Goal: Task Accomplishment & Management: Use online tool/utility

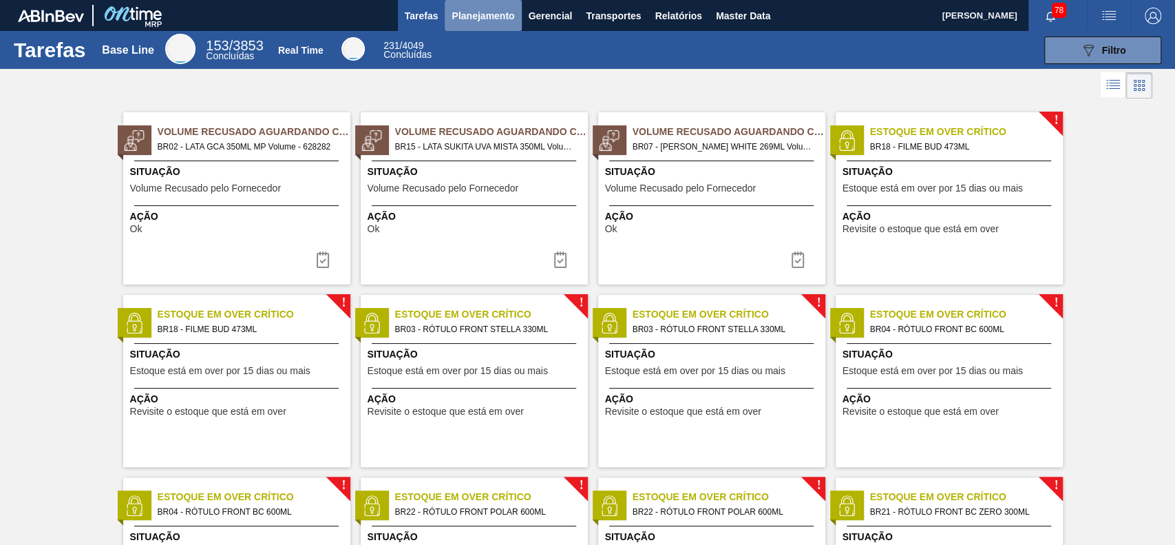
click at [494, 21] on span "Planejamento" at bounding box center [483, 16] width 63 height 17
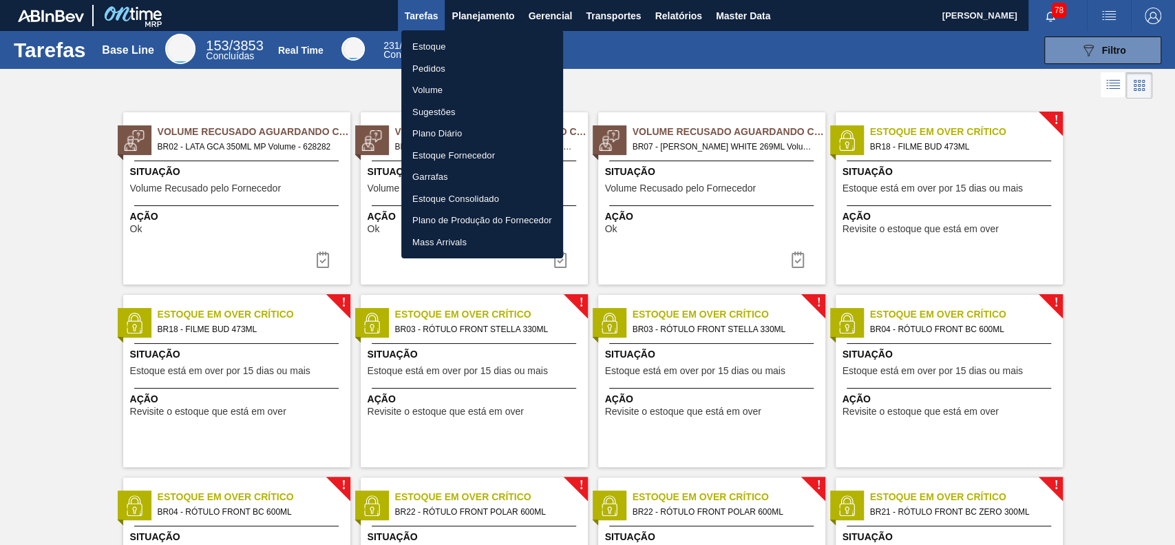
click at [452, 47] on li "Estoque" at bounding box center [482, 47] width 162 height 22
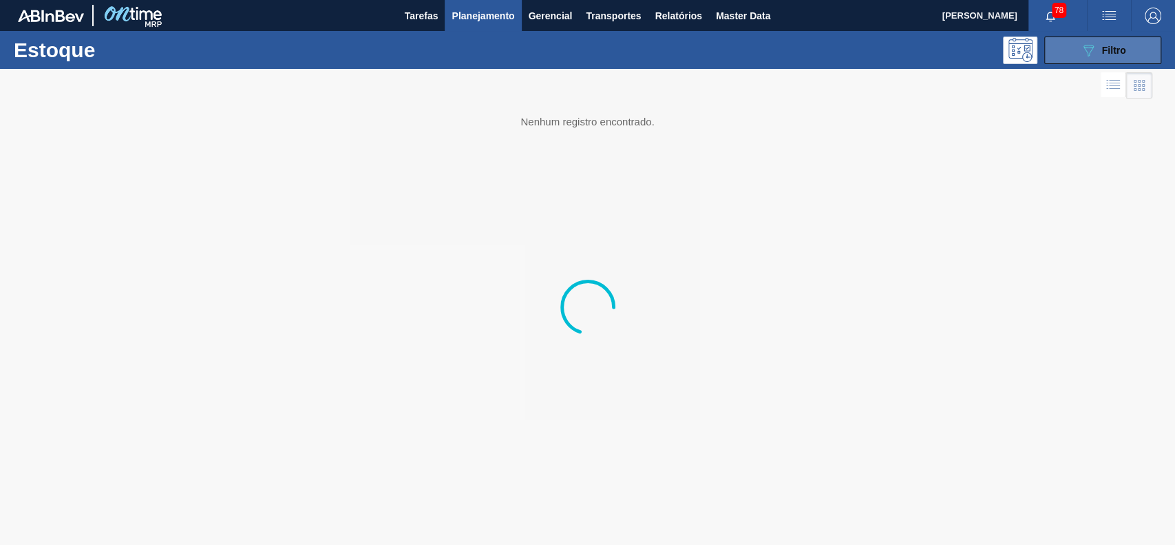
click at [1068, 49] on button "089F7B8B-B2A5-4AFE-B5C0-19BA573D28AC Filtro" at bounding box center [1102, 50] width 117 height 28
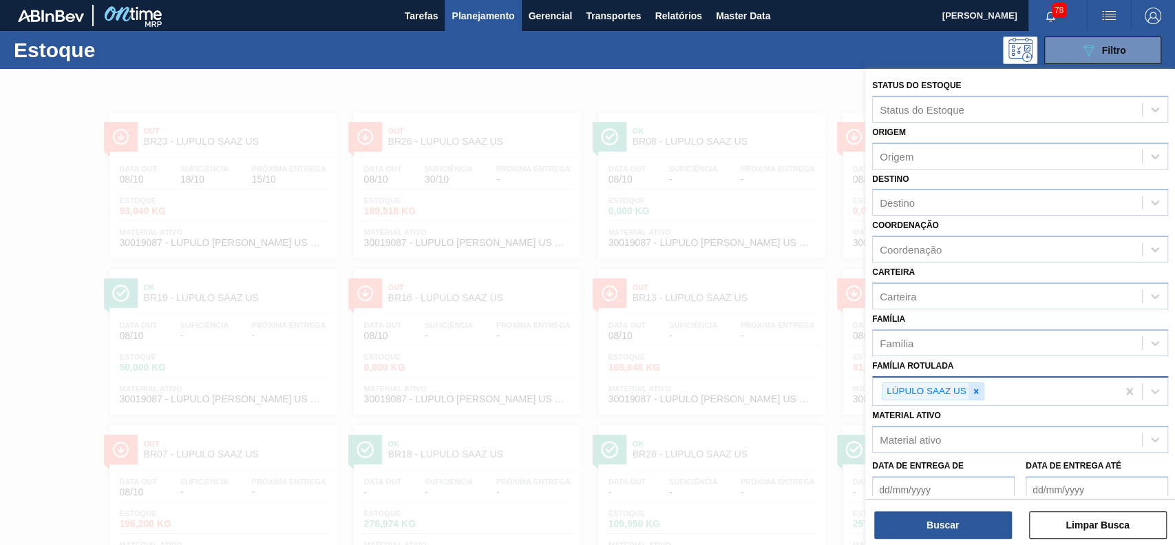
click at [973, 394] on icon at bounding box center [976, 391] width 10 height 10
click at [953, 436] on div "Material ativo" at bounding box center [1007, 436] width 269 height 20
paste ativo "30003637"
type ativo "30003637"
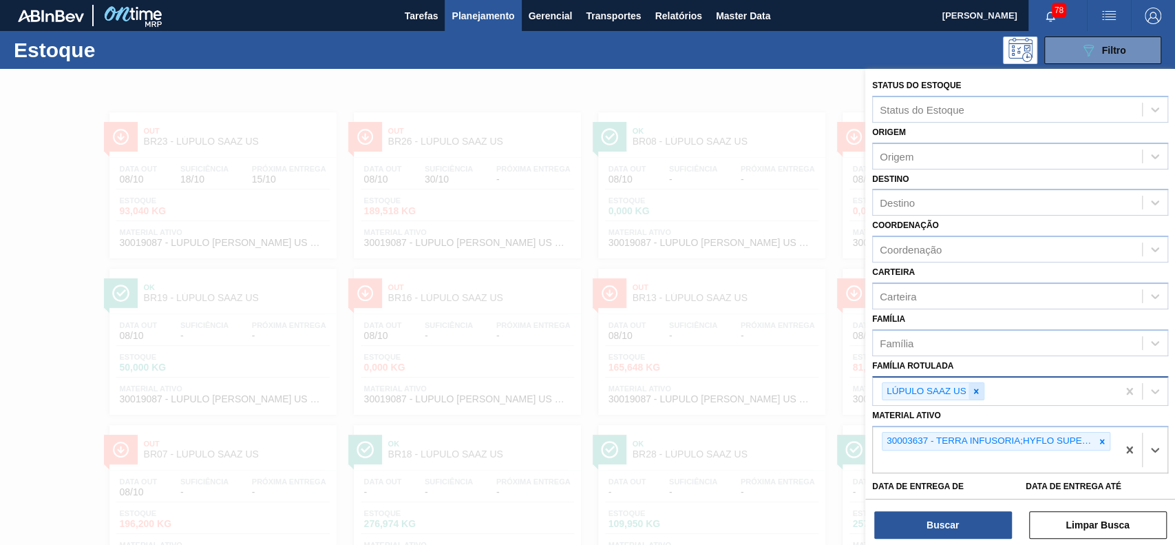
click at [974, 391] on icon at bounding box center [975, 390] width 5 height 5
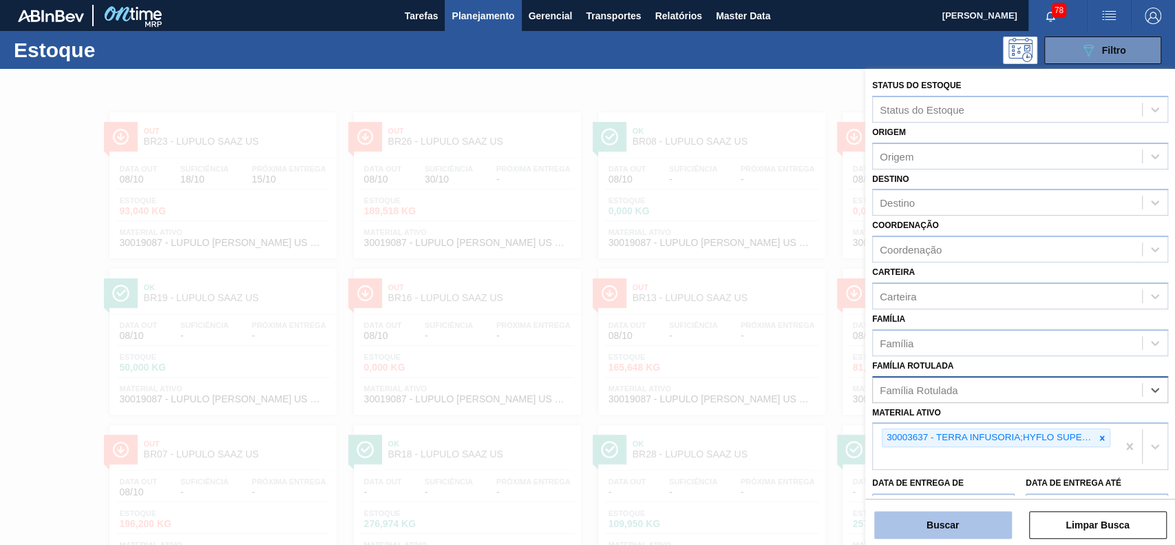
click at [939, 533] on button "Buscar" at bounding box center [943, 525] width 138 height 28
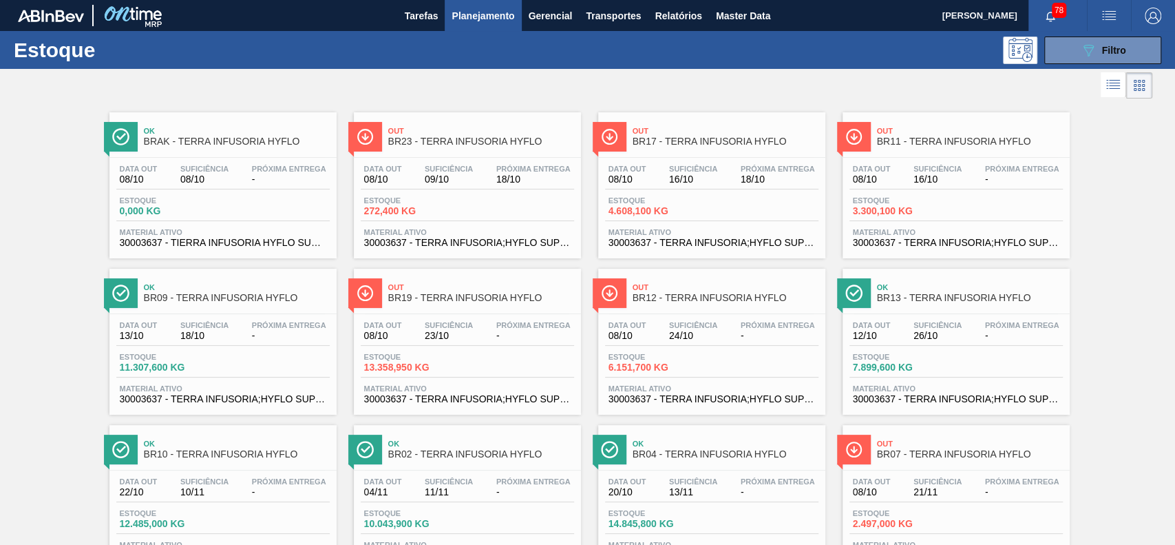
drag, startPoint x: 1075, startPoint y: 41, endPoint x: 1053, endPoint y: 215, distance: 174.9
click at [1075, 56] on button "089F7B8B-B2A5-4AFE-B5C0-19BA573D28AC Filtro" at bounding box center [1102, 50] width 117 height 28
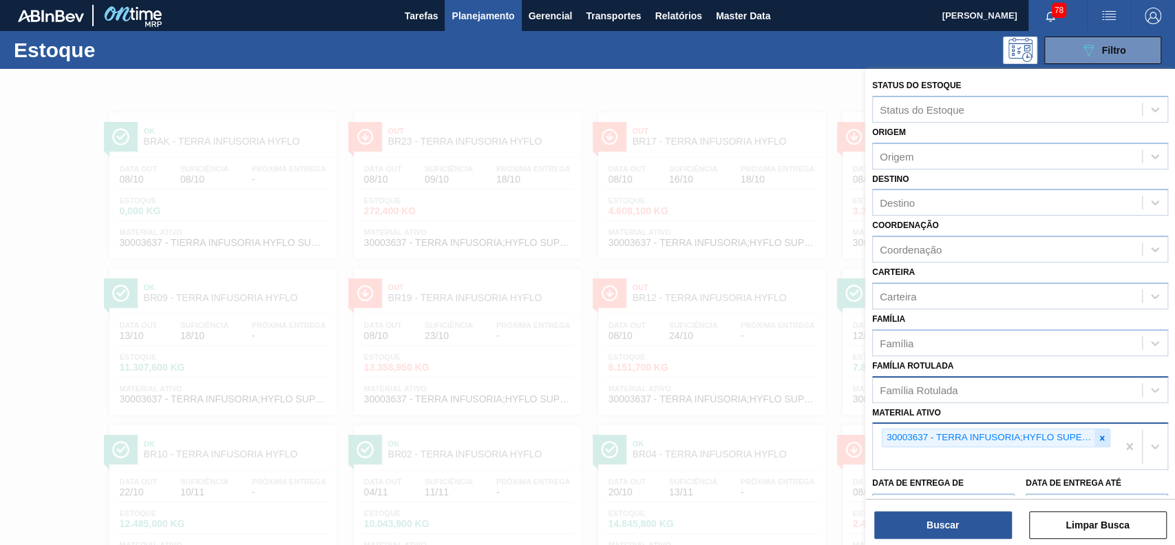
click at [1101, 433] on icon at bounding box center [1102, 438] width 10 height 10
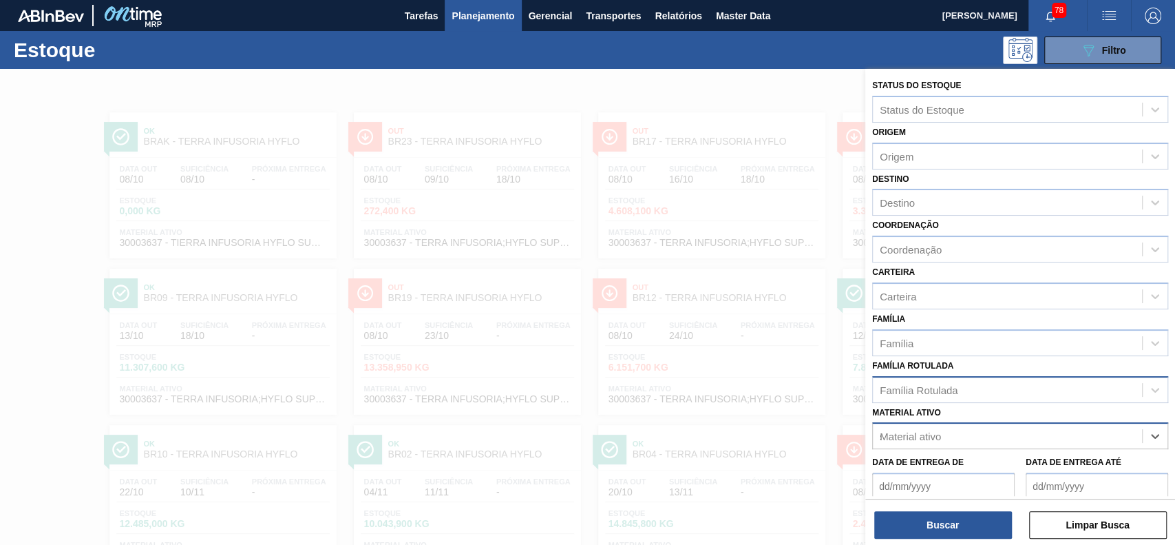
scroll to position [120, 0]
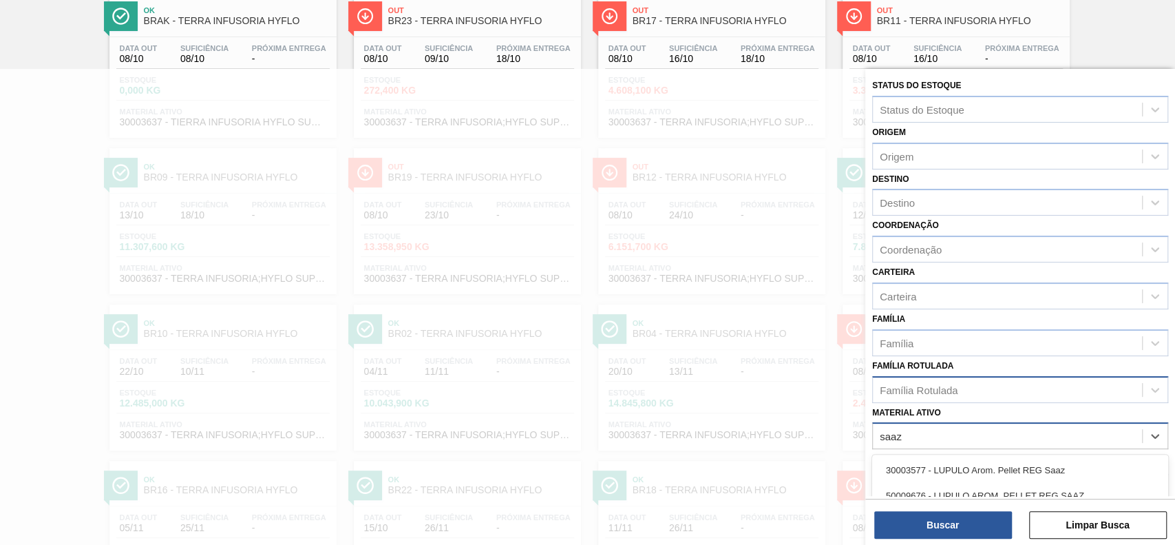
type ativo "saaz"
click at [997, 368] on div "Família Rotulada Família Rotulada" at bounding box center [1020, 379] width 296 height 47
click at [1001, 383] on div "Família Rotulada" at bounding box center [1007, 389] width 269 height 20
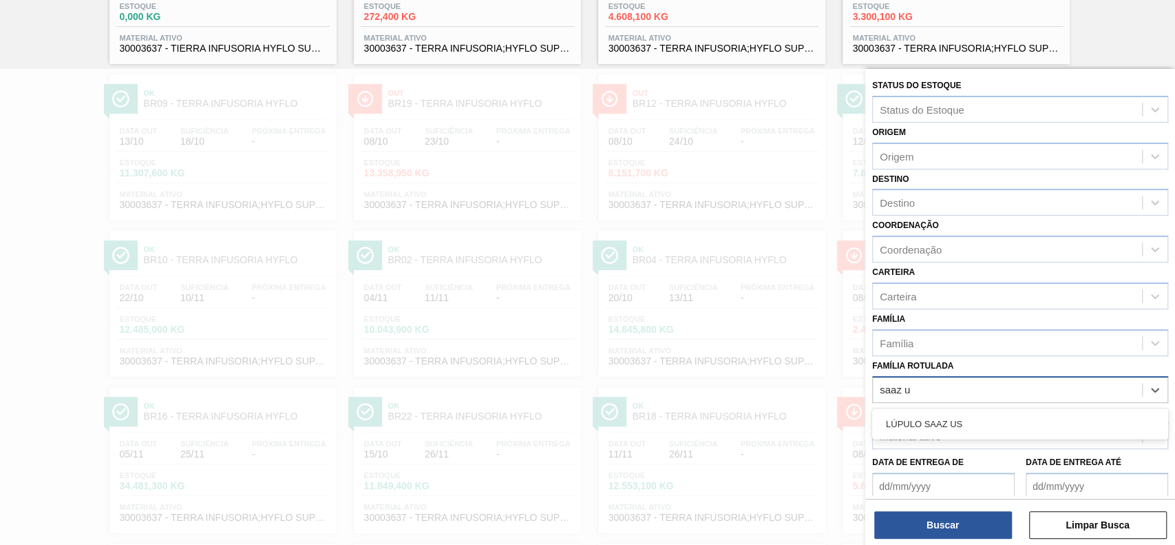
type Rotulada "saaz us"
click at [961, 420] on div "LÚPULO SAAZ US" at bounding box center [1020, 423] width 296 height 25
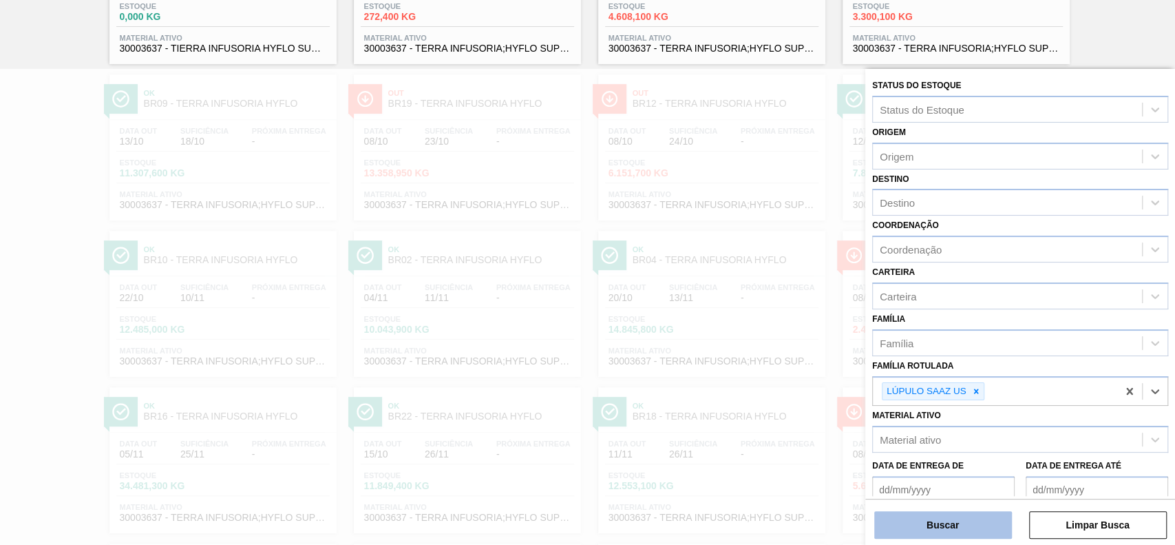
click at [962, 536] on button "Buscar" at bounding box center [943, 525] width 138 height 28
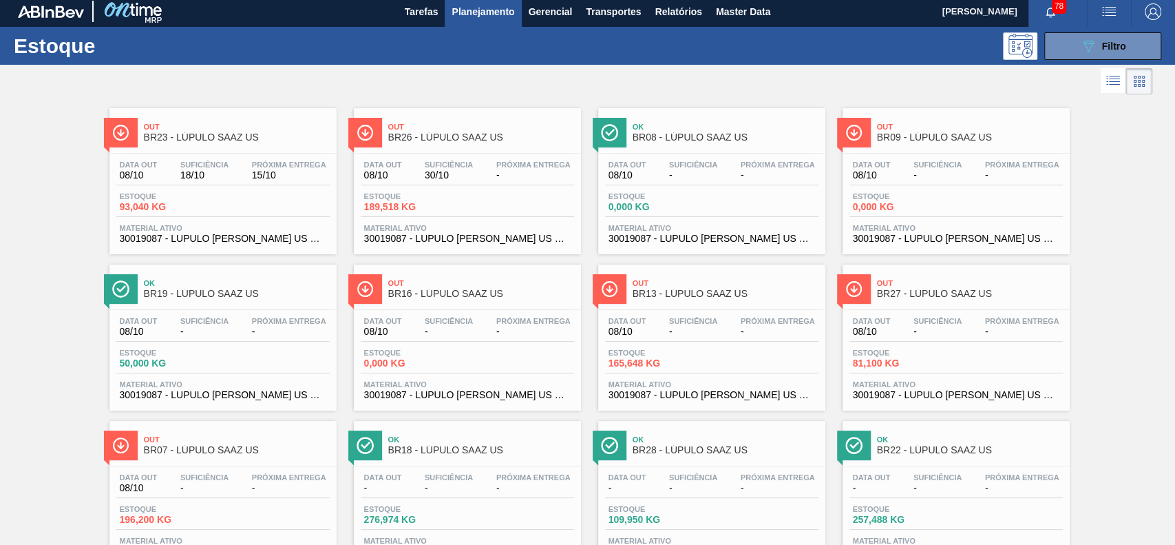
scroll to position [0, 0]
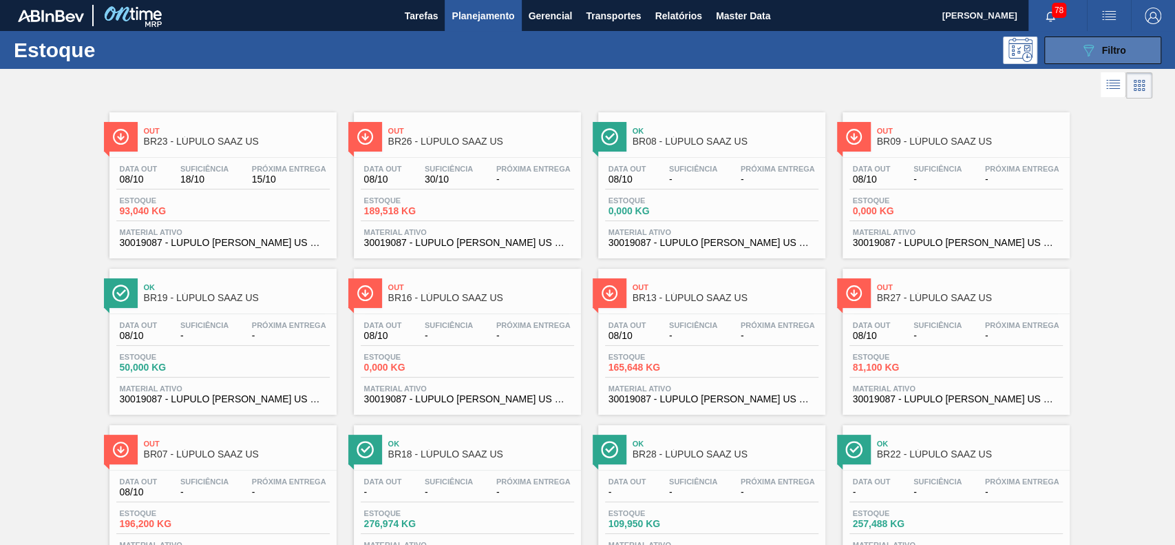
click at [1102, 52] on span "Filtro" at bounding box center [1114, 50] width 24 height 11
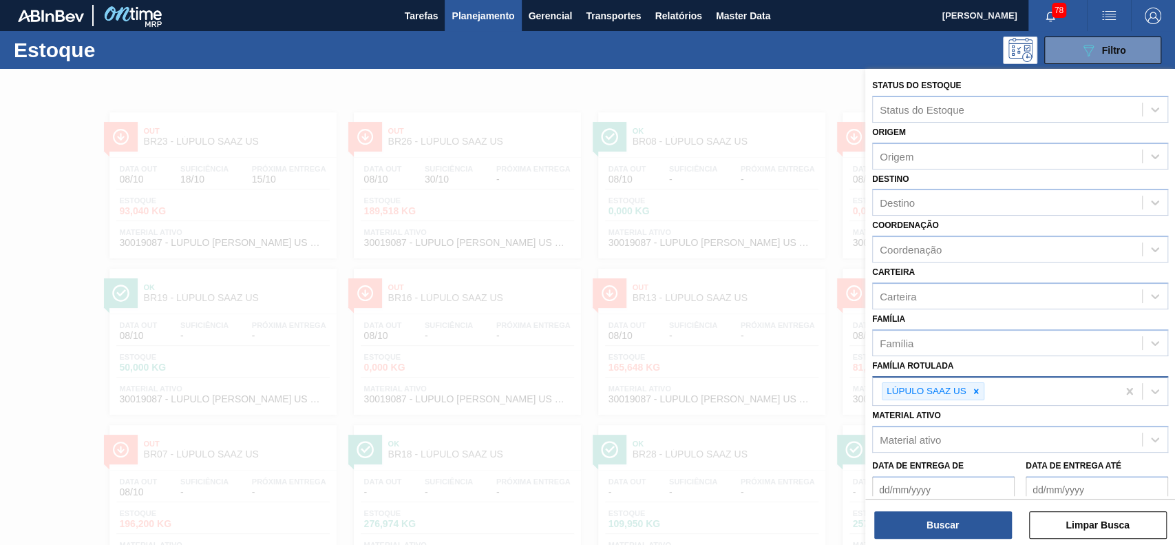
click at [975, 389] on icon at bounding box center [975, 390] width 5 height 5
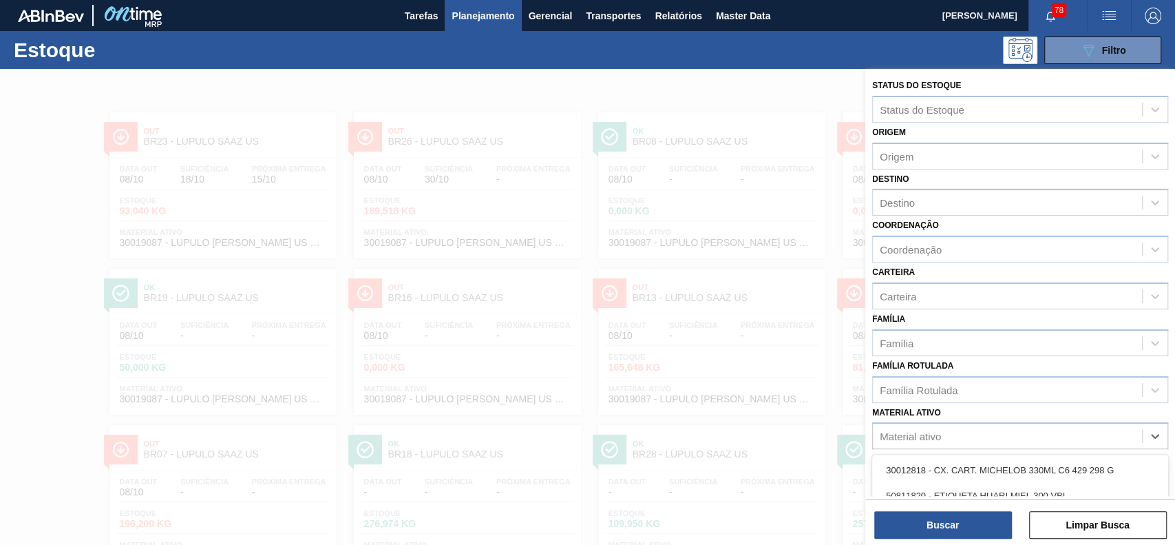
click at [951, 430] on div "Material ativo" at bounding box center [1007, 436] width 269 height 20
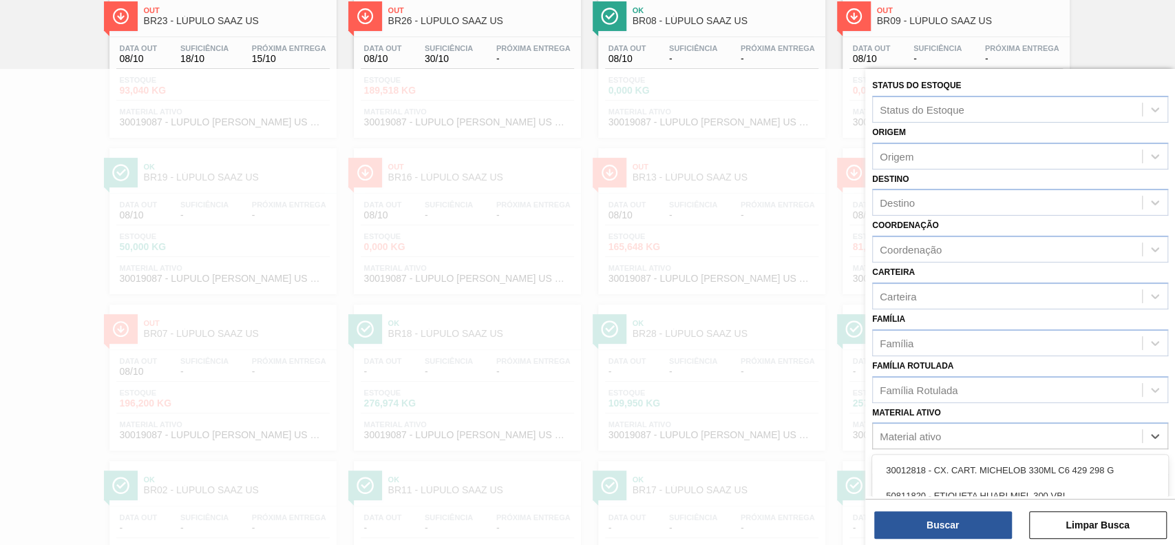
paste ativo "30003637"
type ativo "30003637"
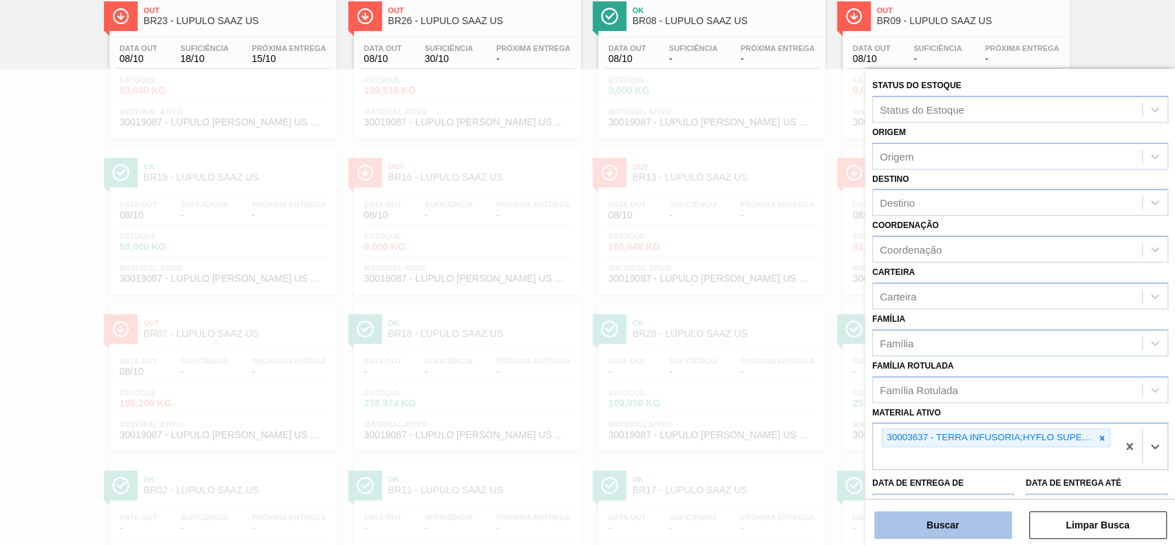
click at [958, 534] on button "Buscar" at bounding box center [943, 525] width 138 height 28
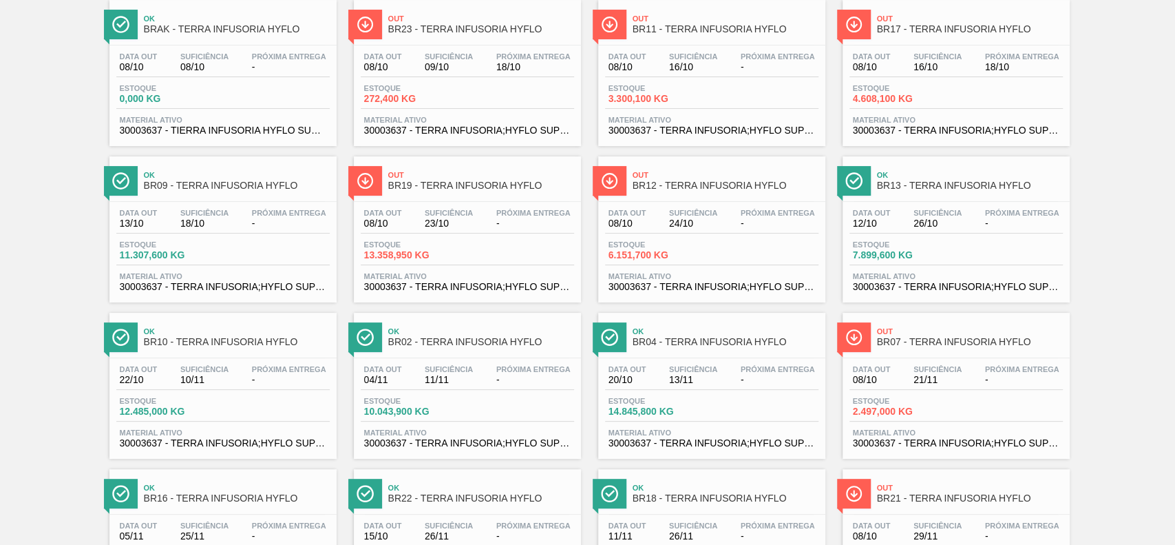
scroll to position [47, 0]
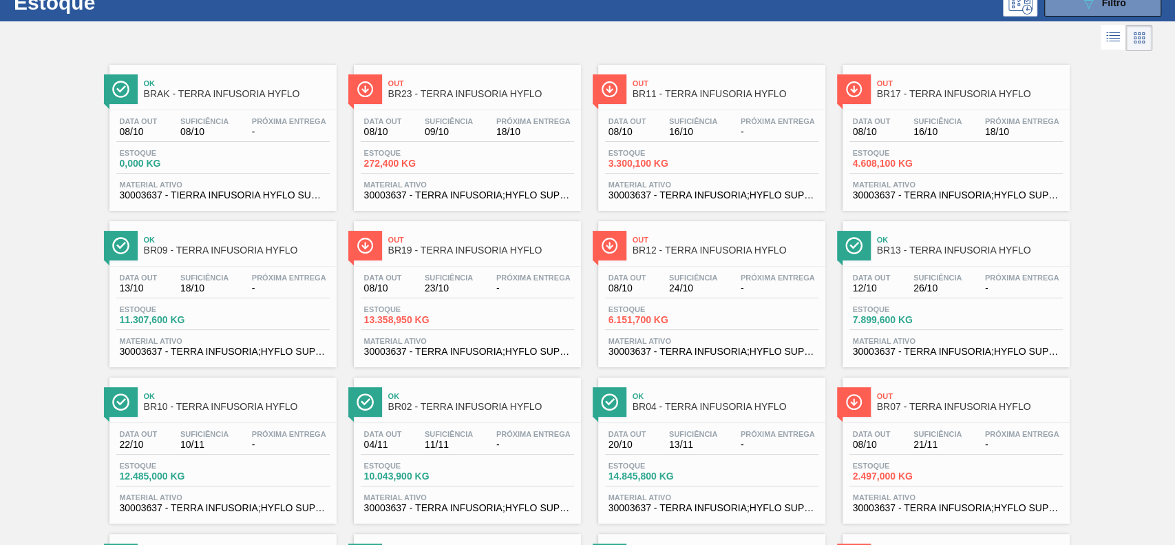
drag, startPoint x: 236, startPoint y: 380, endPoint x: 230, endPoint y: 399, distance: 20.2
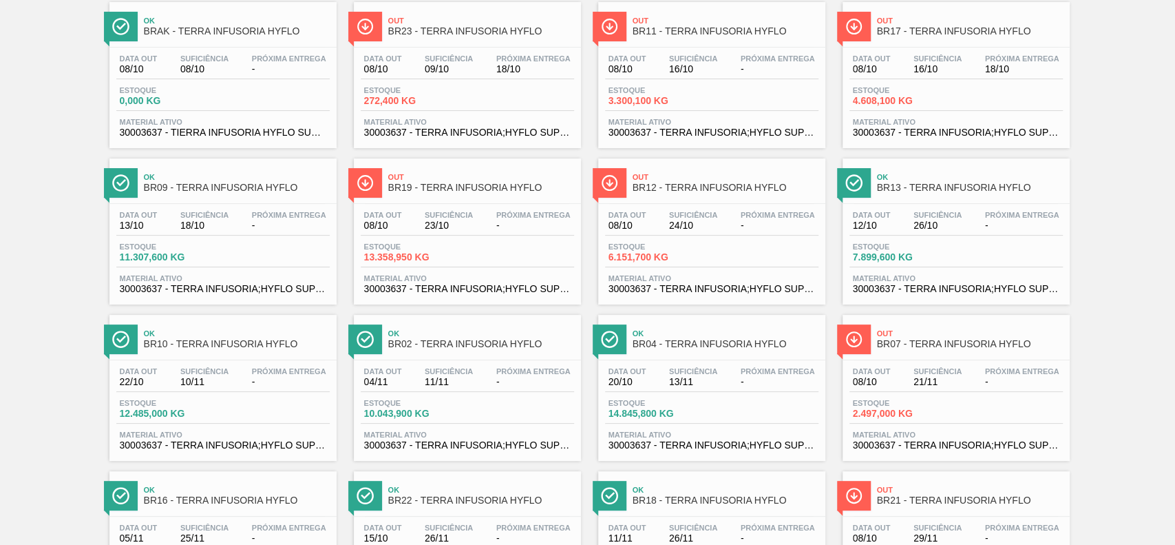
scroll to position [139, 0]
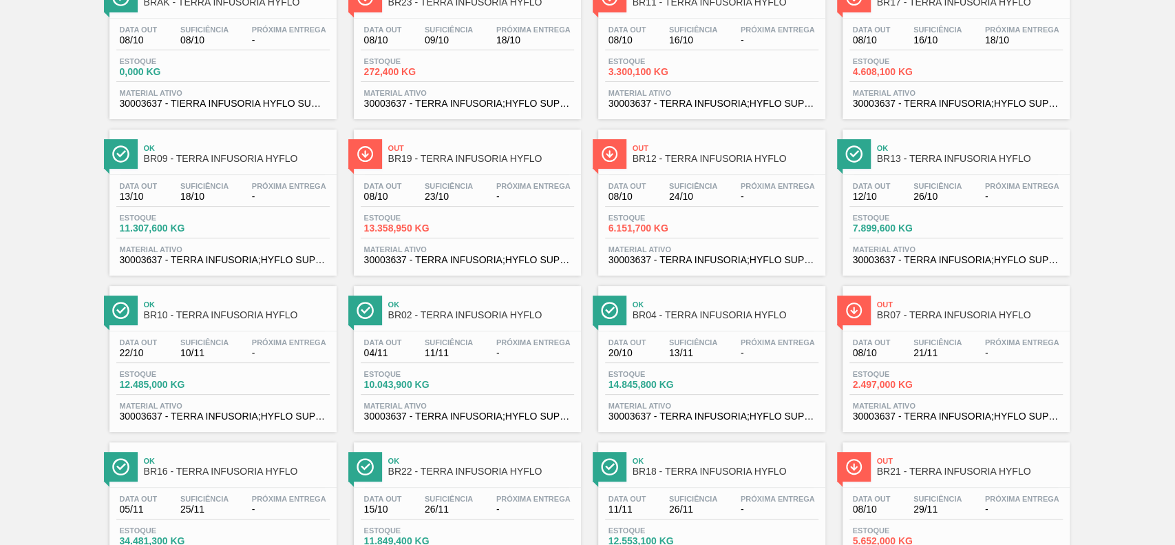
drag, startPoint x: 1024, startPoint y: 112, endPoint x: 1103, endPoint y: 180, distance: 104.0
drag, startPoint x: 1103, startPoint y: 180, endPoint x: 1156, endPoint y: 191, distance: 54.8
click at [1156, 191] on div "Ok BRAK - TERRA INFUSORIA HYFLO Data out 08/10 Suficiência 08/10 Próxima Entreg…" at bounding box center [587, 509] width 1175 height 1093
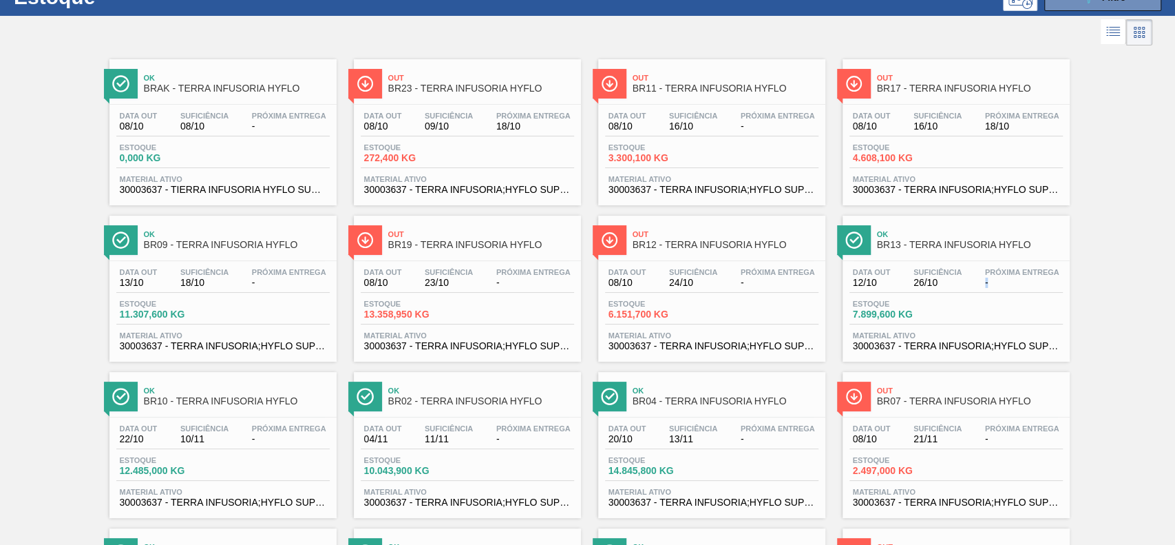
scroll to position [0, 0]
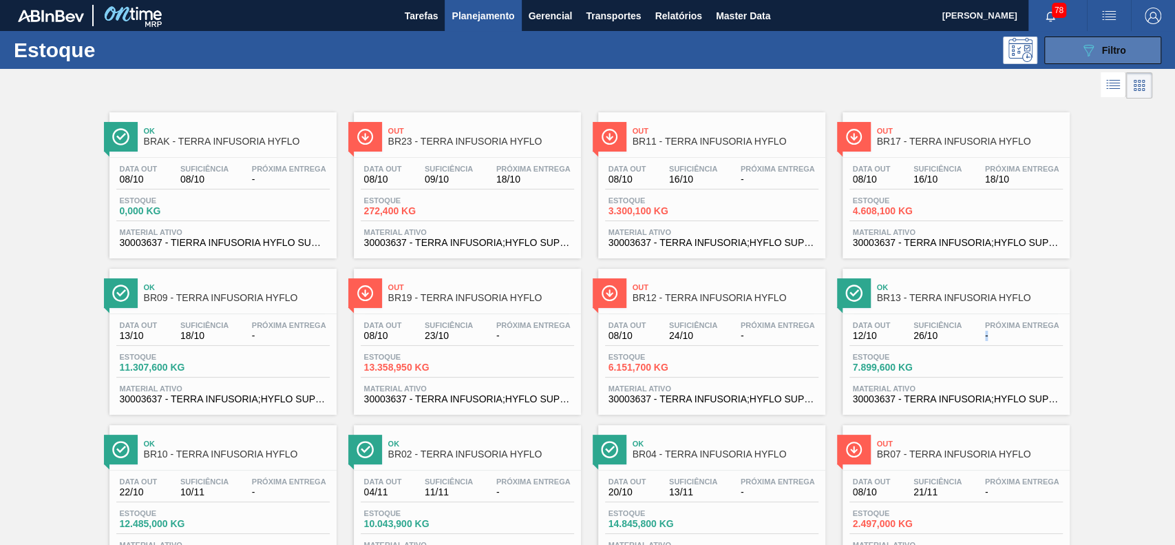
click at [1072, 55] on button "089F7B8B-B2A5-4AFE-B5C0-19BA573D28AC Filtro" at bounding box center [1102, 50] width 117 height 28
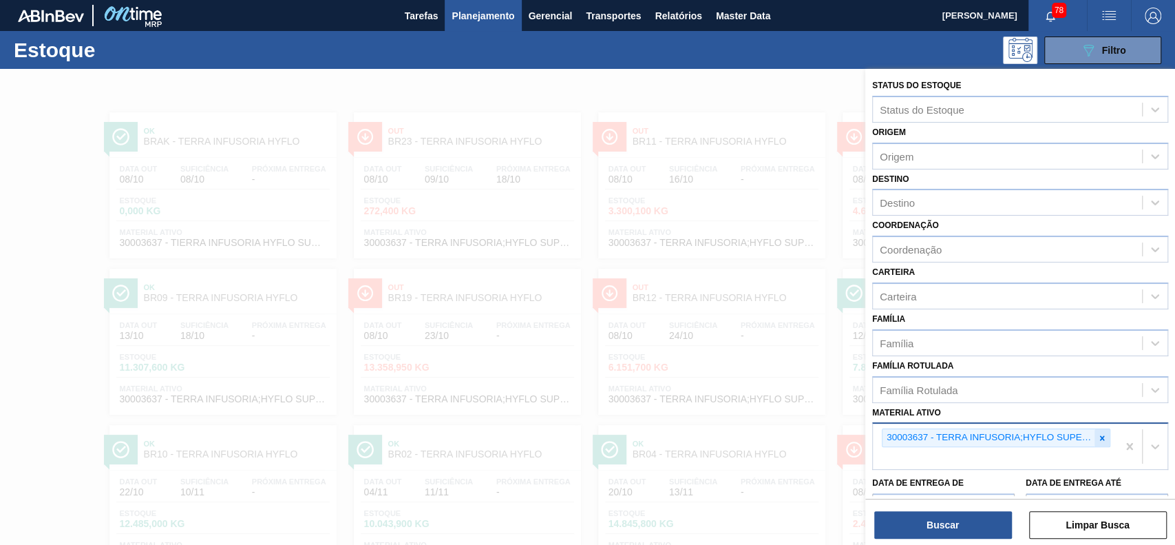
click at [1100, 436] on icon at bounding box center [1102, 437] width 5 height 5
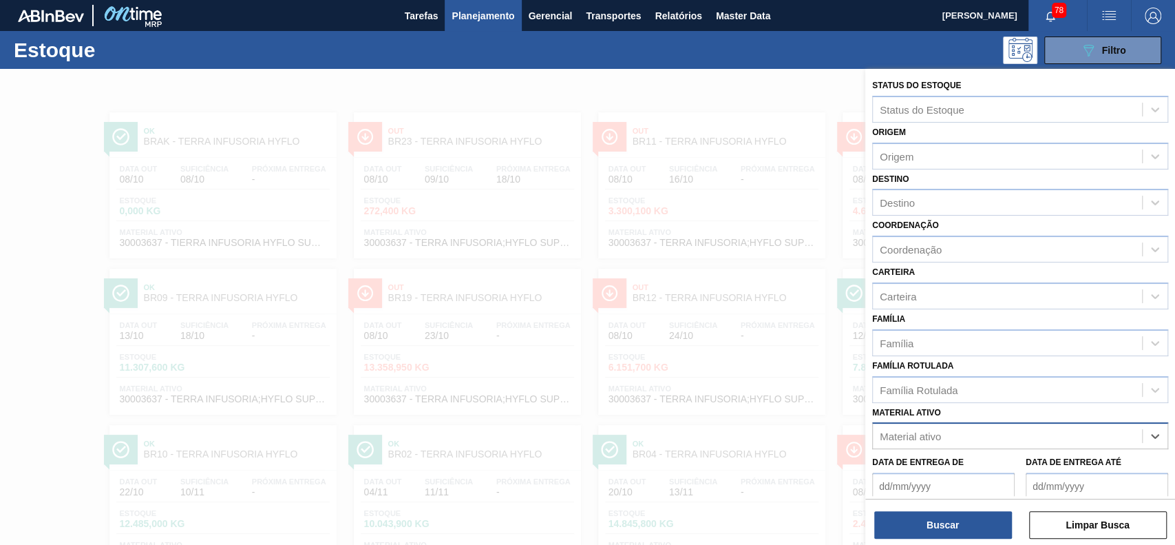
paste ativo "30009305"
type ativo "30009305"
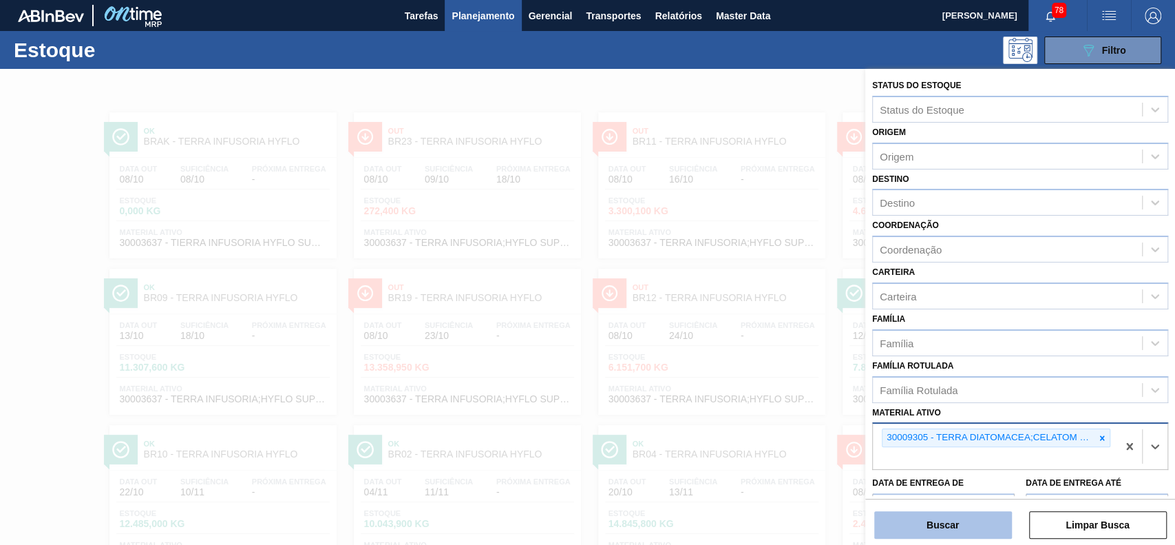
click at [981, 527] on button "Buscar" at bounding box center [943, 525] width 138 height 28
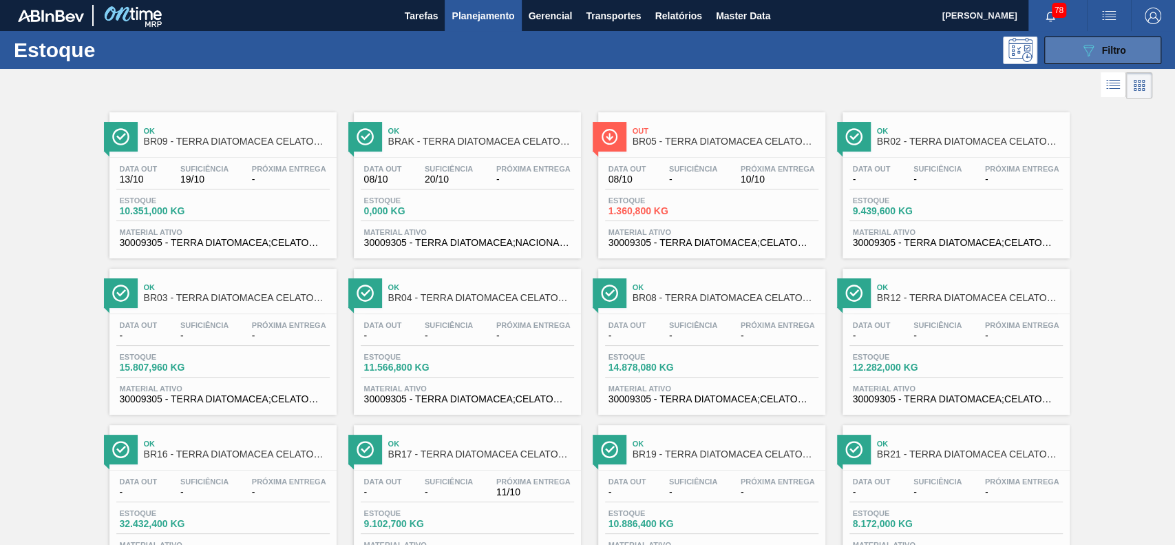
click at [1080, 55] on icon "089F7B8B-B2A5-4AFE-B5C0-19BA573D28AC" at bounding box center [1088, 50] width 17 height 17
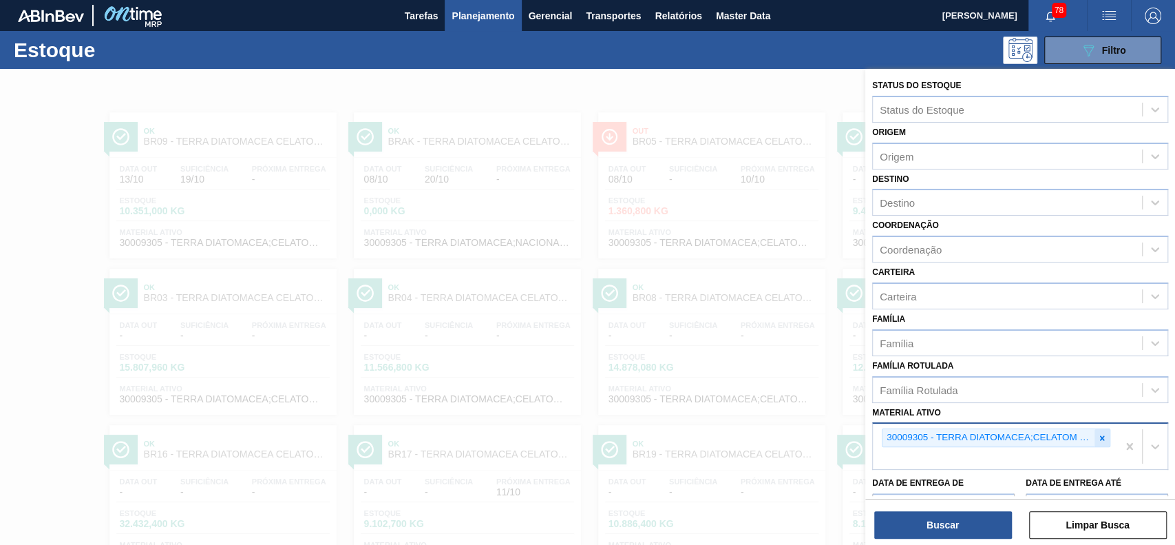
click at [1101, 433] on icon at bounding box center [1102, 438] width 10 height 10
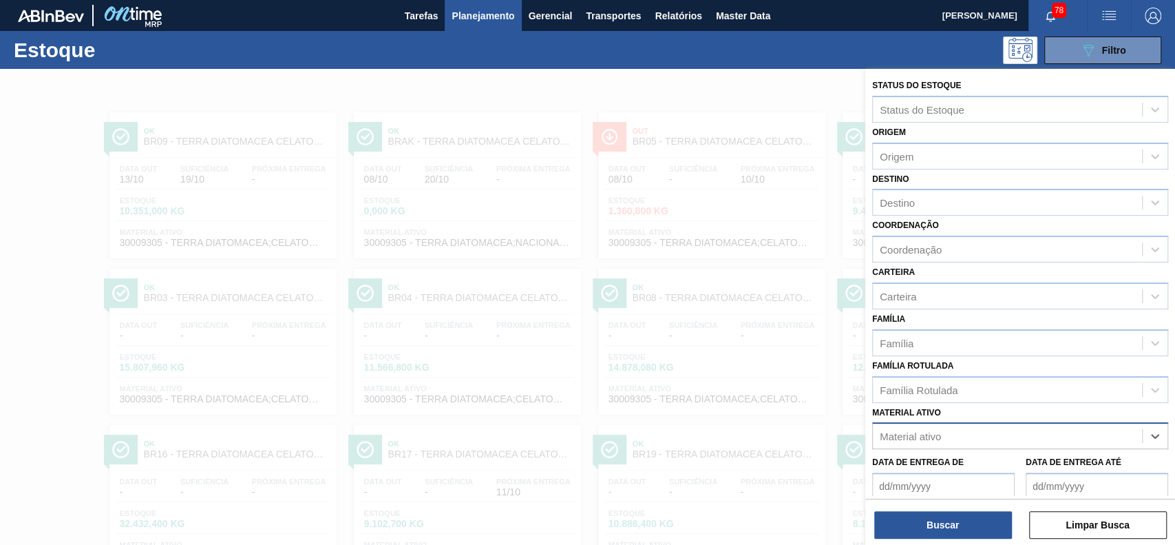
paste ativo "30029274"
type ativo "30029274"
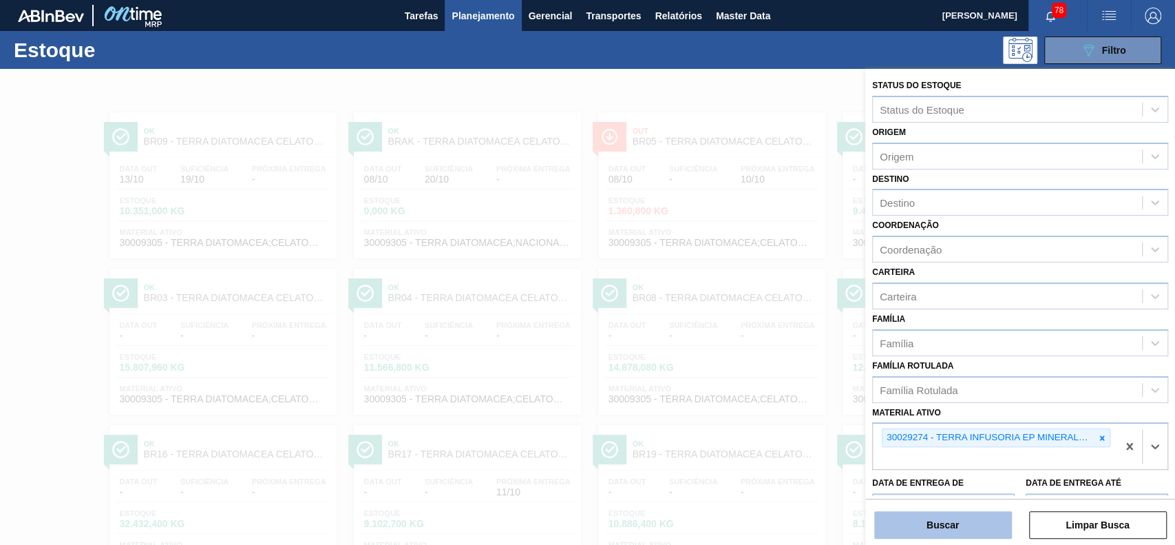
click at [971, 524] on button "Buscar" at bounding box center [943, 525] width 138 height 28
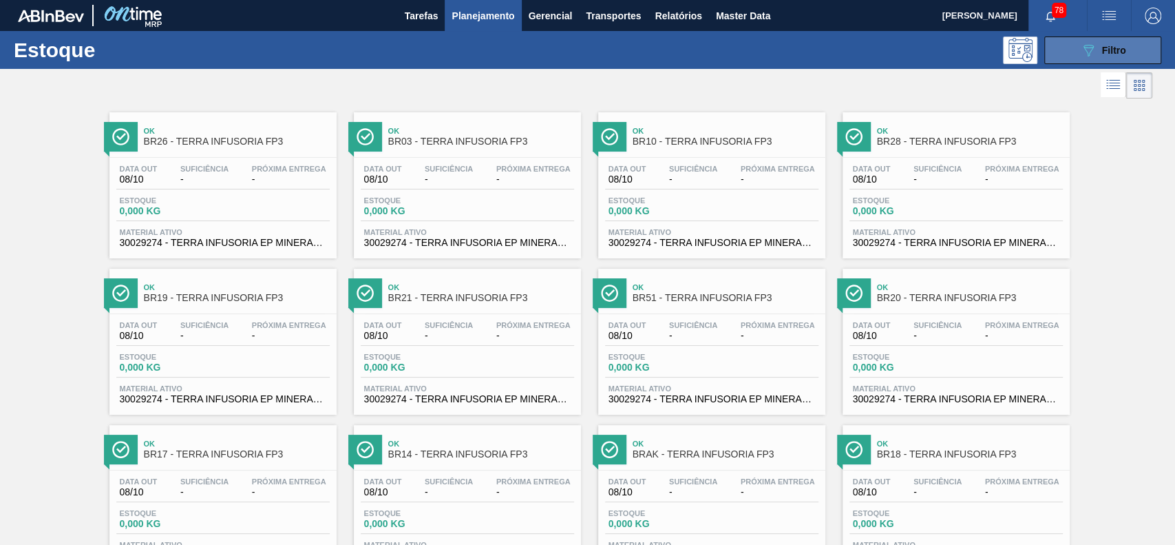
click at [1083, 58] on button "089F7B8B-B2A5-4AFE-B5C0-19BA573D28AC Filtro" at bounding box center [1102, 50] width 117 height 28
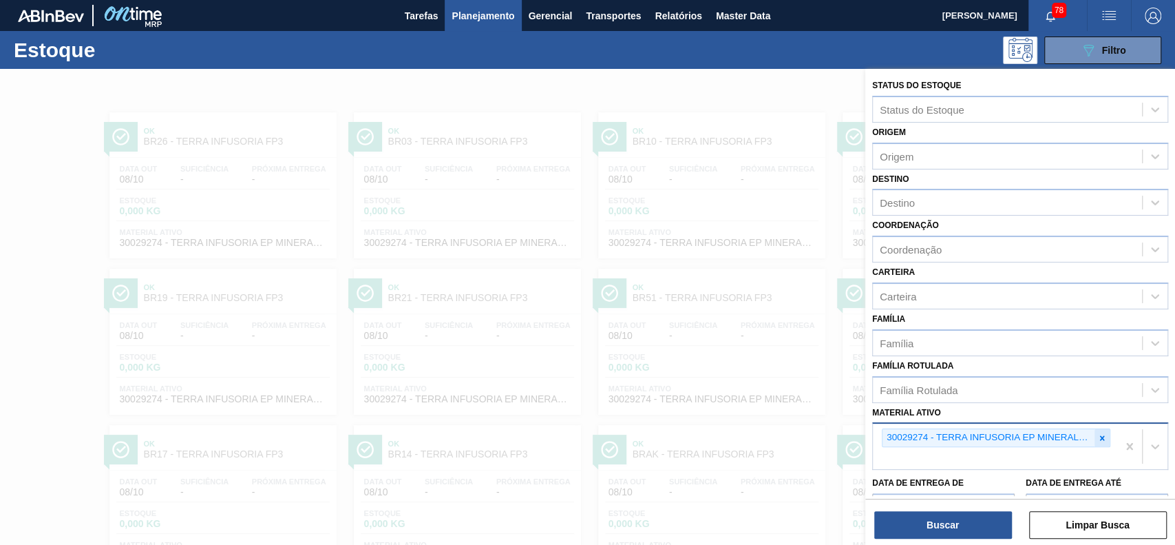
click at [1100, 438] on icon at bounding box center [1102, 437] width 5 height 5
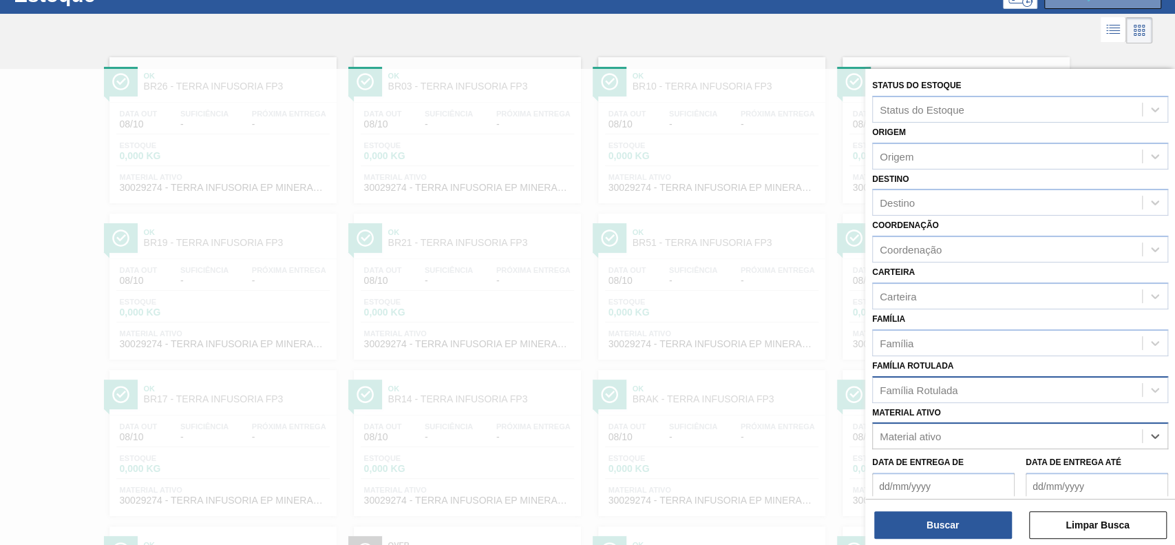
click at [1007, 383] on div "Família Rotulada" at bounding box center [1007, 389] width 269 height 20
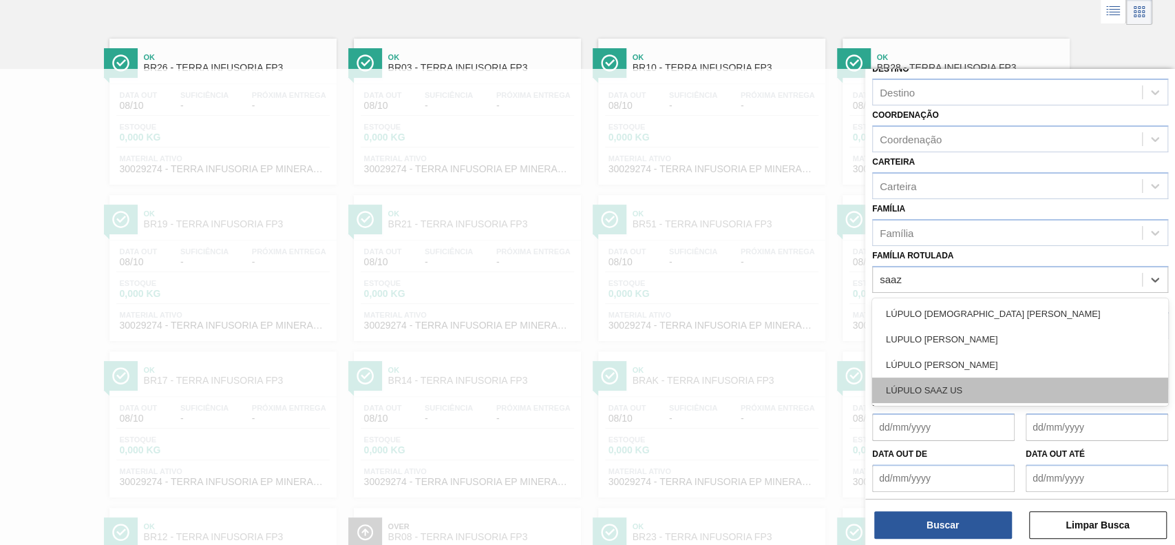
scroll to position [110, 0]
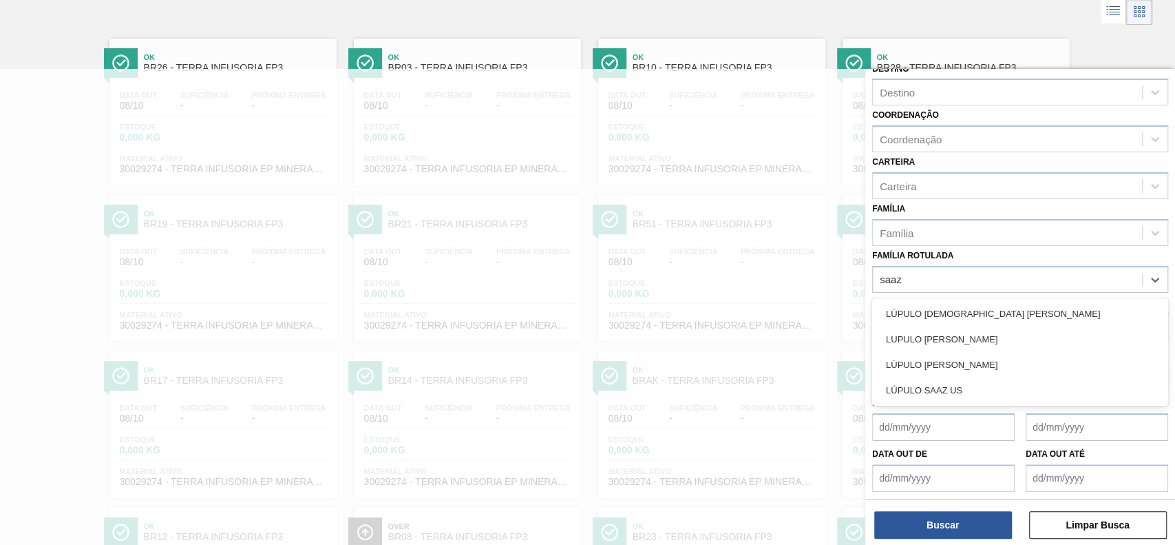
type Rotulada "saaz"
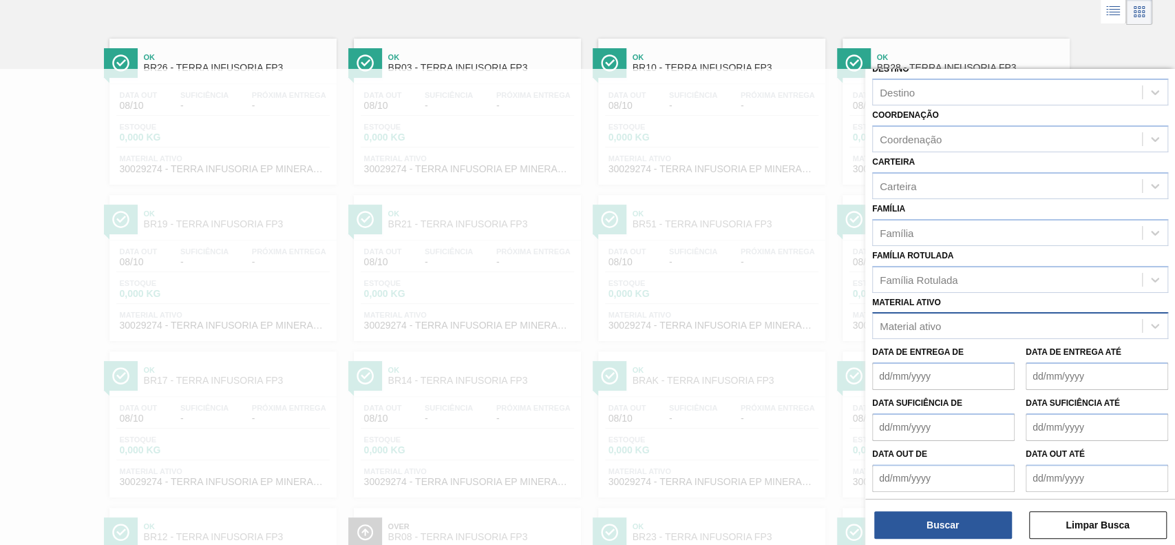
click at [997, 252] on div "Família Rotulada Família Rotulada" at bounding box center [1020, 269] width 296 height 47
click at [991, 316] on div "Material ativo" at bounding box center [1007, 326] width 269 height 20
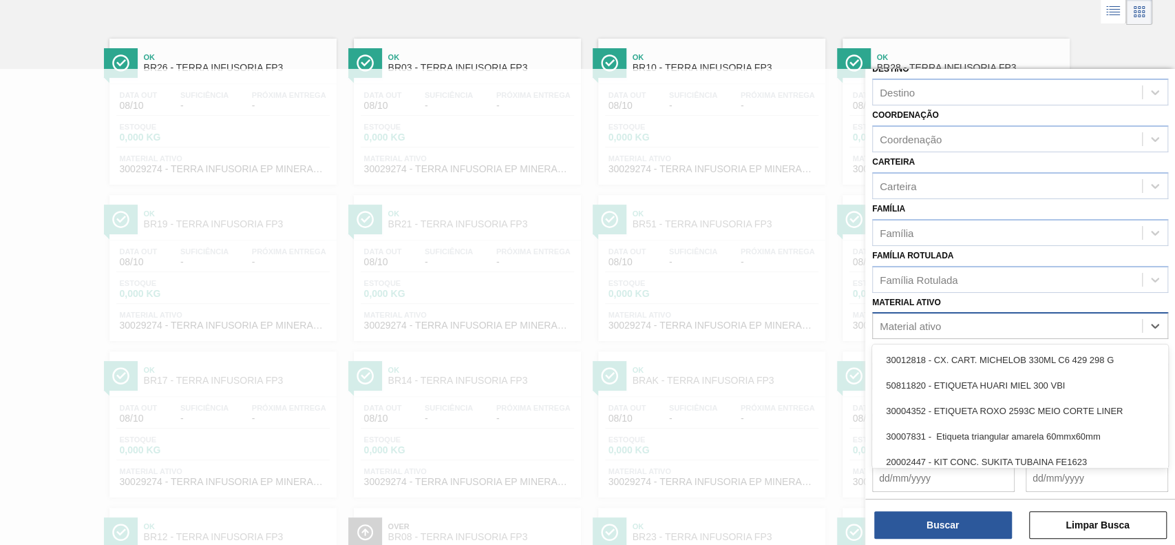
scroll to position [83, 0]
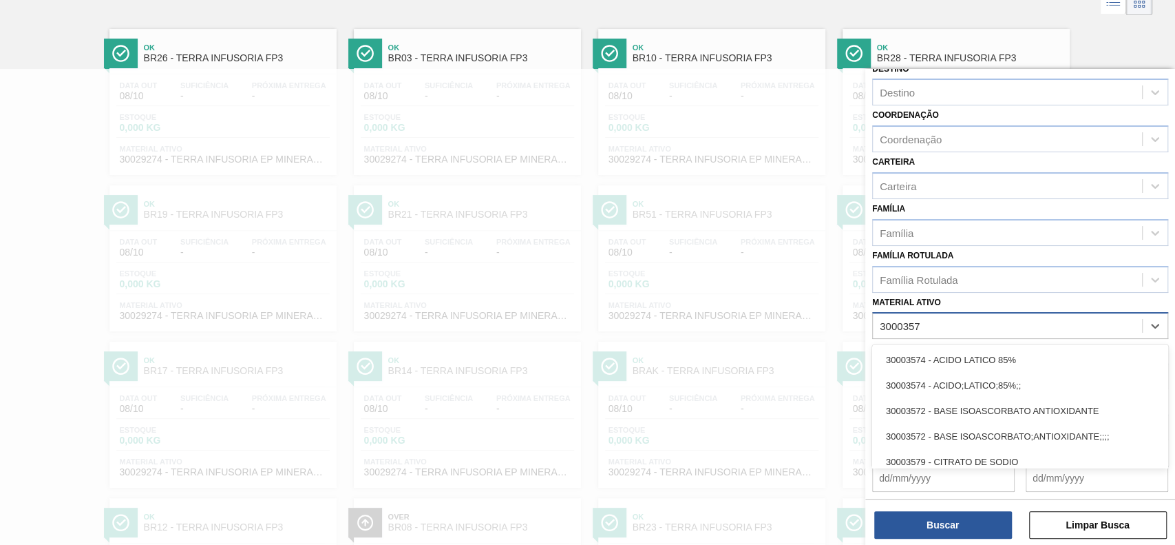
type ativo "30003577"
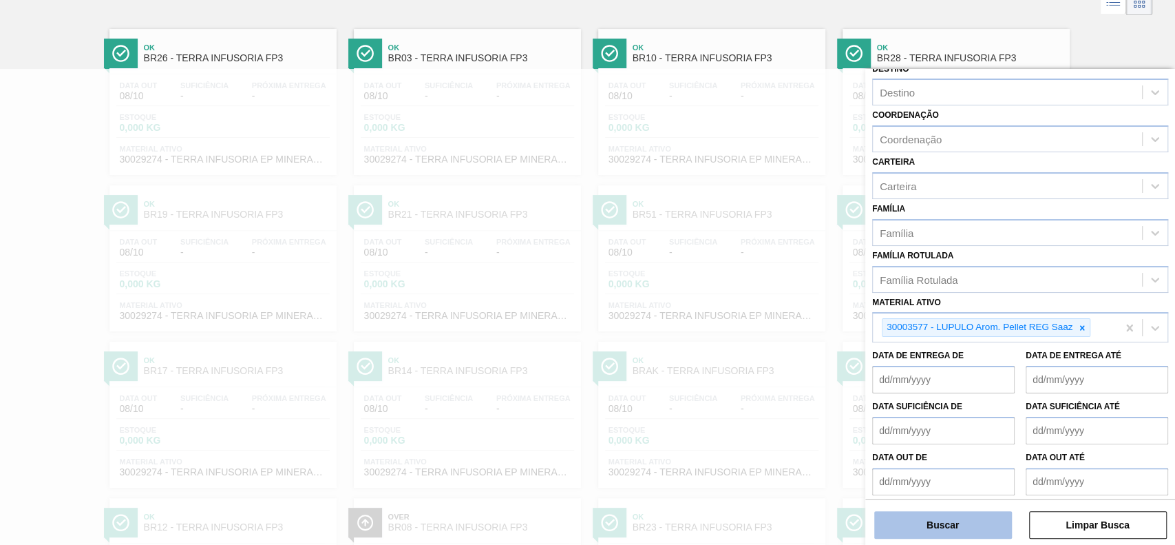
click at [943, 526] on button "Buscar" at bounding box center [943, 525] width 138 height 28
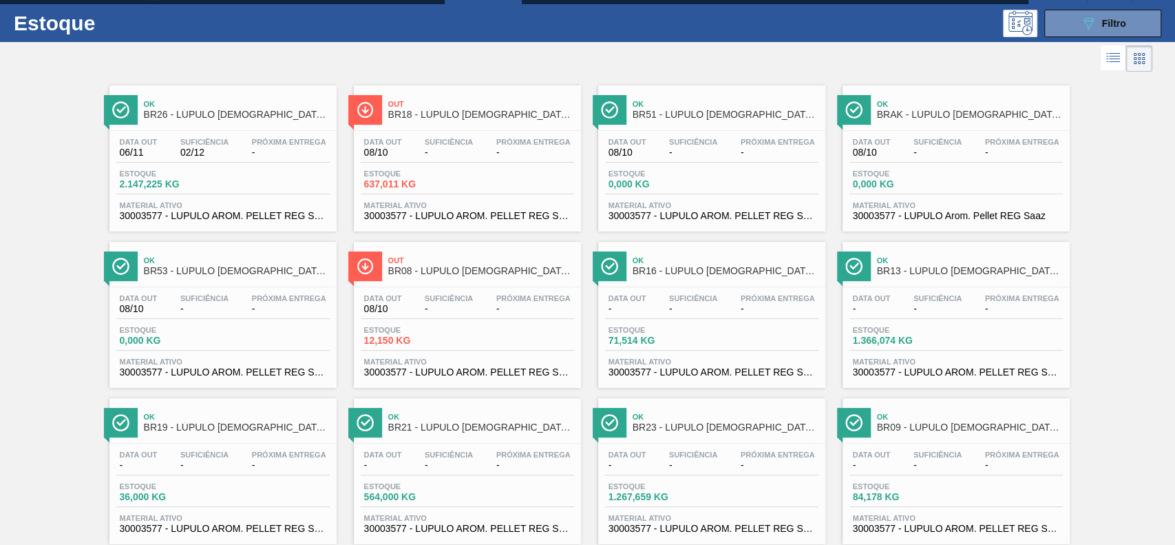
scroll to position [0, 0]
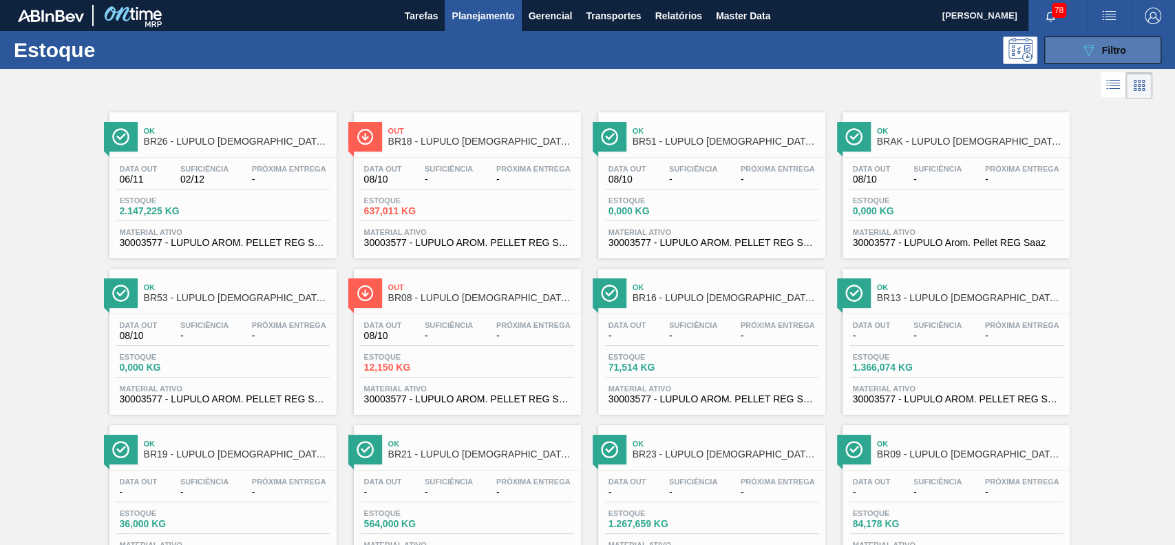
click at [1080, 47] on icon "089F7B8B-B2A5-4AFE-B5C0-19BA573D28AC" at bounding box center [1088, 50] width 17 height 17
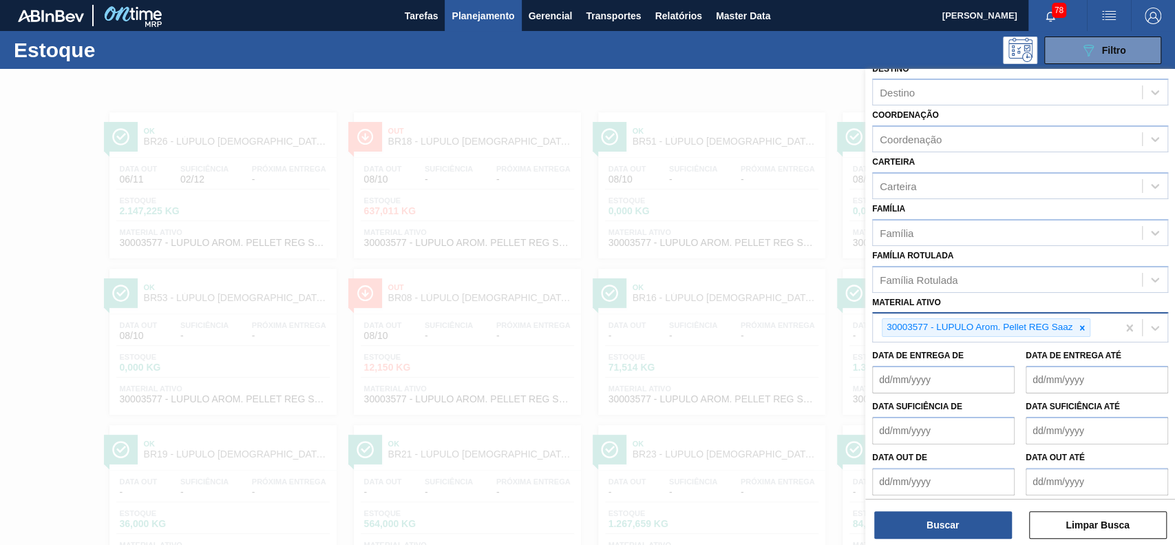
click at [1087, 334] on div "30003577 - LUPULO Arom. Pellet REG Saaz" at bounding box center [995, 327] width 244 height 28
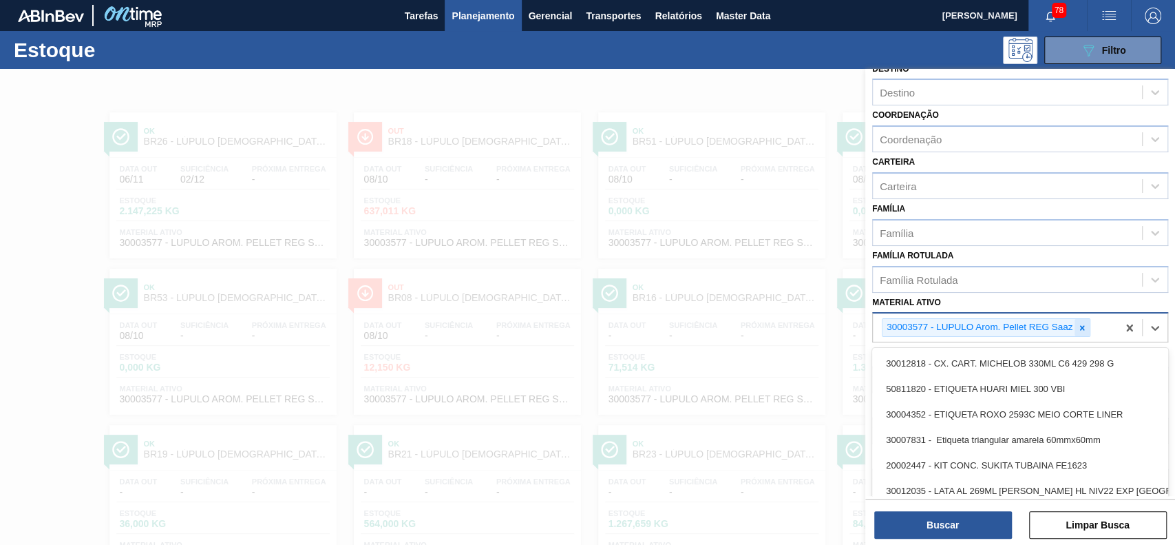
scroll to position [12, 0]
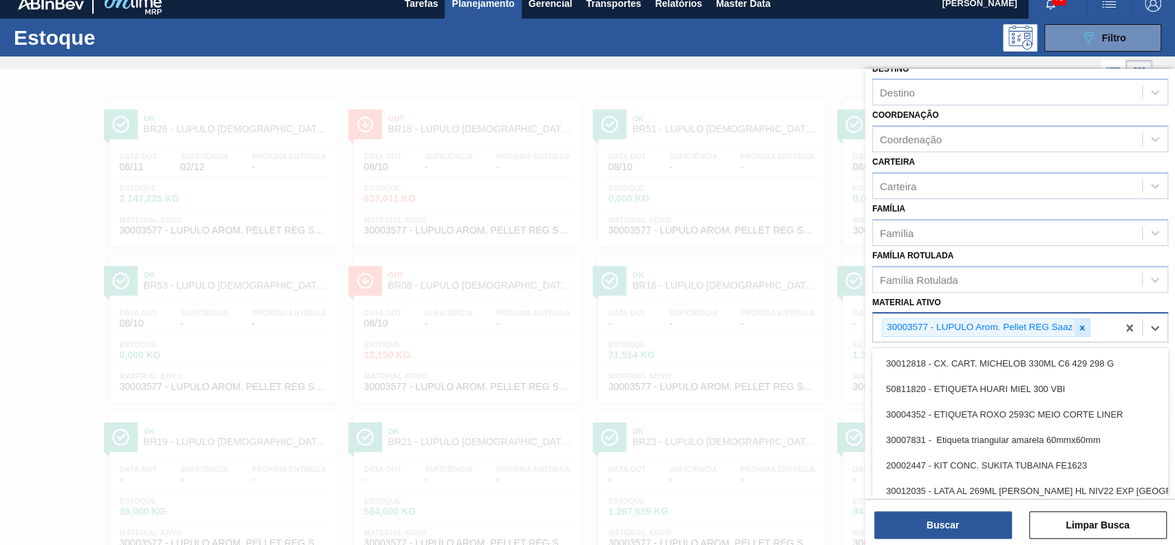
click at [1084, 330] on div at bounding box center [1082, 327] width 15 height 17
paste ativo "30009915"
type ativo "30009915"
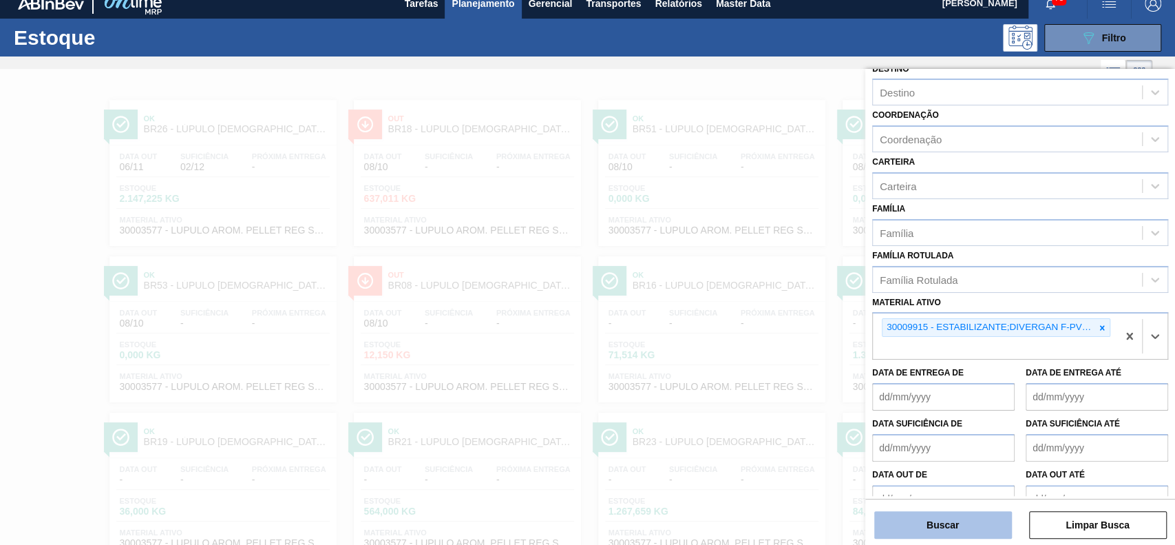
click at [911, 522] on button "Buscar" at bounding box center [943, 525] width 138 height 28
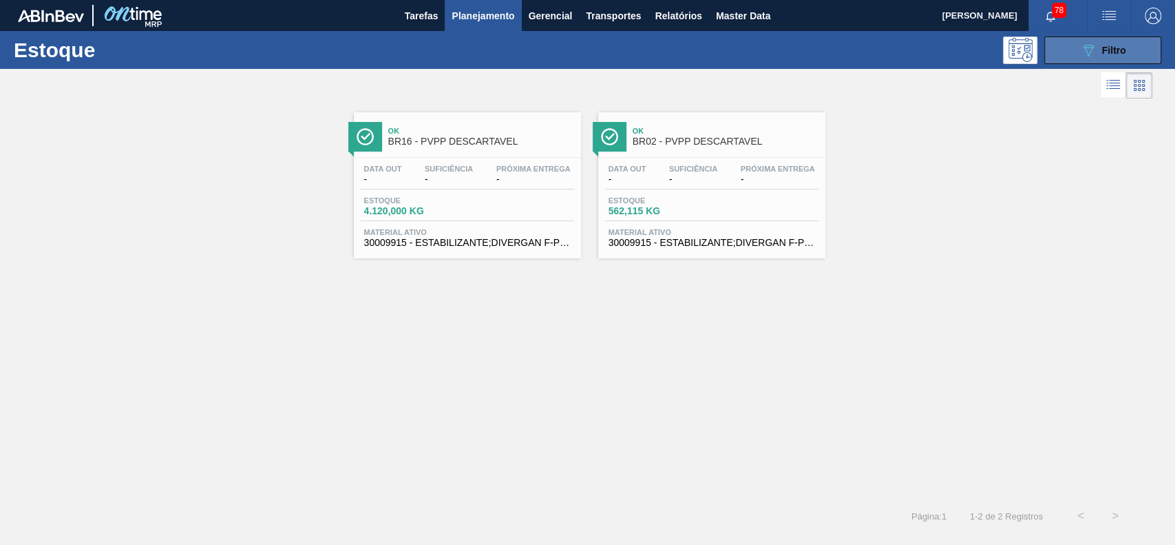
click at [1079, 50] on button "089F7B8B-B2A5-4AFE-B5C0-19BA573D28AC Filtro" at bounding box center [1102, 50] width 117 height 28
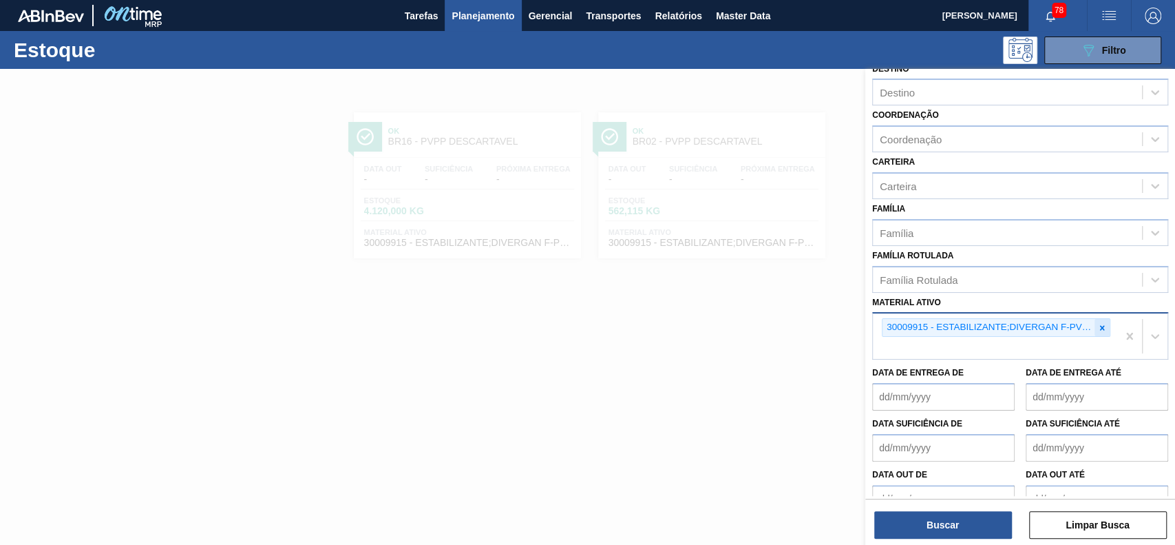
click at [1106, 319] on div at bounding box center [1102, 327] width 15 height 17
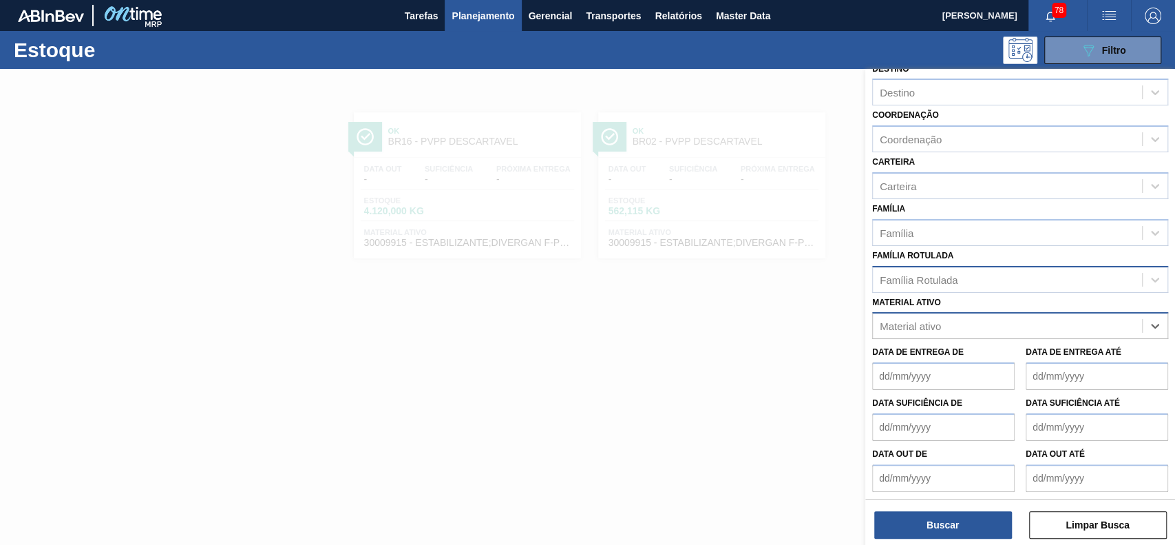
click at [993, 284] on div "Família Rotulada" at bounding box center [1007, 279] width 269 height 20
type Rotulada "pvpp de"
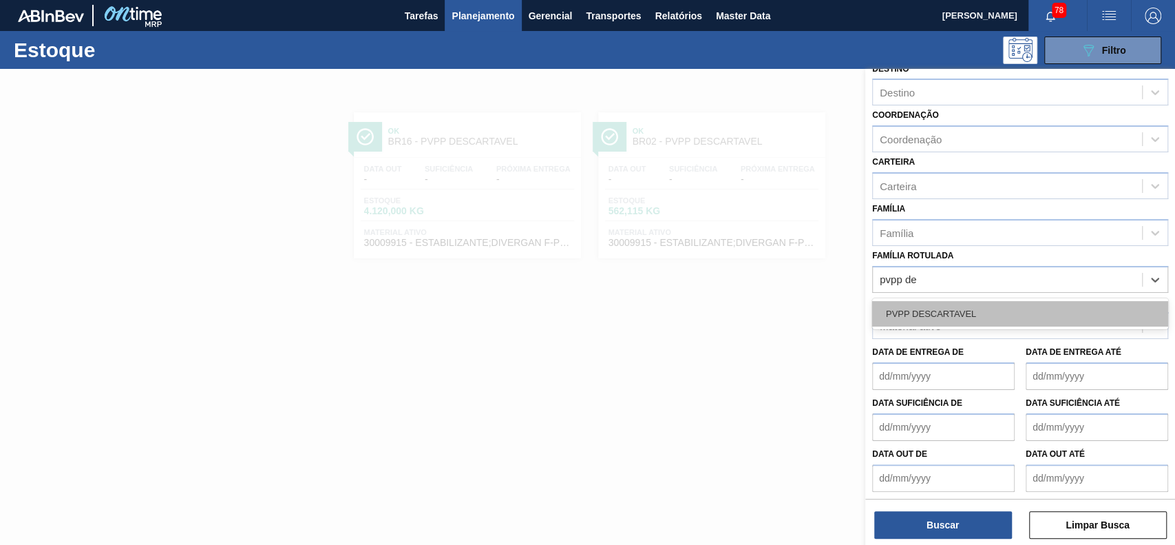
click at [1020, 322] on div "PVPP DESCARTAVEL" at bounding box center [1020, 313] width 296 height 25
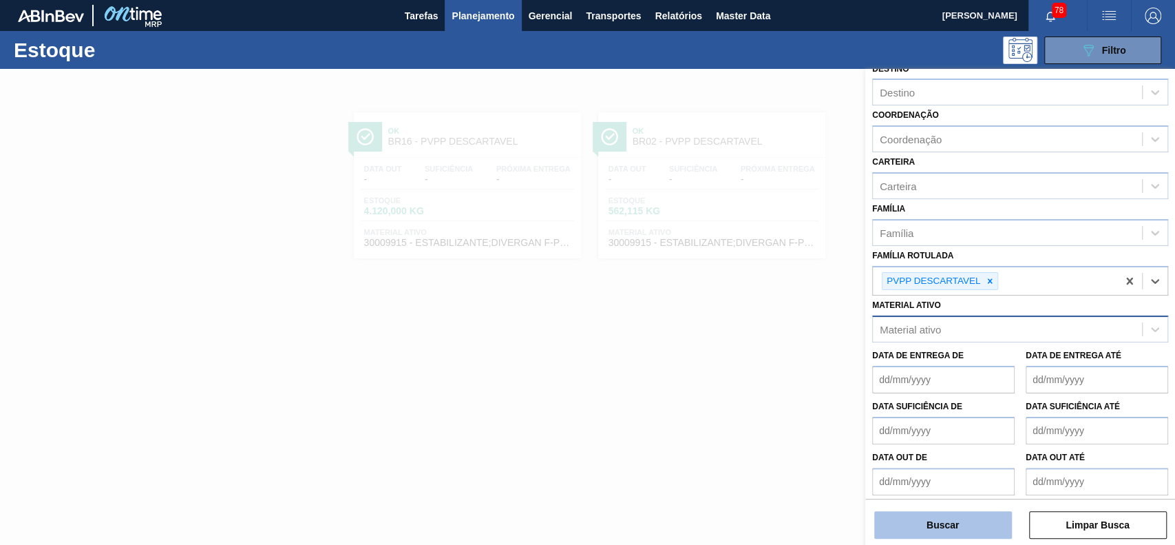
click at [920, 515] on button "Buscar" at bounding box center [943, 525] width 138 height 28
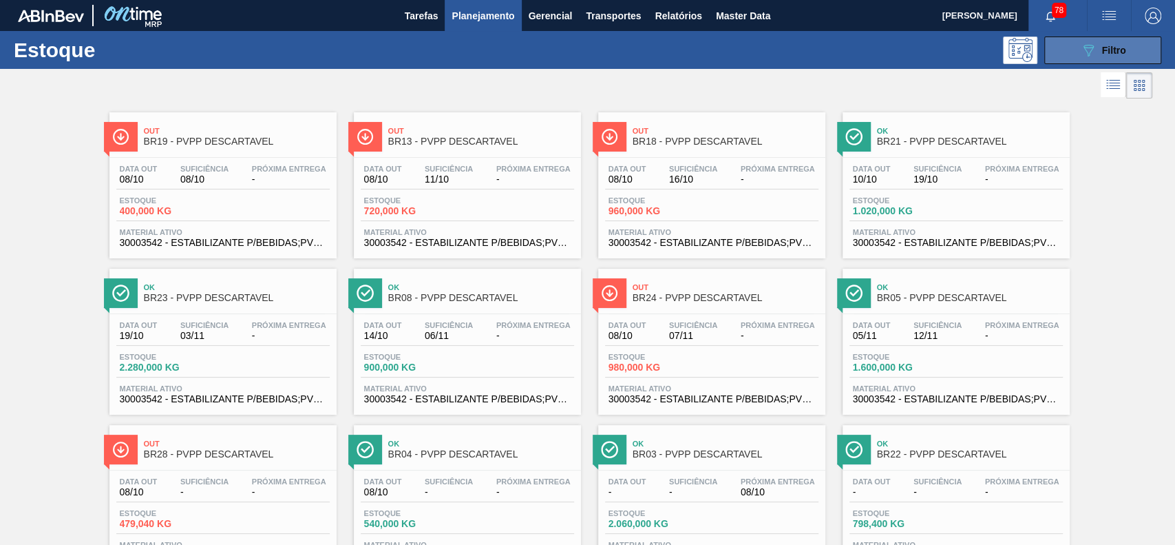
click at [1066, 47] on button "089F7B8B-B2A5-4AFE-B5C0-19BA573D28AC Filtro" at bounding box center [1102, 50] width 117 height 28
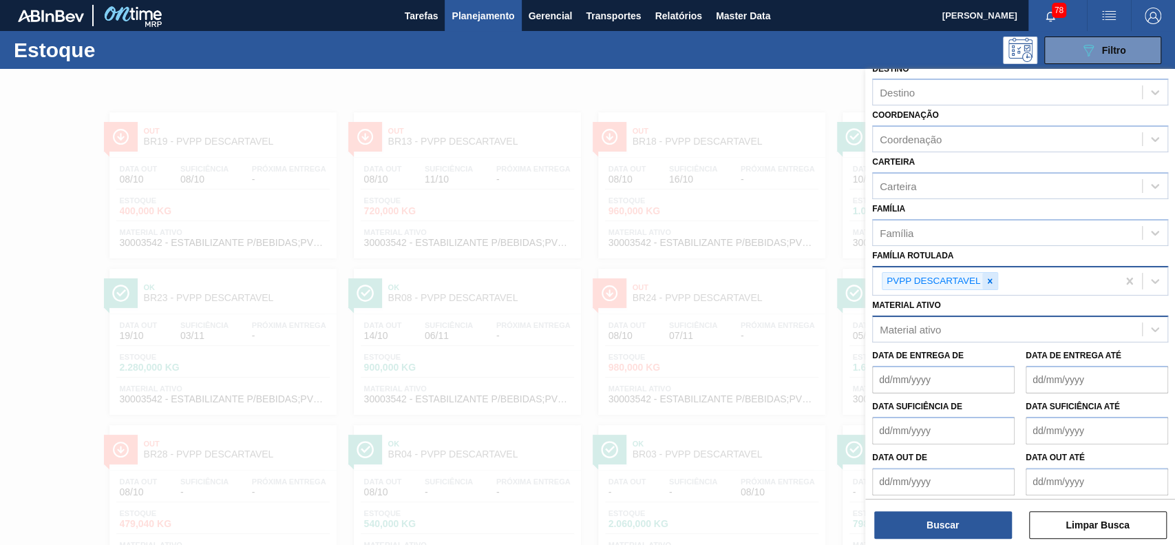
click at [986, 279] on icon at bounding box center [990, 281] width 10 height 10
click at [987, 317] on div "Material ativo" at bounding box center [1007, 326] width 269 height 20
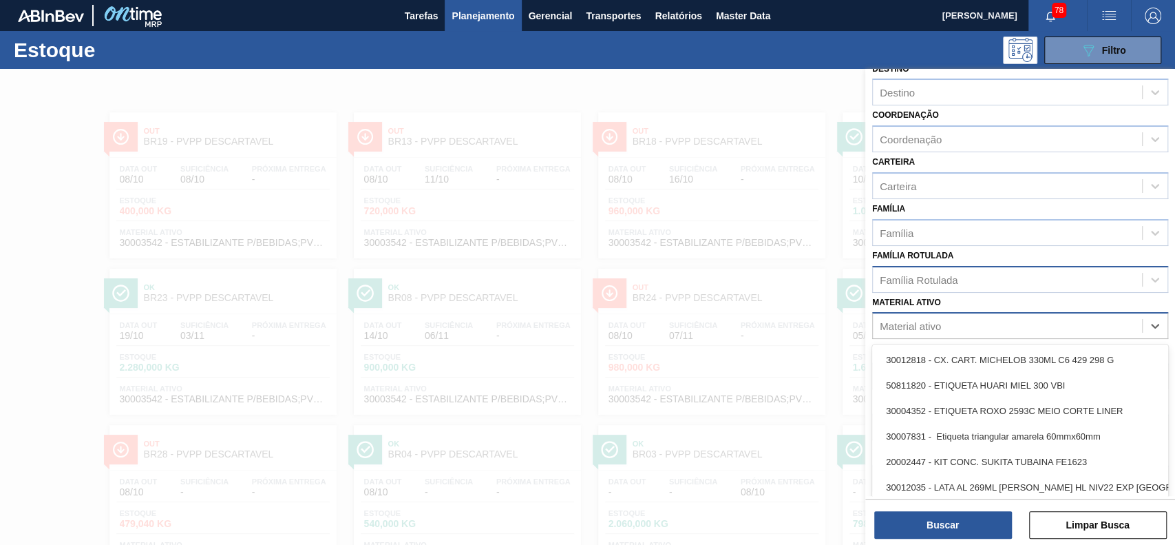
scroll to position [10, 0]
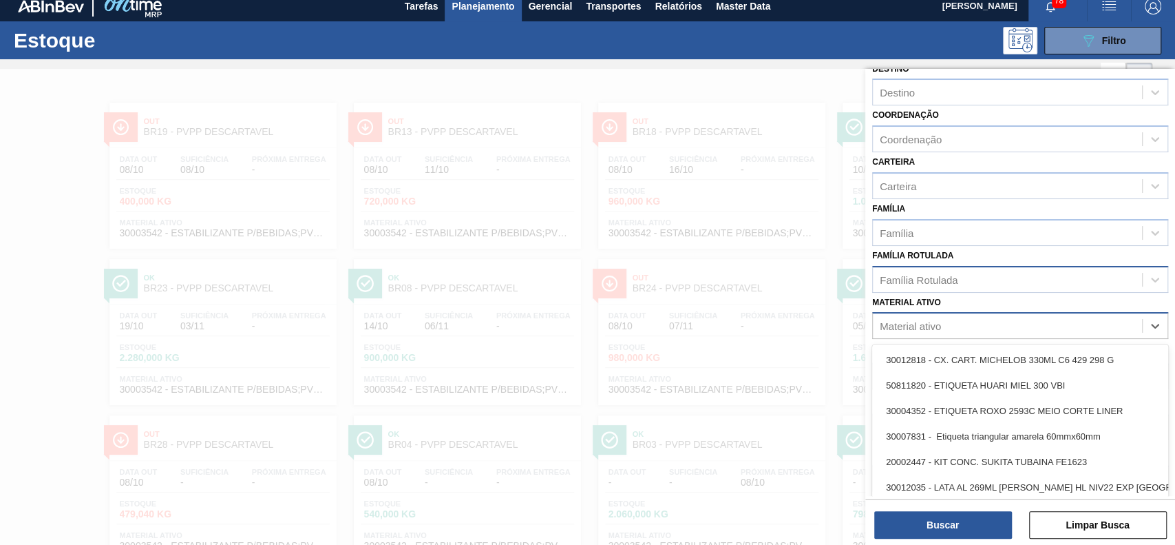
paste ativo "30011108"
type ativo "30011108"
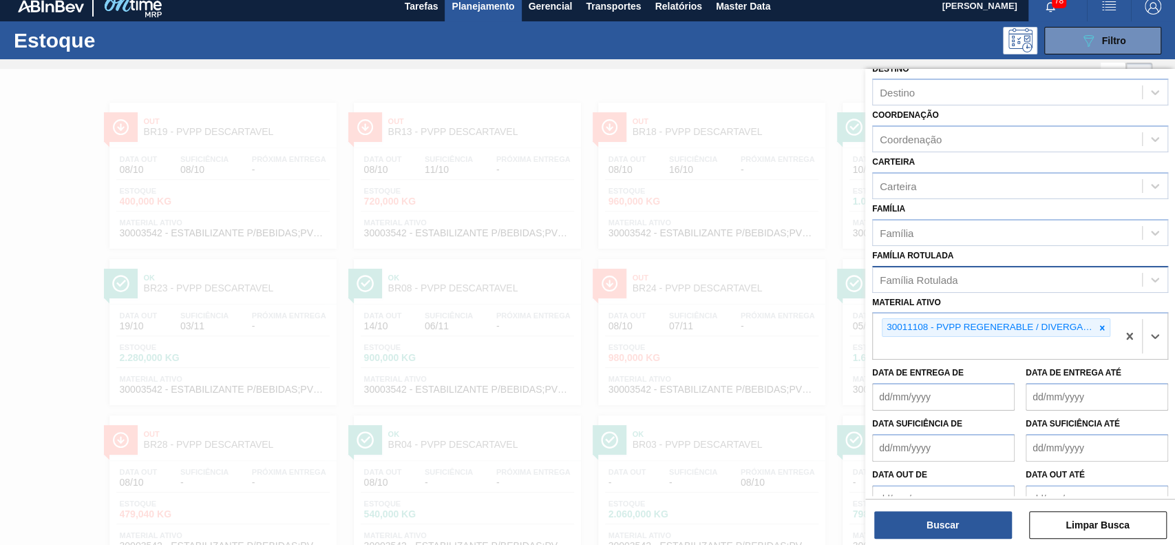
click at [982, 505] on div "Buscar Limpar Busca" at bounding box center [1020, 517] width 310 height 39
click at [979, 515] on button "Buscar" at bounding box center [943, 525] width 138 height 28
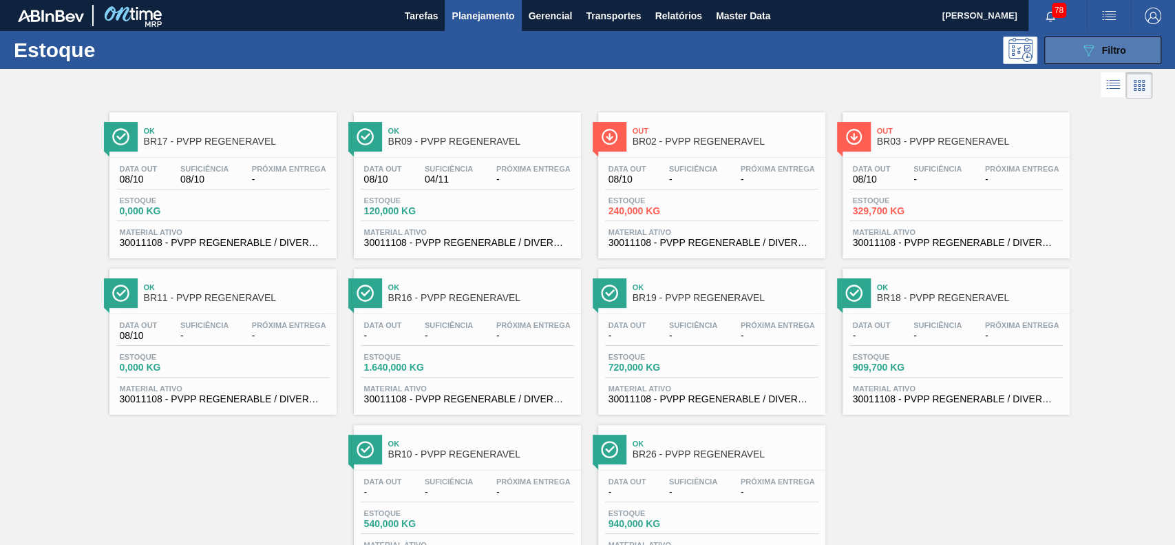
click at [1052, 44] on button "089F7B8B-B2A5-4AFE-B5C0-19BA573D28AC Filtro" at bounding box center [1102, 50] width 117 height 28
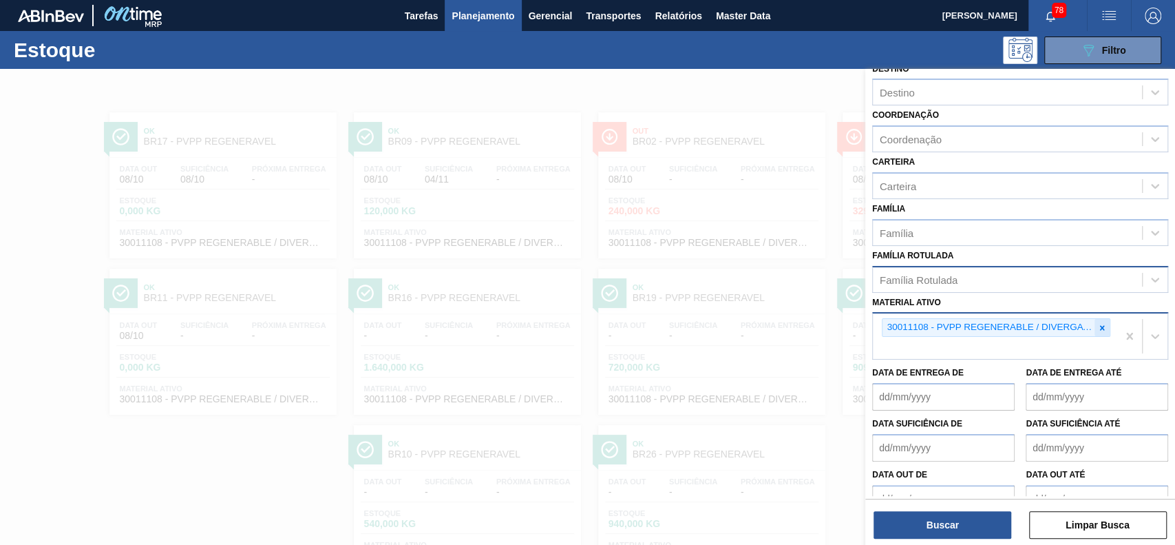
click at [1104, 319] on div at bounding box center [1102, 327] width 15 height 17
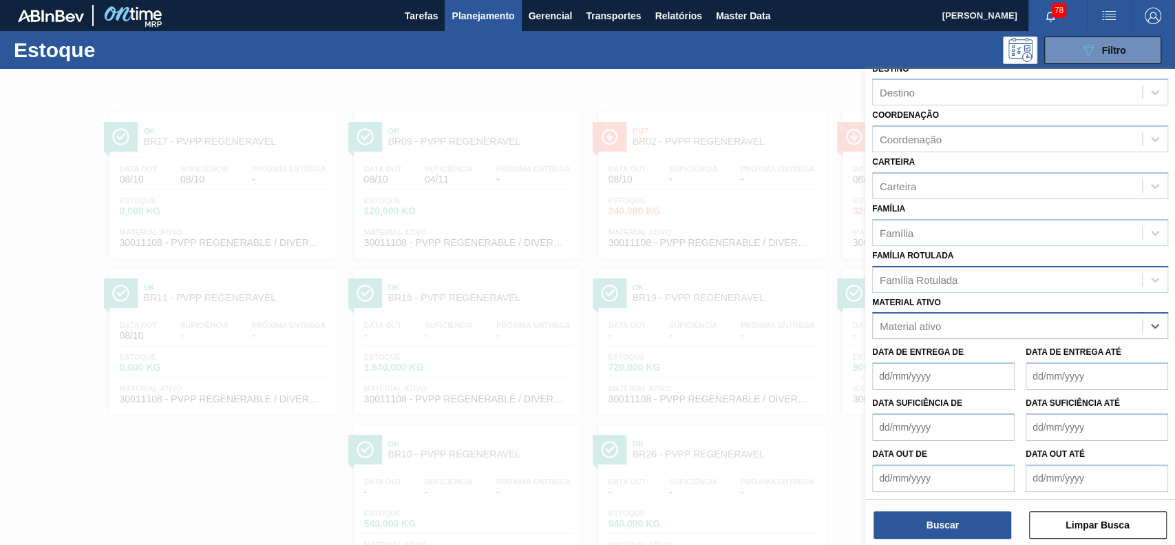
paste ativo "30003535"
type ativo "30003535"
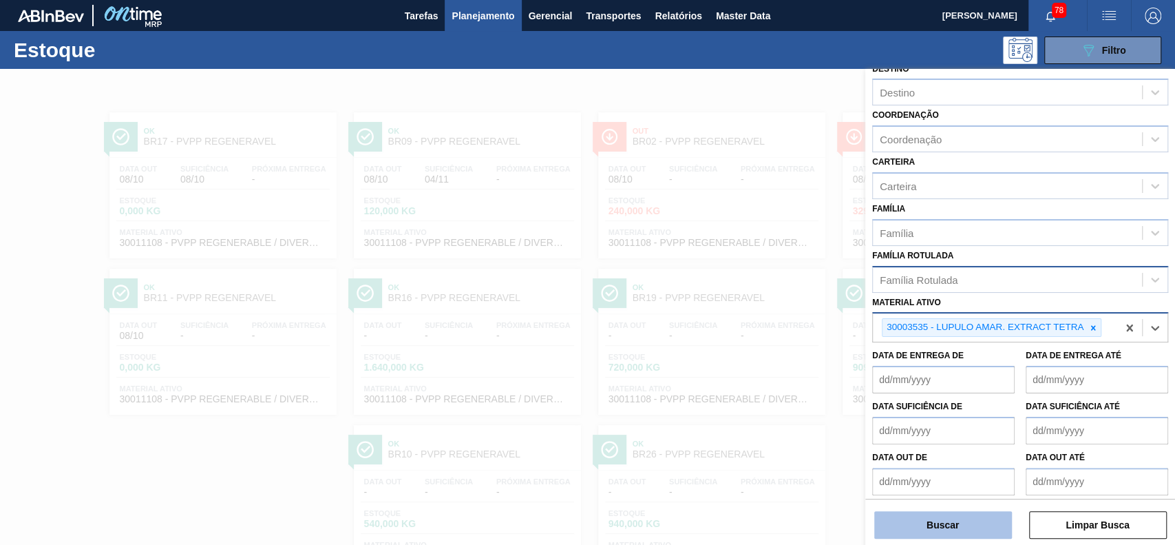
click at [964, 522] on button "Buscar" at bounding box center [943, 525] width 138 height 28
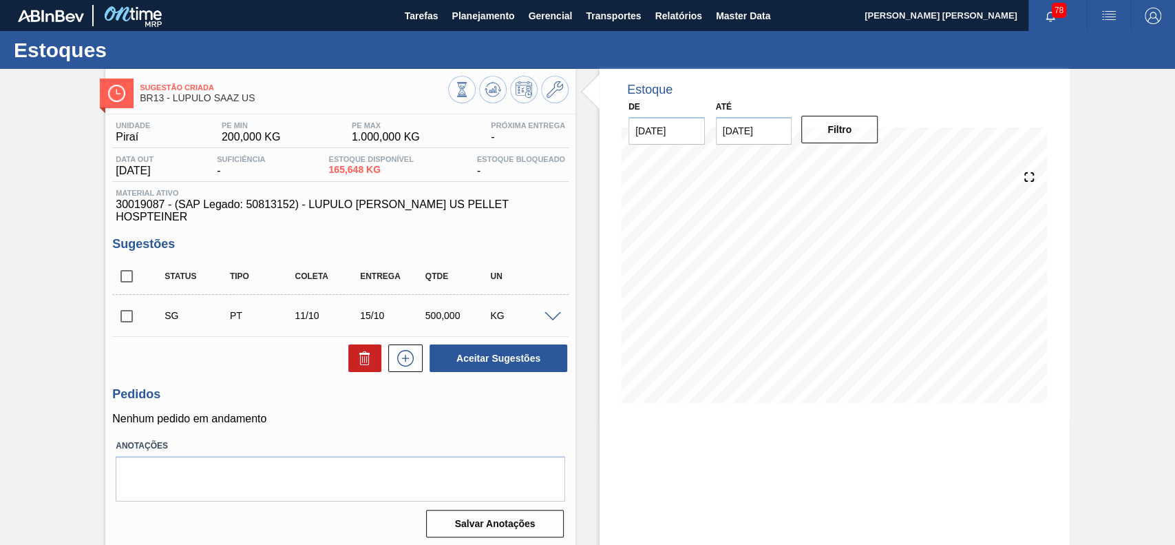
click at [549, 312] on span at bounding box center [553, 317] width 17 height 10
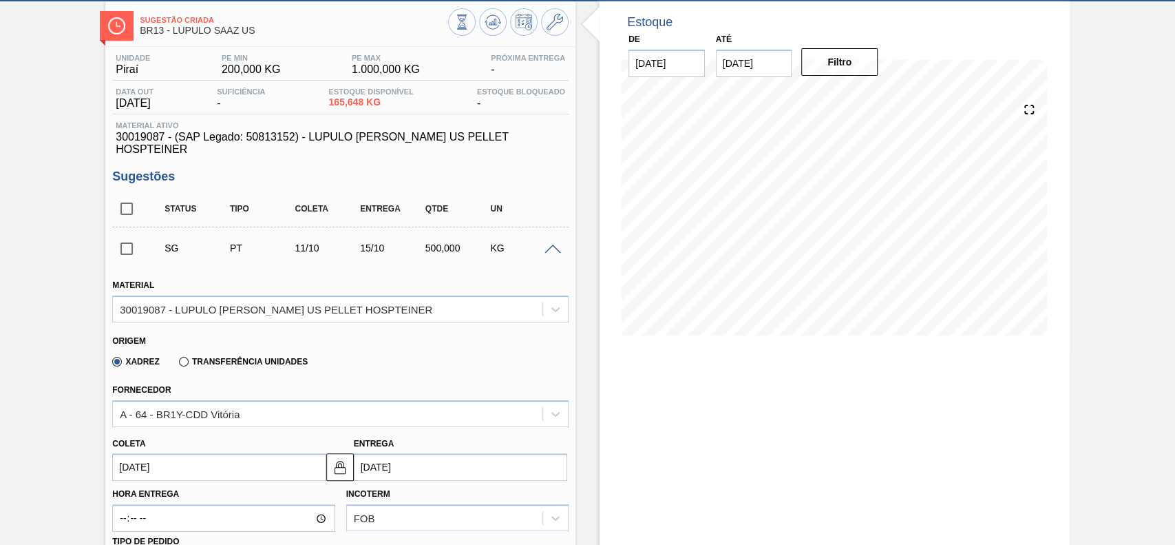
scroll to position [183, 0]
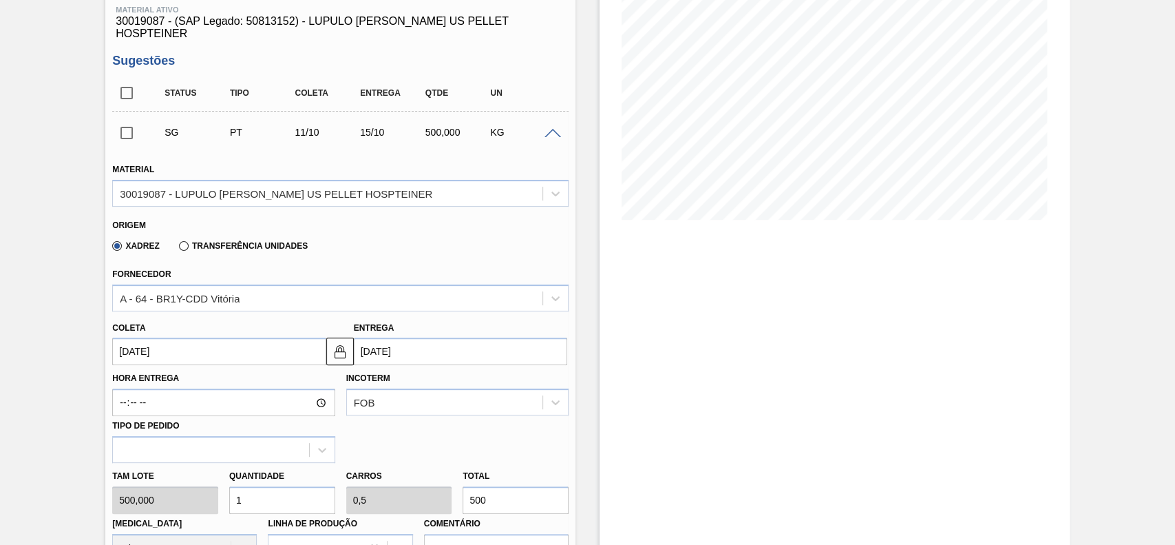
click at [213, 241] on label "Transferência Unidades" at bounding box center [243, 246] width 129 height 10
click at [177, 249] on input "Transferência Unidades" at bounding box center [177, 249] width 0 height 0
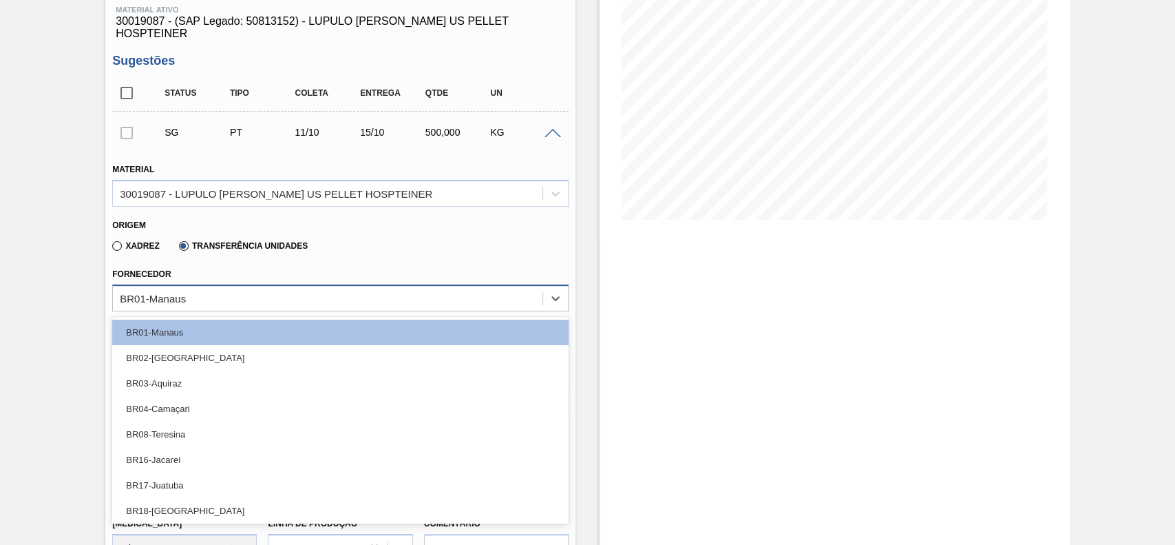
click at [231, 288] on div "BR01-Manaus" at bounding box center [328, 298] width 430 height 20
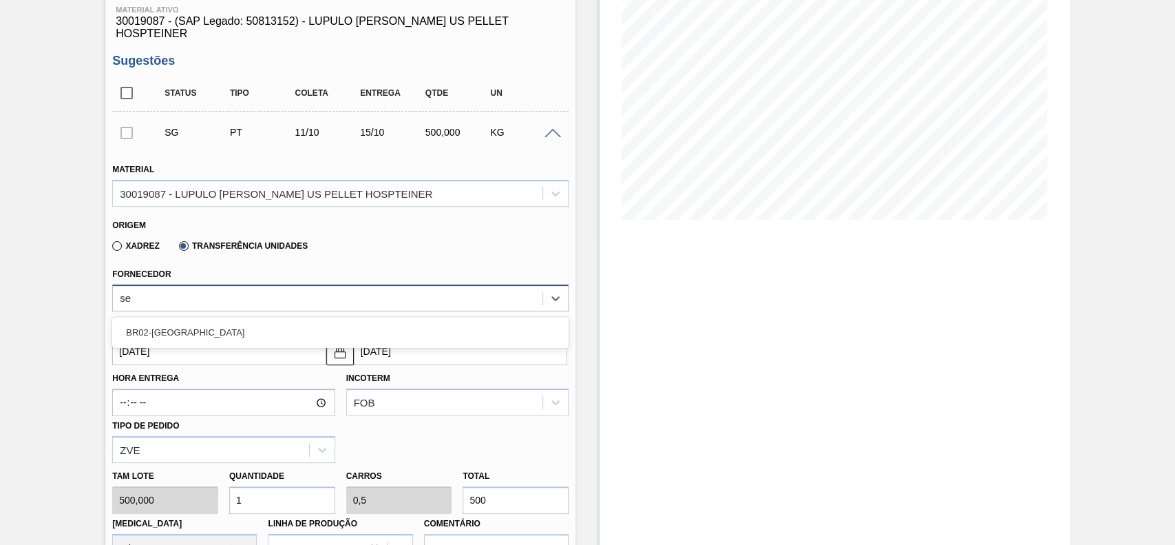
type input "ser"
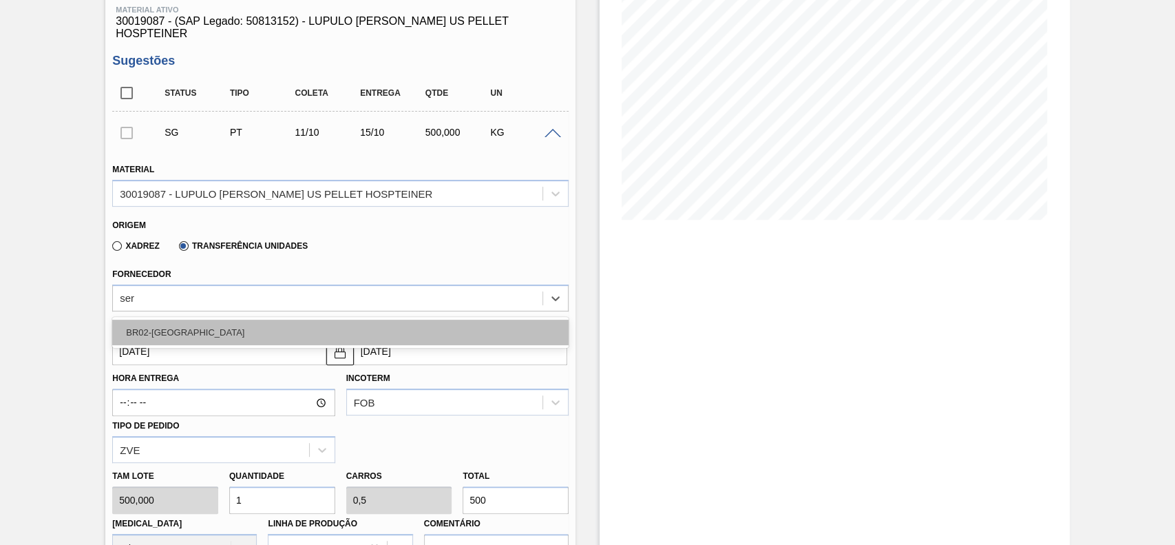
click at [299, 319] on div "BR02-Sergipe" at bounding box center [340, 331] width 456 height 25
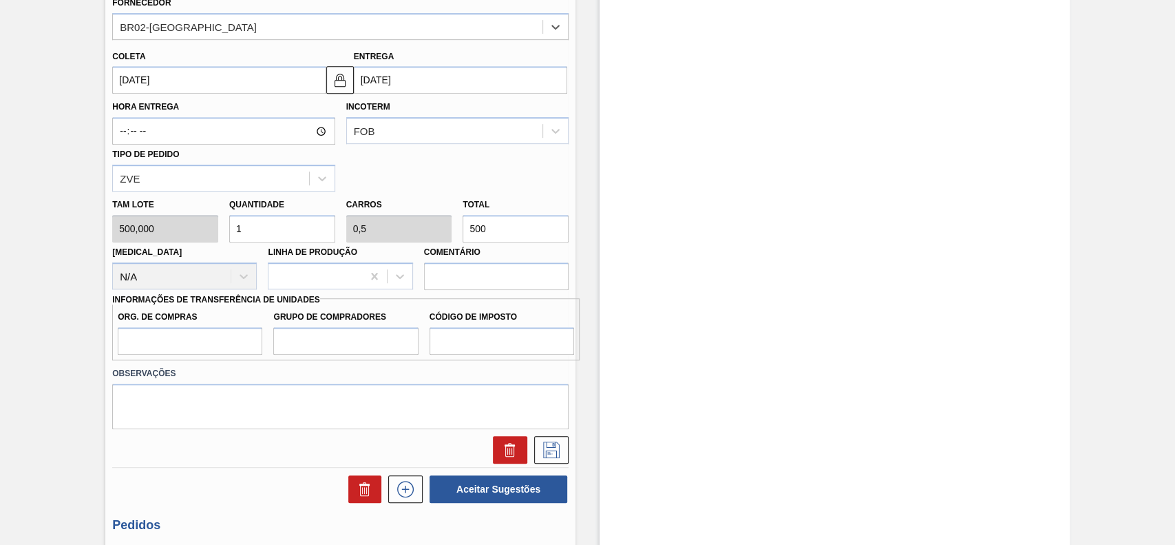
scroll to position [458, 0]
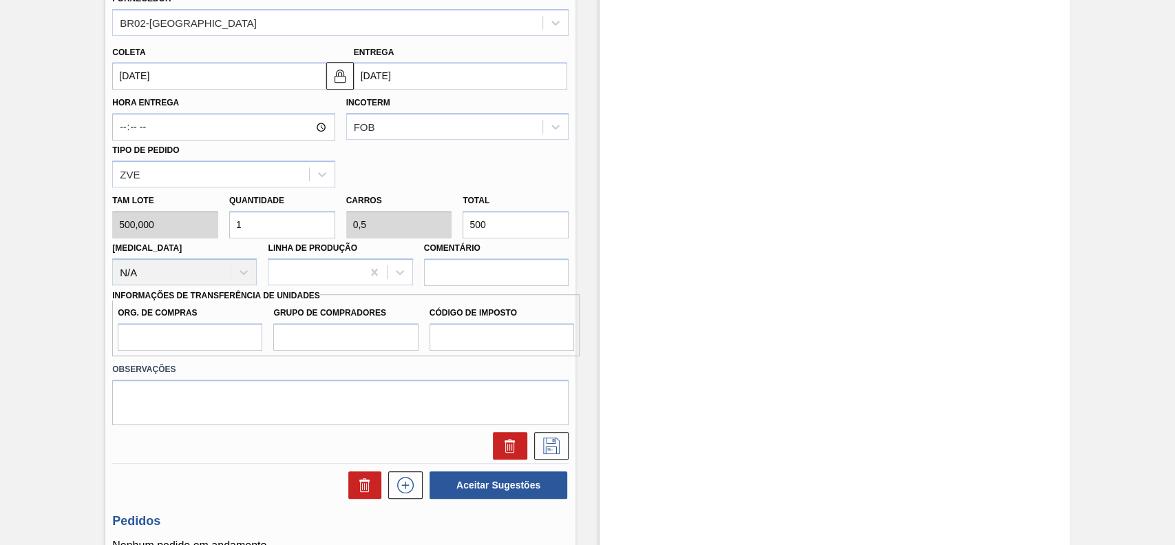
click at [516, 212] on input "500" at bounding box center [516, 225] width 106 height 28
type input "2"
type input "0,004"
type input "0,002"
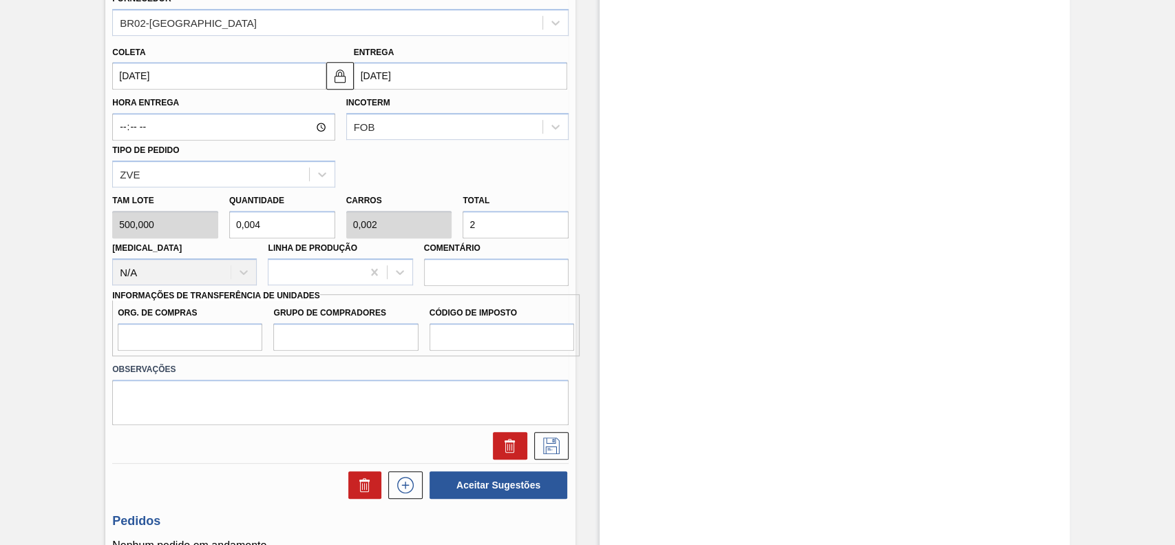
type input "0,04"
type input "0,02"
type input "20"
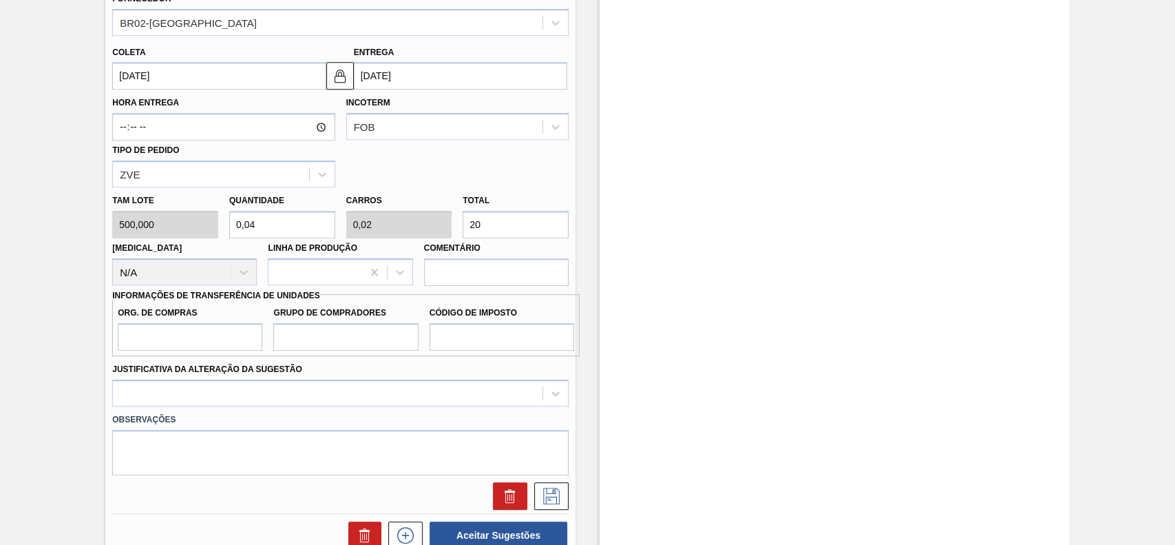
type input "0,4"
type input "0,2"
type input "200"
click at [220, 338] on input "Org. de Compras" at bounding box center [190, 337] width 145 height 28
type input "BR00"
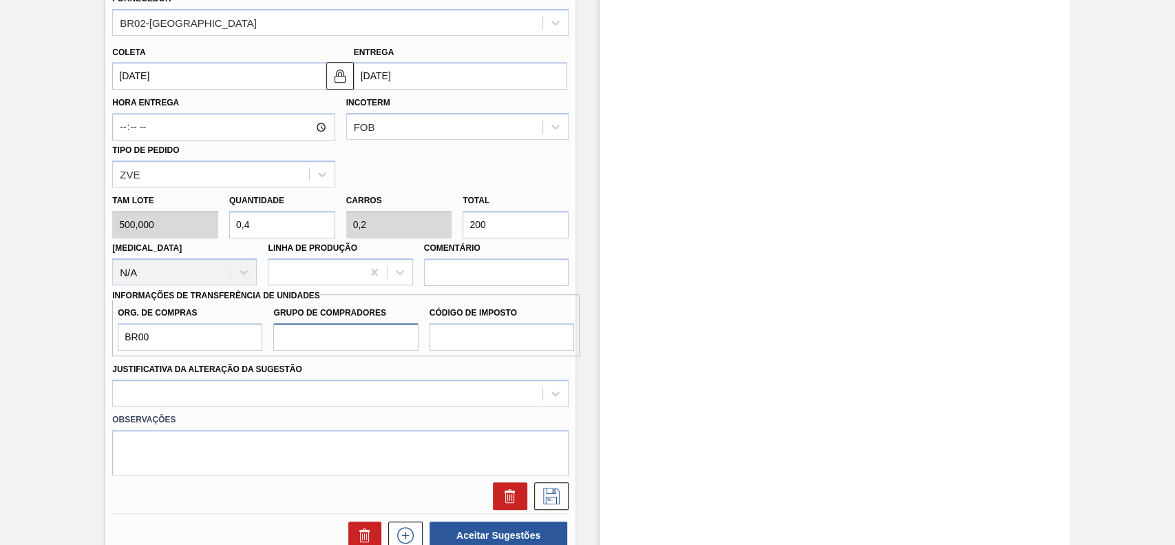
click at [339, 333] on input "Grupo de Compradores" at bounding box center [345, 337] width 145 height 28
type input "A01"
click at [496, 328] on input "Código de Imposto" at bounding box center [502, 337] width 145 height 28
type input "I1"
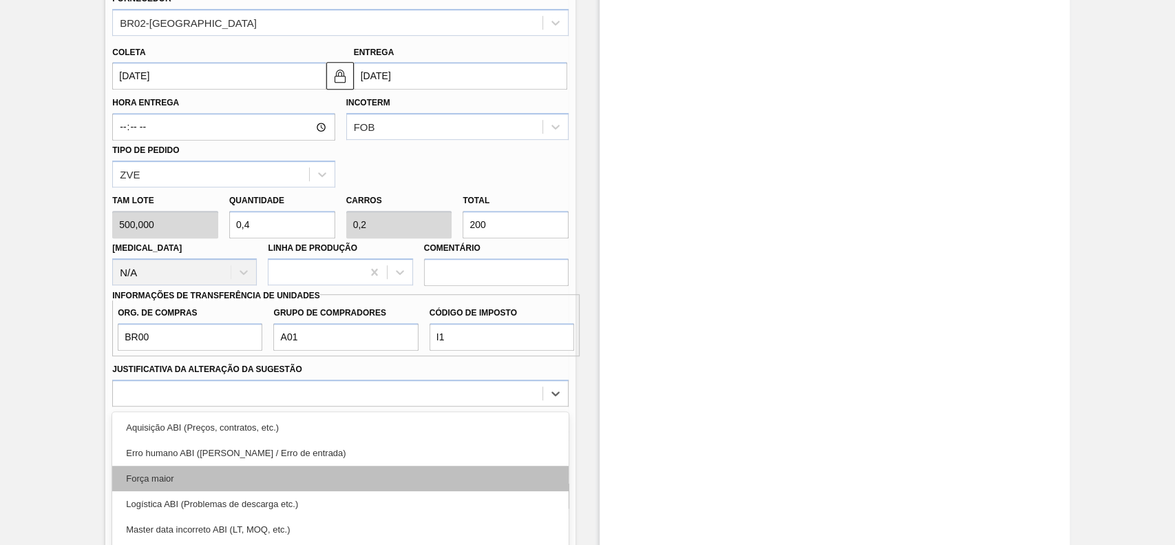
drag, startPoint x: 424, startPoint y: 367, endPoint x: 350, endPoint y: 405, distance: 83.1
click at [423, 379] on div "option Erro humano ABI (Cálculo / Erro de entrada) focused, 2 of 18. 18 results…" at bounding box center [340, 392] width 456 height 27
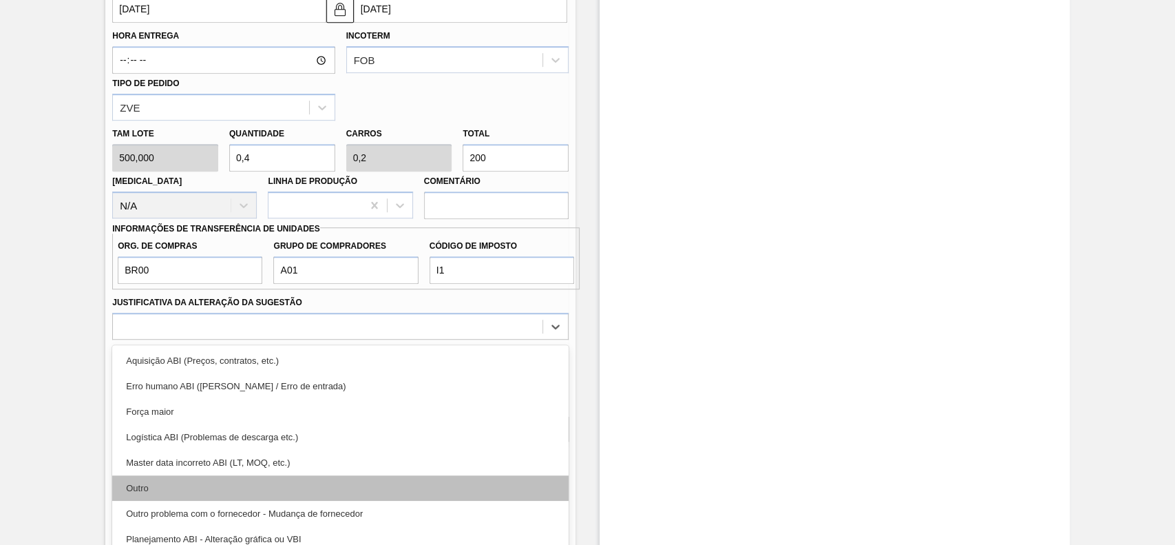
click at [259, 475] on div "Outro" at bounding box center [340, 487] width 456 height 25
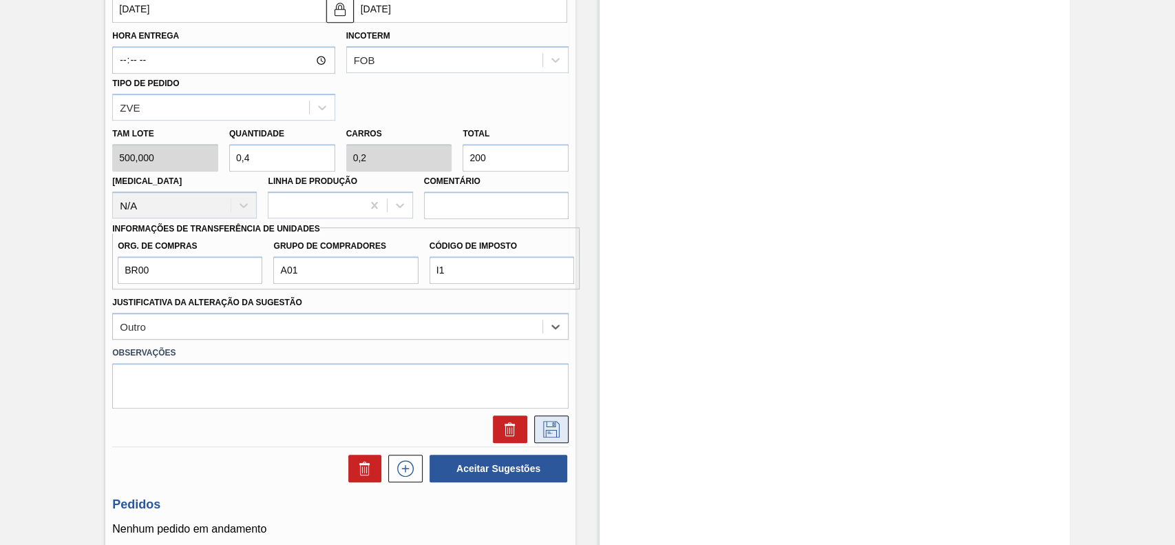
click at [543, 421] on icon at bounding box center [551, 429] width 22 height 17
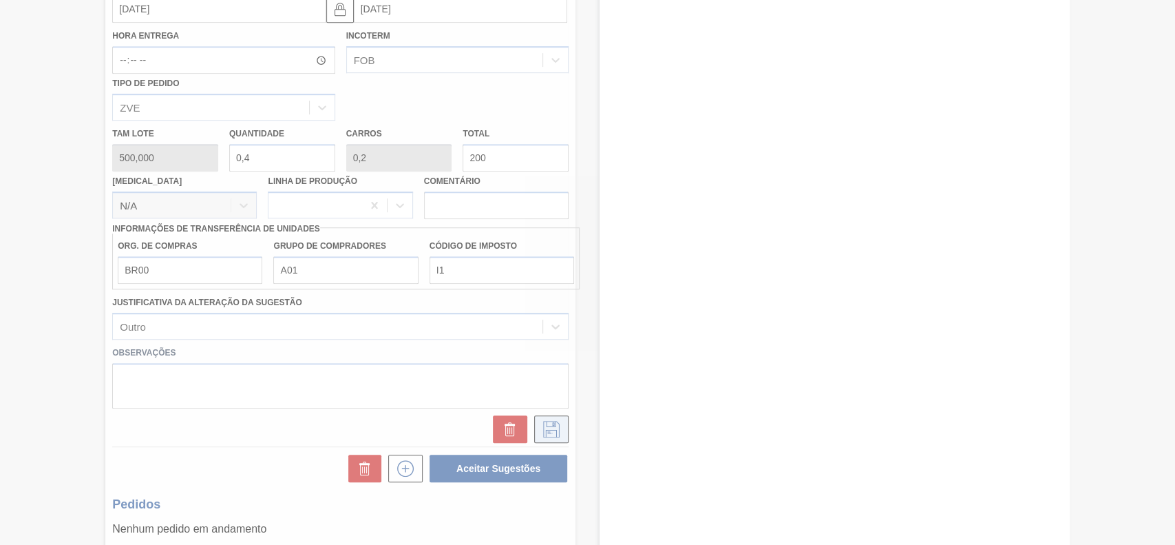
scroll to position [47, 0]
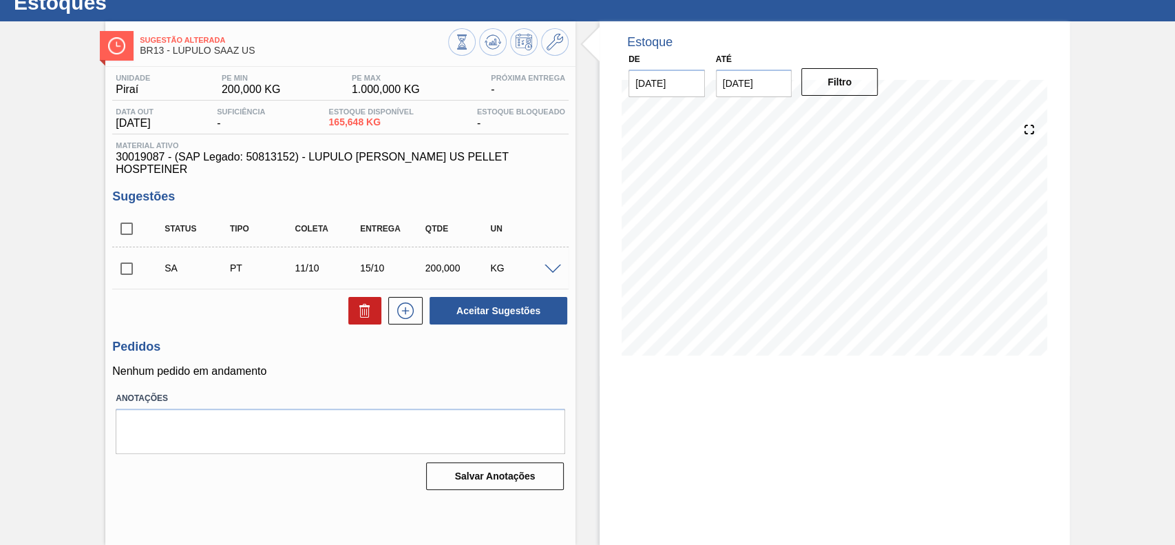
click at [140, 259] on div "SA PT 11/10 15/10 200,000 KG" at bounding box center [340, 268] width 456 height 34
click at [136, 259] on input "checkbox" at bounding box center [126, 268] width 29 height 29
click at [518, 297] on button "Aceitar Sugestões" at bounding box center [499, 311] width 138 height 28
checkbox input "false"
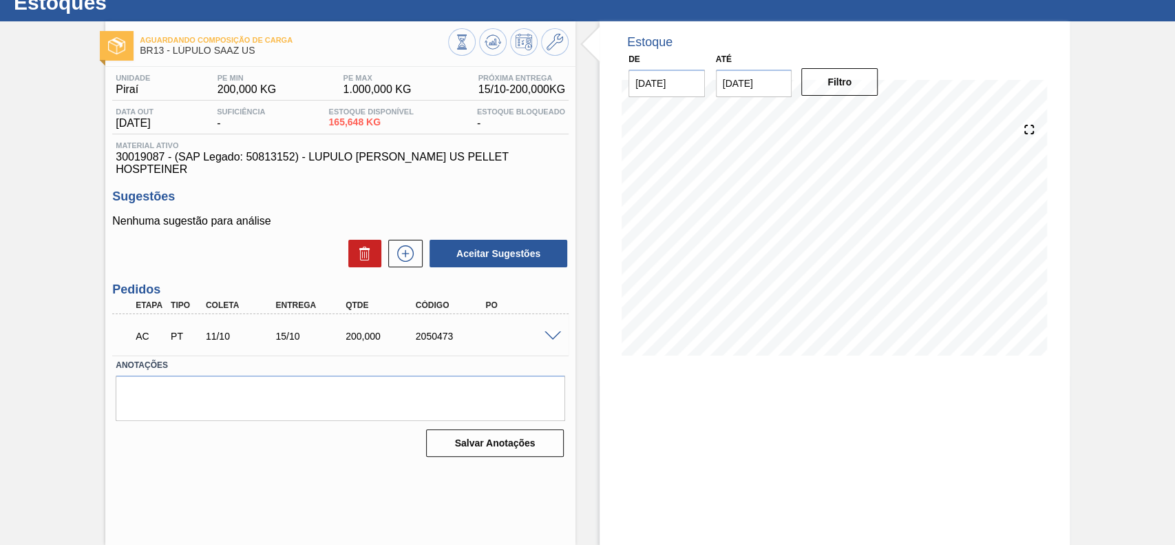
click at [551, 331] on span at bounding box center [553, 336] width 17 height 10
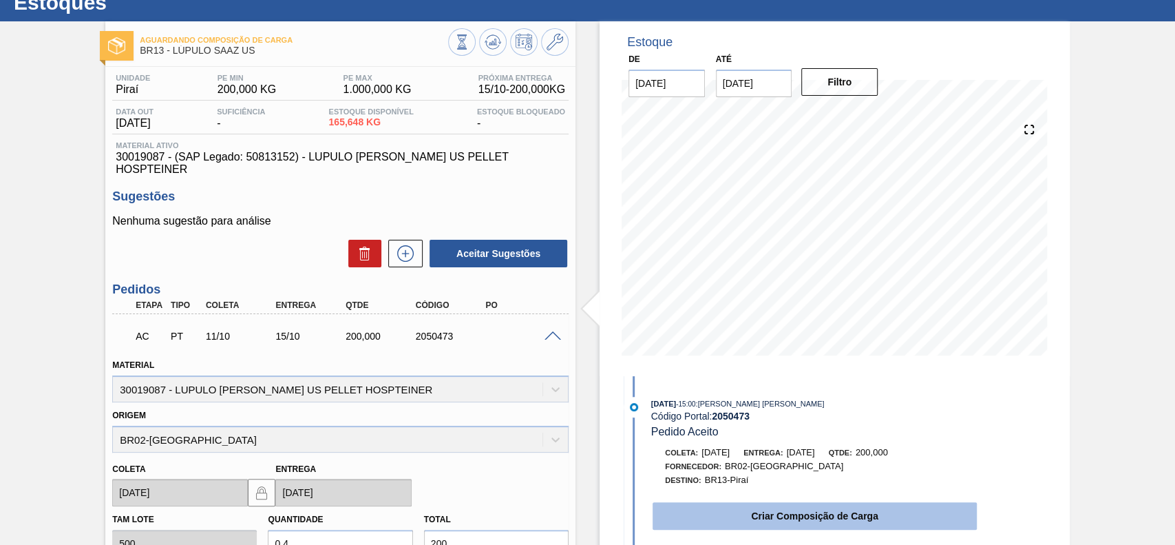
click at [771, 525] on button "Criar Composição de Carga" at bounding box center [815, 516] width 324 height 28
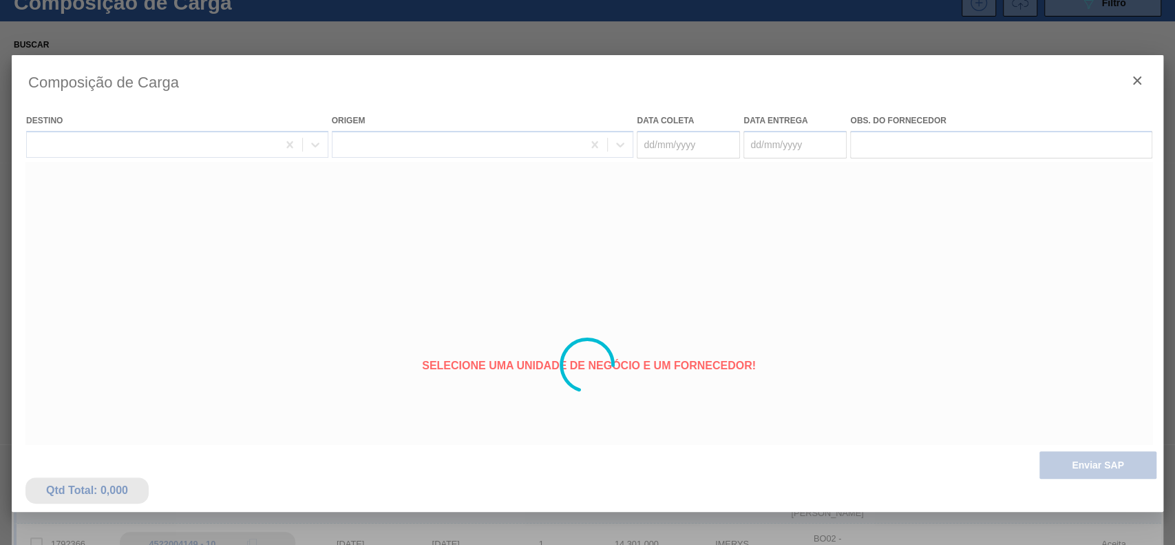
type coleta "11/10/2025"
type Entrega "[DATE]"
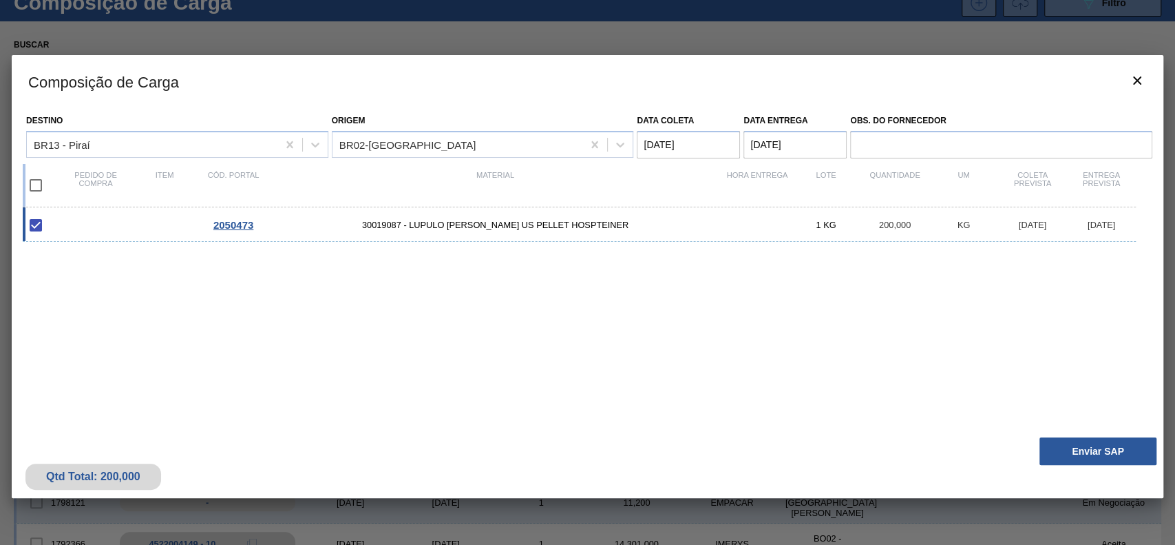
click at [1064, 454] on button "Enviar SAP" at bounding box center [1097, 451] width 117 height 28
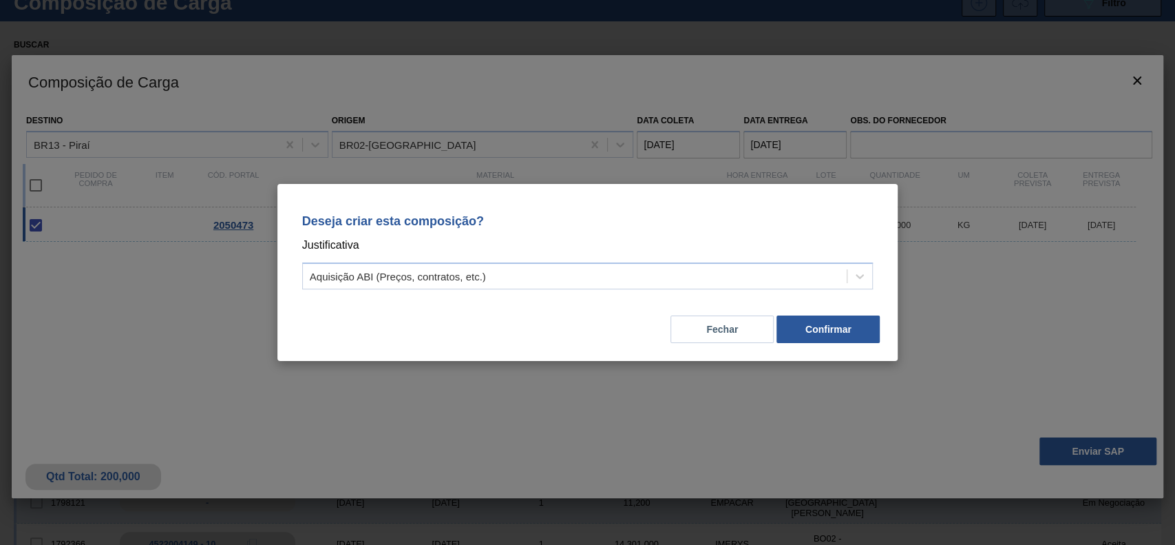
click at [756, 260] on div "Deseja criar esta composição? Justificativa Aquisição ABI (Preços, contratos, e…" at bounding box center [588, 248] width 588 height 97
click at [743, 271] on div "Aquisição ABI (Preços, contratos, etc.)" at bounding box center [575, 276] width 545 height 20
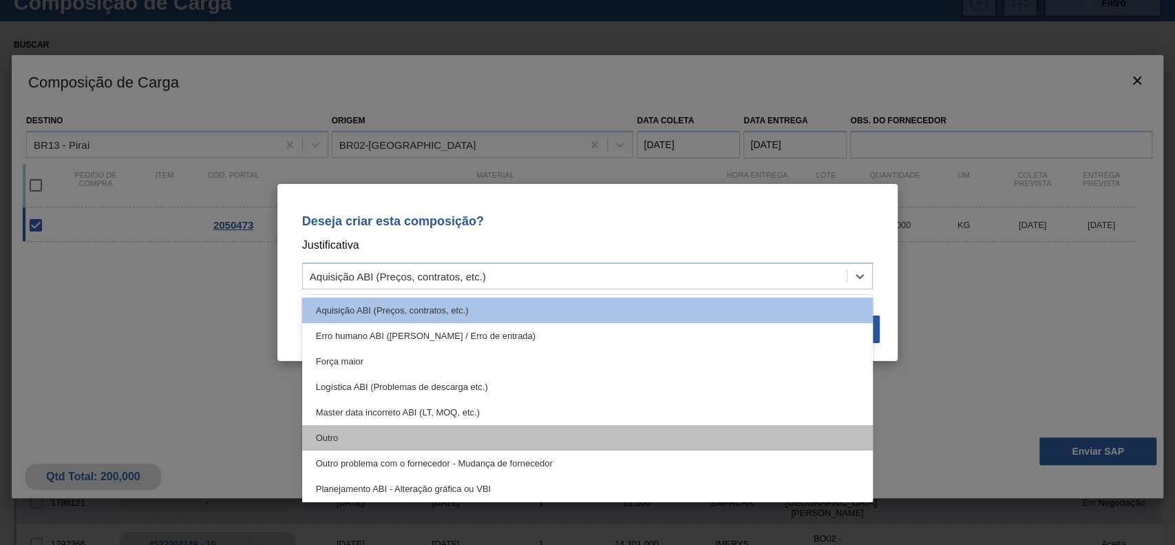
click at [388, 430] on div "Outro" at bounding box center [587, 437] width 571 height 25
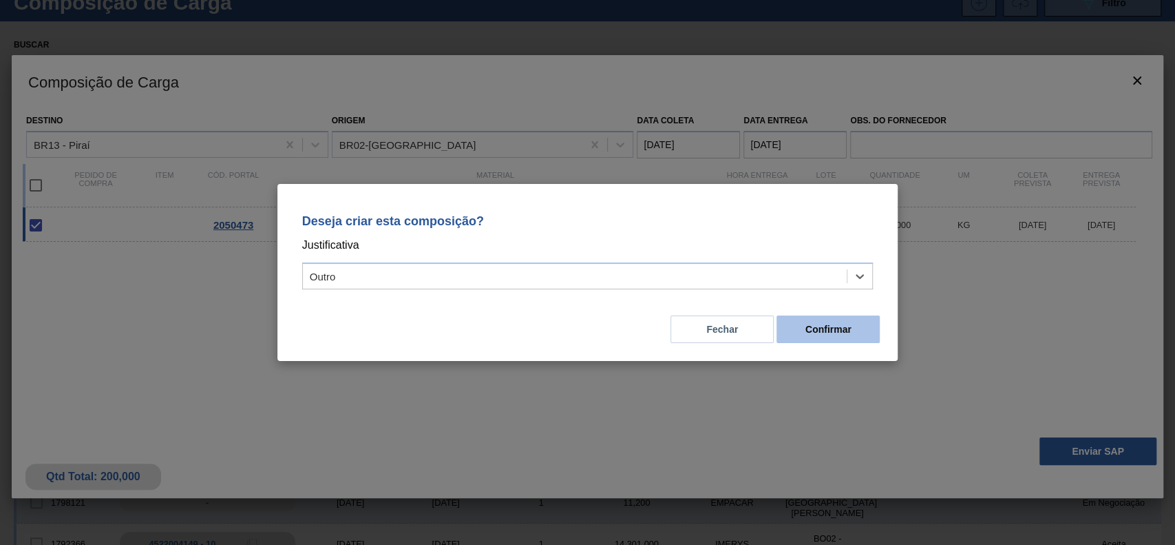
click at [840, 323] on button "Confirmar" at bounding box center [827, 329] width 103 height 28
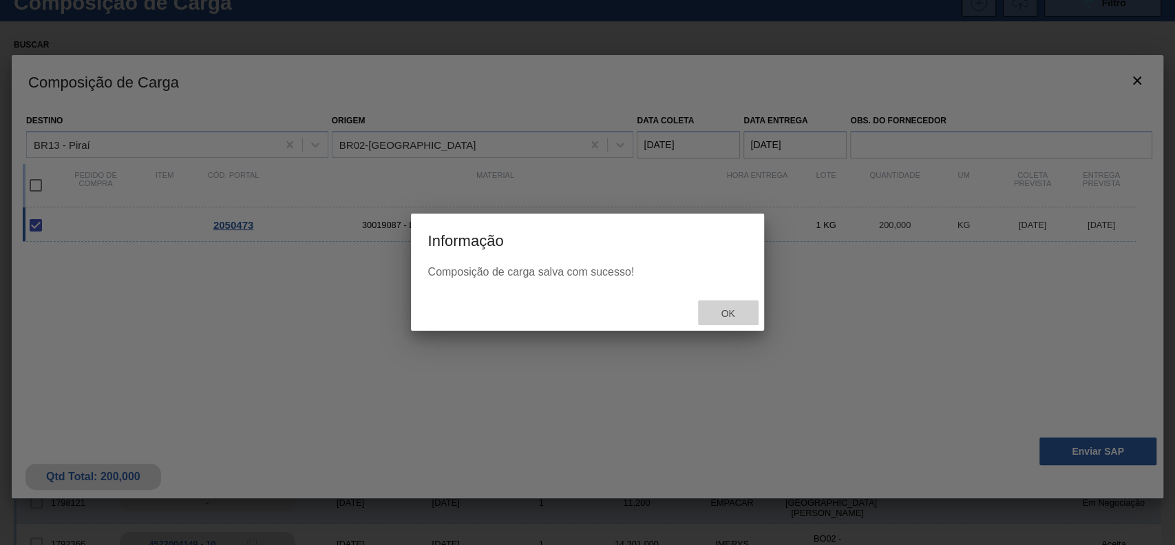
click at [757, 322] on div "Ok" at bounding box center [728, 312] width 61 height 25
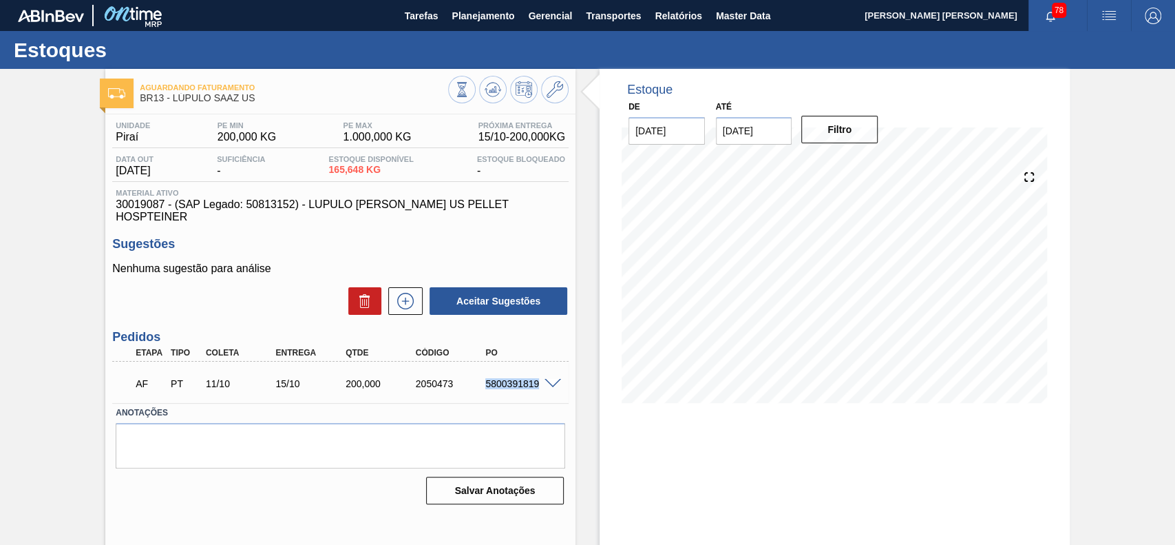
drag, startPoint x: 483, startPoint y: 375, endPoint x: 537, endPoint y: 377, distance: 53.7
click at [537, 378] on div "5800391819" at bounding box center [521, 383] width 78 height 11
copy div "5800391819"
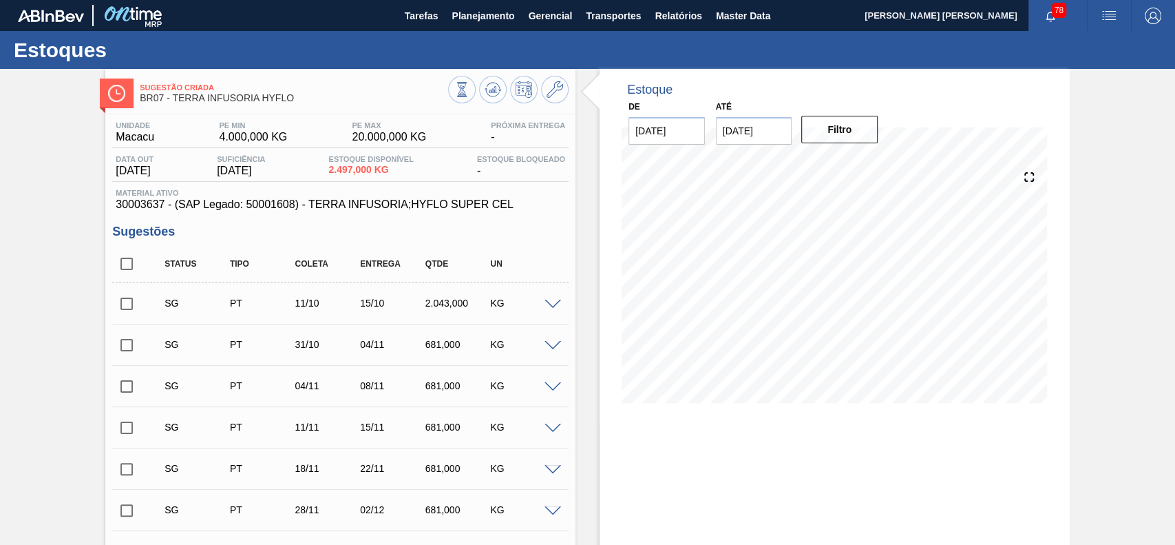
click at [118, 262] on input "checkbox" at bounding box center [126, 263] width 29 height 29
checkbox input "true"
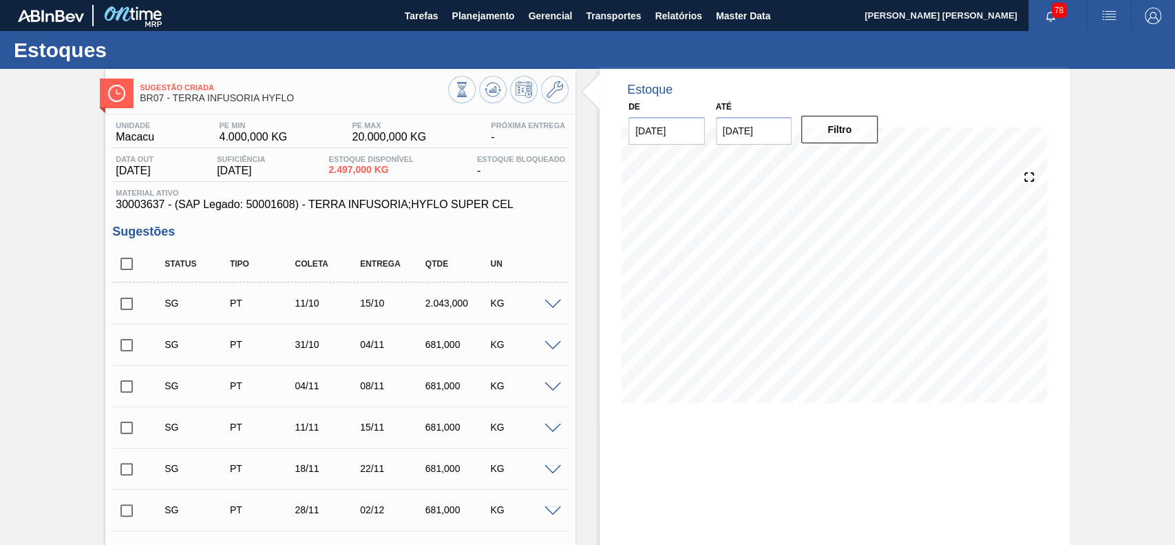
checkbox input "true"
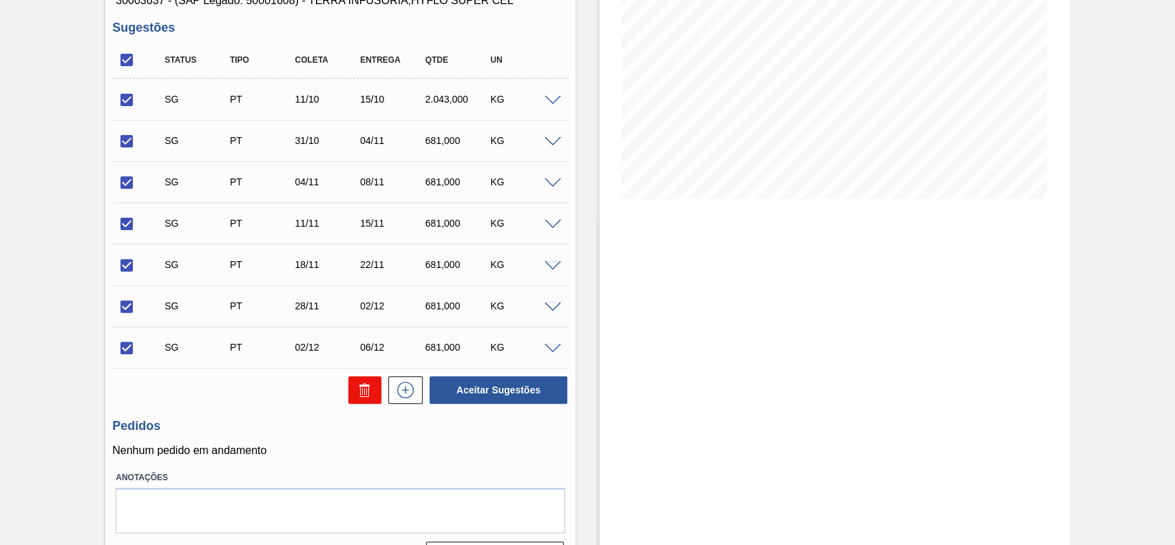
scroll to position [241, 0]
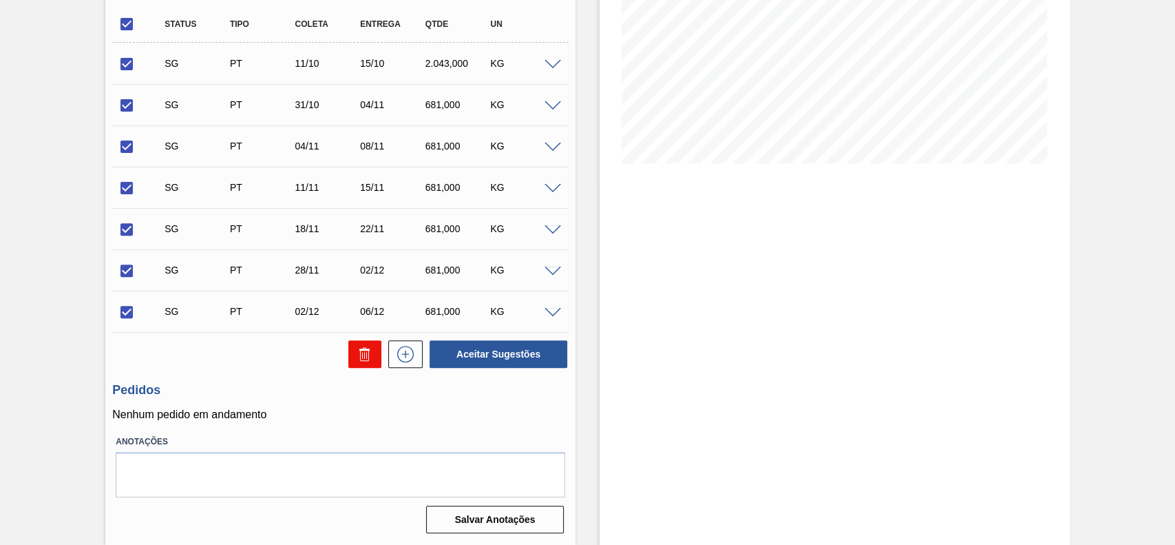
click at [362, 359] on icon at bounding box center [365, 354] width 17 height 17
checkbox input "false"
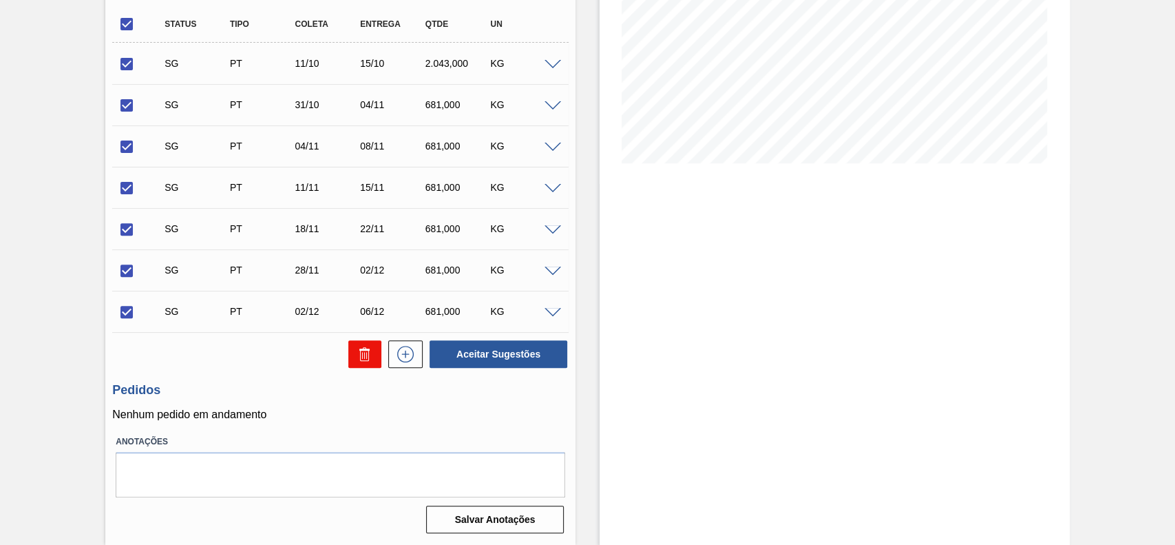
checkbox input "false"
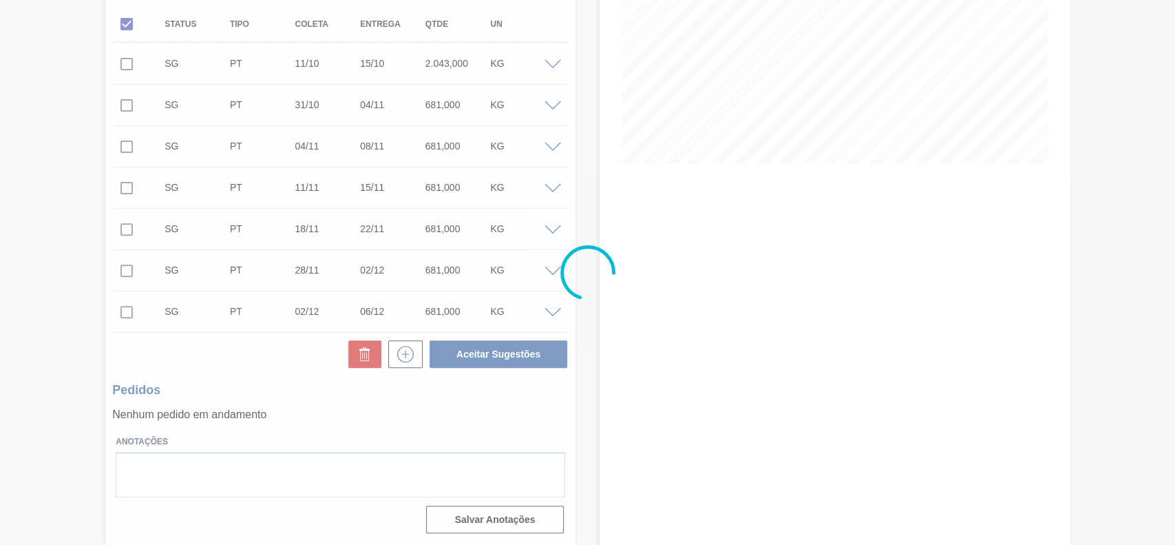
scroll to position [47, 0]
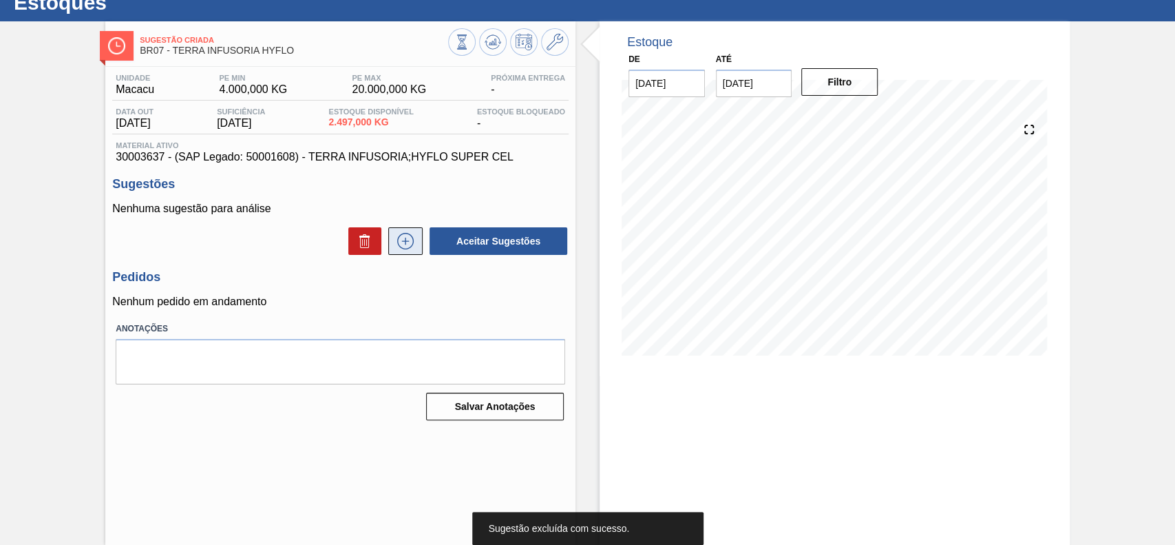
click at [407, 246] on icon at bounding box center [405, 241] width 22 height 17
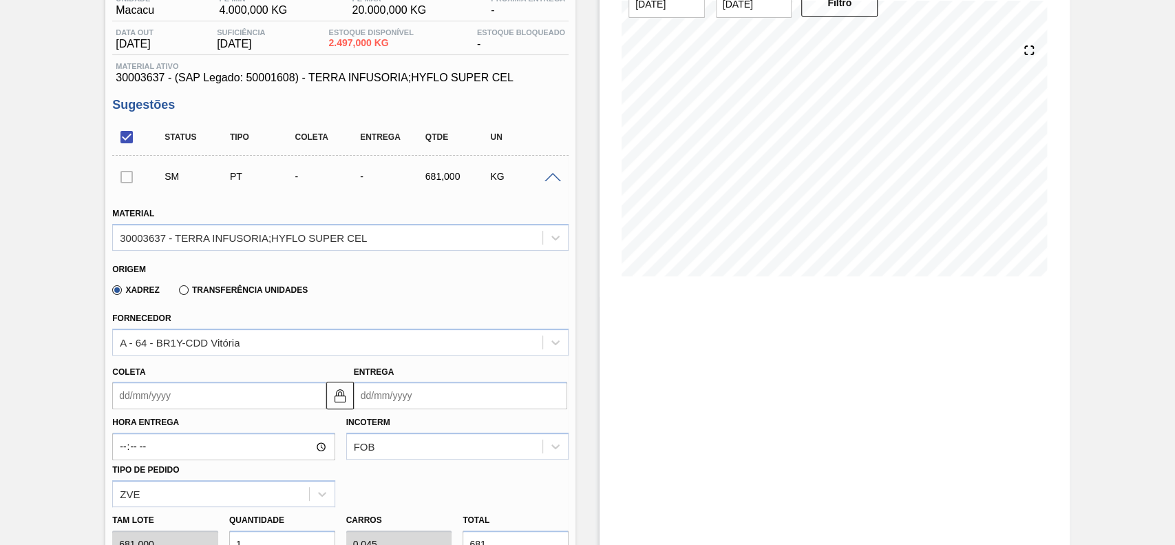
scroll to position [231, 0]
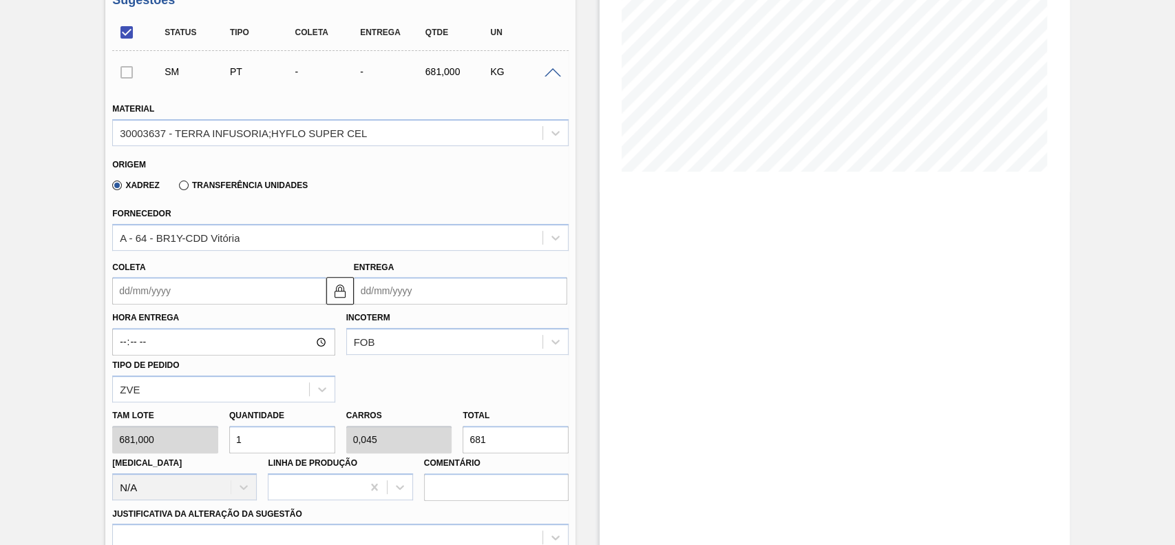
click at [211, 293] on input "Coleta" at bounding box center [218, 291] width 213 height 28
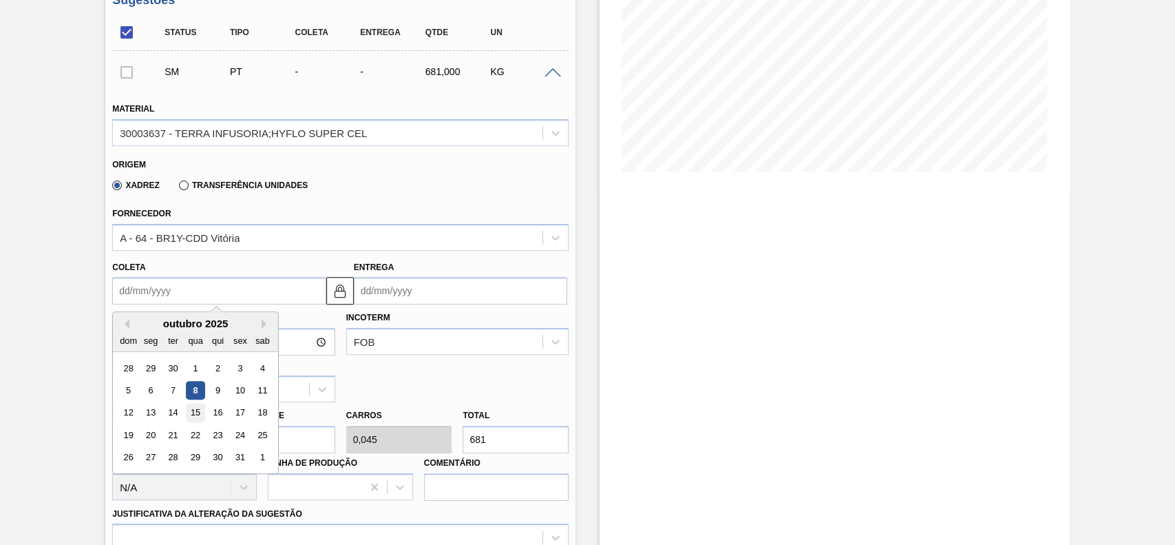
click at [193, 410] on div "15" at bounding box center [196, 412] width 19 height 19
type input "[DATE]"
type input "19/10/2025"
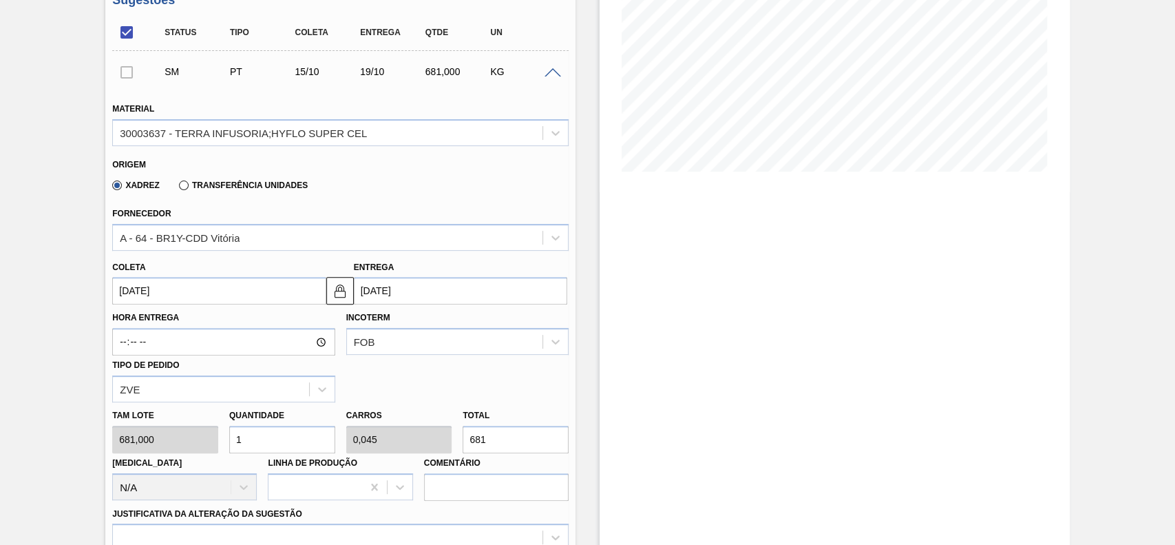
click at [273, 441] on input "1" at bounding box center [282, 439] width 106 height 28
type input "12"
type input "0,545"
type input "8.172"
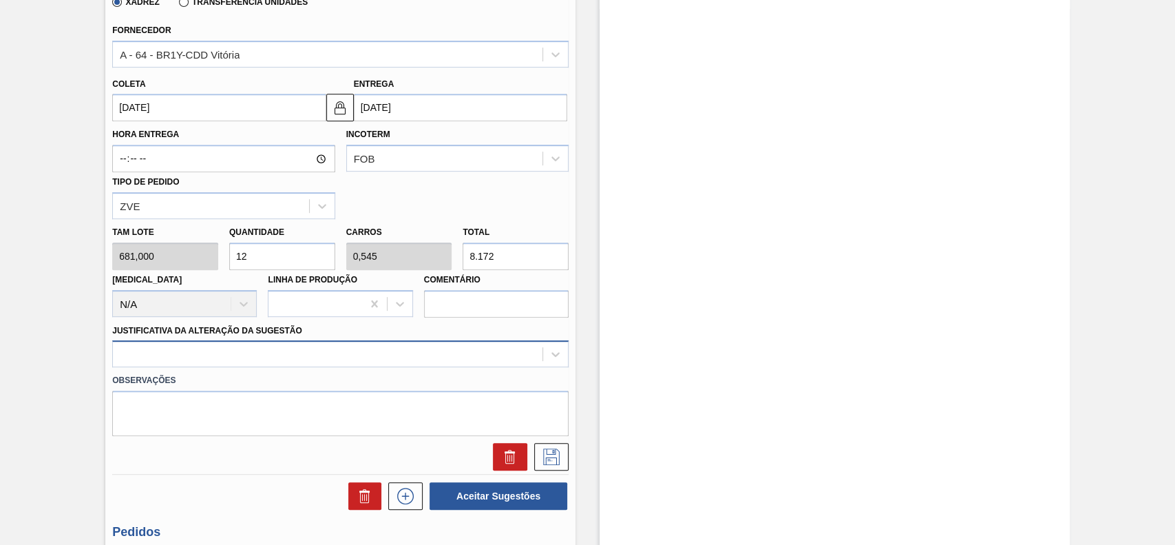
type input "12"
click at [243, 357] on div at bounding box center [340, 353] width 456 height 27
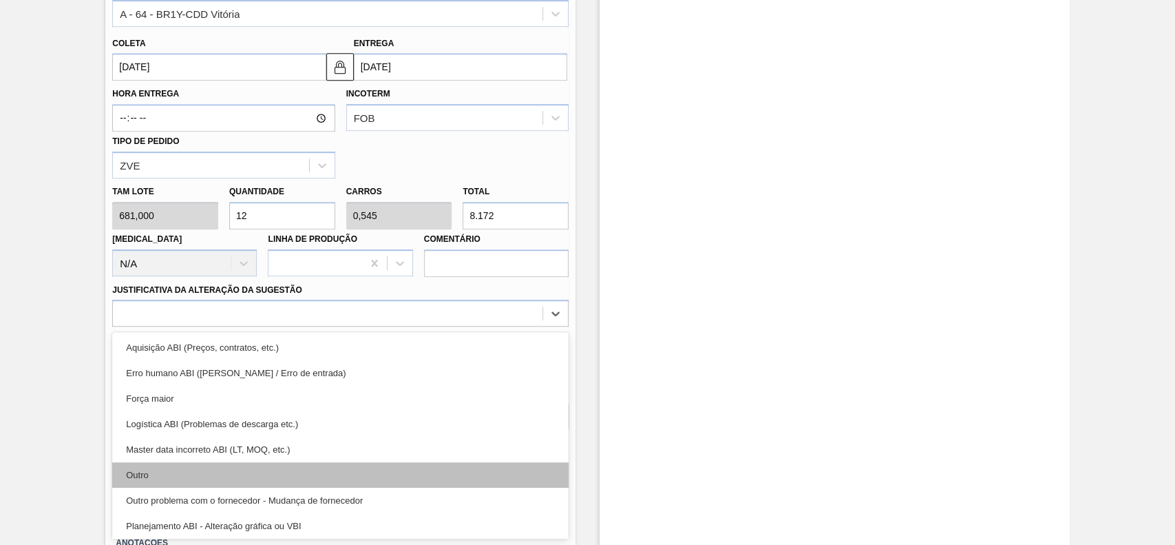
click at [211, 475] on div "Outro" at bounding box center [340, 474] width 456 height 25
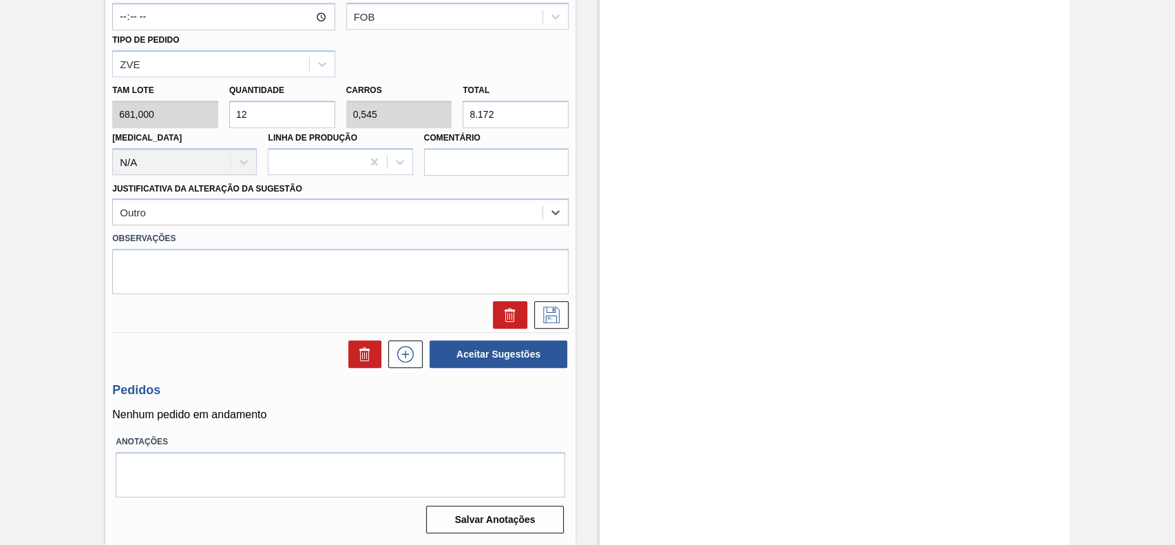
scroll to position [373, 0]
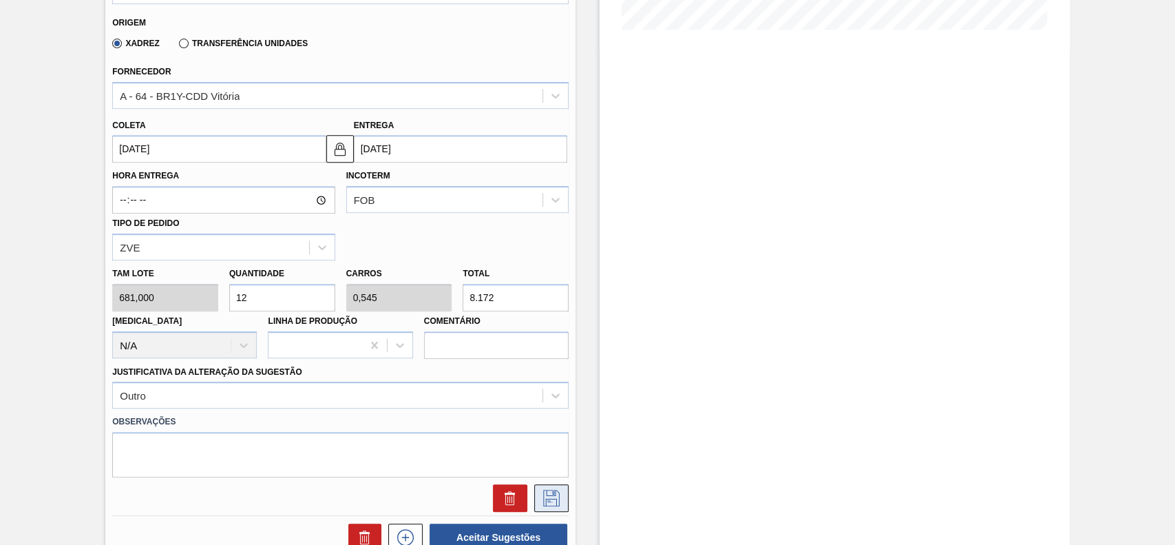
click at [547, 498] on icon at bounding box center [551, 497] width 22 height 17
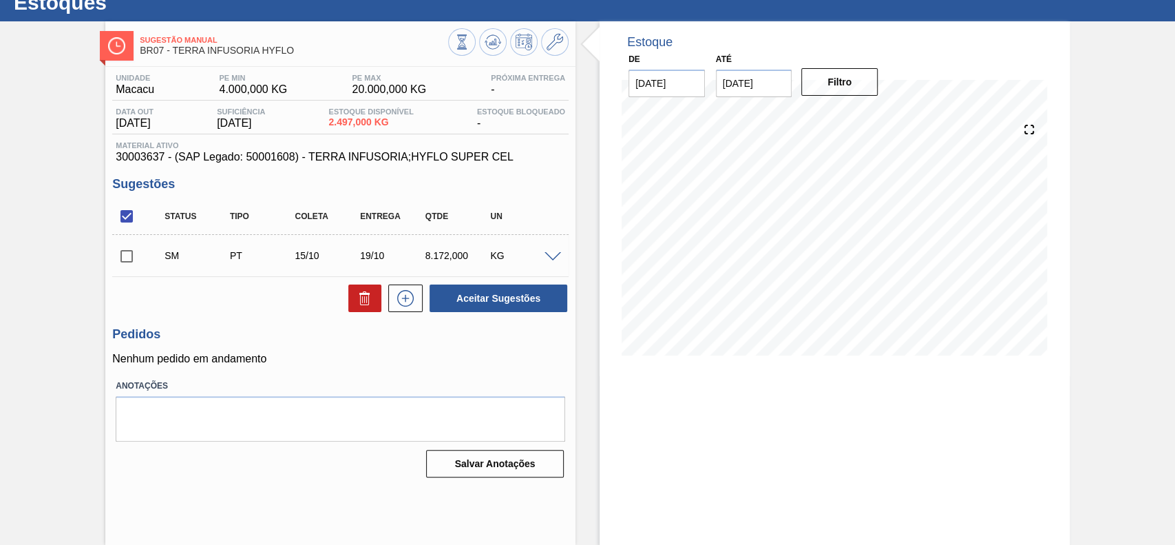
scroll to position [47, 0]
drag, startPoint x: 121, startPoint y: 257, endPoint x: 440, endPoint y: 291, distance: 320.6
click at [121, 256] on input "checkbox" at bounding box center [126, 256] width 29 height 29
checkbox input "true"
click at [527, 293] on button "Aceitar Sugestões" at bounding box center [499, 298] width 138 height 28
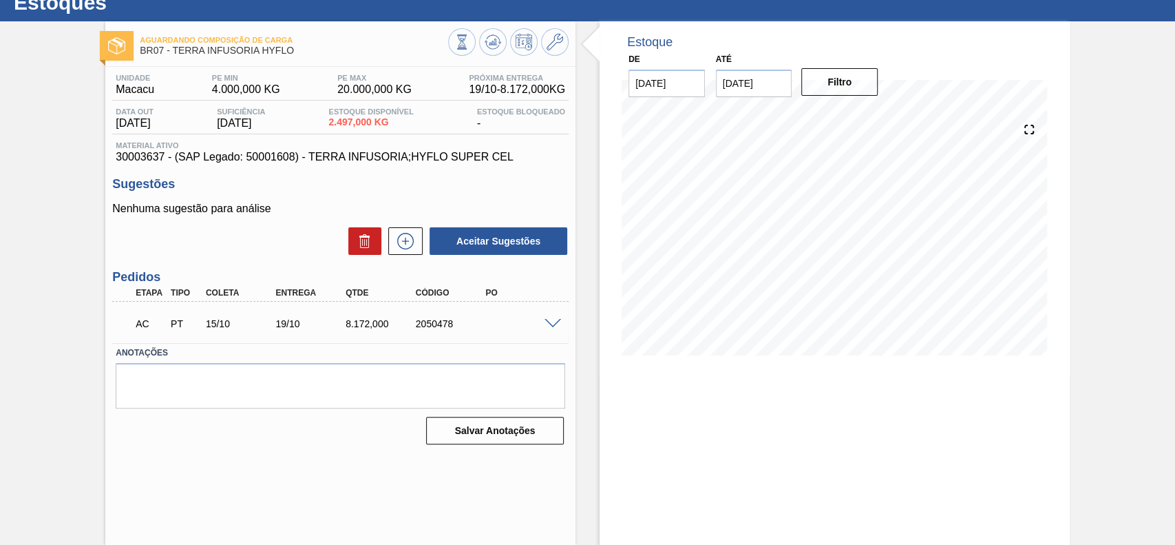
click at [547, 325] on span at bounding box center [553, 324] width 17 height 10
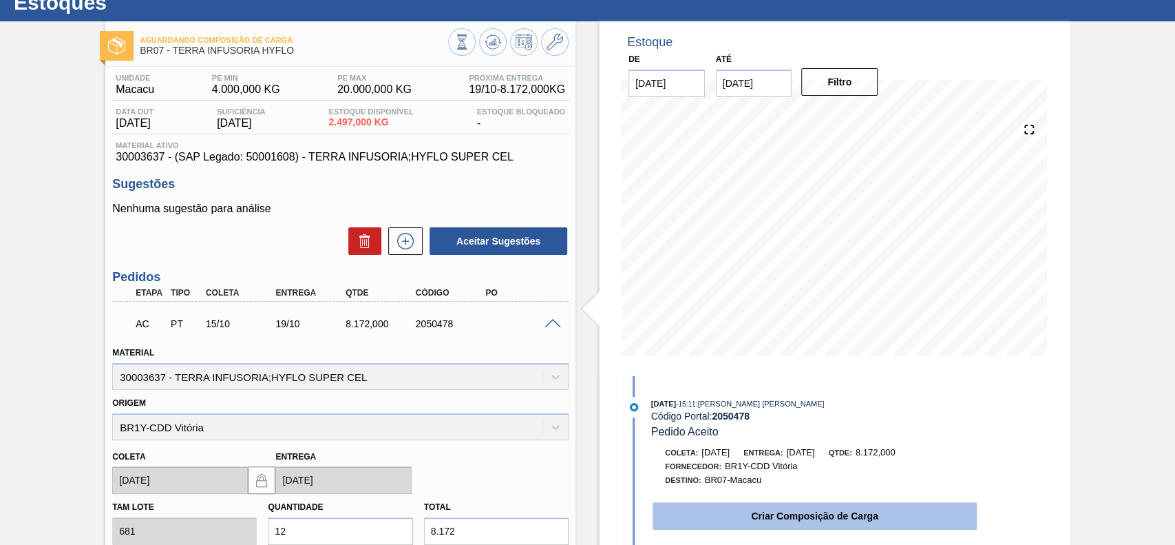
click at [726, 520] on button "Criar Composição de Carga" at bounding box center [815, 516] width 324 height 28
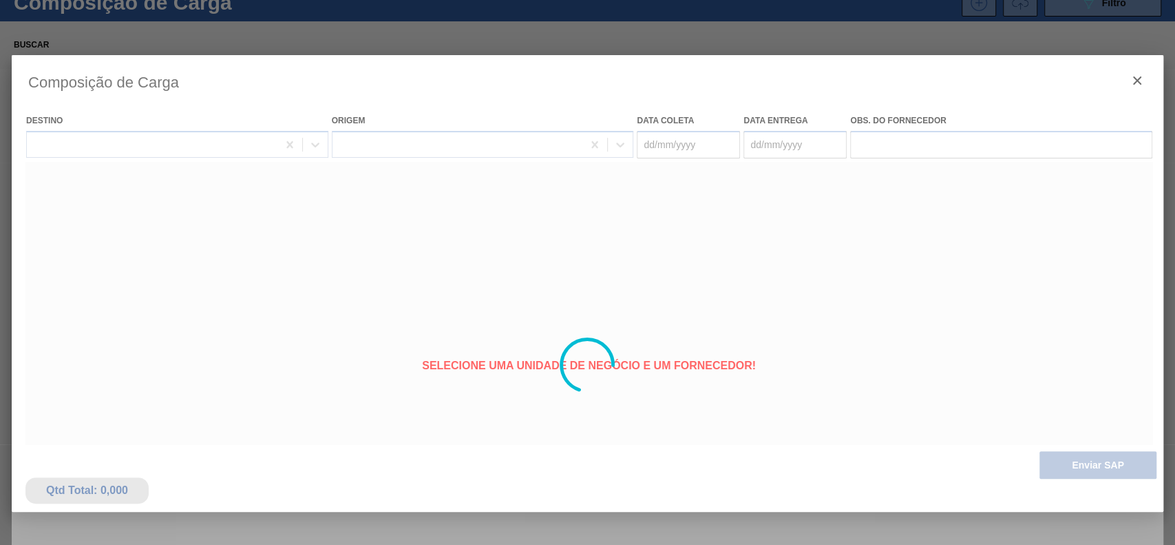
type coleta "[DATE]"
type Entrega "19/10/2025"
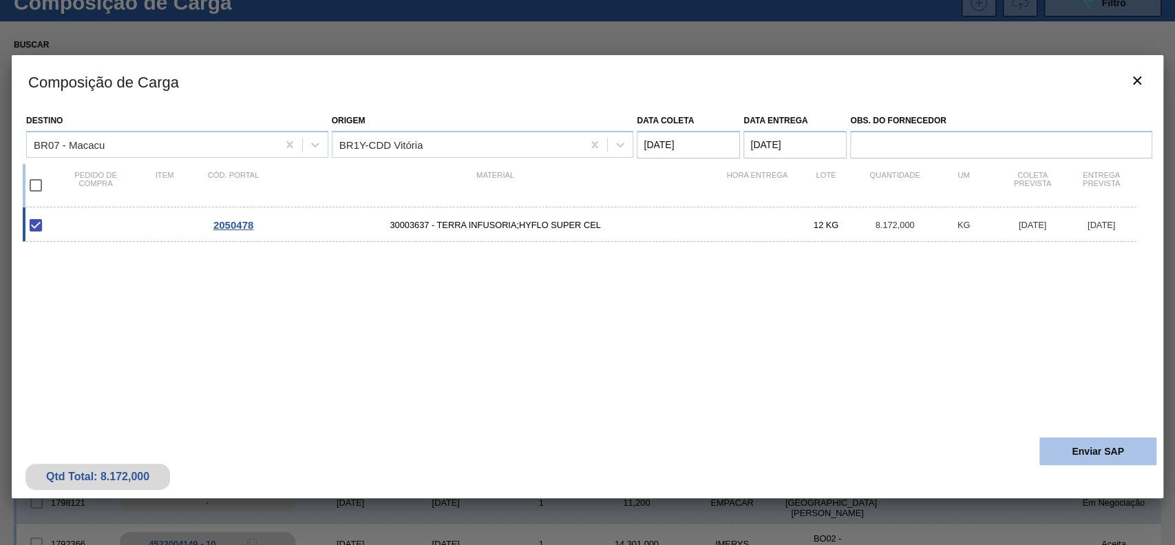
click at [1117, 454] on button "Enviar SAP" at bounding box center [1097, 451] width 117 height 28
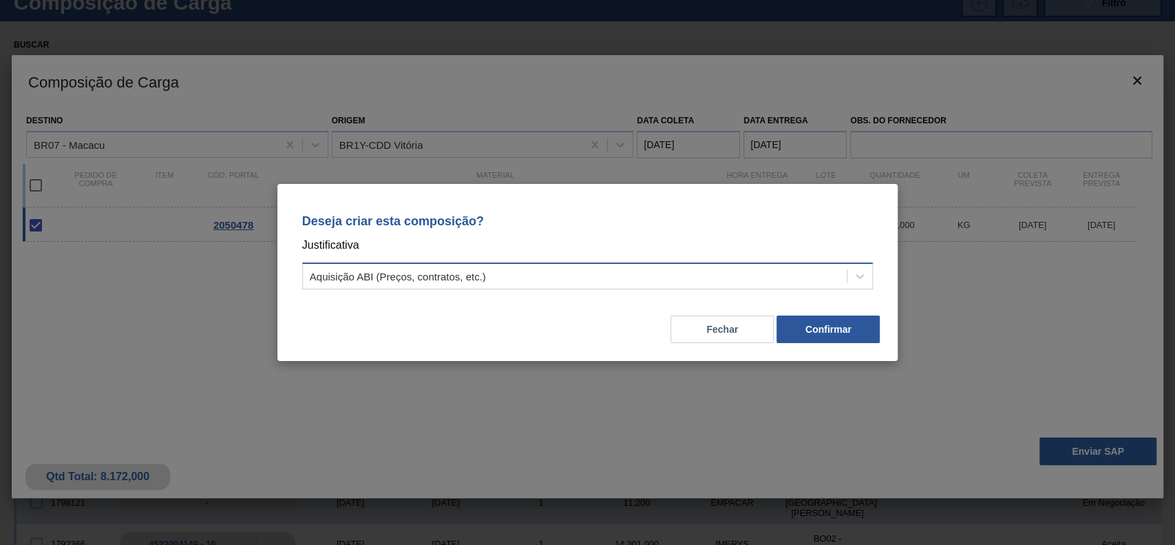
click at [606, 269] on div "Aquisição ABI (Preços, contratos, etc.)" at bounding box center [575, 276] width 545 height 20
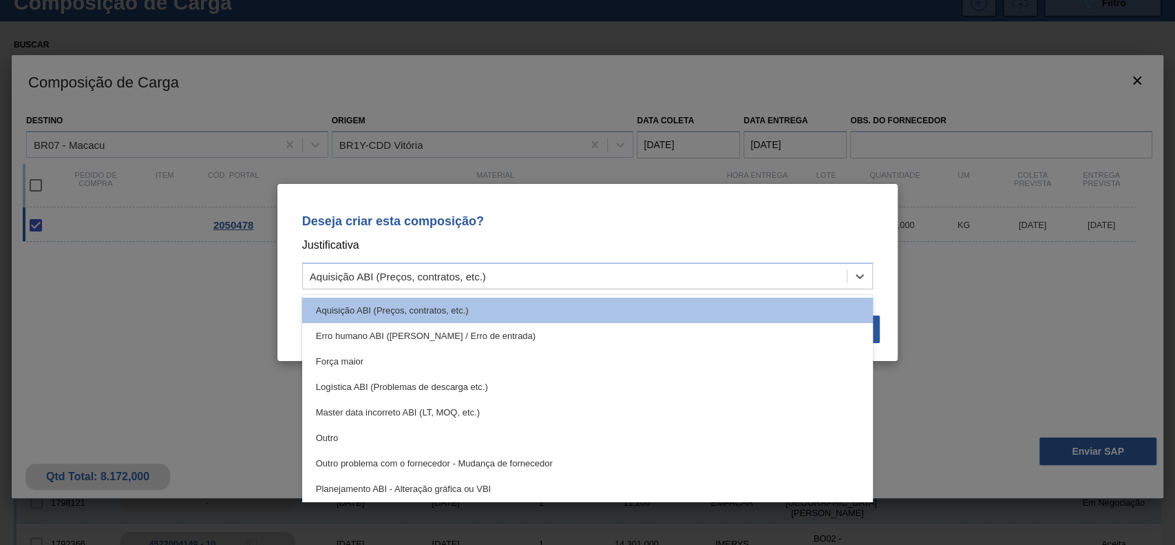
click at [407, 438] on div "Outro" at bounding box center [587, 437] width 571 height 25
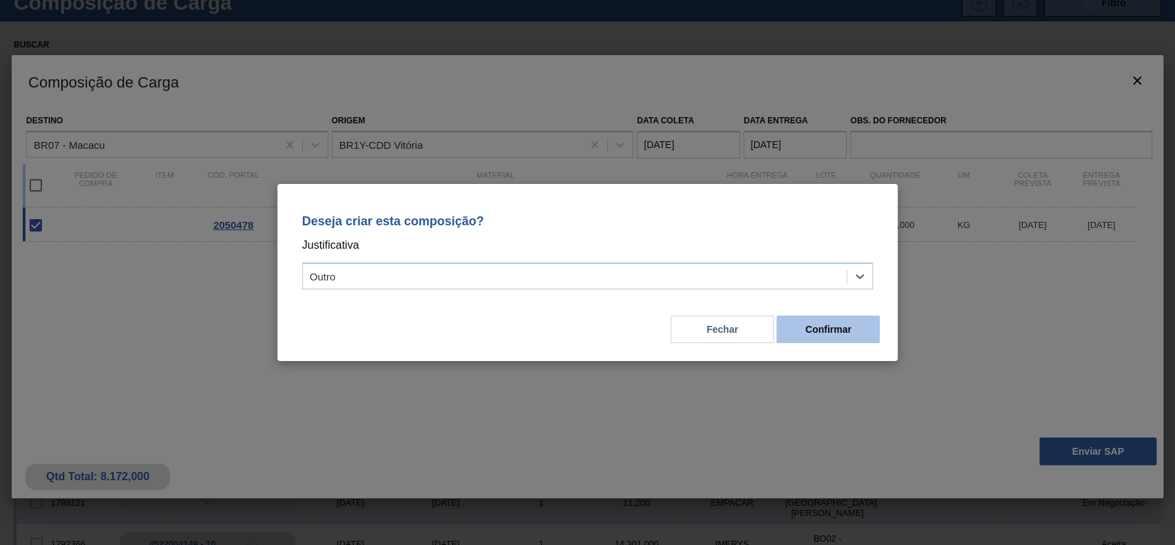
click at [844, 333] on button "Confirmar" at bounding box center [827, 329] width 103 height 28
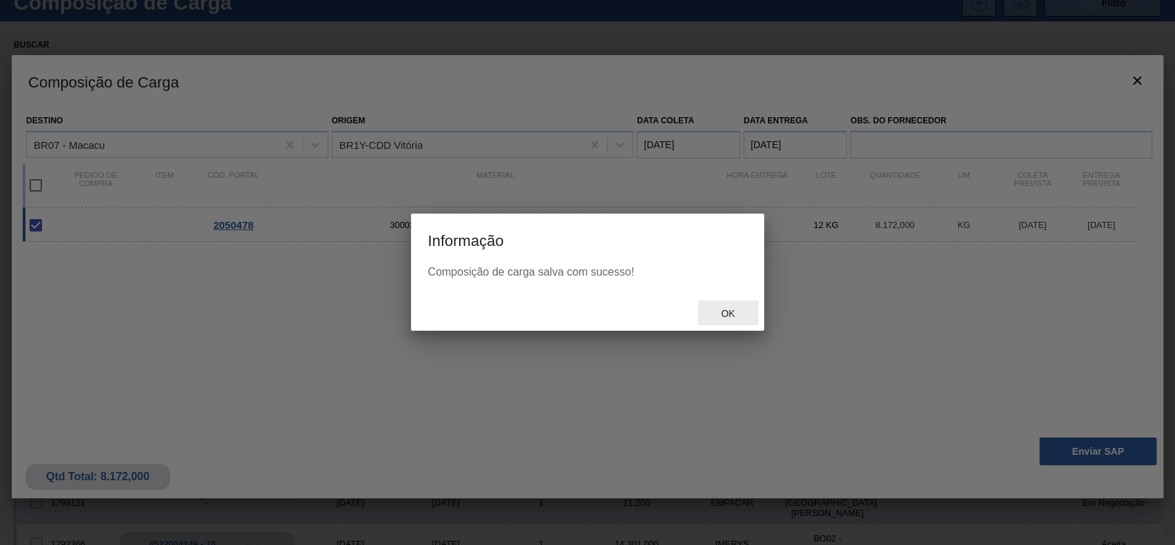
click at [726, 313] on span "Ok" at bounding box center [728, 313] width 36 height 11
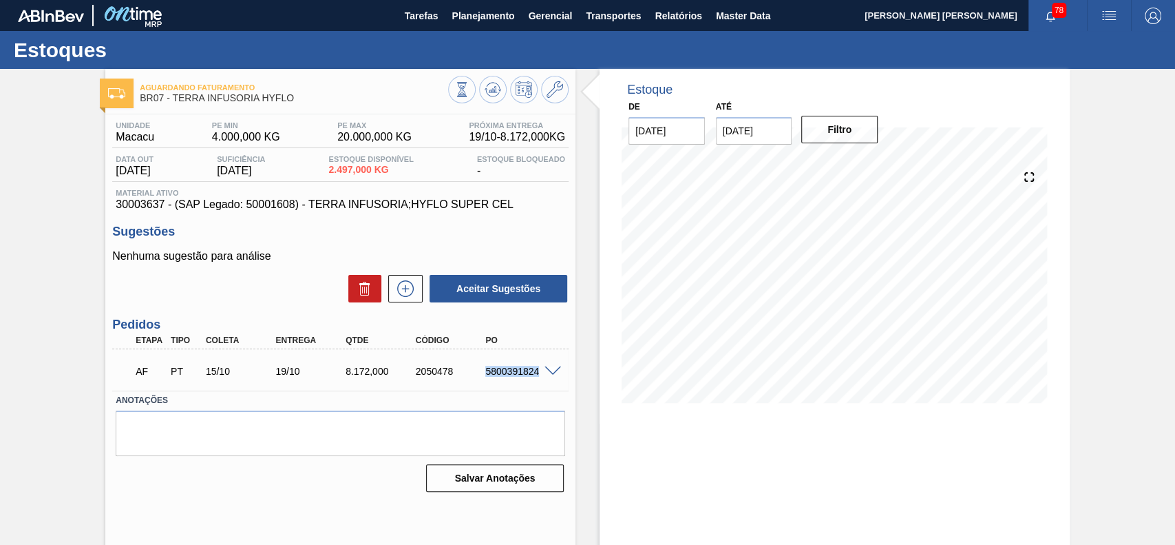
drag, startPoint x: 485, startPoint y: 370, endPoint x: 540, endPoint y: 381, distance: 55.5
click at [540, 381] on div "AF PT 15/10 19/10 8.172,000 2050478 5800391824" at bounding box center [337, 370] width 420 height 28
copy div "5800391824"
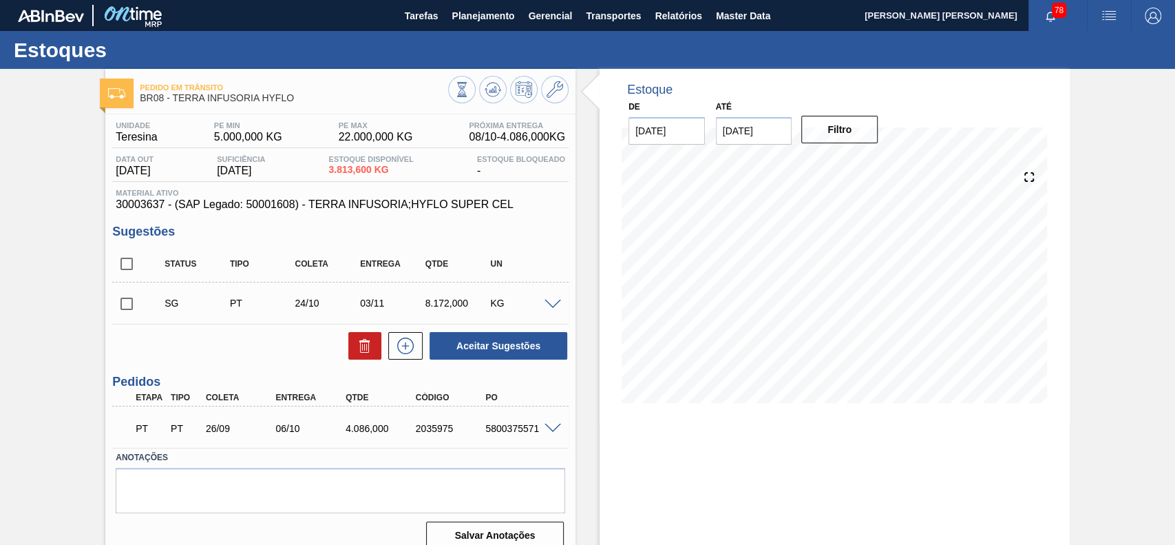
click at [549, 309] on span at bounding box center [553, 304] width 17 height 10
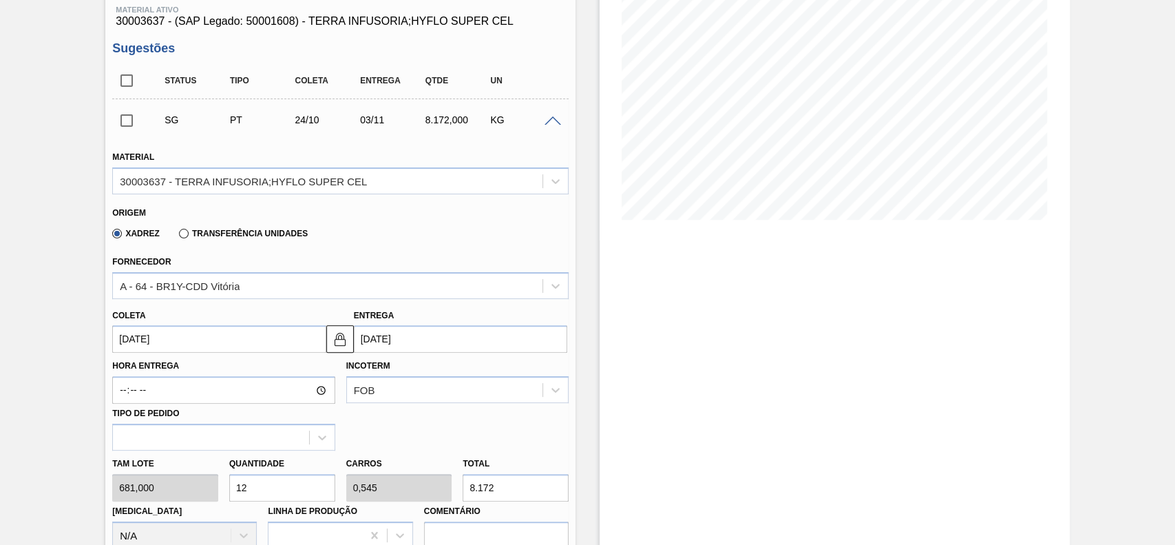
scroll to position [275, 0]
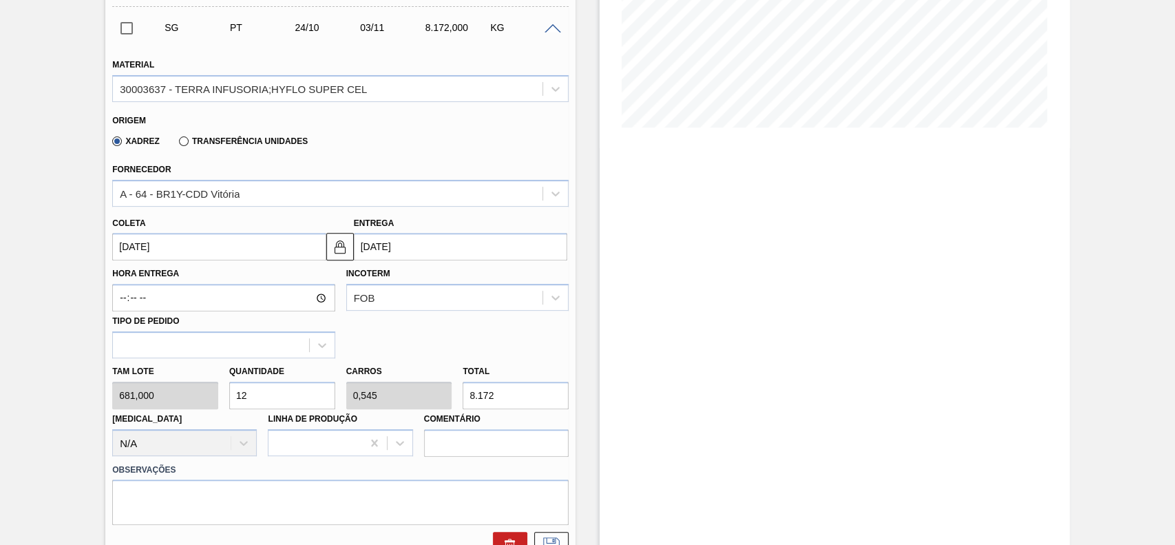
click at [198, 246] on input "[DATE]" at bounding box center [218, 247] width 213 height 28
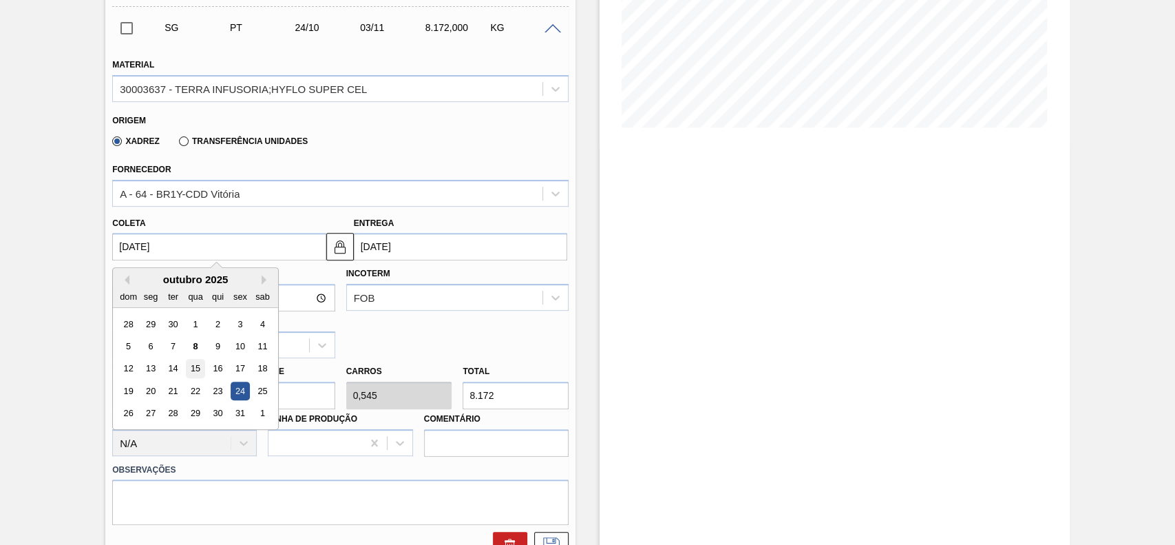
click at [188, 369] on div "15" at bounding box center [196, 368] width 19 height 19
type input "[DATE]"
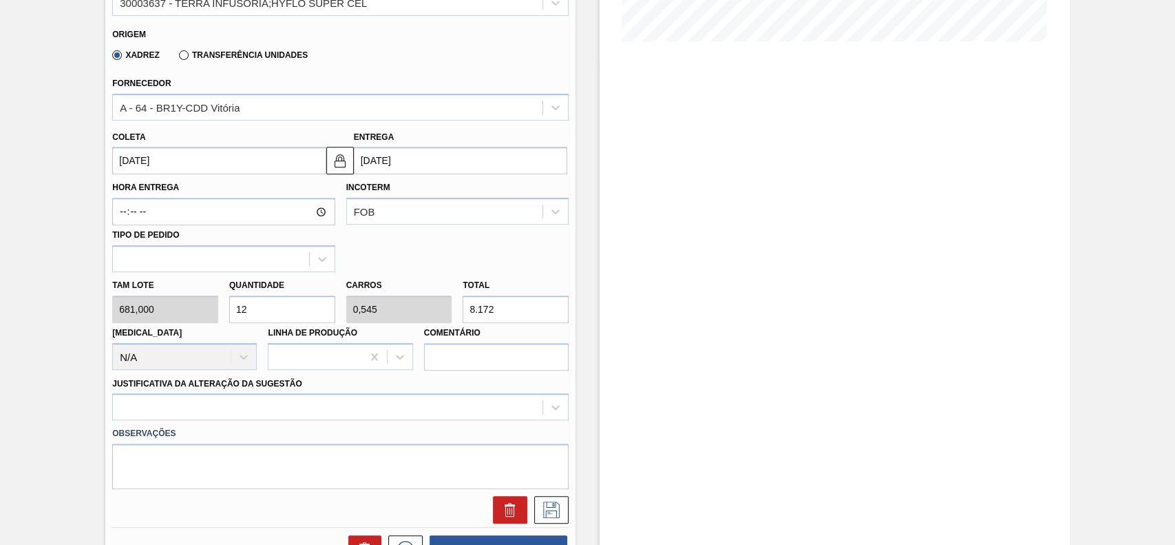
scroll to position [458, 0]
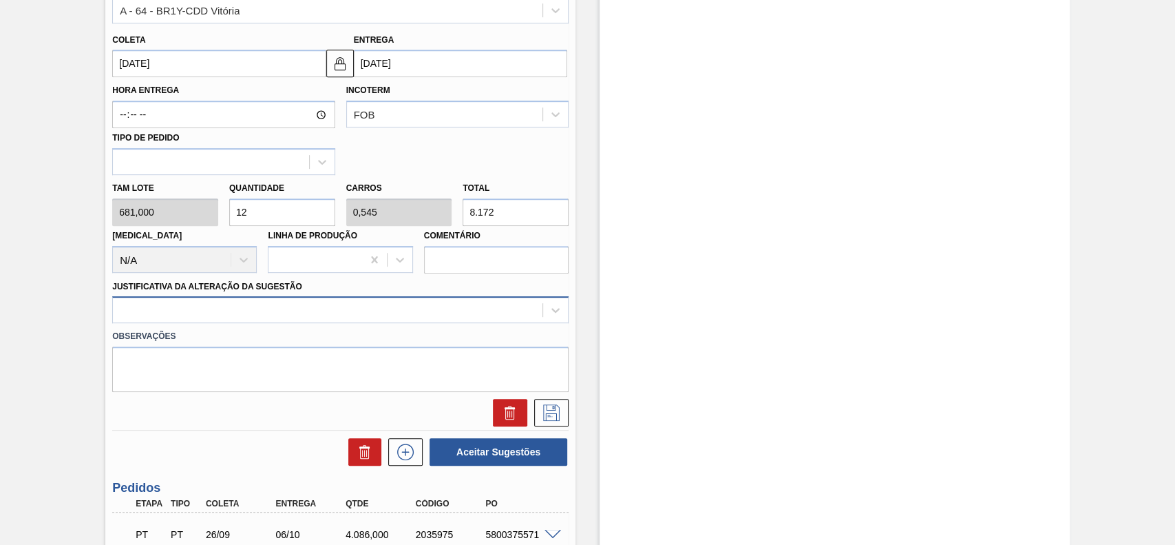
click at [268, 320] on div at bounding box center [328, 310] width 430 height 20
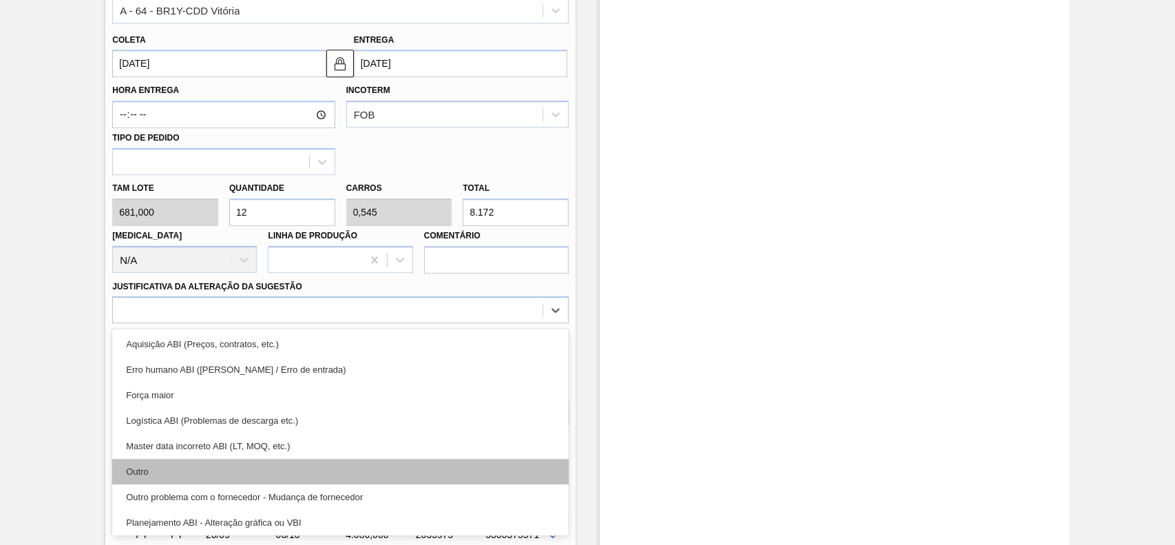
click at [207, 472] on div "Outro" at bounding box center [340, 470] width 456 height 25
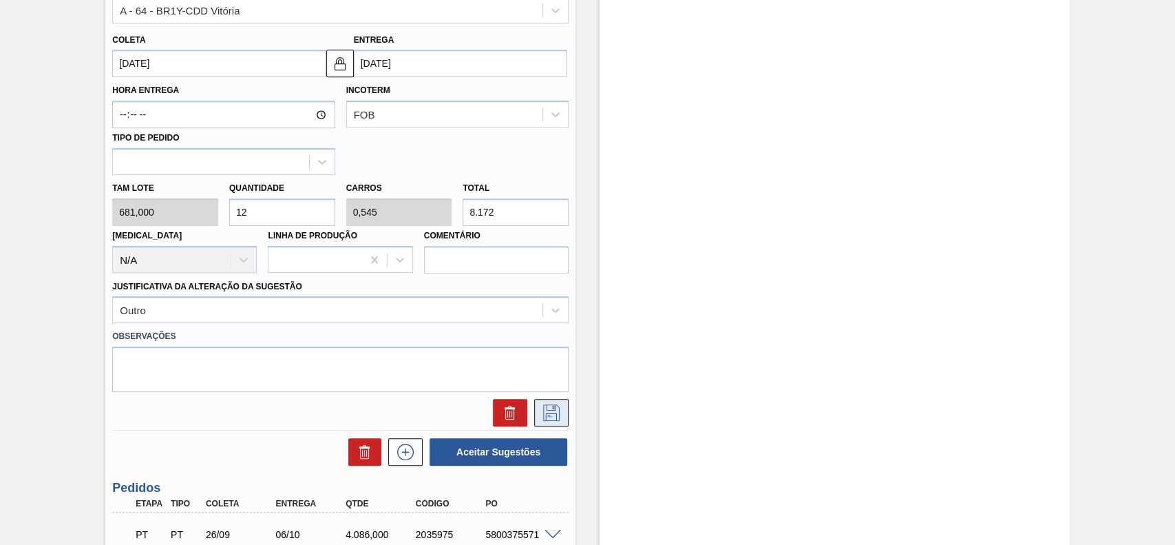
click at [559, 414] on icon at bounding box center [551, 412] width 22 height 17
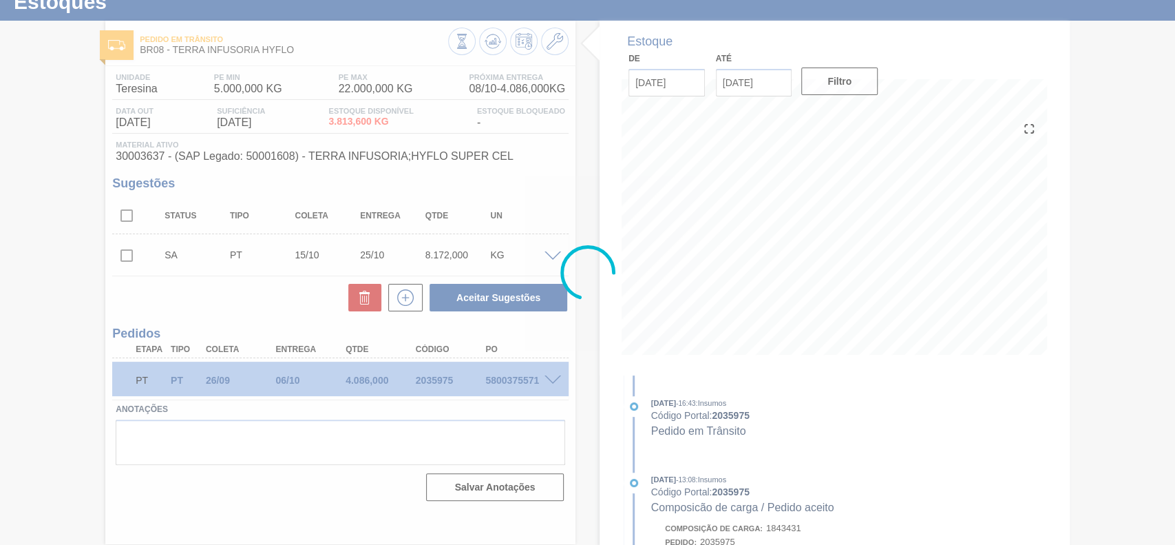
scroll to position [47, 0]
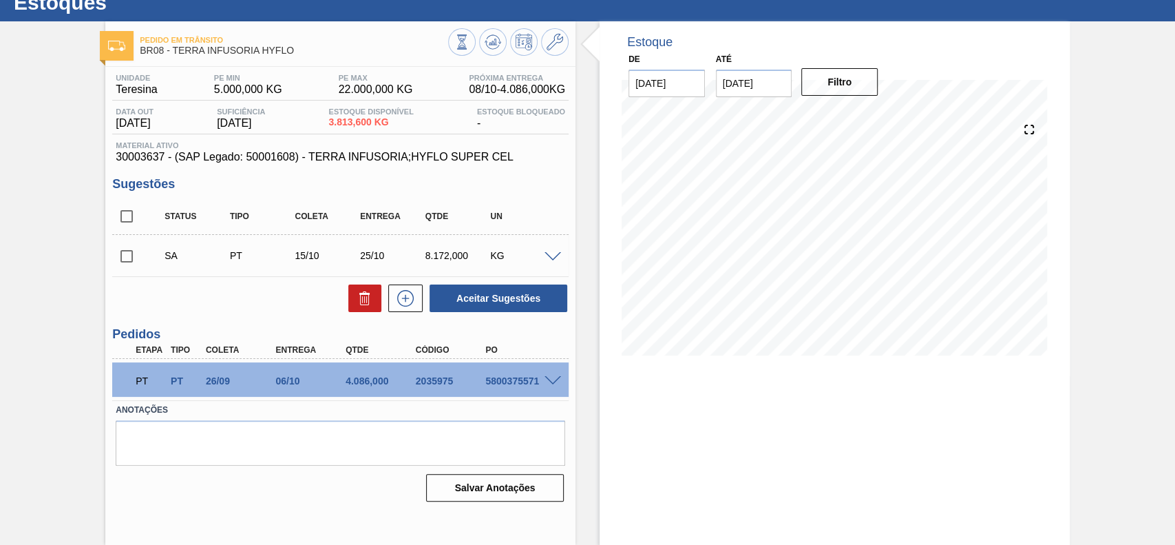
click at [128, 260] on input "checkbox" at bounding box center [126, 256] width 29 height 29
click at [483, 302] on button "Aceitar Sugestões" at bounding box center [499, 298] width 138 height 28
checkbox input "false"
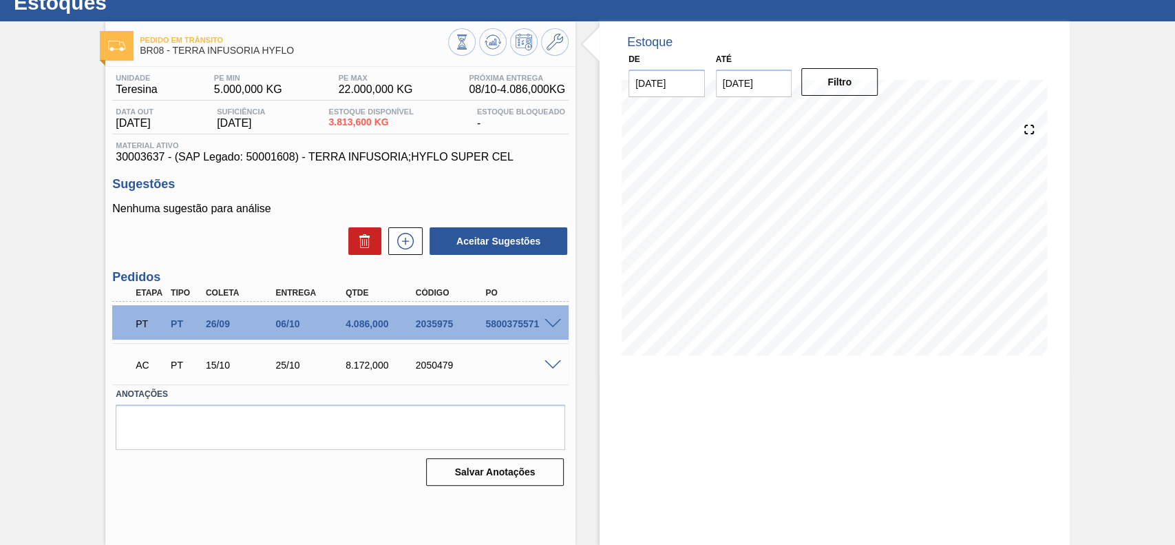
click at [545, 359] on div at bounding box center [555, 364] width 28 height 10
click at [548, 368] on span at bounding box center [553, 365] width 17 height 10
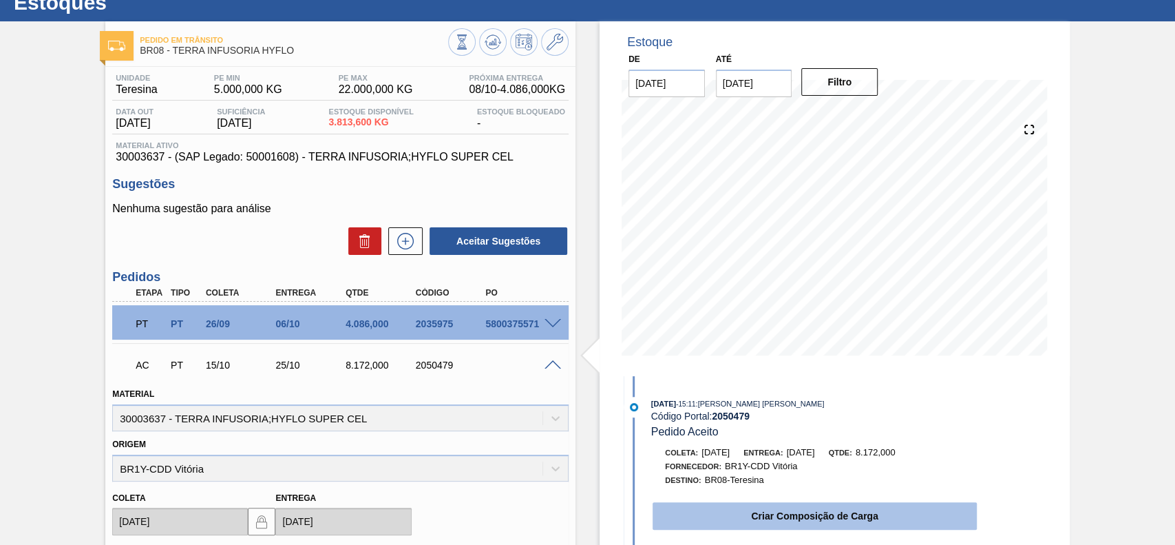
click at [715, 510] on button "Criar Composição de Carga" at bounding box center [815, 516] width 324 height 28
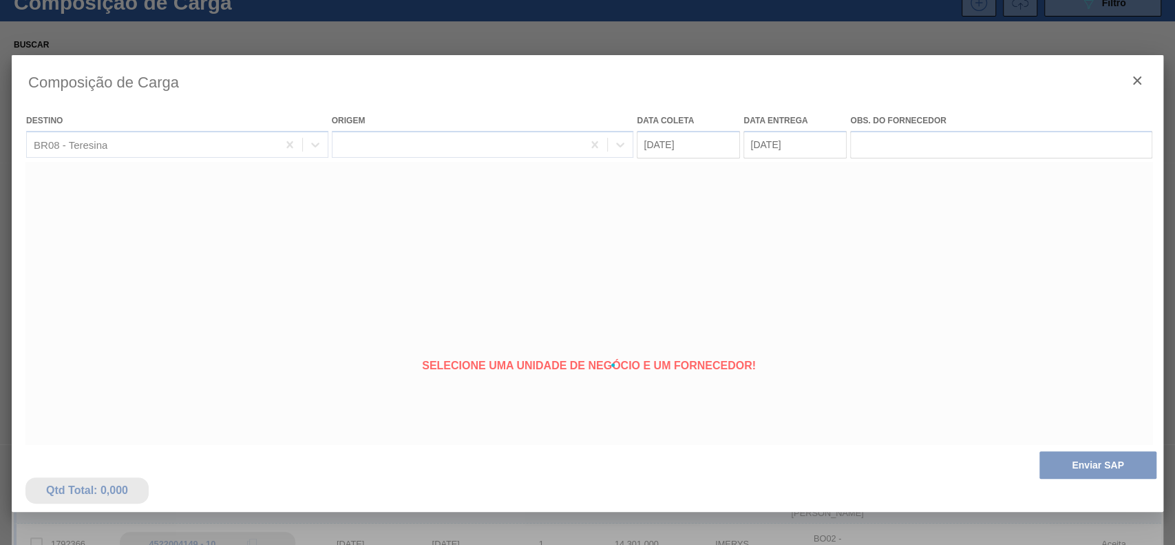
type coleta "[DATE]"
type Entrega "25/10/2025"
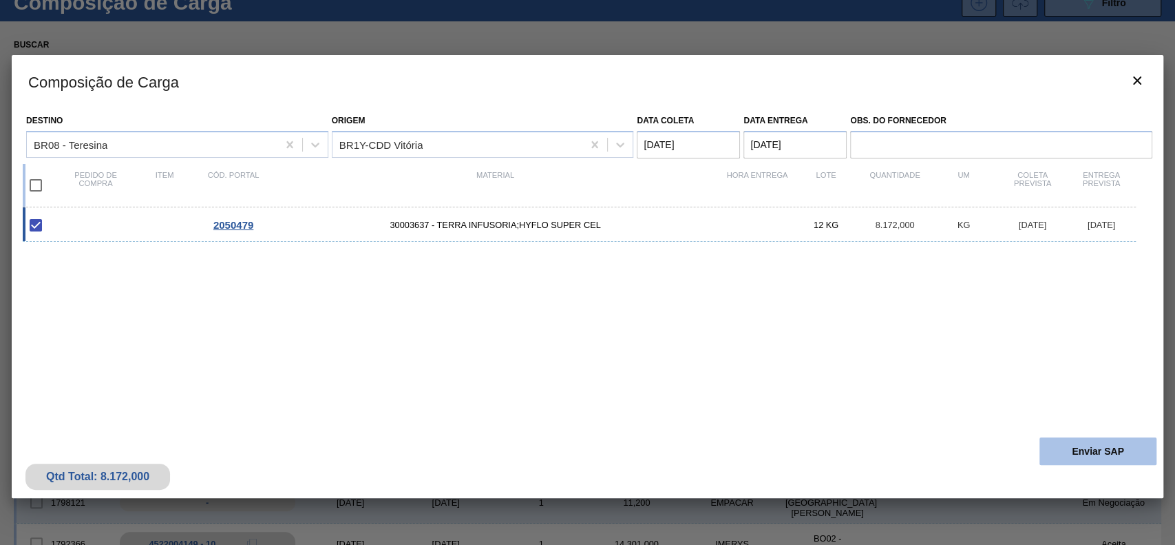
click at [1073, 445] on button "Enviar SAP" at bounding box center [1097, 451] width 117 height 28
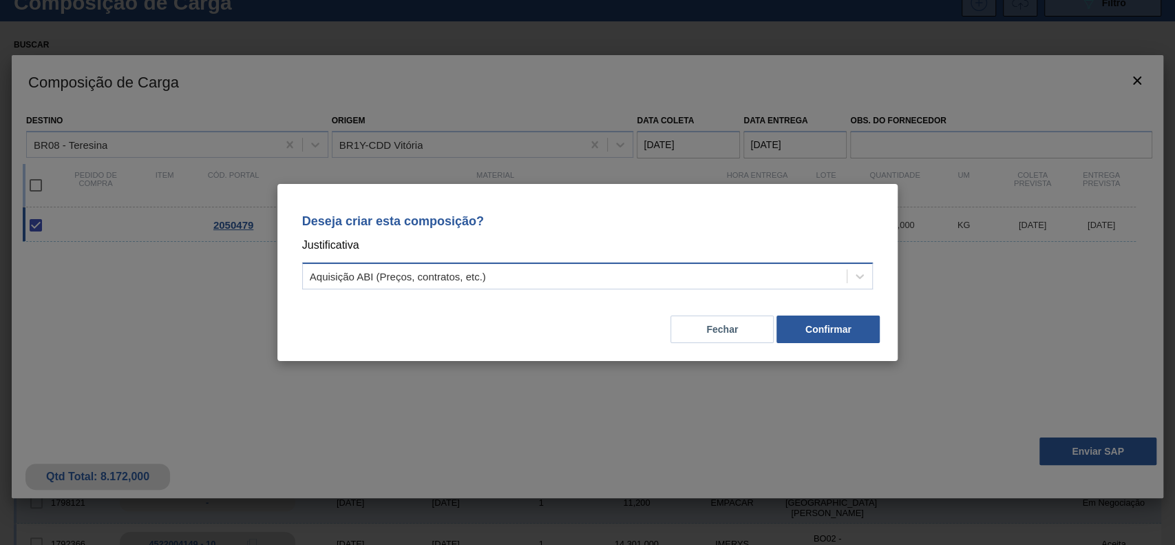
click at [603, 278] on div "Aquisição ABI (Preços, contratos, etc.)" at bounding box center [575, 276] width 545 height 20
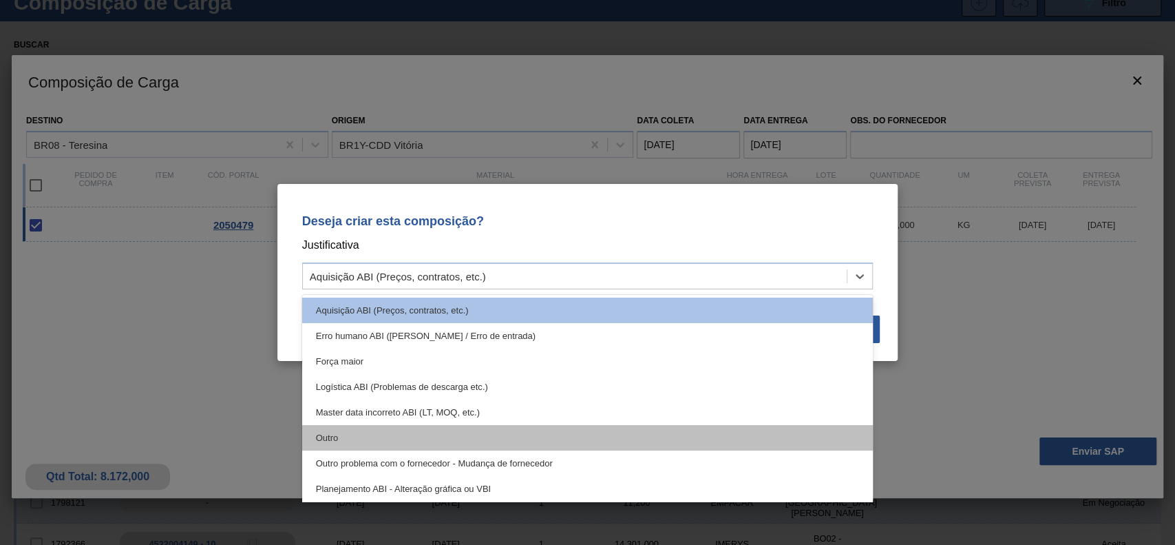
click at [440, 425] on div "Outro" at bounding box center [587, 437] width 571 height 25
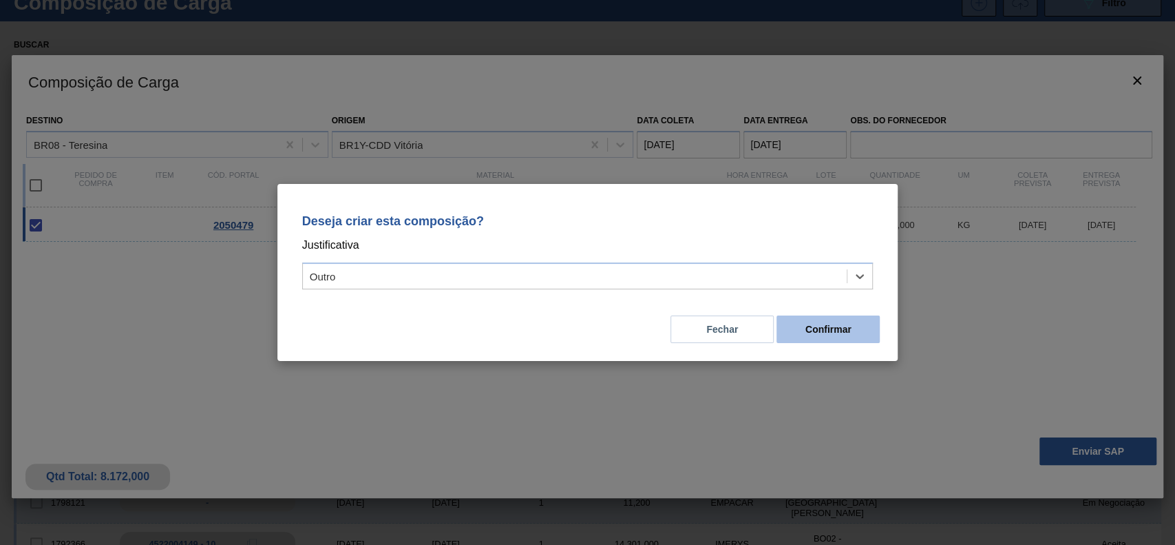
click at [856, 328] on button "Confirmar" at bounding box center [827, 329] width 103 height 28
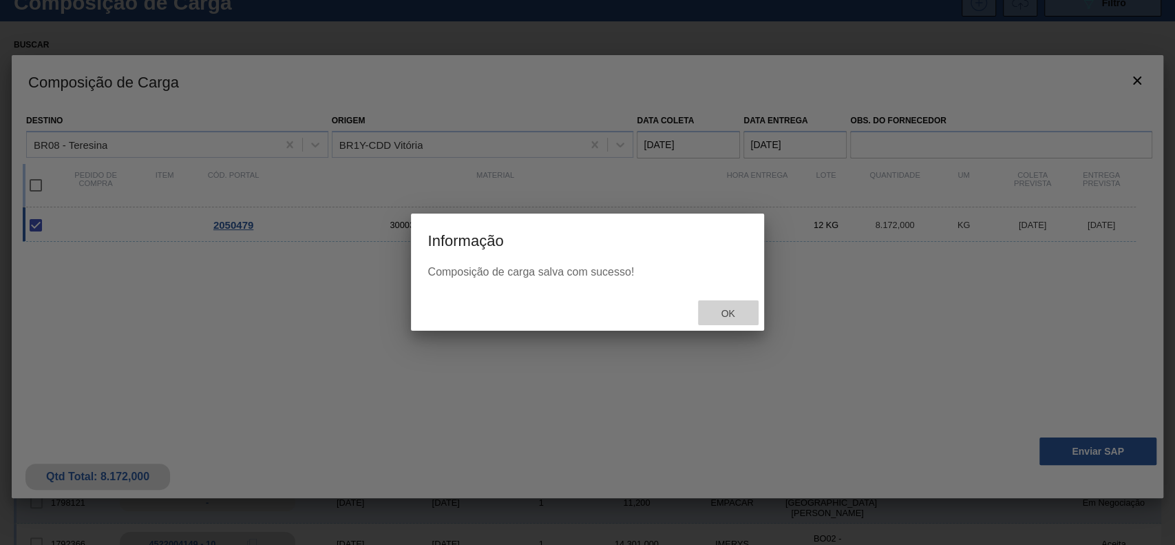
click at [734, 324] on div "Ok" at bounding box center [728, 312] width 61 height 25
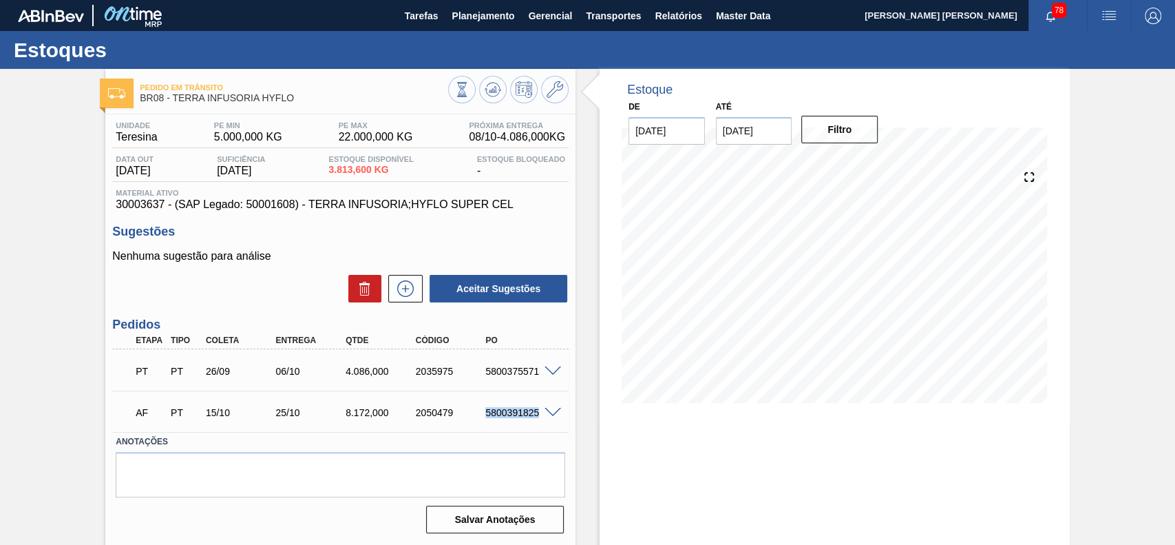
drag, startPoint x: 479, startPoint y: 412, endPoint x: 536, endPoint y: 424, distance: 58.5
click at [536, 424] on div "AF PT 15/10 25/10 8.172,000 2050479 5800391825" at bounding box center [337, 411] width 420 height 28
copy div "5800391825"
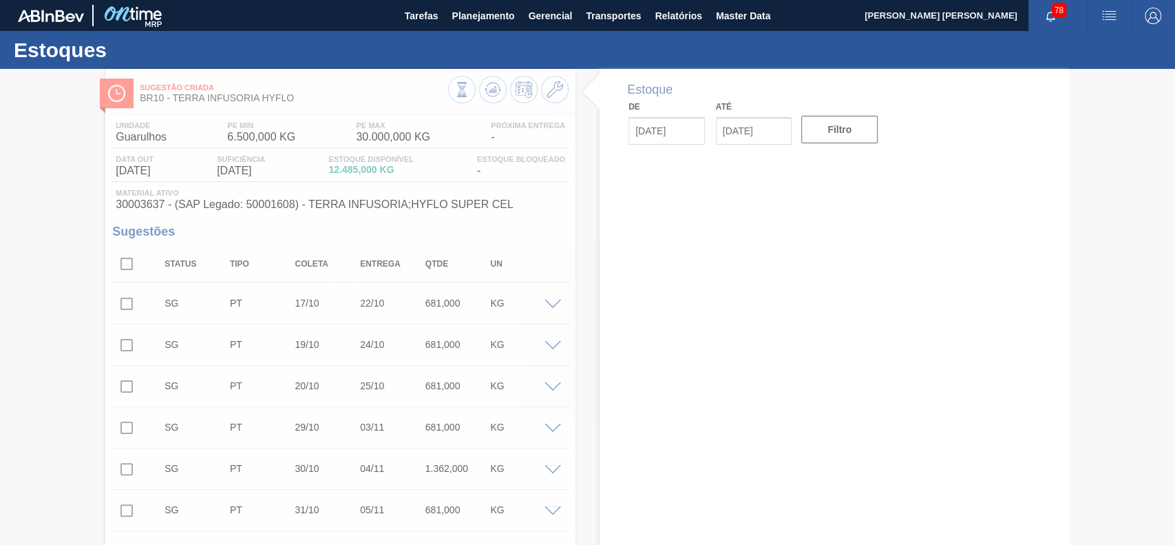
type input "[DATE]"
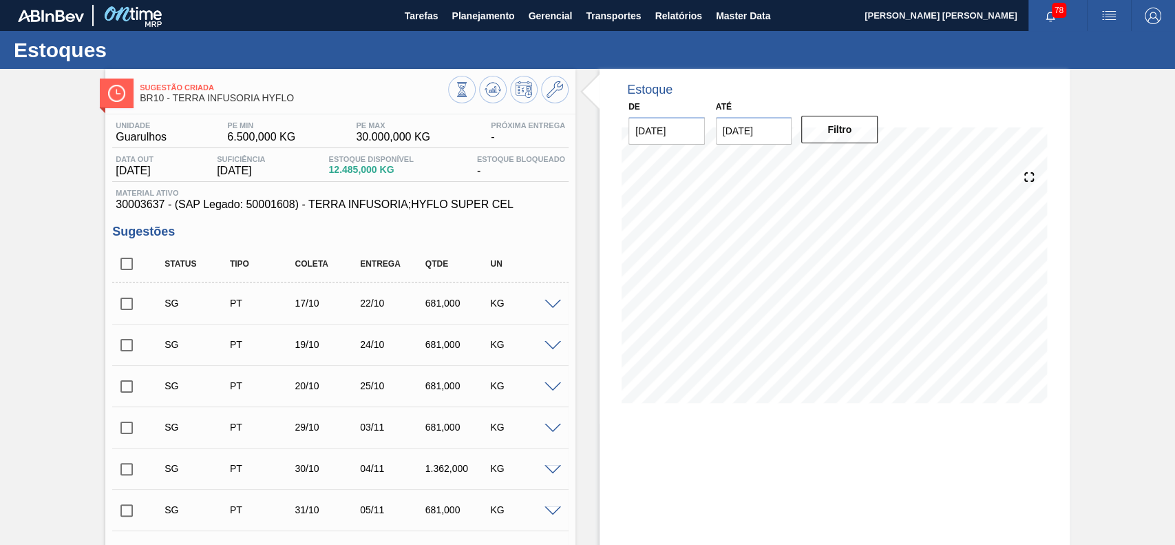
click at [140, 259] on input "checkbox" at bounding box center [126, 263] width 29 height 29
checkbox input "true"
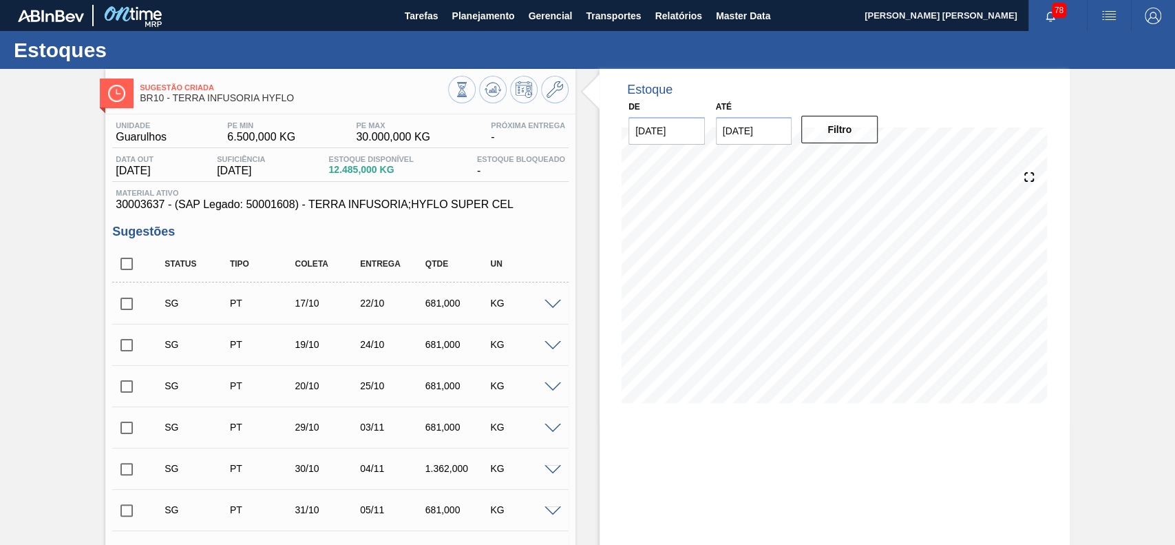
checkbox input "true"
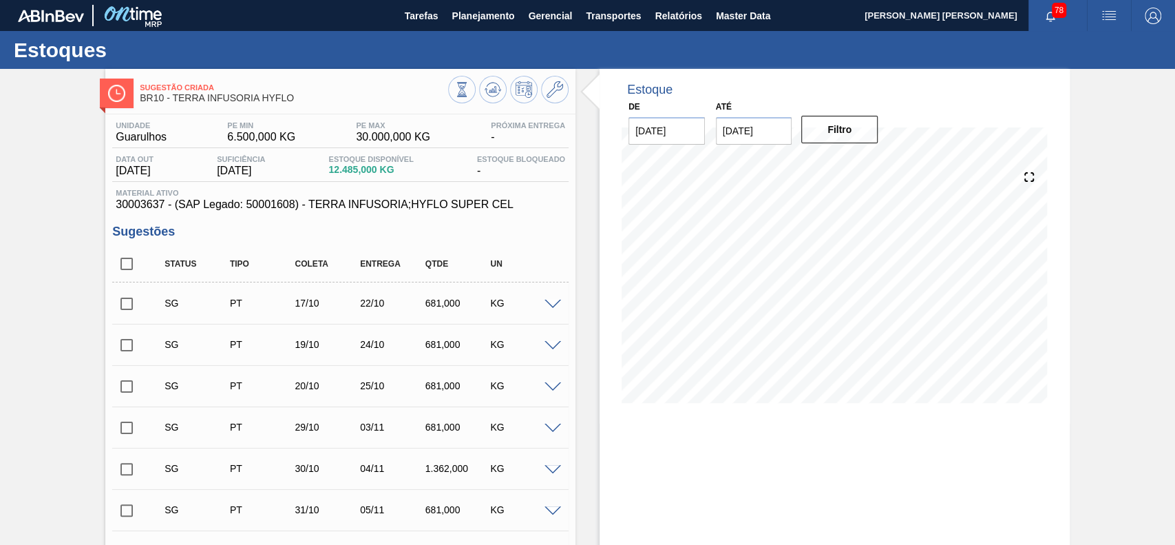
checkbox input "true"
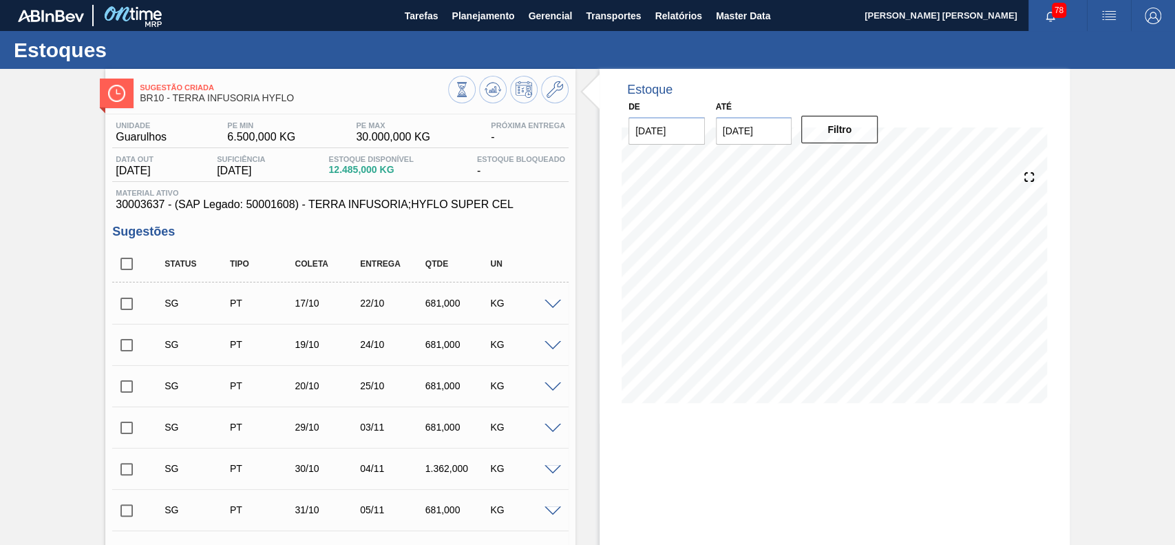
checkbox input "true"
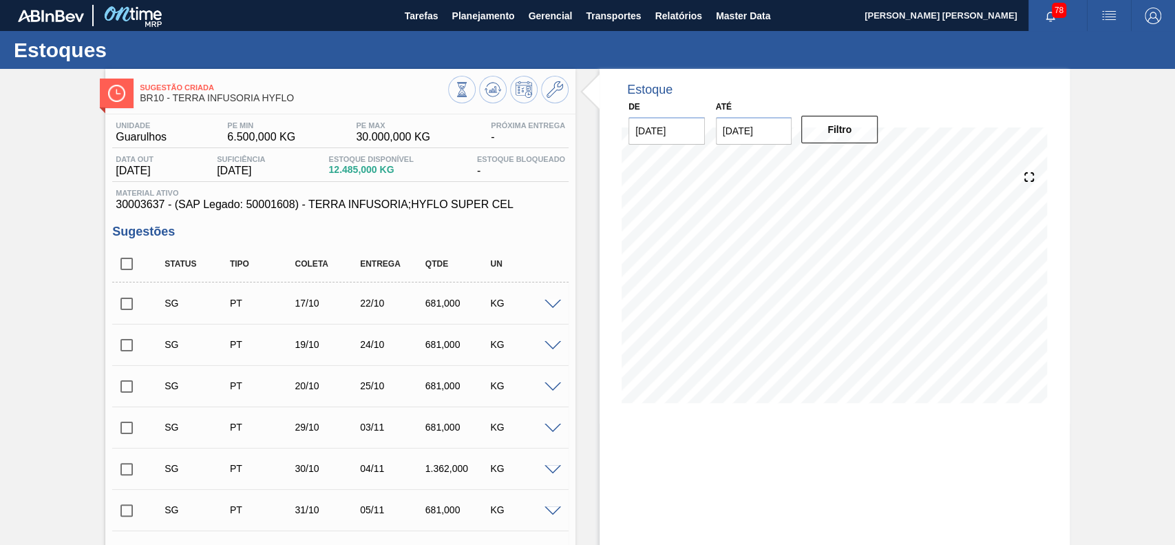
checkbox input "true"
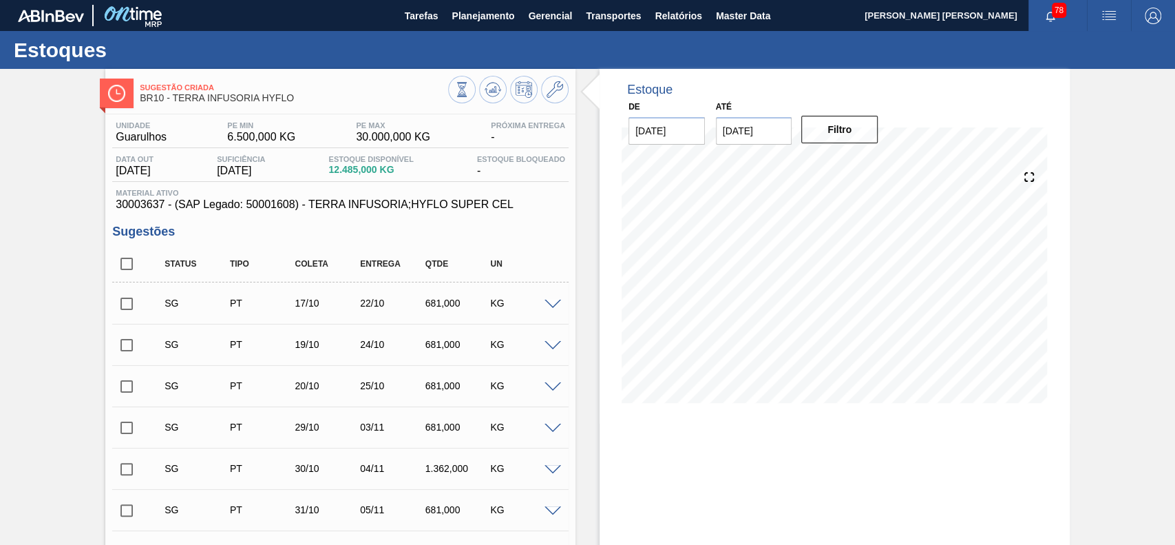
checkbox input "true"
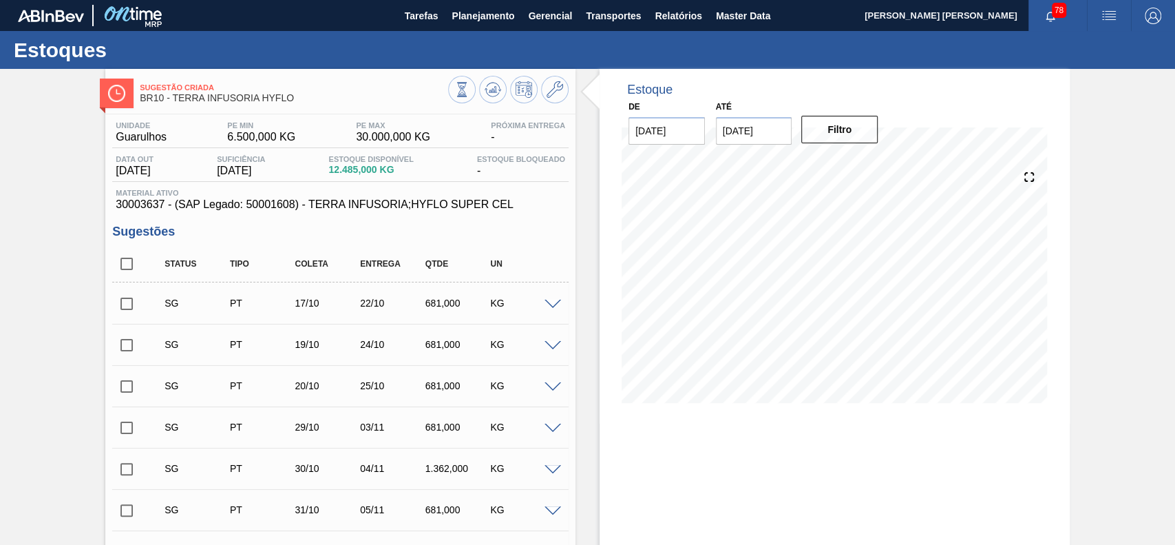
checkbox input "true"
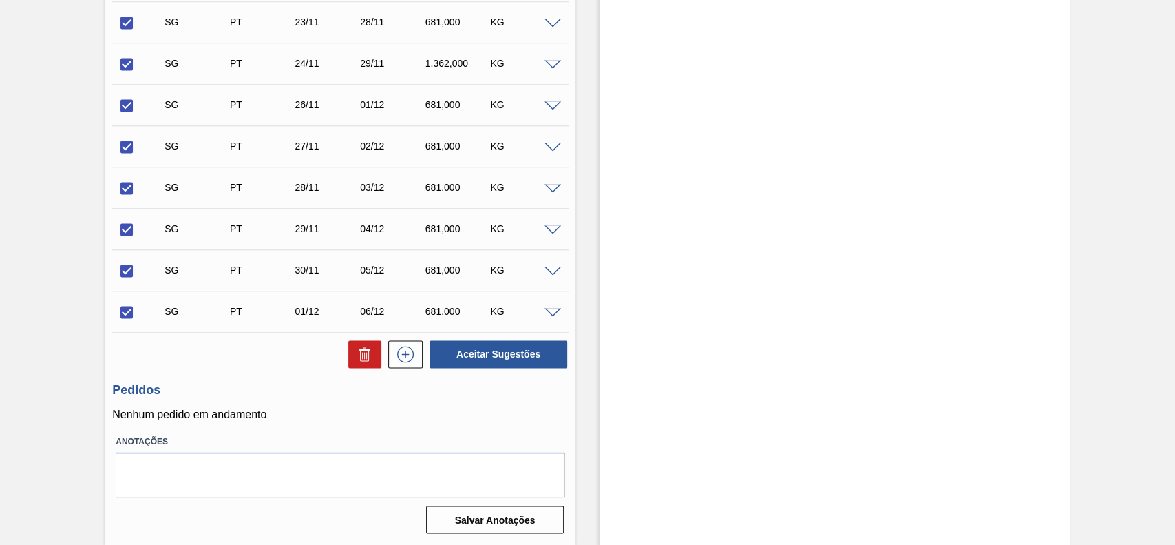
scroll to position [1315, 0]
click at [361, 351] on icon at bounding box center [365, 354] width 17 height 17
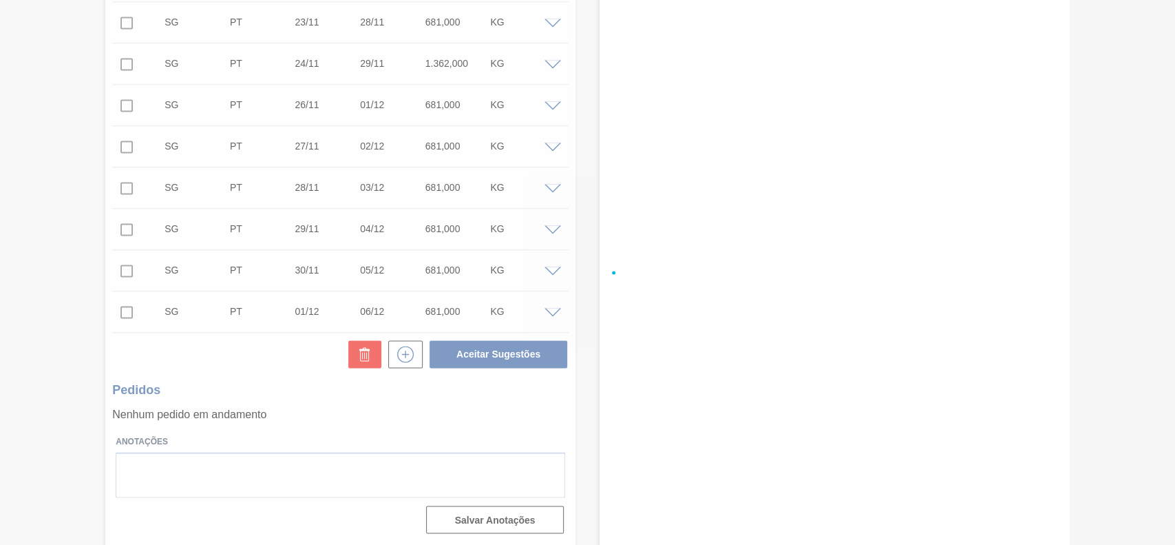
checkbox input "false"
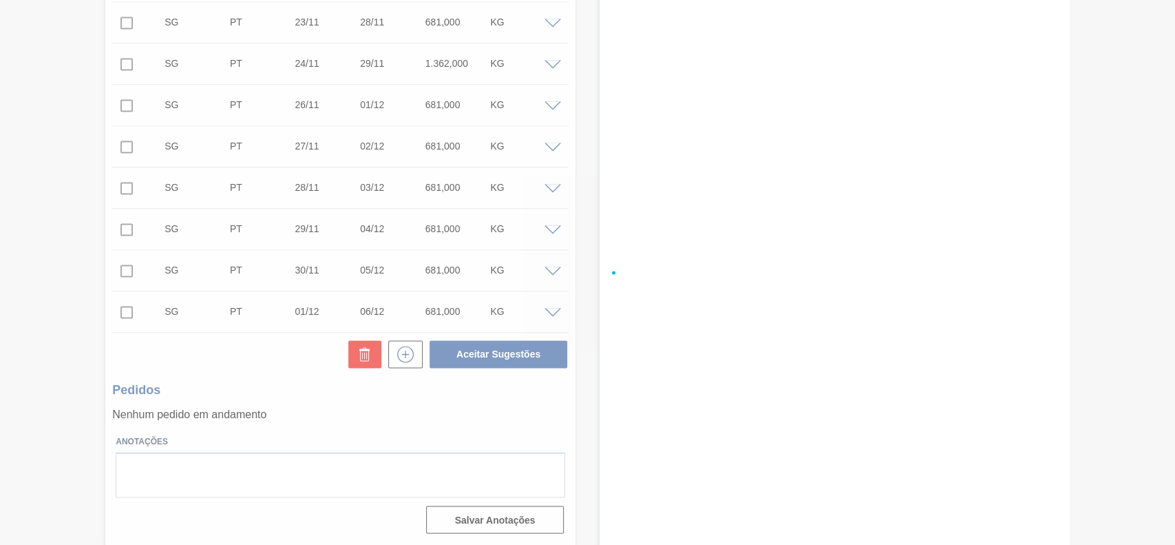
checkbox input "false"
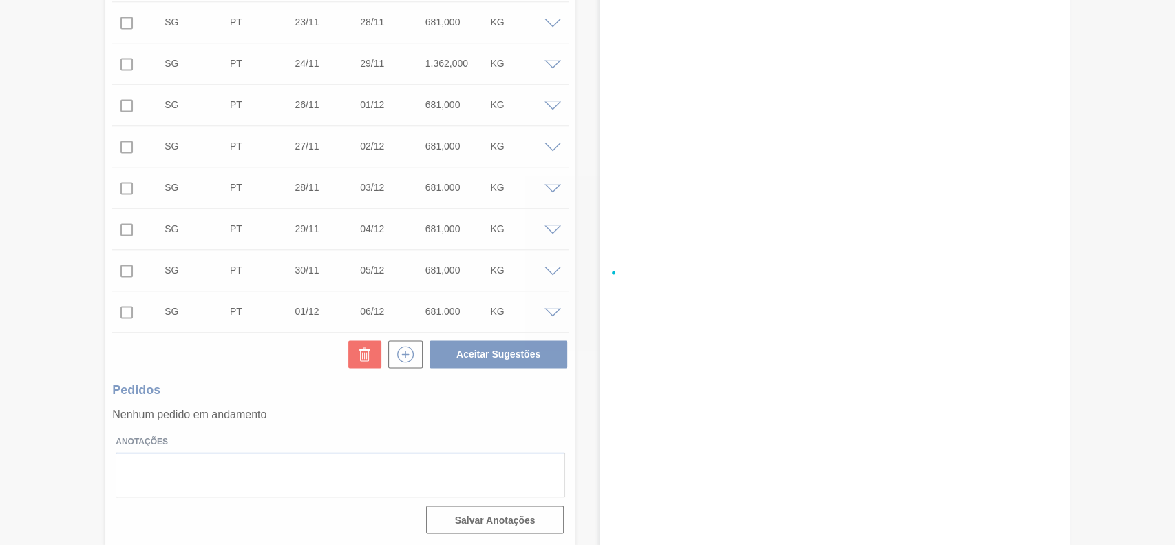
checkbox input "false"
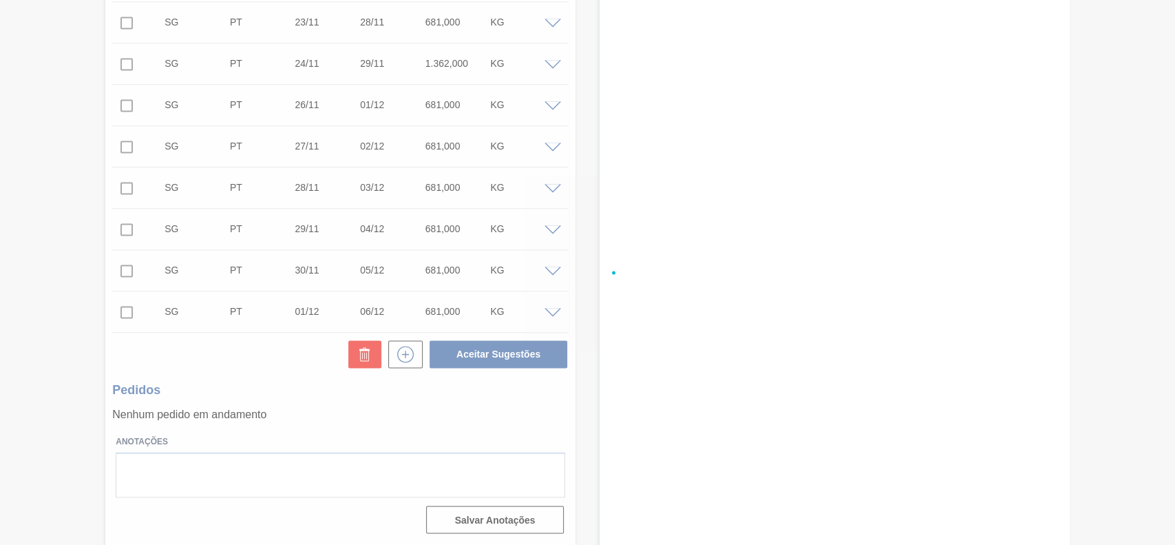
checkbox input "false"
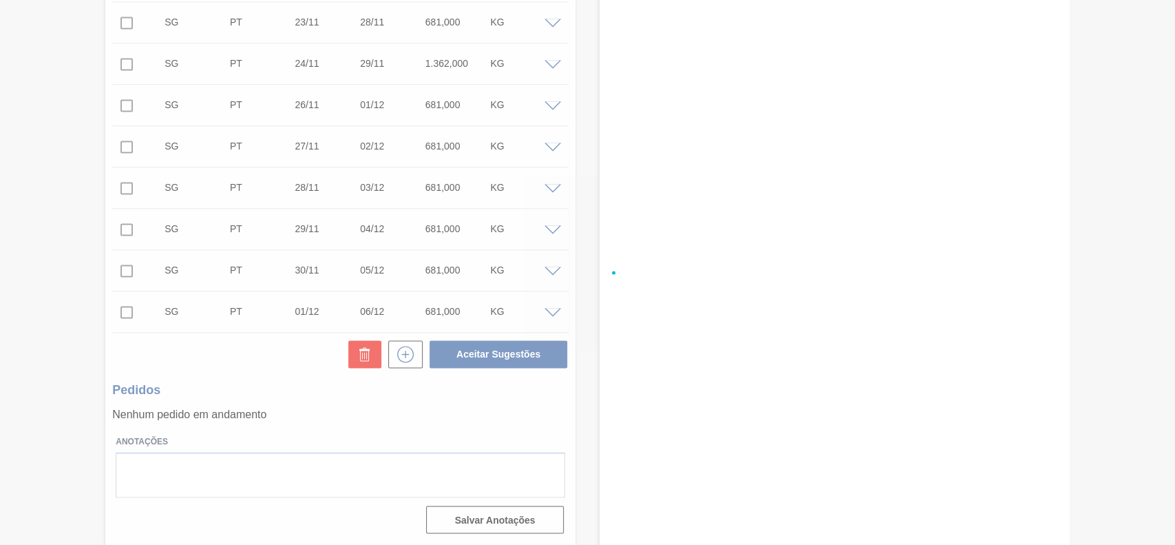
checkbox input "false"
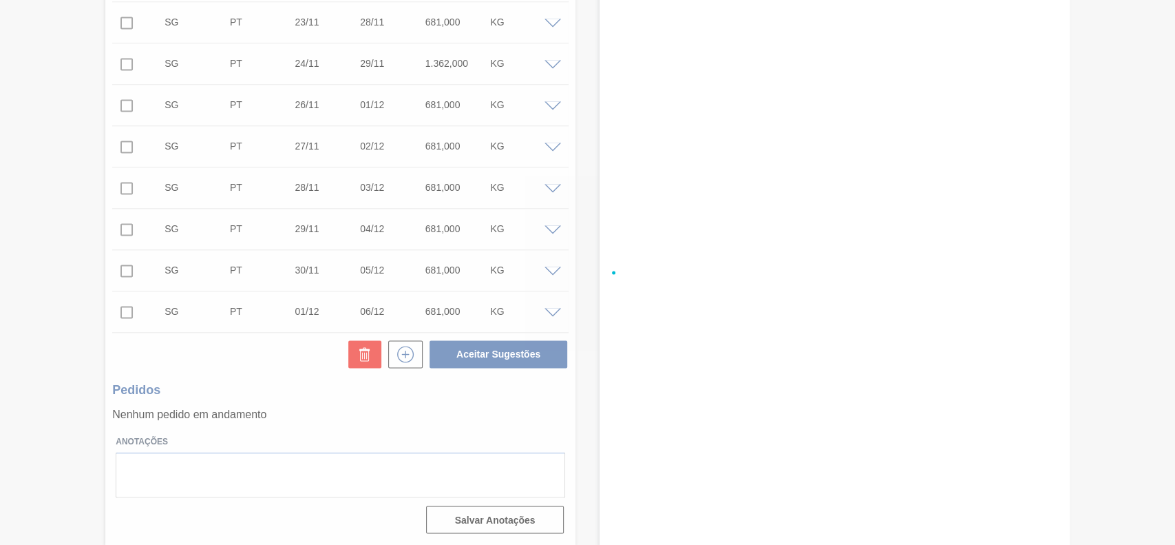
checkbox input "false"
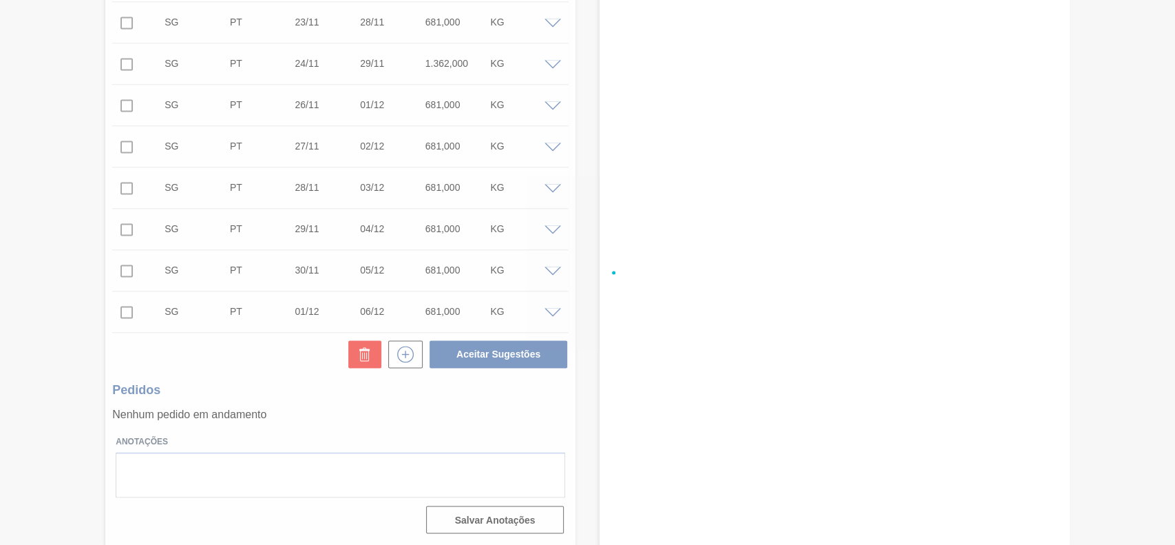
checkbox input "false"
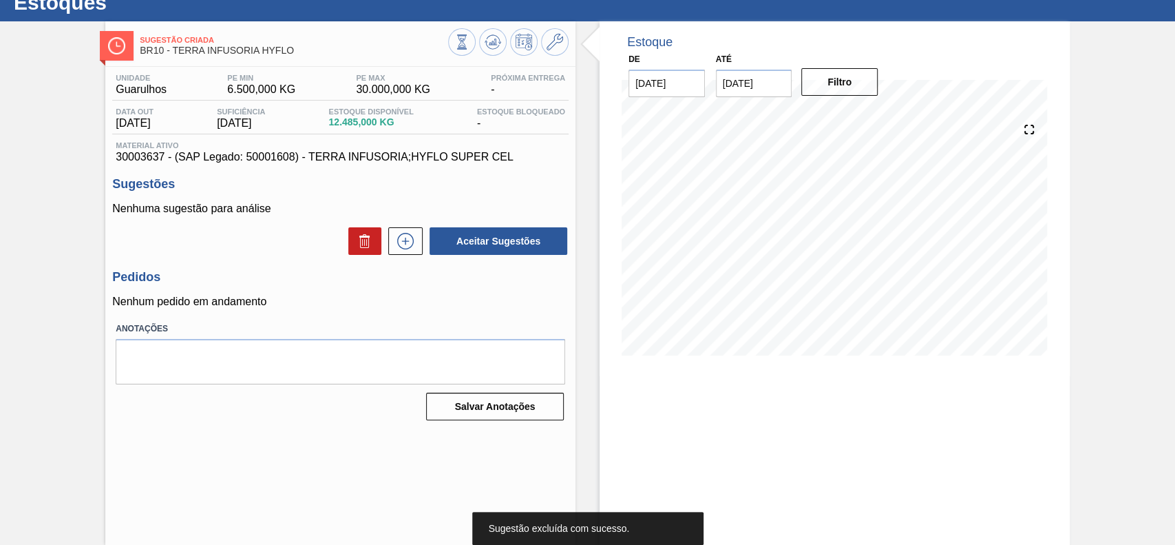
scroll to position [47, 0]
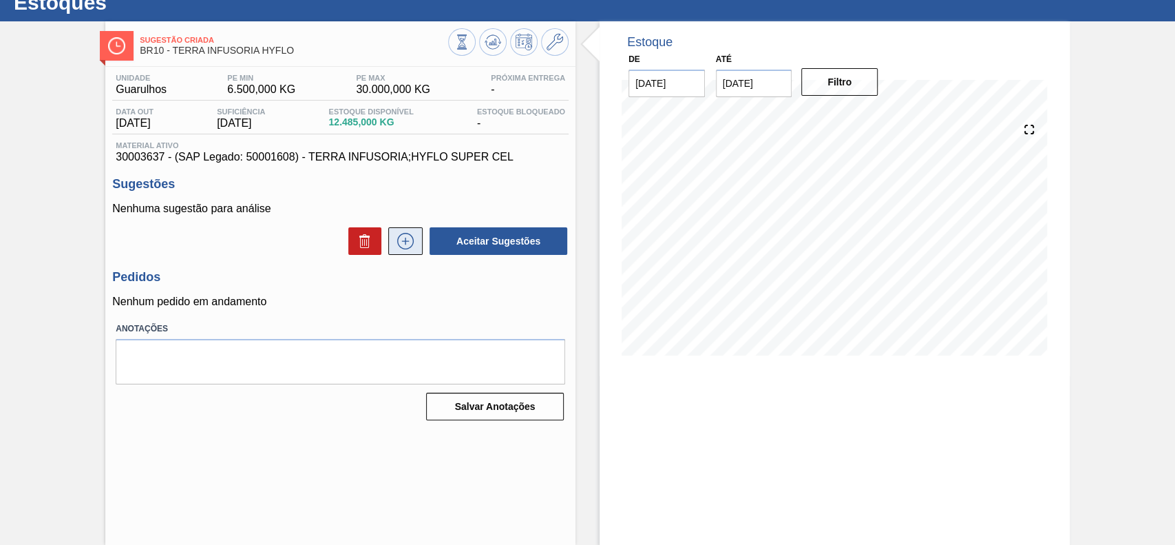
click at [399, 244] on icon at bounding box center [405, 241] width 22 height 17
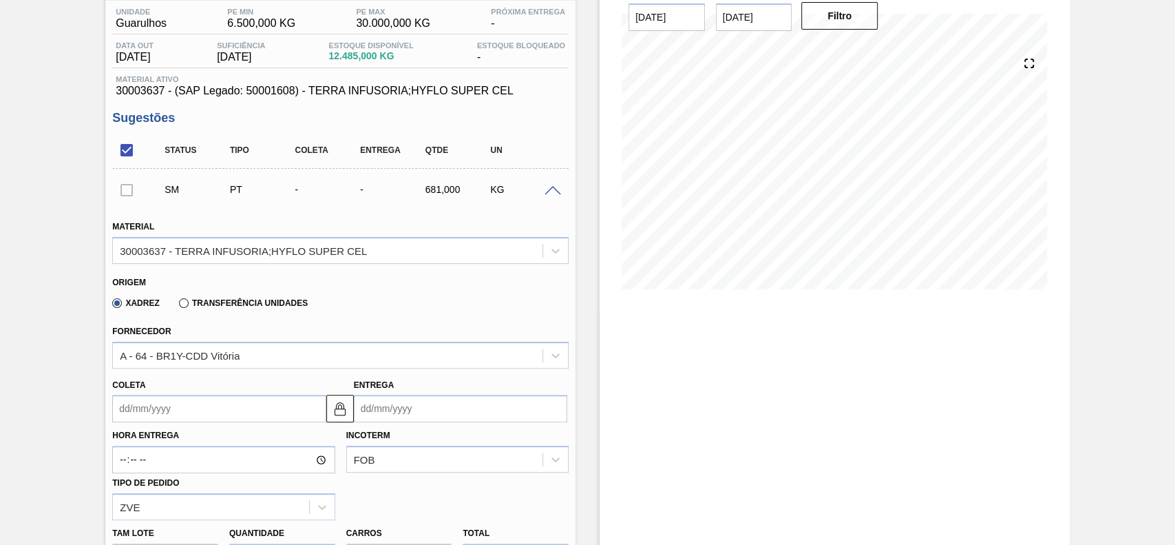
scroll to position [231, 0]
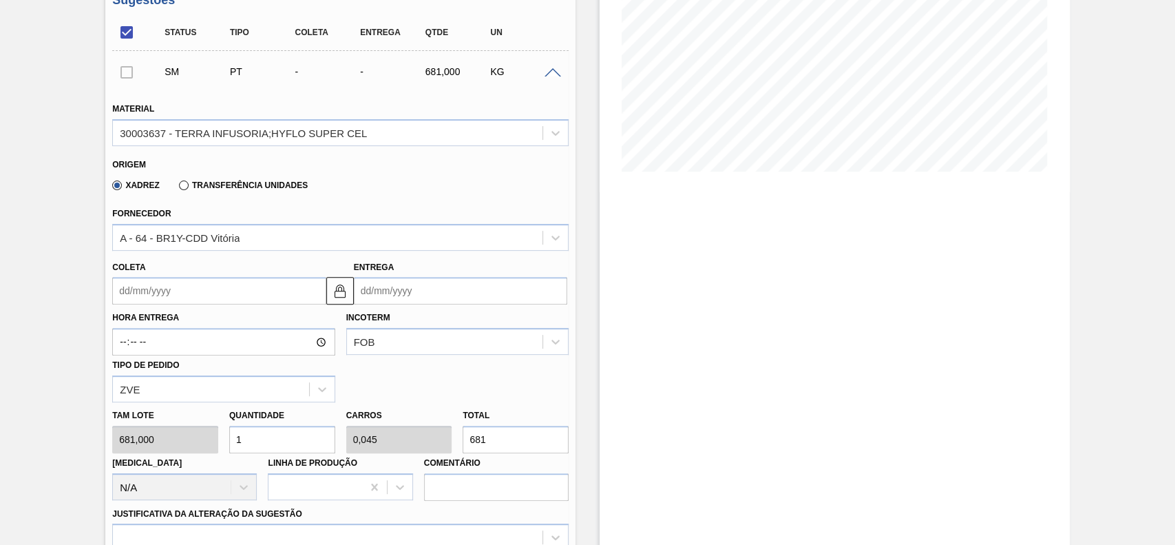
click at [198, 289] on input "Coleta" at bounding box center [218, 291] width 213 height 28
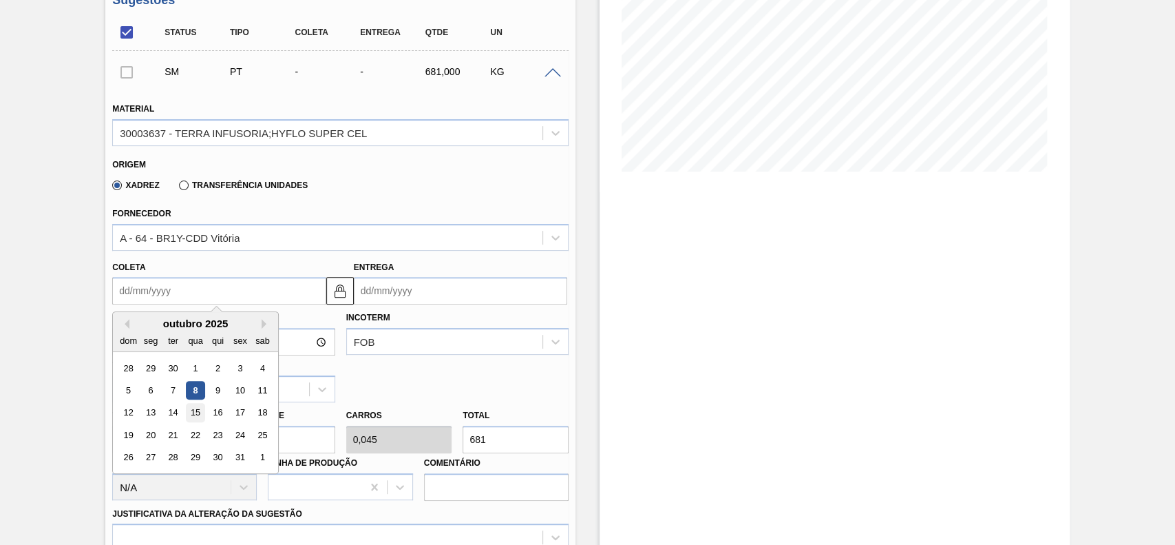
click at [197, 413] on div "15" at bounding box center [196, 412] width 19 height 19
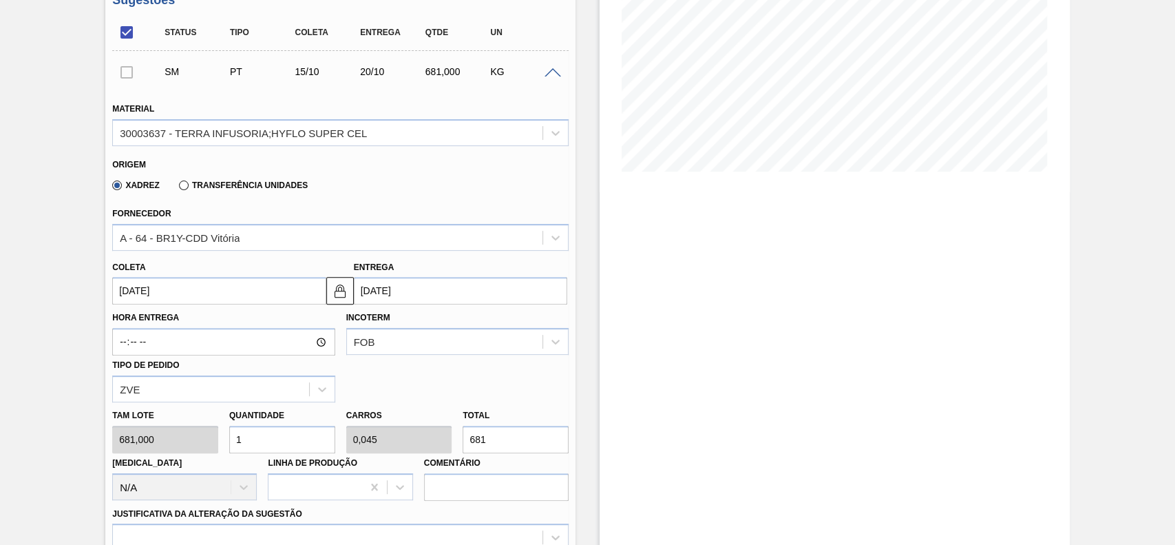
type input "[DATE]"
type input "20/10/2025"
click at [260, 450] on input "1" at bounding box center [282, 439] width 106 height 28
type input "12"
type input "0,545"
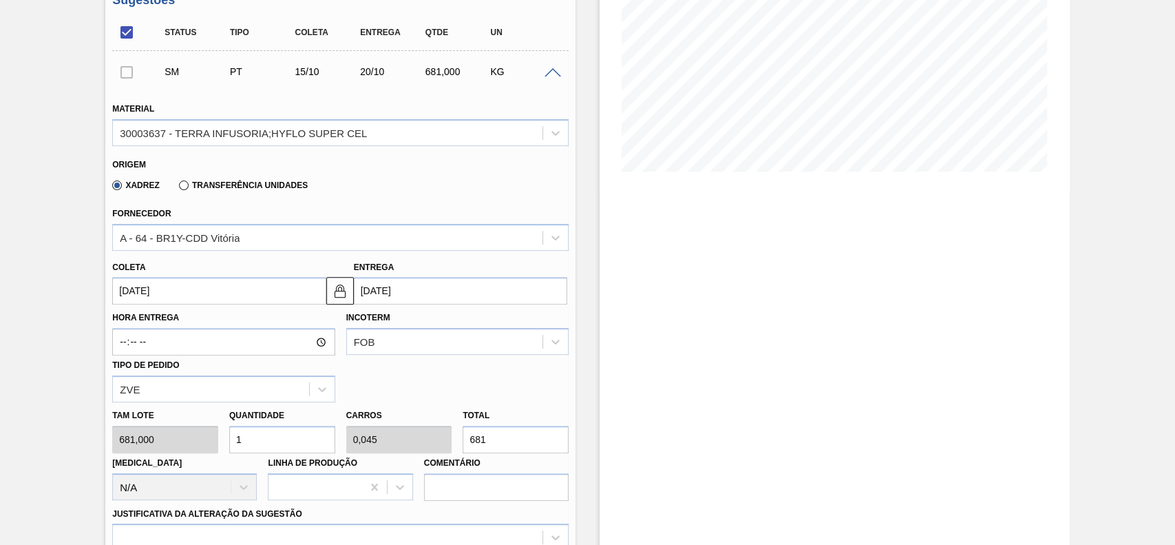
type input "8.172"
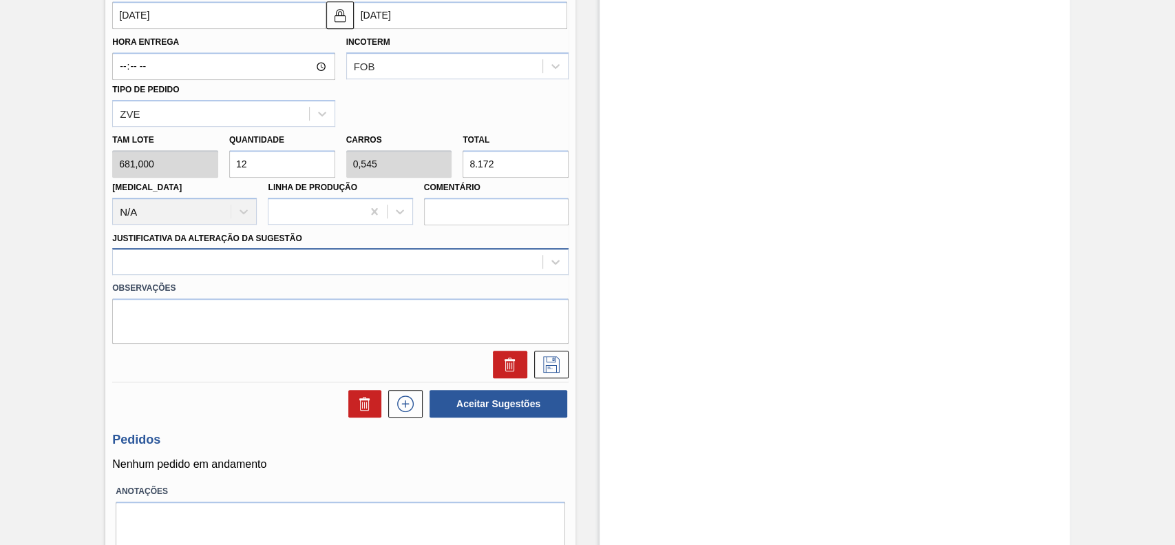
type input "12"
click at [229, 264] on div at bounding box center [328, 262] width 430 height 20
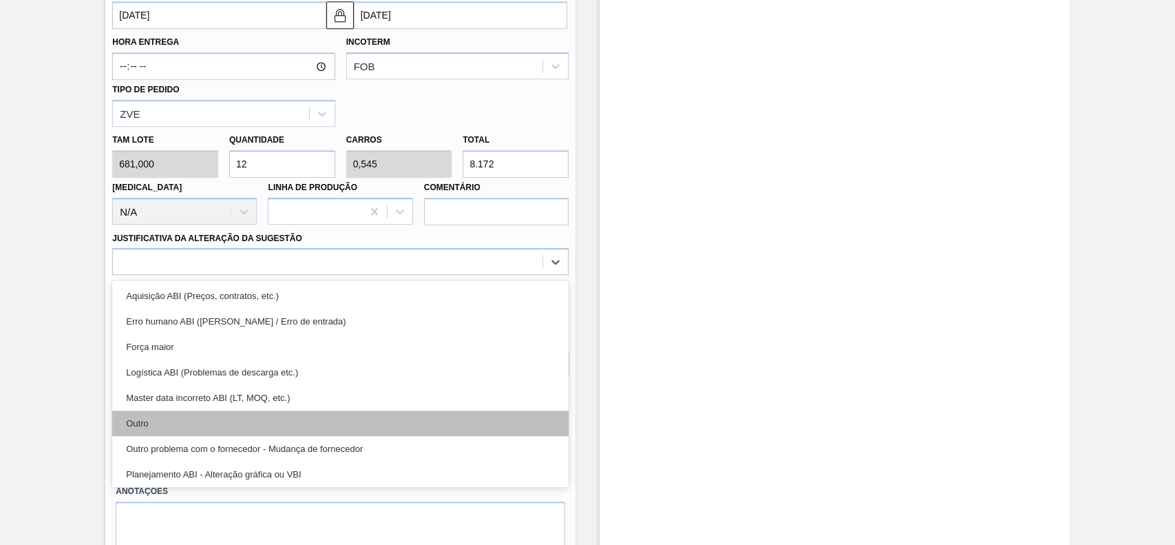
click at [178, 421] on div "Outro" at bounding box center [340, 422] width 456 height 25
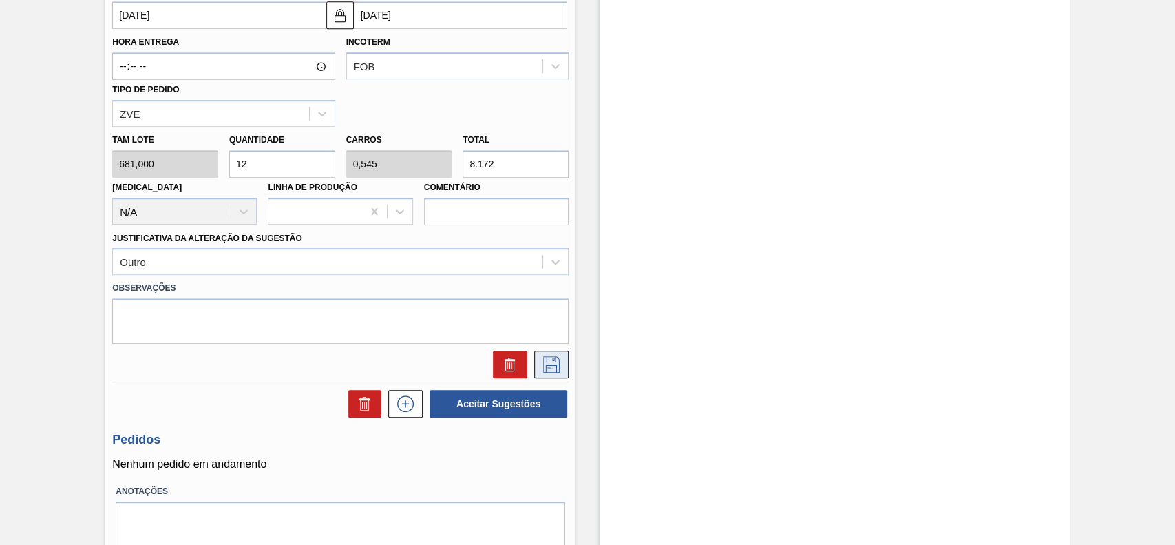
click at [538, 373] on button at bounding box center [551, 364] width 34 height 28
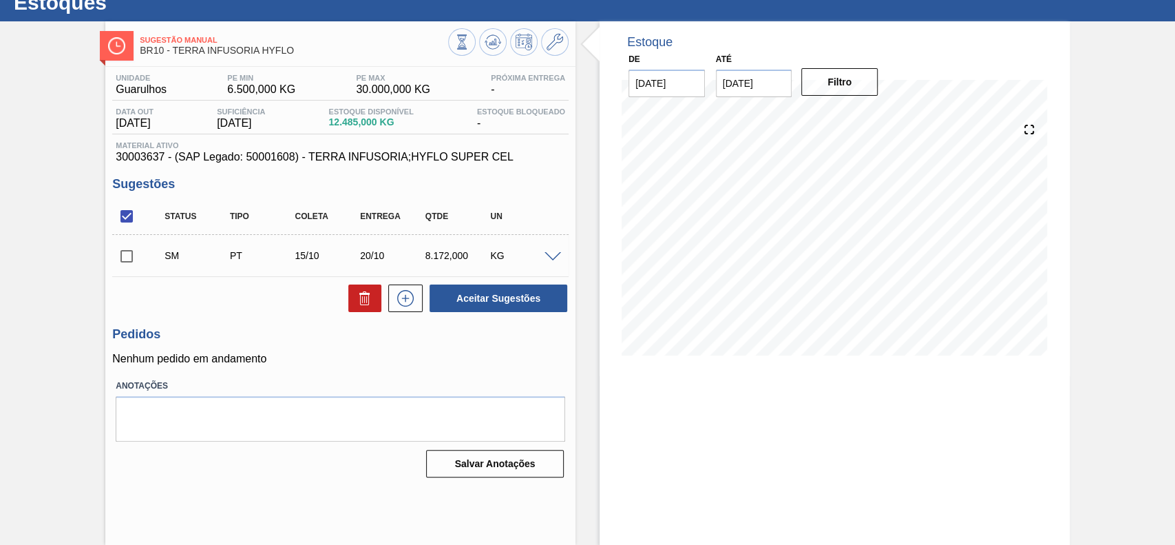
scroll to position [47, 0]
drag, startPoint x: 127, startPoint y: 262, endPoint x: 187, endPoint y: 268, distance: 61.0
click at [127, 262] on input "checkbox" at bounding box center [126, 256] width 29 height 29
checkbox input "true"
click at [474, 301] on button "Aceitar Sugestões" at bounding box center [499, 298] width 138 height 28
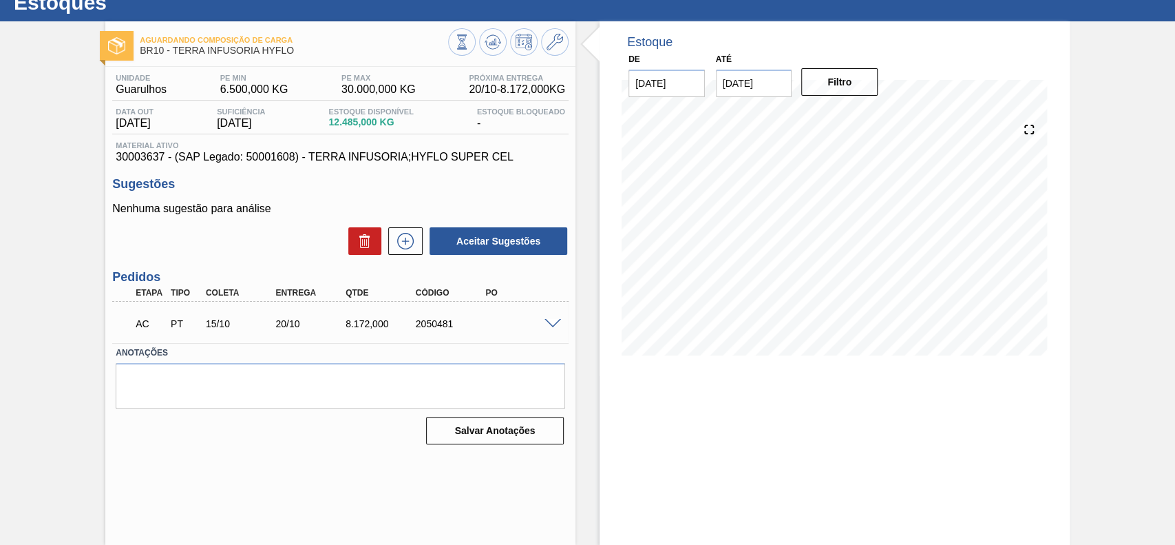
click at [554, 315] on div "AC PT 15/10 20/10 8.172,000 2050481" at bounding box center [340, 322] width 456 height 34
click at [549, 333] on div "AC PT 15/10 20/10 8.172,000 2050481" at bounding box center [340, 322] width 456 height 34
click at [548, 317] on div "AC PT 15/10 20/10 8.172,000 2050481" at bounding box center [340, 322] width 456 height 34
click at [550, 320] on span at bounding box center [553, 324] width 17 height 10
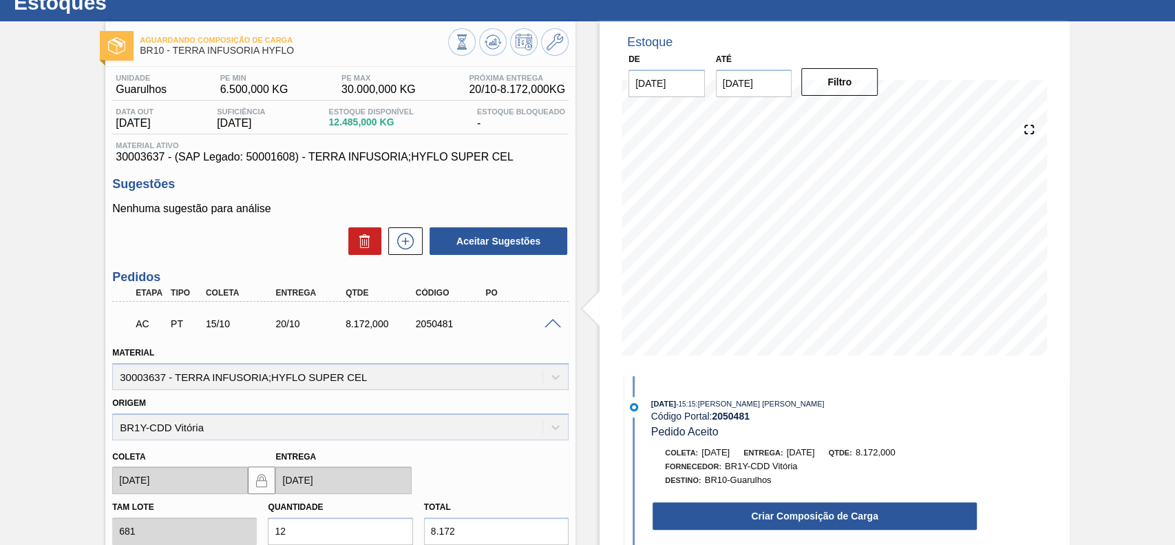
click at [782, 516] on button "Criar Composição de Carga" at bounding box center [815, 516] width 324 height 28
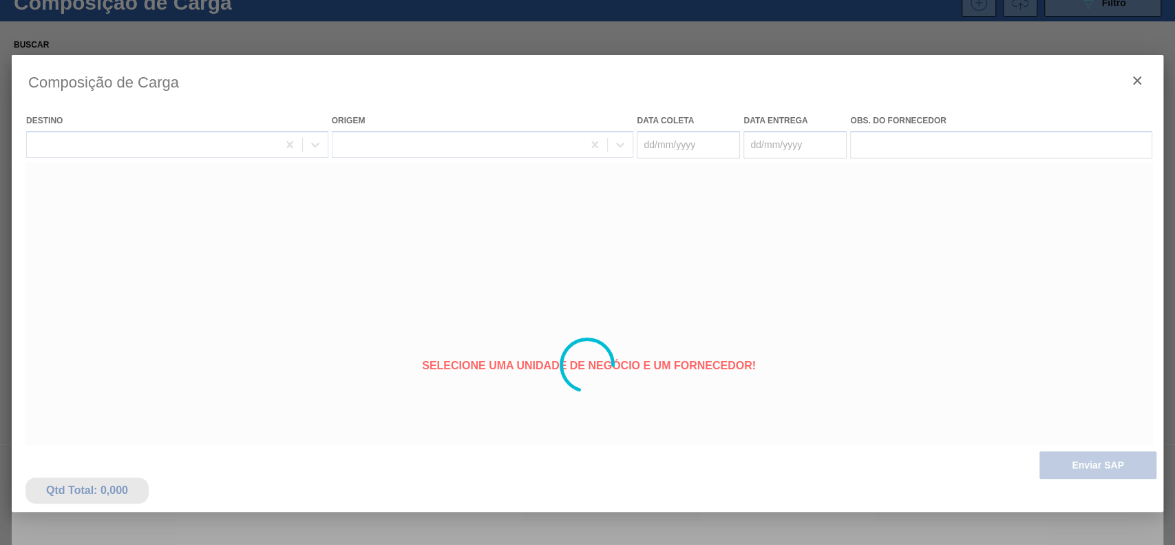
type coleta "[DATE]"
type Entrega "20/10/2025"
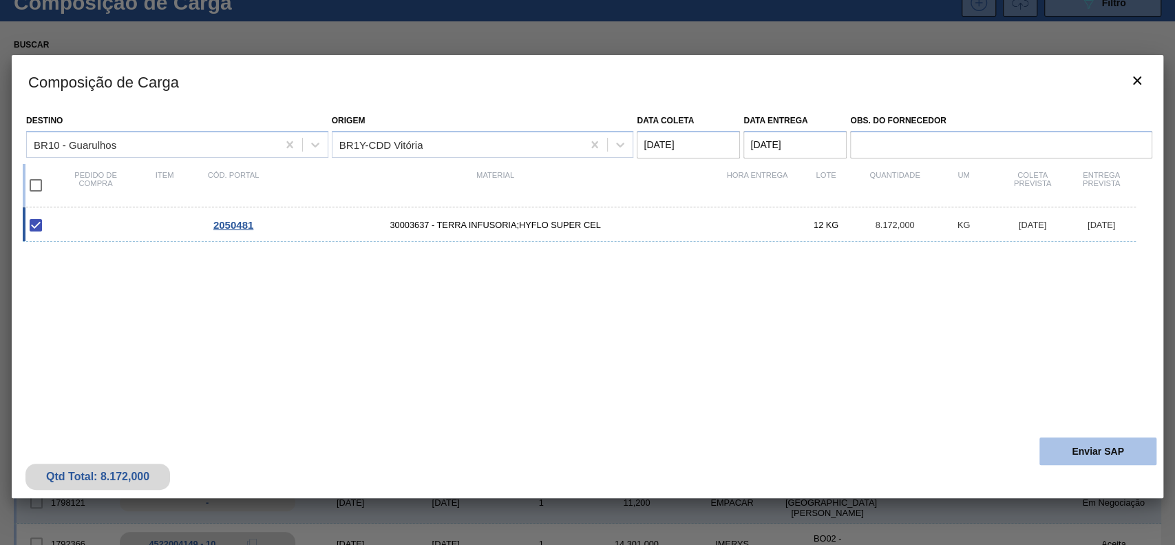
click at [1085, 443] on button "Enviar SAP" at bounding box center [1097, 451] width 117 height 28
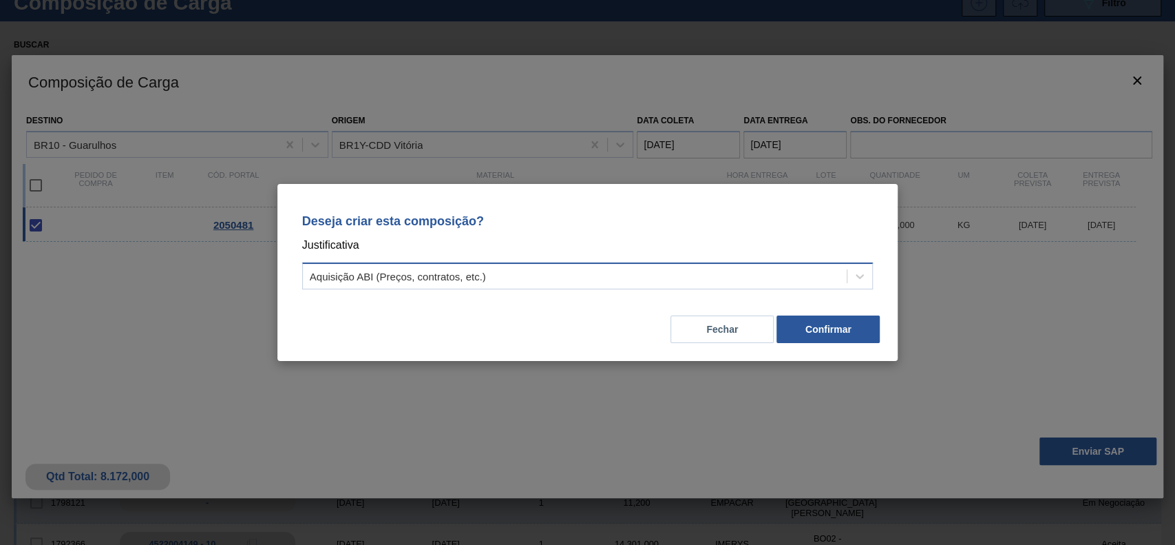
click at [640, 267] on div "Aquisição ABI (Preços, contratos, etc.)" at bounding box center [575, 276] width 545 height 20
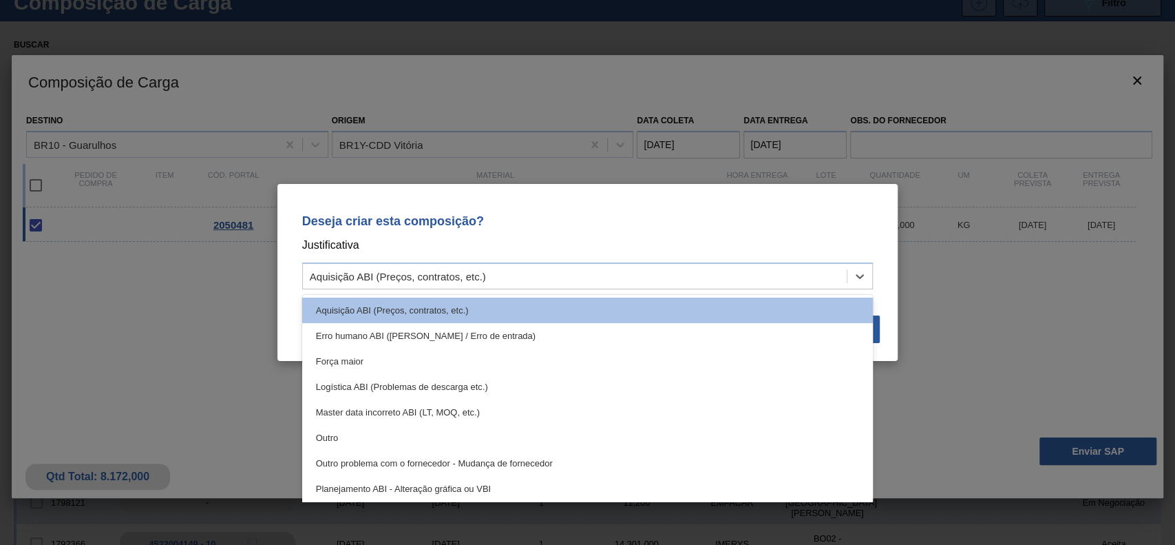
click at [395, 434] on div "Outro" at bounding box center [587, 437] width 571 height 25
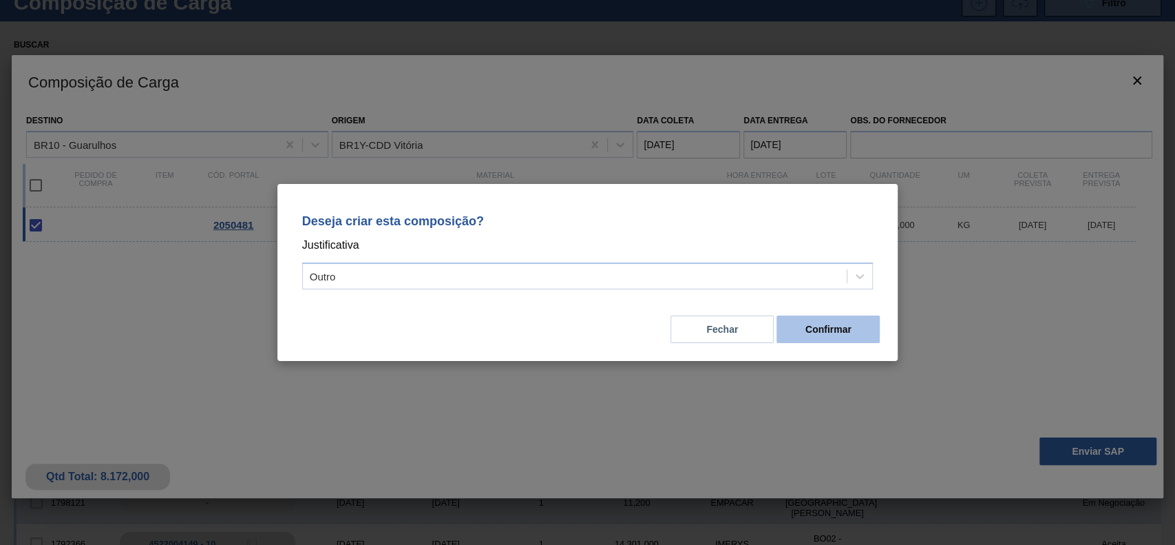
click at [840, 326] on button "Confirmar" at bounding box center [827, 329] width 103 height 28
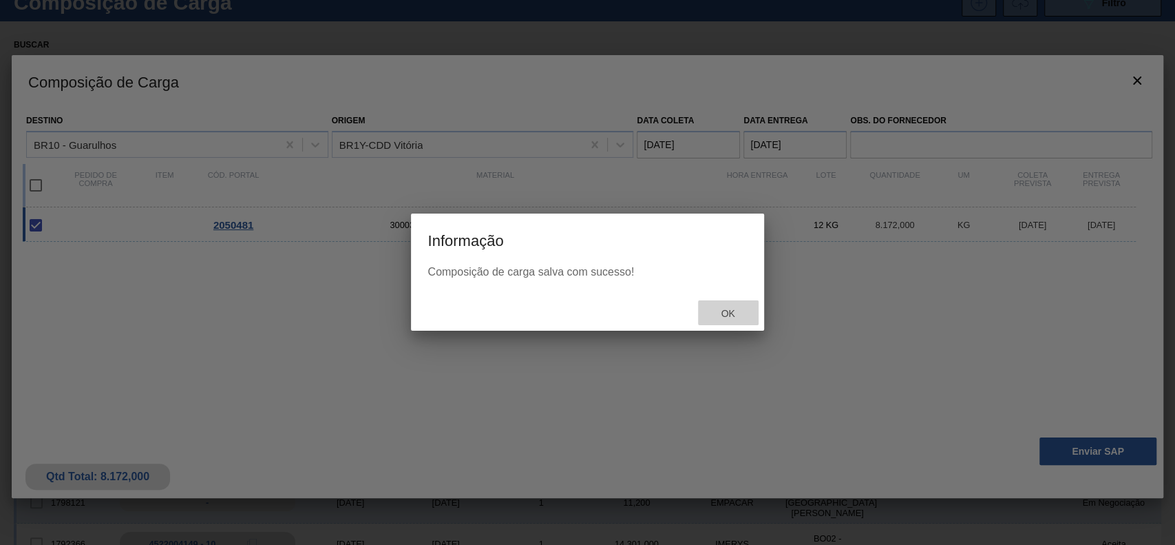
click at [743, 302] on div "Ok" at bounding box center [728, 312] width 61 height 25
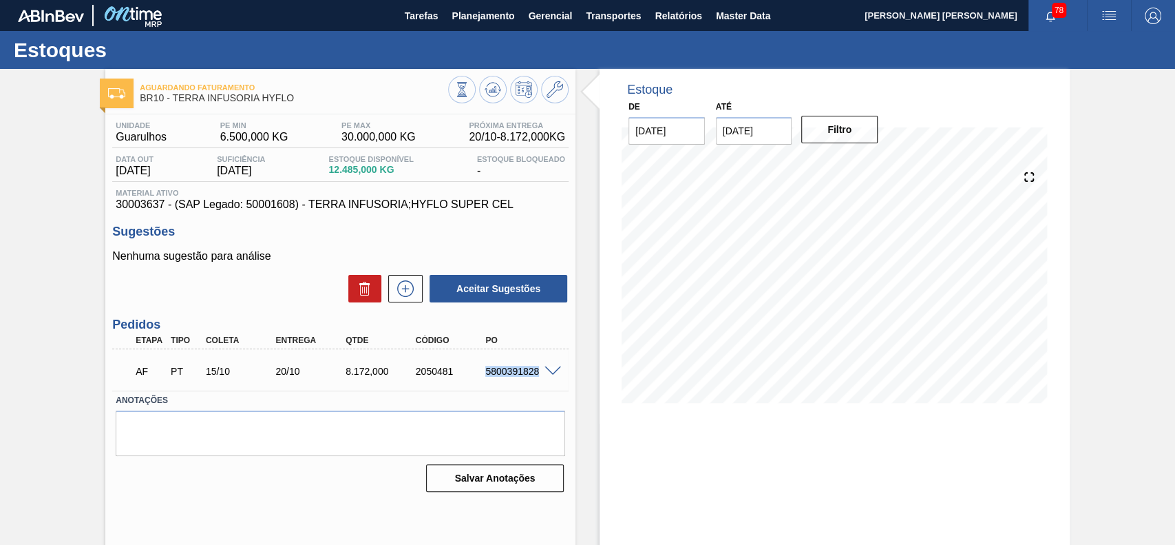
drag, startPoint x: 477, startPoint y: 373, endPoint x: 539, endPoint y: 376, distance: 62.0
click at [539, 376] on div "5800391828" at bounding box center [511, 371] width 70 height 11
copy div "5800391828"
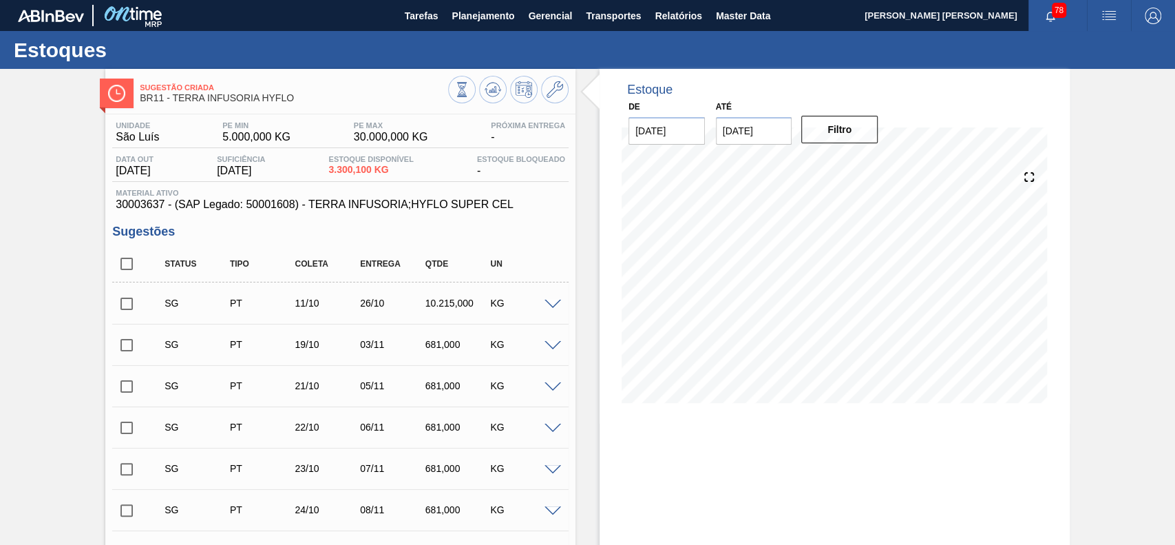
click at [119, 268] on input "checkbox" at bounding box center [126, 263] width 29 height 29
checkbox input "true"
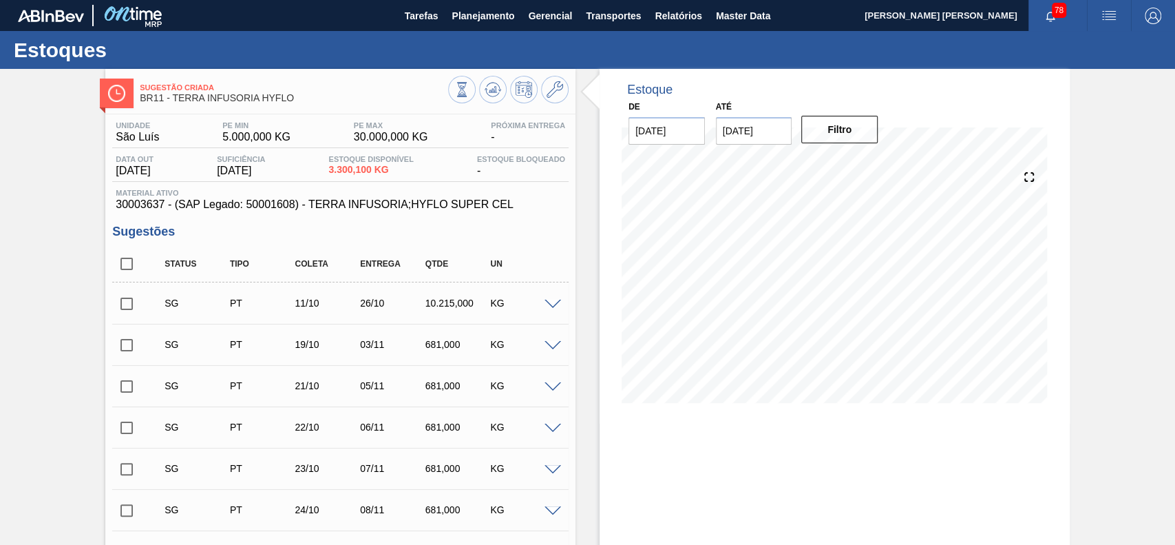
checkbox input "true"
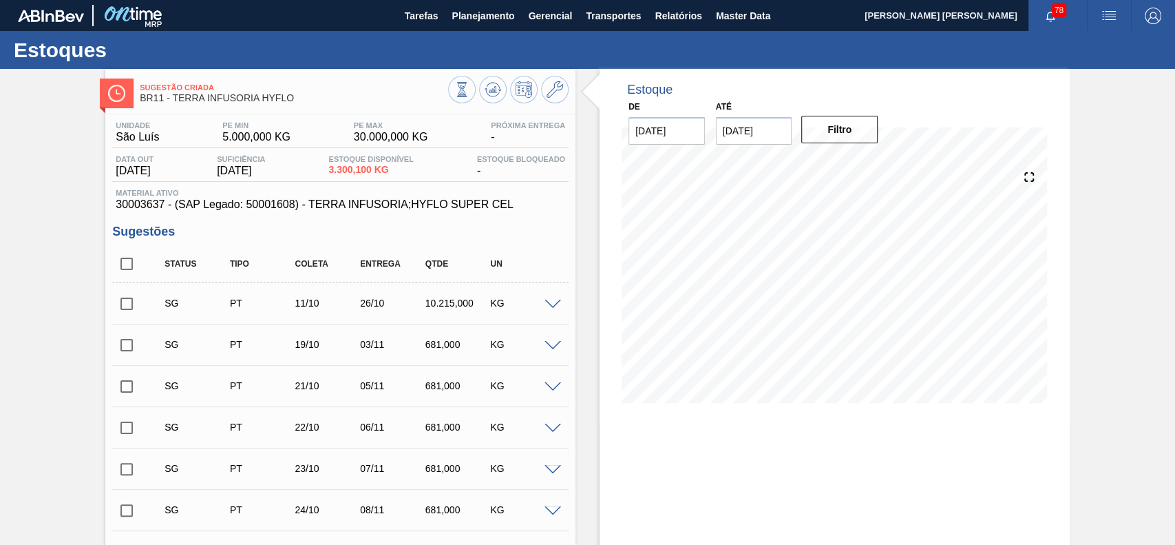
checkbox input "true"
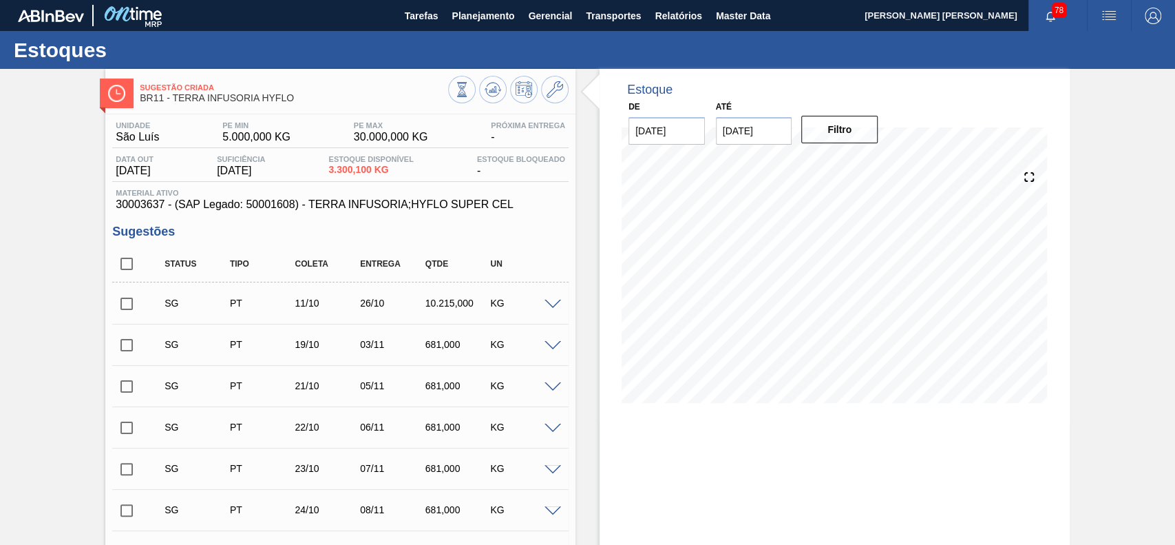
checkbox input "true"
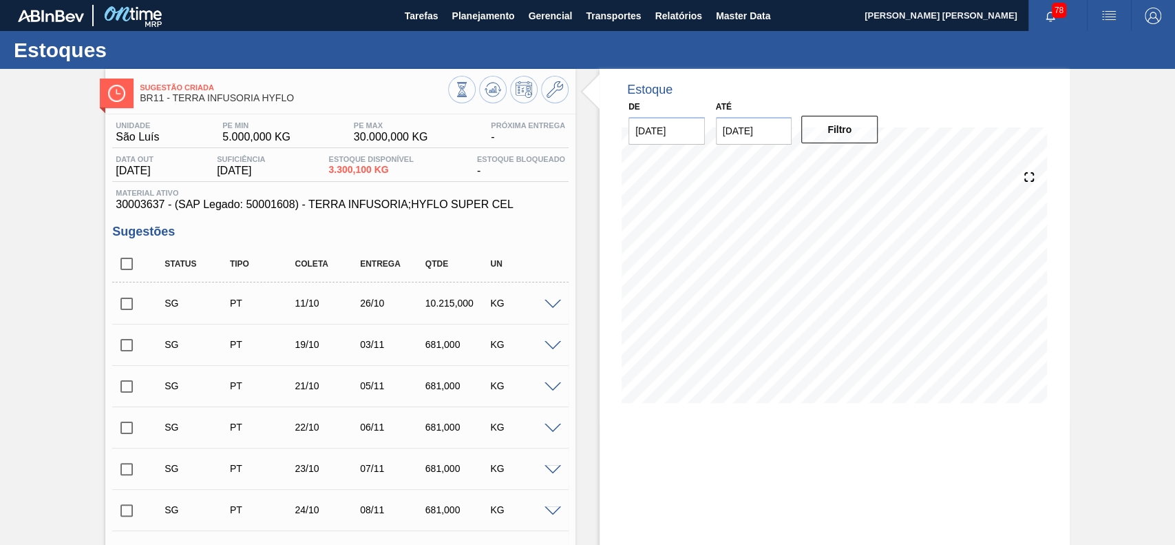
checkbox input "true"
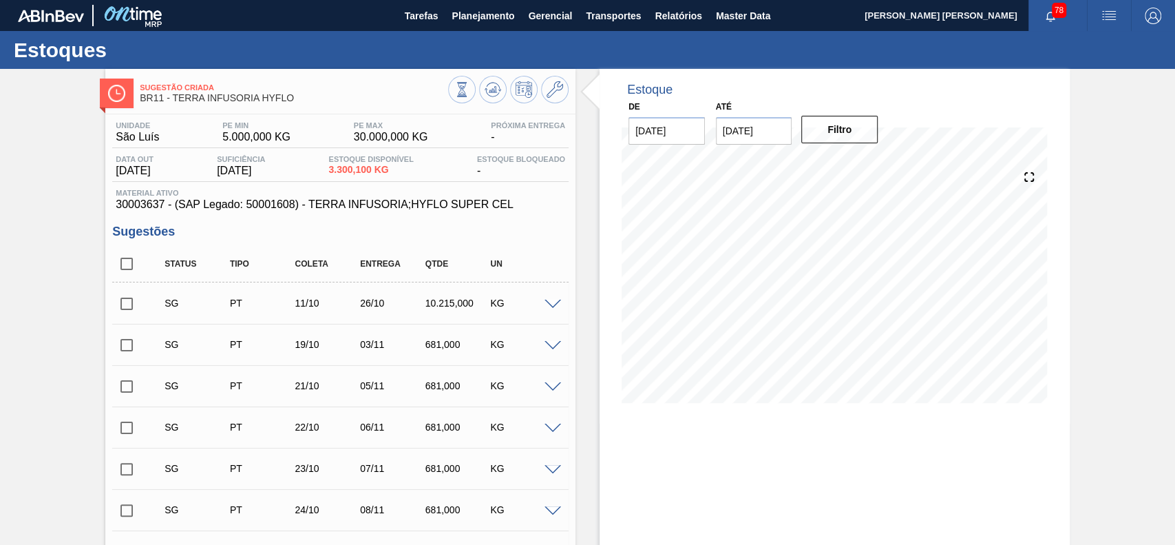
checkbox input "true"
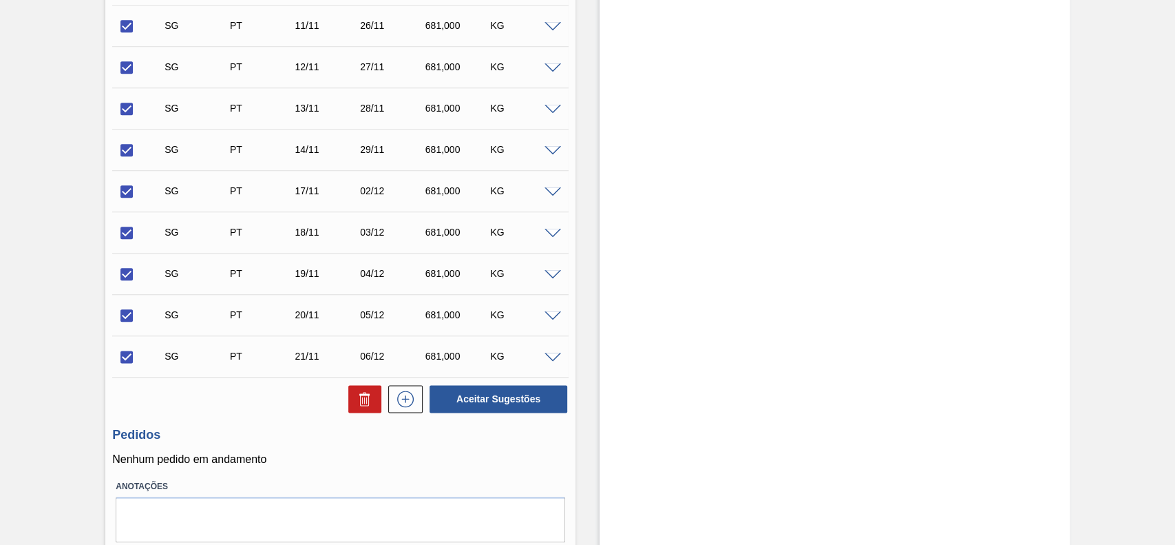
scroll to position [1026, 0]
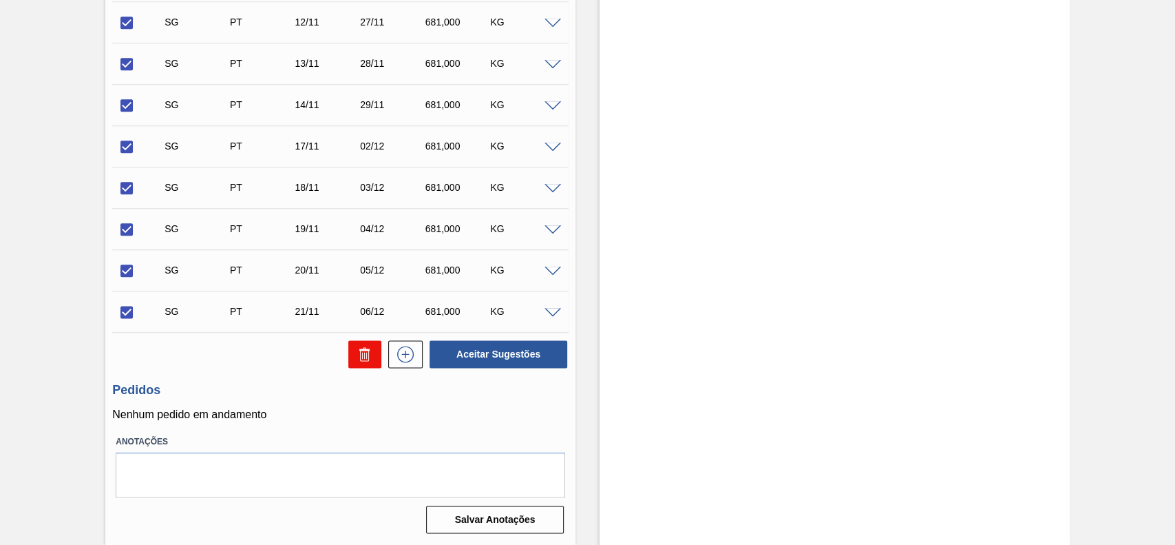
click at [358, 357] on icon at bounding box center [365, 354] width 17 height 17
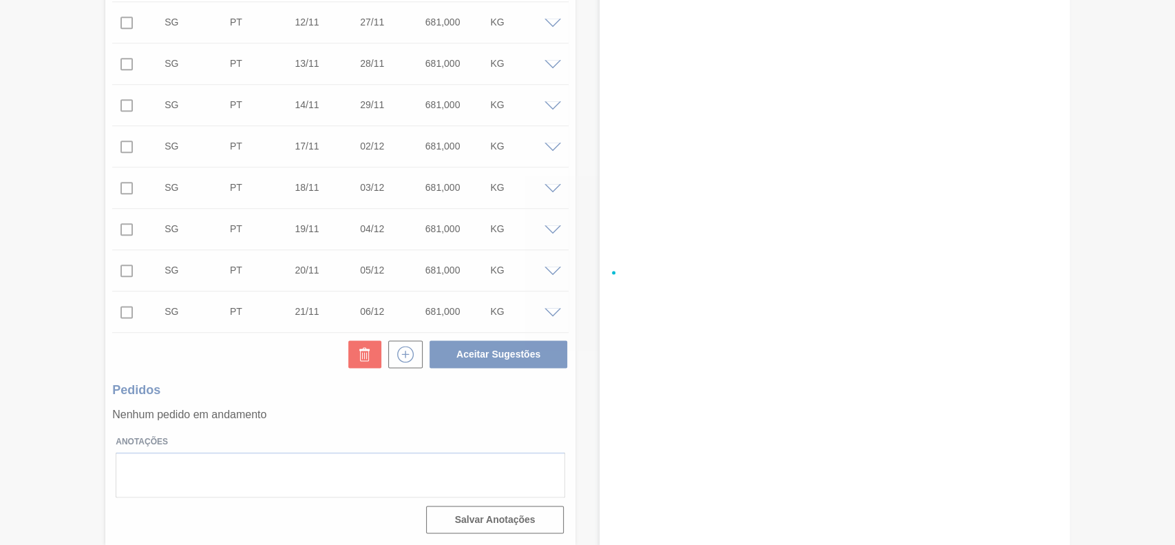
checkbox input "false"
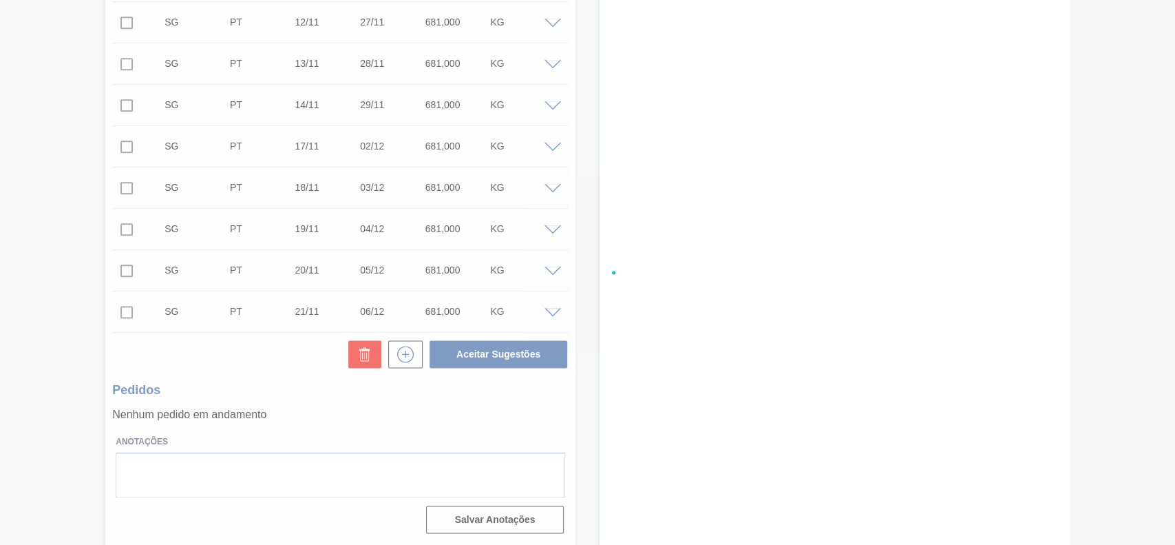
checkbox input "false"
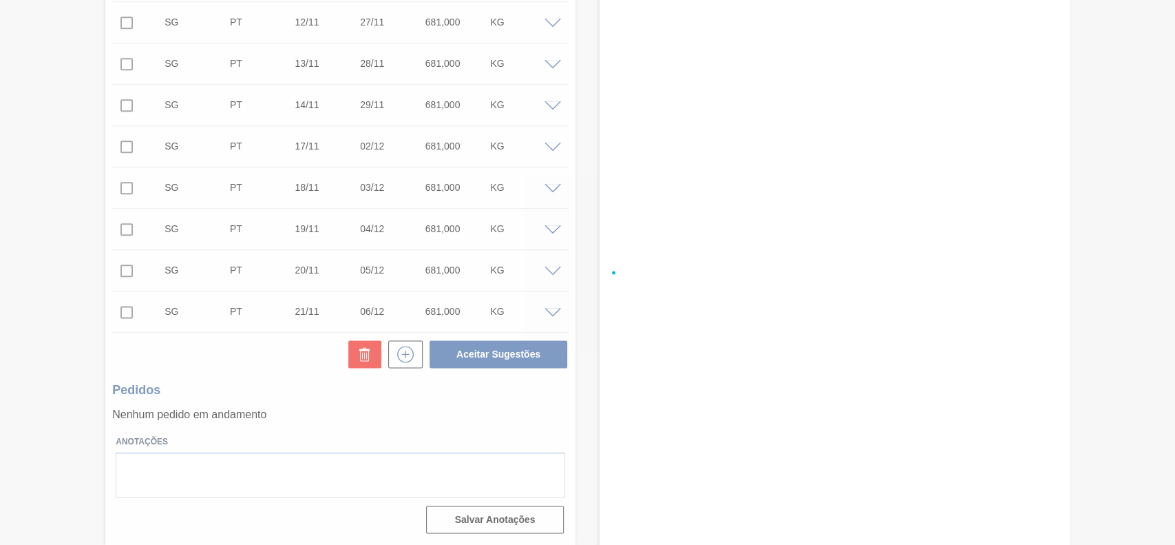
checkbox input "false"
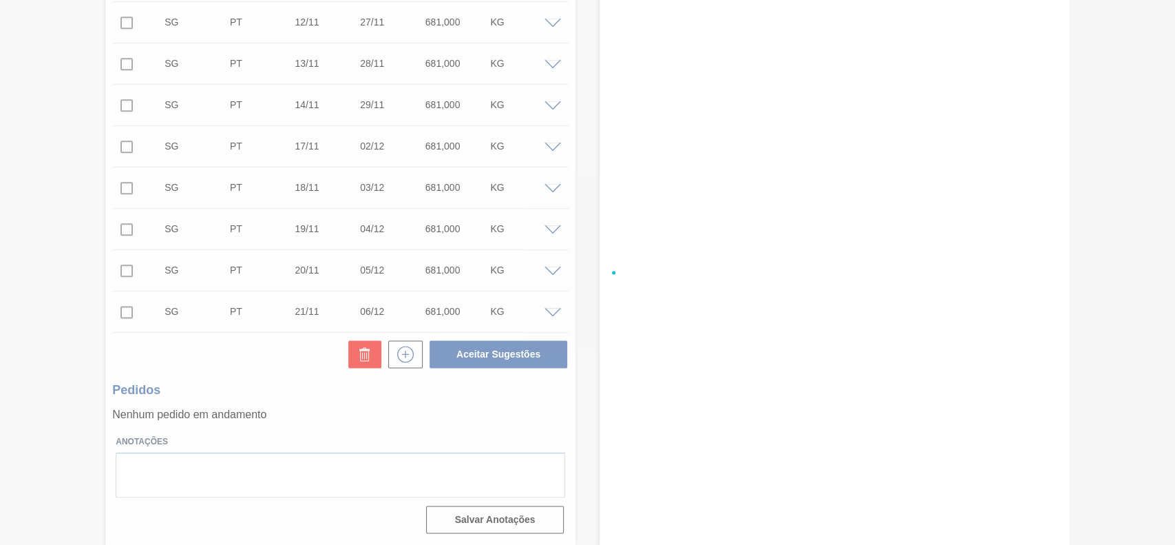
checkbox input "false"
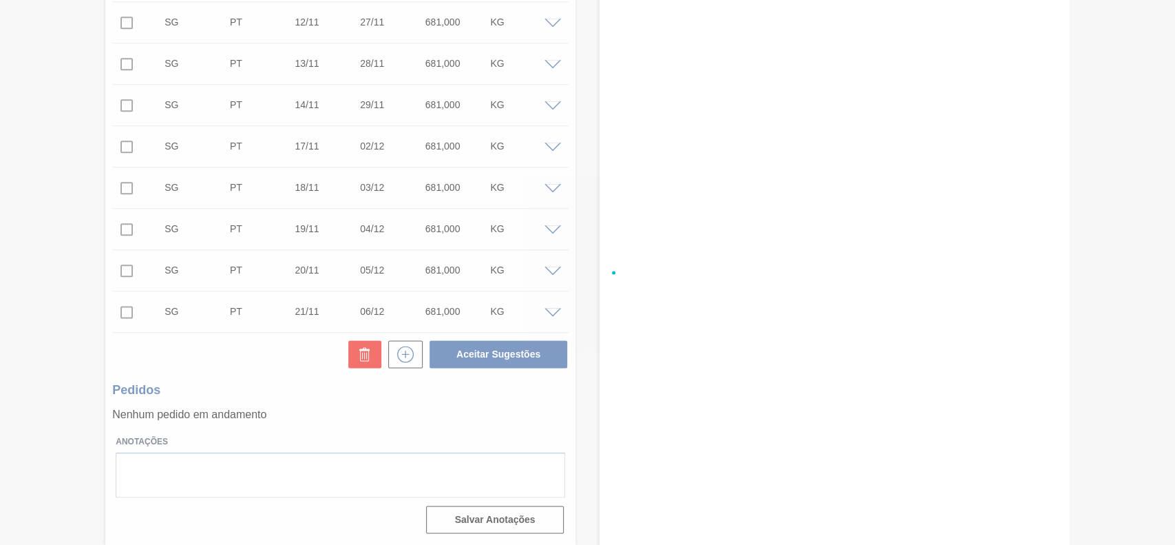
checkbox input "false"
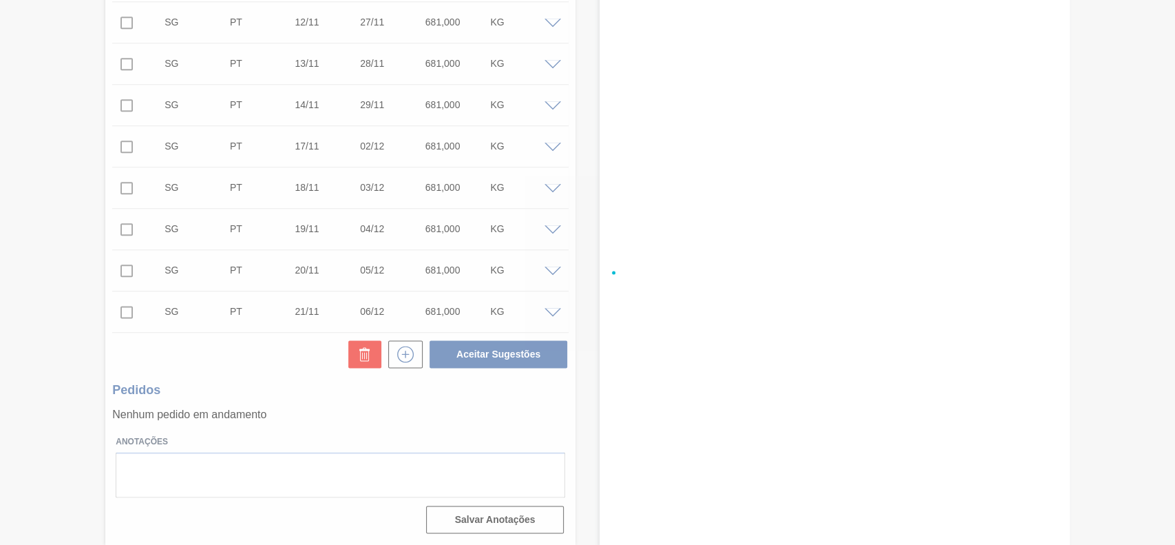
checkbox input "false"
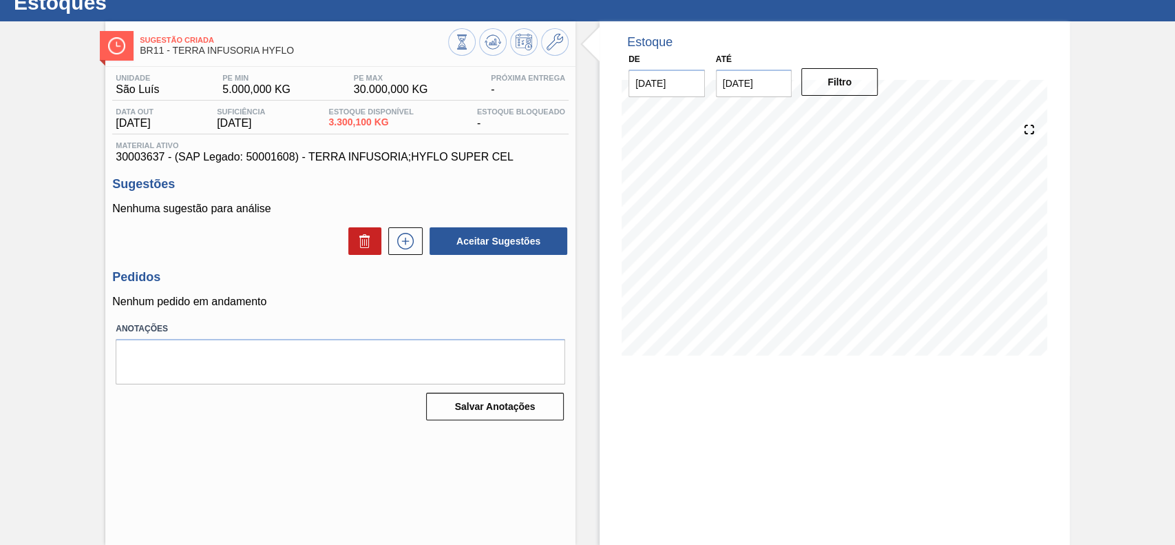
scroll to position [47, 0]
click at [396, 251] on button at bounding box center [405, 241] width 34 height 28
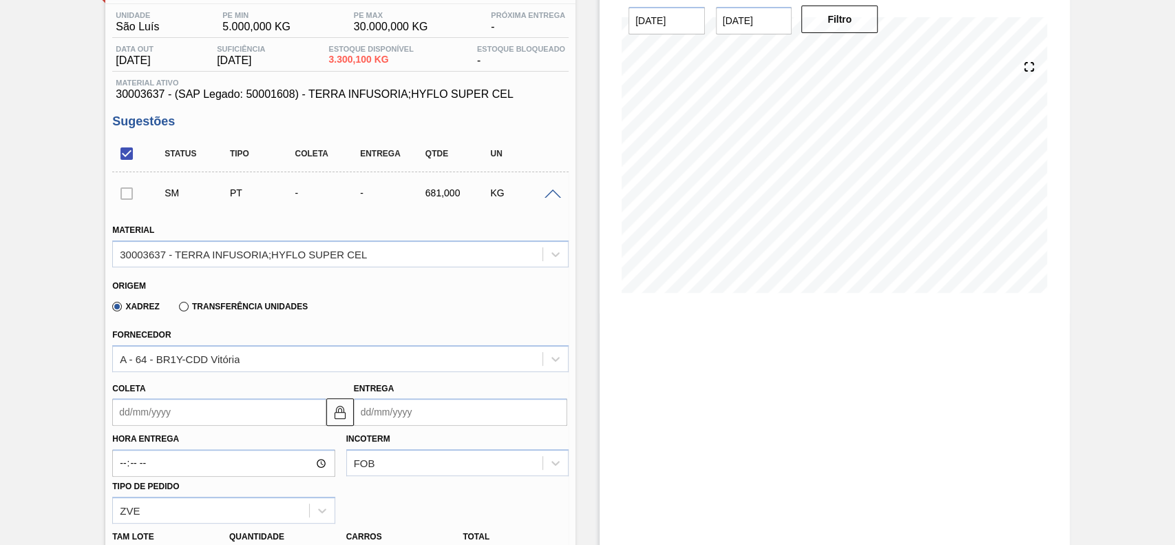
scroll to position [139, 0]
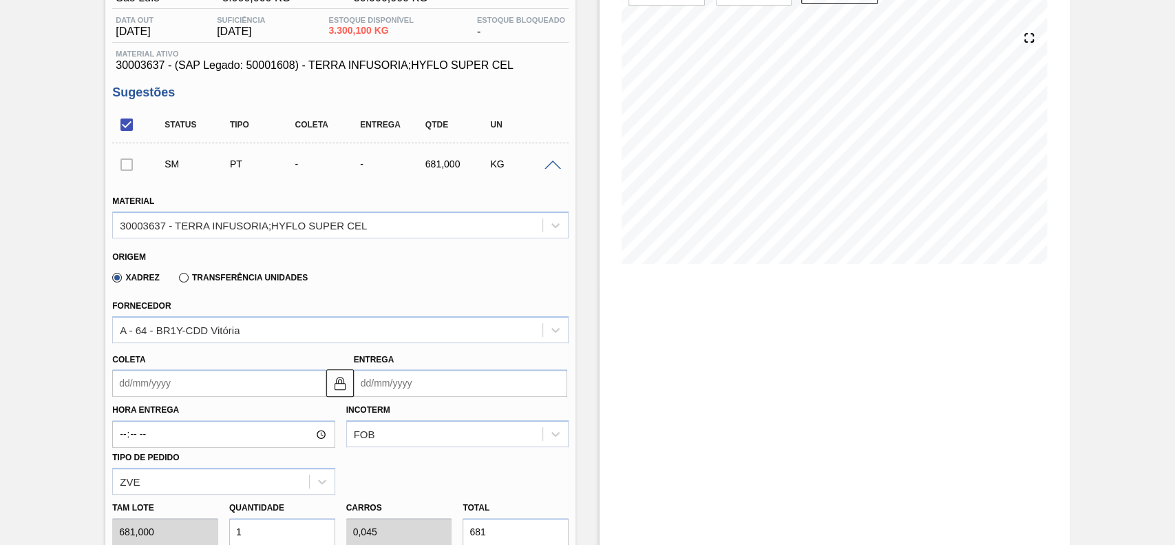
click at [181, 382] on input "Coleta" at bounding box center [218, 383] width 213 height 28
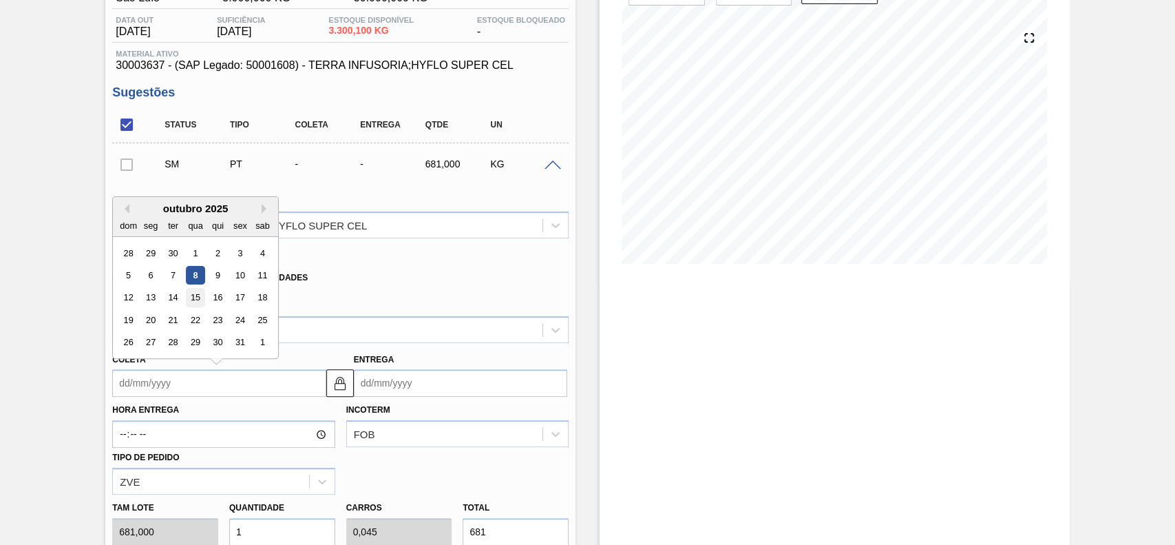
click at [195, 292] on div "15" at bounding box center [196, 297] width 19 height 19
type input "[DATE]"
type input "30/10/2025"
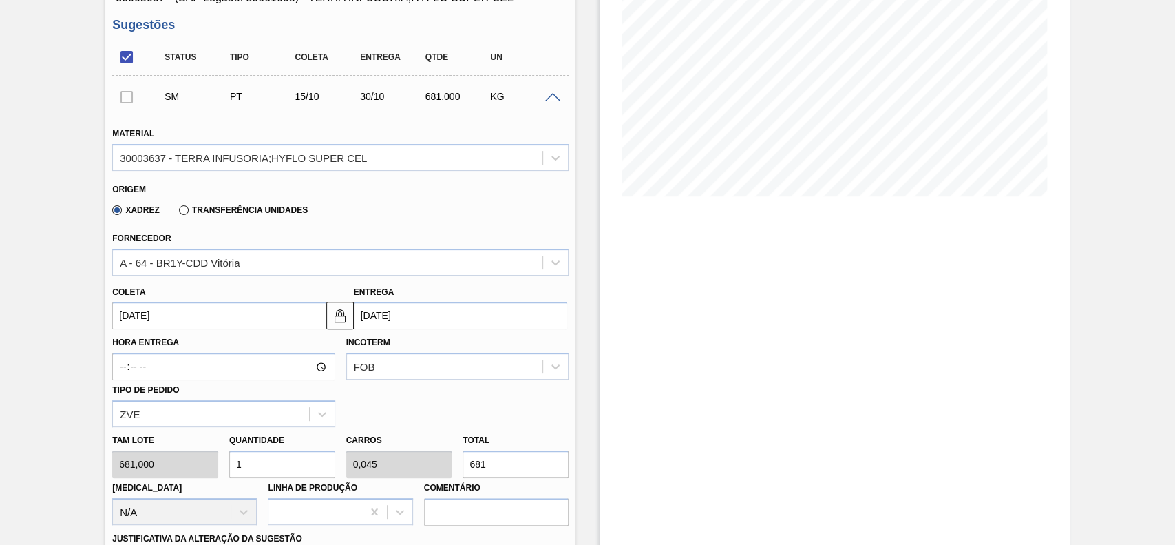
scroll to position [323, 0]
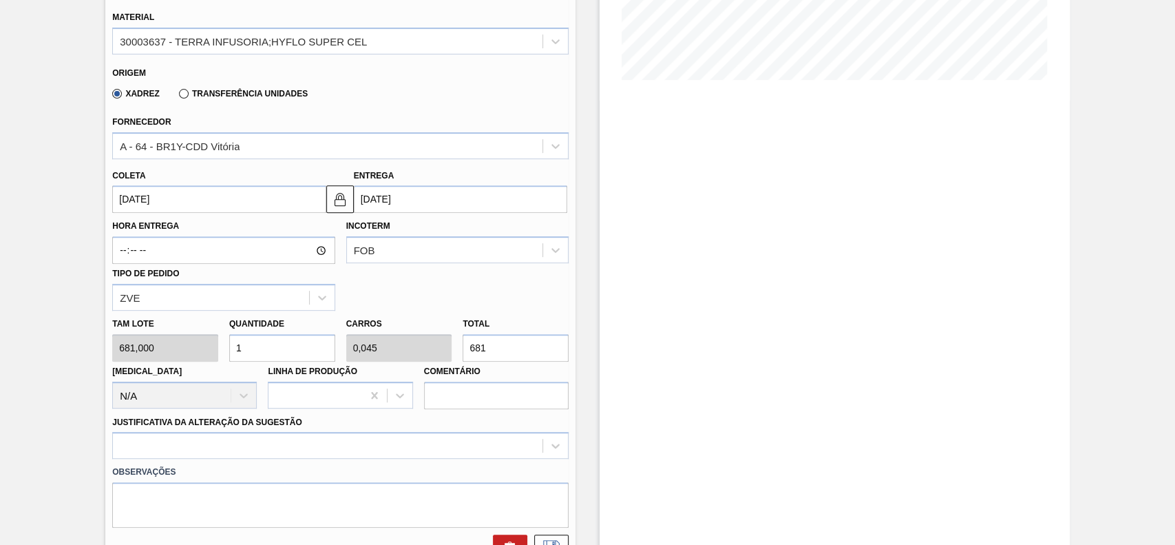
click at [264, 351] on input "1" at bounding box center [282, 348] width 106 height 28
type input "12"
type input "0,545"
type input "8.172"
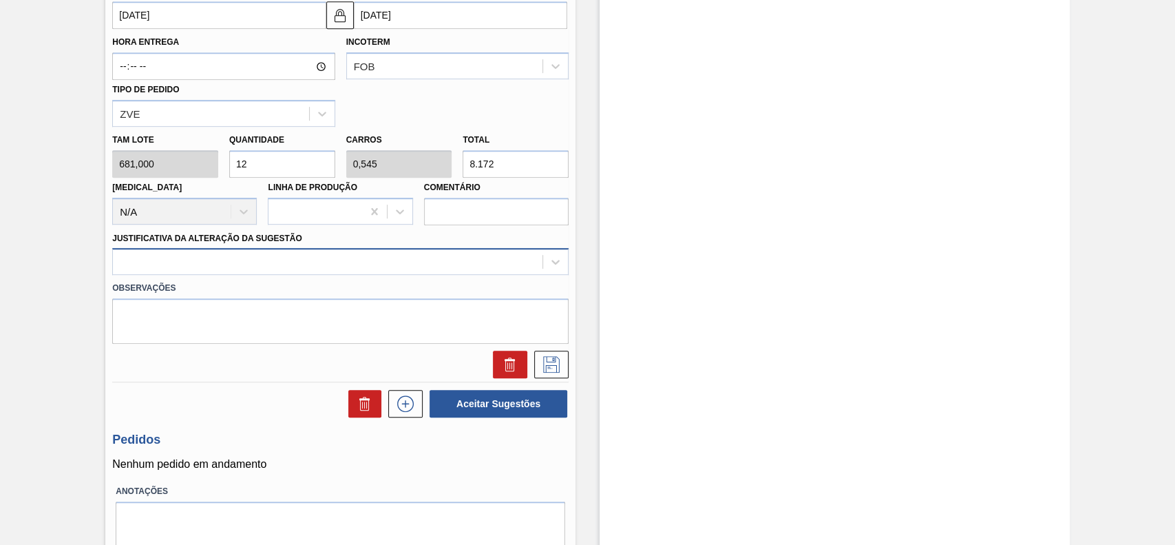
type input "12"
click at [204, 270] on div at bounding box center [328, 262] width 430 height 20
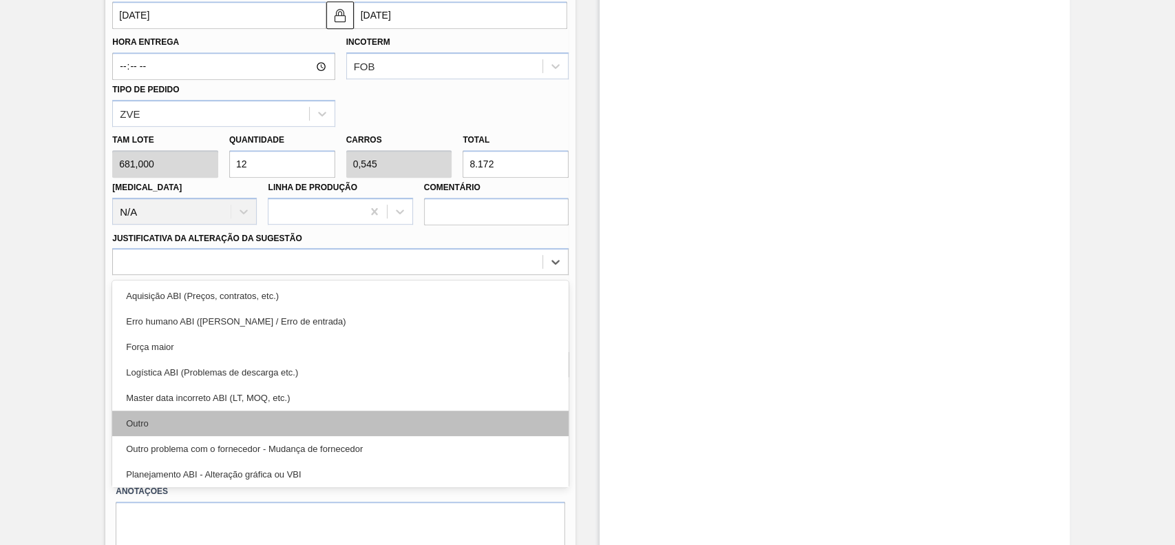
click at [183, 430] on div "Outro" at bounding box center [340, 422] width 456 height 25
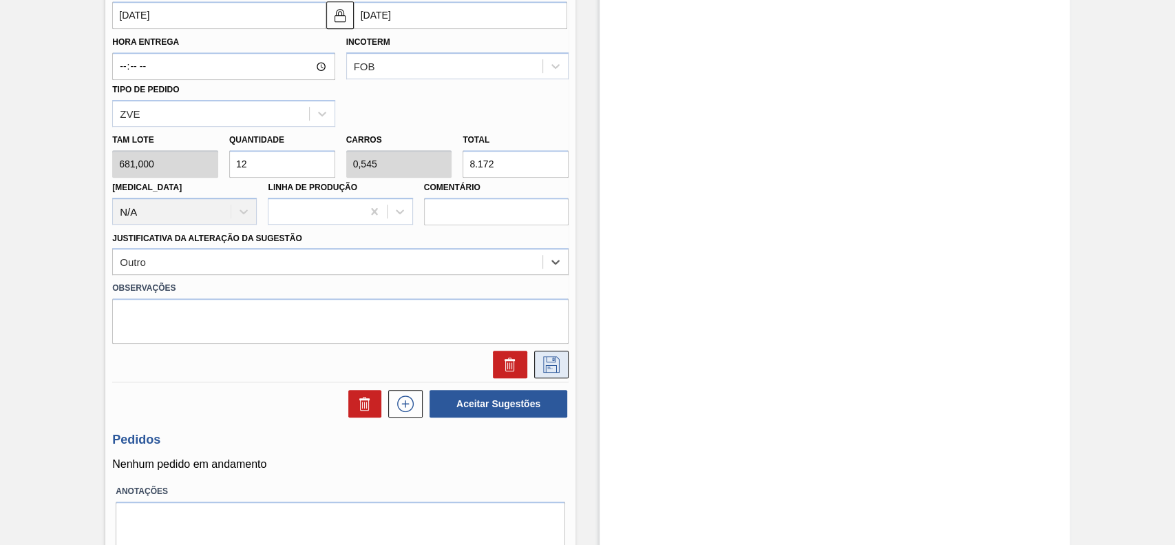
click at [559, 357] on icon at bounding box center [551, 364] width 22 height 17
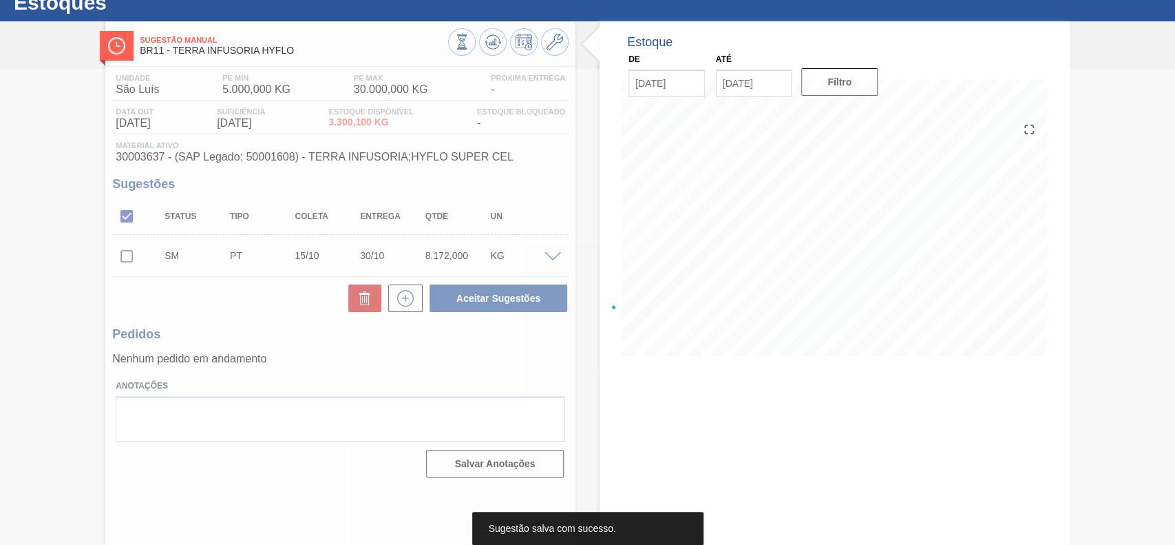
scroll to position [47, 0]
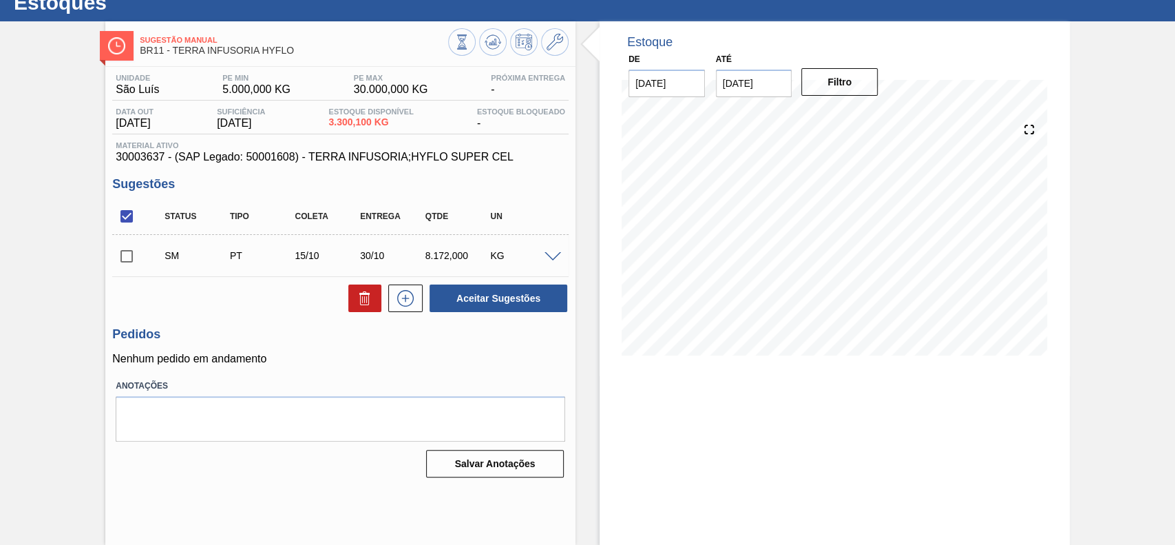
click at [127, 260] on input "checkbox" at bounding box center [126, 256] width 29 height 29
checkbox input "true"
click at [399, 289] on button at bounding box center [405, 298] width 34 height 28
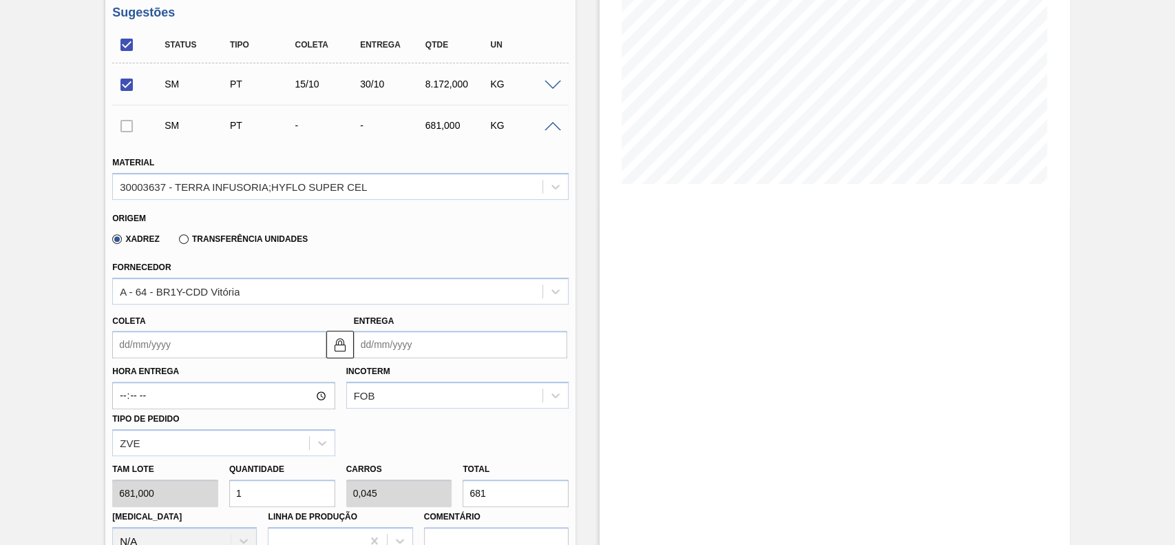
scroll to position [139, 0]
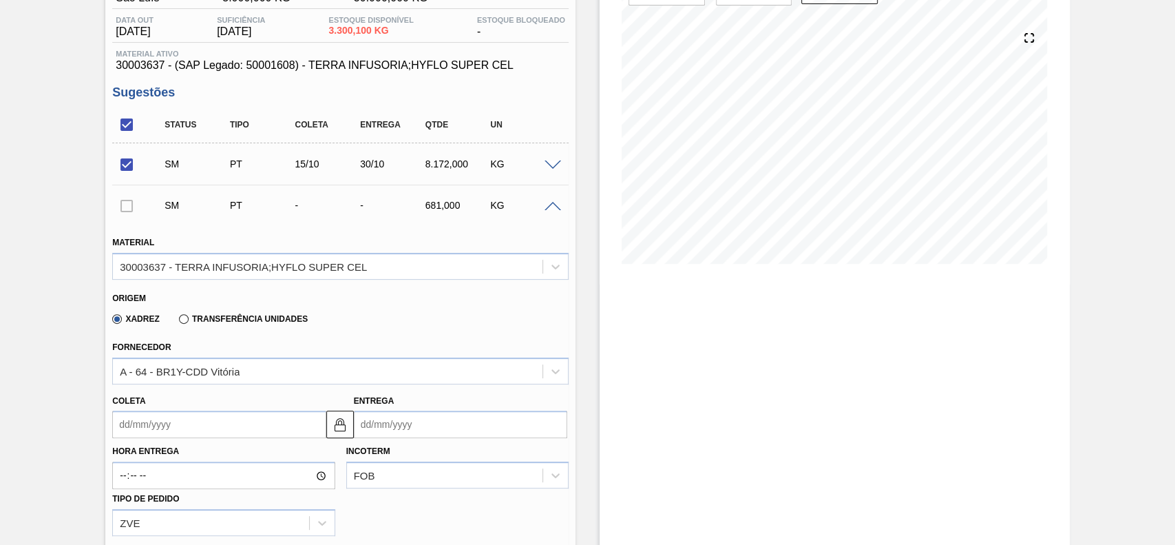
click at [551, 207] on span at bounding box center [553, 207] width 17 height 10
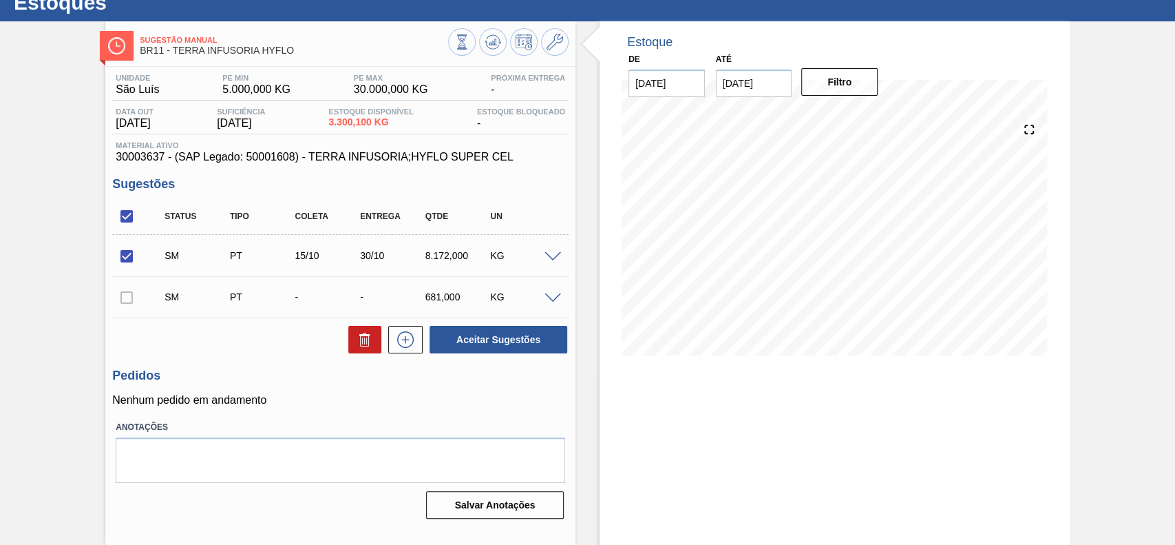
scroll to position [47, 0]
click at [507, 348] on button "Aceitar Sugestões" at bounding box center [499, 340] width 138 height 28
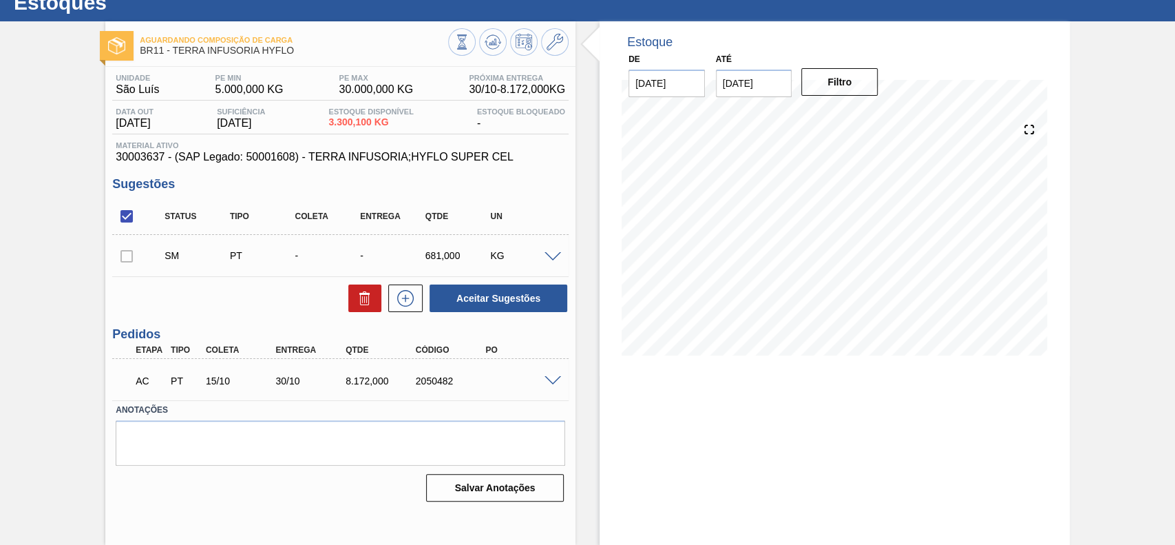
click at [556, 382] on span at bounding box center [553, 381] width 17 height 10
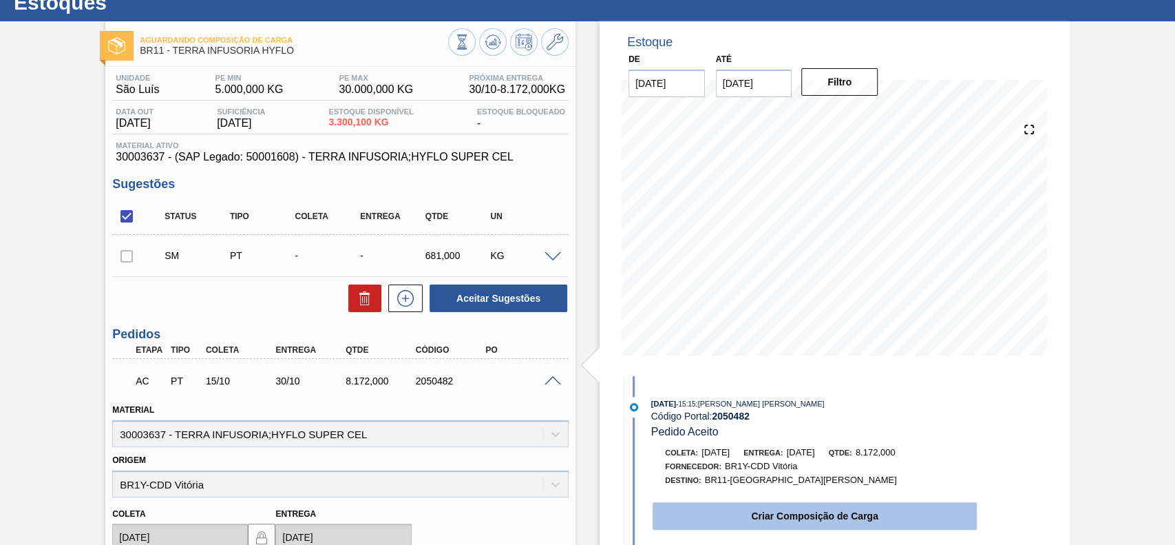
click at [804, 506] on button "Criar Composição de Carga" at bounding box center [815, 516] width 324 height 28
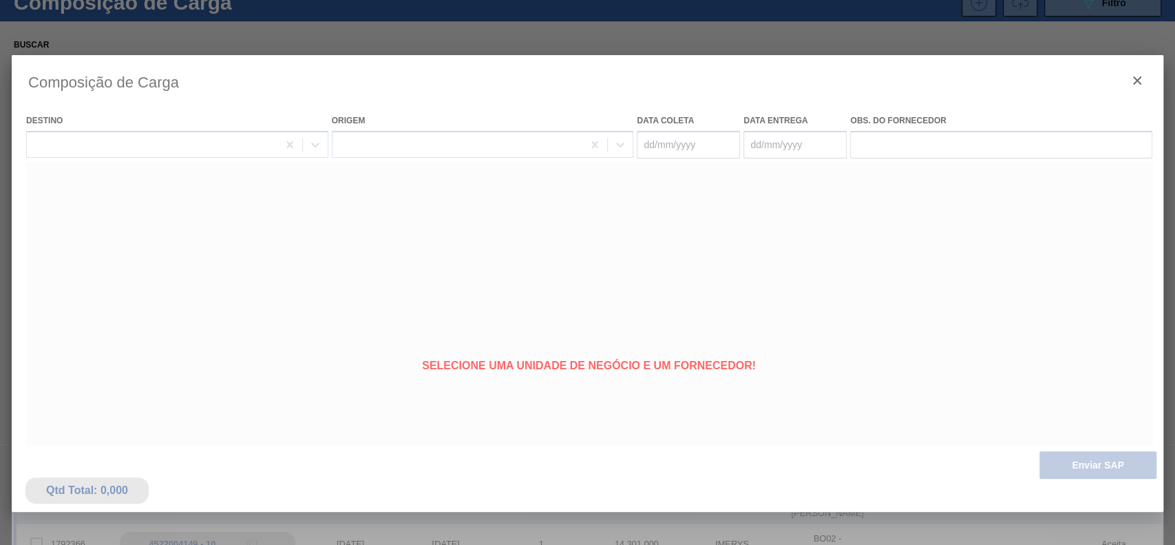
type coleta "[DATE]"
type Entrega "30/10/2025"
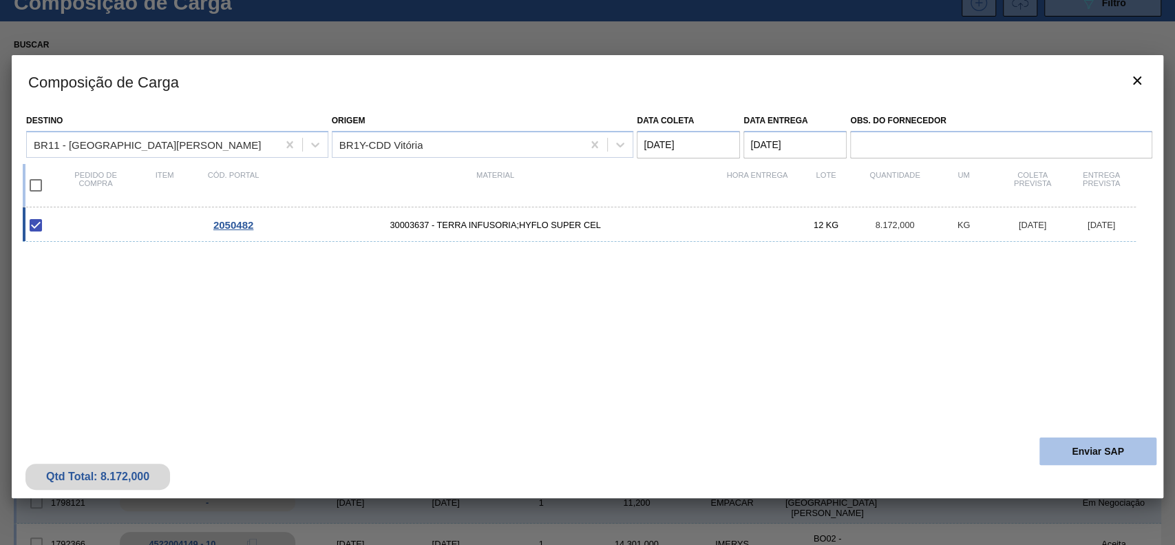
click at [1067, 452] on button "Enviar SAP" at bounding box center [1097, 451] width 117 height 28
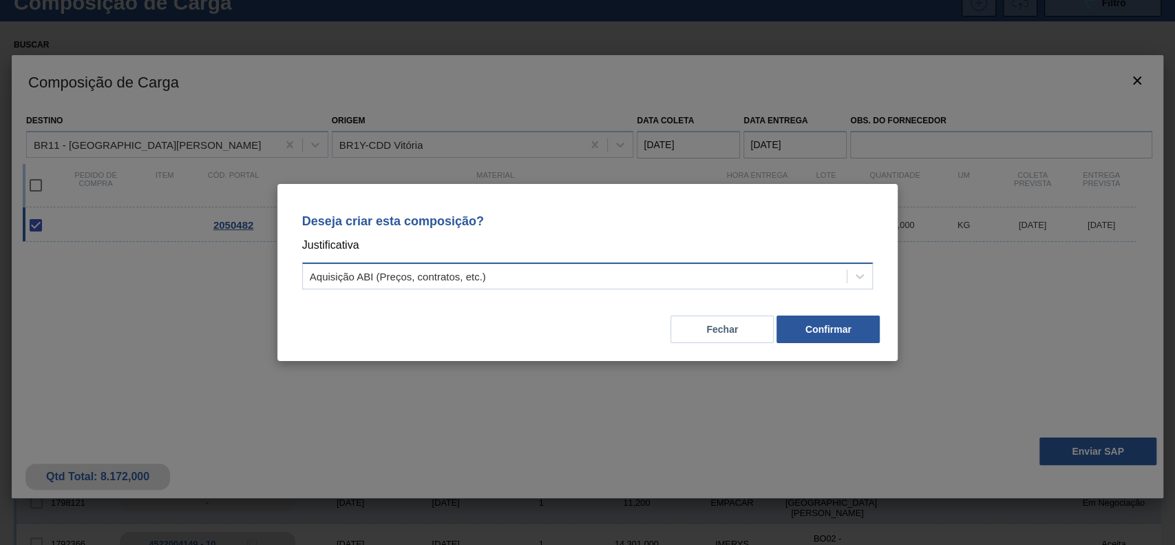
click at [598, 277] on div "Aquisição ABI (Preços, contratos, etc.)" at bounding box center [575, 276] width 545 height 20
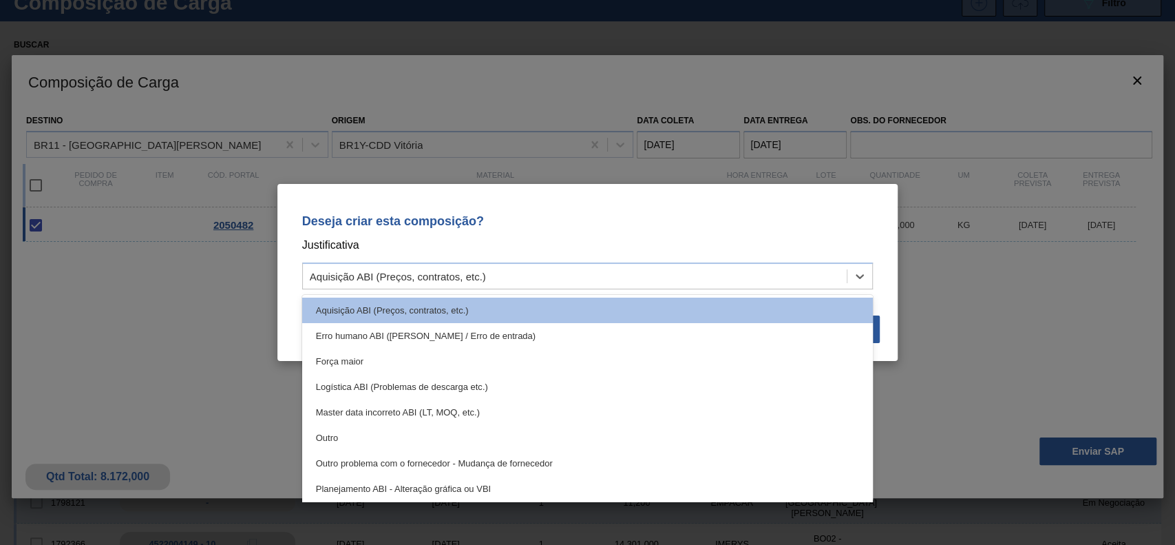
drag, startPoint x: 449, startPoint y: 441, endPoint x: 695, endPoint y: 405, distance: 248.3
click at [450, 441] on div "Outro" at bounding box center [587, 437] width 571 height 25
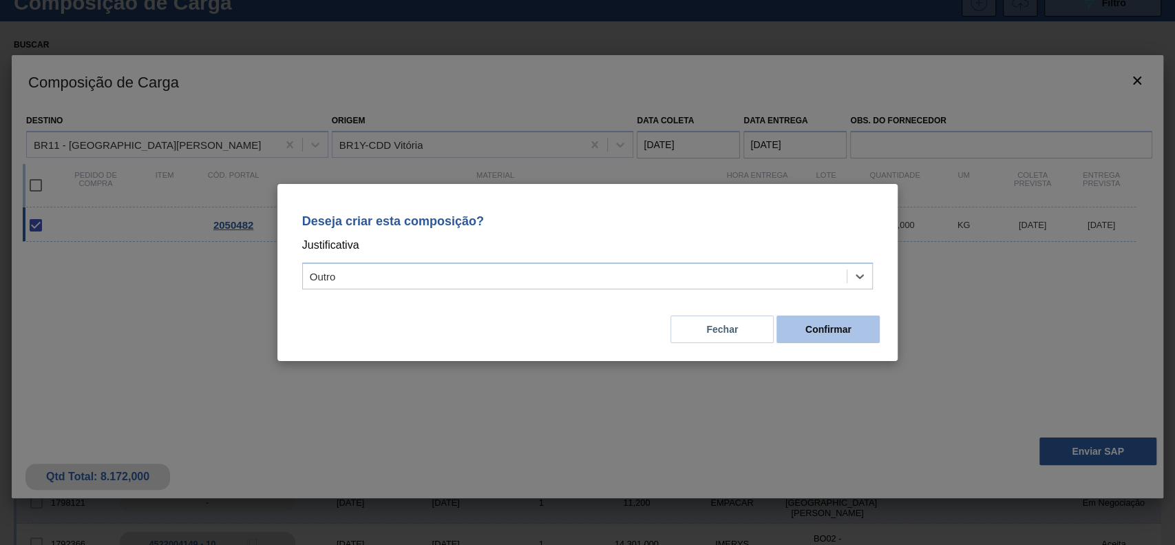
click at [848, 332] on button "Confirmar" at bounding box center [827, 329] width 103 height 28
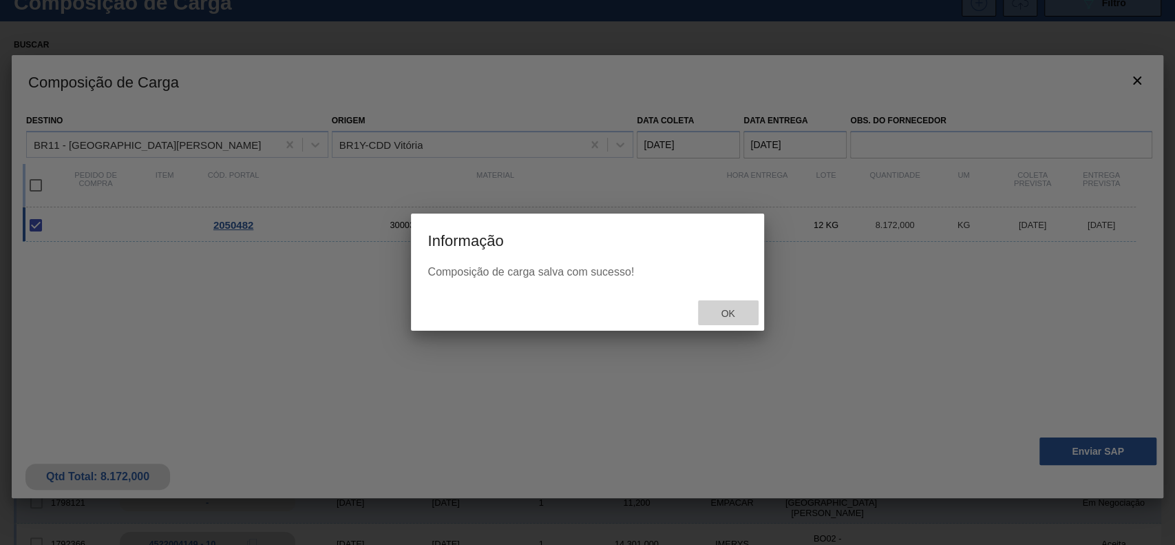
click at [728, 304] on div "Ok" at bounding box center [728, 312] width 61 height 25
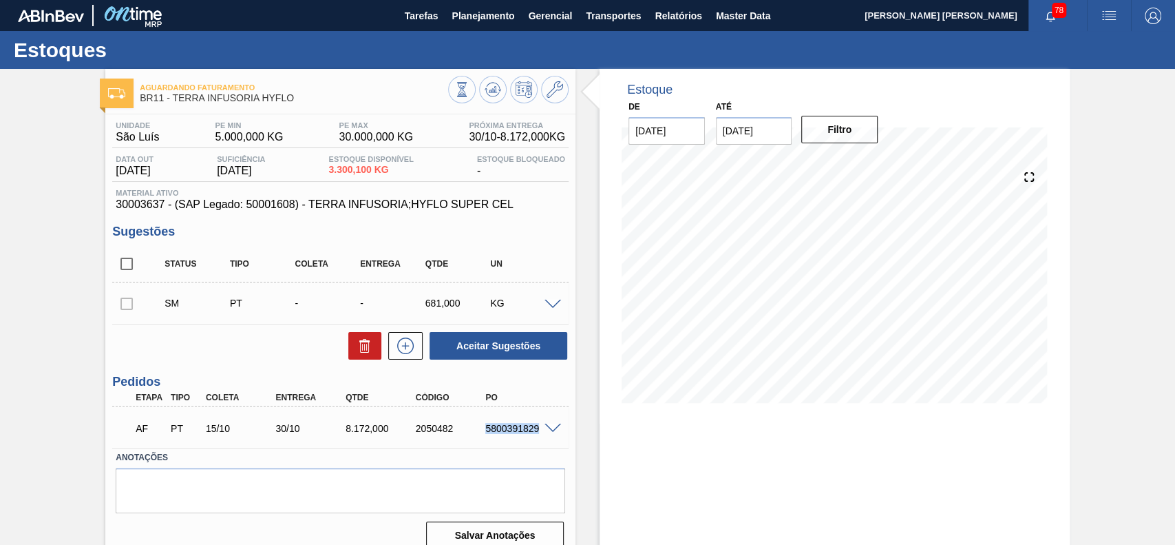
drag, startPoint x: 477, startPoint y: 425, endPoint x: 536, endPoint y: 435, distance: 59.4
click at [536, 435] on div "AF PT 15/10 30/10 8.172,000 2050482 5800391829" at bounding box center [337, 427] width 420 height 28
copy div "5800391829"
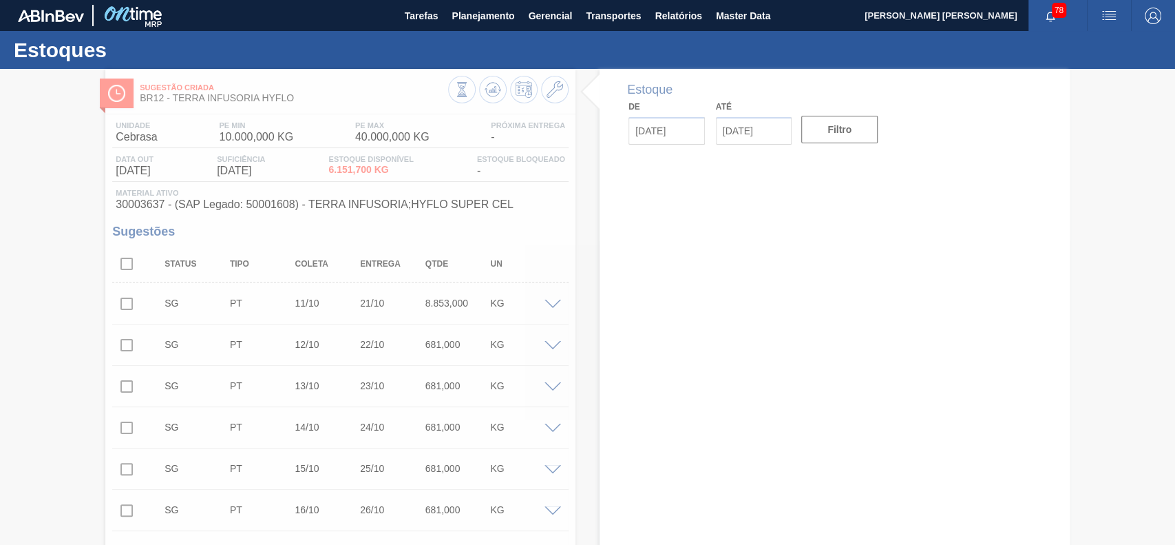
type input "[DATE]"
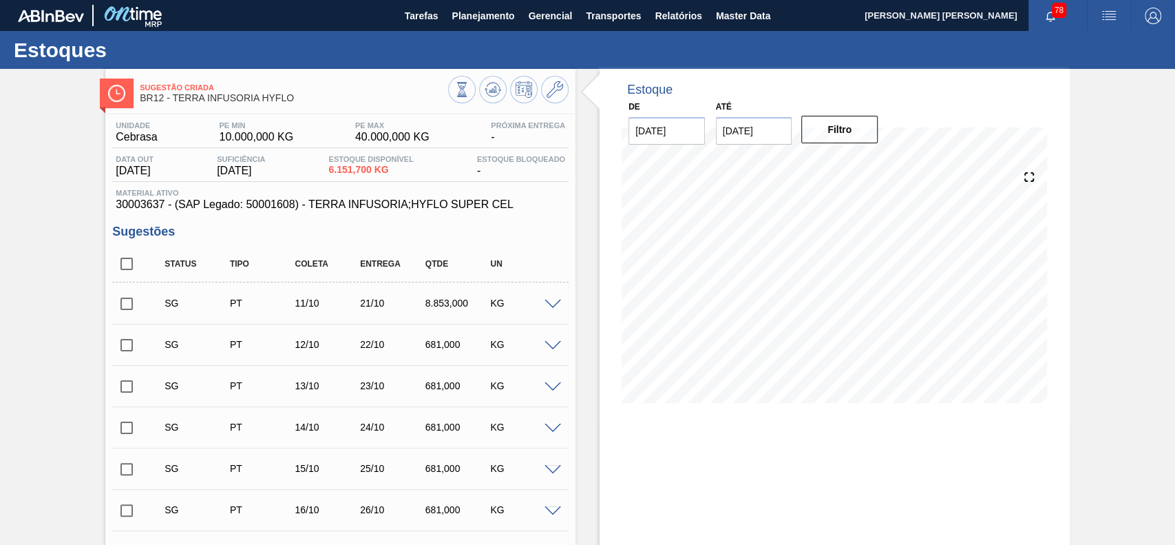
click at [125, 262] on input "checkbox" at bounding box center [126, 263] width 29 height 29
checkbox input "true"
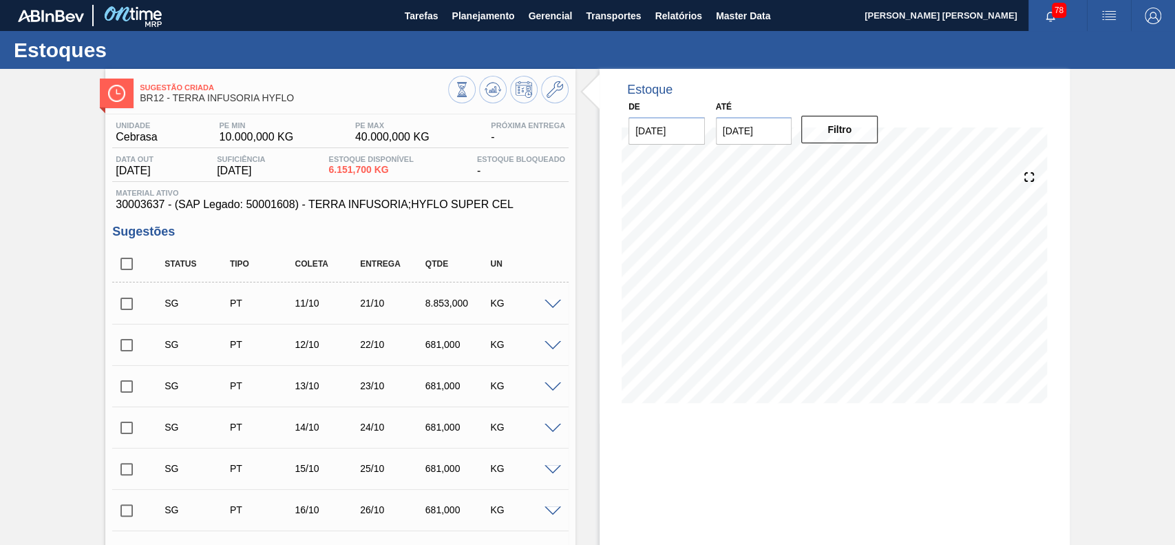
checkbox input "true"
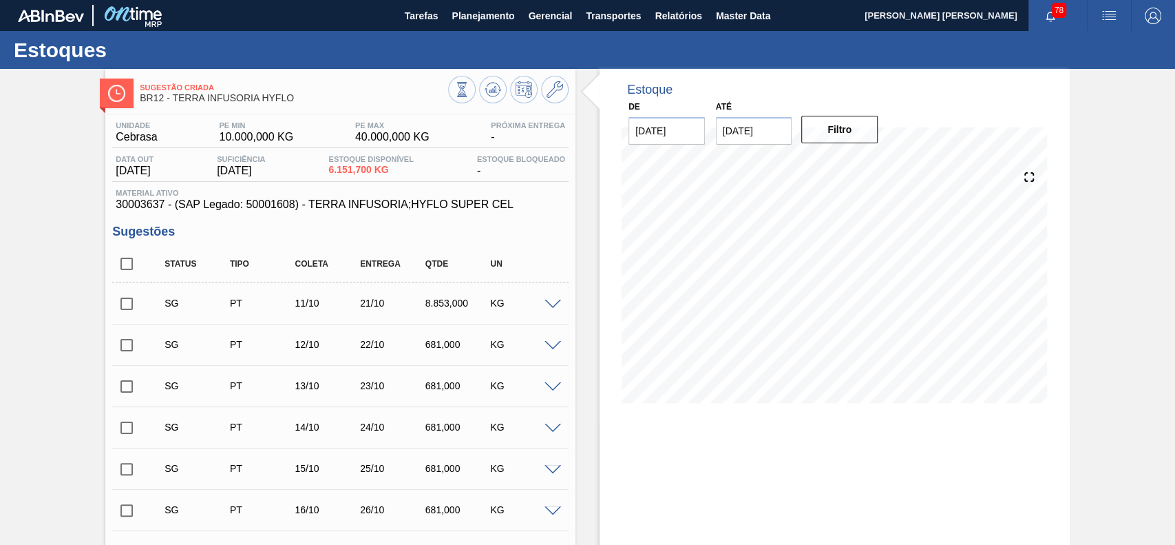
checkbox input "true"
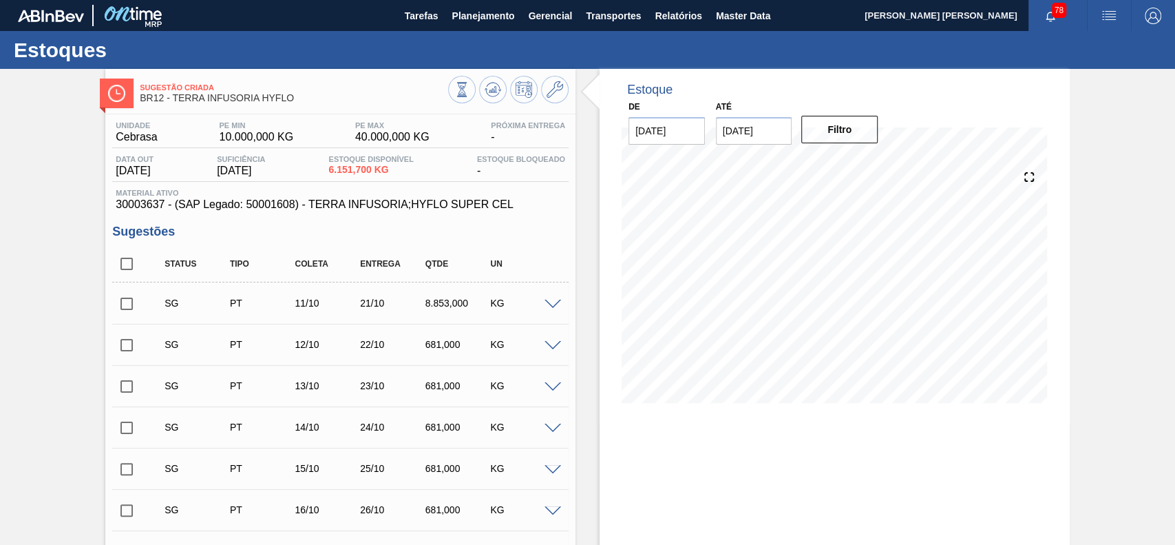
checkbox input "true"
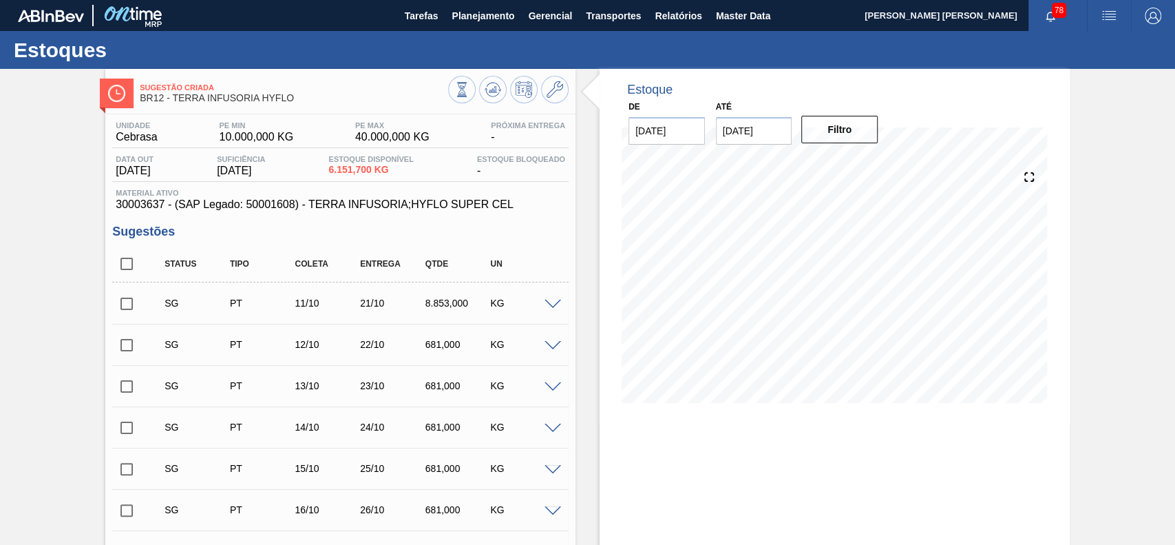
checkbox input "true"
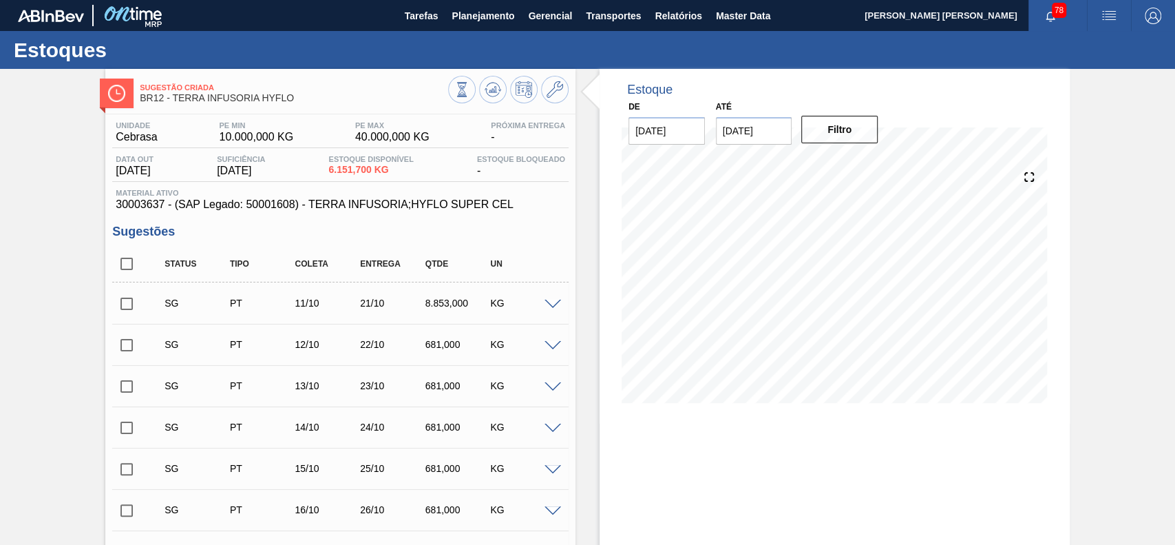
checkbox input "true"
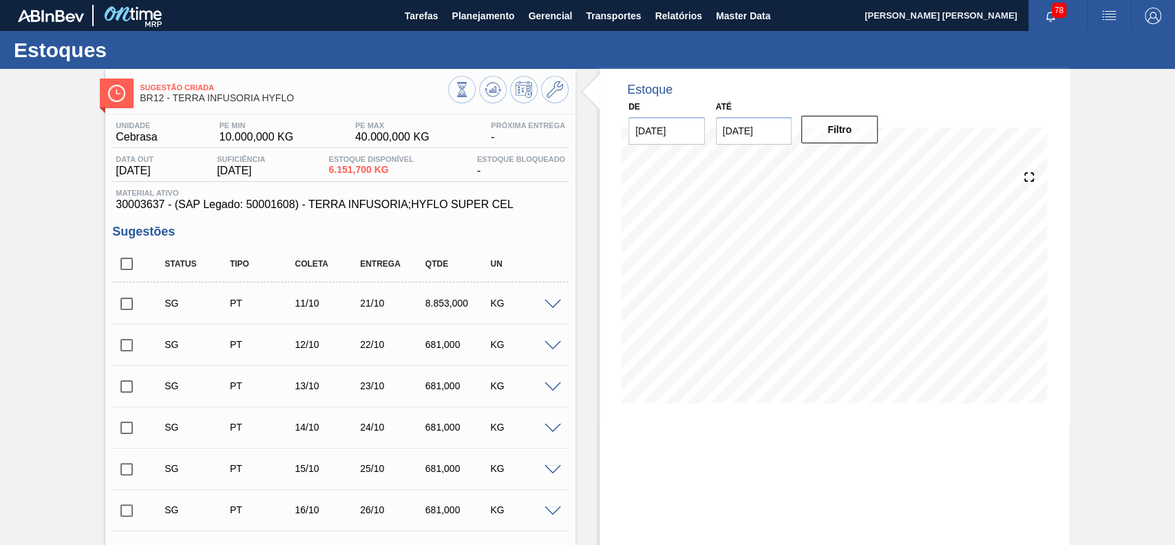
checkbox input "true"
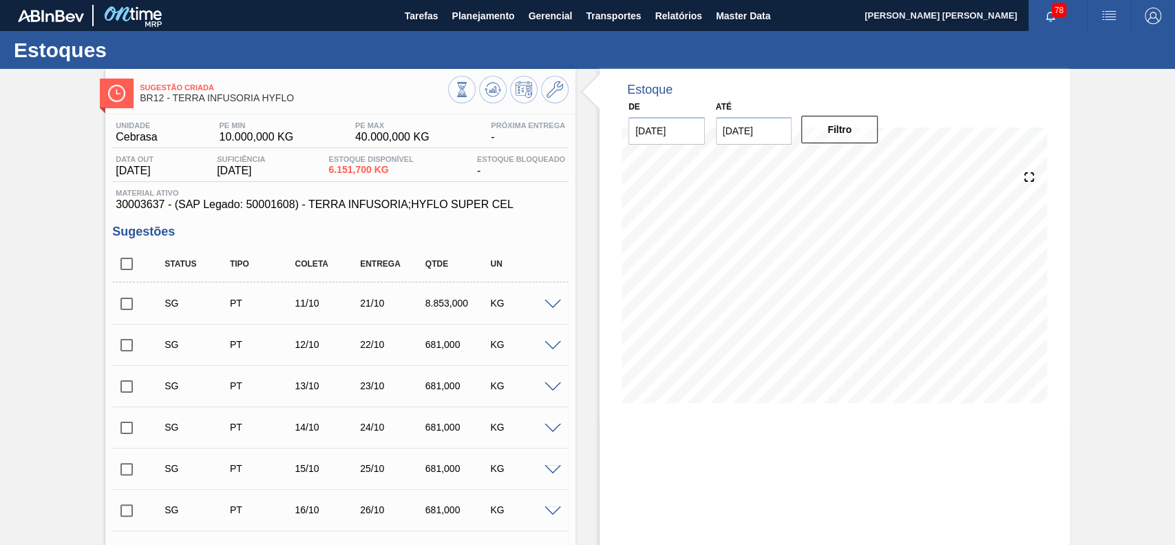
checkbox input "true"
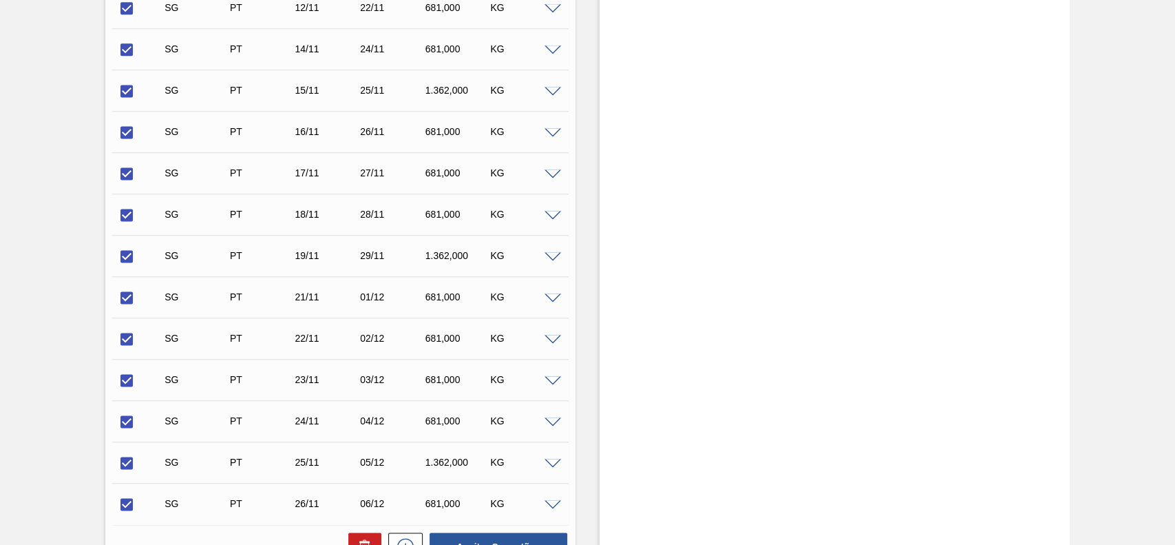
scroll to position [1377, 0]
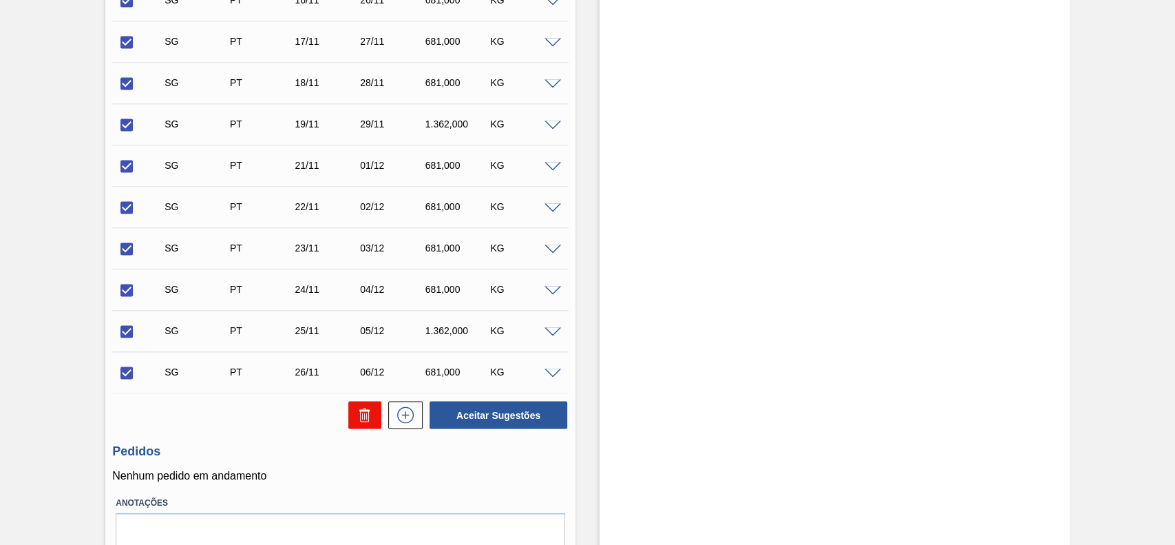
click at [374, 419] on button at bounding box center [364, 415] width 33 height 28
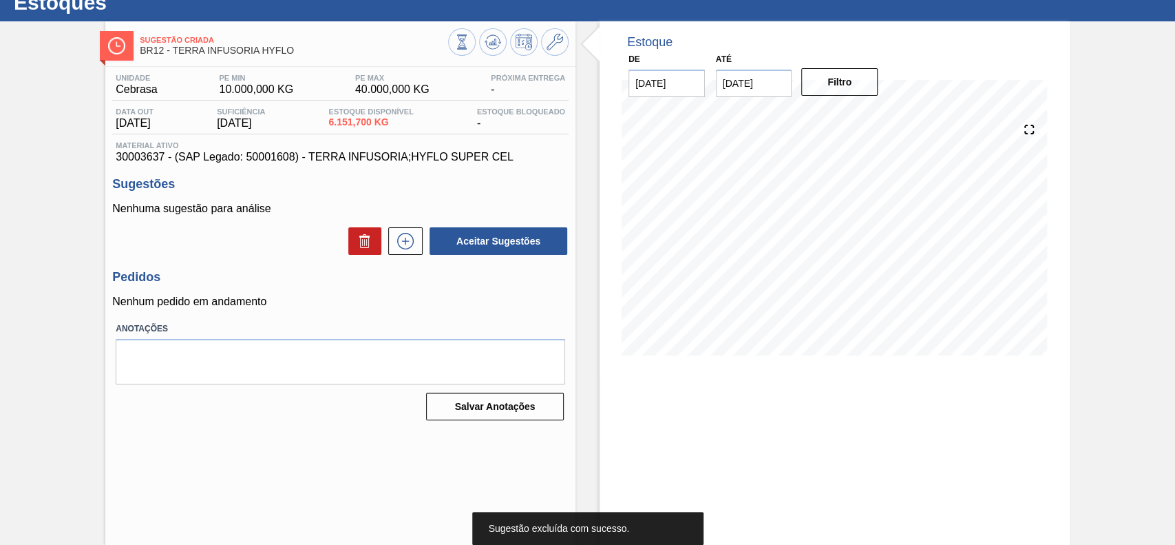
scroll to position [47, 0]
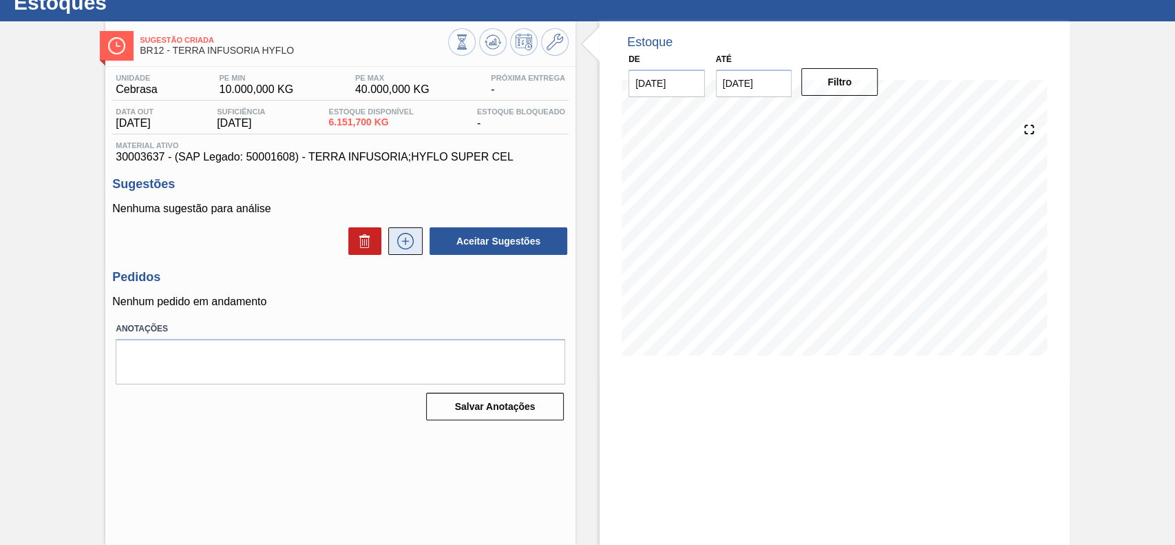
click at [403, 245] on icon at bounding box center [405, 241] width 22 height 17
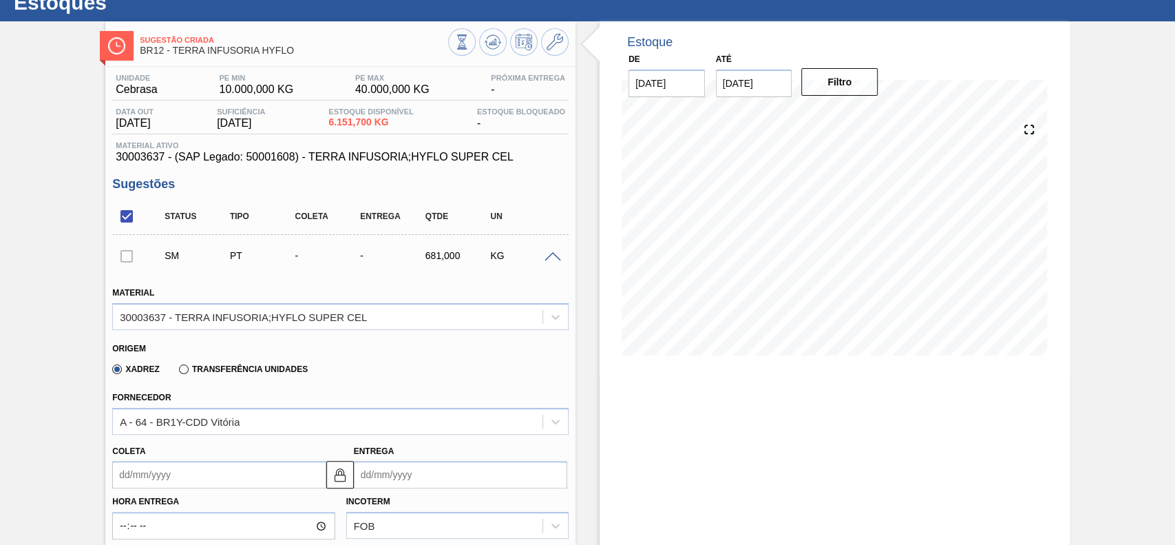
scroll to position [231, 0]
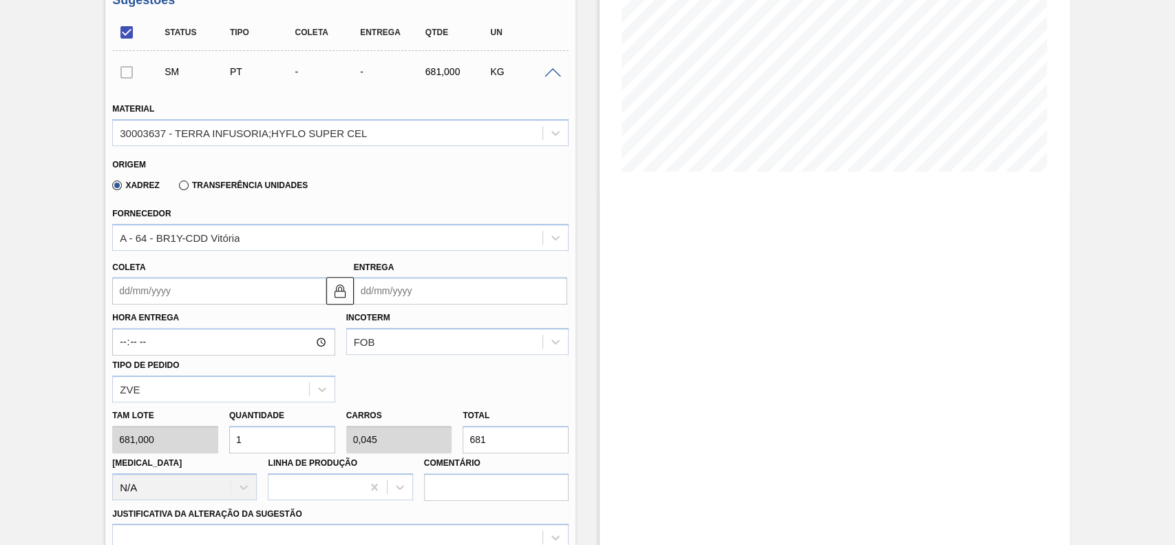
click at [246, 254] on div "Coleta Entrega" at bounding box center [340, 278] width 467 height 54
click at [260, 242] on div "A - 64 - BR1Y-CDD Vitória" at bounding box center [328, 237] width 430 height 20
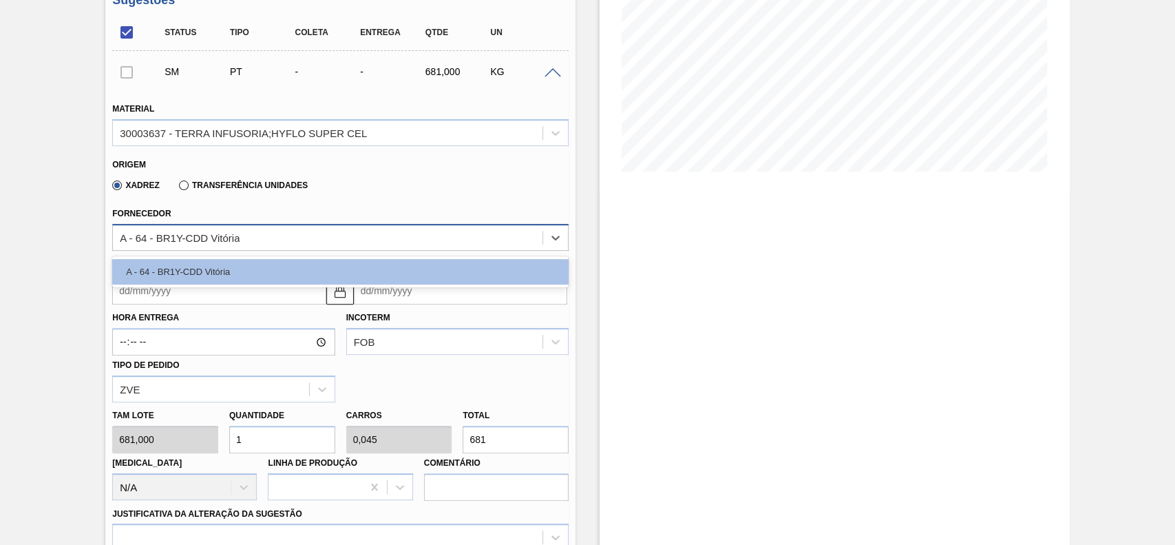
click at [286, 237] on div "A - 64 - BR1Y-CDD Vitória" at bounding box center [328, 237] width 430 height 20
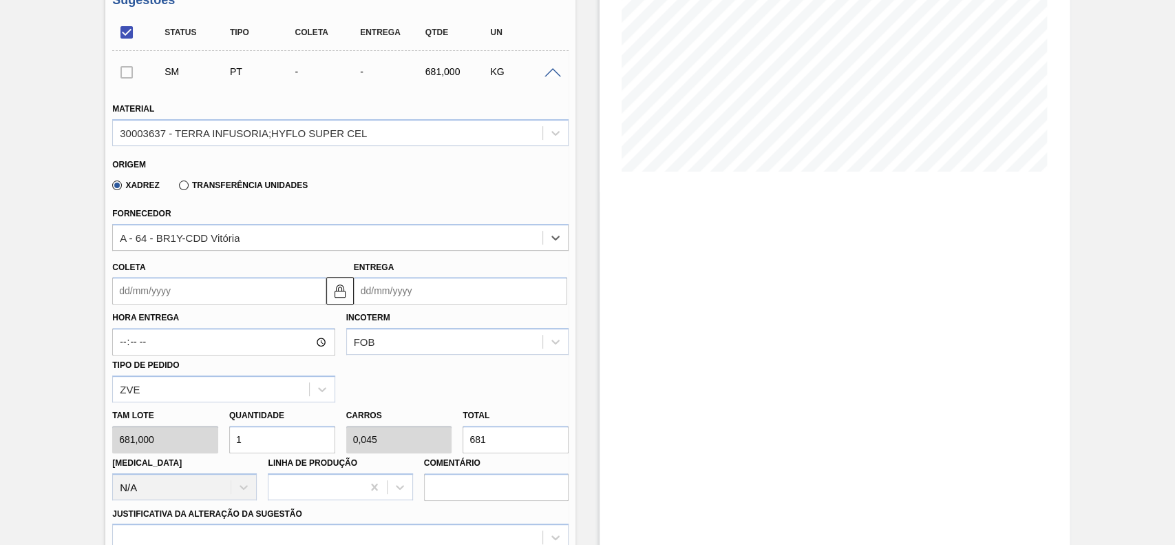
click at [204, 283] on input "Coleta" at bounding box center [218, 291] width 213 height 28
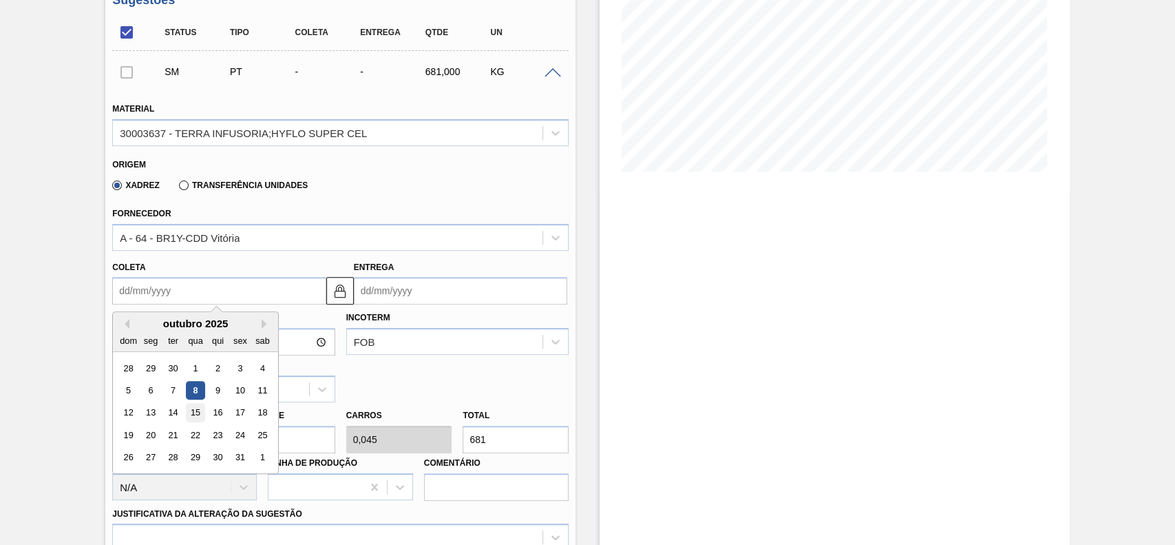
click at [200, 410] on div "15" at bounding box center [196, 412] width 19 height 19
type input "[DATE]"
type input "25/10/2025"
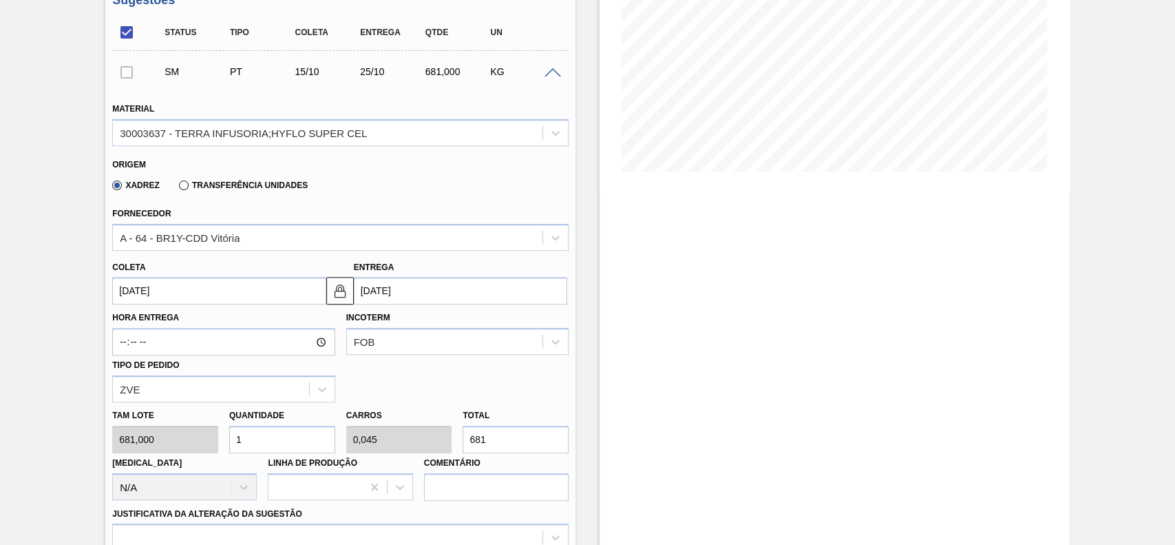
click at [244, 406] on div "Quantidade 1" at bounding box center [282, 428] width 106 height 47
click at [264, 438] on input "1" at bounding box center [282, 439] width 106 height 28
type input "12"
type input "0,545"
type input "8.172"
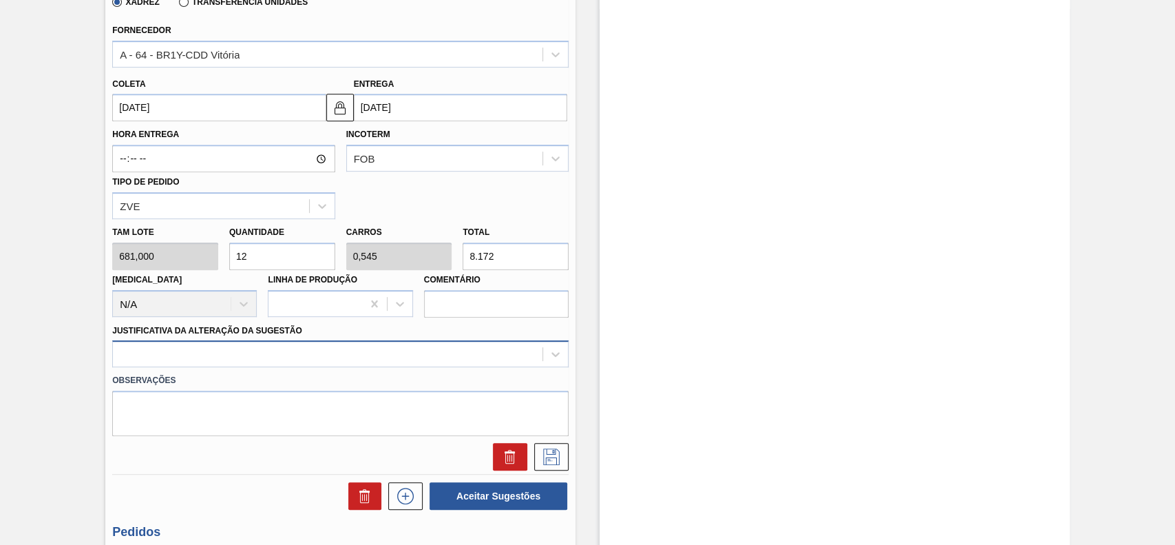
type input "12"
click at [230, 365] on div at bounding box center [340, 353] width 456 height 27
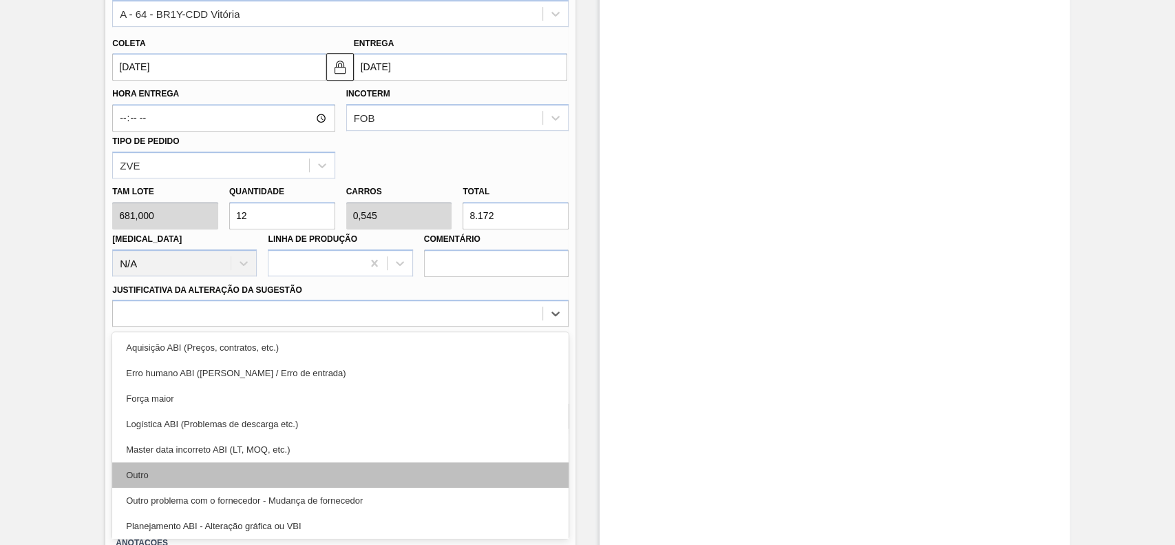
click at [186, 470] on div "Outro" at bounding box center [340, 474] width 456 height 25
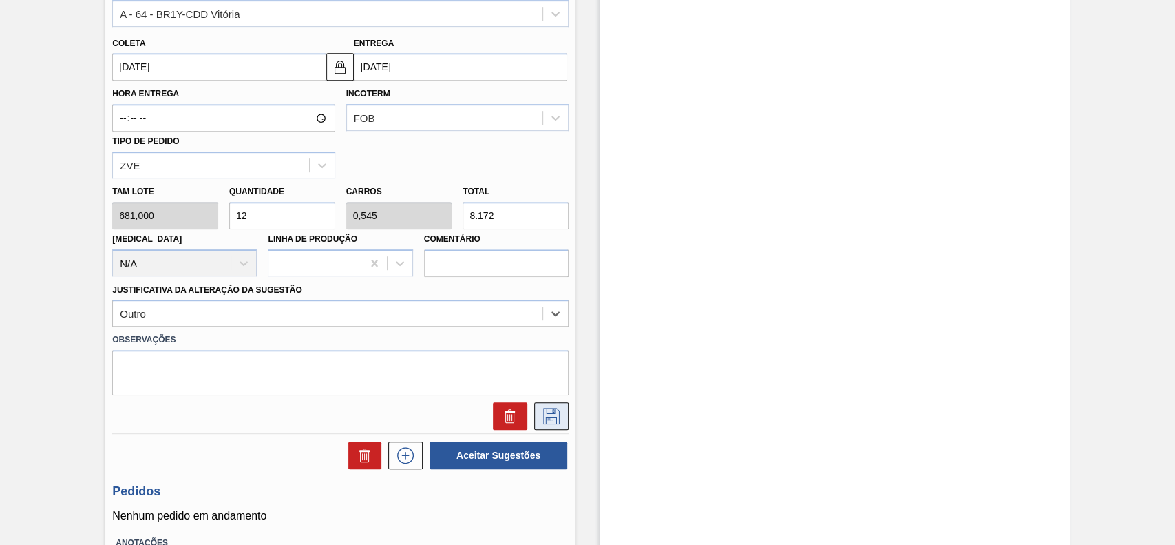
click at [556, 411] on icon at bounding box center [551, 416] width 22 height 17
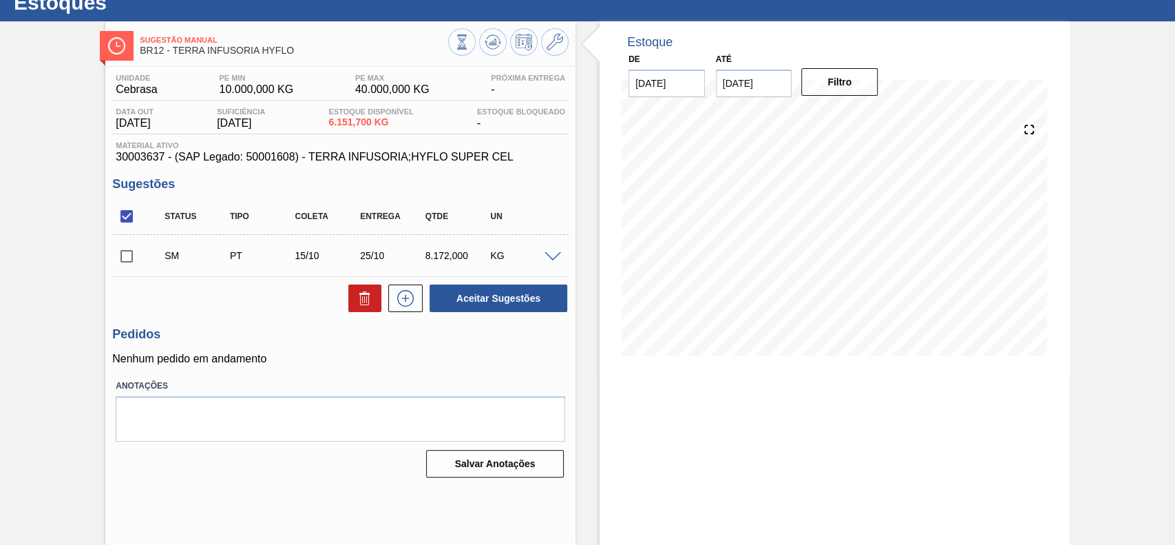
scroll to position [47, 0]
click at [131, 256] on input "checkbox" at bounding box center [126, 256] width 29 height 29
checkbox input "true"
click at [479, 298] on button "Aceitar Sugestões" at bounding box center [499, 298] width 138 height 28
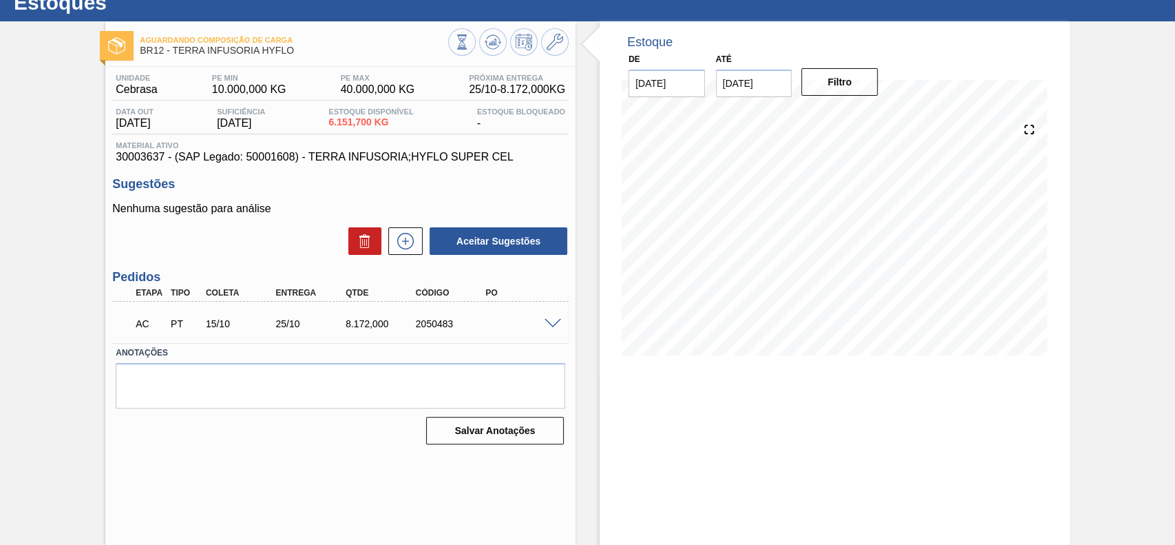
click at [545, 324] on span at bounding box center [553, 324] width 17 height 10
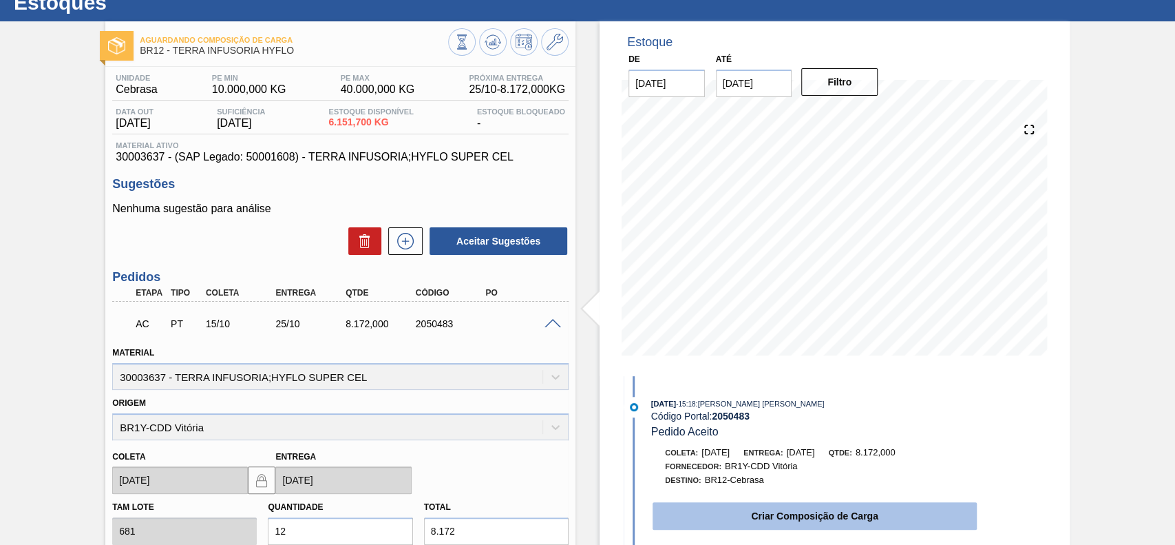
click at [781, 515] on button "Criar Composição de Carga" at bounding box center [815, 516] width 324 height 28
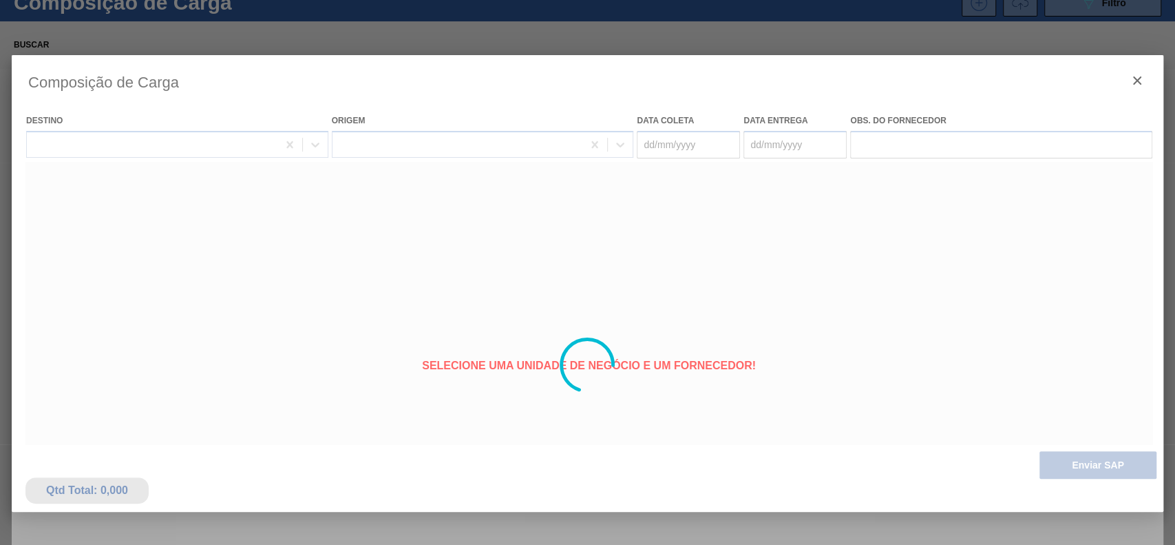
type coleta "[DATE]"
type Entrega "25/10/2025"
click at [474, 542] on div at bounding box center [588, 365] width 1152 height 620
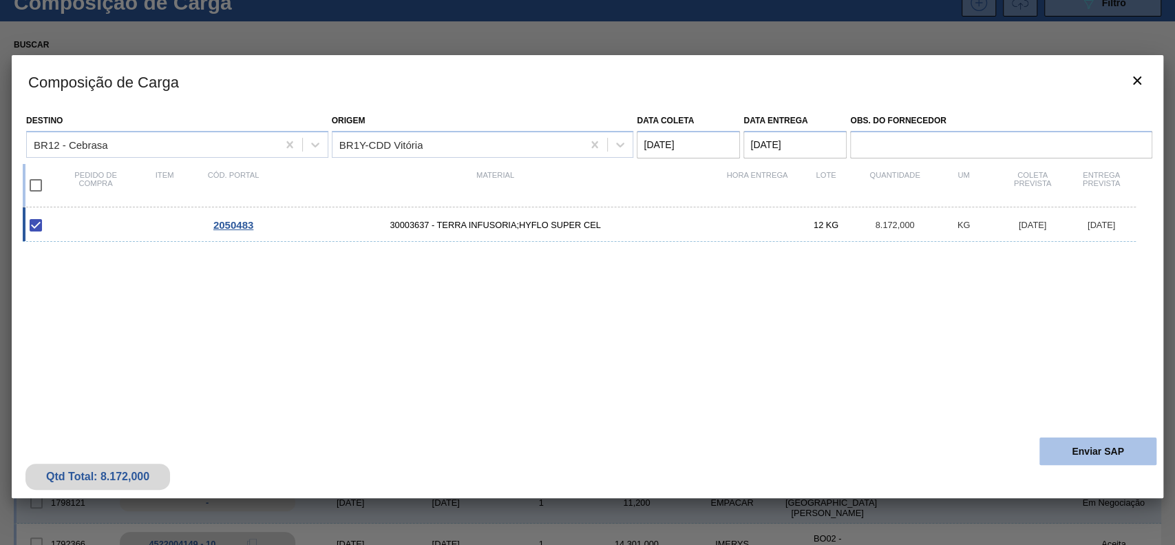
click at [1118, 447] on button "Enviar SAP" at bounding box center [1097, 451] width 117 height 28
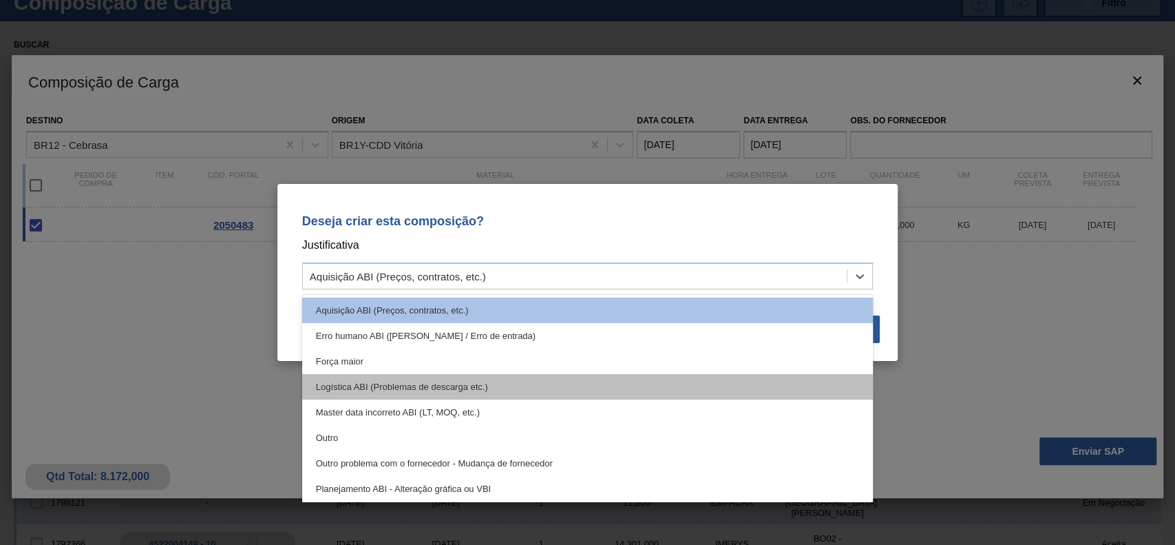
drag, startPoint x: 572, startPoint y: 275, endPoint x: 453, endPoint y: 397, distance: 170.9
click at [569, 277] on div "Aquisição ABI (Preços, contratos, etc.)" at bounding box center [575, 276] width 545 height 20
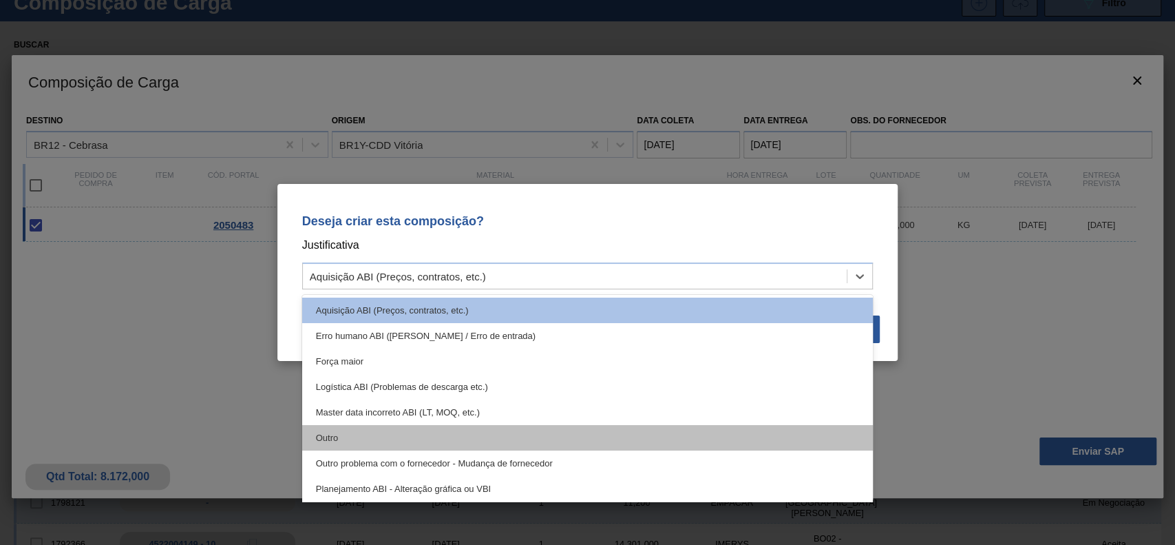
click at [446, 429] on div "Outro" at bounding box center [587, 437] width 571 height 25
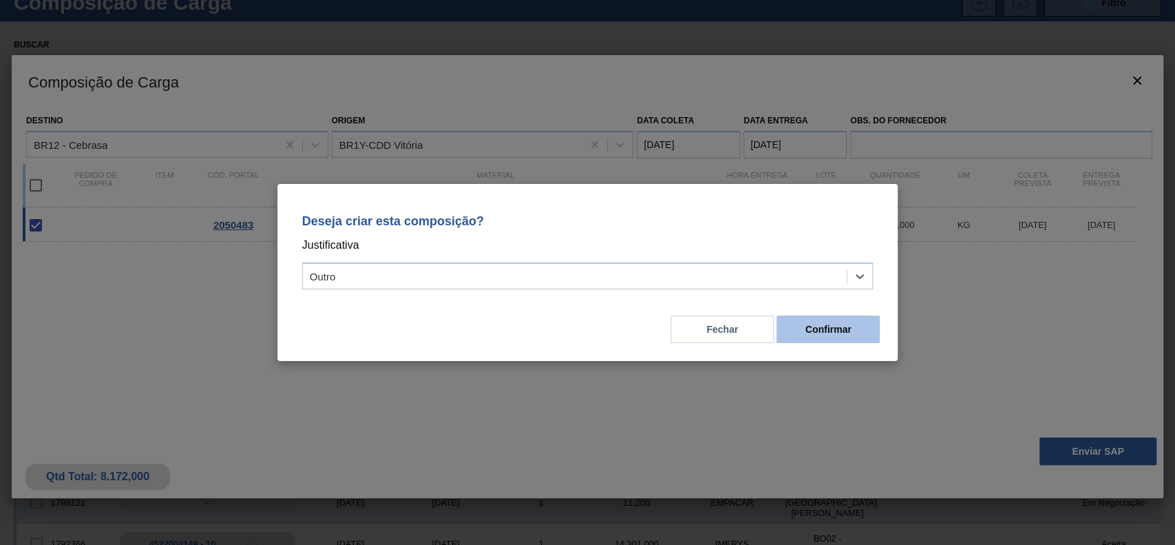
click at [806, 326] on button "Confirmar" at bounding box center [827, 329] width 103 height 28
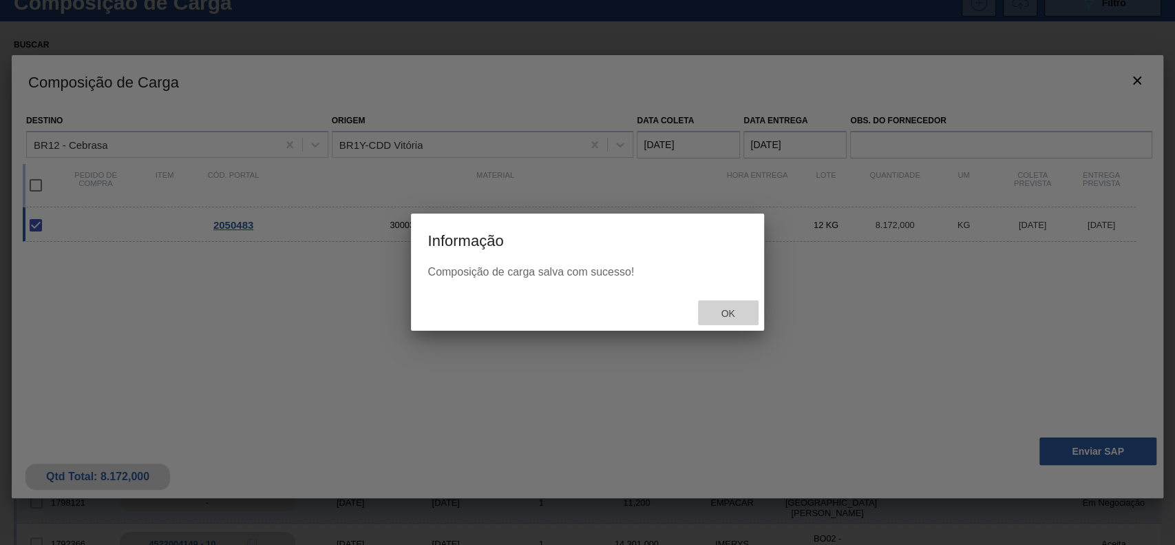
click at [732, 308] on span "Ok" at bounding box center [728, 313] width 36 height 11
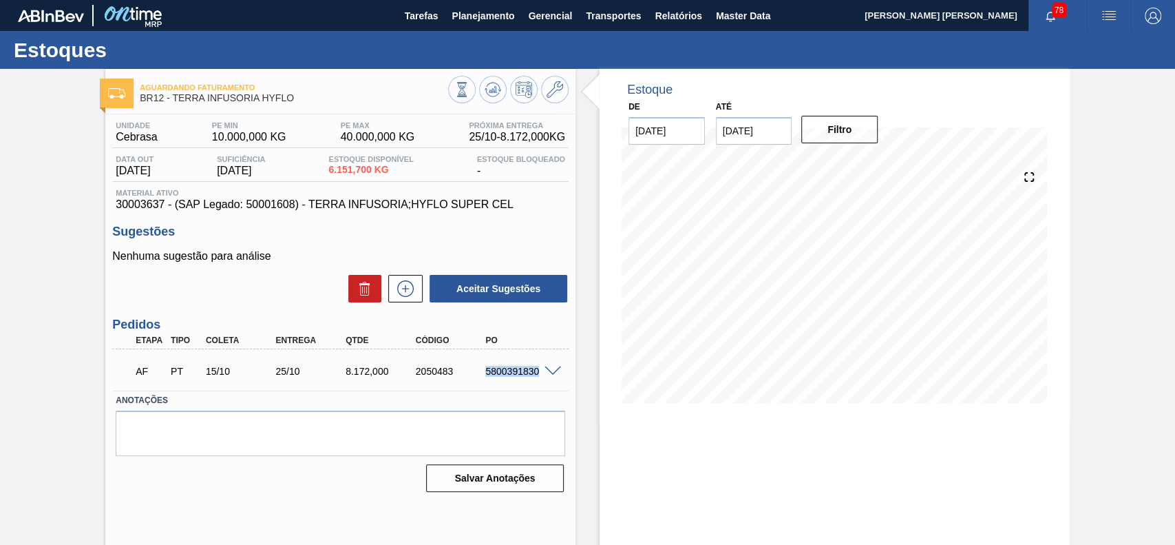
drag, startPoint x: 474, startPoint y: 370, endPoint x: 536, endPoint y: 383, distance: 63.9
click at [536, 383] on div "AF PT 15/10 25/10 8.172,000 2050483 5800391830" at bounding box center [337, 370] width 420 height 28
copy div "5800391830"
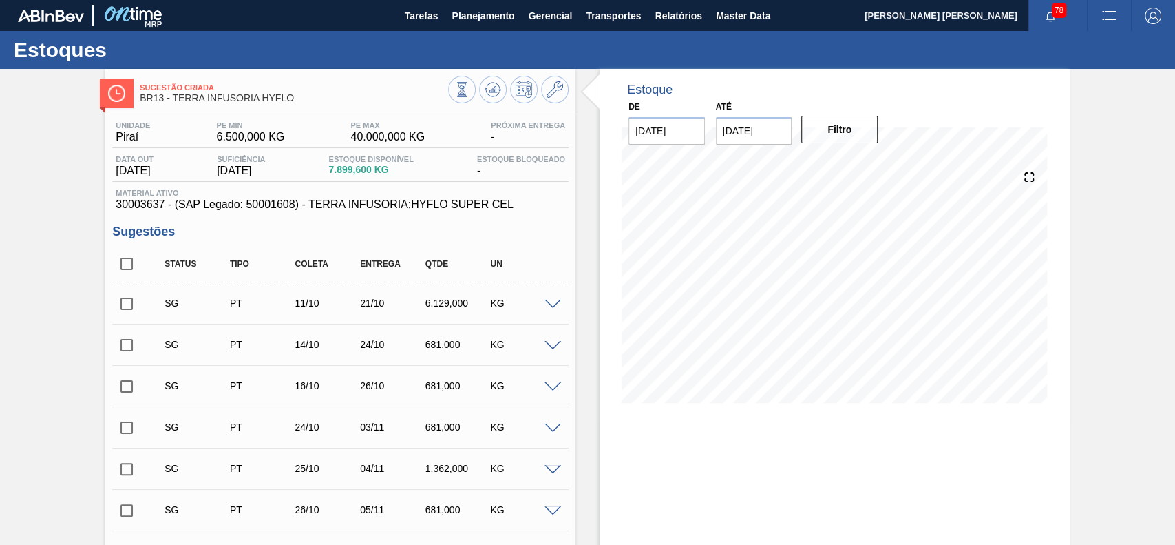
click at [123, 260] on input "checkbox" at bounding box center [126, 263] width 29 height 29
checkbox input "true"
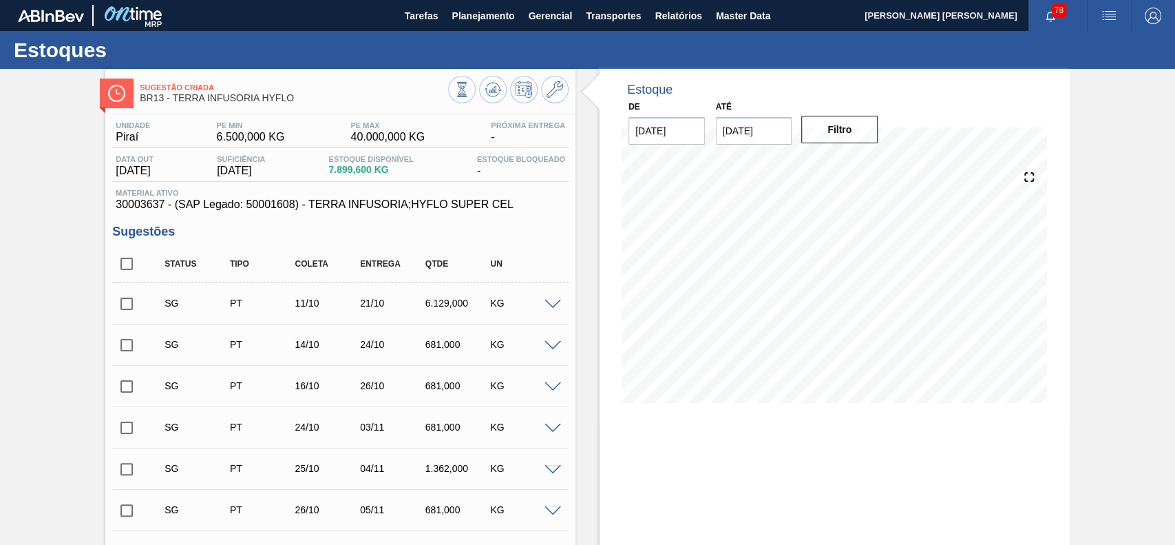
checkbox input "true"
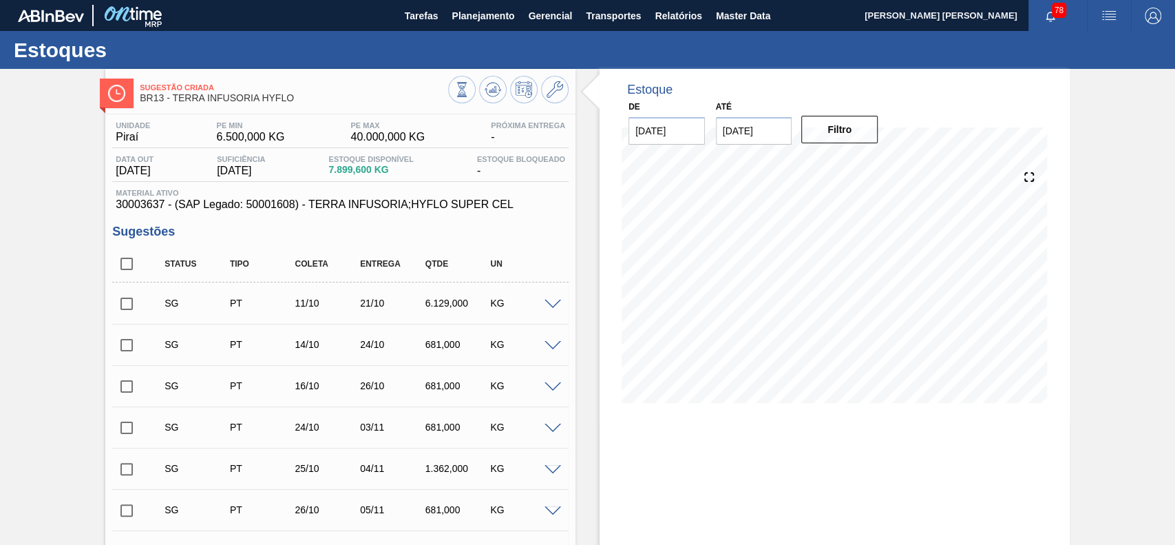
checkbox input "true"
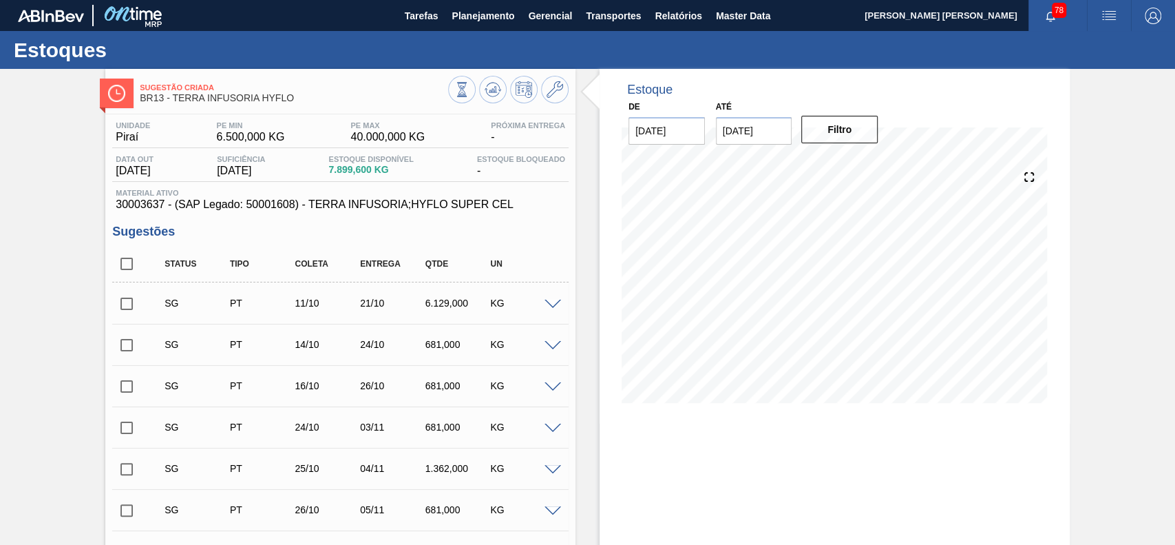
checkbox input "true"
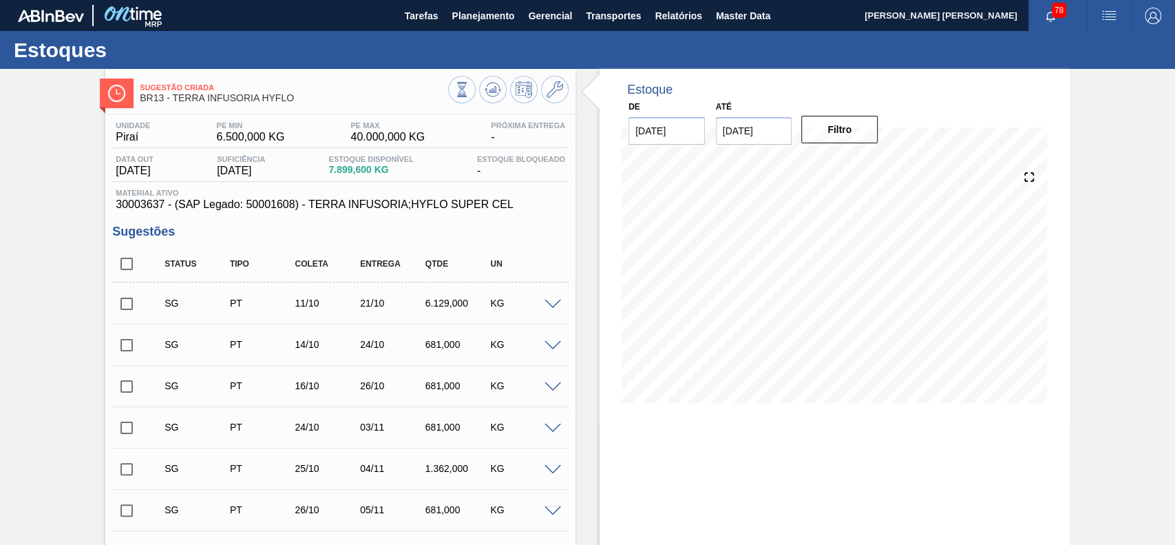
checkbox input "true"
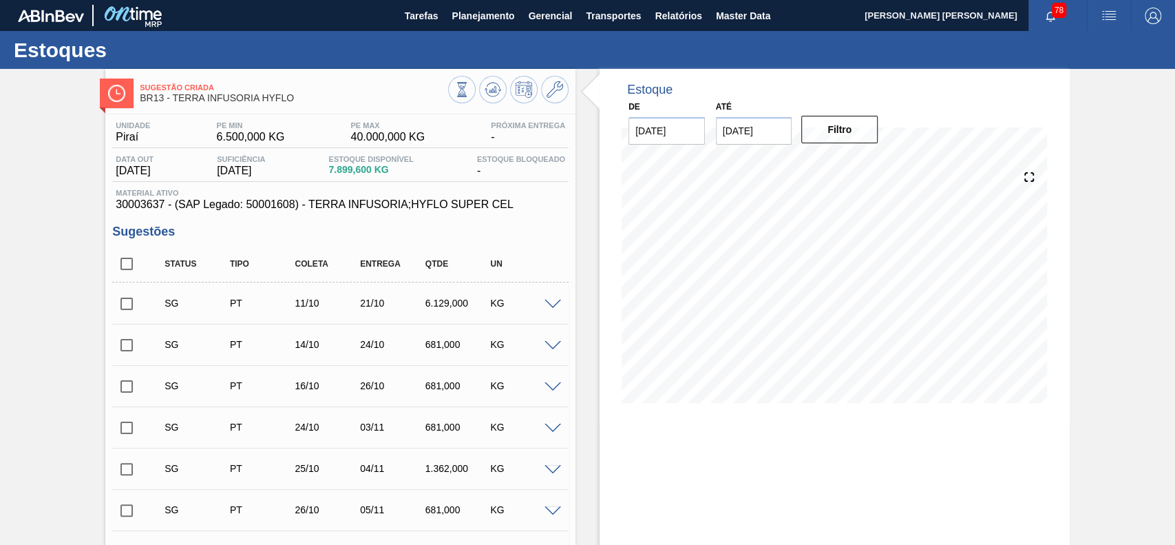
checkbox input "true"
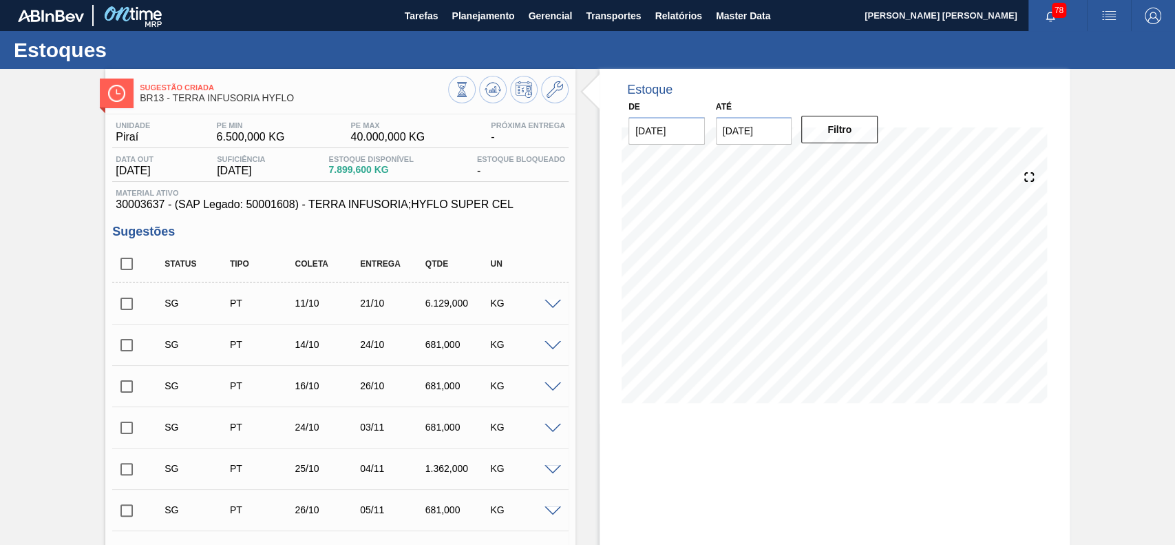
checkbox input "true"
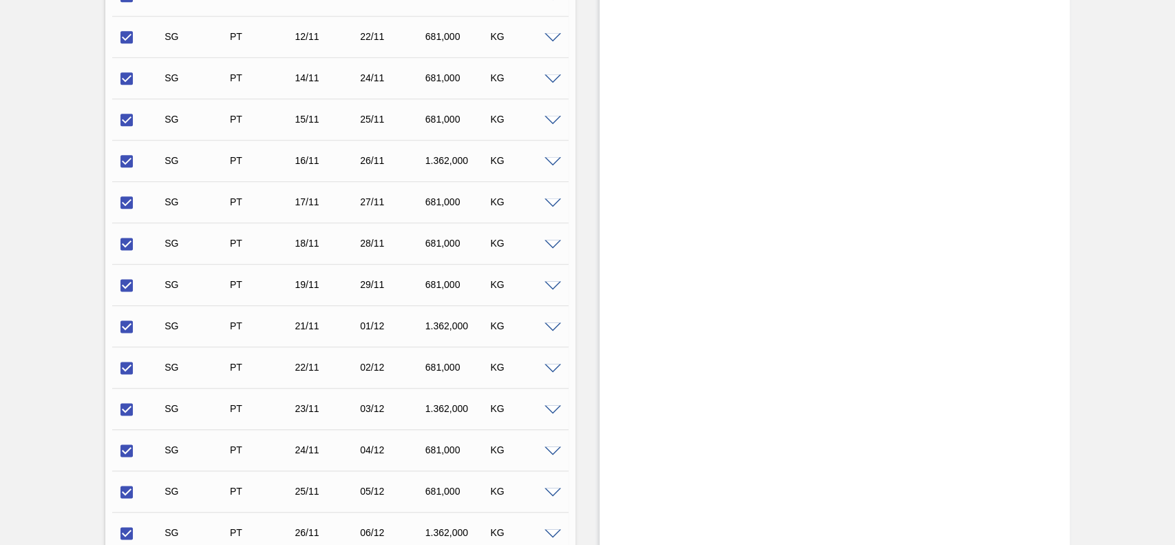
scroll to position [1315, 0]
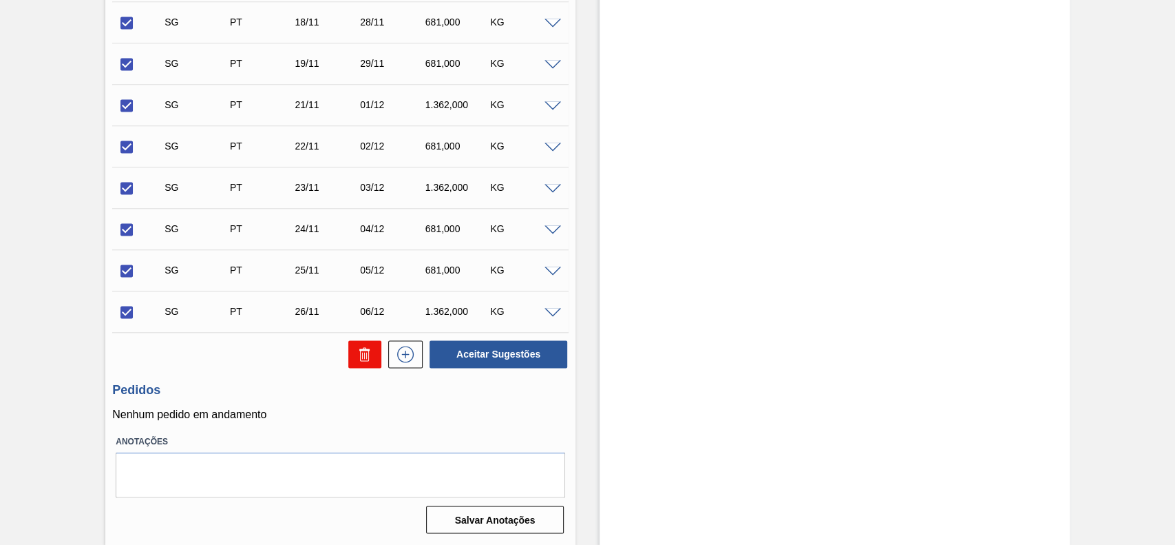
click at [369, 351] on icon at bounding box center [365, 354] width 17 height 17
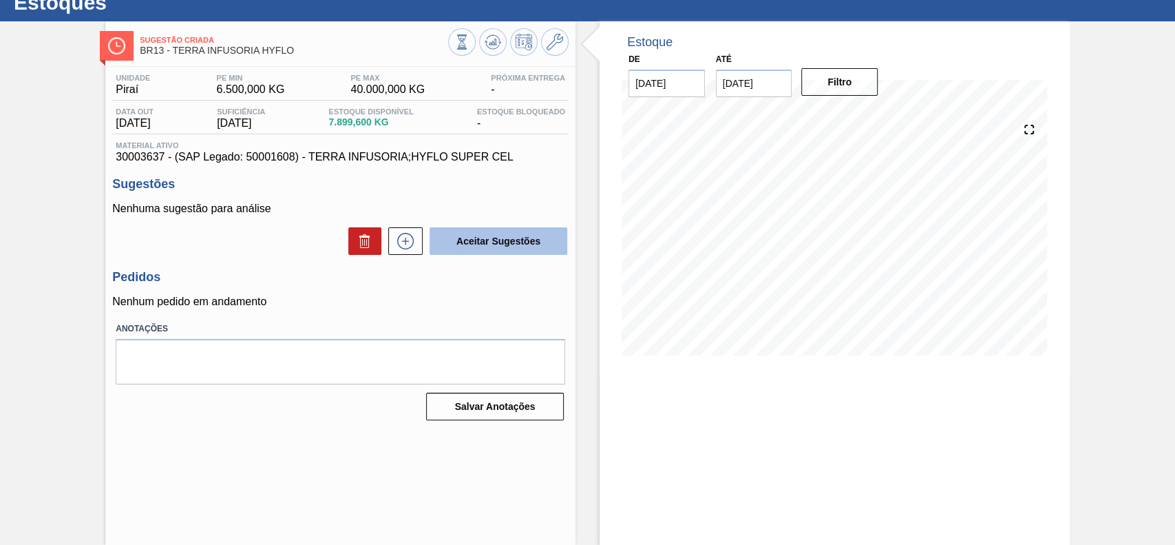
scroll to position [47, 0]
click at [412, 255] on button at bounding box center [405, 241] width 34 height 28
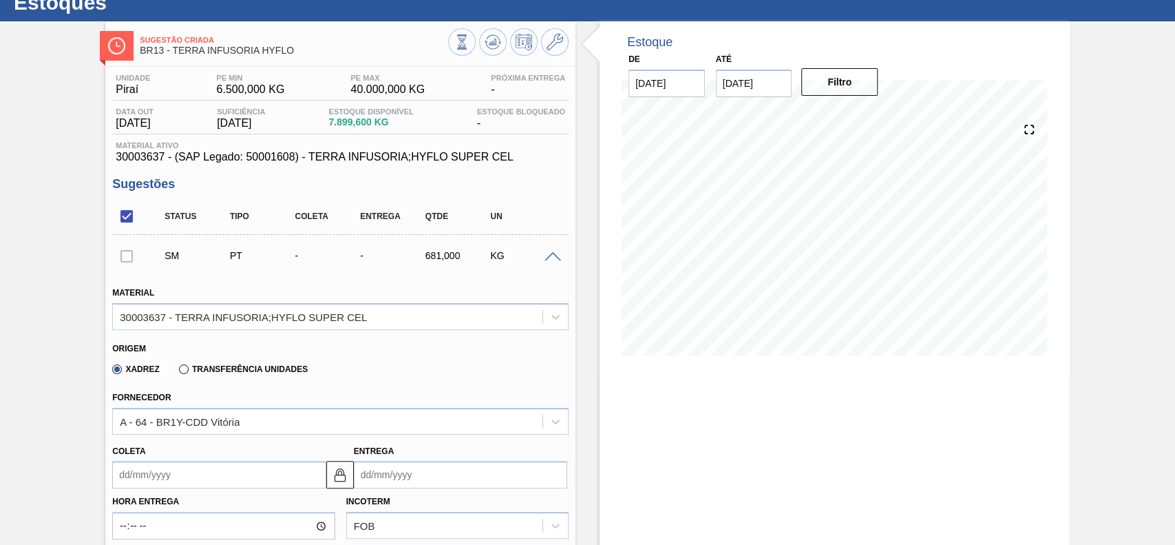
scroll to position [231, 0]
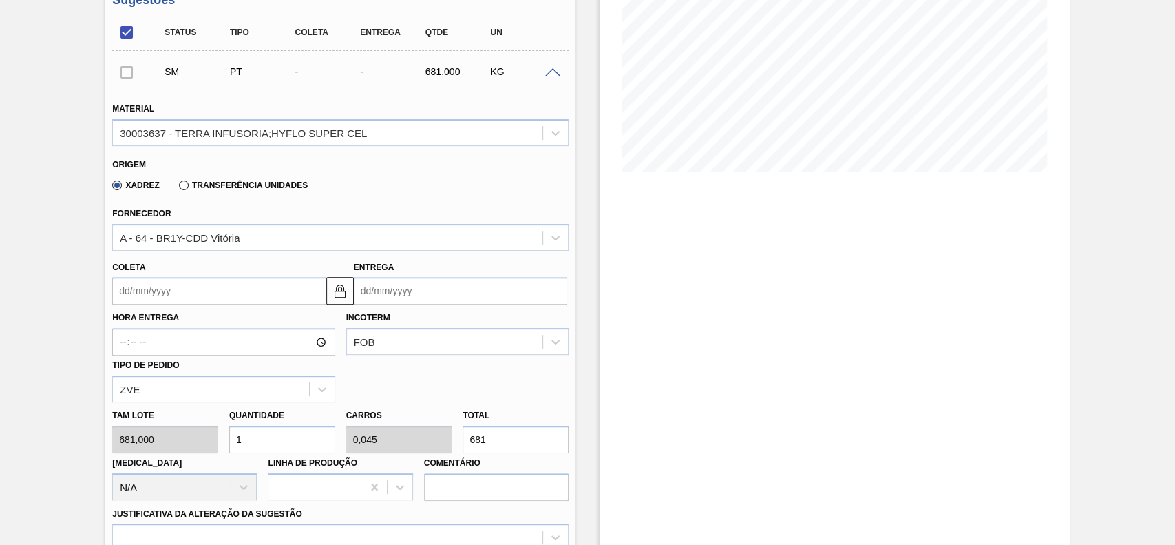
click at [199, 296] on input "Coleta" at bounding box center [218, 291] width 213 height 28
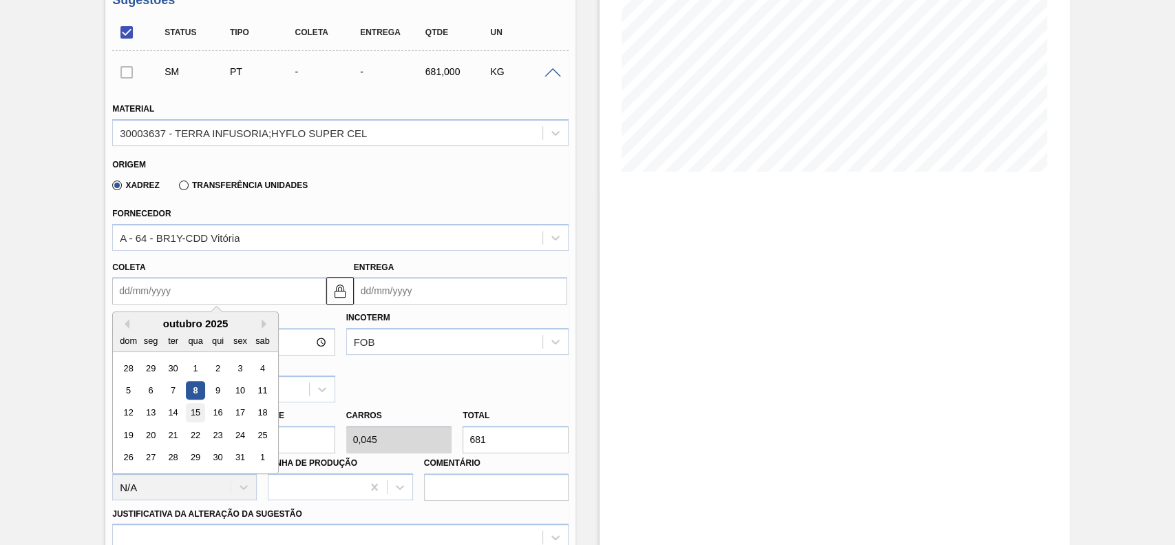
click at [193, 415] on div "15" at bounding box center [196, 412] width 19 height 19
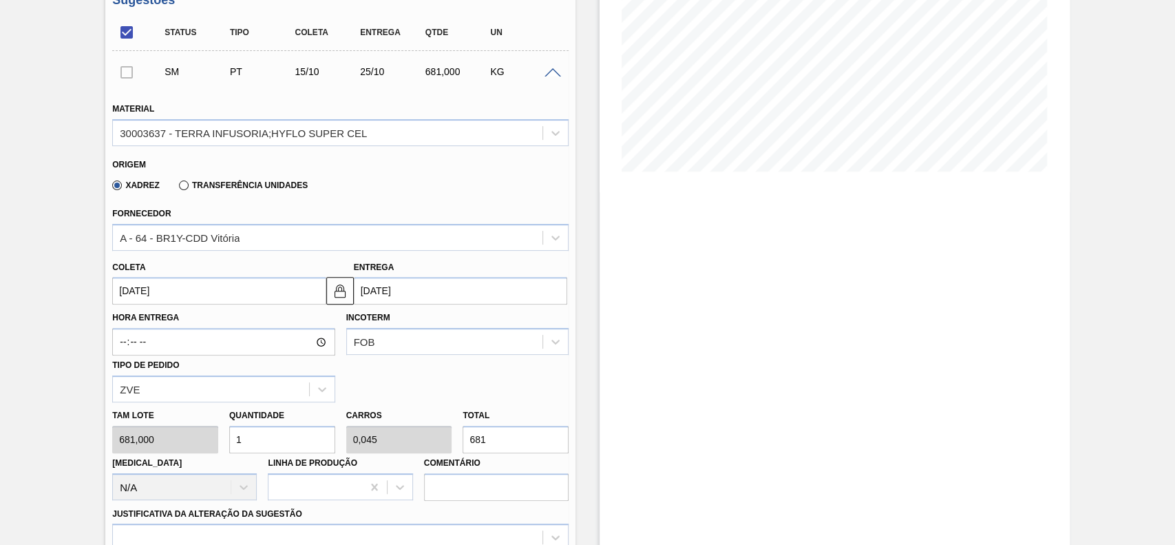
type input "[DATE]"
click at [256, 445] on input "1" at bounding box center [282, 439] width 106 height 28
type input "12"
type input "0,545"
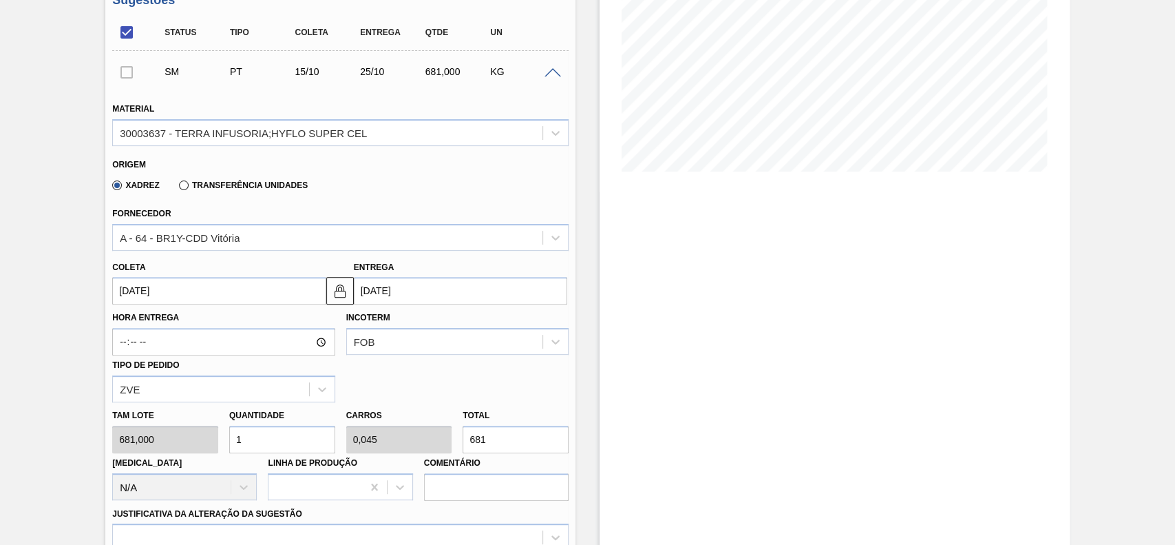
type input "8.172"
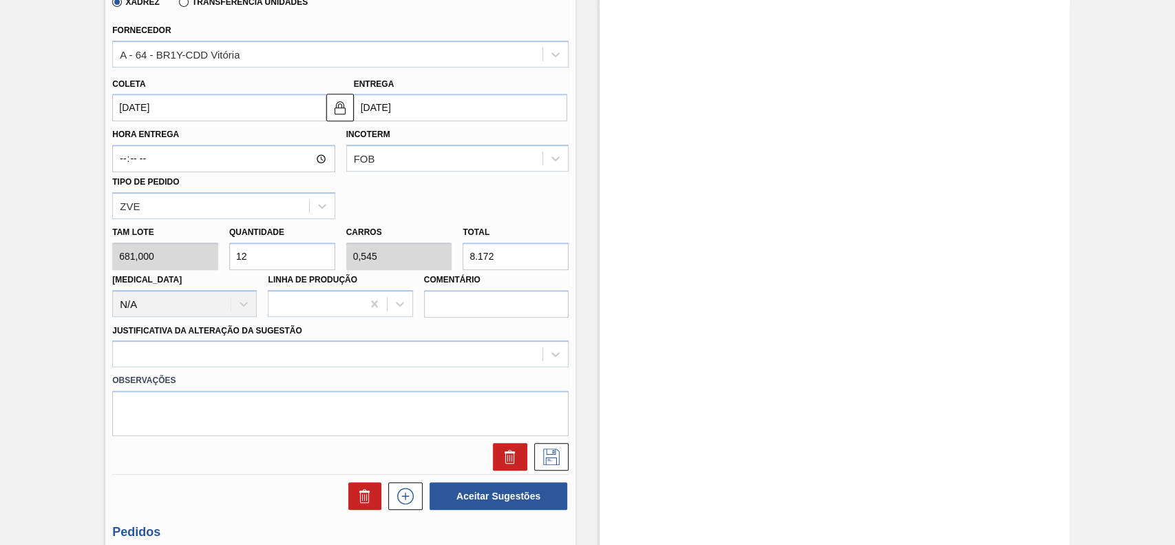
type input "12"
drag, startPoint x: 280, startPoint y: 336, endPoint x: 277, endPoint y: 352, distance: 16.7
click at [278, 343] on div "Justificativa da Alteração da Sugestão" at bounding box center [340, 344] width 456 height 47
click at [277, 353] on div at bounding box center [340, 353] width 456 height 27
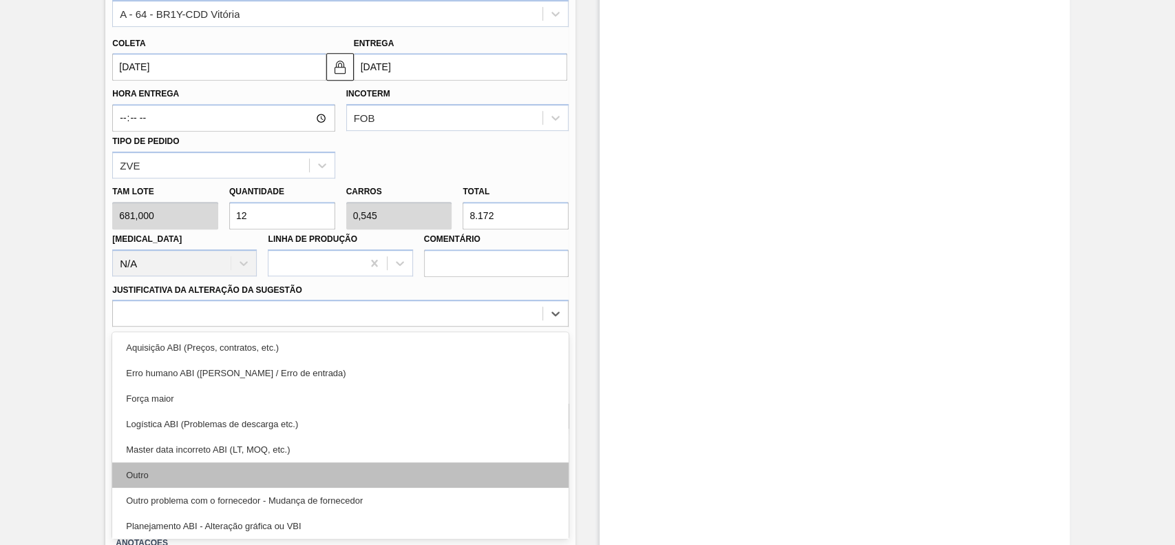
click at [198, 471] on div "Outro" at bounding box center [340, 474] width 456 height 25
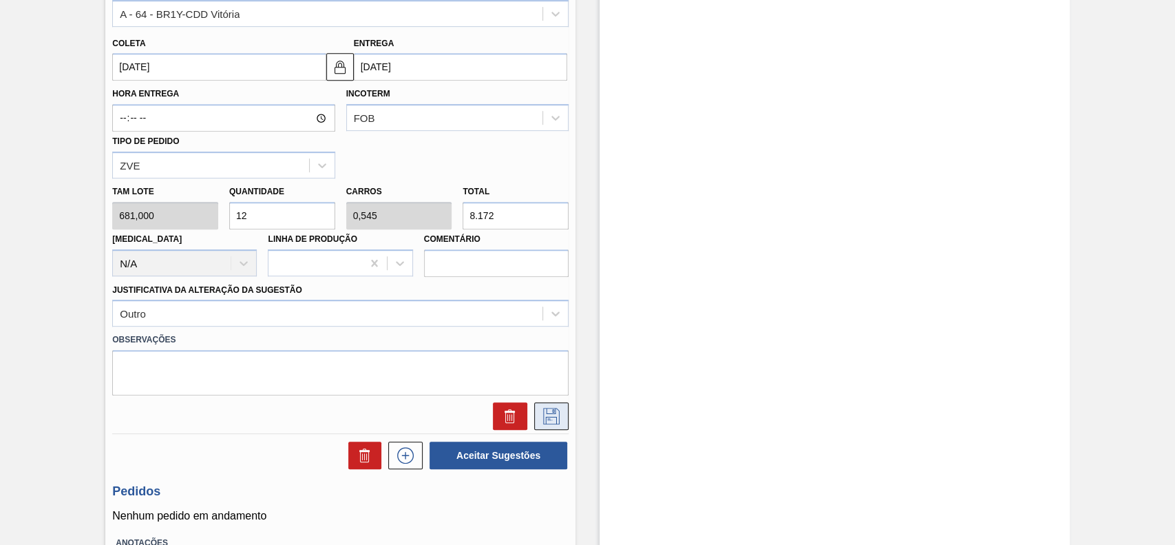
click at [543, 412] on icon at bounding box center [551, 416] width 22 height 17
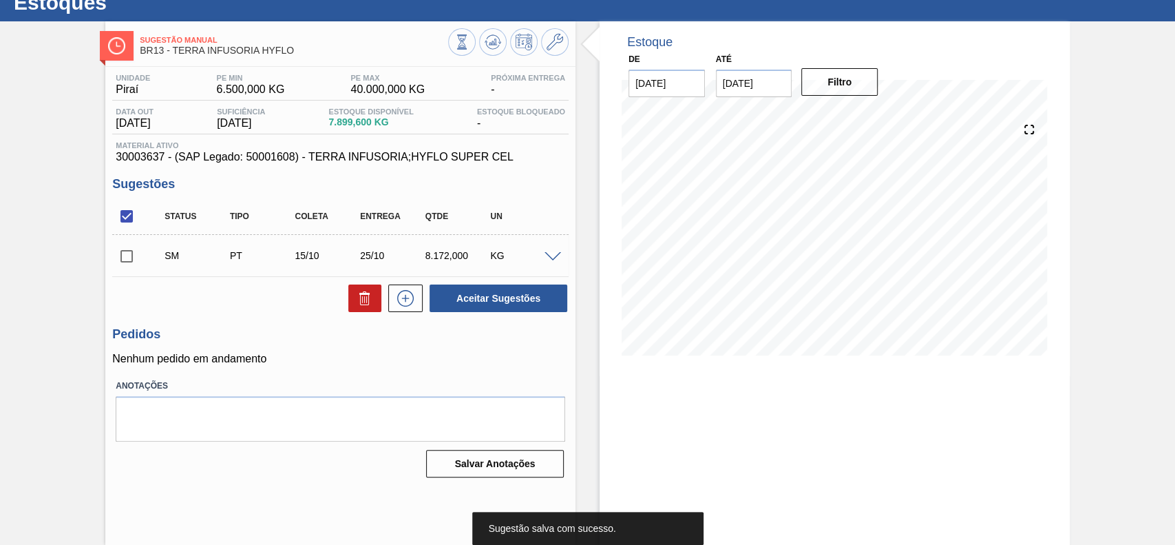
scroll to position [47, 0]
click at [127, 254] on input "checkbox" at bounding box center [126, 256] width 29 height 29
checkbox input "true"
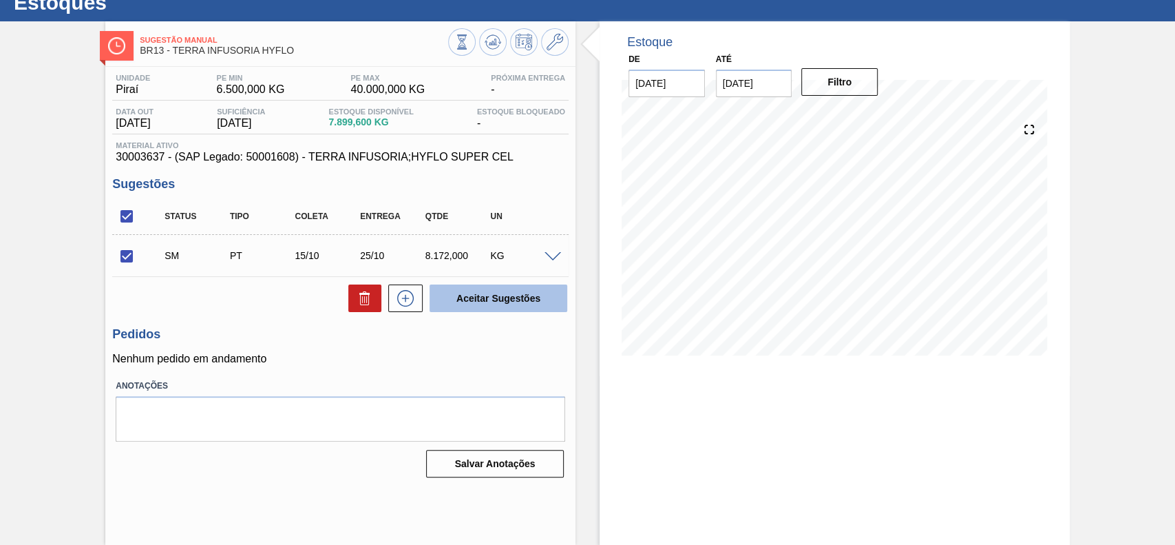
click at [548, 296] on button "Aceitar Sugestões" at bounding box center [499, 298] width 138 height 28
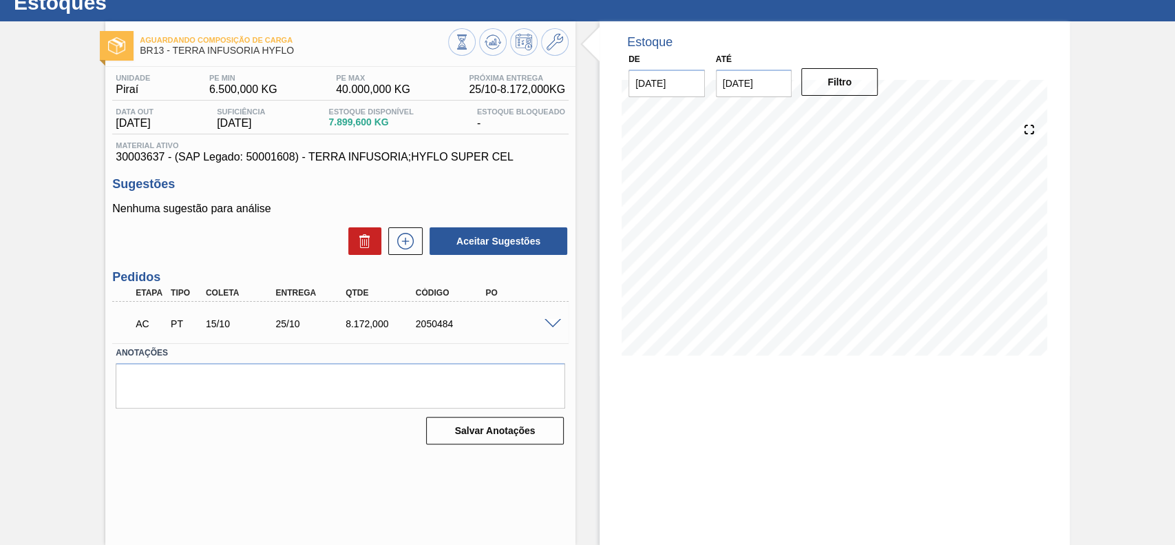
click at [560, 323] on div at bounding box center [555, 322] width 28 height 10
click at [553, 323] on span at bounding box center [553, 324] width 17 height 10
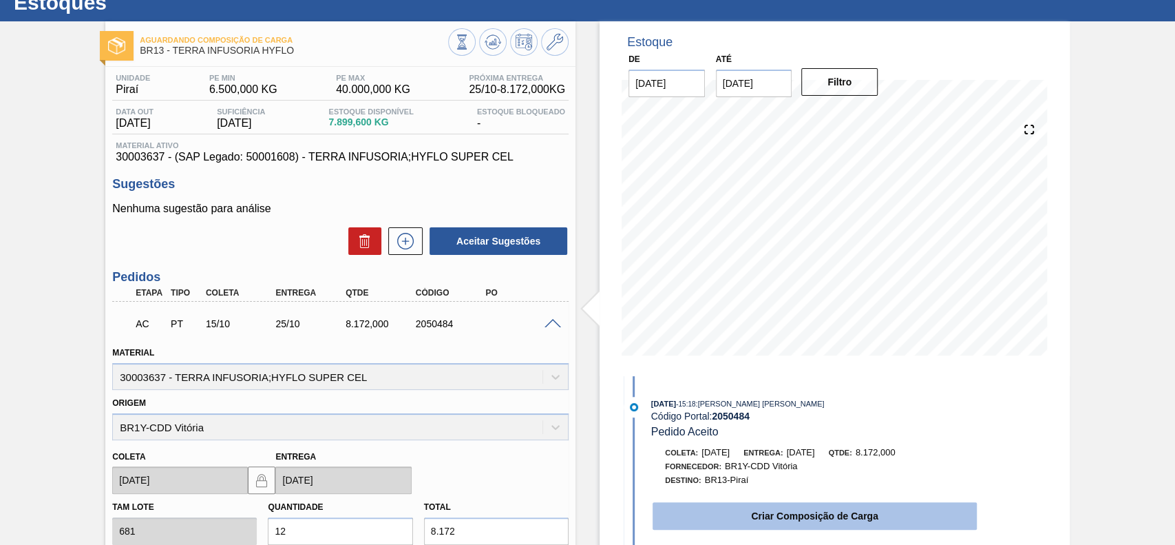
click at [739, 509] on button "Criar Composição de Carga" at bounding box center [815, 516] width 324 height 28
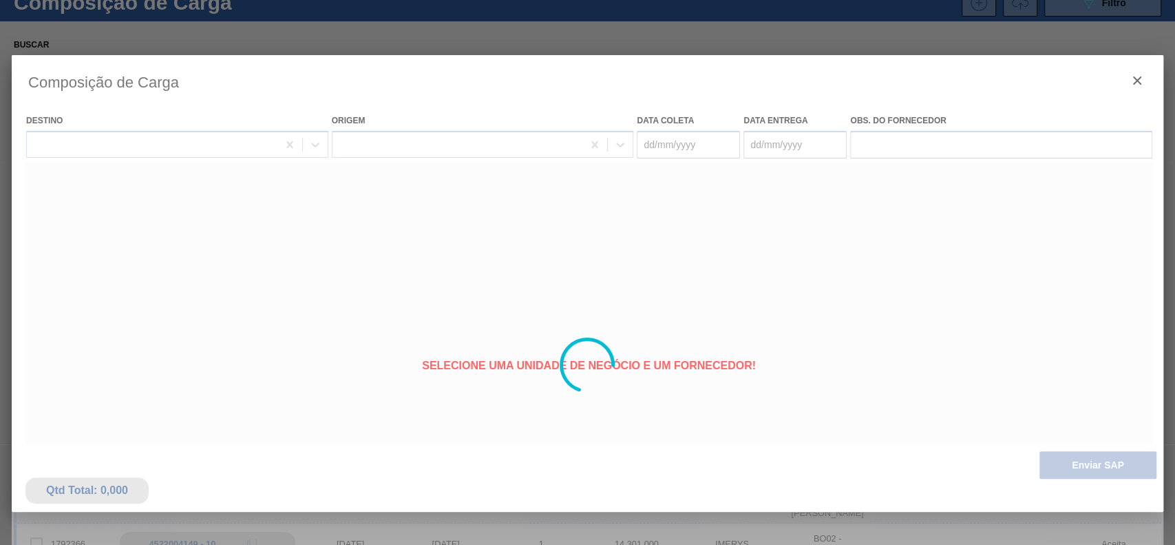
type coleta "[DATE]"
type Entrega "[DATE]"
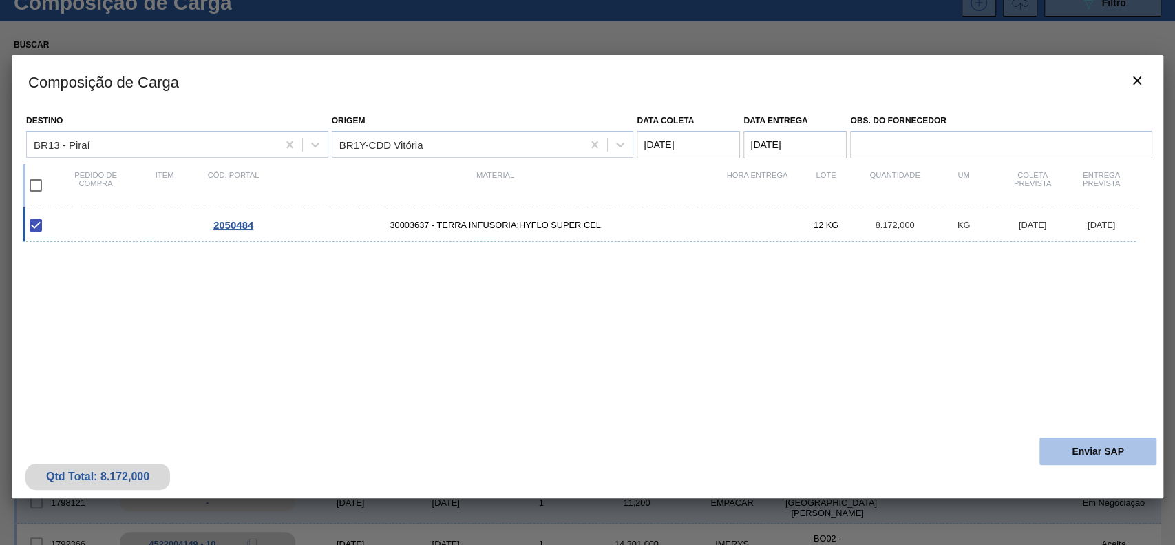
click at [1053, 444] on button "Enviar SAP" at bounding box center [1097, 451] width 117 height 28
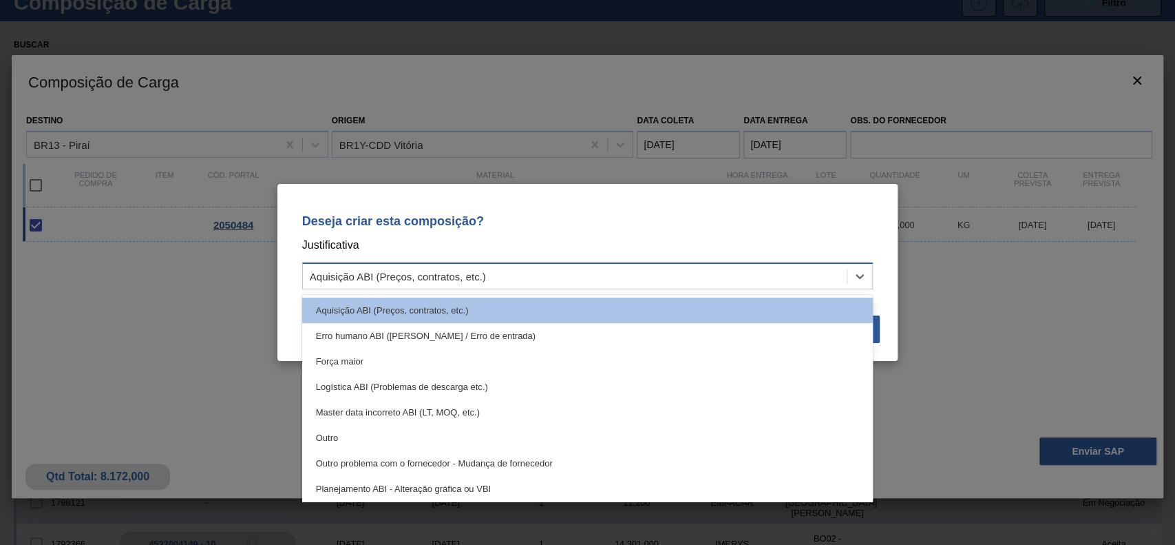
click at [500, 275] on div "Aquisição ABI (Preços, contratos, etc.)" at bounding box center [575, 276] width 545 height 20
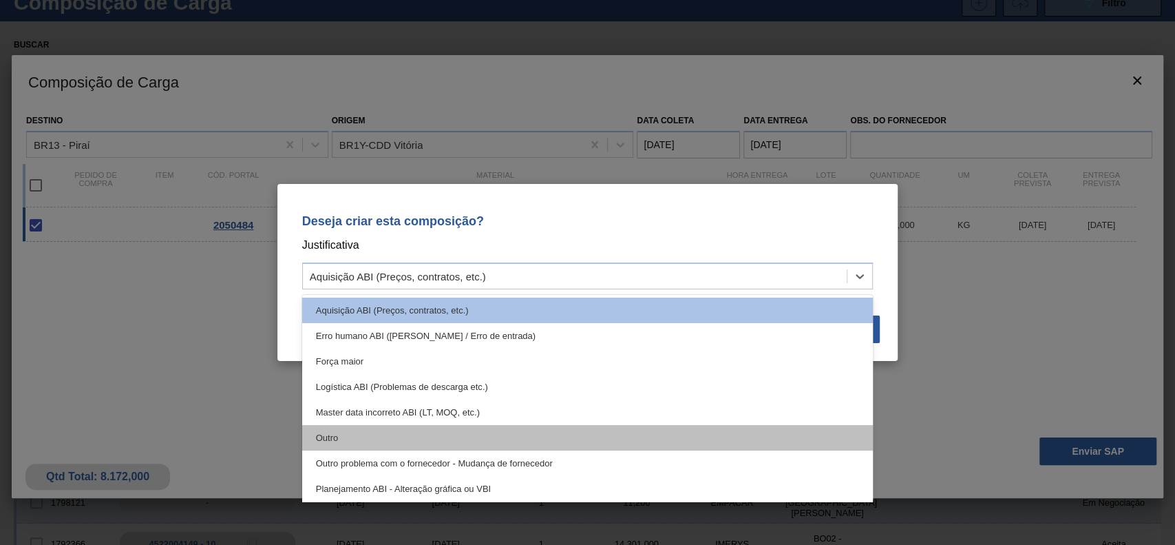
click at [432, 447] on div "Outro" at bounding box center [587, 437] width 571 height 25
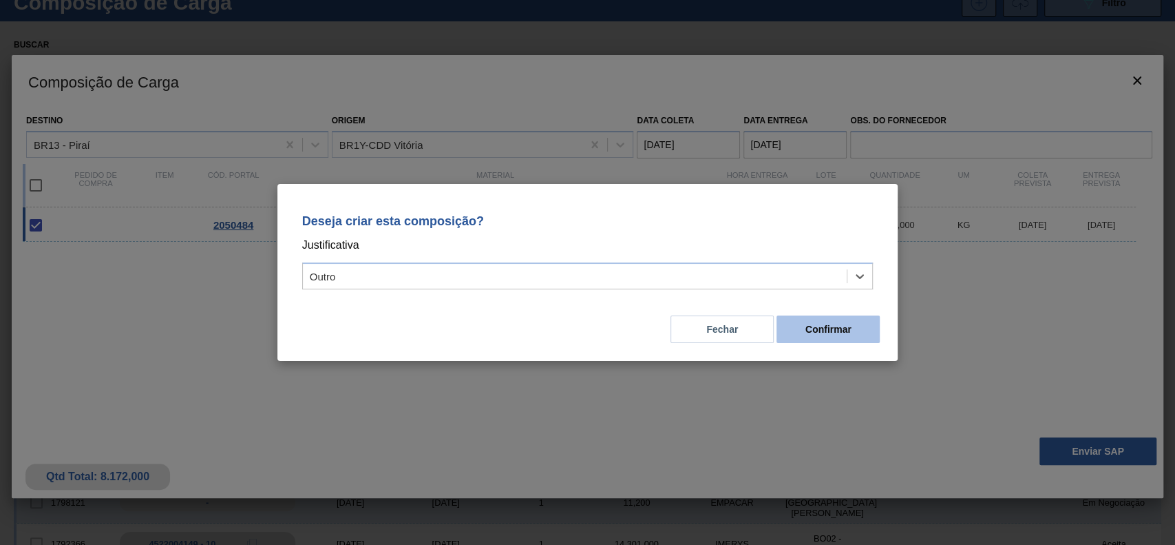
click at [840, 324] on button "Confirmar" at bounding box center [827, 329] width 103 height 28
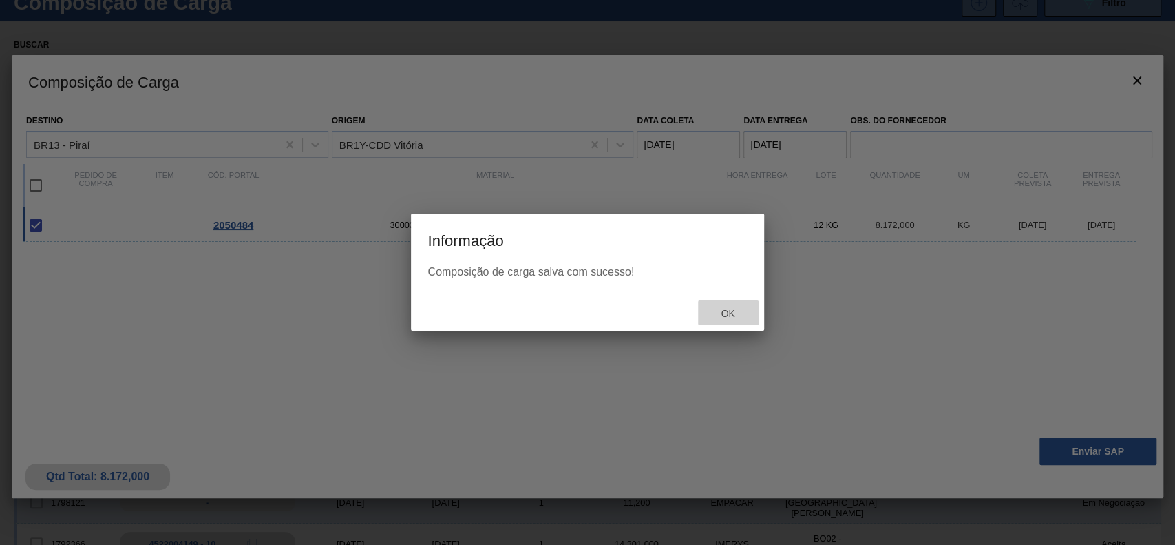
click at [724, 318] on span "Ok" at bounding box center [728, 313] width 36 height 11
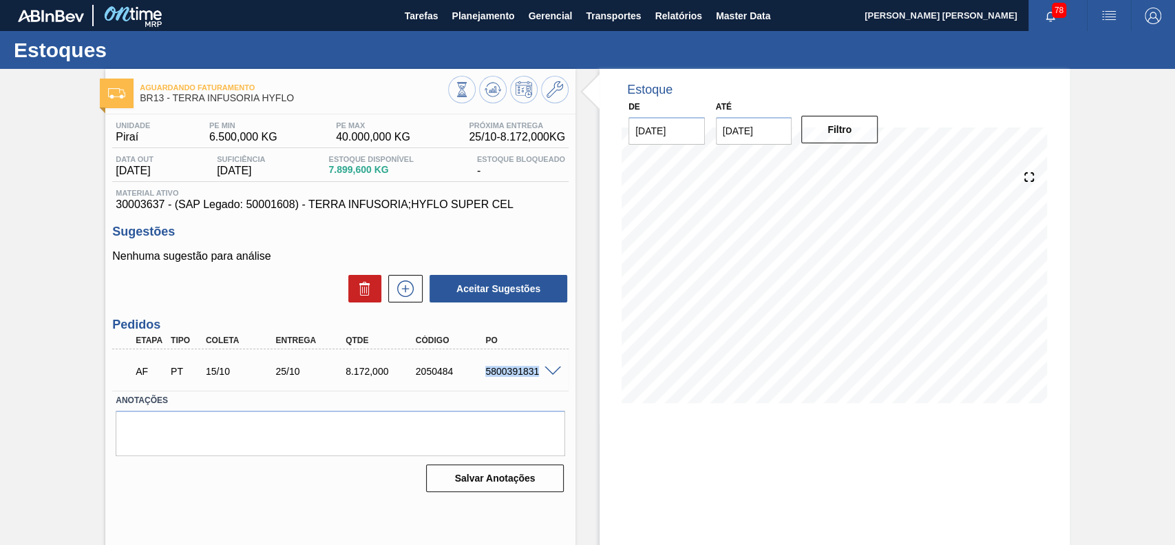
drag, startPoint x: 505, startPoint y: 377, endPoint x: 550, endPoint y: 383, distance: 45.9
click at [550, 383] on div "AF PT 15/10 25/10 8.172,000 2050484 5800391831" at bounding box center [340, 369] width 456 height 34
copy div "5800391831"
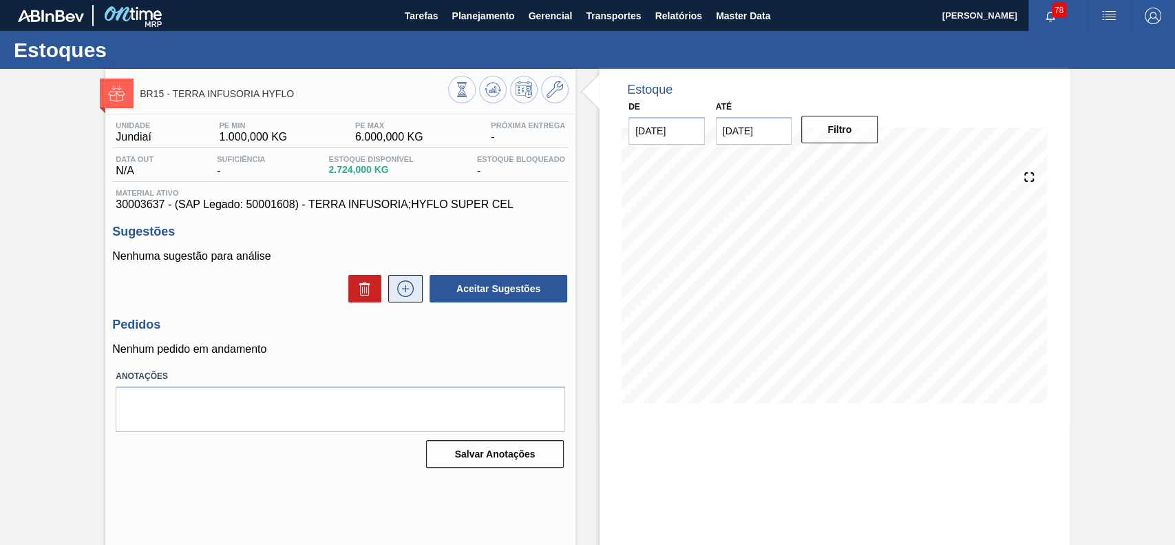
click at [403, 288] on icon at bounding box center [406, 288] width 8 height 1
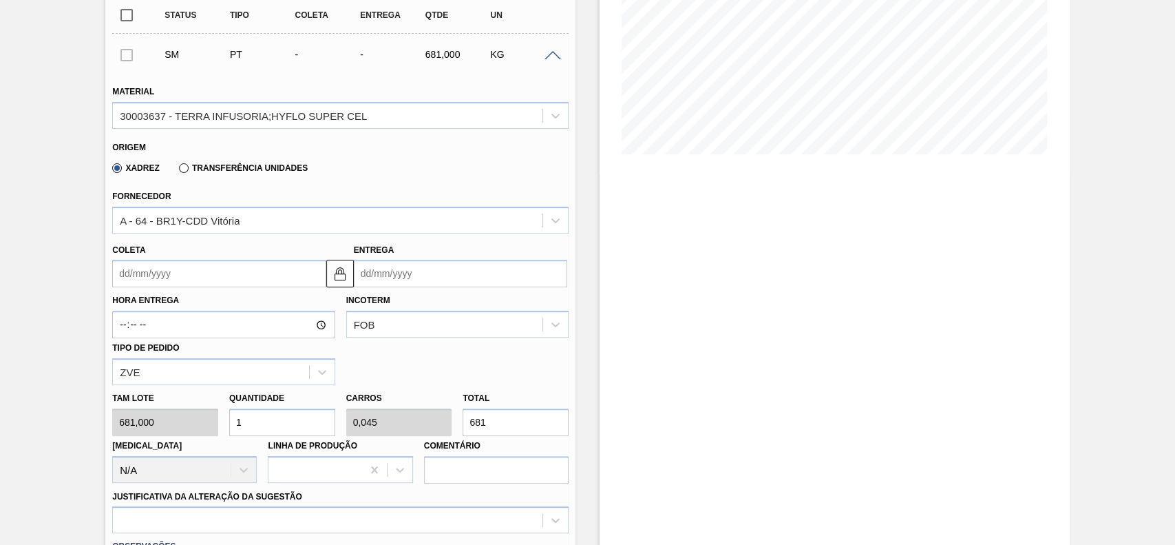
scroll to position [275, 0]
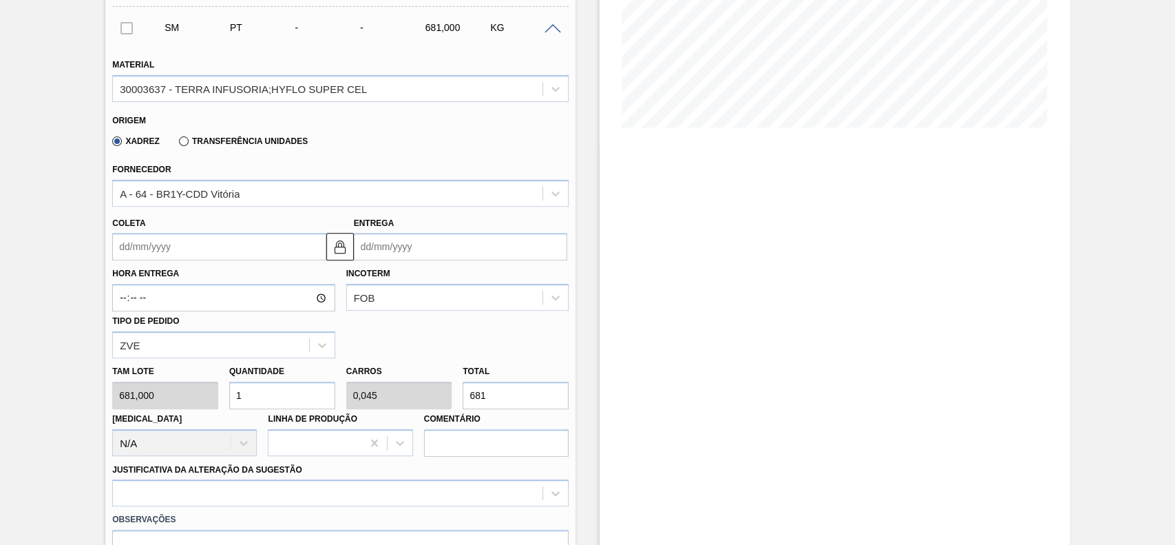
click at [220, 255] on input "Coleta" at bounding box center [218, 247] width 213 height 28
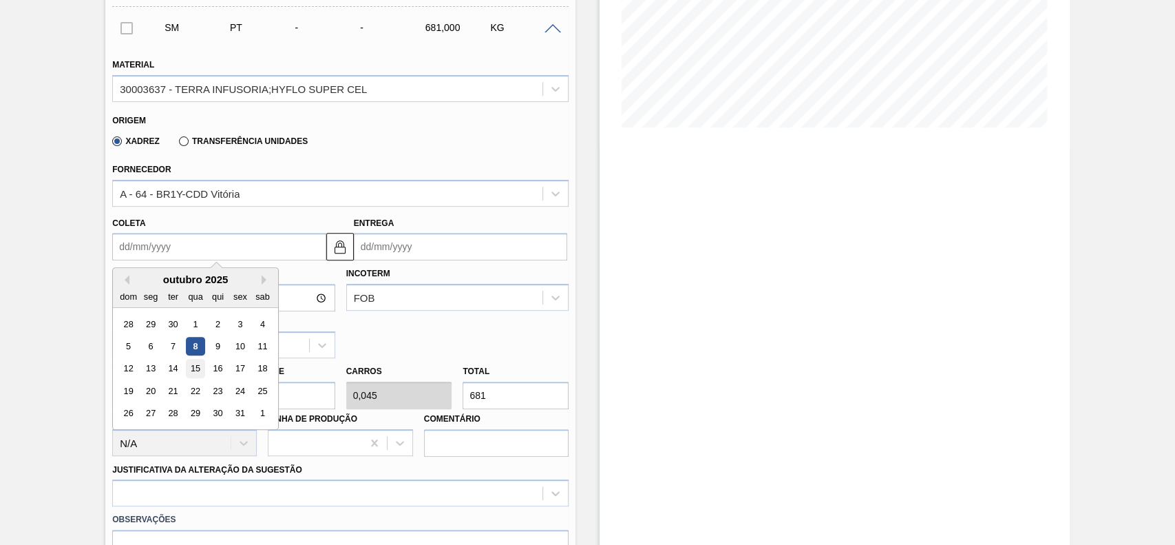
click at [191, 363] on div "15" at bounding box center [196, 368] width 19 height 19
type input "[DATE]"
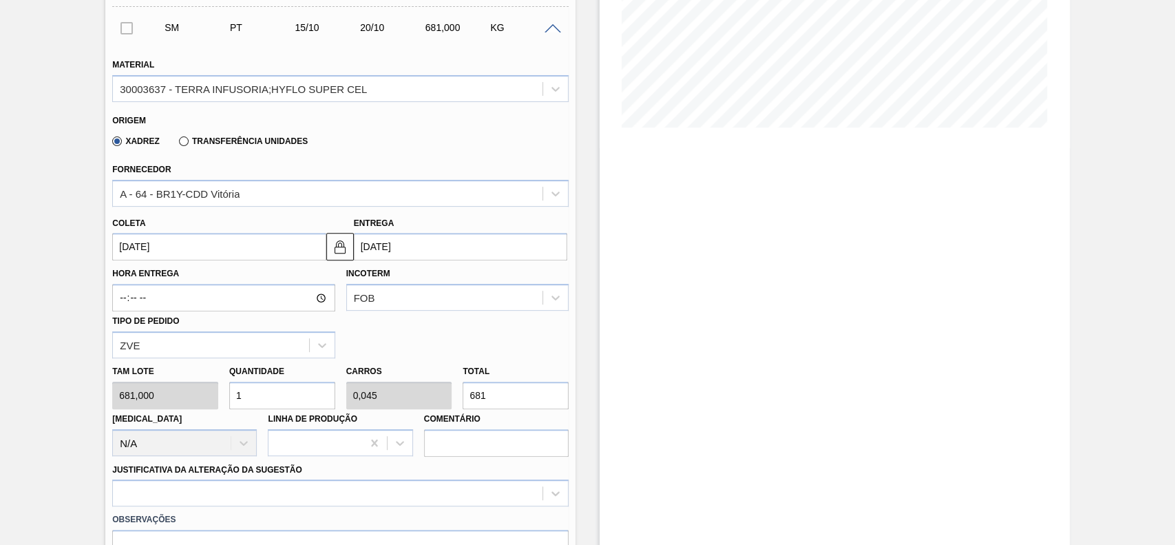
click at [295, 403] on input "1" at bounding box center [282, 395] width 106 height 28
type input "5"
type input "0,227"
type input "3.405"
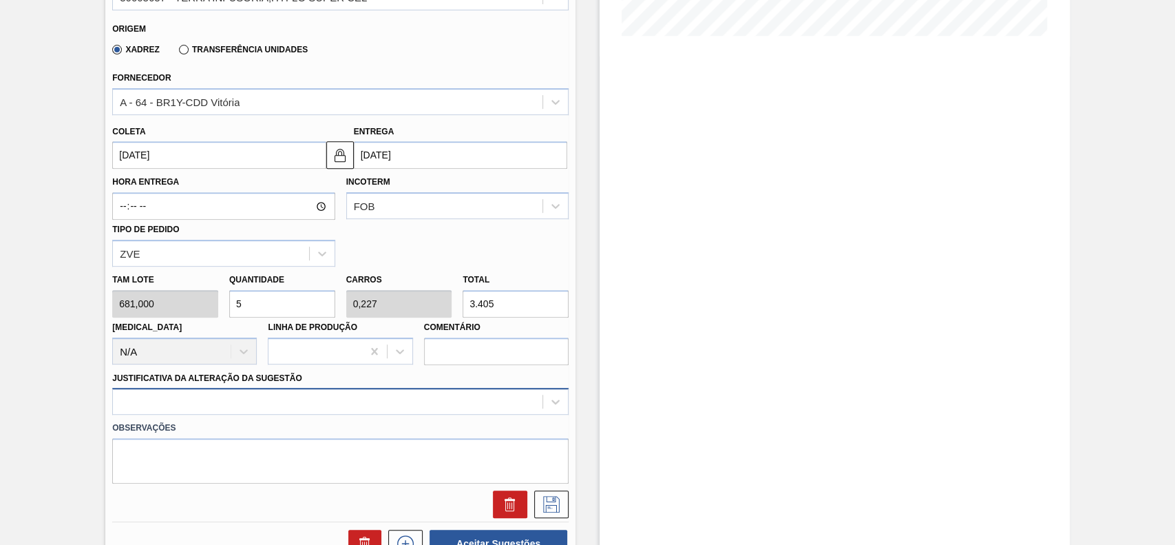
type input "5"
click at [229, 406] on div at bounding box center [340, 401] width 456 height 27
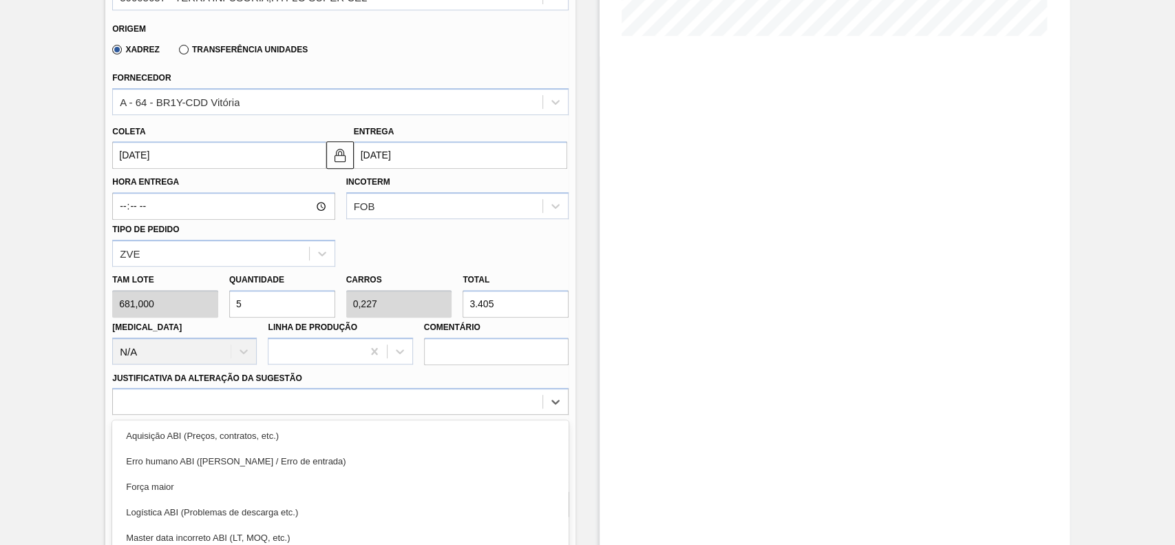
scroll to position [455, 0]
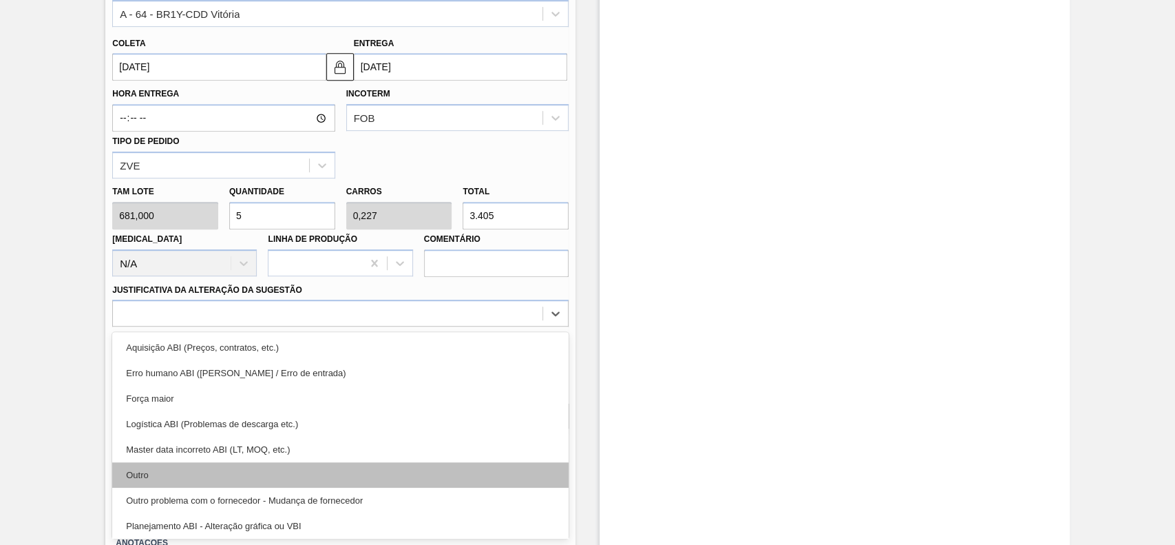
click at [188, 474] on div "Outro" at bounding box center [340, 474] width 456 height 25
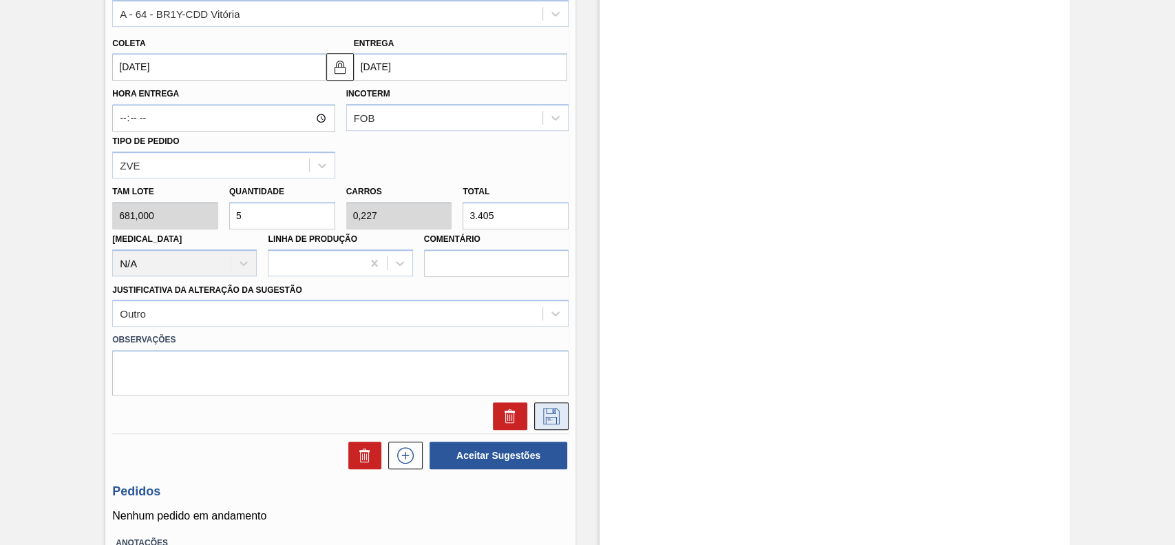
click at [549, 411] on icon at bounding box center [551, 416] width 22 height 17
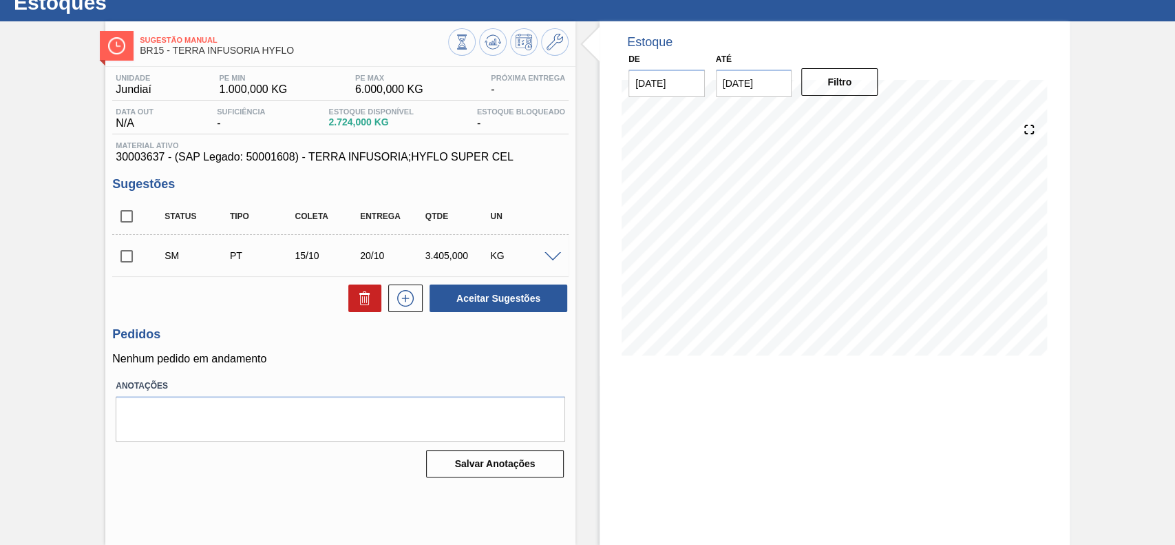
scroll to position [47, 0]
click at [132, 258] on input "checkbox" at bounding box center [126, 256] width 29 height 29
click at [125, 255] on input "checkbox" at bounding box center [126, 256] width 29 height 29
checkbox input "false"
click at [560, 255] on span at bounding box center [553, 257] width 17 height 10
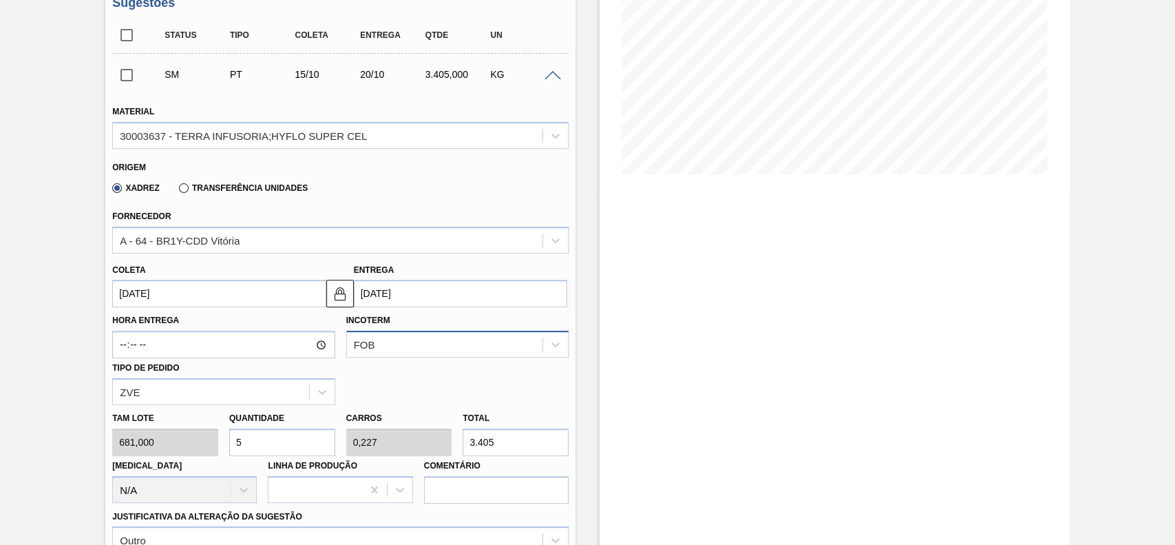
scroll to position [231, 0]
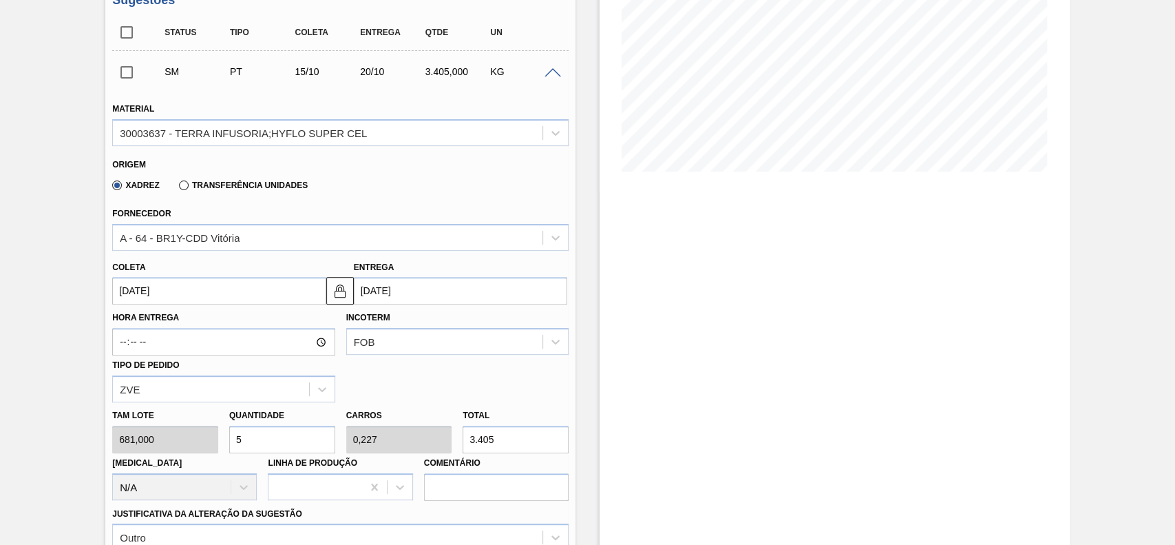
click at [501, 436] on input "3.405" at bounding box center [516, 439] width 106 height 28
type input "0,499"
type input "0,023"
type input "340"
type input "0,05"
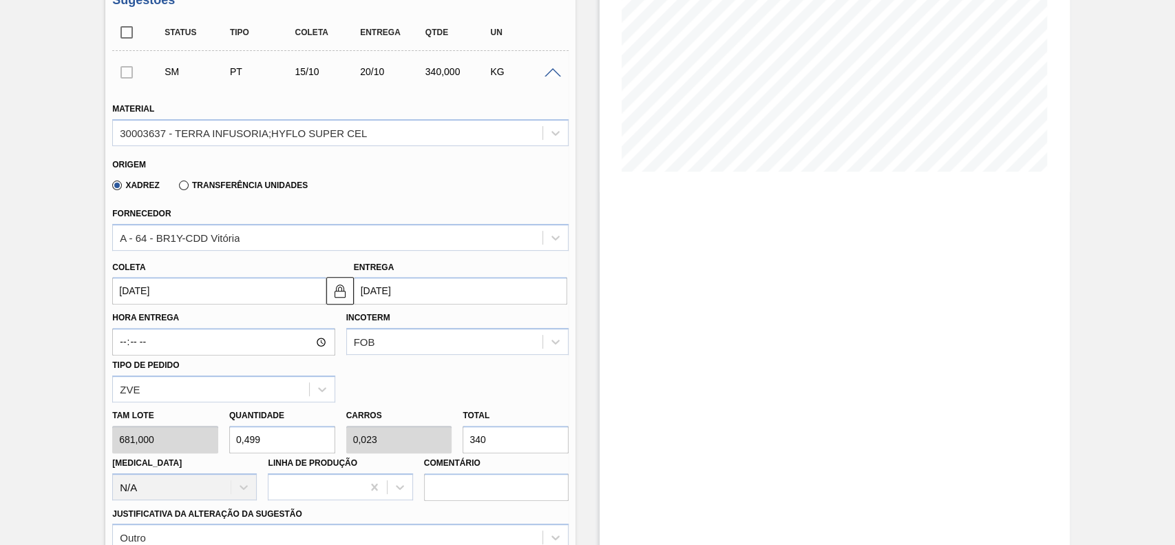
type input "0,002"
type input "34"
type input "0,004"
type input "0"
type input "3"
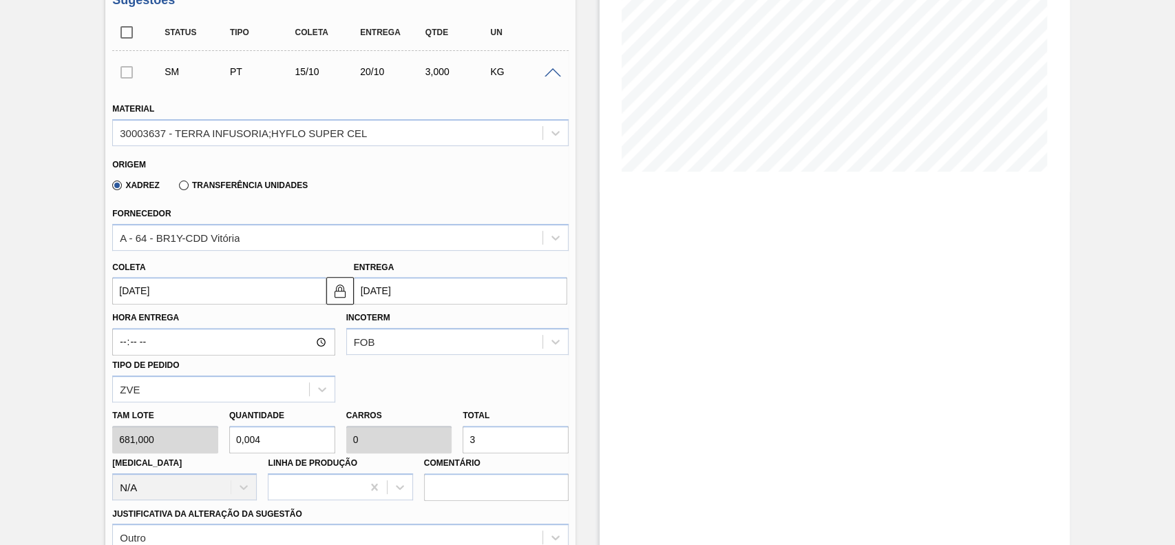
type input "0,047"
type input "0,002"
type input "32"
type input "0,477"
type input "0,022"
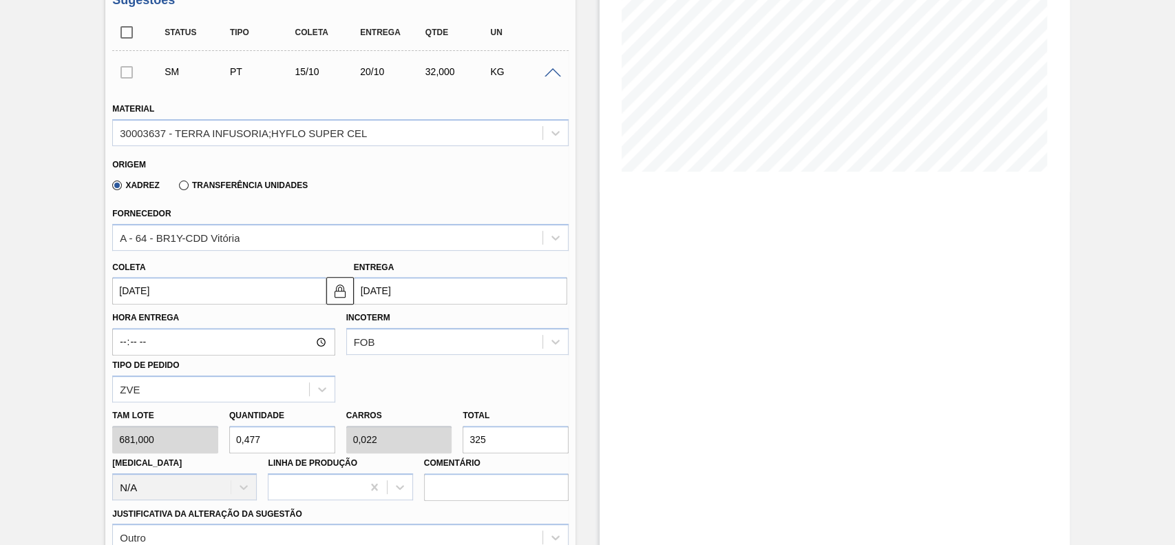
type input "3.250"
type input "4,772"
type input "0,217"
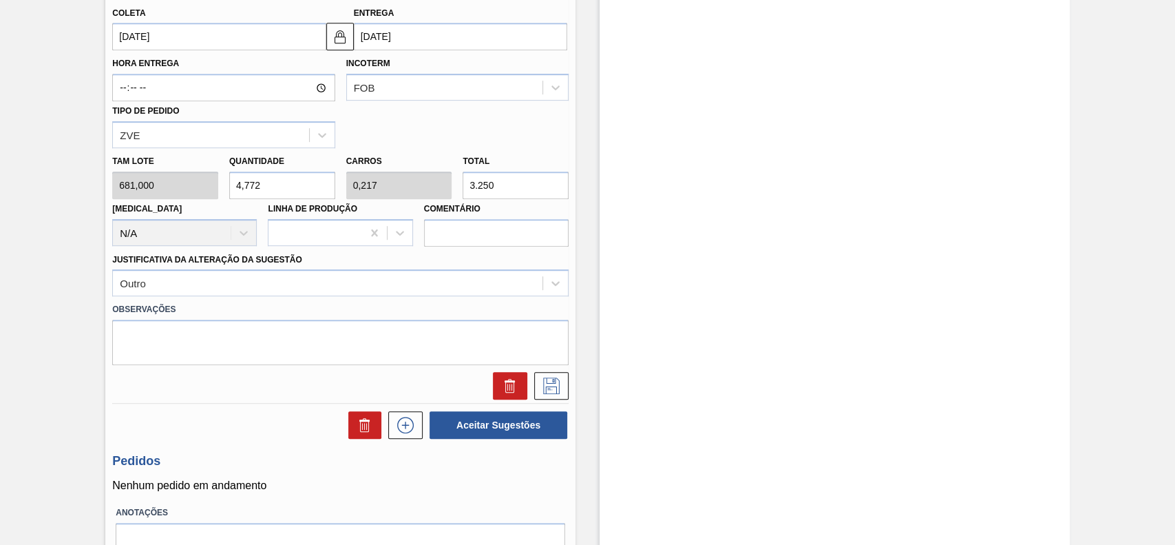
scroll to position [507, 0]
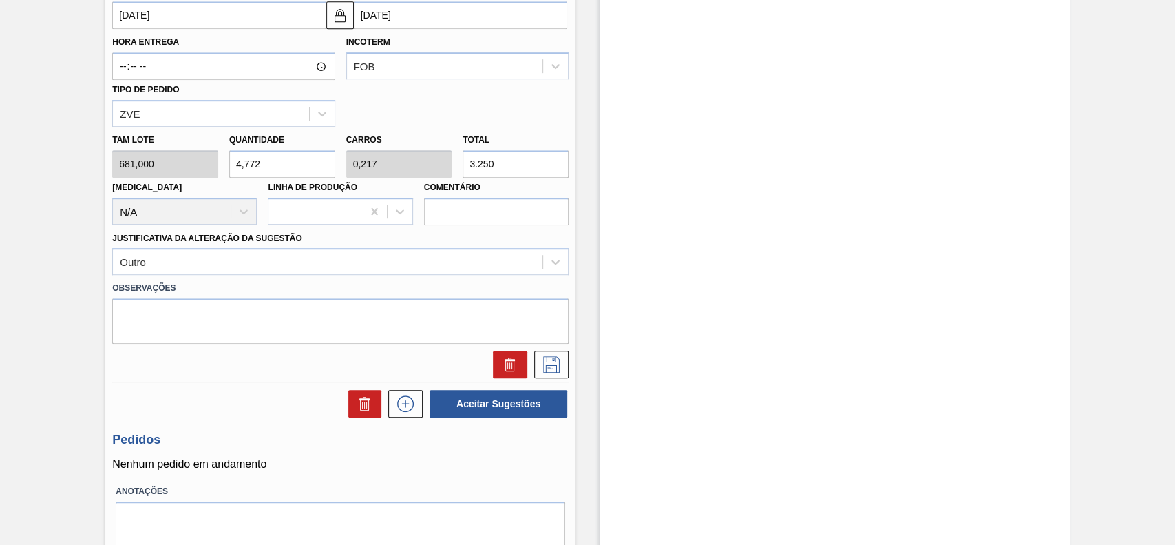
type input "3.250"
drag, startPoint x: 573, startPoint y: 355, endPoint x: 561, endPoint y: 358, distance: 12.0
click at [573, 355] on div "Unidade Jundiaí PE MIN 1.000,000 KG PE MAX 6.000,000 KG Próxima Entrega - Data …" at bounding box center [340, 98] width 470 height 980
click at [560, 359] on icon at bounding box center [551, 364] width 22 height 17
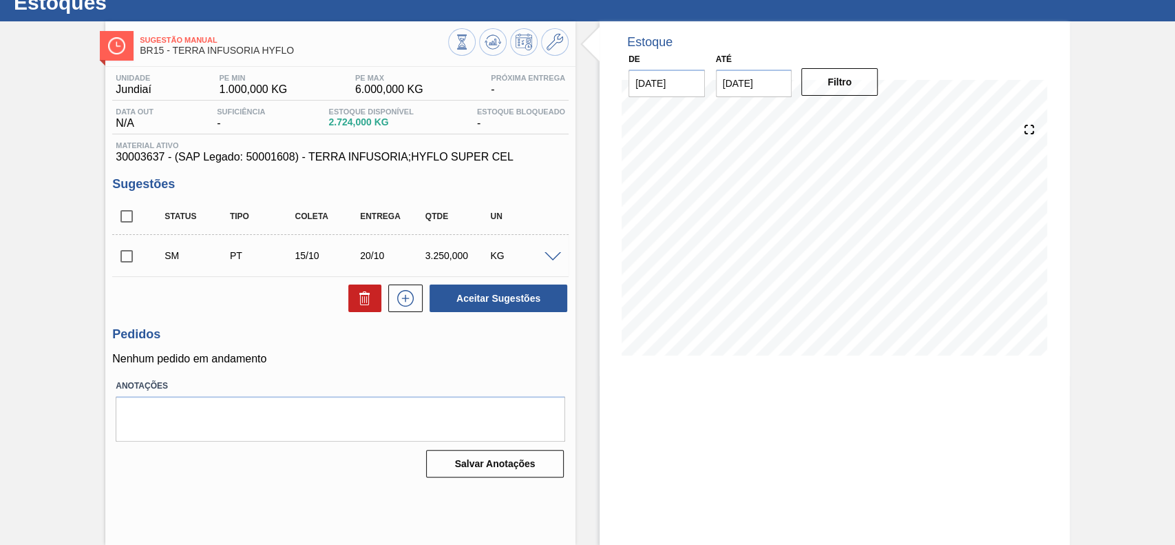
scroll to position [47, 0]
click at [123, 261] on input "checkbox" at bounding box center [126, 256] width 29 height 29
click at [523, 303] on button "Aceitar Sugestões" at bounding box center [499, 298] width 138 height 28
checkbox input "false"
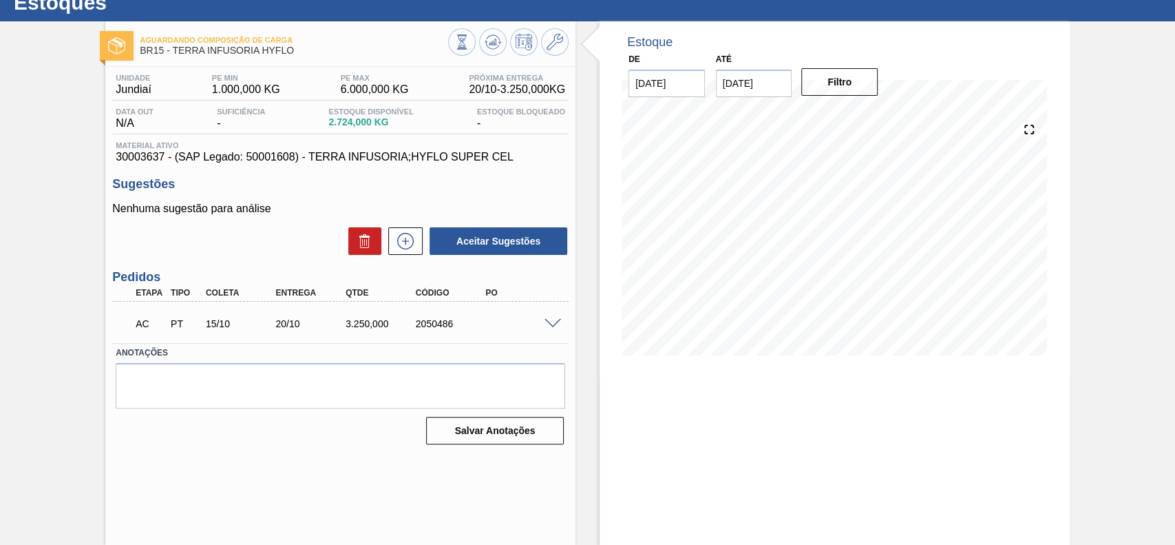
click at [551, 326] on span at bounding box center [553, 324] width 17 height 10
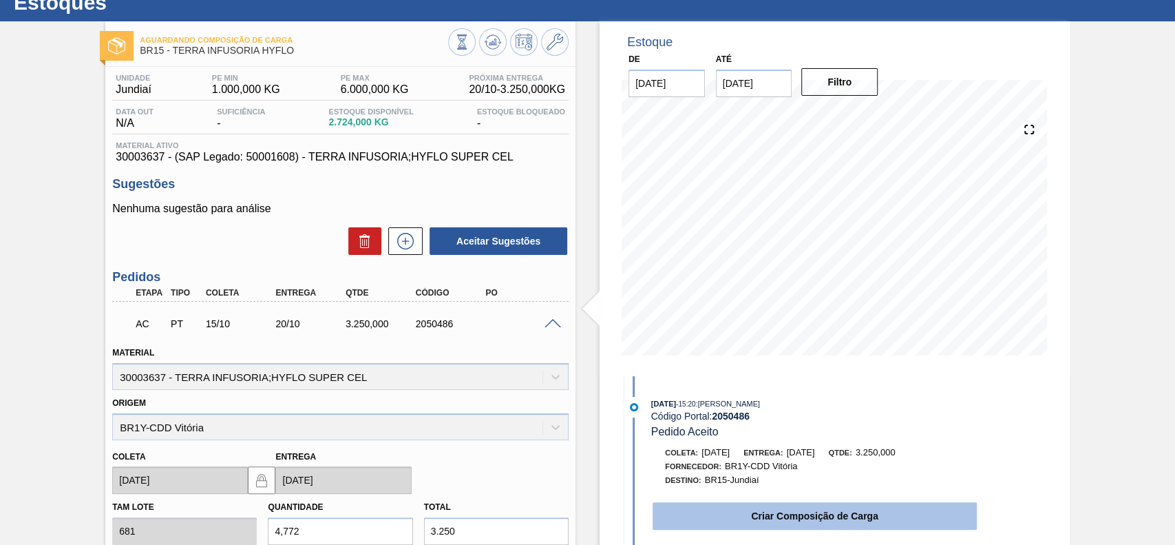
click at [715, 504] on button "Criar Composição de Carga" at bounding box center [815, 516] width 324 height 28
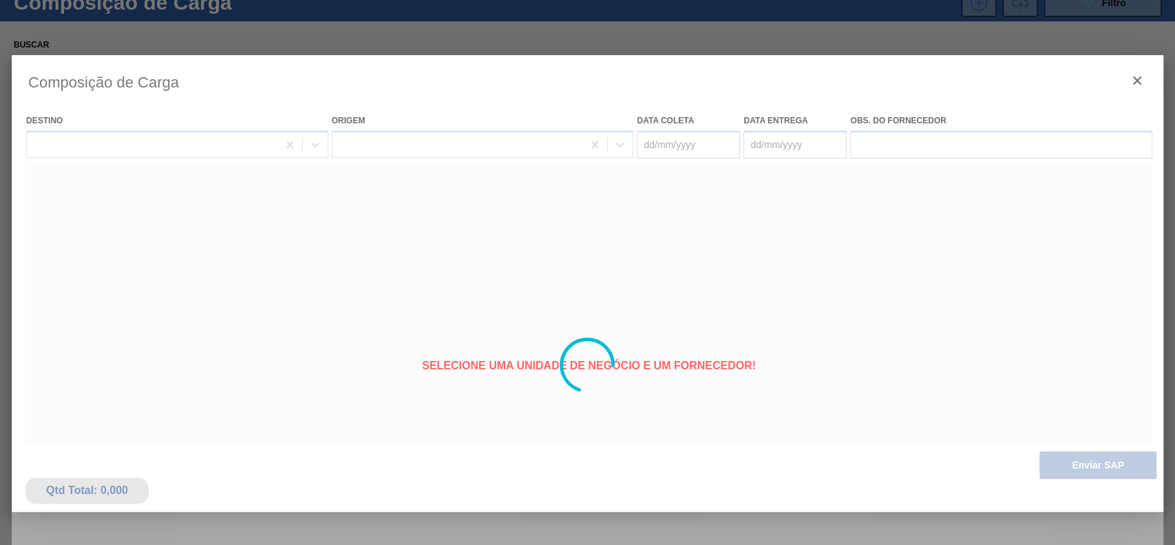
type coleta "[DATE]"
type Entrega "20/10/2025"
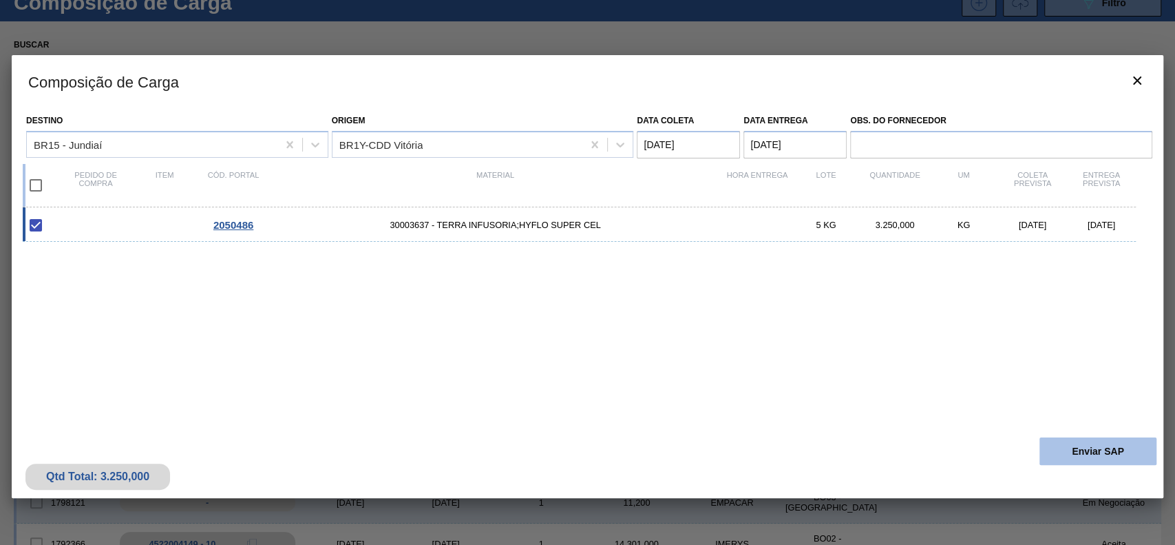
click at [1076, 457] on button "Enviar SAP" at bounding box center [1097, 451] width 117 height 28
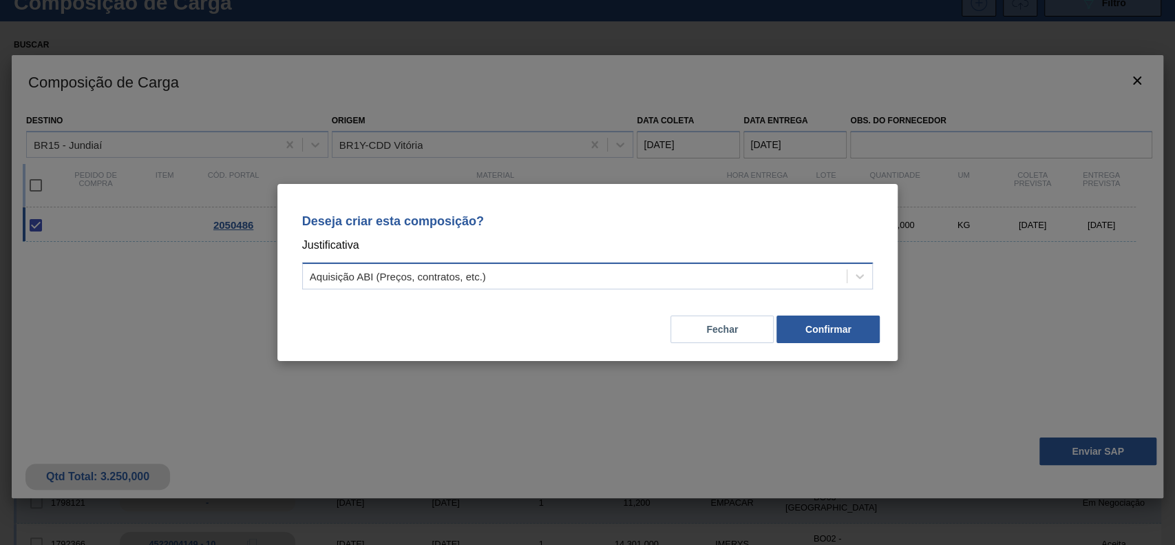
click at [549, 284] on div "Aquisição ABI (Preços, contratos, etc.)" at bounding box center [575, 276] width 545 height 20
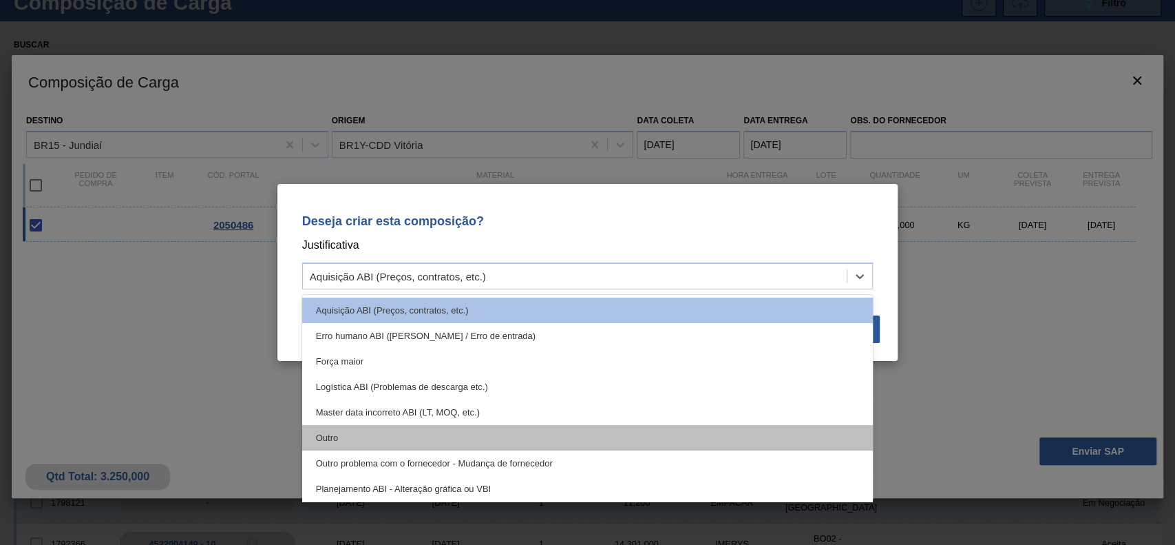
click at [414, 439] on div "Outro" at bounding box center [587, 437] width 571 height 25
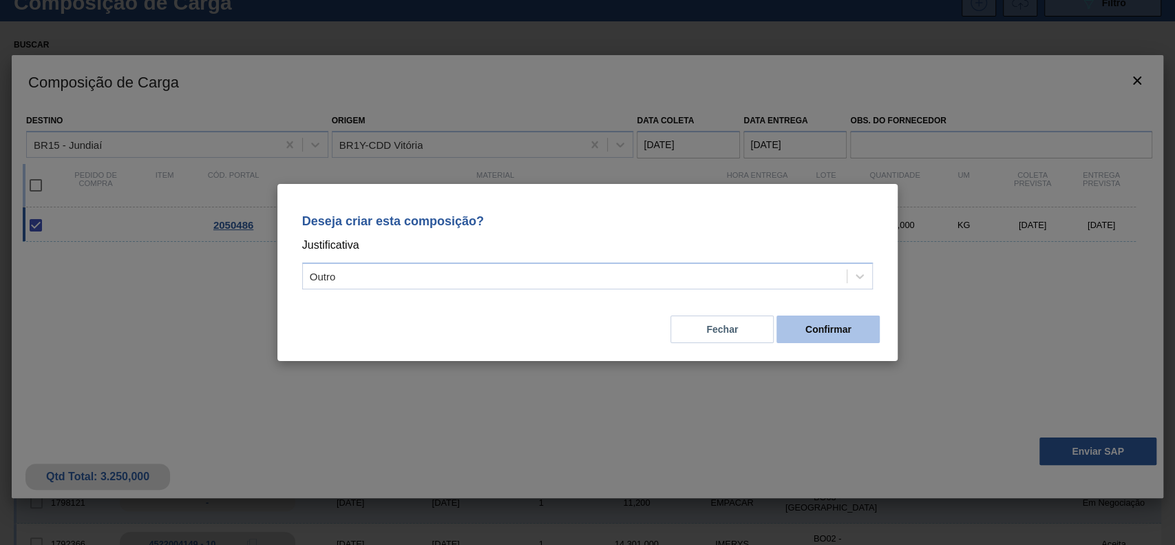
click at [834, 332] on button "Confirmar" at bounding box center [827, 329] width 103 height 28
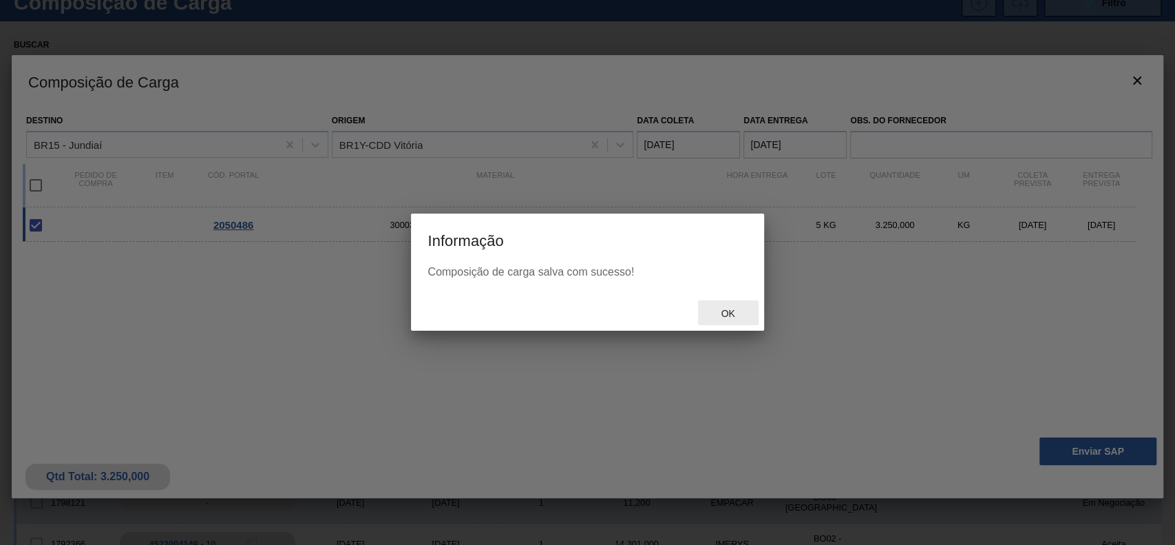
click at [726, 310] on span "Ok" at bounding box center [728, 313] width 36 height 11
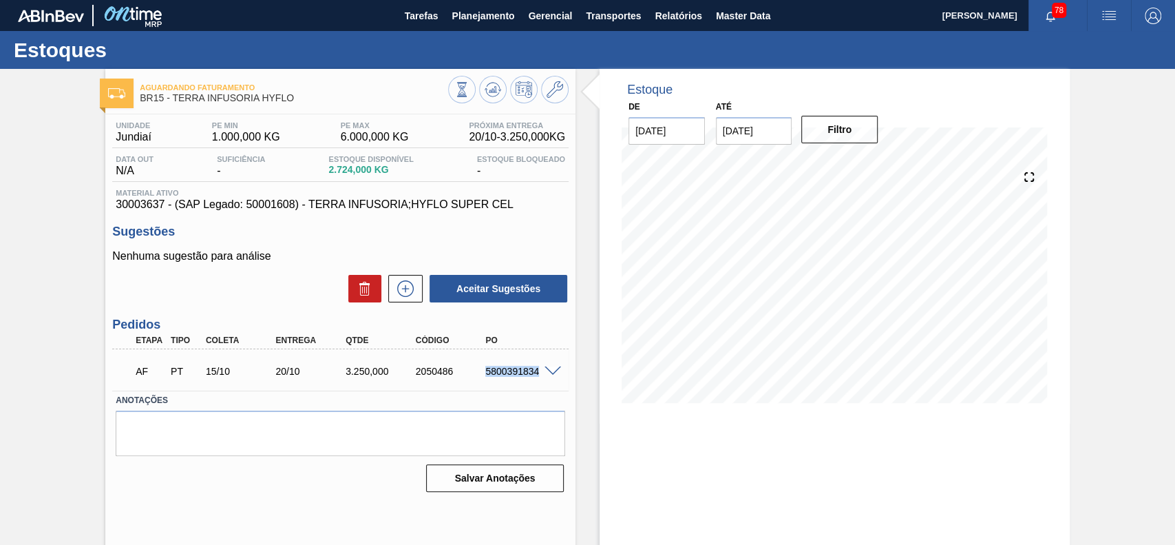
drag, startPoint x: 487, startPoint y: 376, endPoint x: 547, endPoint y: 387, distance: 60.9
click at [547, 387] on div "AF PT 15/10 20/10 3.250,000 2050486 5800391834" at bounding box center [340, 369] width 456 height 34
copy div "5800391834"
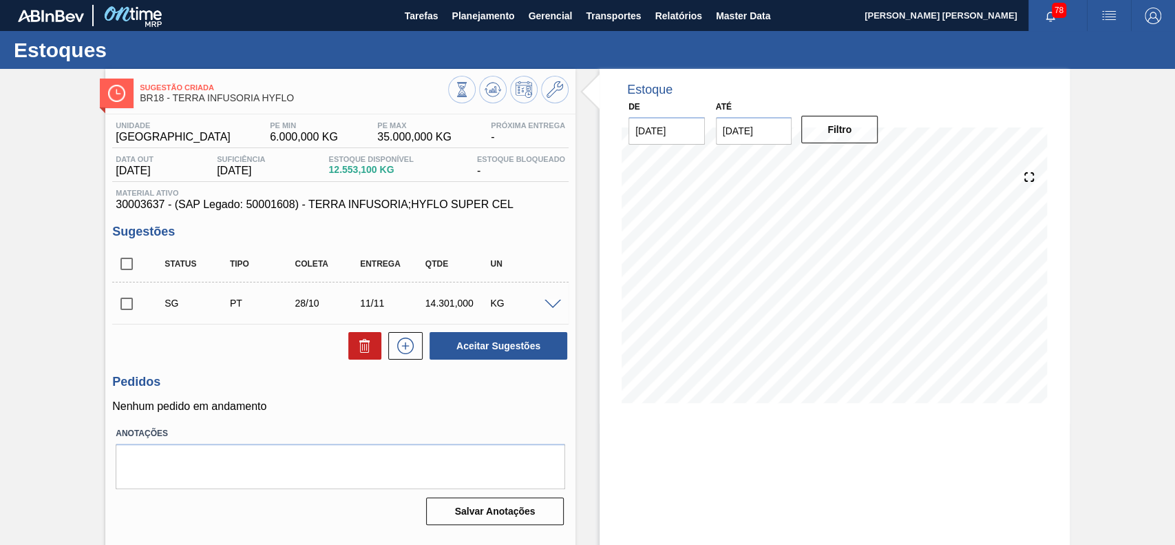
click at [545, 305] on span at bounding box center [553, 304] width 17 height 10
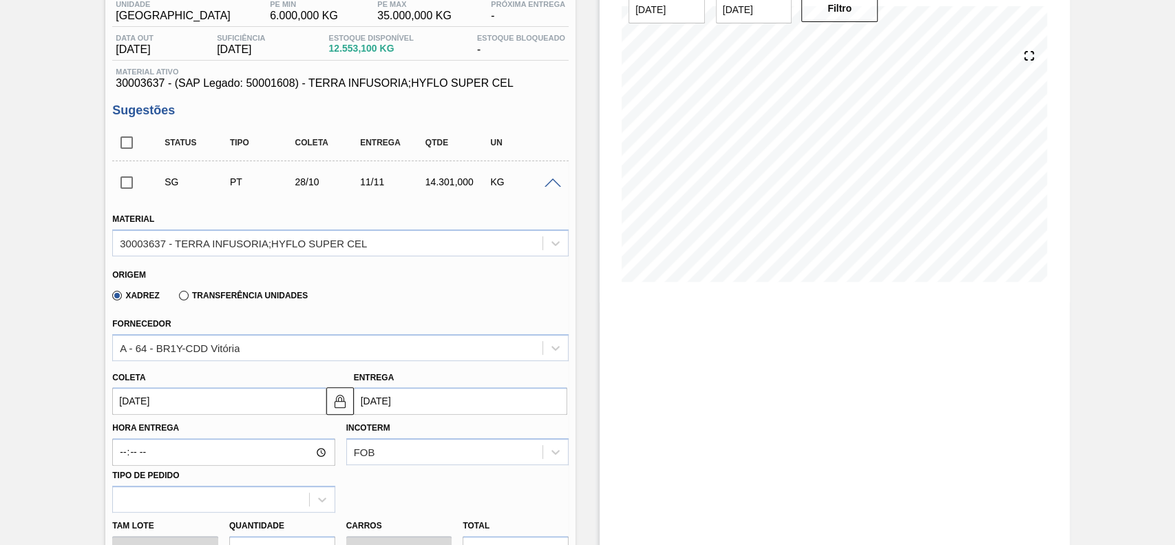
scroll to position [275, 0]
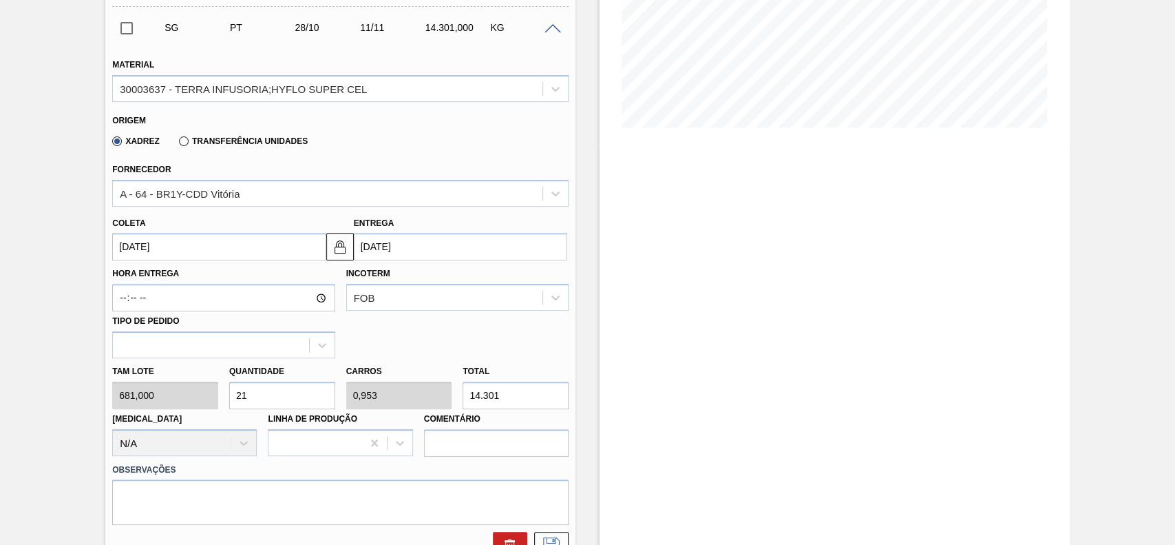
click at [220, 240] on input "[DATE]" at bounding box center [218, 247] width 213 height 28
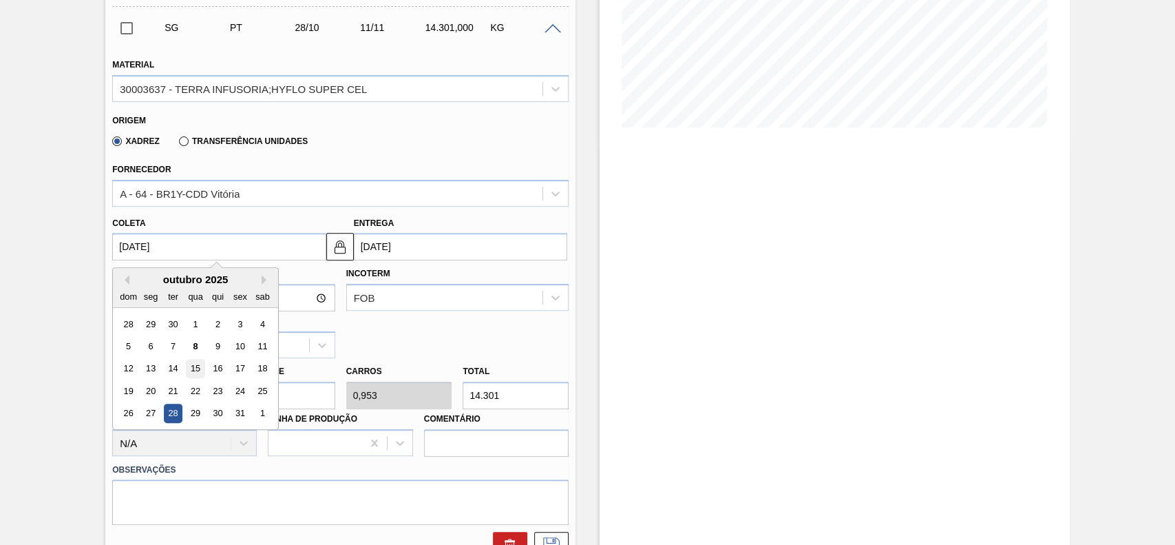
click at [191, 365] on div "15" at bounding box center [196, 368] width 19 height 19
type input "[DATE]"
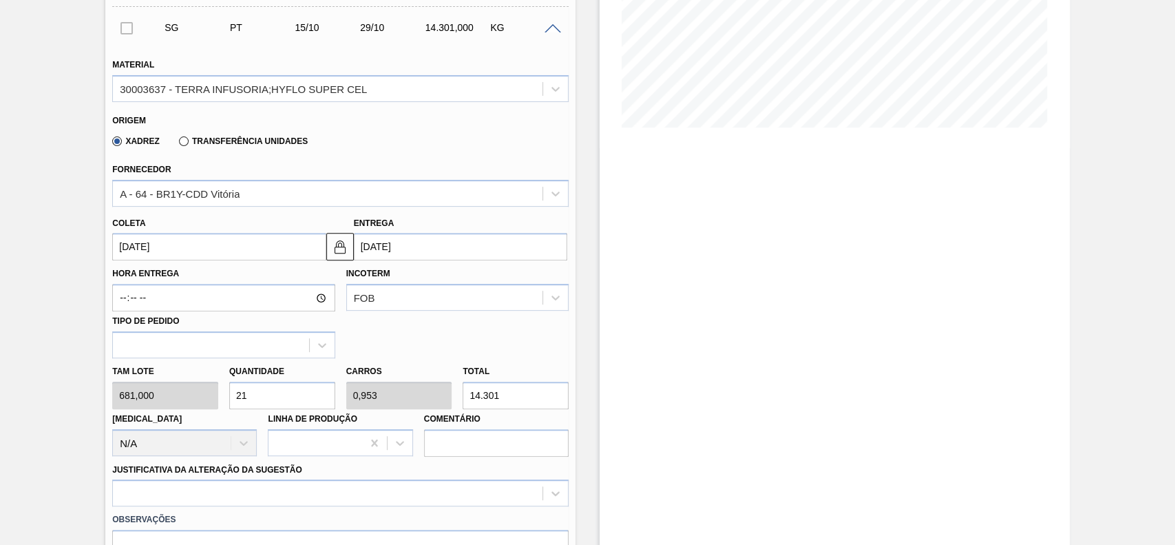
click at [263, 404] on input "21" at bounding box center [282, 395] width 106 height 28
type input "1"
type input "0,045"
type input "681"
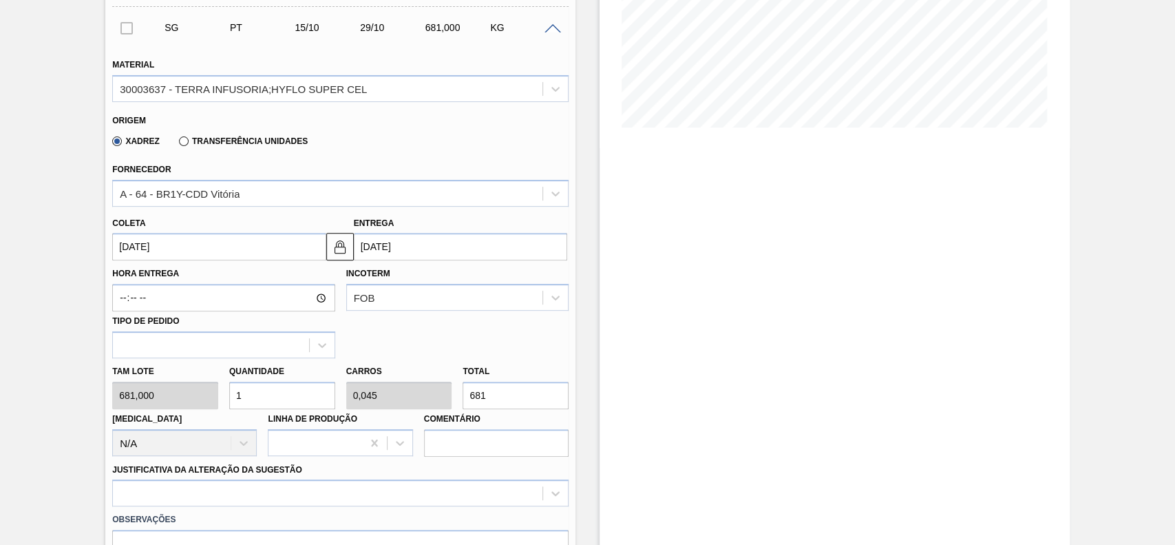
type input "12"
type input "0,545"
type input "8.172"
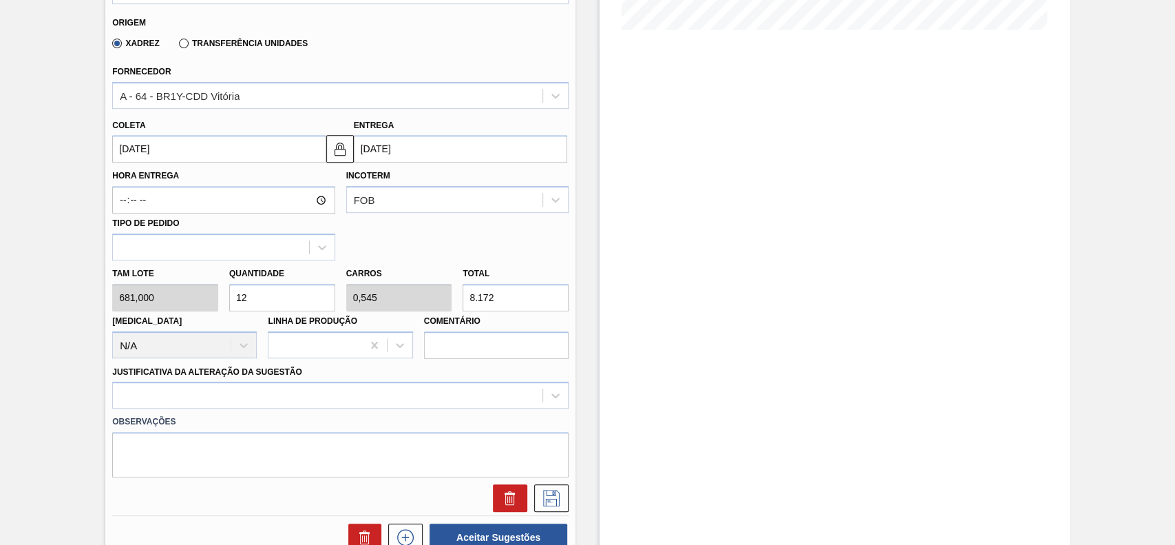
scroll to position [551, 0]
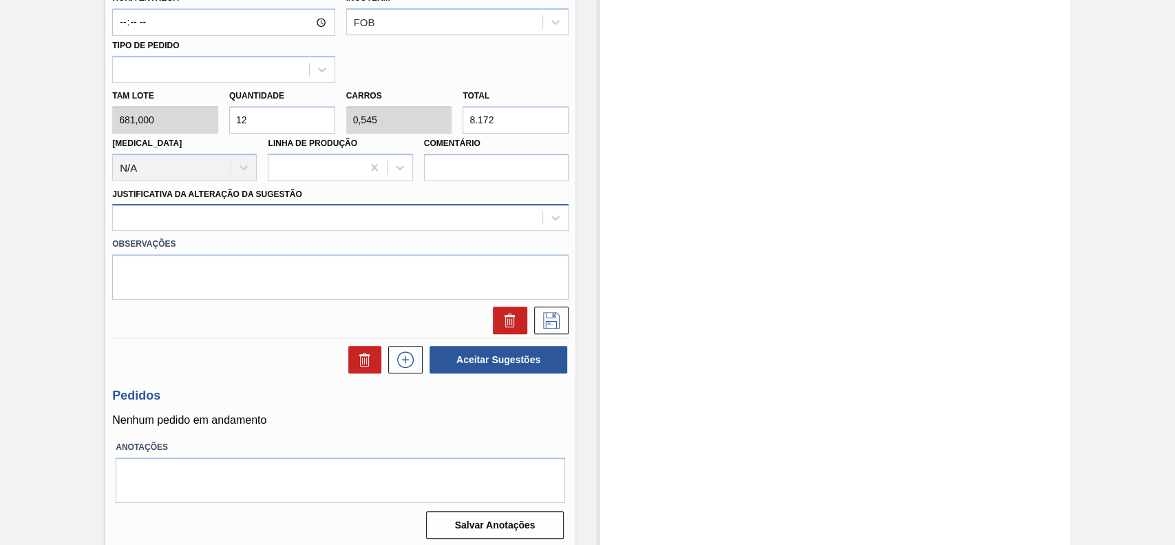
type input "12"
click at [216, 222] on div at bounding box center [328, 218] width 430 height 20
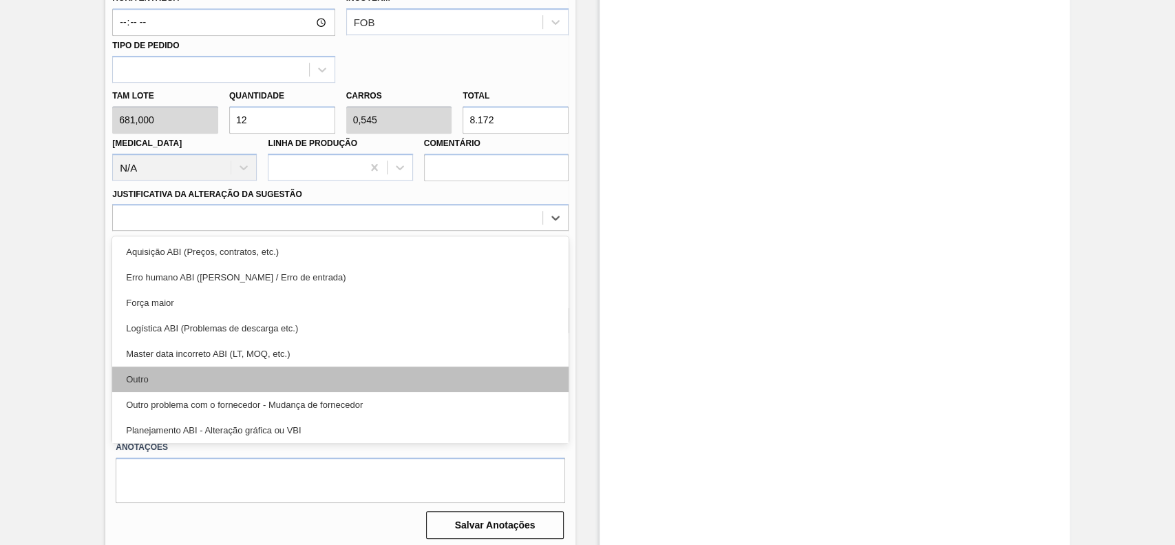
click at [204, 375] on div "Outro" at bounding box center [340, 378] width 456 height 25
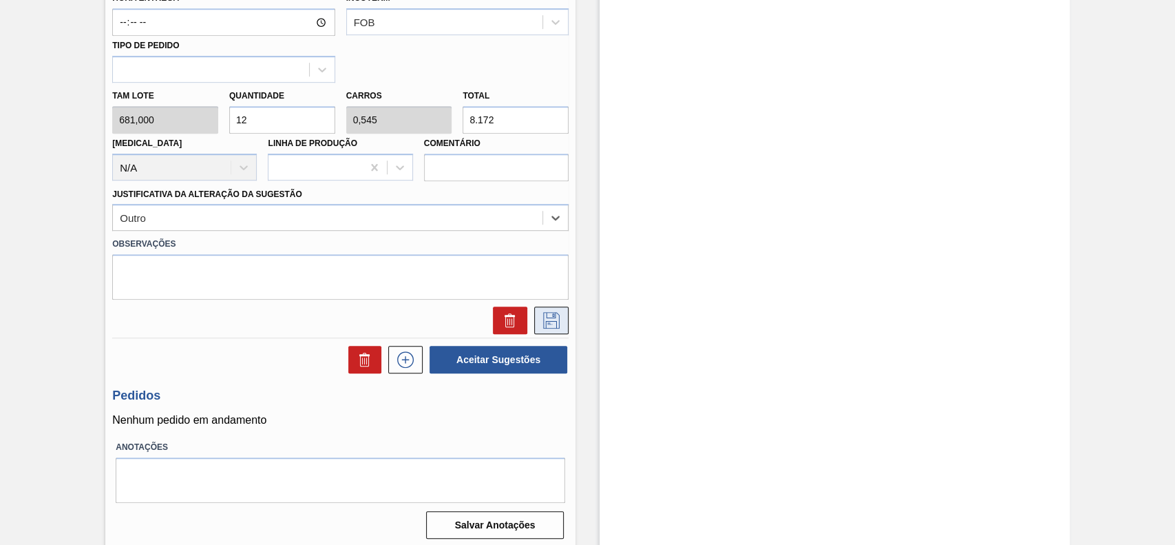
click at [551, 324] on icon at bounding box center [551, 320] width 22 height 17
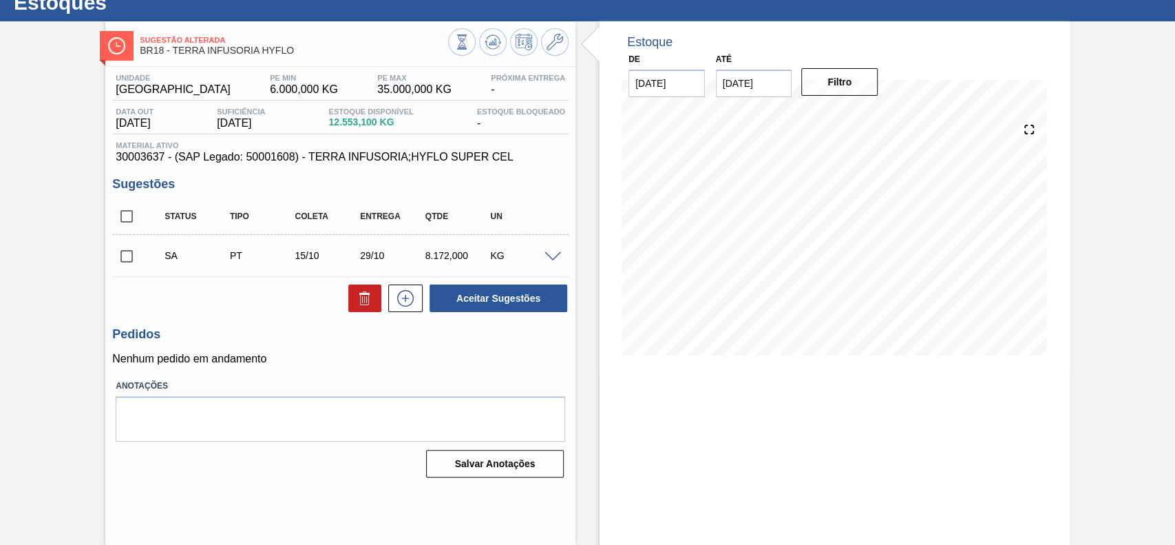
scroll to position [47, 0]
click at [120, 261] on input "checkbox" at bounding box center [126, 256] width 29 height 29
click at [509, 300] on button "Aceitar Sugestões" at bounding box center [499, 298] width 138 height 28
checkbox input "false"
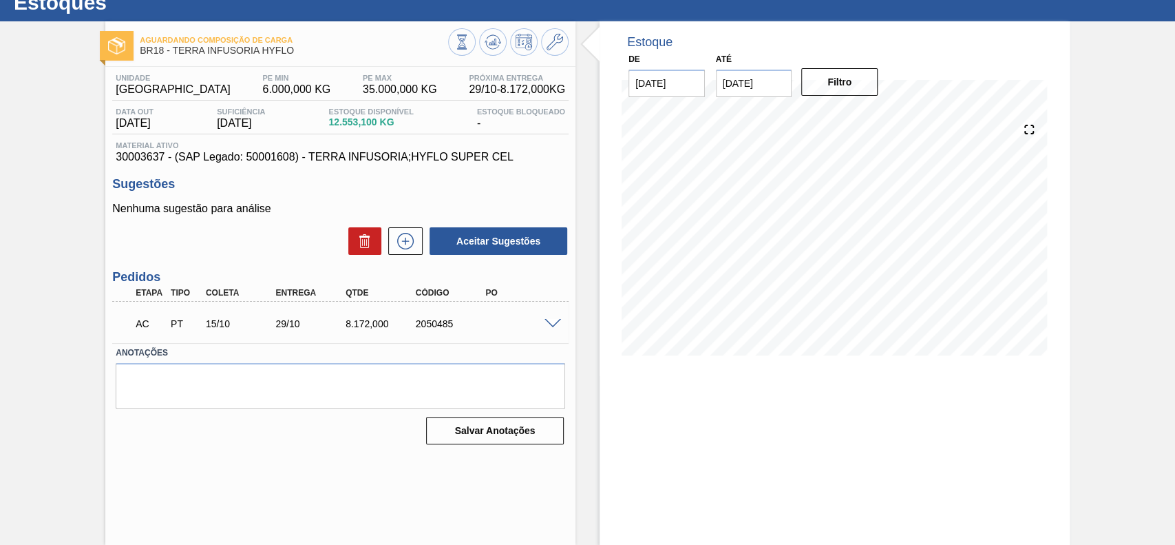
click at [548, 317] on div at bounding box center [555, 322] width 28 height 10
click at [551, 320] on span at bounding box center [553, 324] width 17 height 10
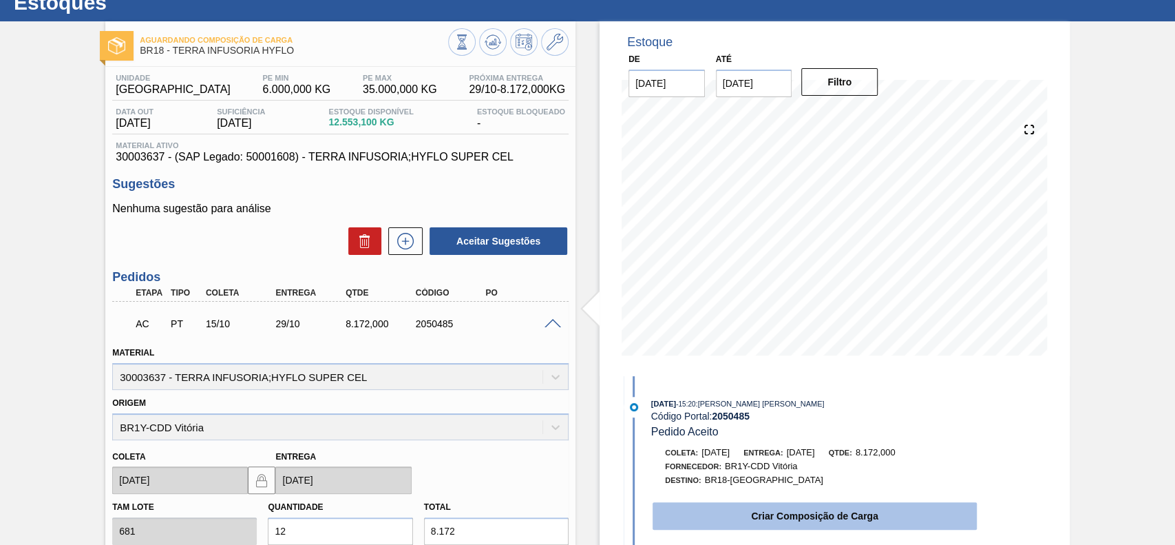
click at [743, 516] on button "Criar Composição de Carga" at bounding box center [815, 516] width 324 height 28
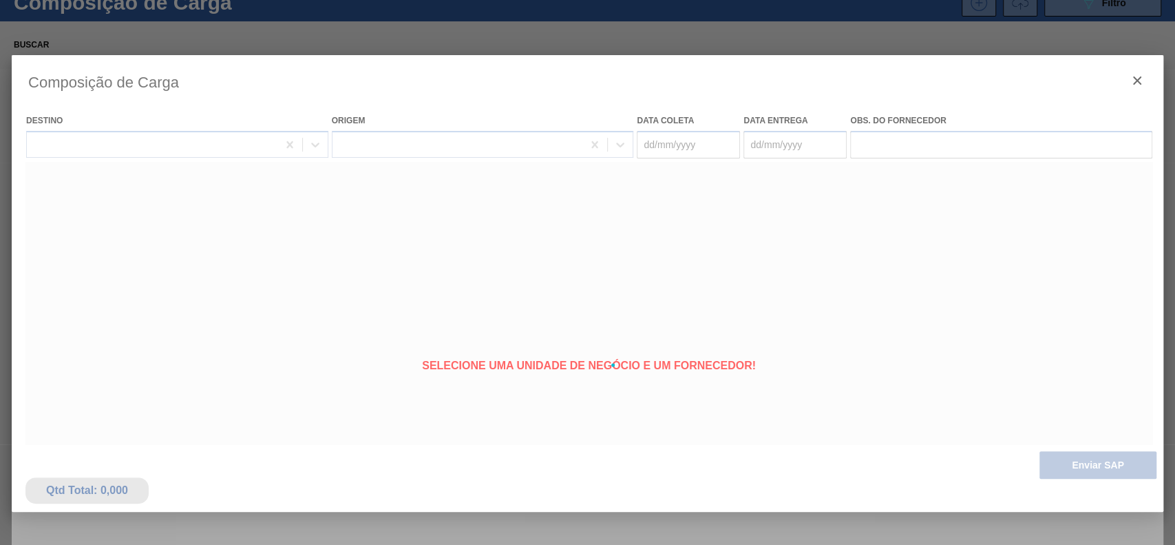
type coleta "[DATE]"
type Entrega "[DATE]"
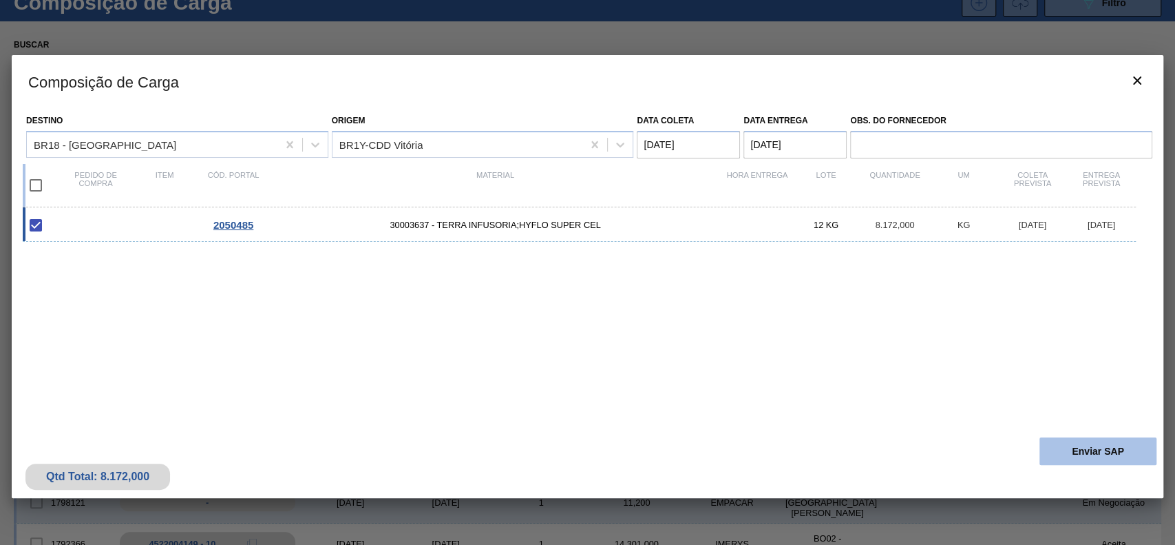
click at [1099, 454] on button "Enviar SAP" at bounding box center [1097, 451] width 117 height 28
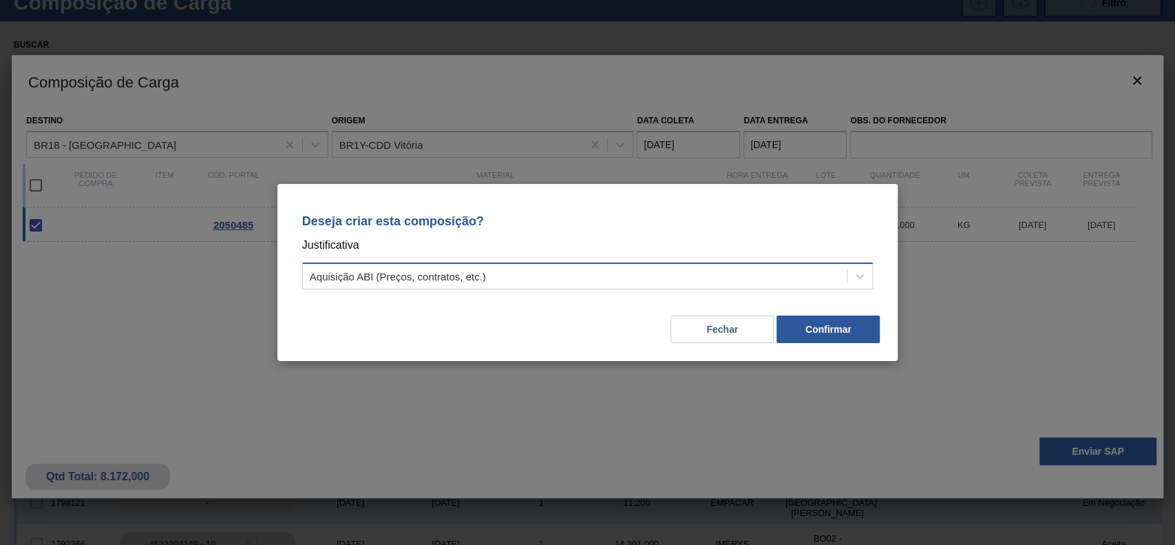
click at [440, 279] on div "Aquisição ABI (Preços, contratos, etc.)" at bounding box center [398, 277] width 176 height 12
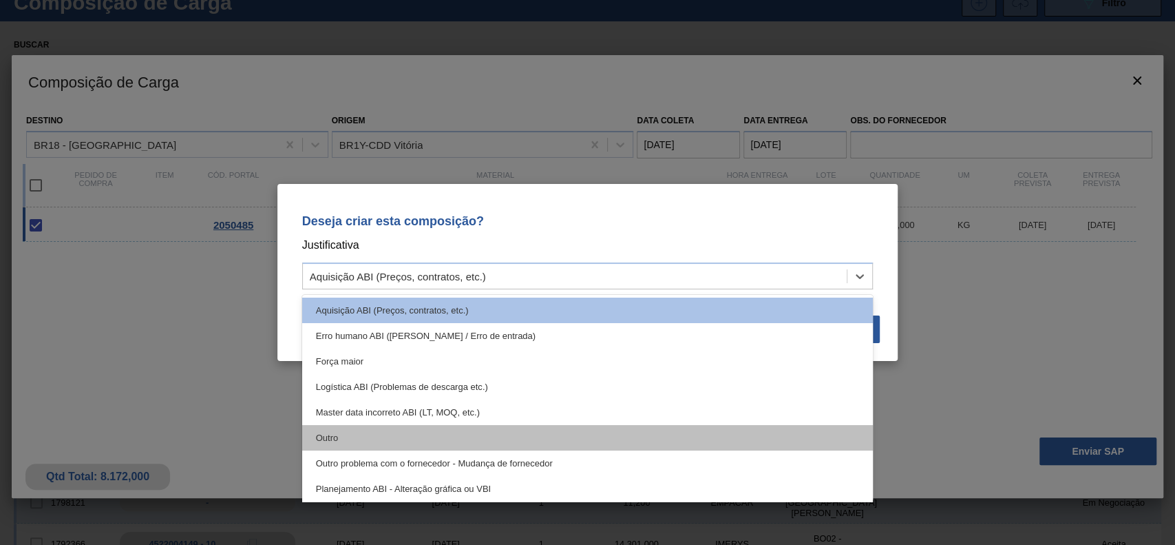
click at [392, 425] on div "Outro" at bounding box center [587, 437] width 571 height 25
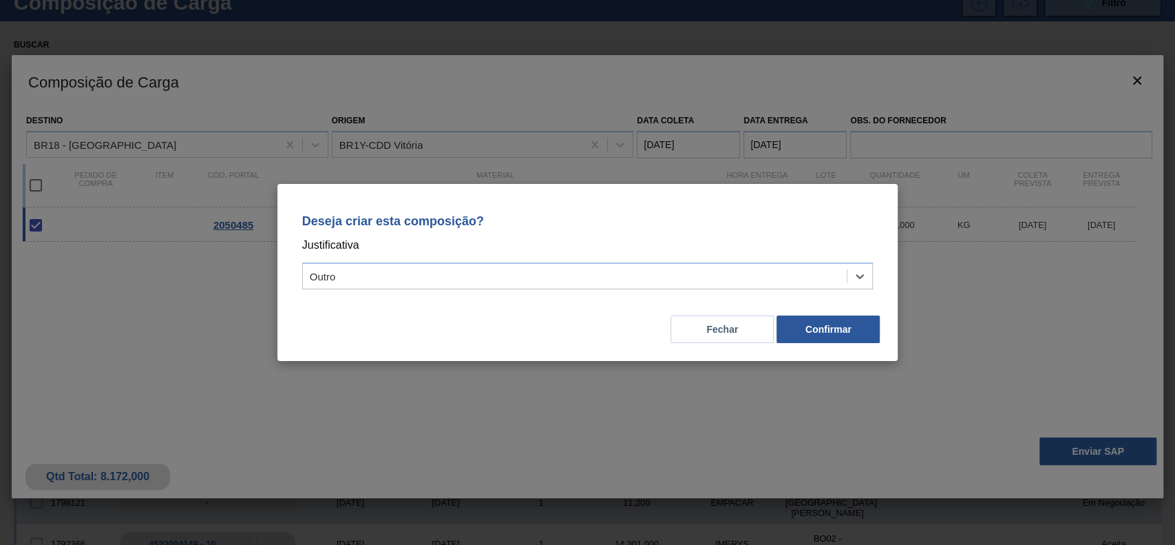
click at [840, 346] on div "Deseja criar esta composição? Justificativa option Outro, selected. Select is f…" at bounding box center [587, 272] width 621 height 177
click at [826, 326] on button "Confirmar" at bounding box center [827, 329] width 103 height 28
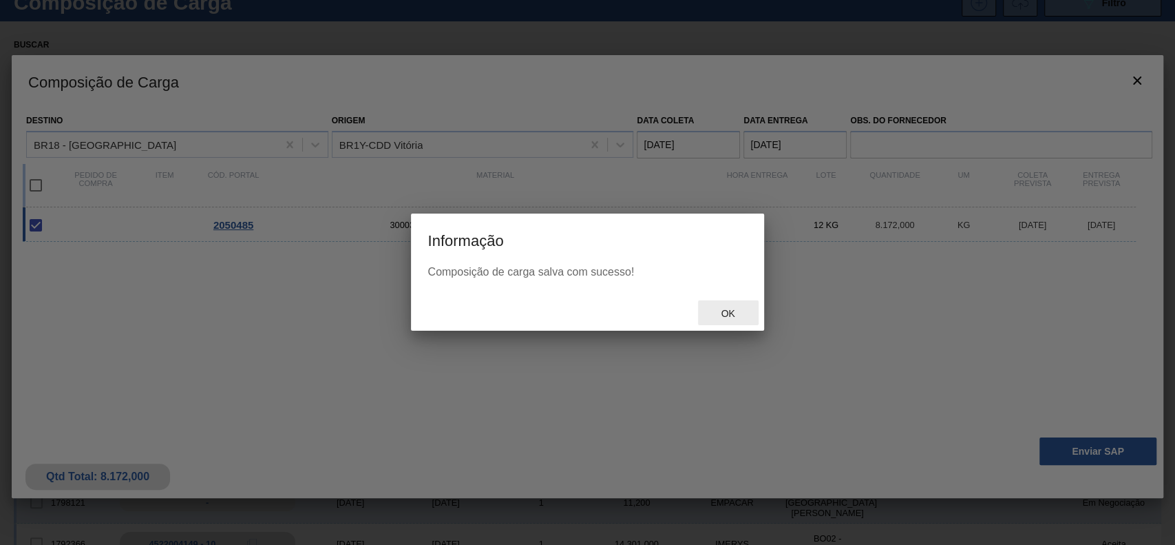
click at [721, 313] on span "Ok" at bounding box center [728, 313] width 36 height 11
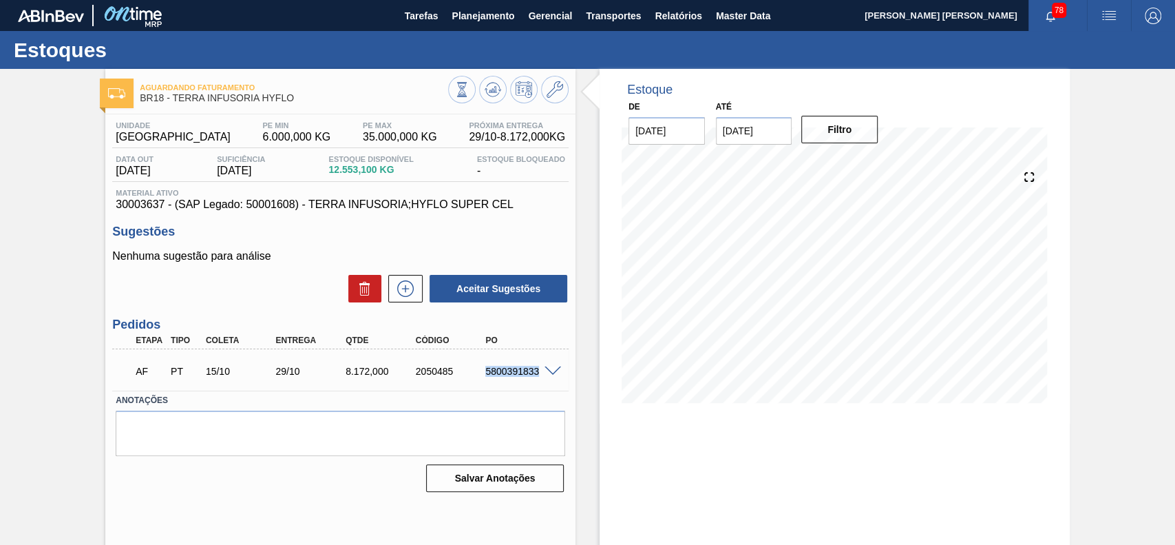
drag, startPoint x: 486, startPoint y: 369, endPoint x: 542, endPoint y: 383, distance: 58.1
click at [542, 383] on div "AF PT 15/10 29/10 8.172,000 2050485 5800391833" at bounding box center [337, 370] width 420 height 28
copy div "5800391833"
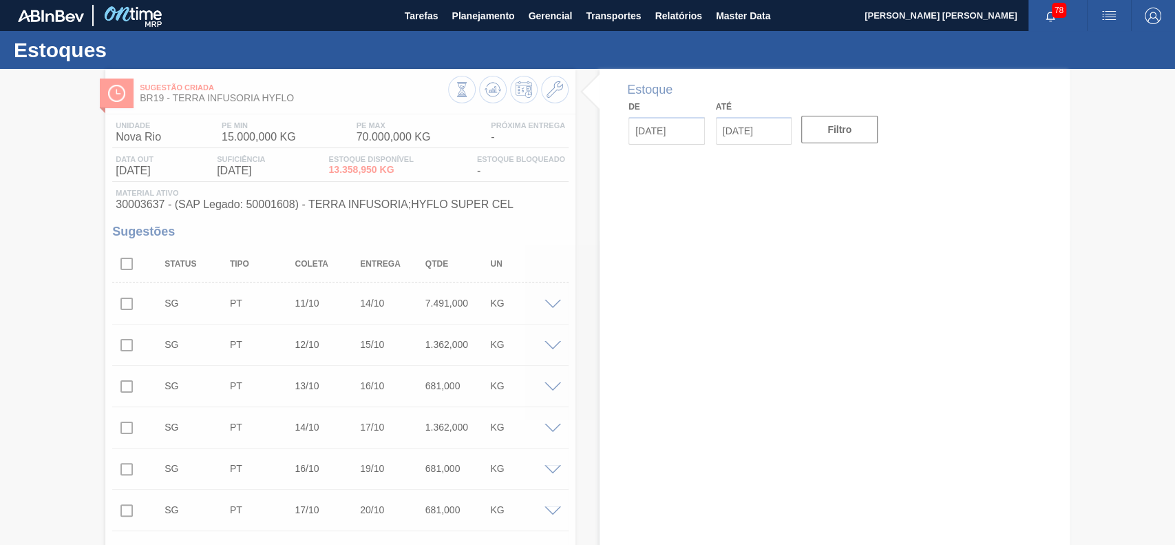
type input "[DATE]"
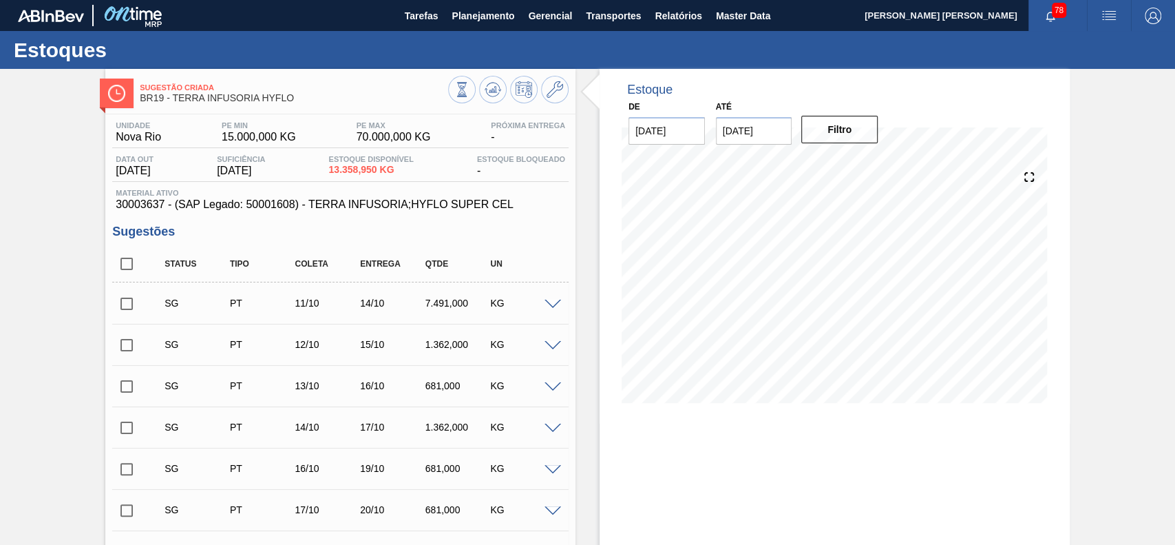
click at [131, 269] on input "checkbox" at bounding box center [126, 263] width 29 height 29
checkbox input "true"
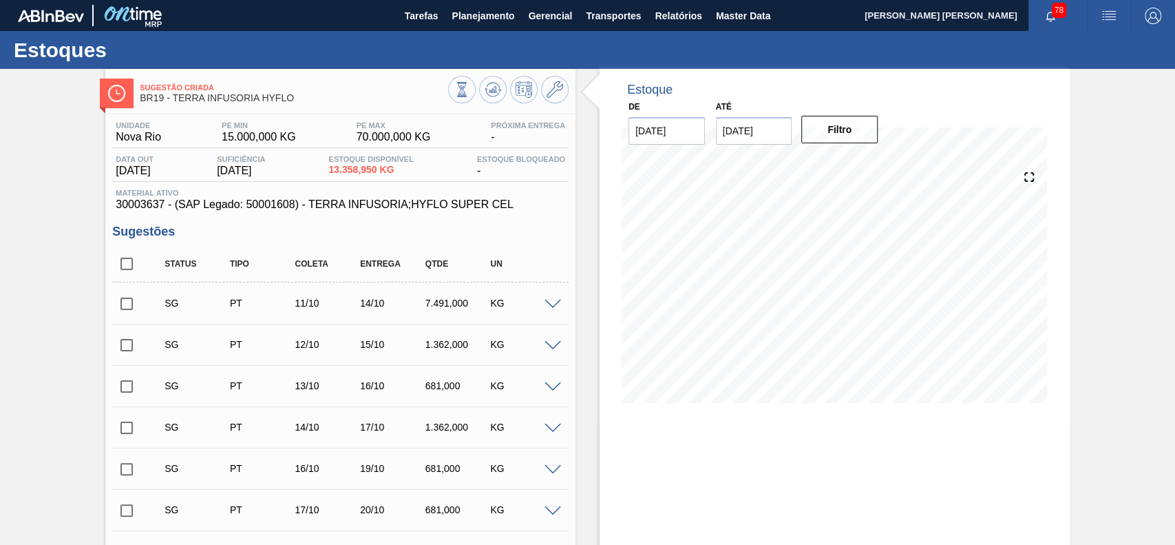
checkbox input "true"
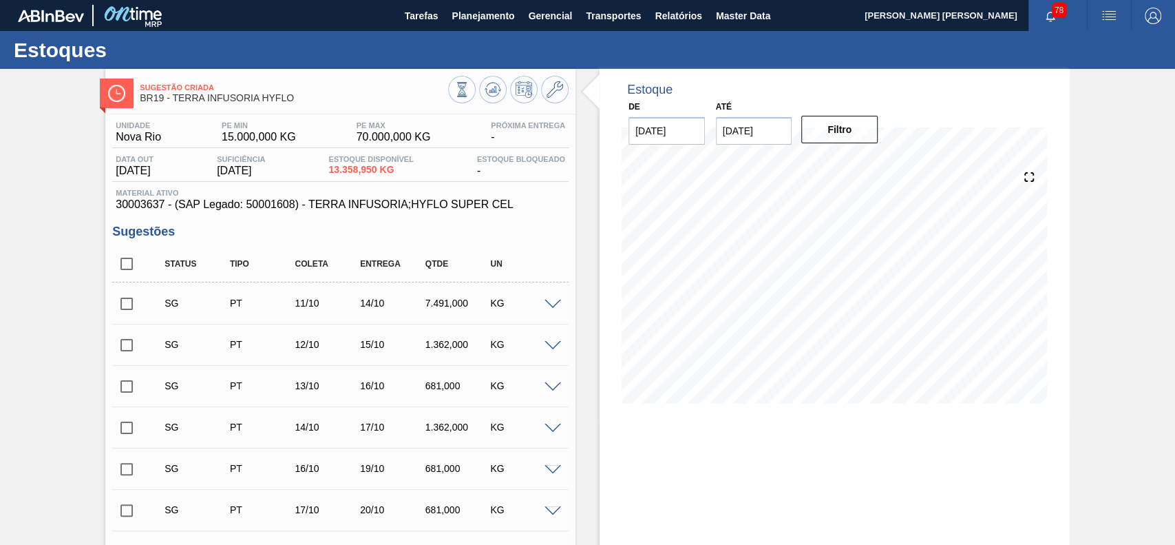
checkbox input "true"
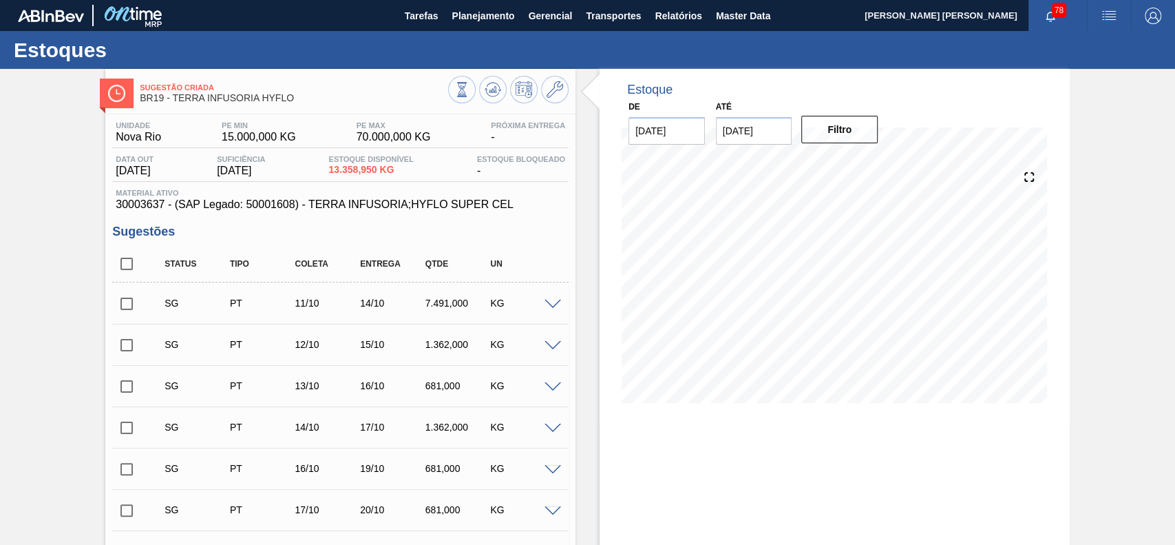
checkbox input "true"
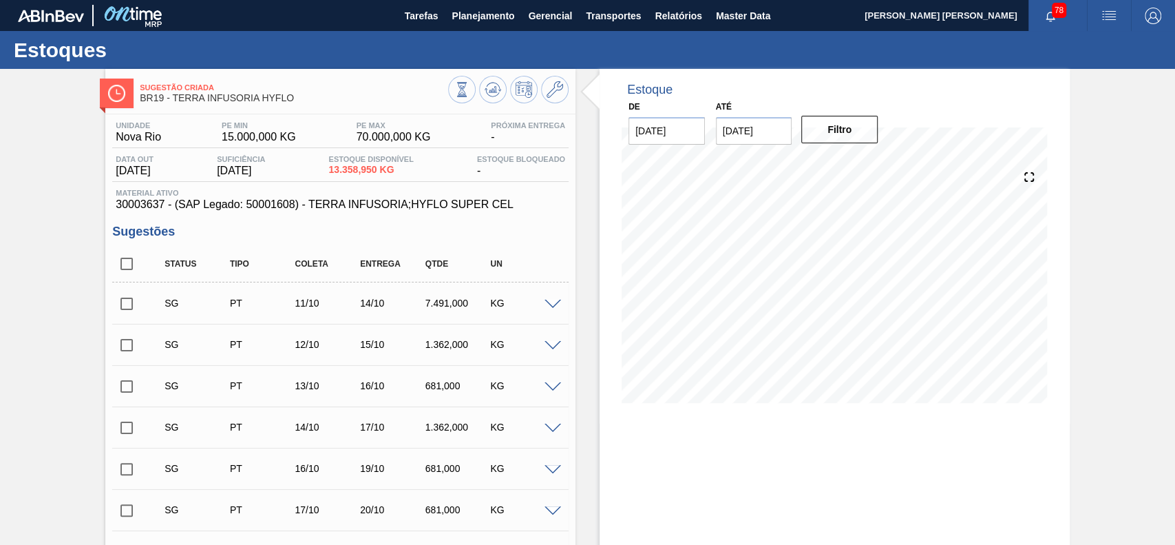
checkbox input "true"
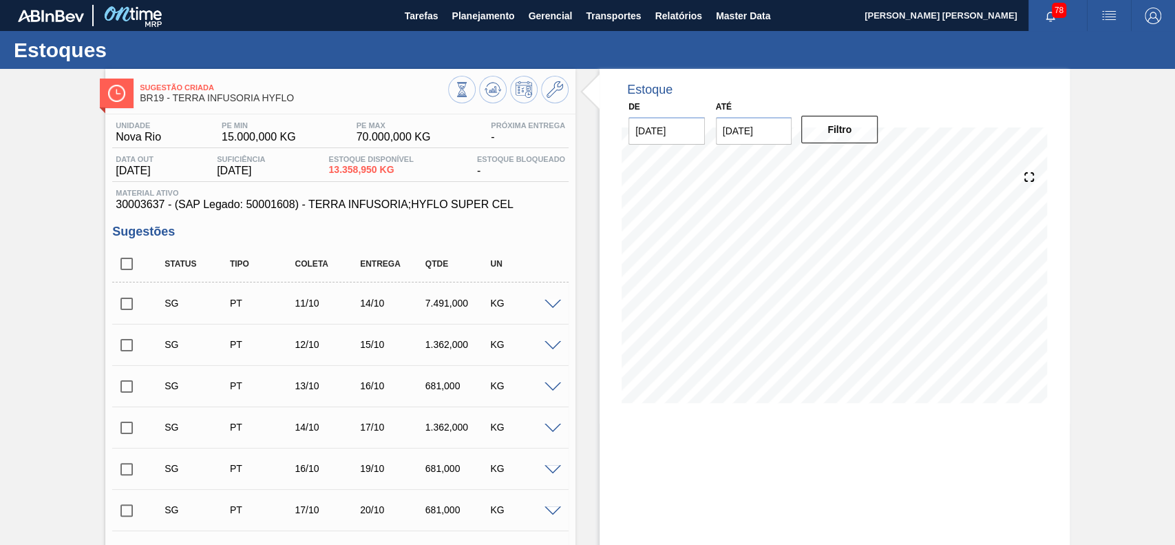
checkbox input "true"
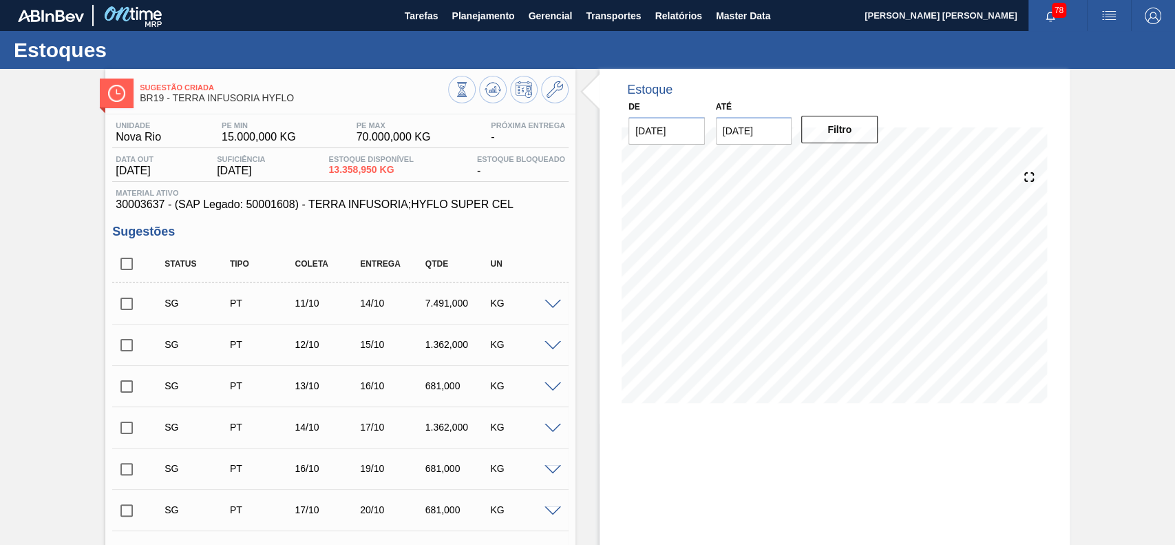
checkbox input "true"
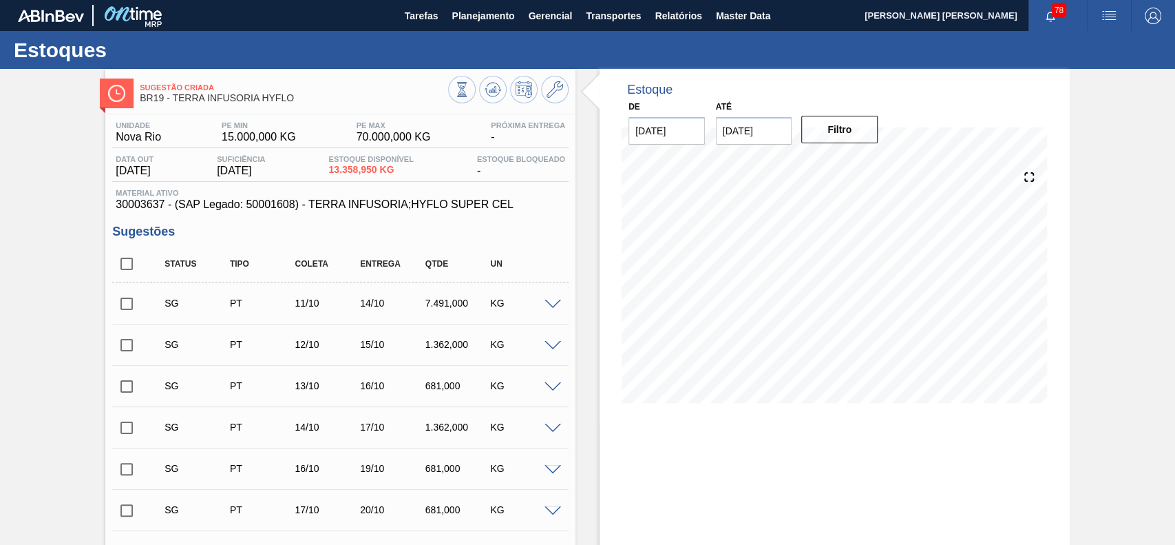
checkbox input "true"
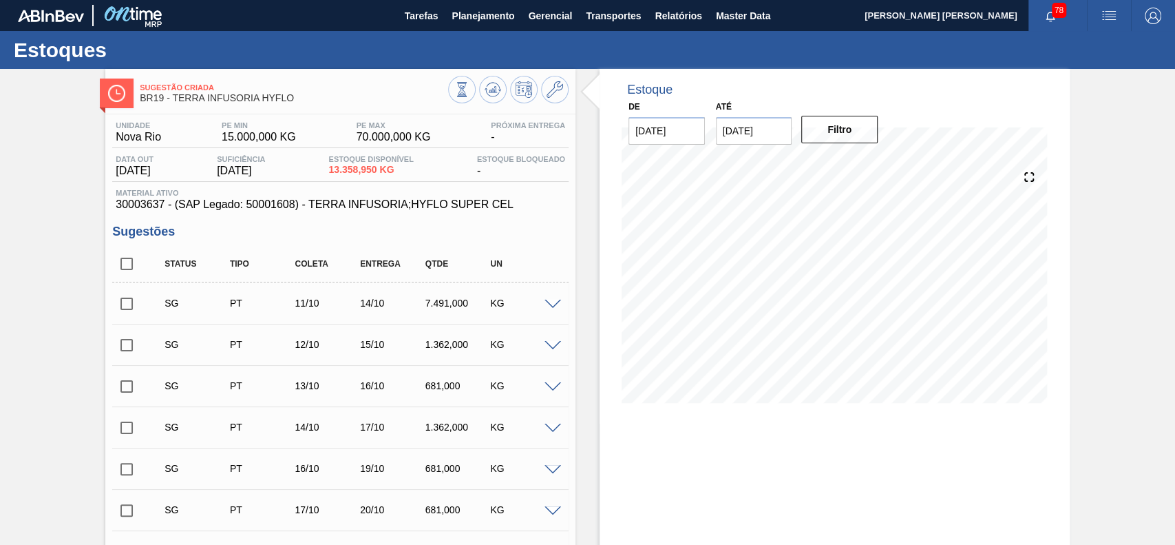
checkbox input "true"
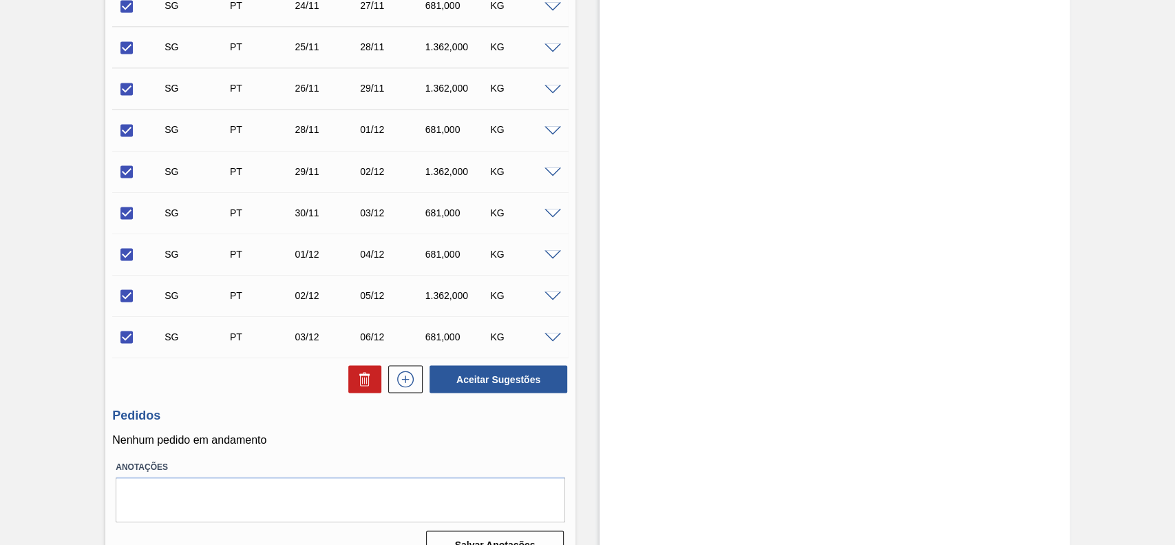
scroll to position [1645, 0]
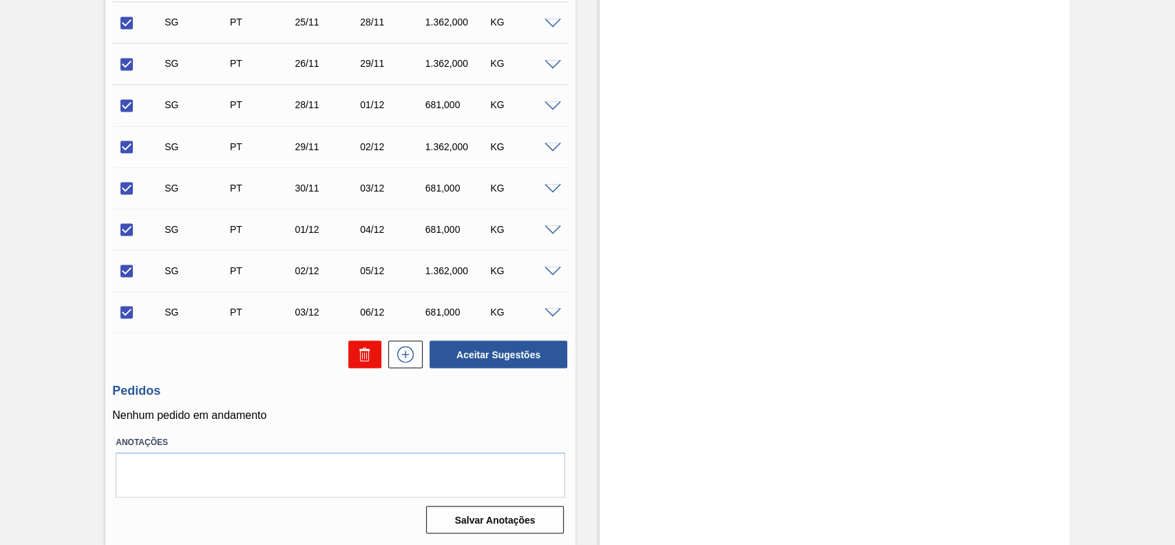
click at [374, 360] on button at bounding box center [364, 354] width 33 height 28
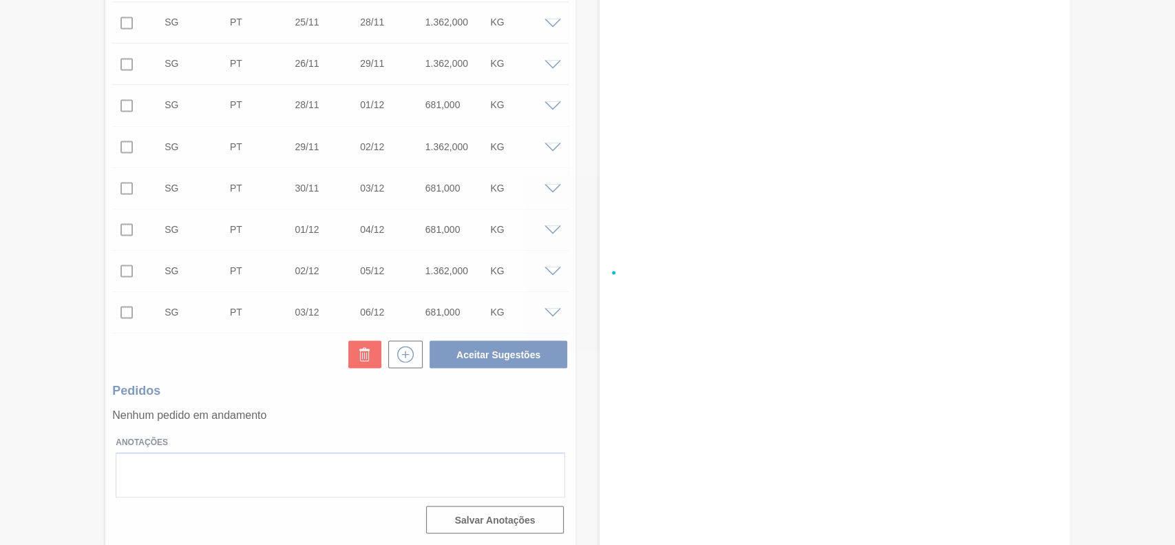
checkbox input "false"
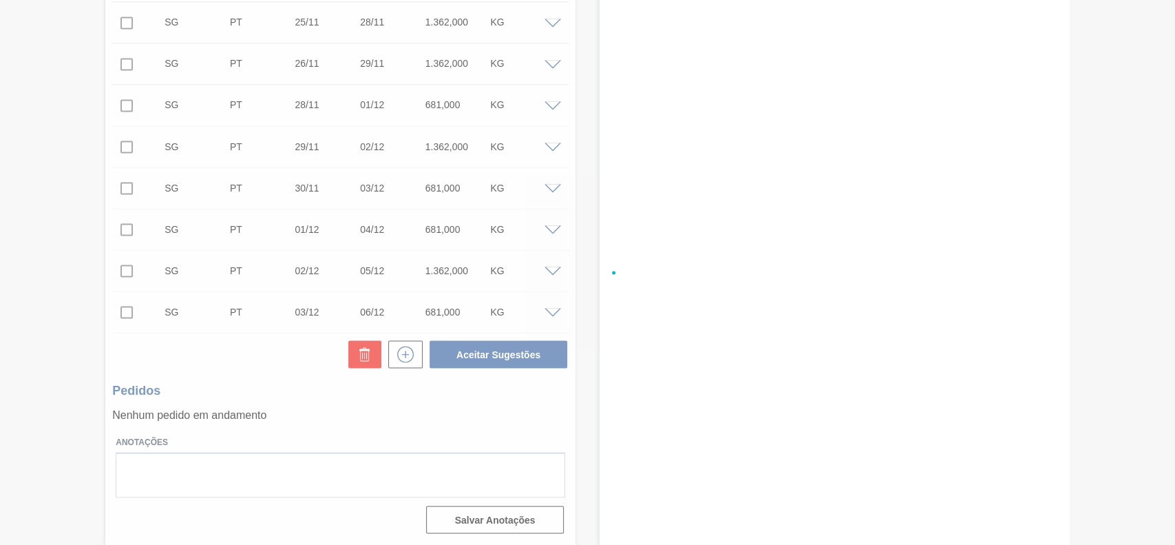
checkbox input "false"
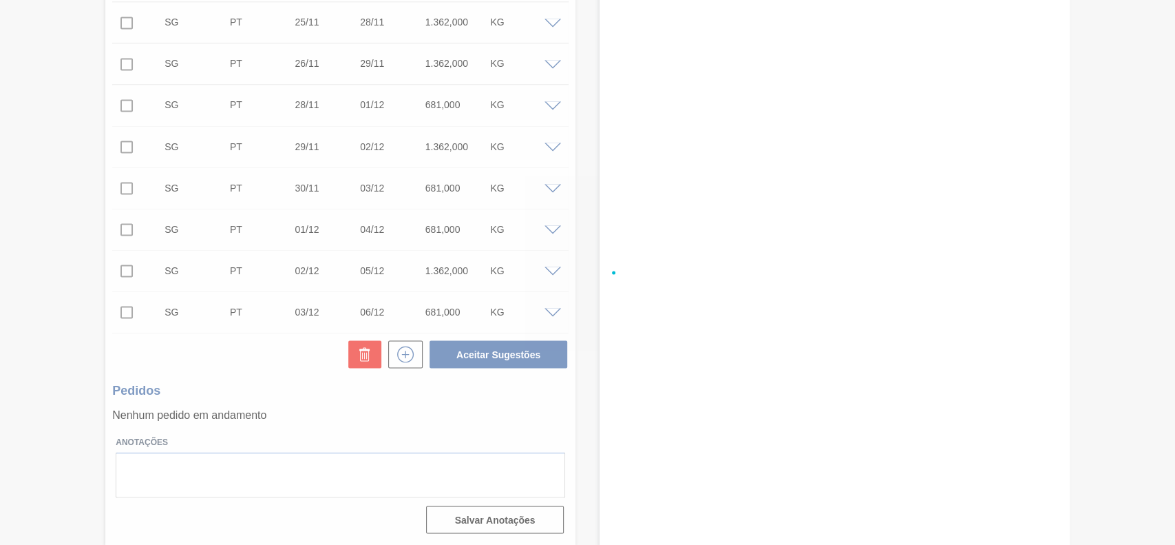
checkbox input "false"
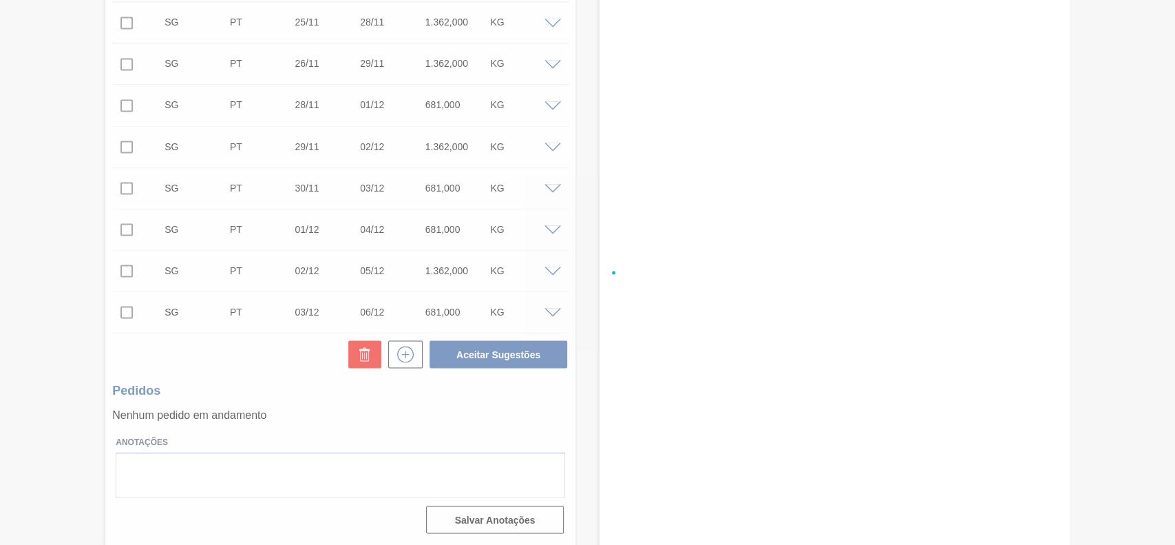
checkbox input "false"
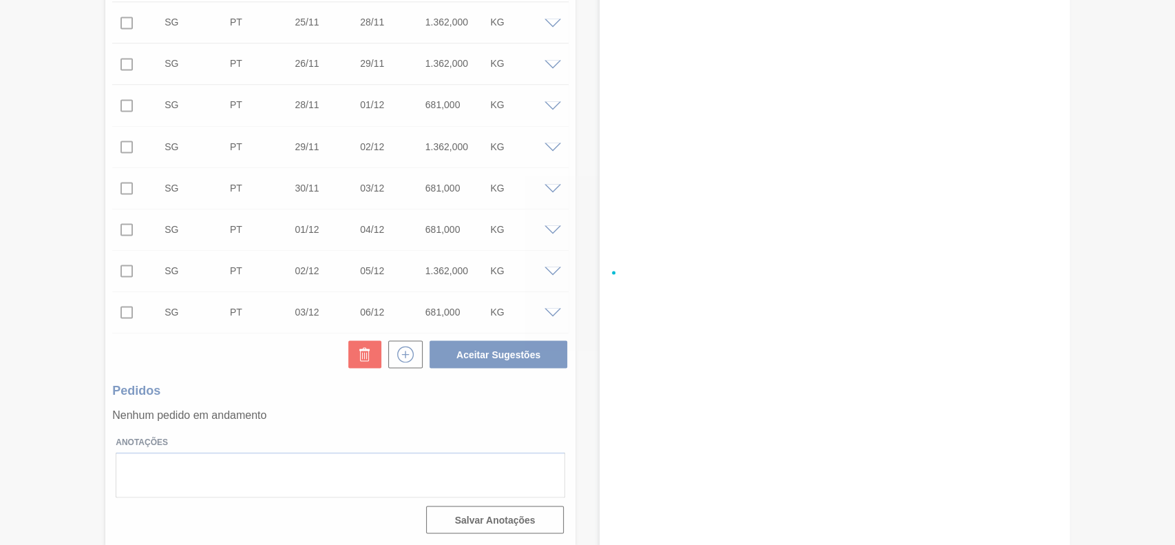
checkbox input "false"
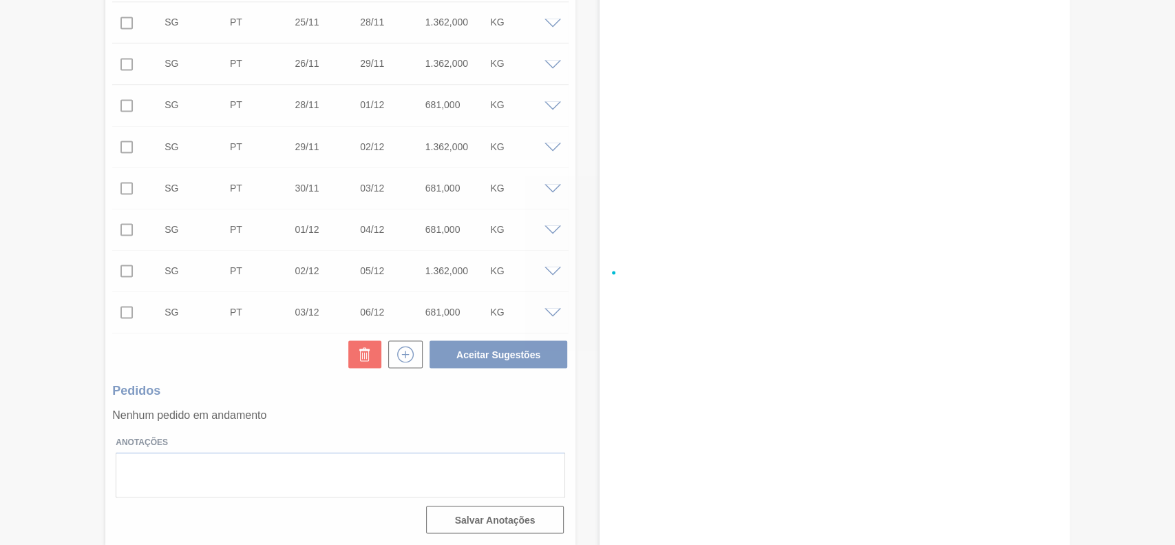
checkbox input "false"
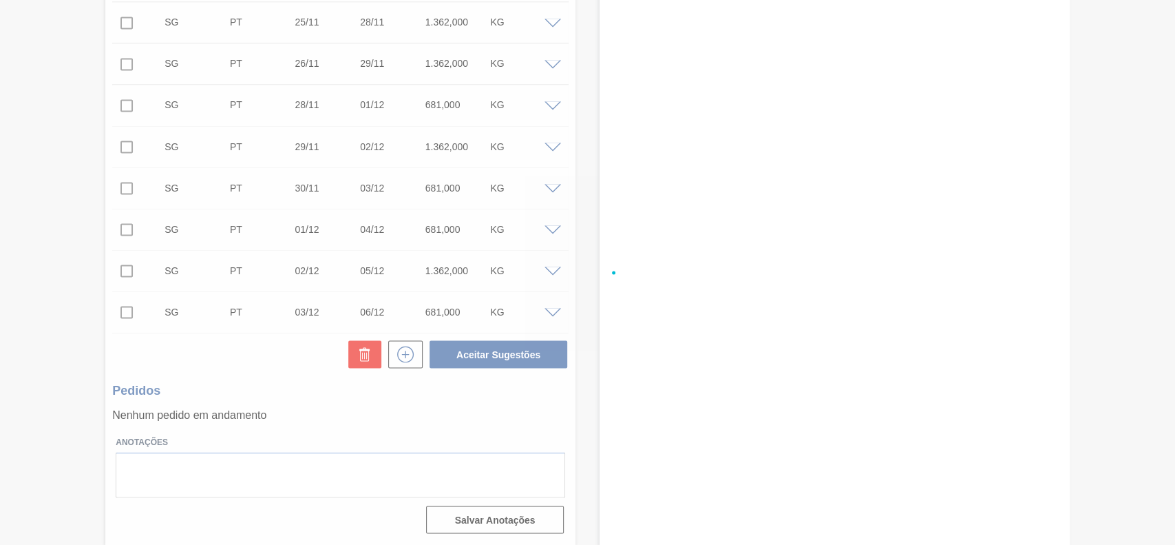
checkbox input "false"
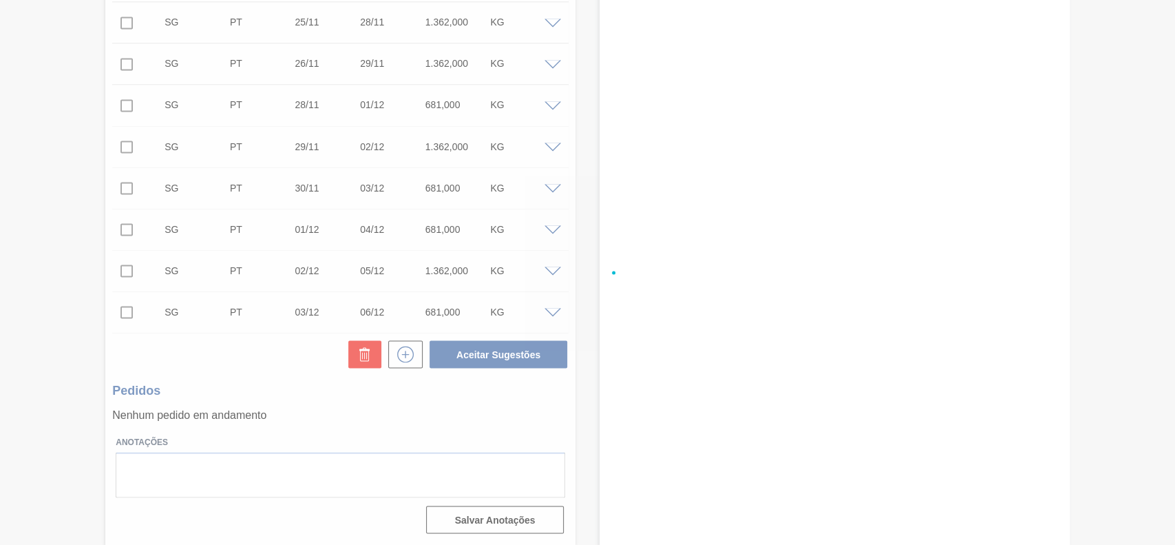
checkbox input "false"
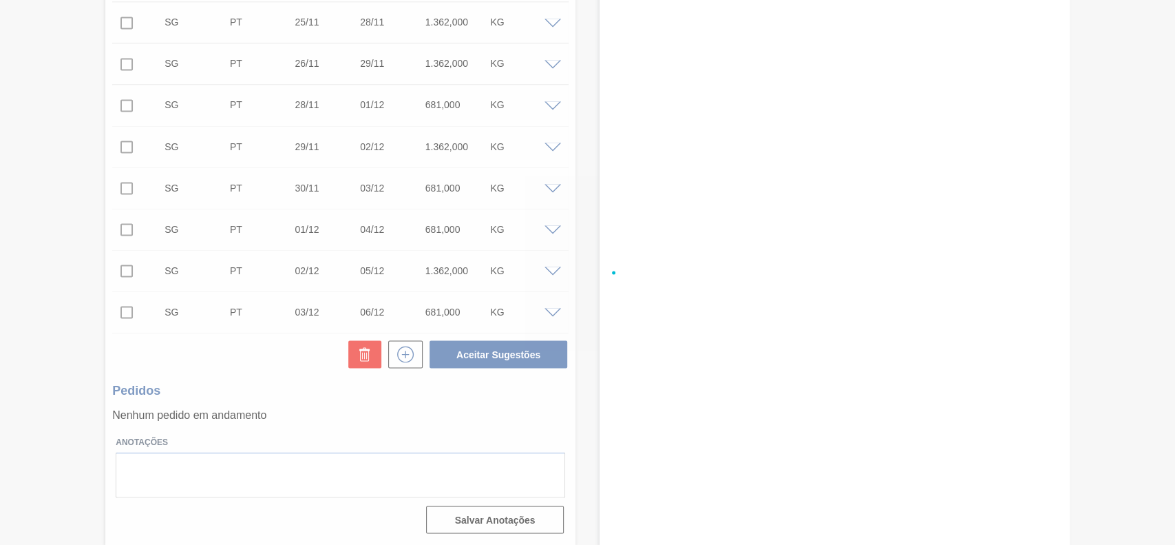
checkbox input "false"
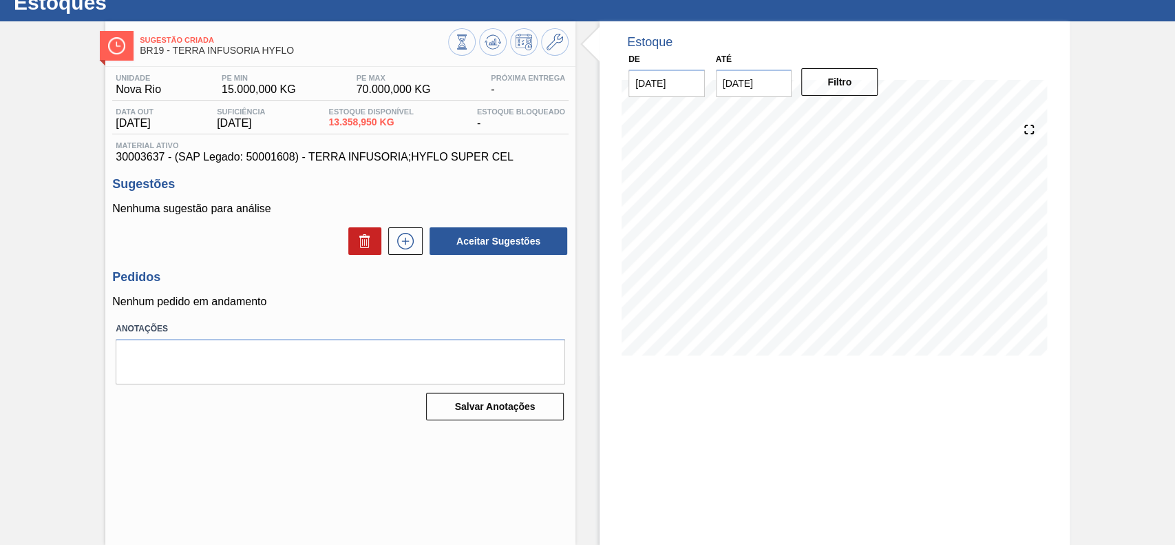
scroll to position [47, 0]
click at [405, 245] on icon at bounding box center [405, 241] width 22 height 17
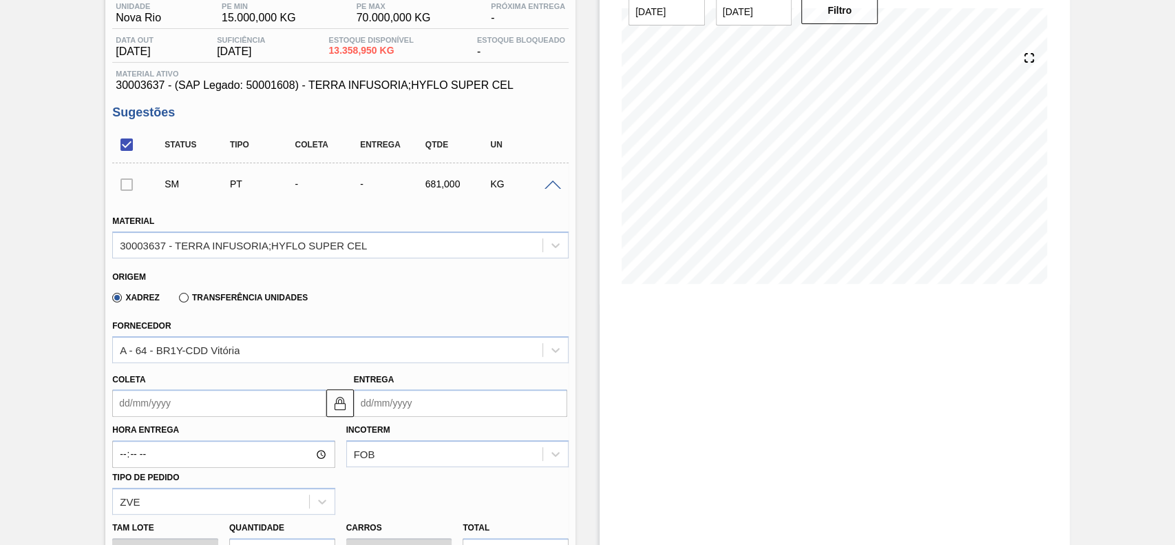
scroll to position [231, 0]
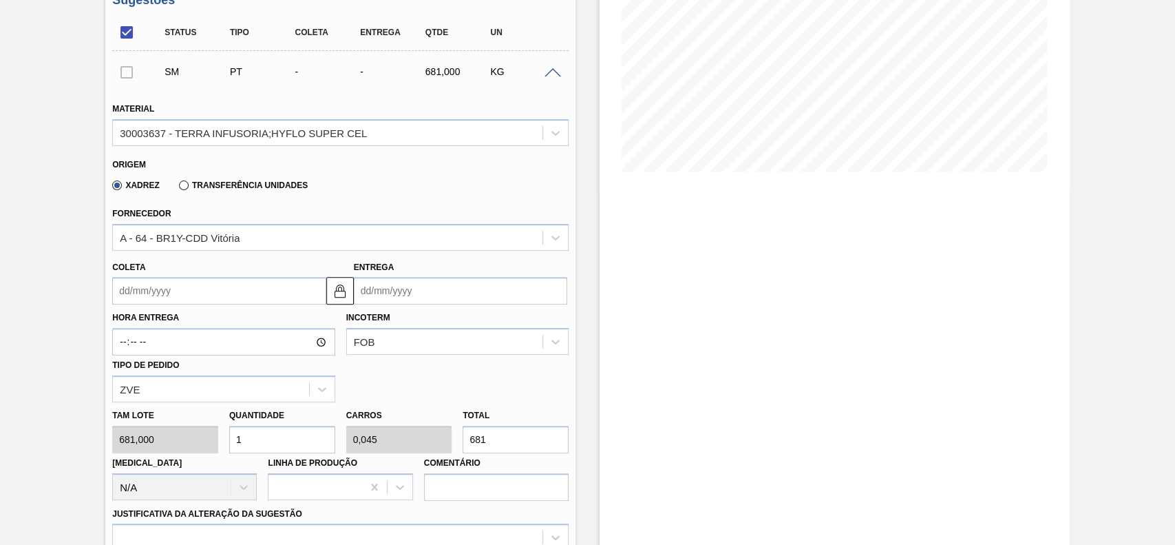
click at [198, 300] on input "Coleta" at bounding box center [218, 291] width 213 height 28
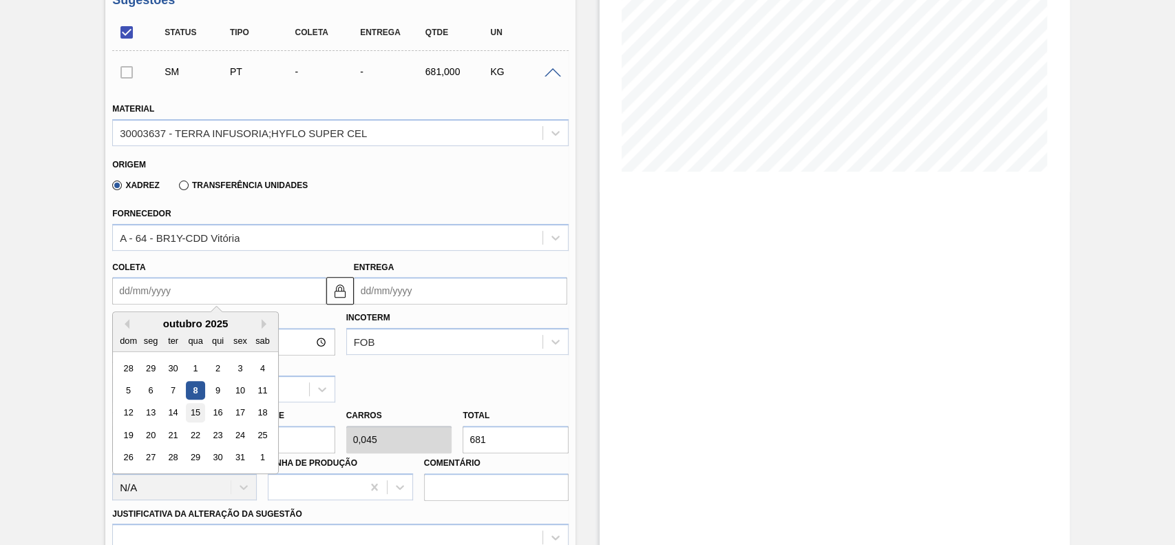
click at [193, 419] on div "15" at bounding box center [196, 412] width 19 height 19
type input "[DATE]"
type input "18/10/2025"
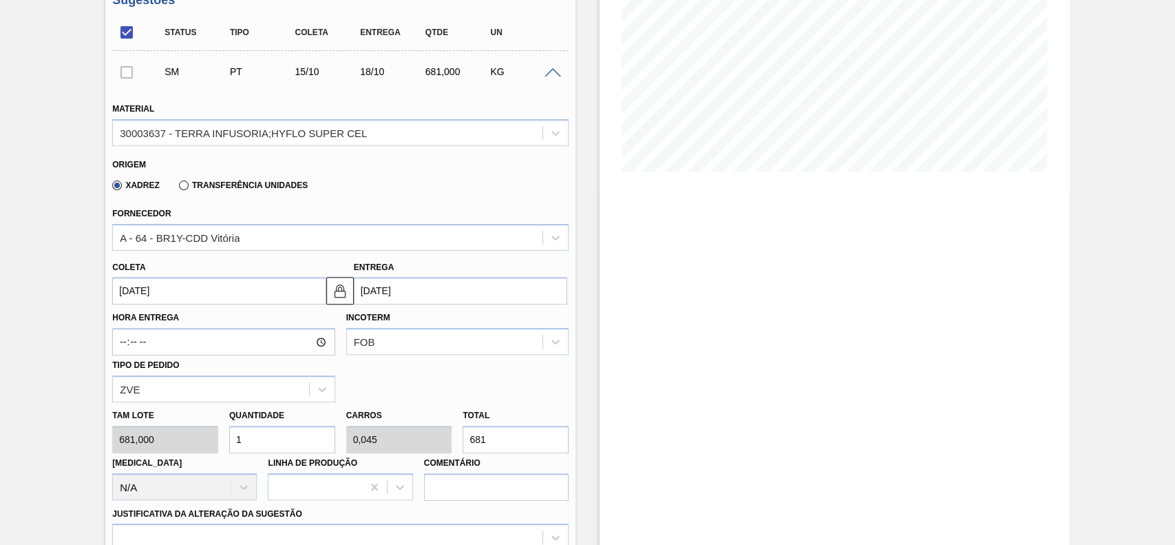
click at [281, 444] on input "1" at bounding box center [282, 439] width 106 height 28
type input "12"
type input "0,545"
type input "8.172"
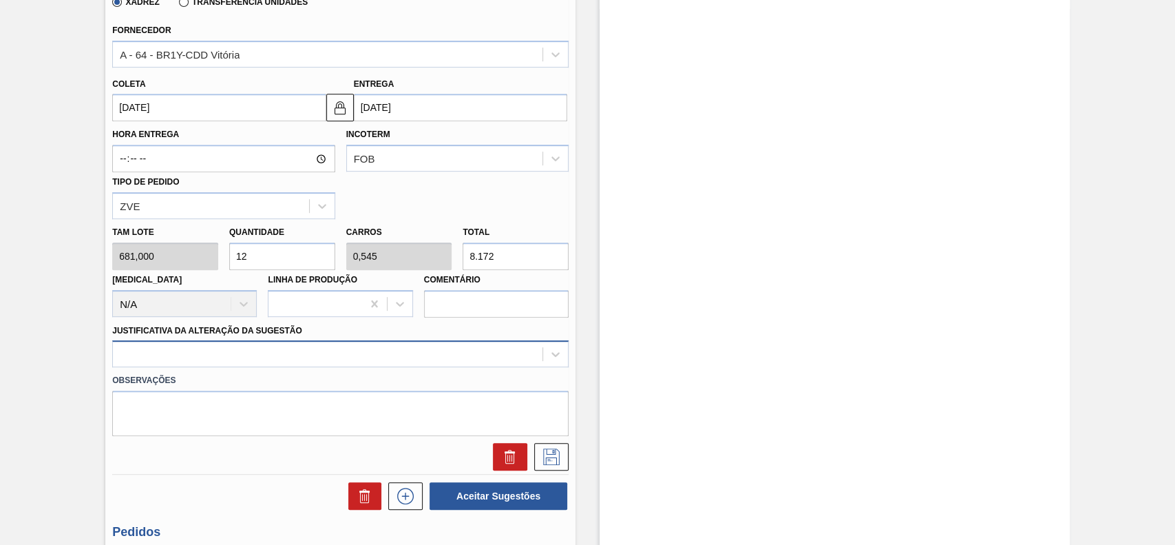
type input "12"
click at [262, 361] on div at bounding box center [340, 353] width 456 height 27
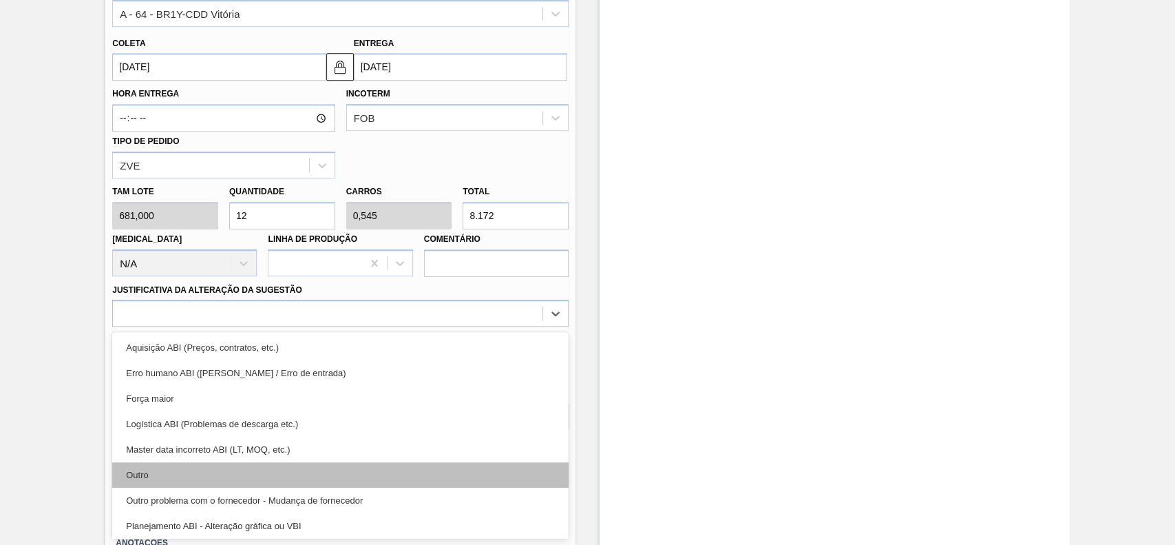
click at [218, 472] on div "Outro" at bounding box center [340, 474] width 456 height 25
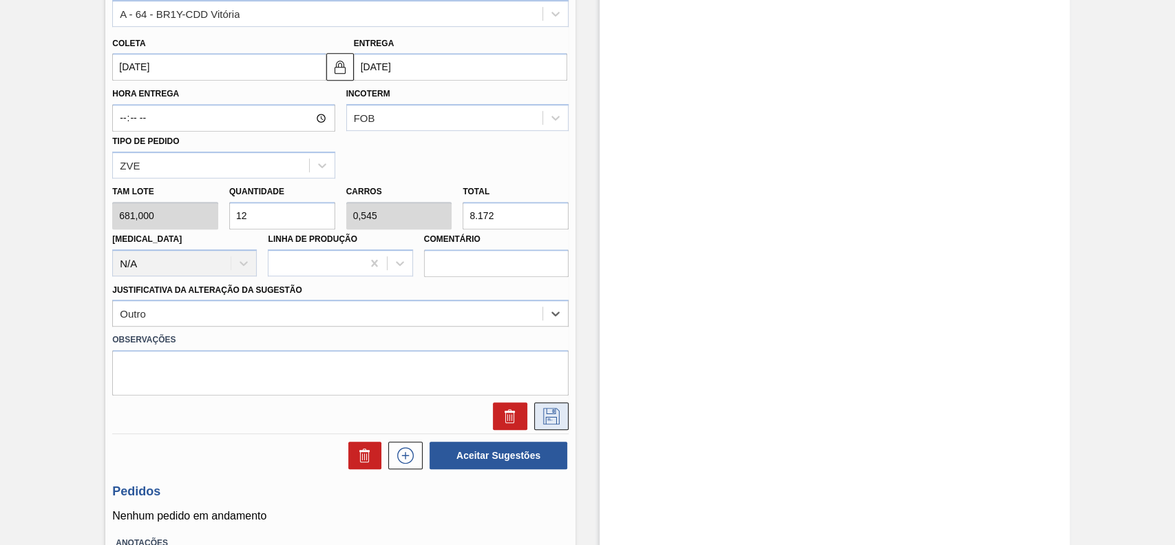
click at [545, 423] on icon at bounding box center [551, 416] width 17 height 17
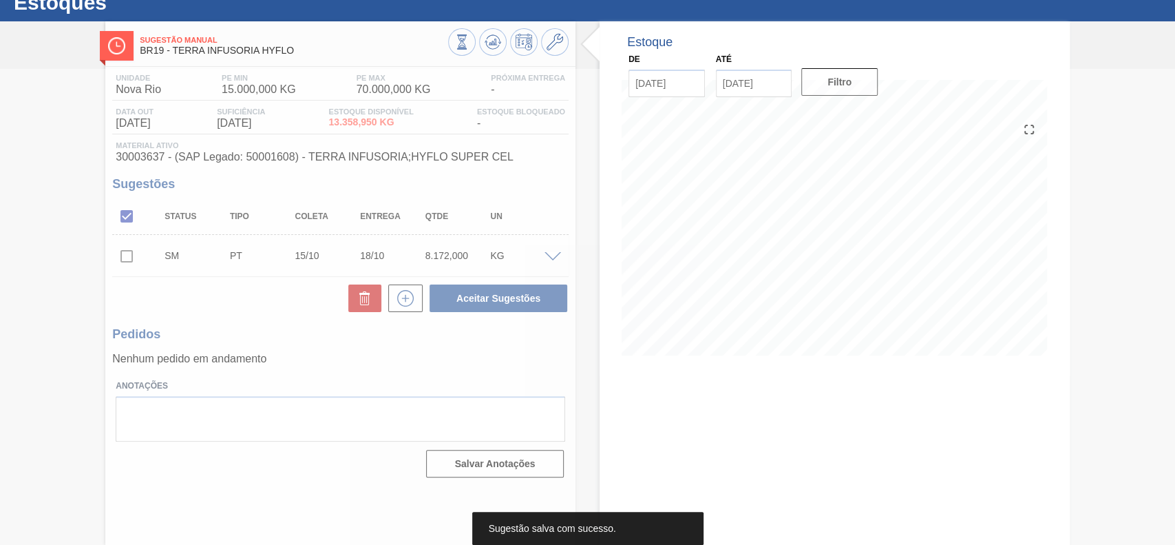
scroll to position [47, 0]
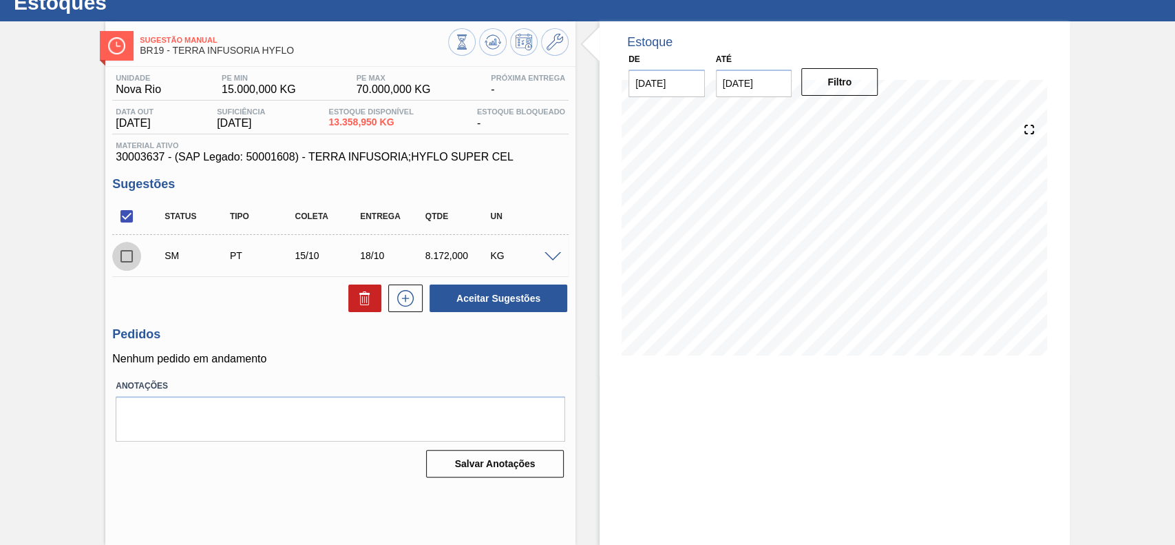
click at [140, 264] on input "checkbox" at bounding box center [126, 256] width 29 height 29
checkbox input "true"
click at [465, 295] on button "Aceitar Sugestões" at bounding box center [499, 298] width 138 height 28
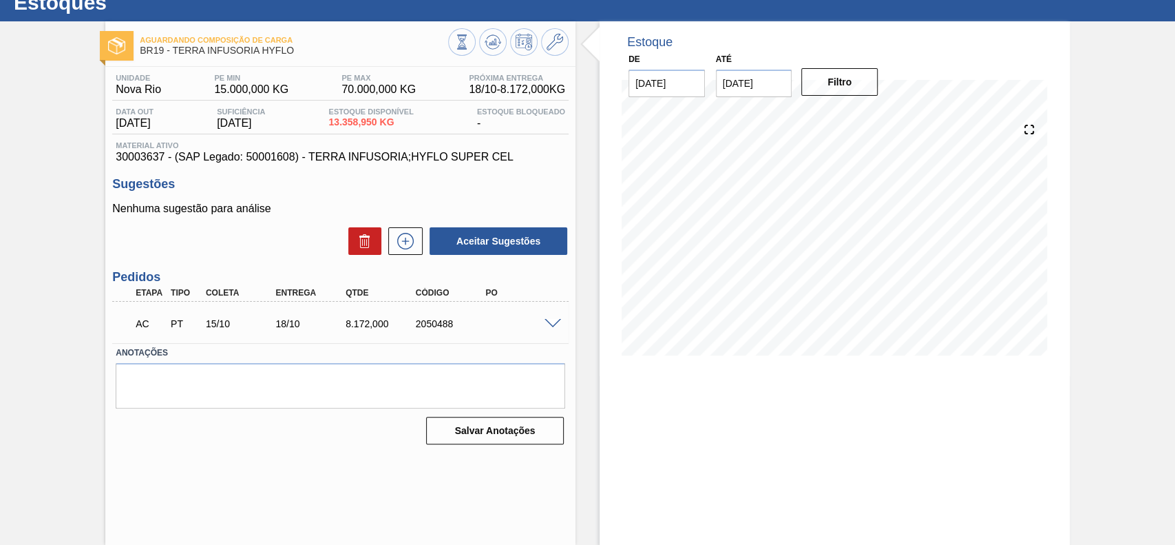
click at [550, 322] on span at bounding box center [553, 324] width 17 height 10
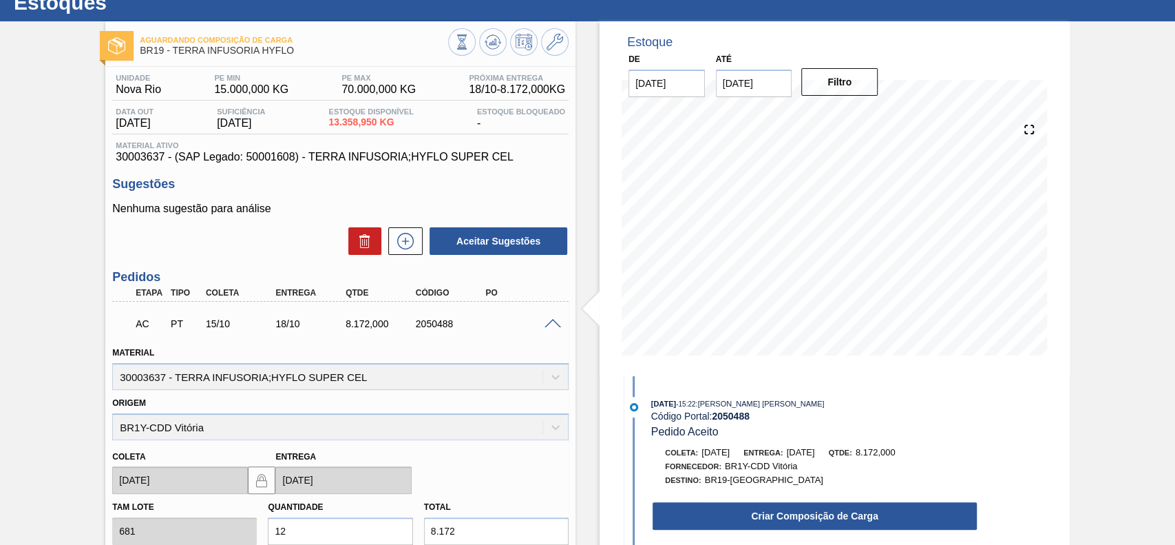
click at [754, 514] on button "Criar Composição de Carga" at bounding box center [815, 516] width 324 height 28
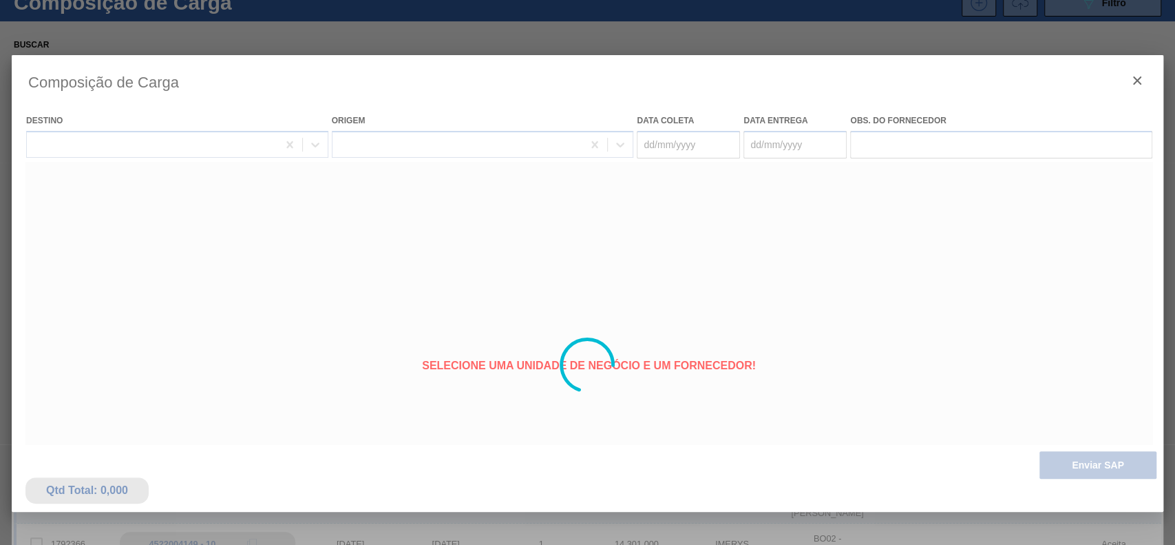
type coleta "[DATE]"
type Entrega "18/10/2025"
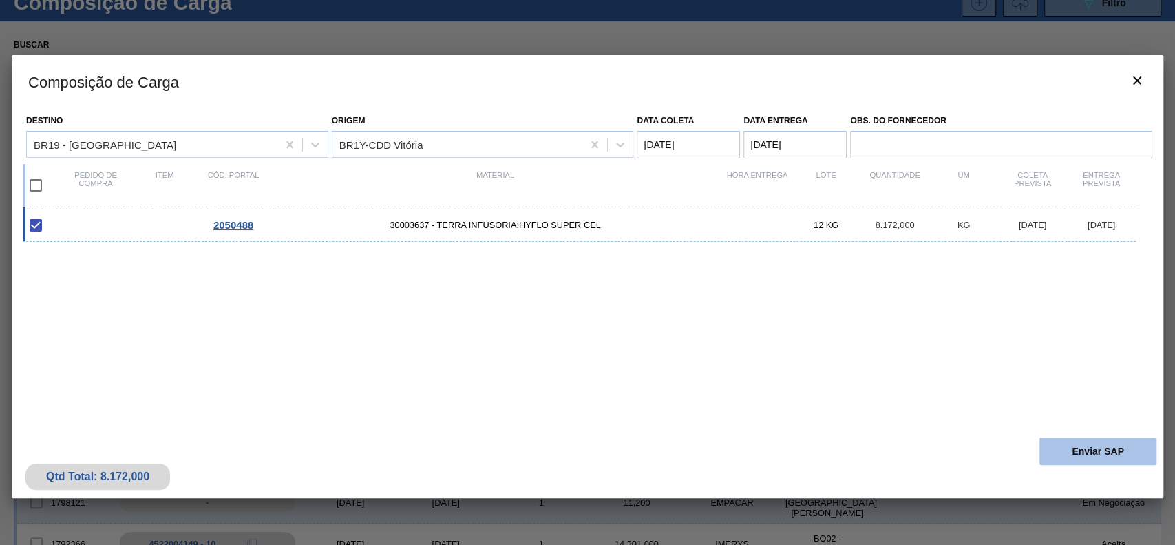
click at [1090, 444] on button "Enviar SAP" at bounding box center [1097, 451] width 117 height 28
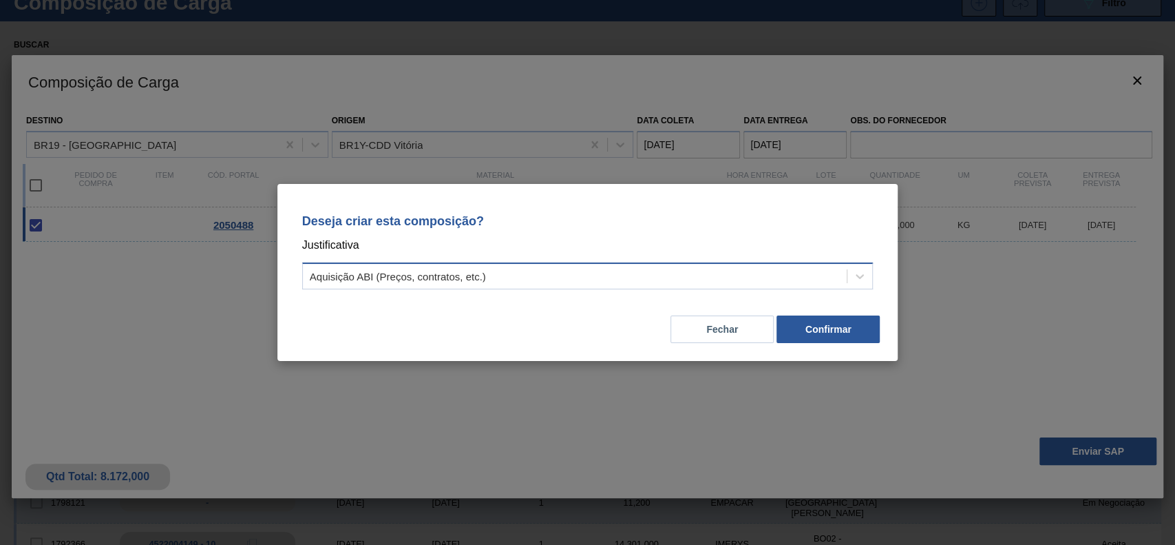
click at [348, 266] on div "Aquisição ABI (Preços, contratos, etc.)" at bounding box center [575, 276] width 545 height 20
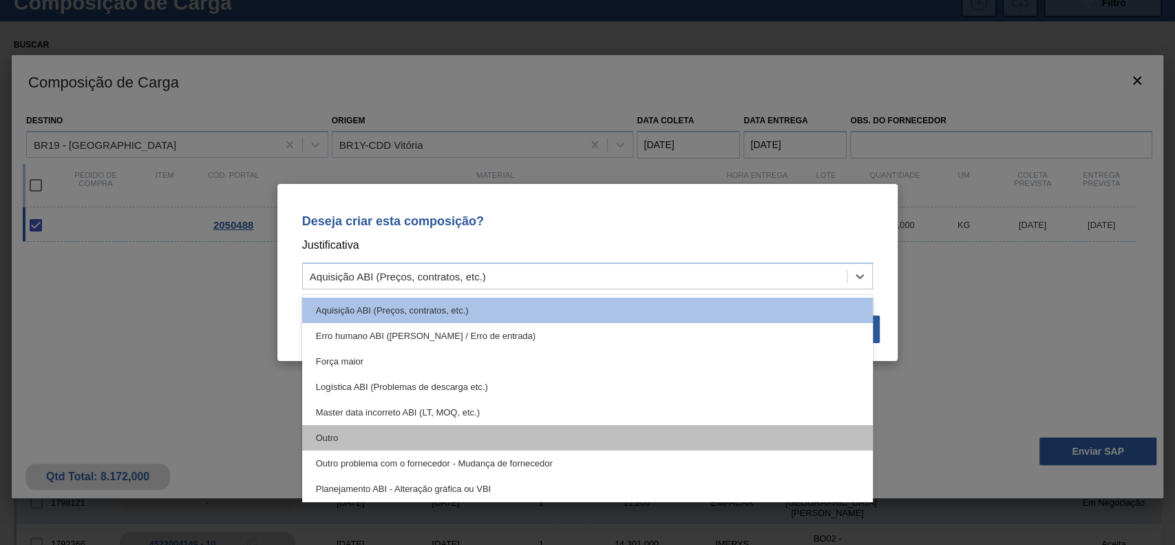
click at [399, 430] on div "Outro" at bounding box center [587, 437] width 571 height 25
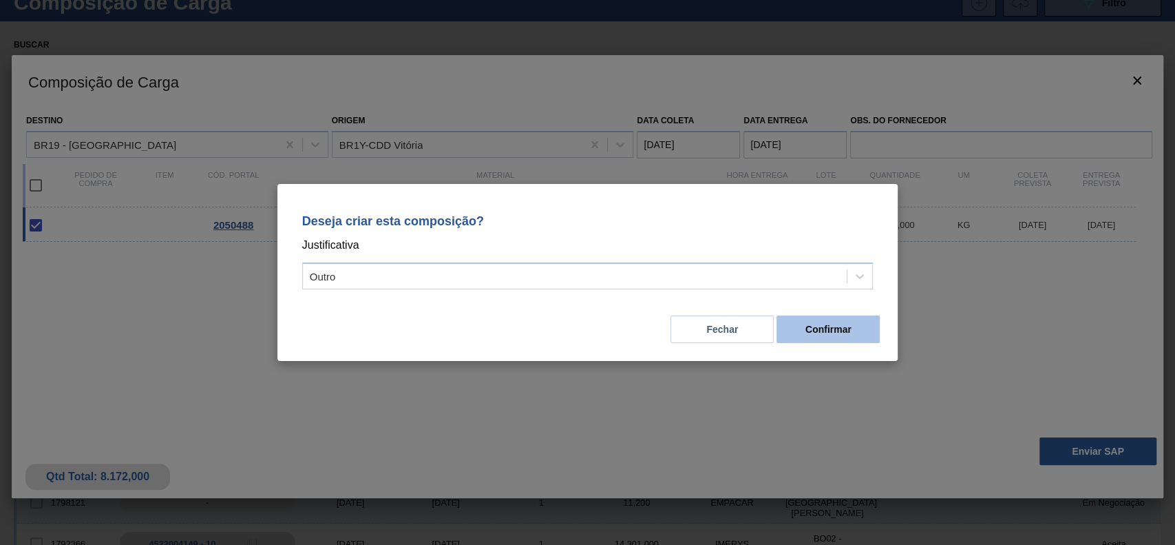
click at [810, 332] on button "Confirmar" at bounding box center [827, 329] width 103 height 28
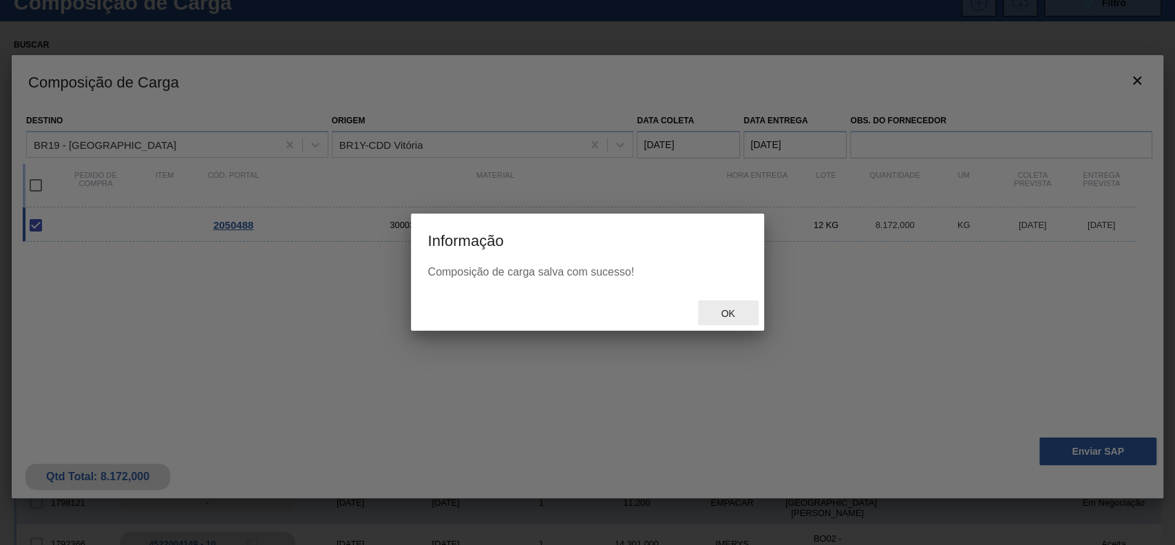
click at [726, 305] on div "Ok" at bounding box center [728, 312] width 61 height 25
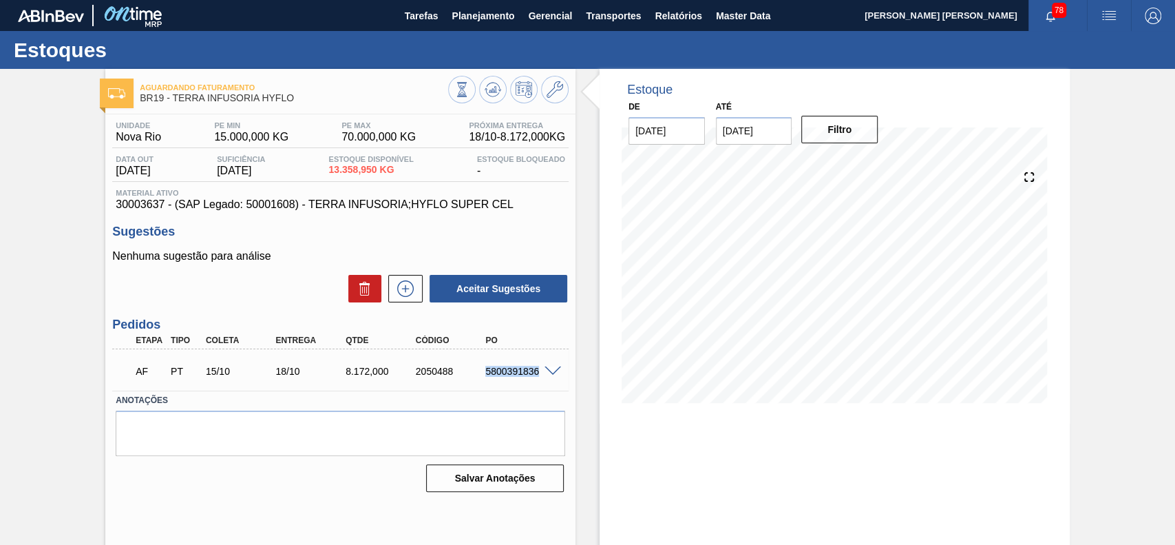
drag, startPoint x: 478, startPoint y: 366, endPoint x: 550, endPoint y: 388, distance: 75.8
click at [550, 388] on div "AF PT 15/10 18/10 8.172,000 2050488 5800391836 Material 30003637 - TERRA INFUSO…" at bounding box center [340, 369] width 456 height 41
copy div "5800391836"
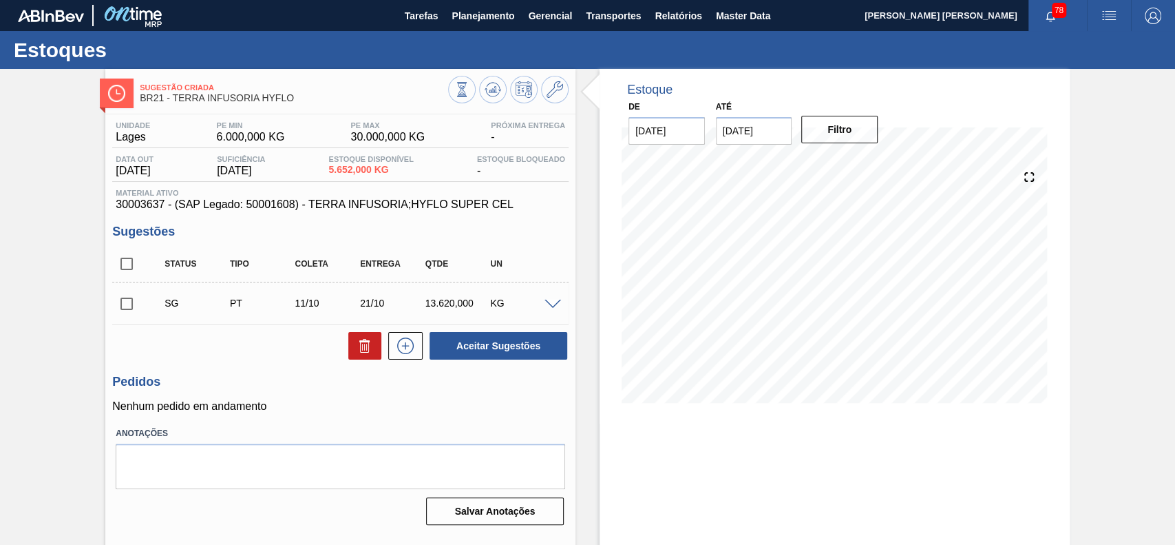
click at [553, 302] on span at bounding box center [553, 304] width 17 height 10
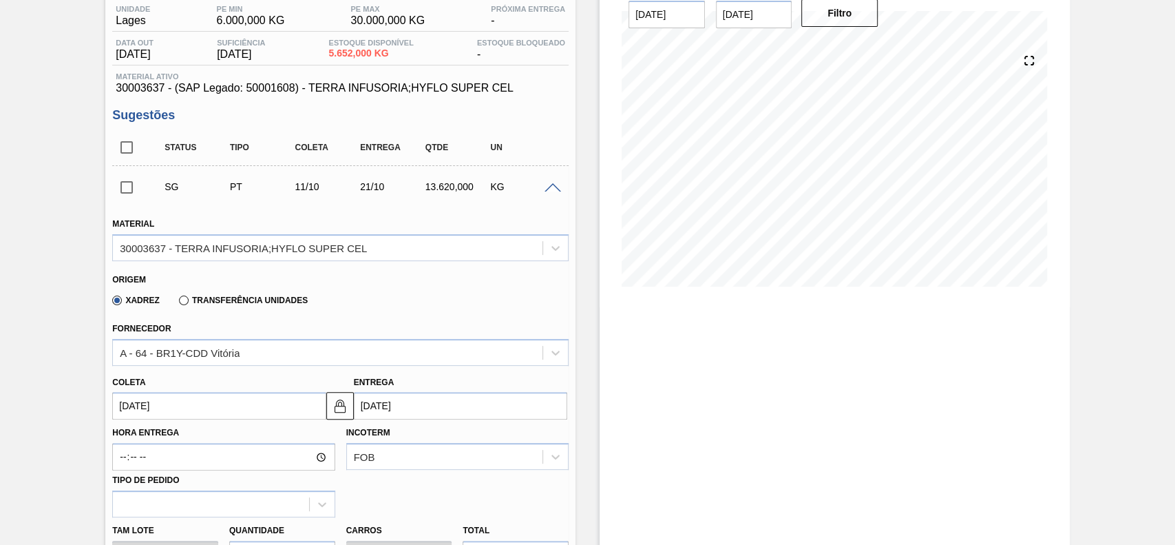
scroll to position [183, 0]
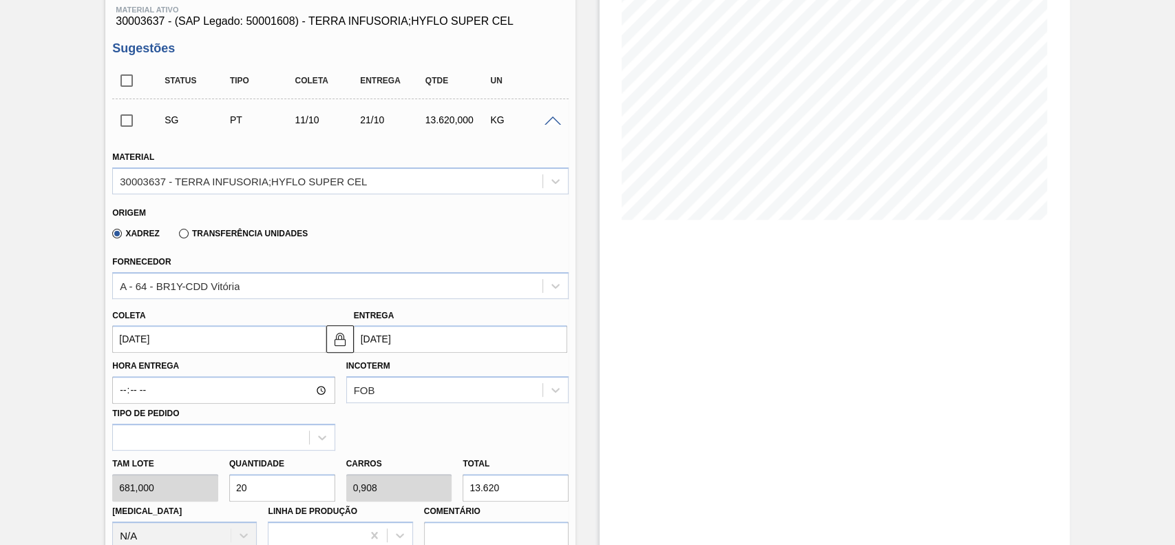
click at [199, 339] on input "[DATE]" at bounding box center [218, 339] width 213 height 28
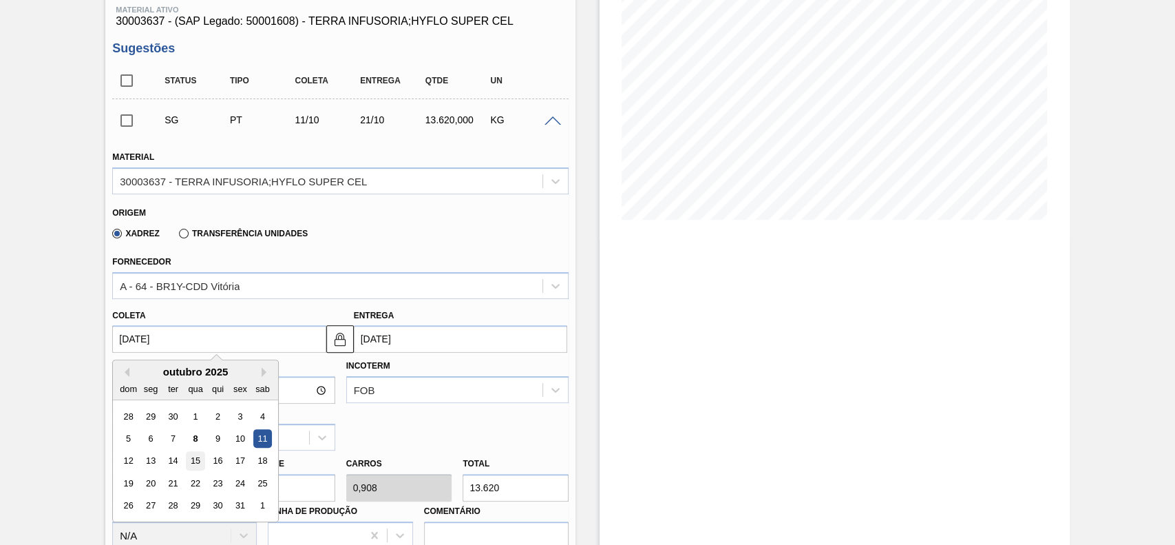
click at [193, 460] on div "15" at bounding box center [196, 461] width 19 height 19
type input "[DATE]"
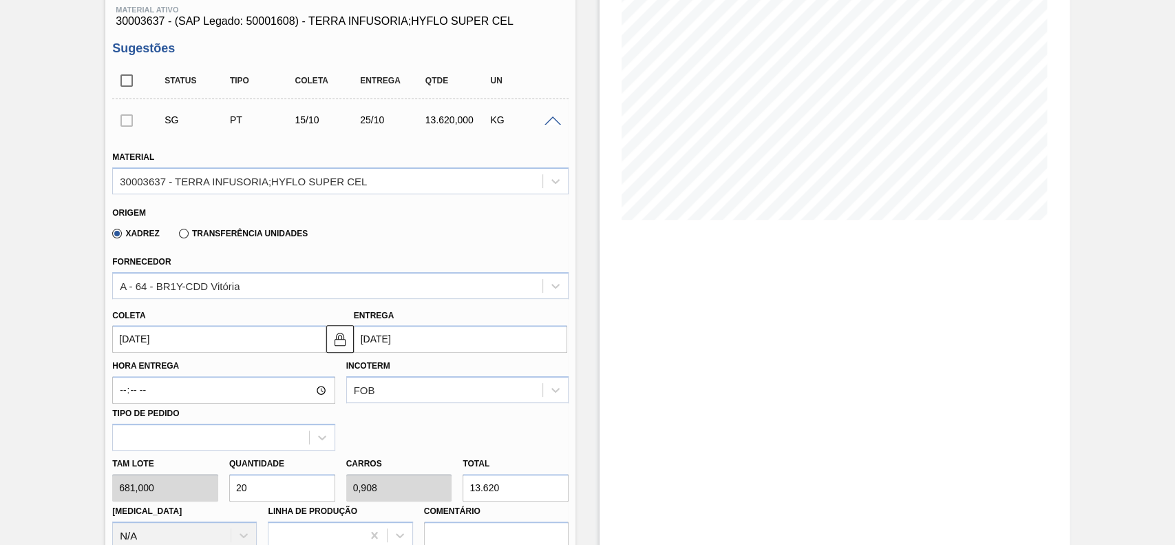
scroll to position [275, 0]
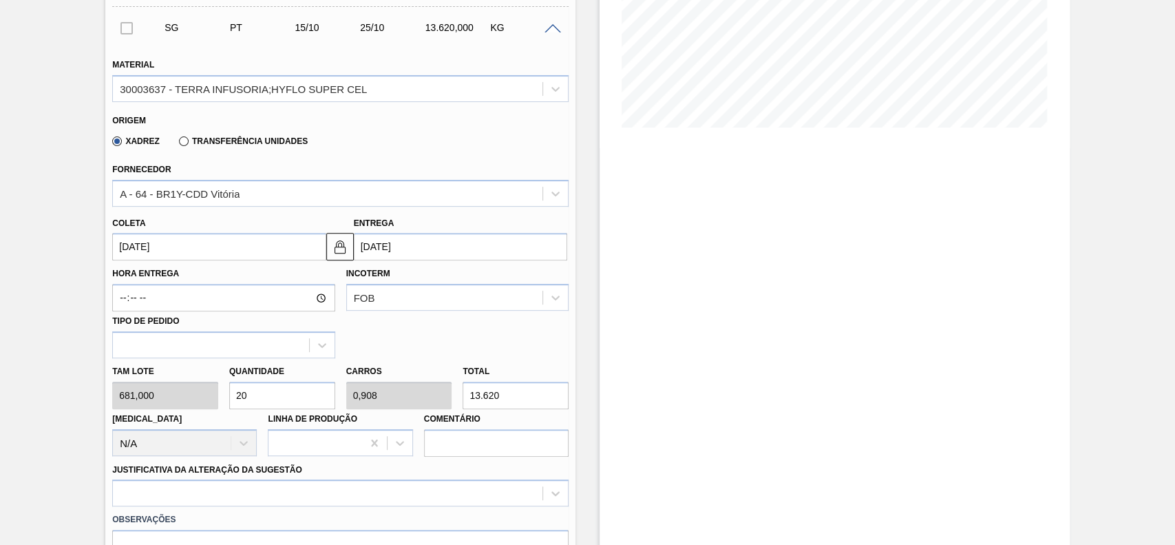
click at [277, 408] on input "20" at bounding box center [282, 395] width 106 height 28
type input "1"
type input "0,045"
type input "681"
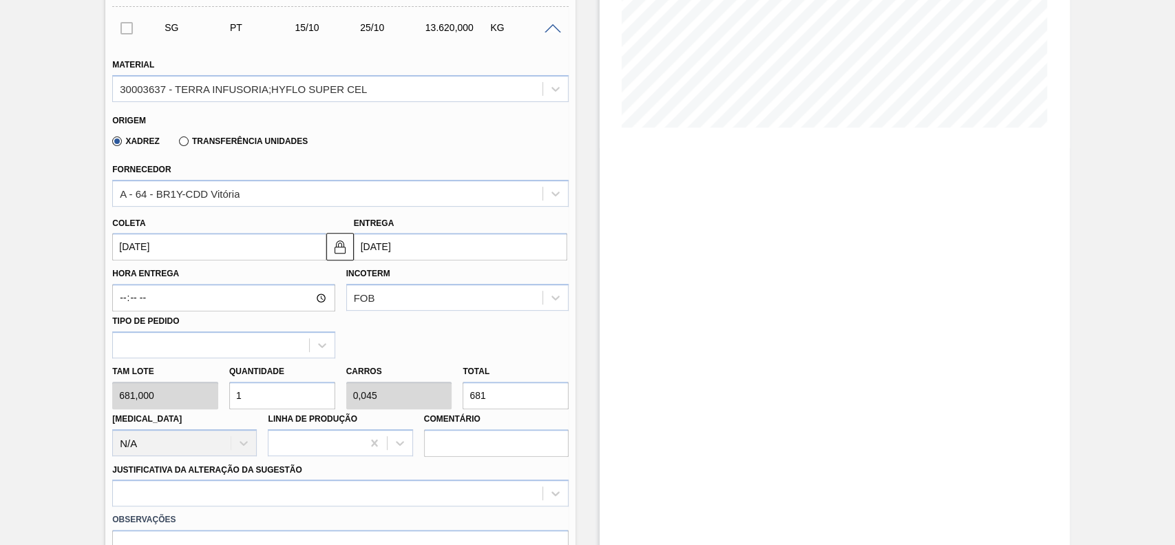
type input "12"
type input "0,545"
type input "8.172"
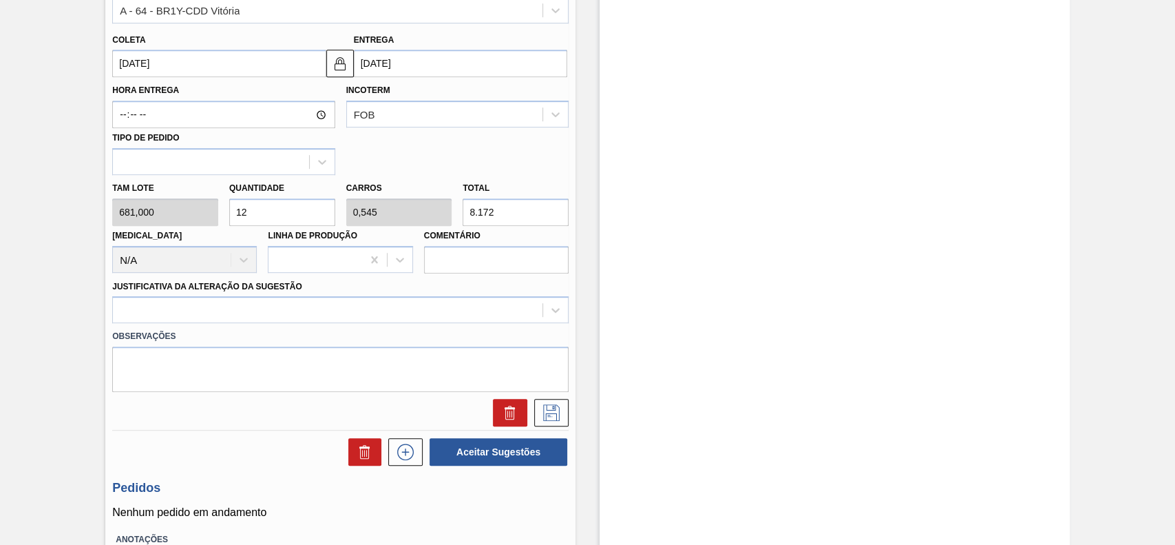
type input "12"
click at [238, 324] on div "Observações" at bounding box center [340, 357] width 467 height 69
click at [213, 309] on div at bounding box center [328, 310] width 430 height 20
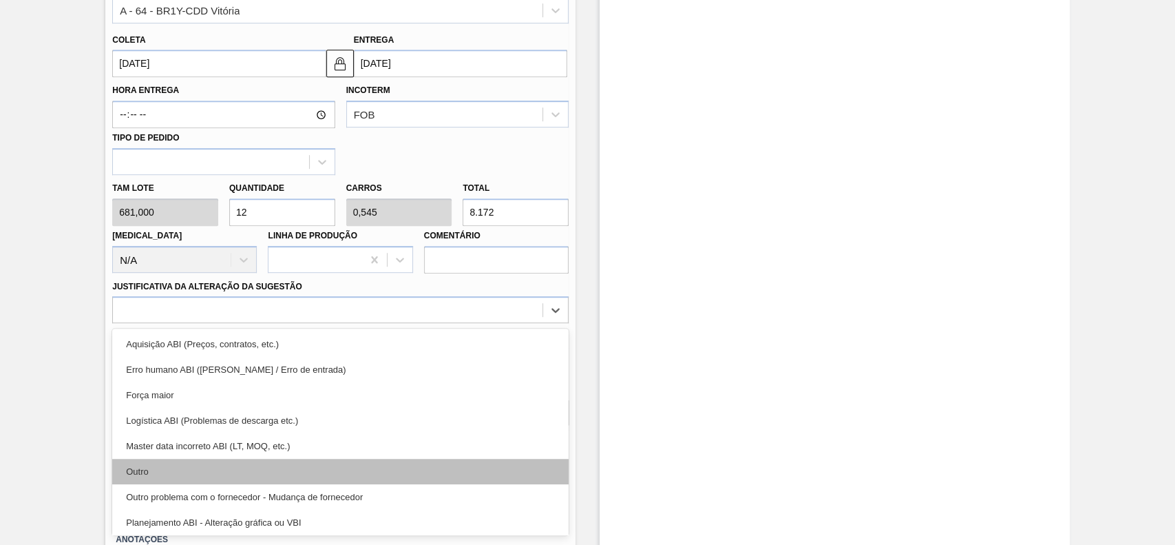
click at [219, 466] on div "Outro" at bounding box center [340, 470] width 456 height 25
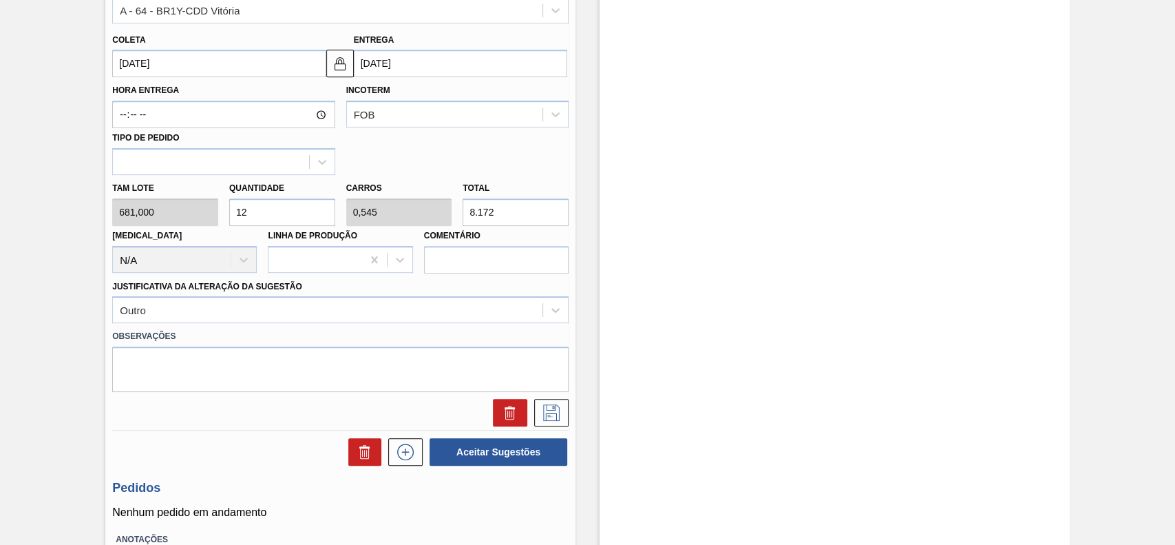
click at [532, 410] on div at bounding box center [547, 413] width 41 height 28
click at [535, 412] on button at bounding box center [551, 413] width 34 height 28
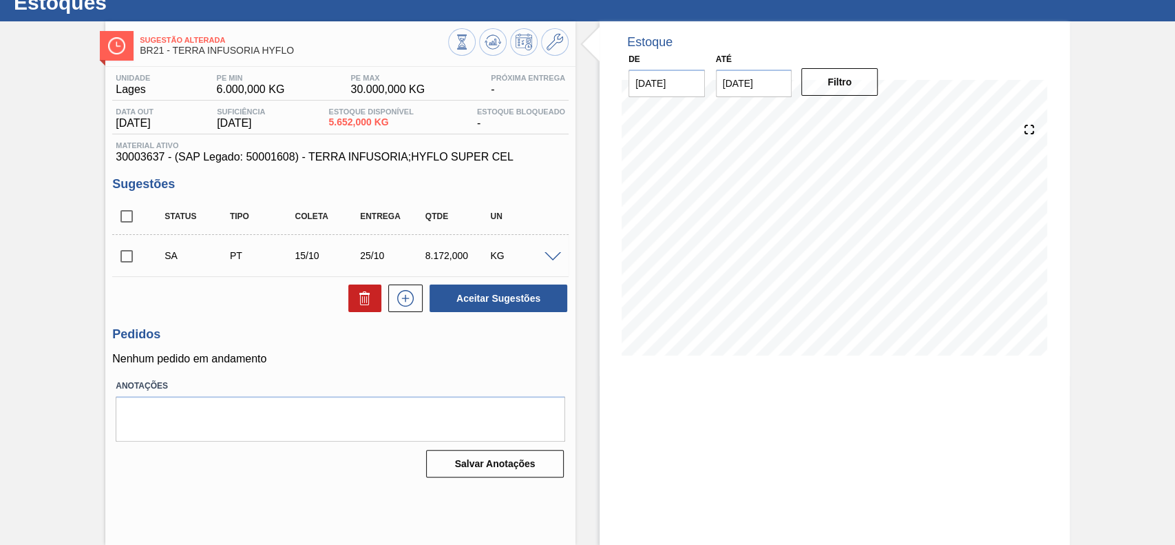
scroll to position [47, 0]
click at [549, 254] on span at bounding box center [553, 257] width 17 height 10
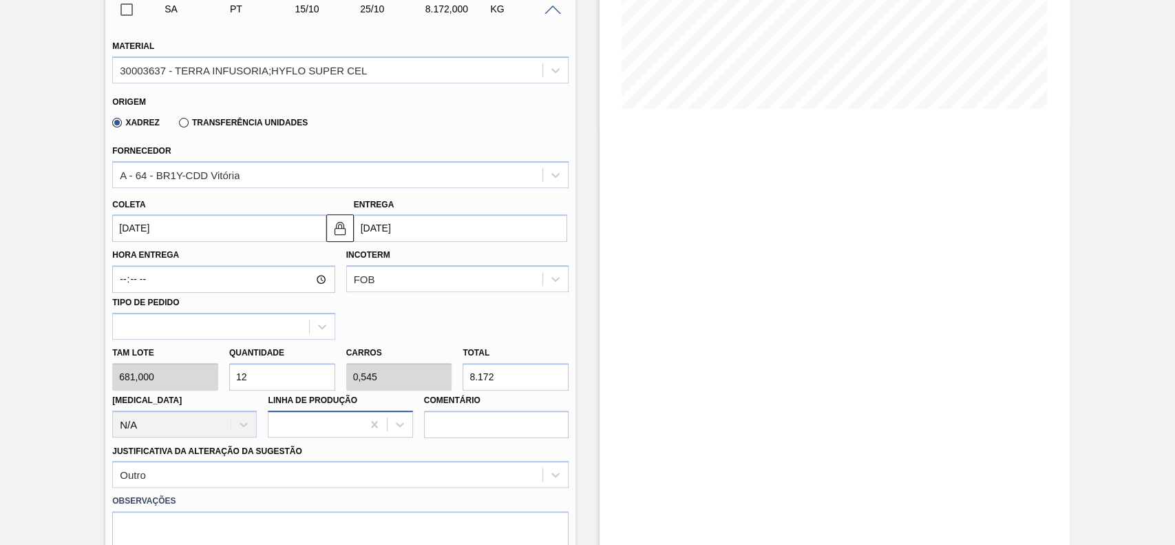
scroll to position [323, 0]
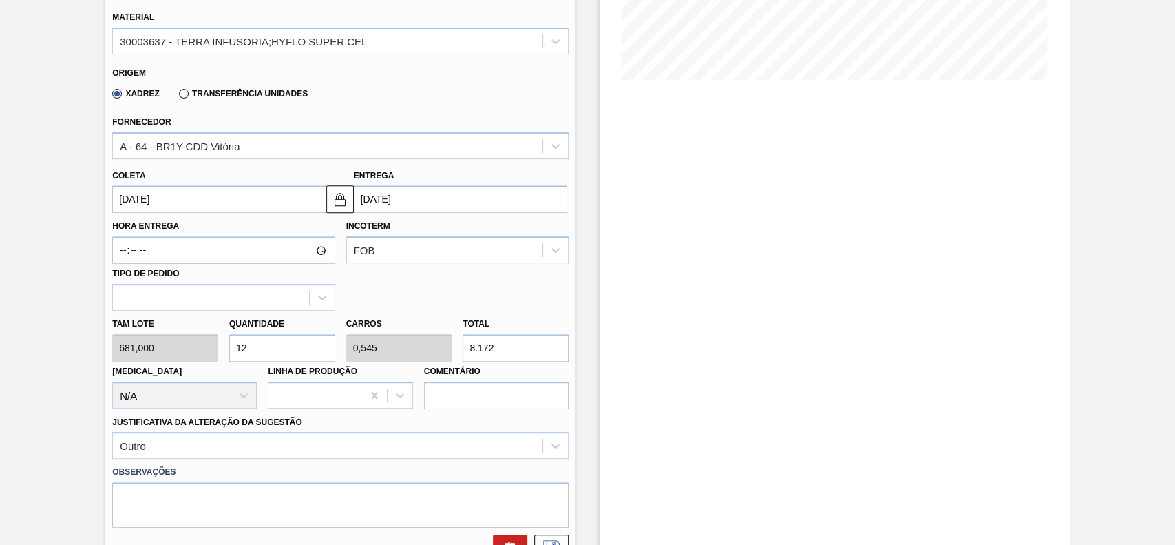
click at [279, 355] on input "12" at bounding box center [282, 348] width 106 height 28
type input "8"
type input "0,363"
type input "5.448"
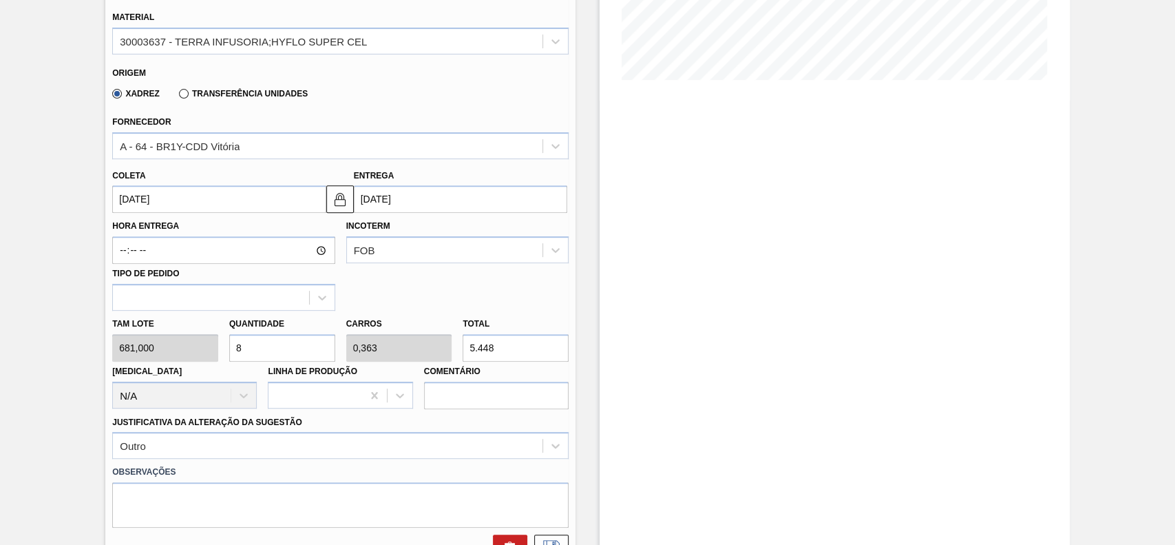
scroll to position [507, 0]
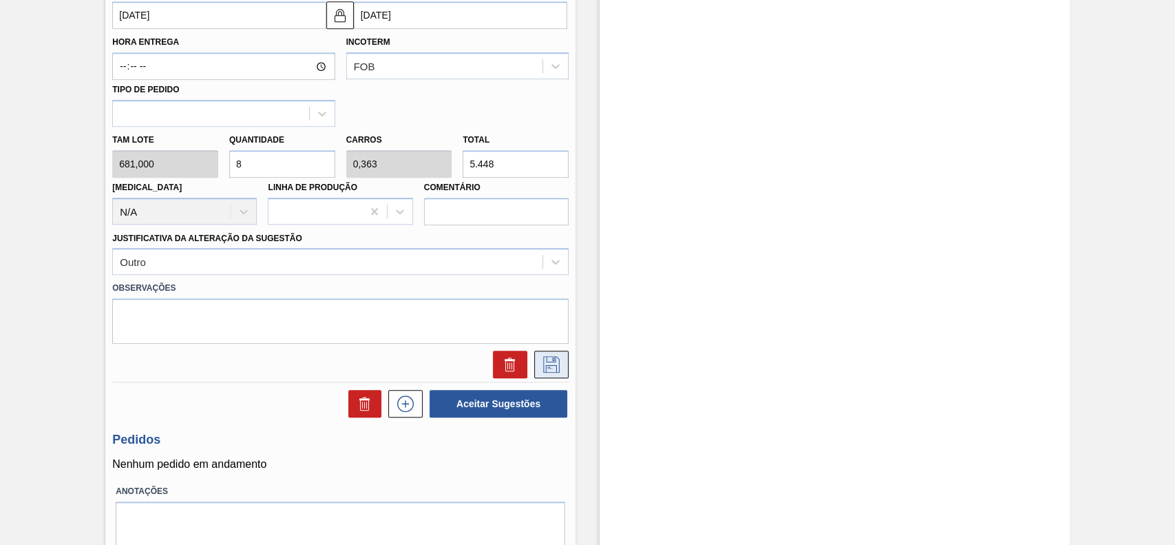
type input "8"
click at [561, 351] on button at bounding box center [551, 364] width 34 height 28
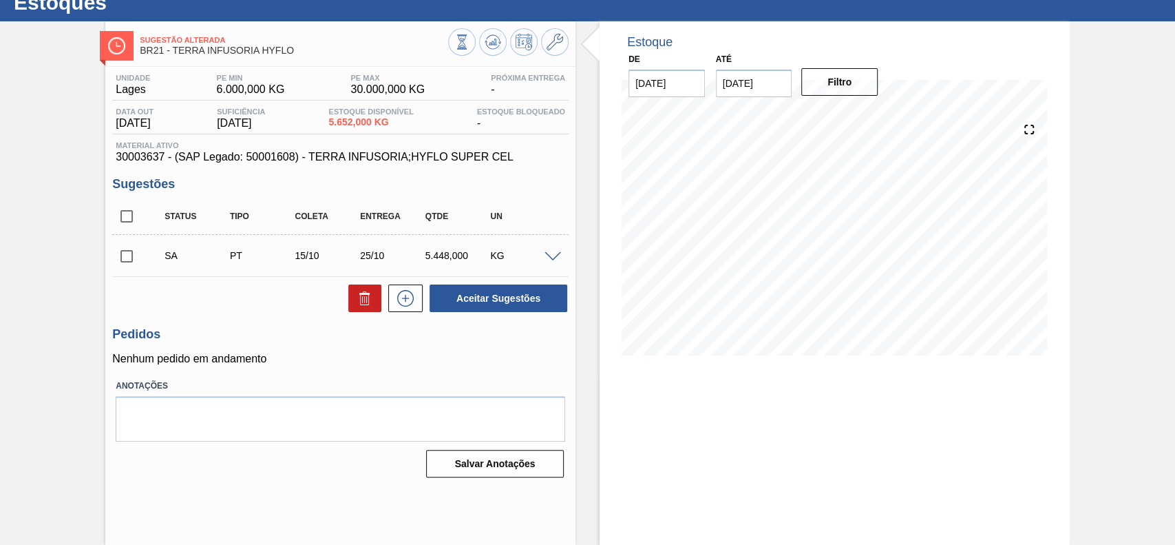
scroll to position [47, 0]
click at [138, 255] on input "checkbox" at bounding box center [126, 256] width 29 height 29
click at [520, 297] on button "Aceitar Sugestões" at bounding box center [499, 298] width 138 height 28
checkbox input "false"
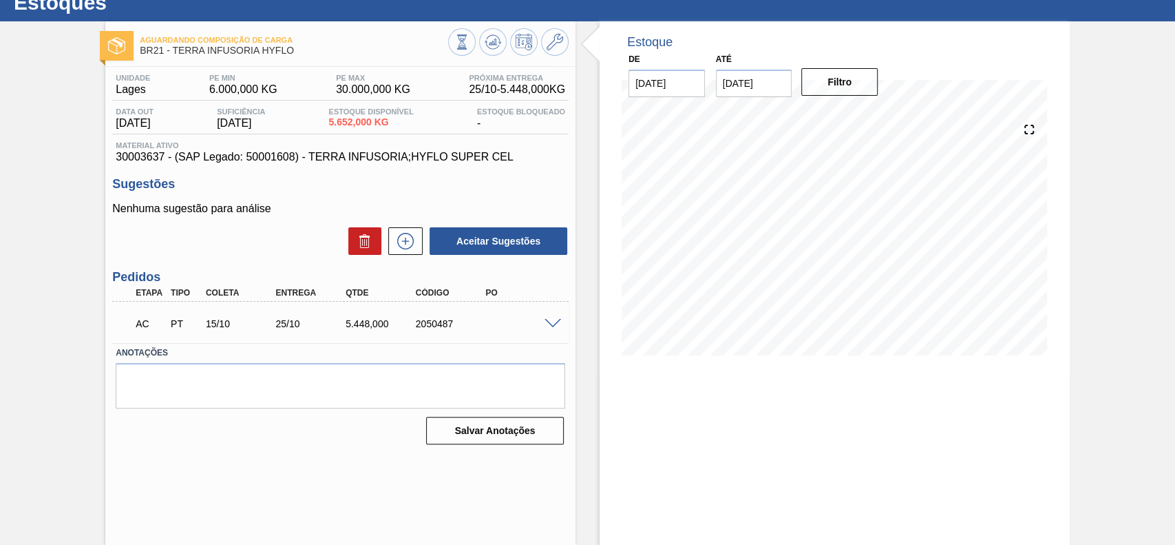
click at [549, 324] on span at bounding box center [553, 324] width 17 height 10
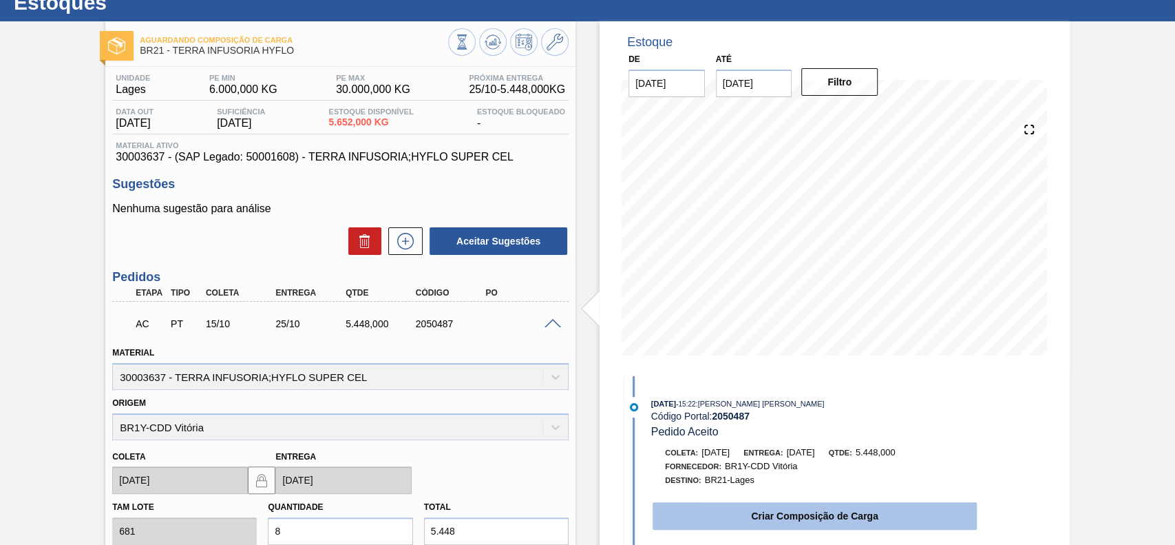
click at [737, 514] on button "Criar Composição de Carga" at bounding box center [815, 516] width 324 height 28
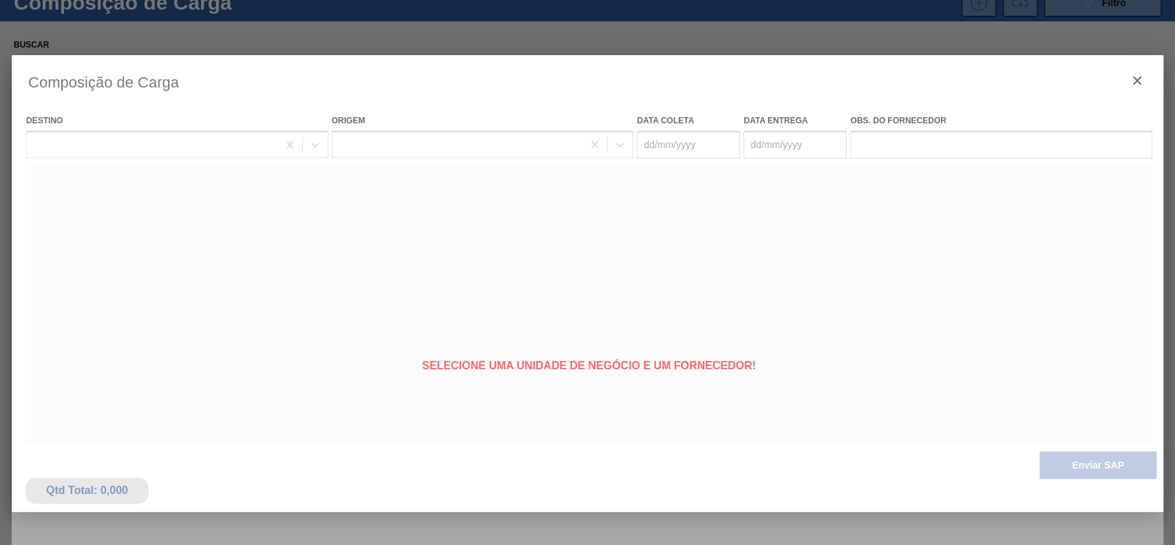
type coleta "[DATE]"
type Entrega "[DATE]"
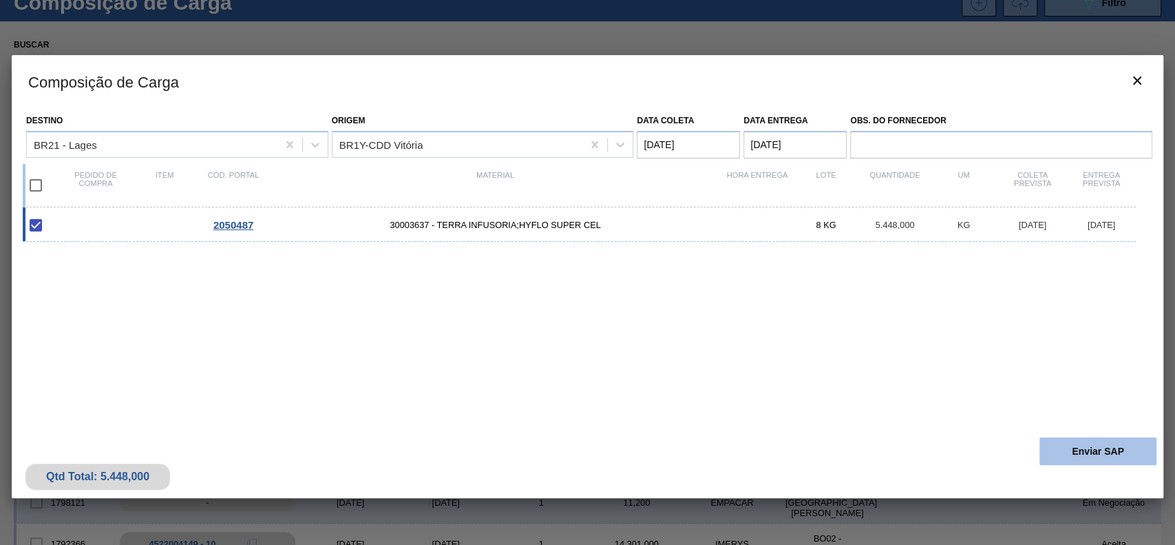
click at [1056, 446] on button "Enviar SAP" at bounding box center [1097, 451] width 117 height 28
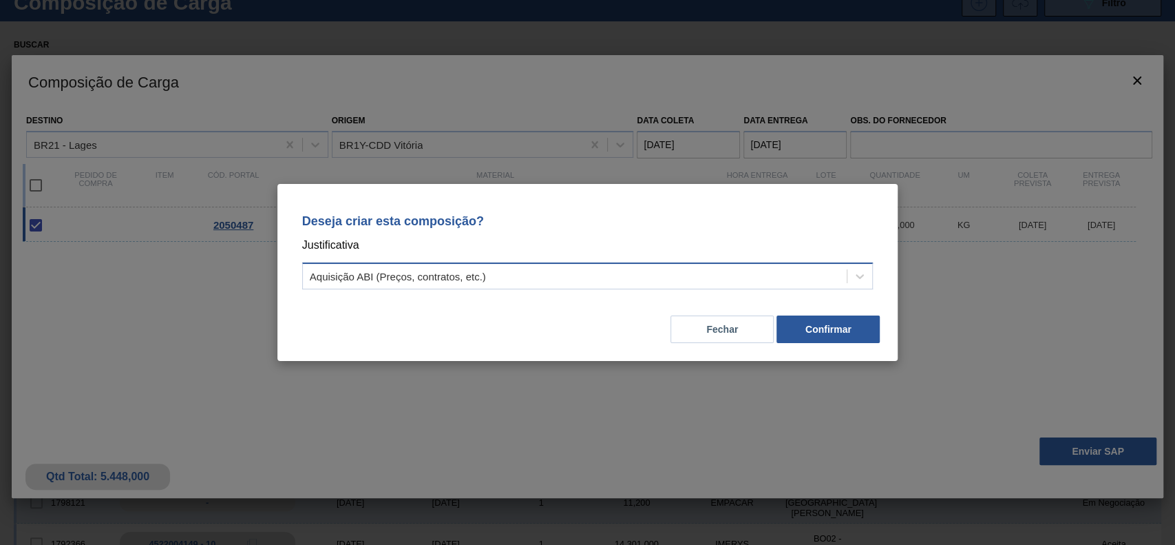
click at [683, 278] on div "Aquisição ABI (Preços, contratos, etc.)" at bounding box center [575, 276] width 545 height 20
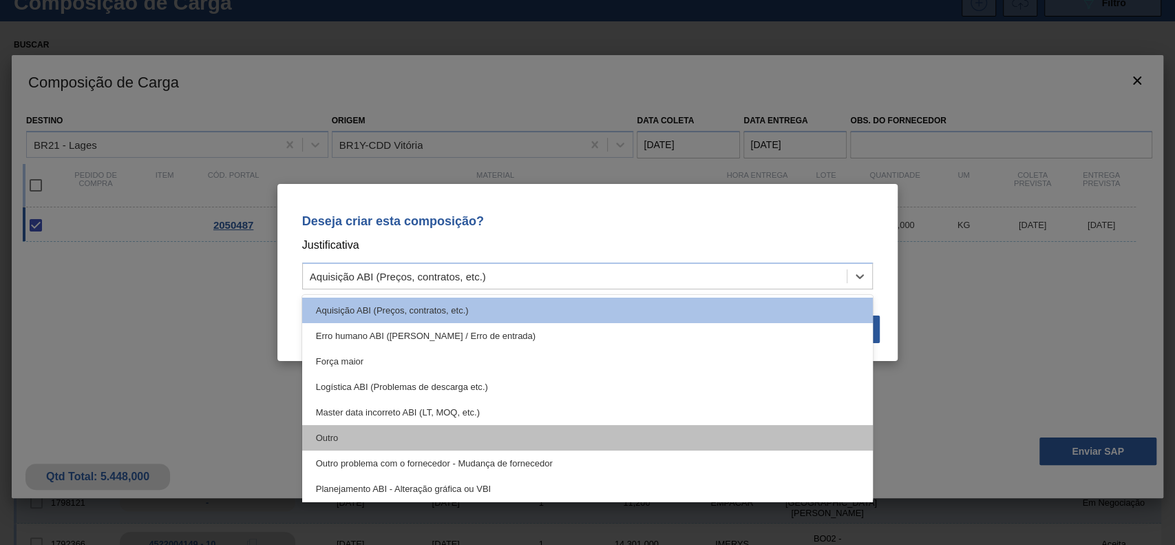
click at [360, 438] on div "Outro" at bounding box center [587, 437] width 571 height 25
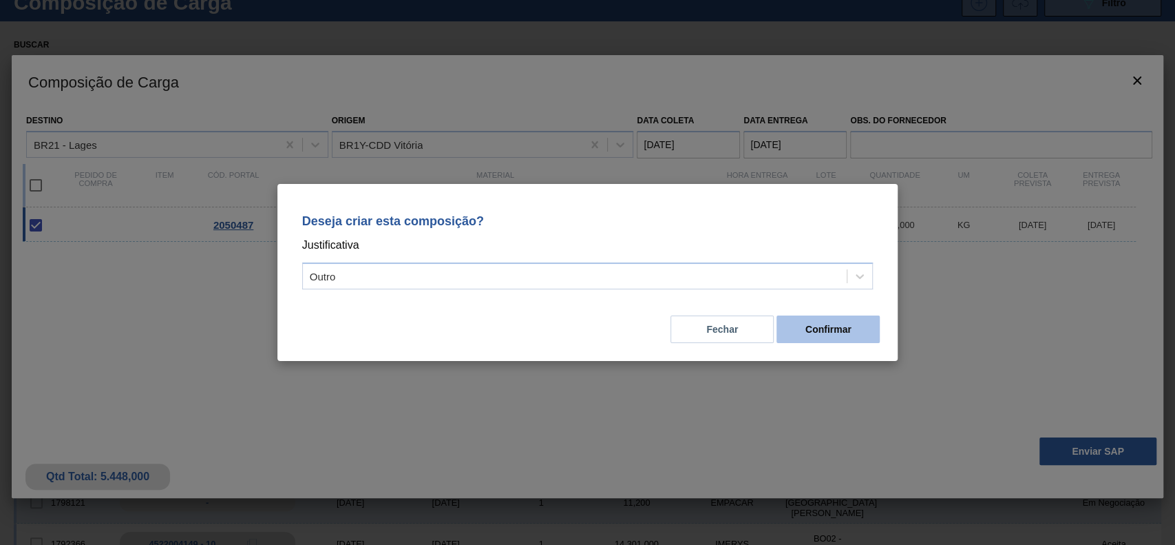
click at [835, 322] on button "Confirmar" at bounding box center [827, 329] width 103 height 28
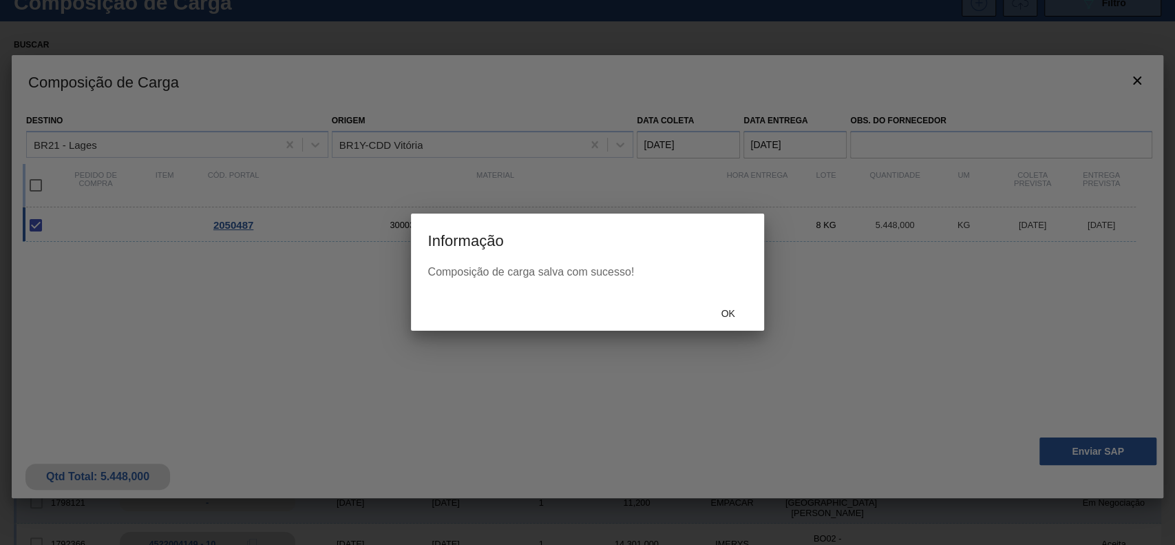
click at [718, 327] on div "Ok" at bounding box center [587, 313] width 352 height 36
click at [727, 306] on div "Ok" at bounding box center [728, 312] width 61 height 25
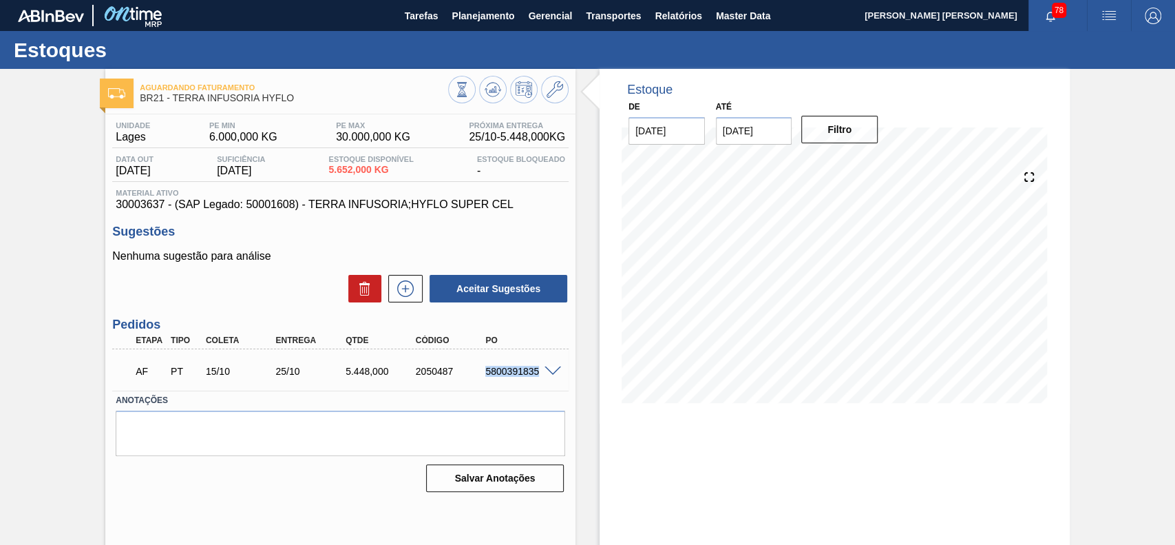
drag, startPoint x: 479, startPoint y: 374, endPoint x: 538, endPoint y: 381, distance: 59.0
click at [538, 381] on div "AF PT 15/10 25/10 5.448,000 2050487 5800391835" at bounding box center [337, 370] width 420 height 28
copy div "5800391835"
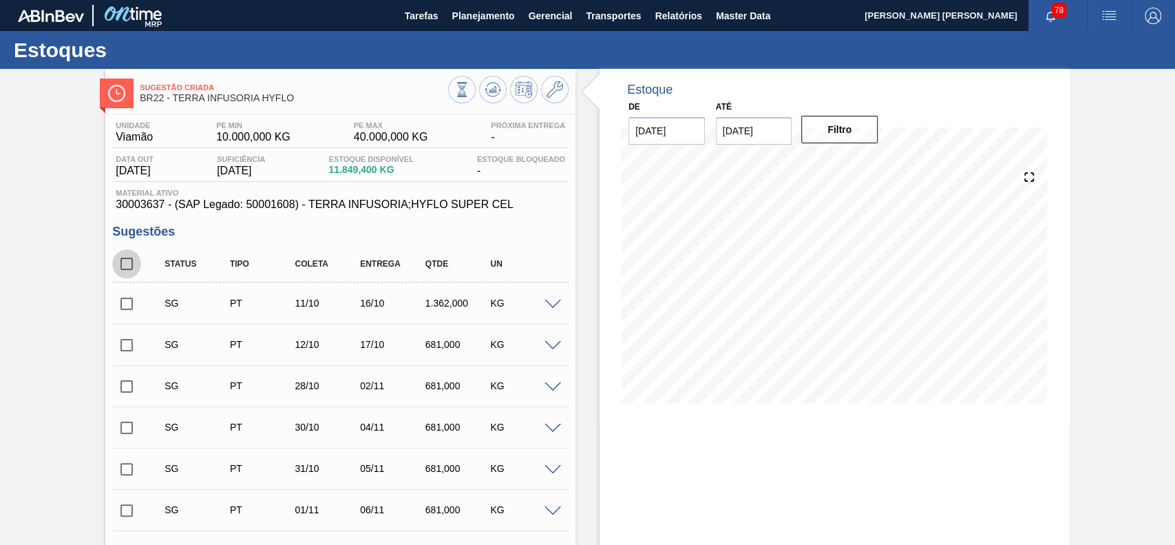
click at [138, 267] on input "checkbox" at bounding box center [126, 263] width 29 height 29
checkbox input "true"
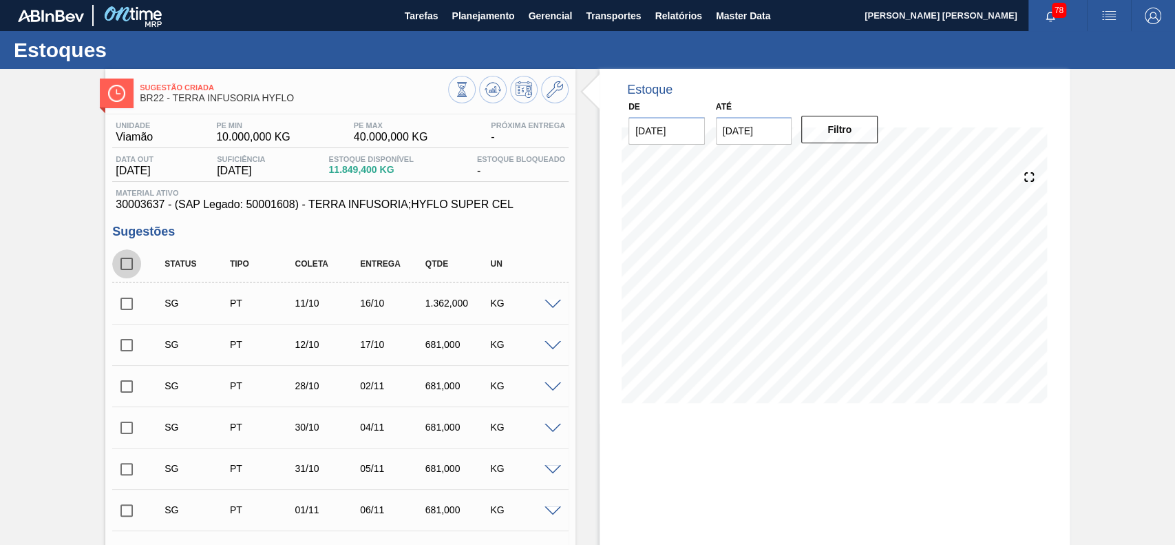
checkbox input "true"
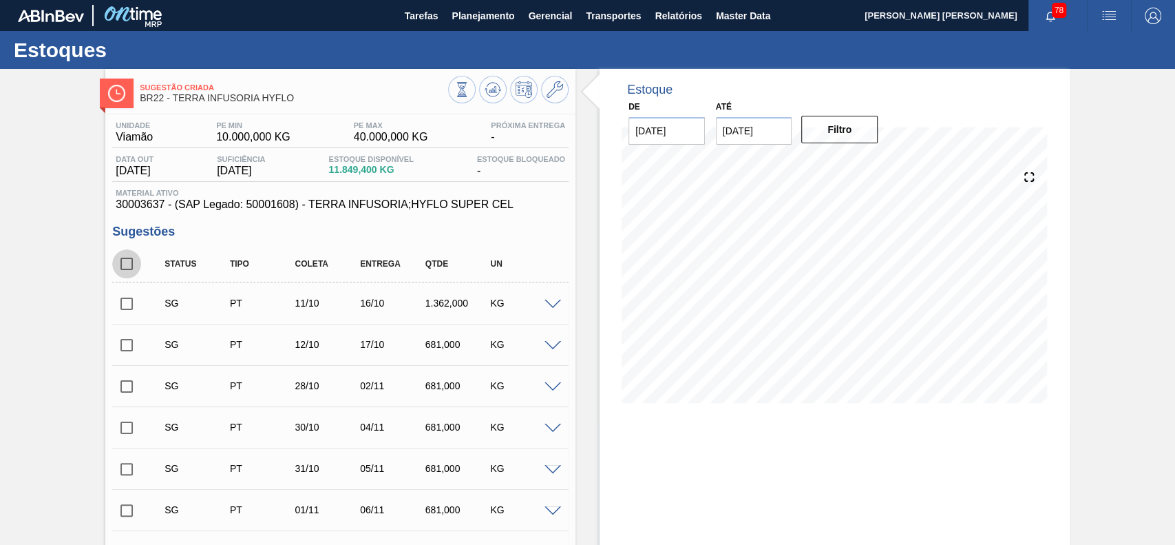
checkbox input "true"
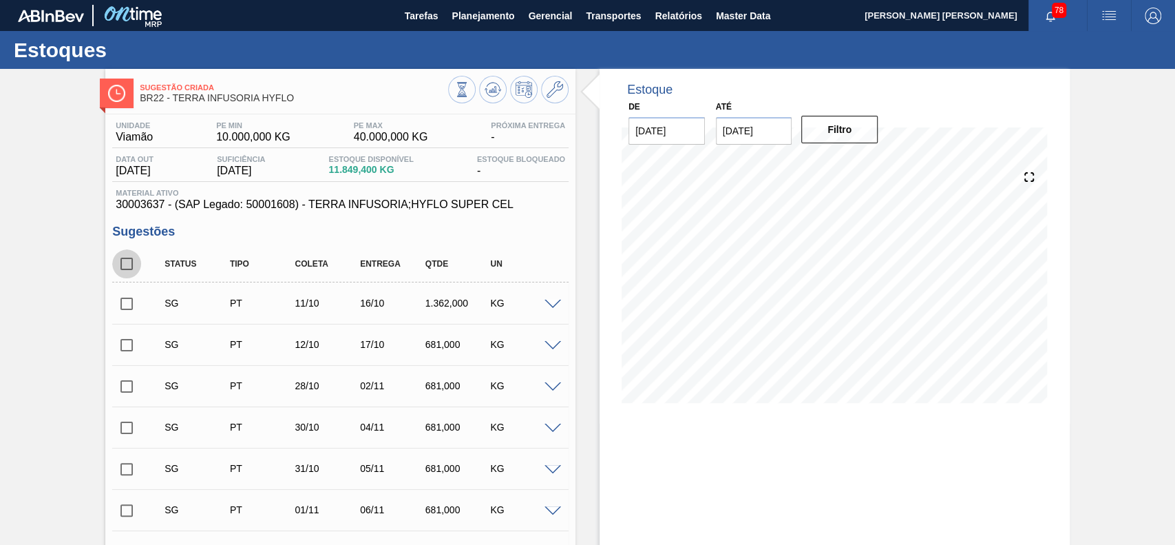
checkbox input "true"
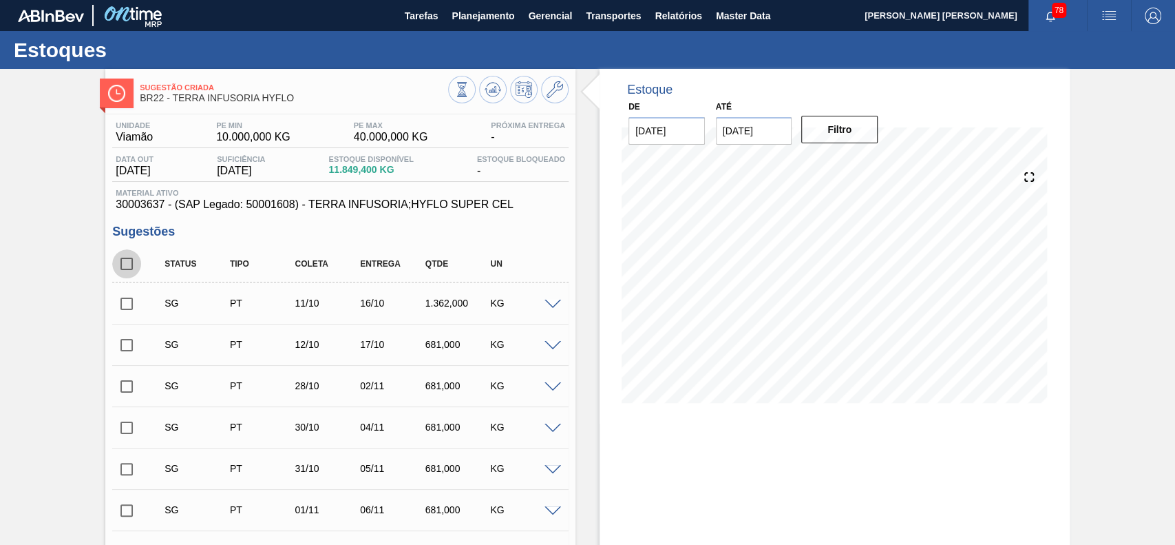
checkbox input "true"
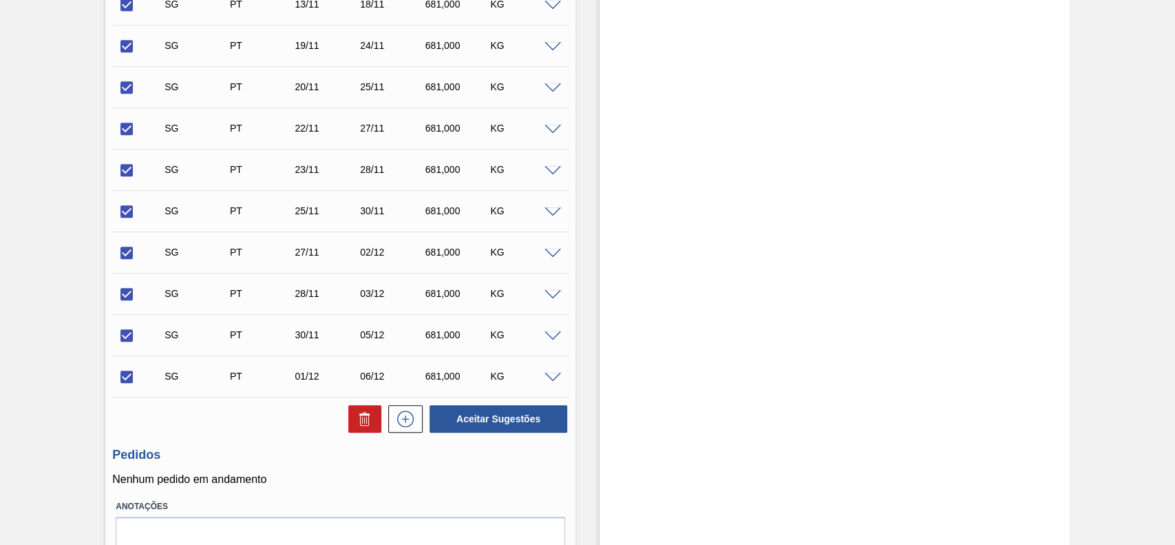
scroll to position [819, 0]
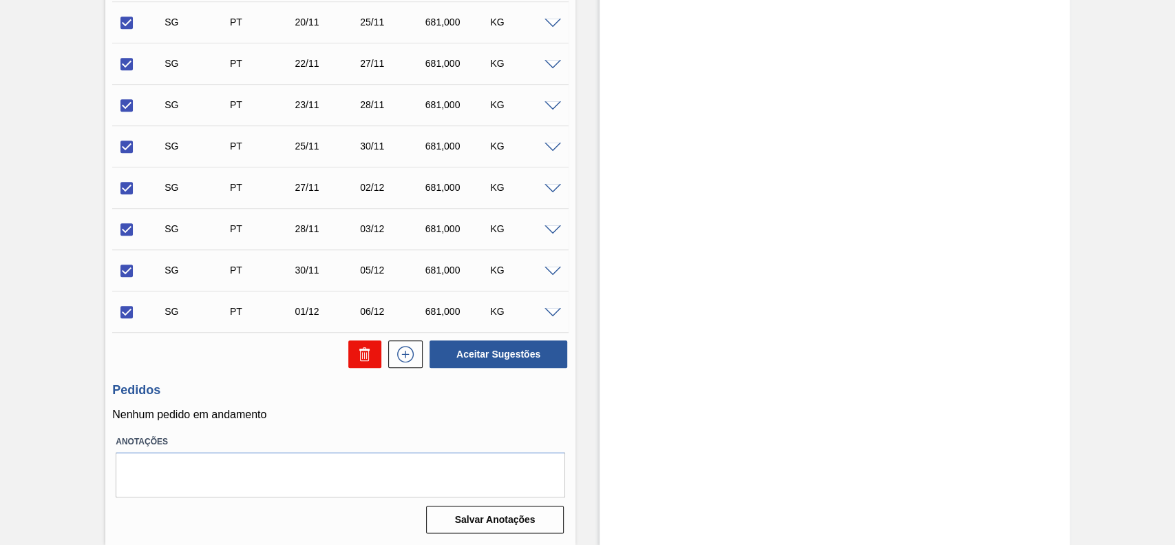
click at [371, 358] on icon at bounding box center [365, 354] width 17 height 17
checkbox input "false"
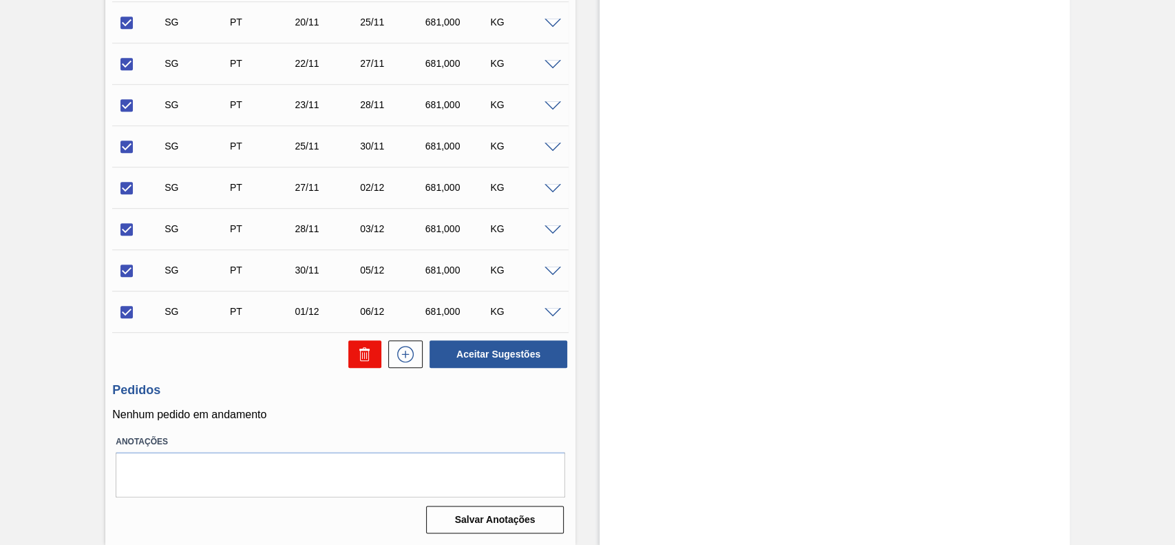
checkbox input "false"
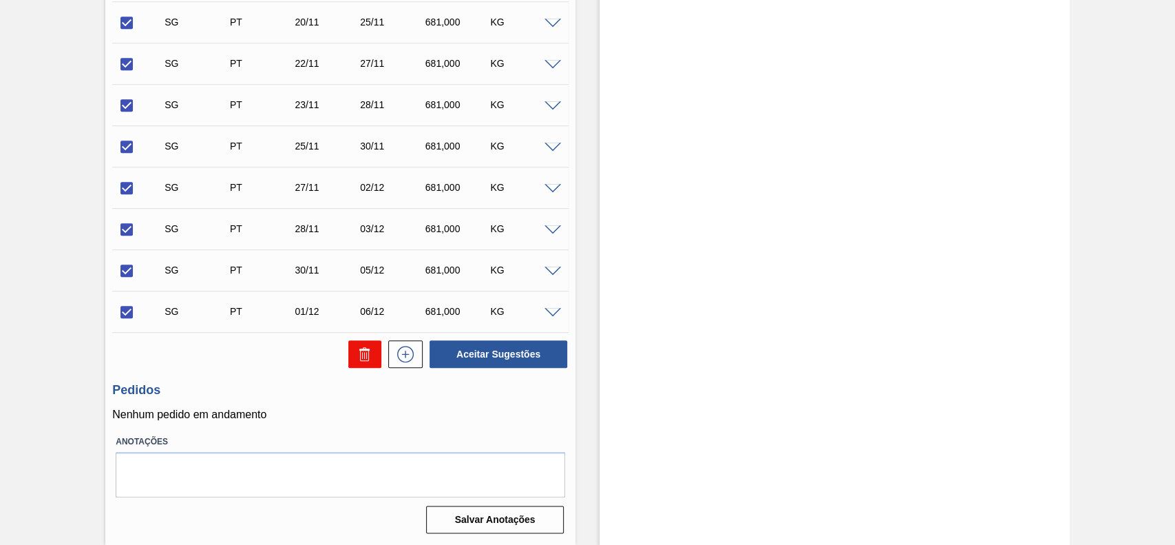
checkbox input "false"
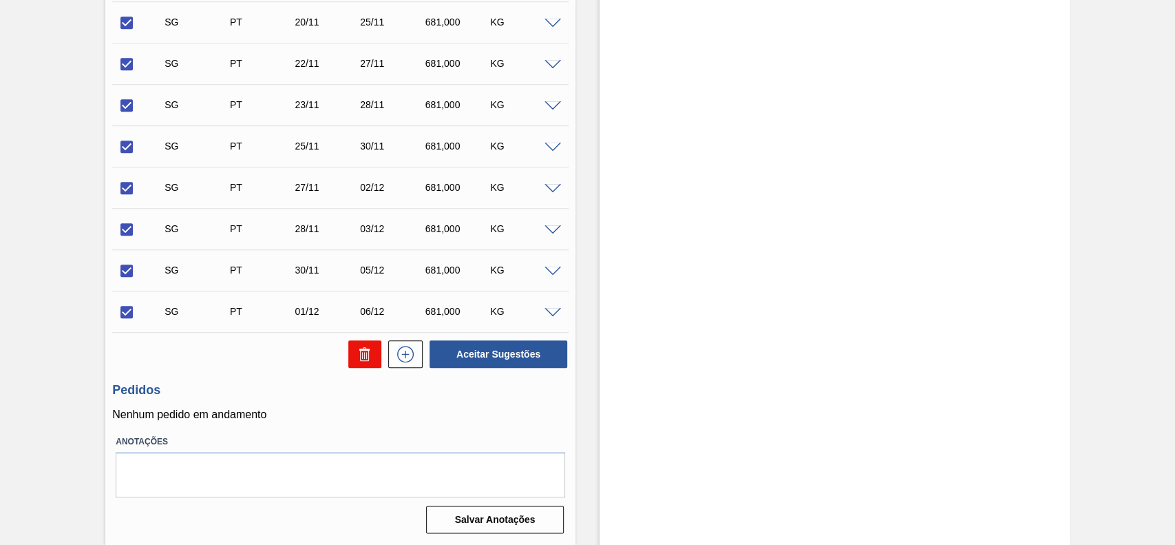
checkbox input "false"
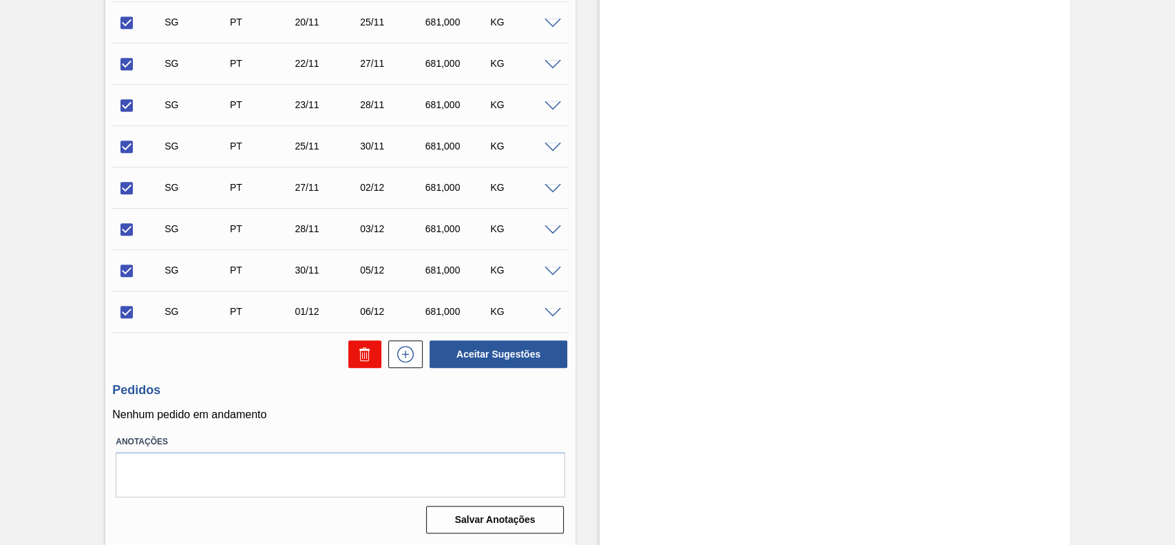
checkbox input "false"
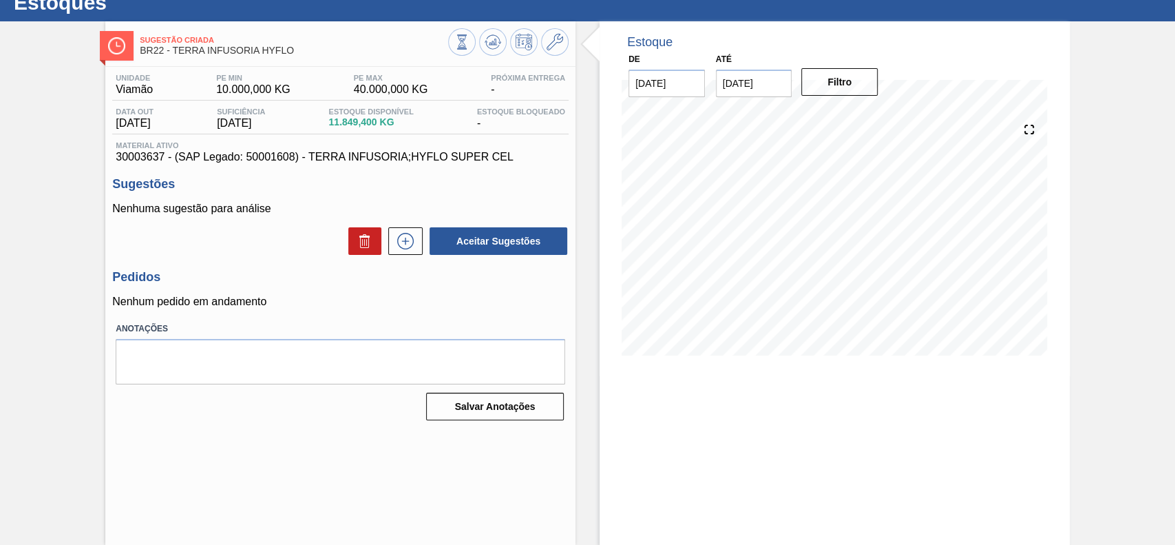
scroll to position [47, 0]
click at [402, 246] on icon at bounding box center [405, 241] width 22 height 17
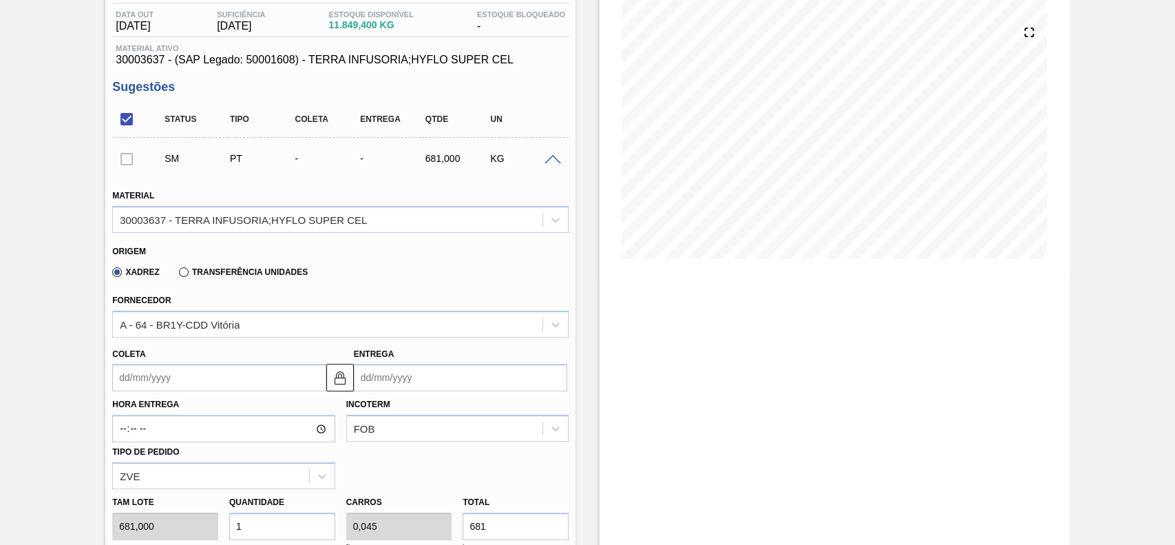
scroll to position [323, 0]
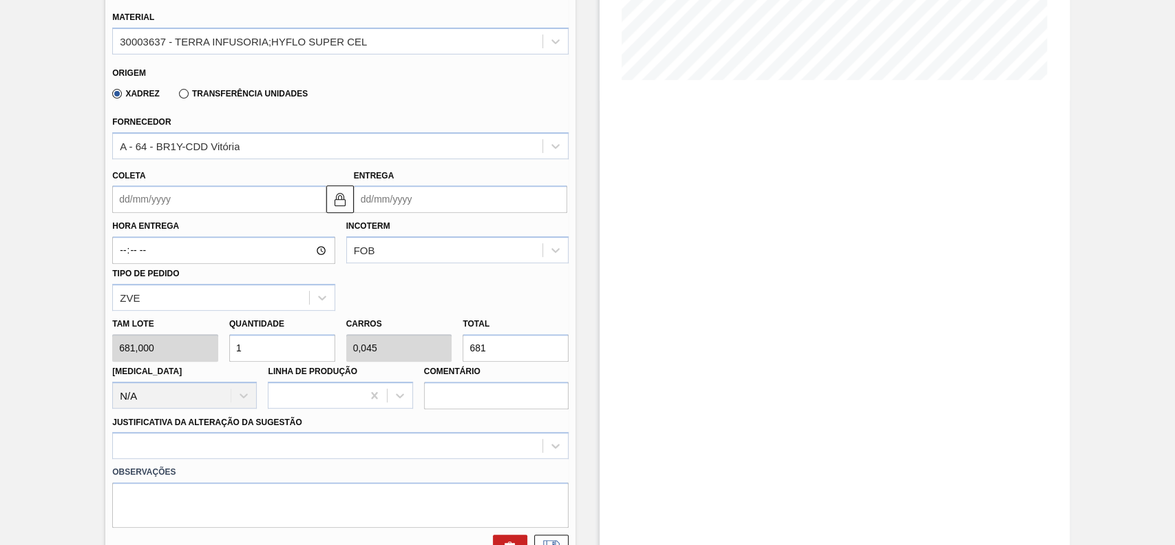
click at [194, 201] on input "Coleta" at bounding box center [218, 199] width 213 height 28
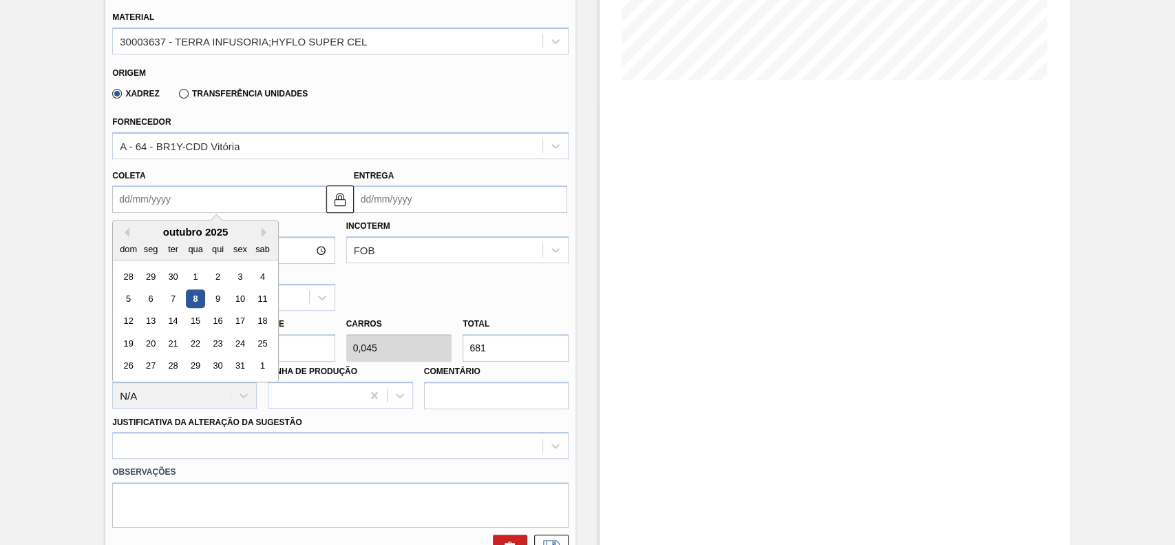
click at [194, 319] on div "15" at bounding box center [196, 321] width 19 height 19
type input "[DATE]"
type input "20/10/2025"
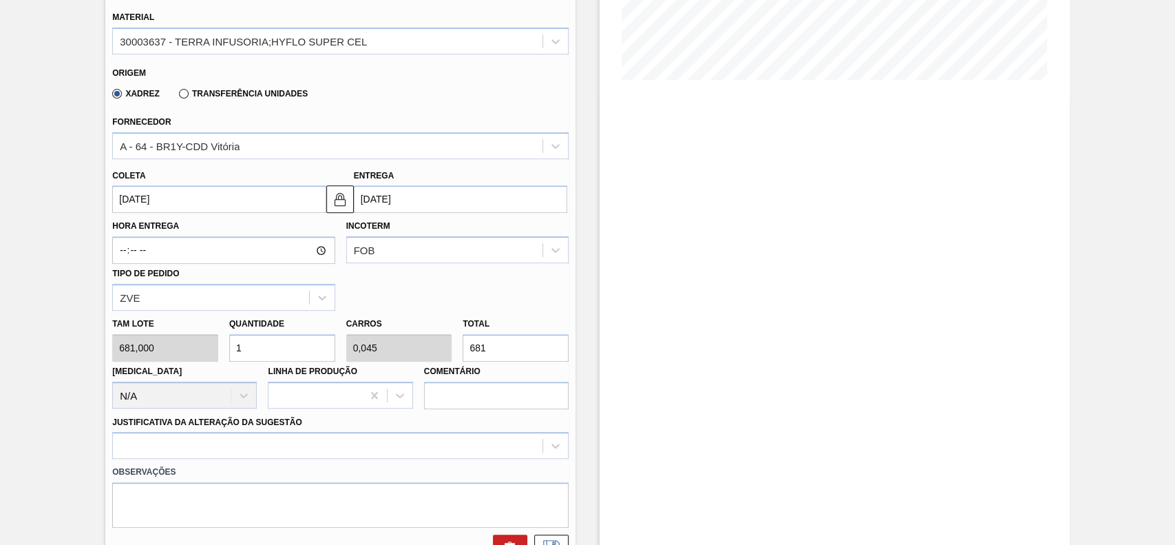
click at [266, 350] on input "1" at bounding box center [282, 348] width 106 height 28
type input "12"
type input "0,545"
type input "8.172"
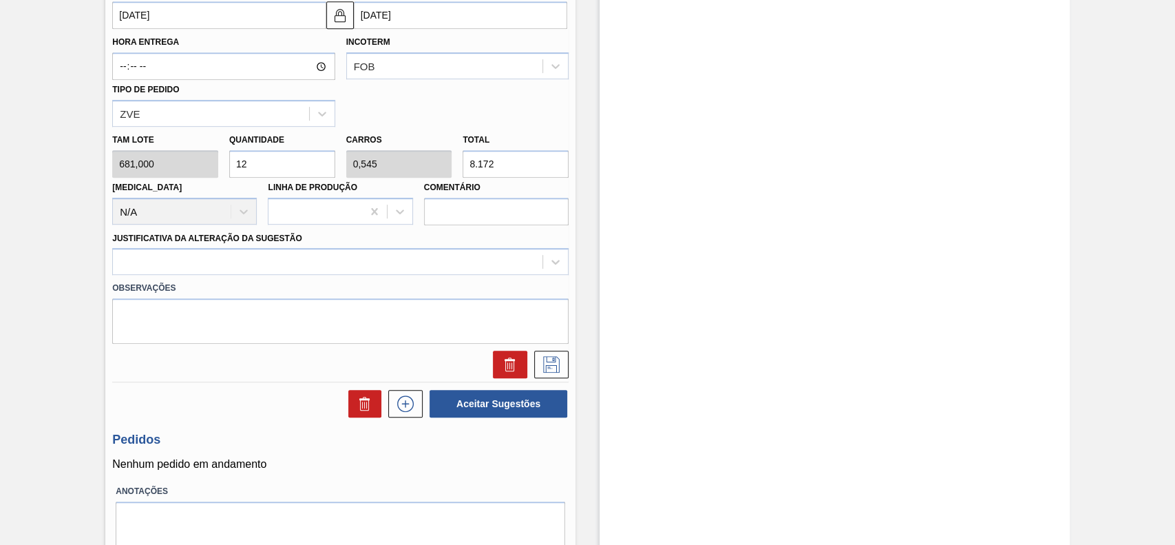
type input "12"
click at [246, 246] on div "Justificativa da Alteração da Sugestão" at bounding box center [340, 252] width 456 height 47
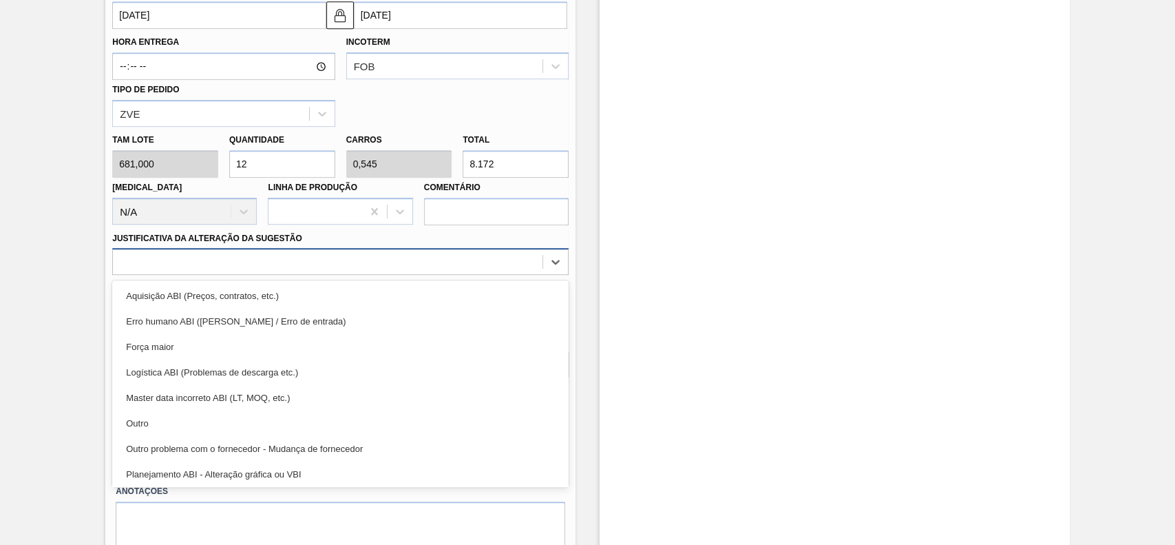
click at [240, 255] on div at bounding box center [328, 262] width 430 height 20
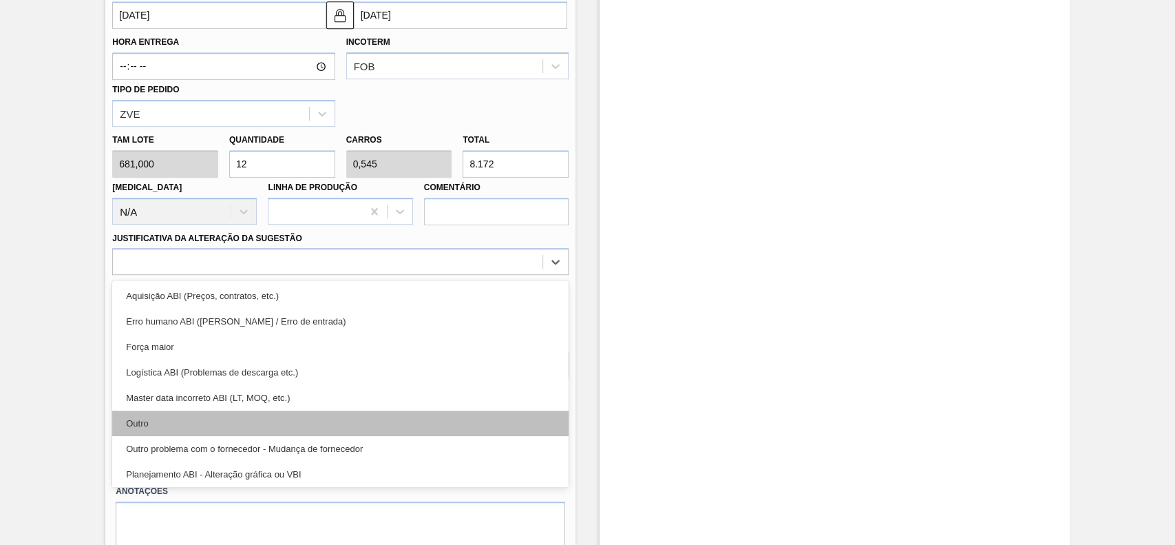
click at [208, 421] on div "Outro" at bounding box center [340, 422] width 456 height 25
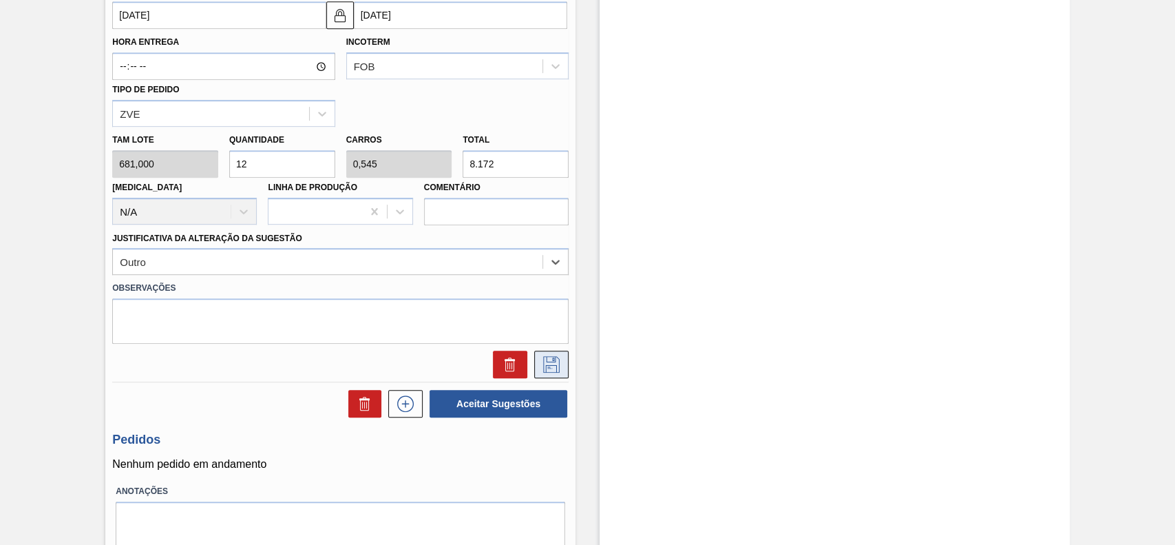
click at [551, 366] on icon at bounding box center [551, 364] width 17 height 17
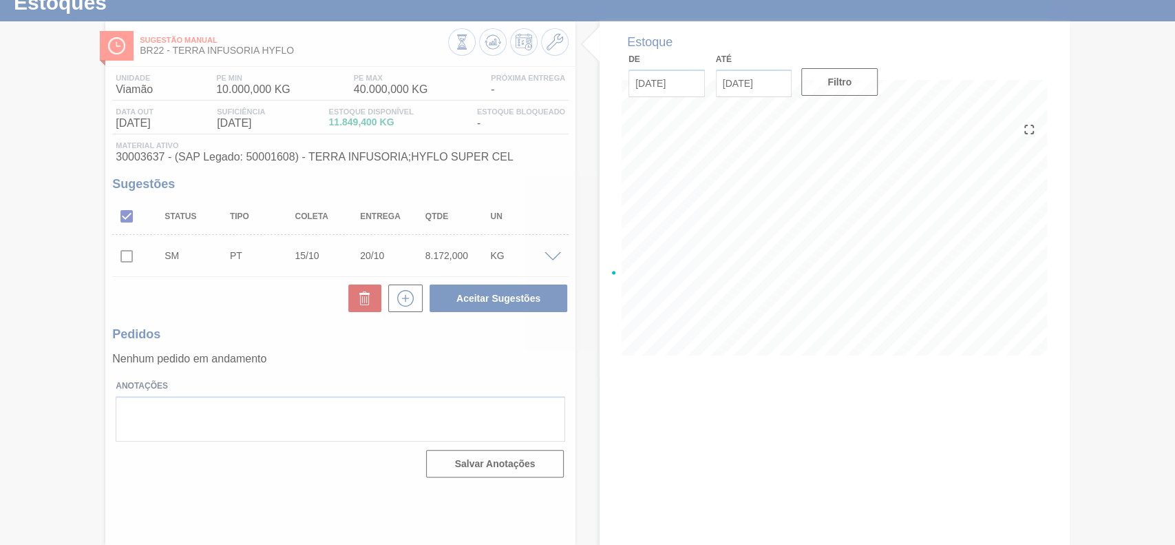
scroll to position [47, 0]
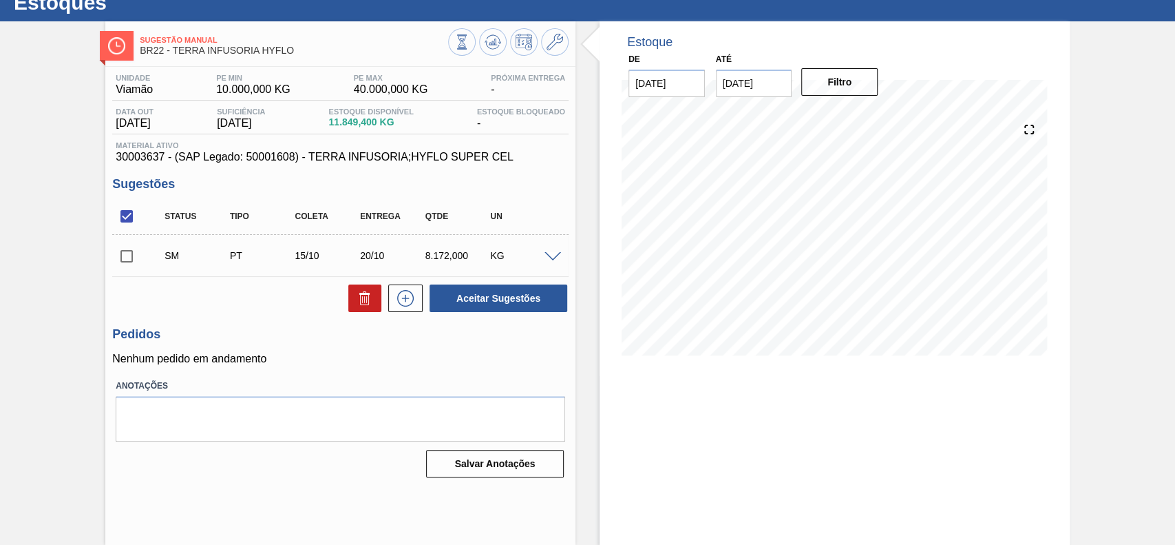
click at [127, 257] on input "checkbox" at bounding box center [126, 256] width 29 height 29
checkbox input "true"
click at [518, 296] on button "Aceitar Sugestões" at bounding box center [499, 298] width 138 height 28
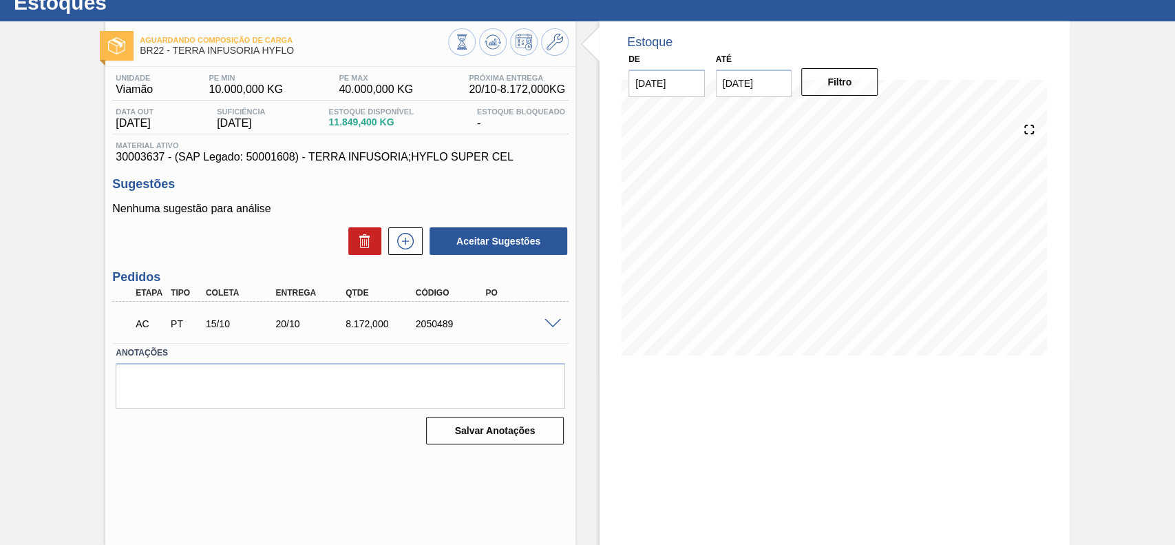
click at [560, 321] on div at bounding box center [555, 322] width 28 height 10
click at [557, 321] on span at bounding box center [553, 324] width 17 height 10
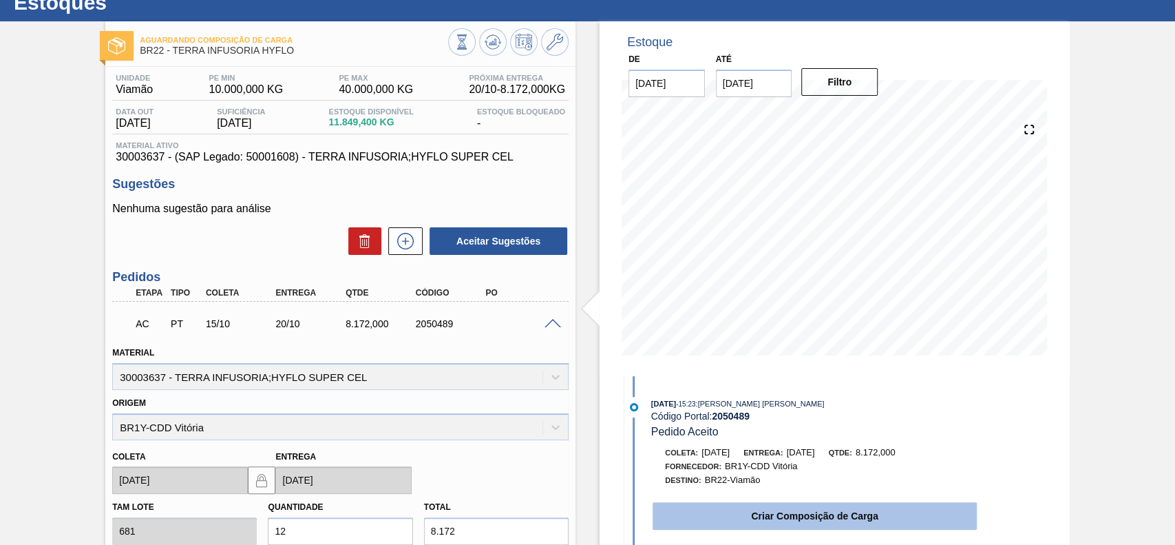
click at [712, 515] on button "Criar Composição de Carga" at bounding box center [815, 516] width 324 height 28
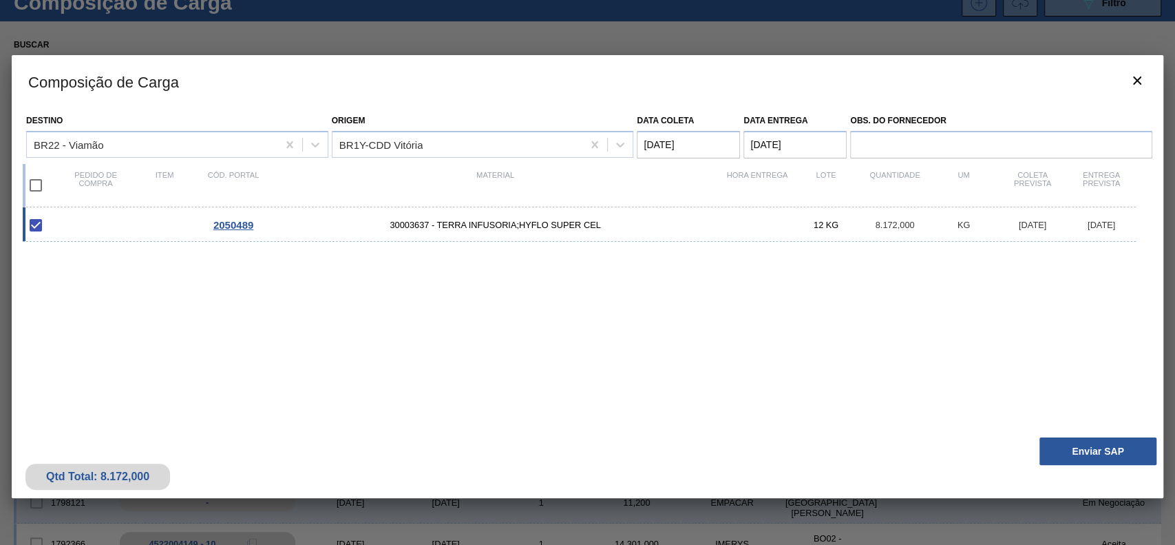
click at [1057, 425] on div "Destino BR22 - Viamão Origem BR1Y-CDD Vitória Data coleta 15/10/2025 Data Entre…" at bounding box center [588, 268] width 1152 height 323
click at [1057, 444] on button "Enviar SAP" at bounding box center [1097, 451] width 117 height 28
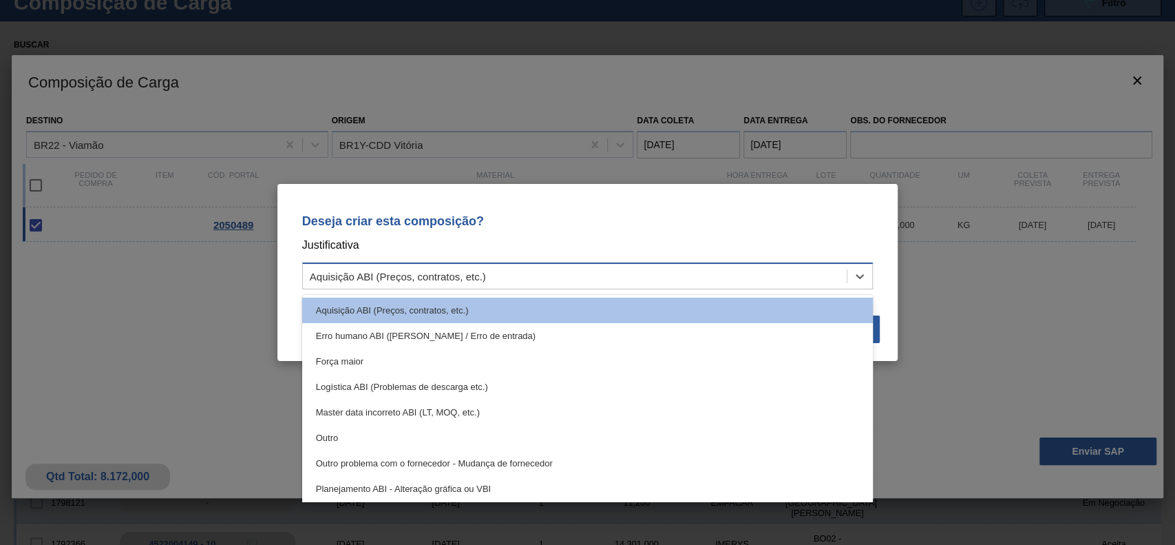
click at [472, 267] on div "Aquisição ABI (Preços, contratos, etc.)" at bounding box center [575, 276] width 545 height 20
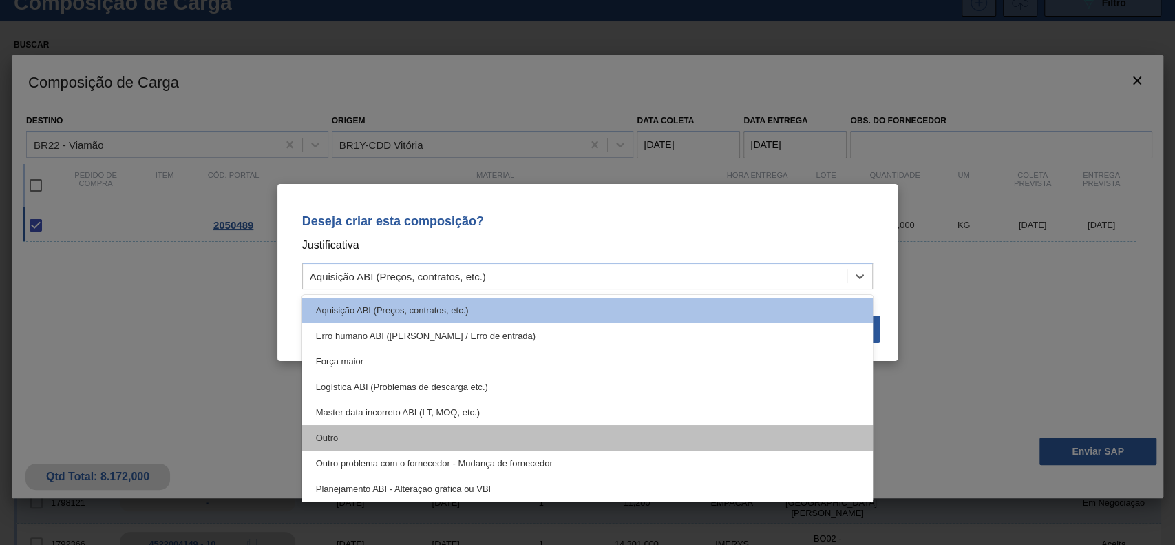
click at [408, 427] on div "Outro" at bounding box center [587, 437] width 571 height 25
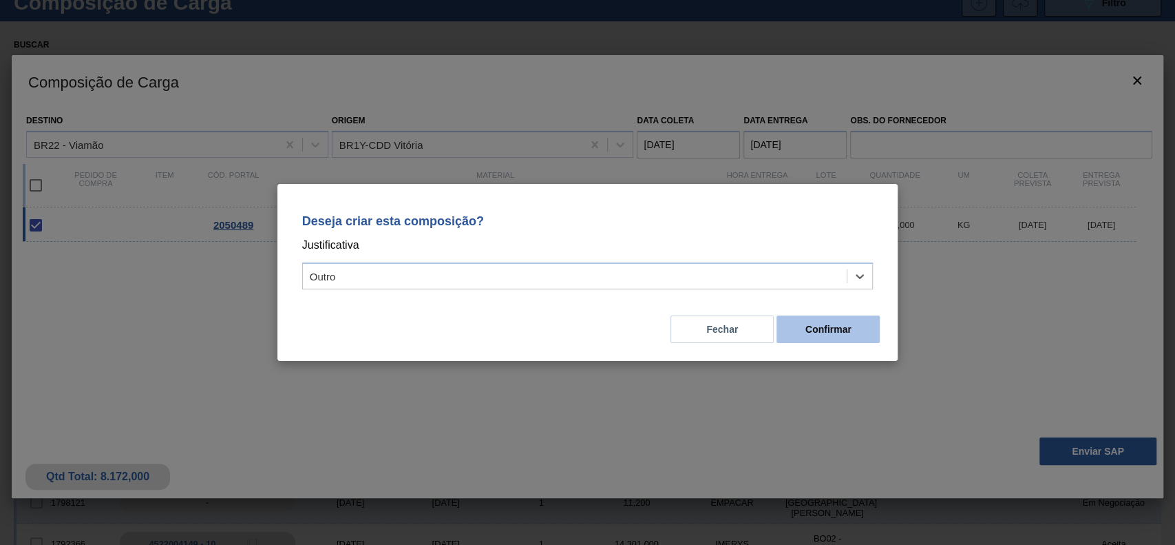
click at [827, 321] on button "Confirmar" at bounding box center [827, 329] width 103 height 28
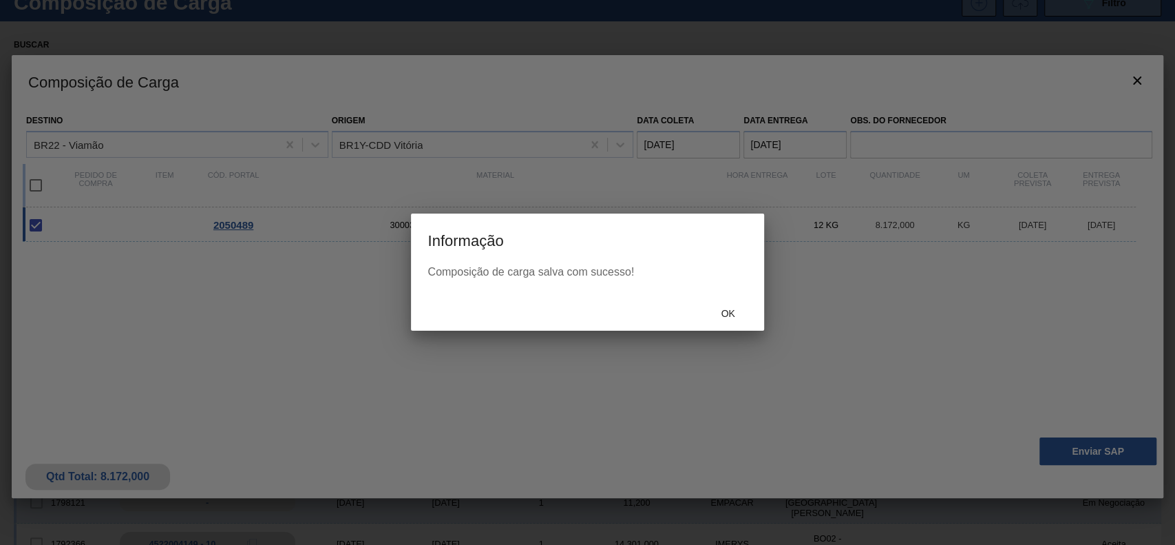
click at [721, 312] on span "Ok" at bounding box center [728, 313] width 36 height 11
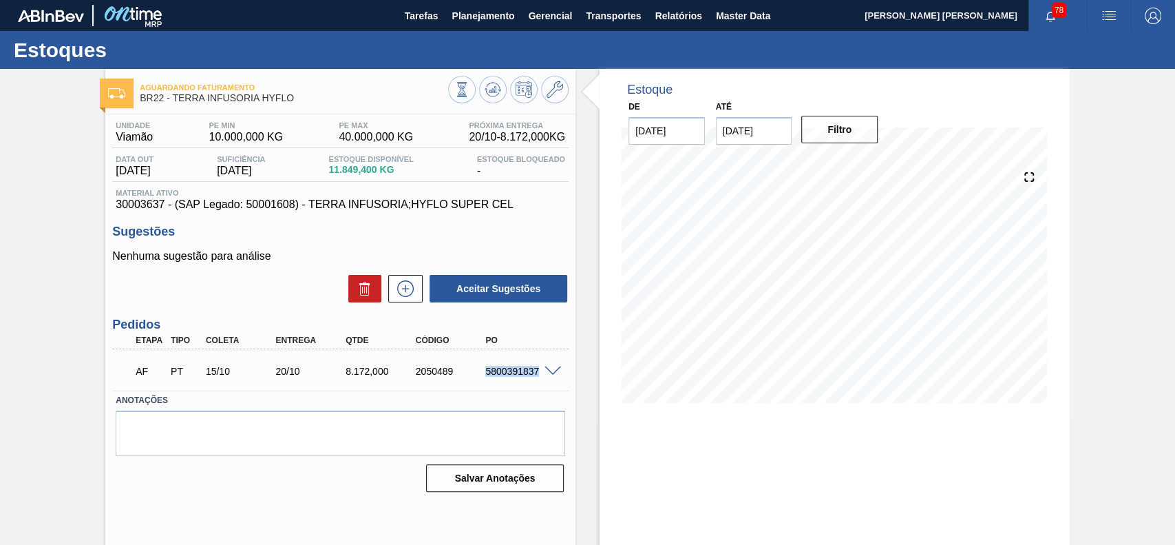
drag, startPoint x: 479, startPoint y: 370, endPoint x: 540, endPoint y: 380, distance: 61.5
click at [540, 380] on div "AF PT 15/10 20/10 8.172,000 2050489 5800391837" at bounding box center [337, 370] width 420 height 28
copy div "5800391837"
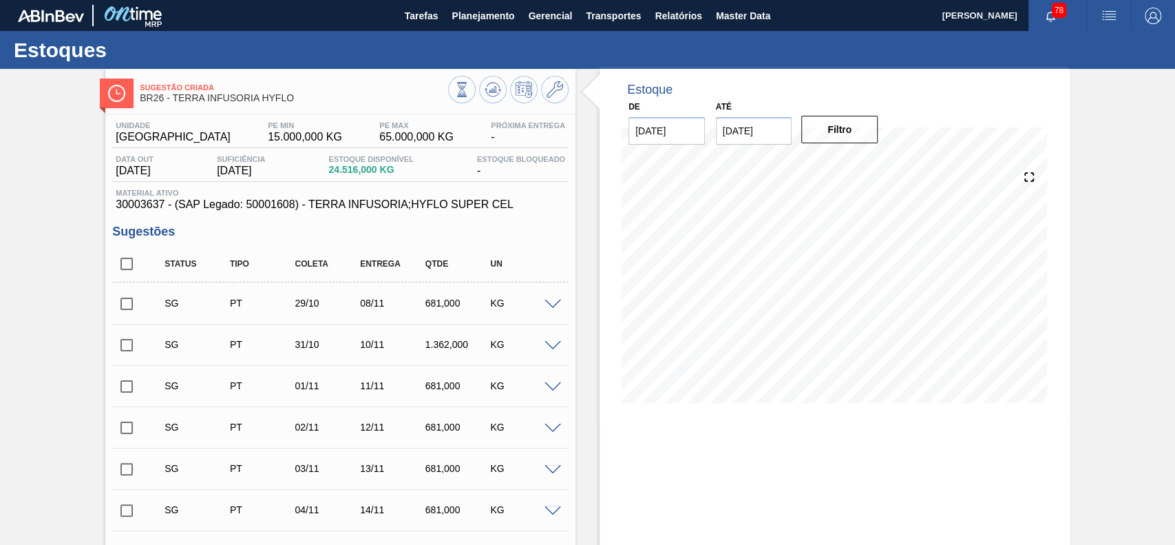
click at [134, 257] on input "checkbox" at bounding box center [126, 263] width 29 height 29
checkbox input "true"
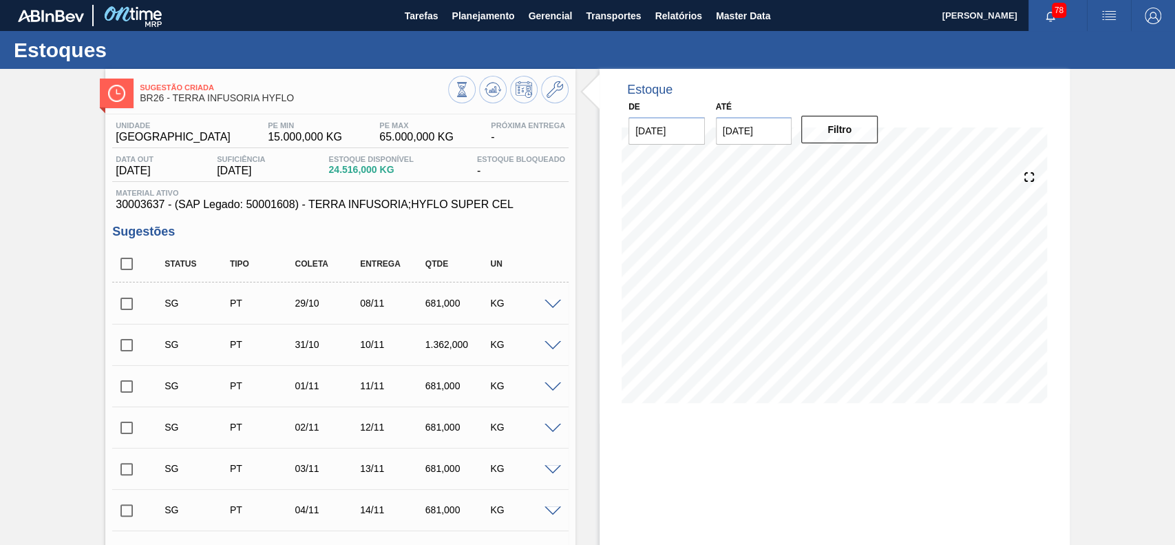
checkbox input "true"
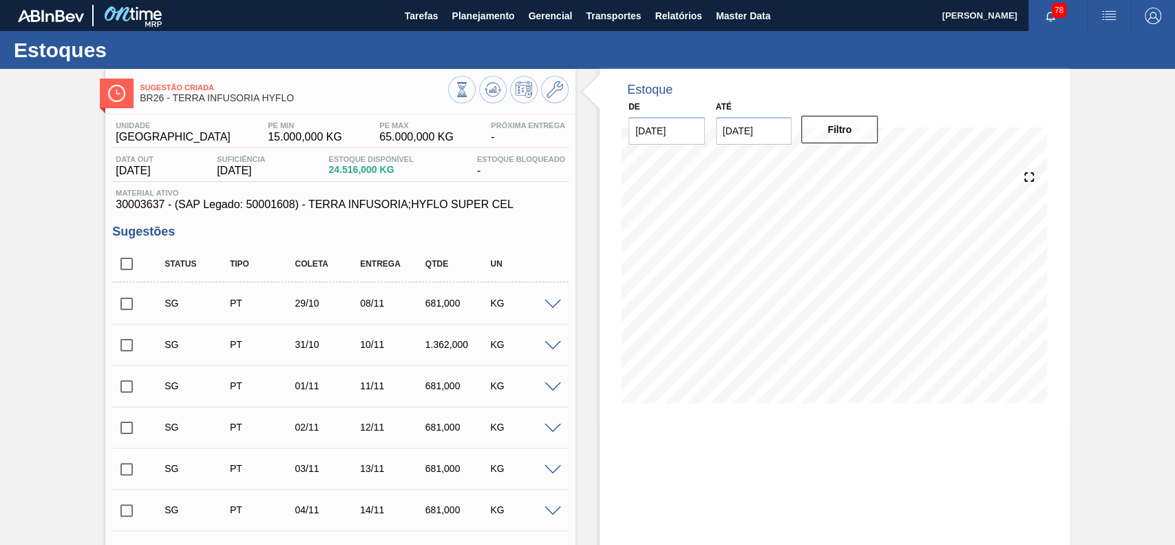
checkbox input "true"
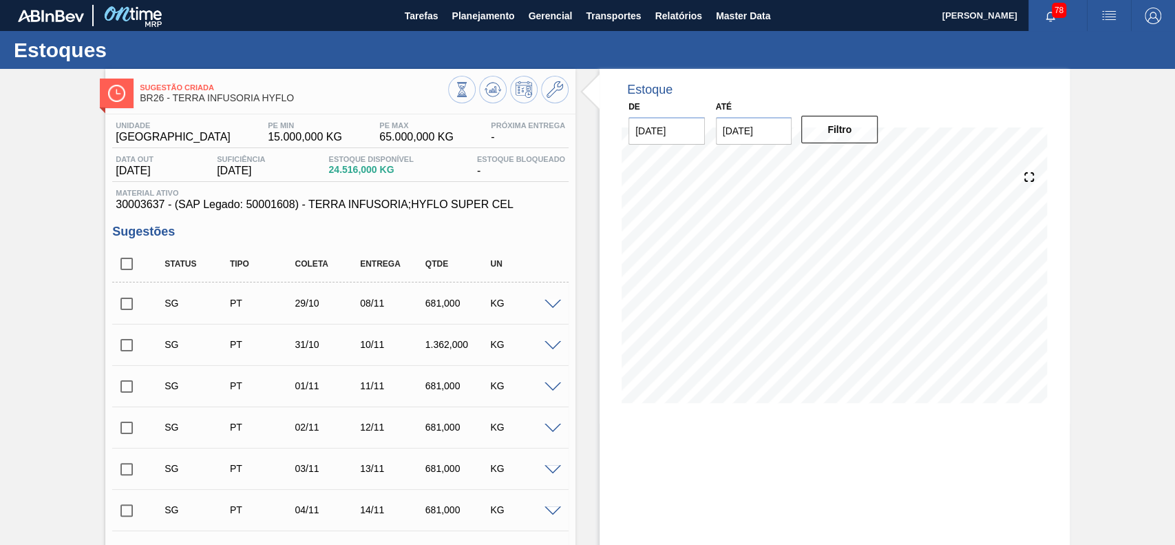
checkbox input "true"
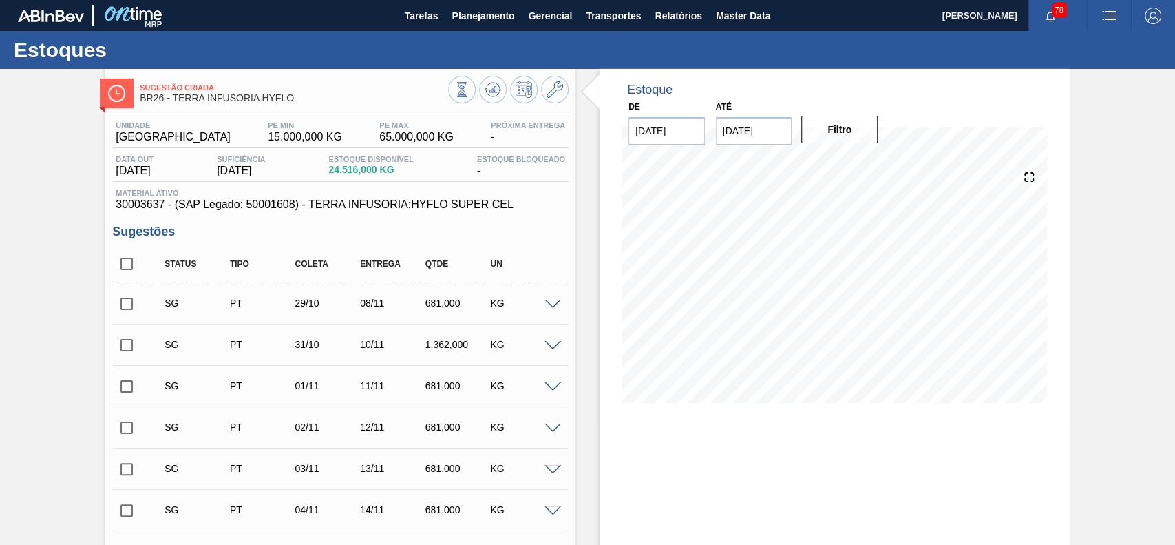
checkbox input "true"
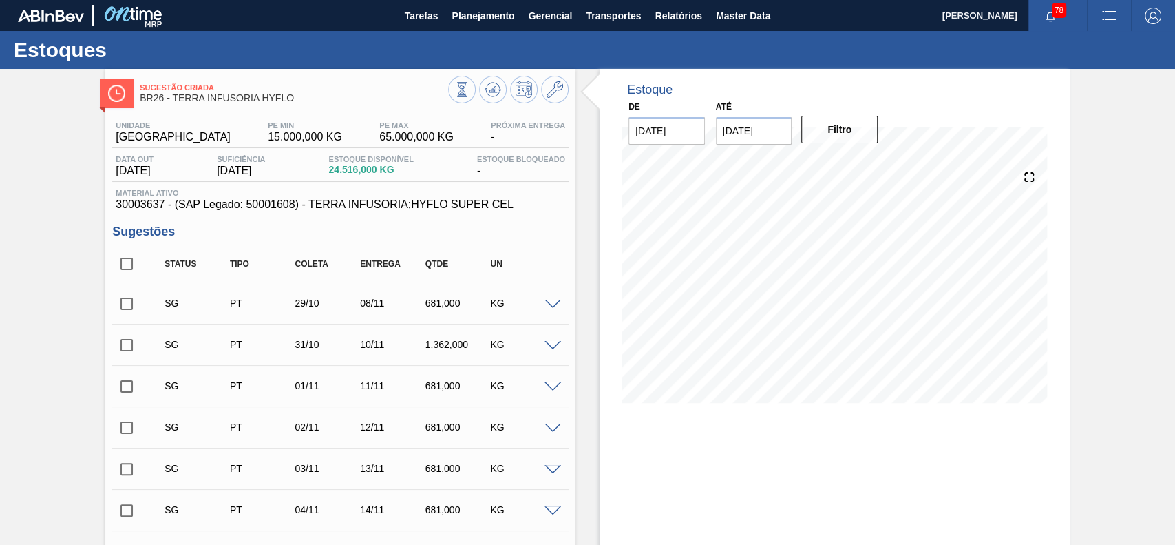
checkbox input "true"
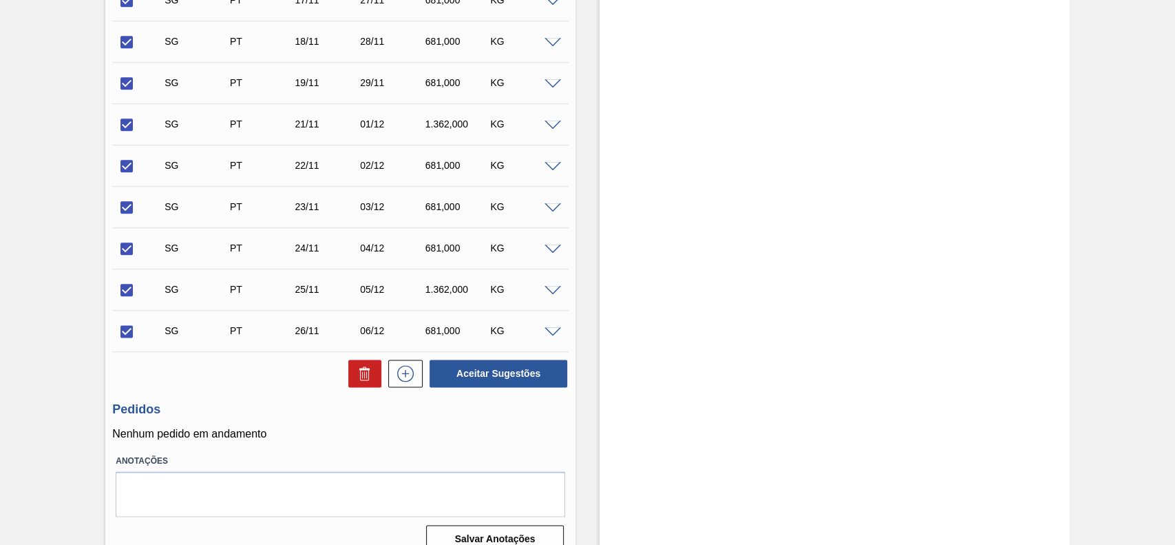
scroll to position [1026, 0]
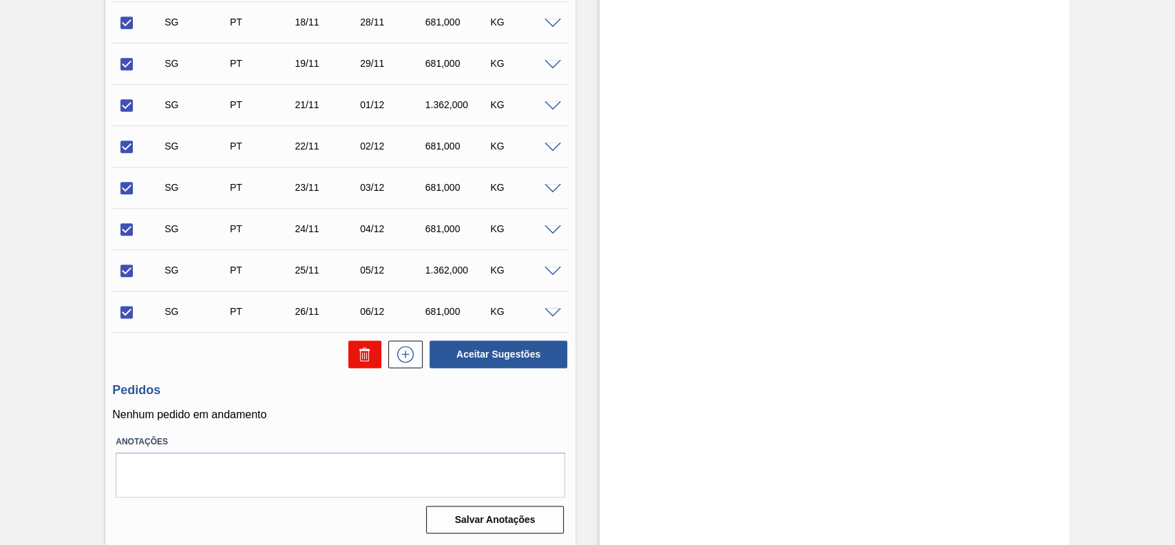
click at [367, 364] on button at bounding box center [364, 354] width 33 height 28
checkbox input "false"
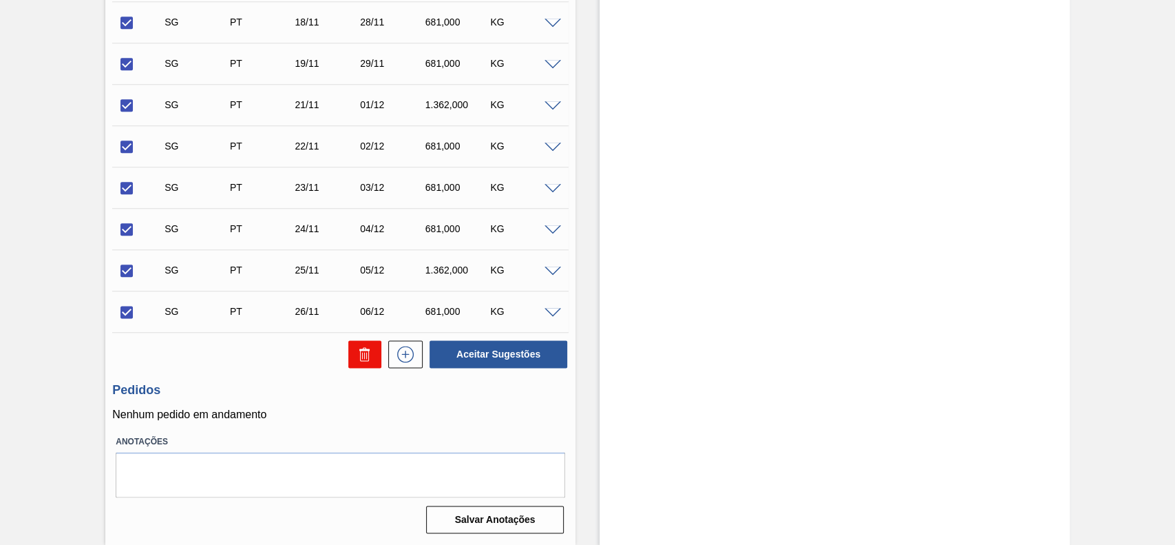
checkbox input "false"
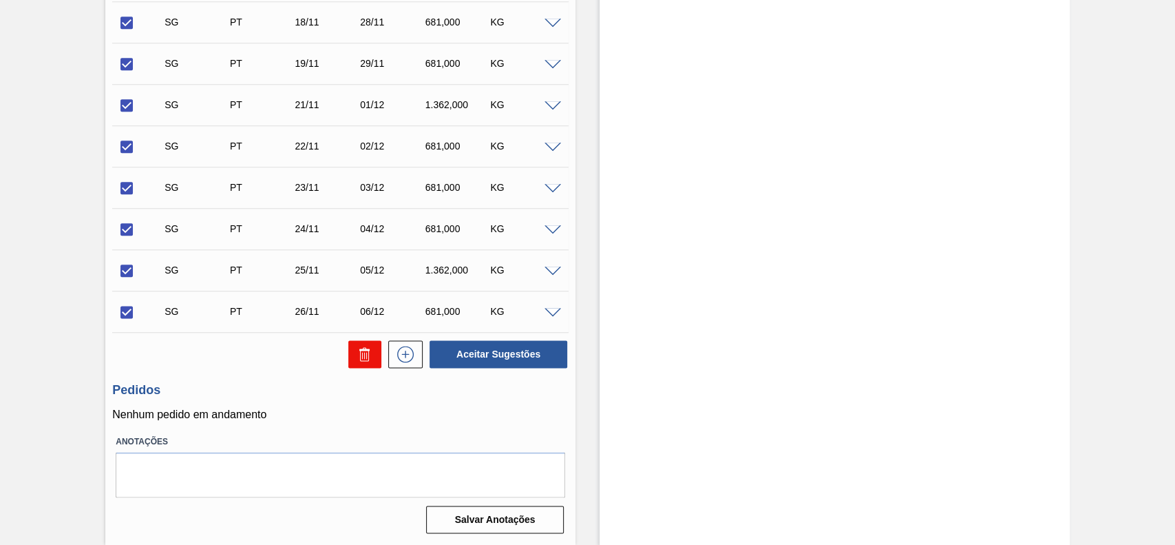
checkbox input "false"
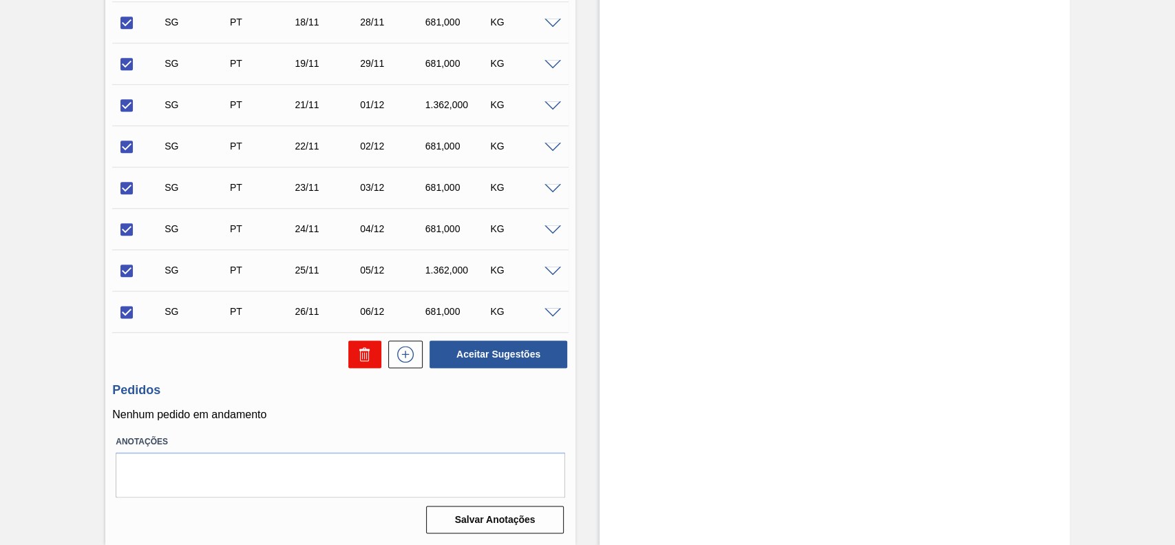
checkbox input "false"
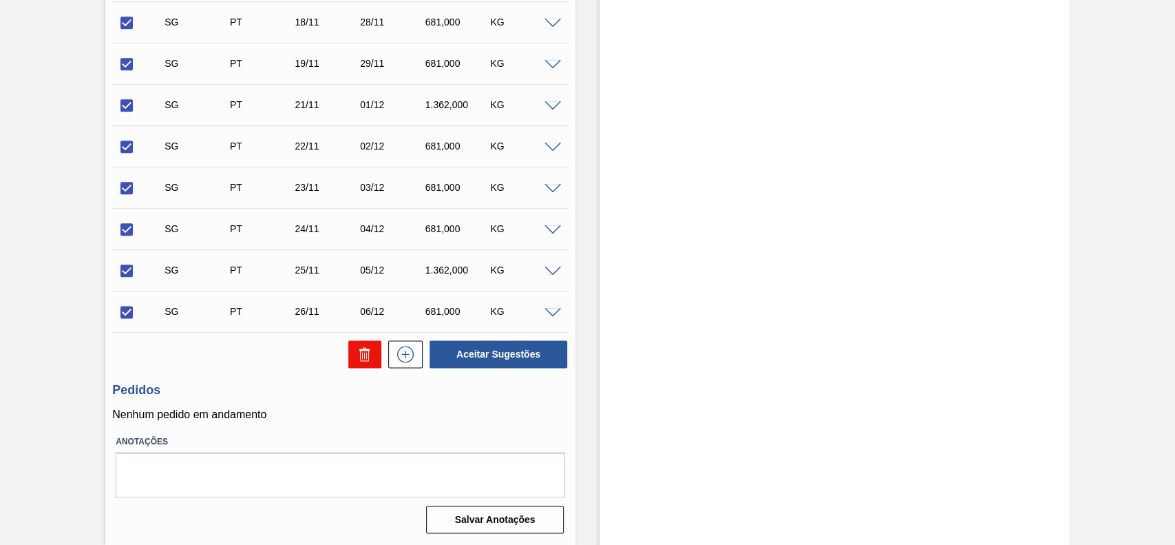
checkbox input "false"
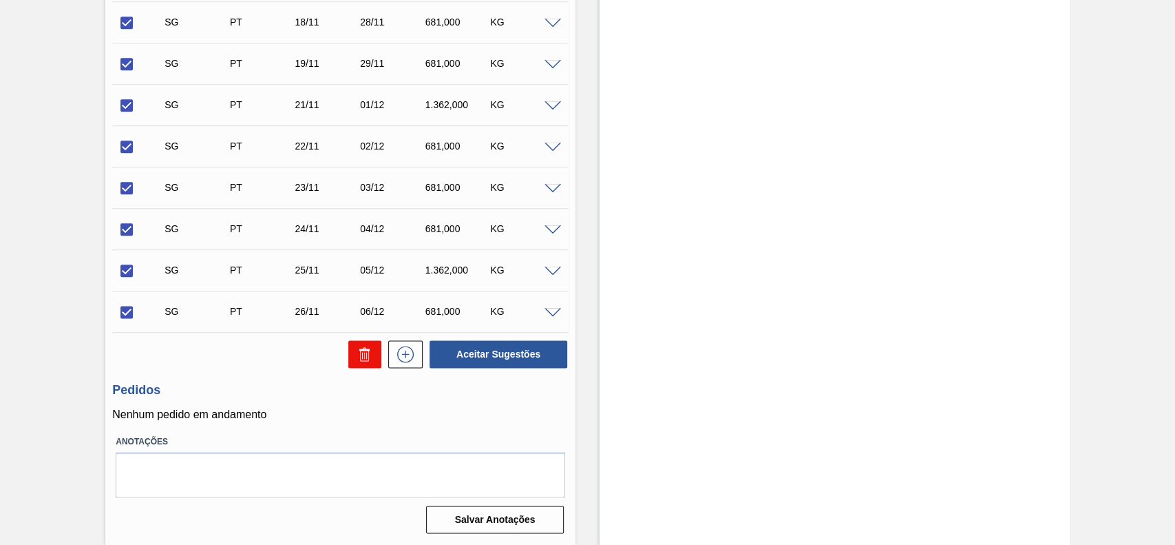
checkbox input "false"
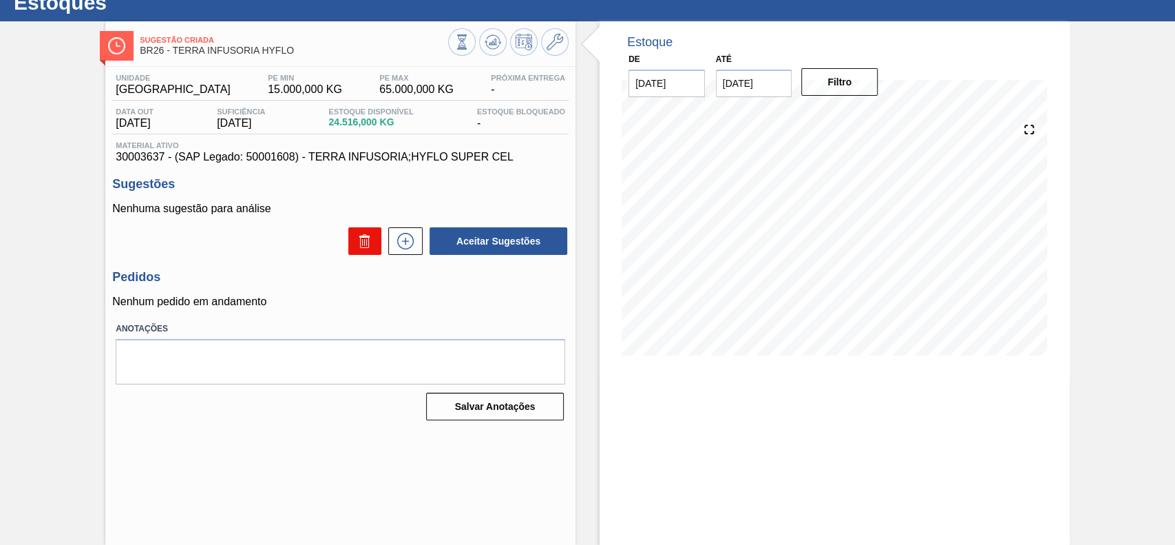
scroll to position [47, 0]
click at [409, 247] on icon at bounding box center [405, 241] width 22 height 17
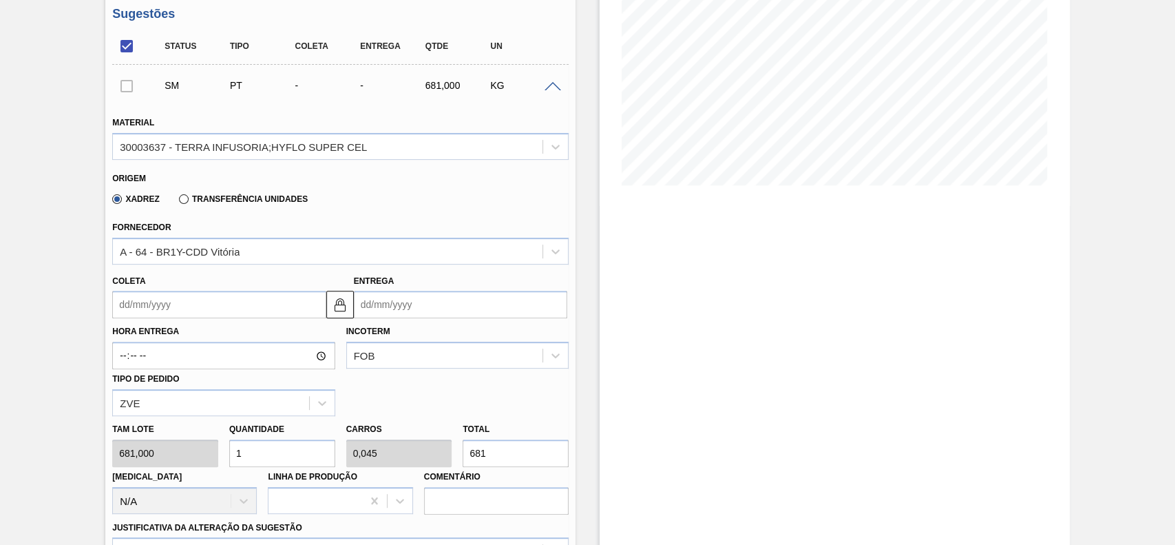
scroll to position [231, 0]
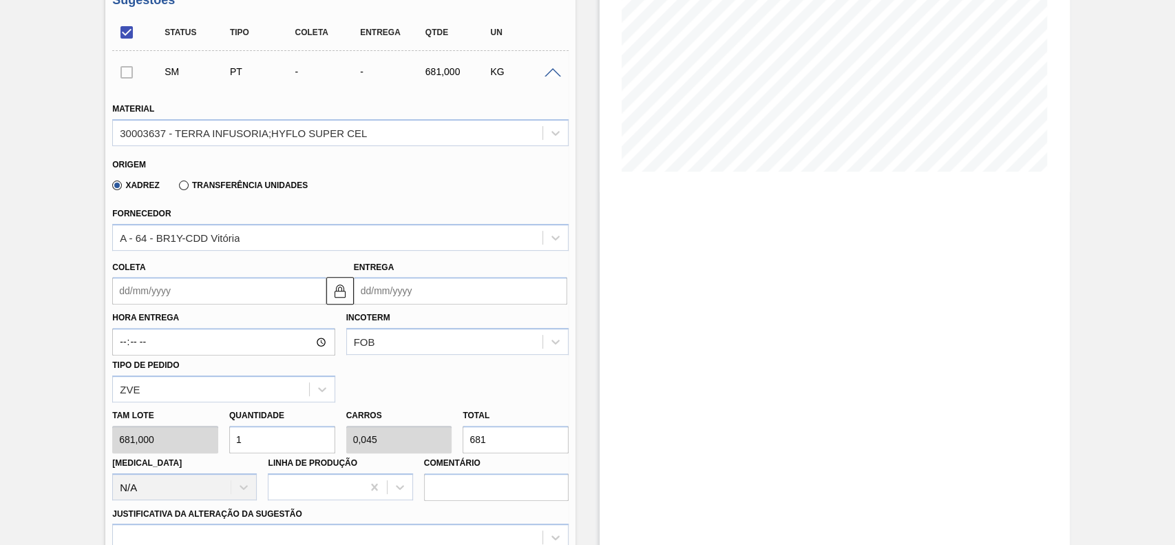
click at [165, 306] on div "Hora Entrega Incoterm FOB Tipo de pedido ZVE" at bounding box center [340, 353] width 467 height 98
click at [176, 295] on input "Coleta" at bounding box center [218, 291] width 213 height 28
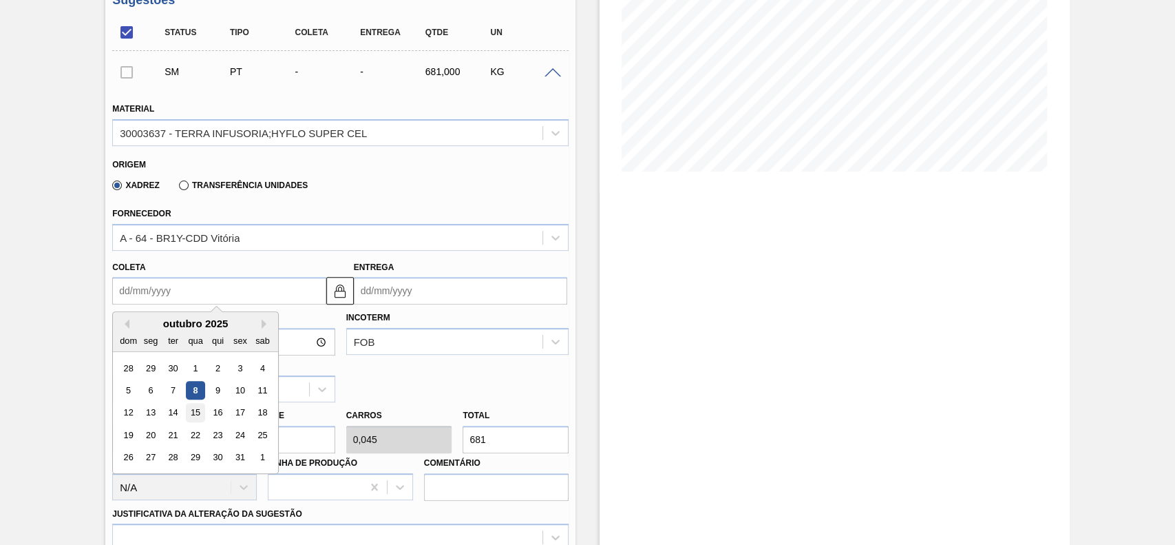
click at [191, 416] on div "15" at bounding box center [196, 412] width 19 height 19
type input "[DATE]"
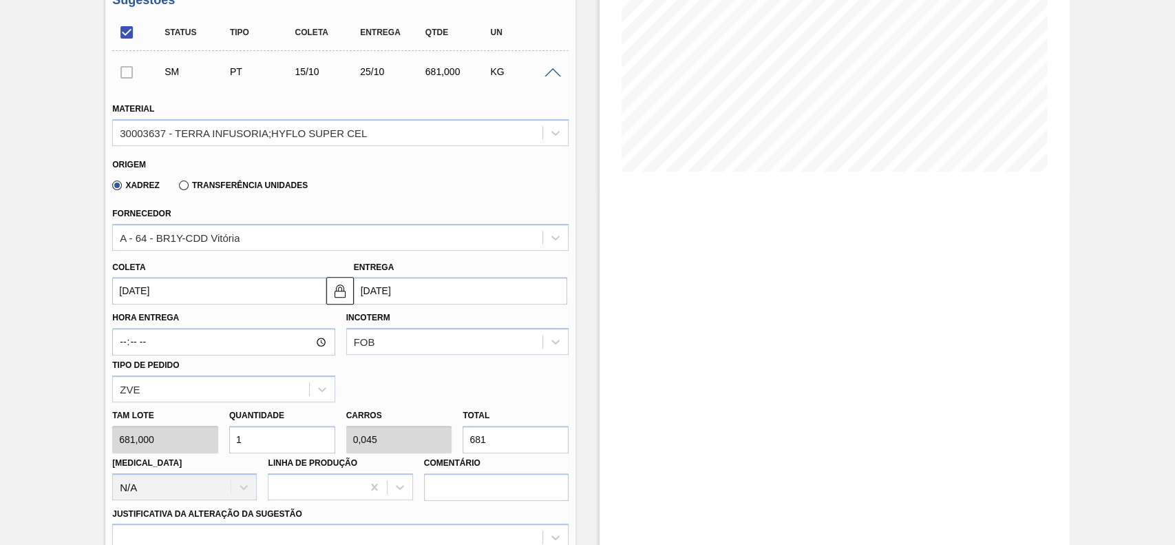
click at [258, 443] on input "1" at bounding box center [282, 439] width 106 height 28
type input "12"
type input "0,545"
type input "8.172"
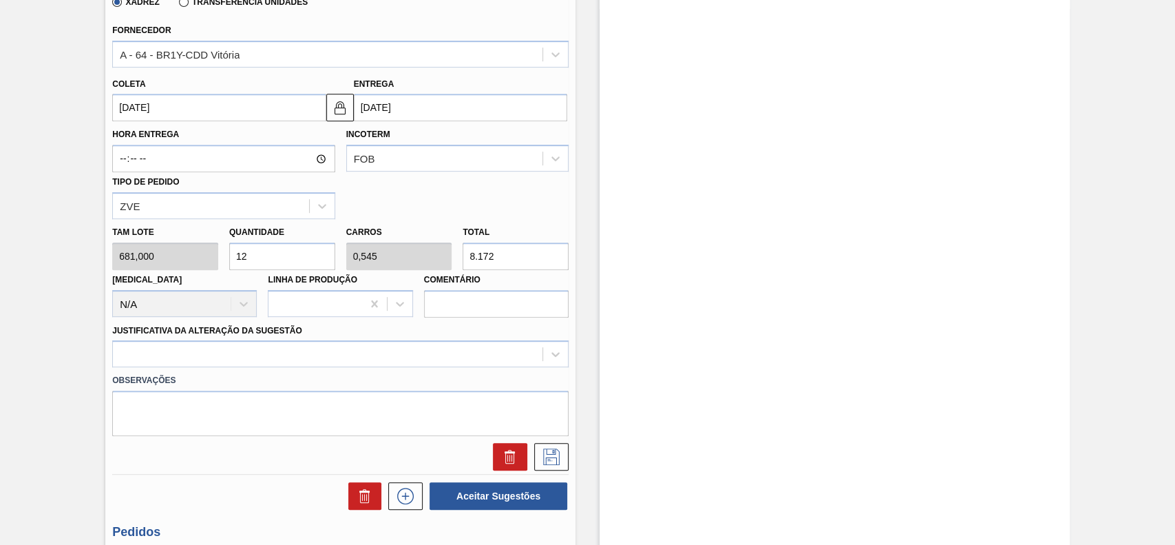
type input "12"
click at [222, 368] on div "Observações" at bounding box center [340, 401] width 467 height 69
click at [213, 365] on div at bounding box center [340, 353] width 456 height 27
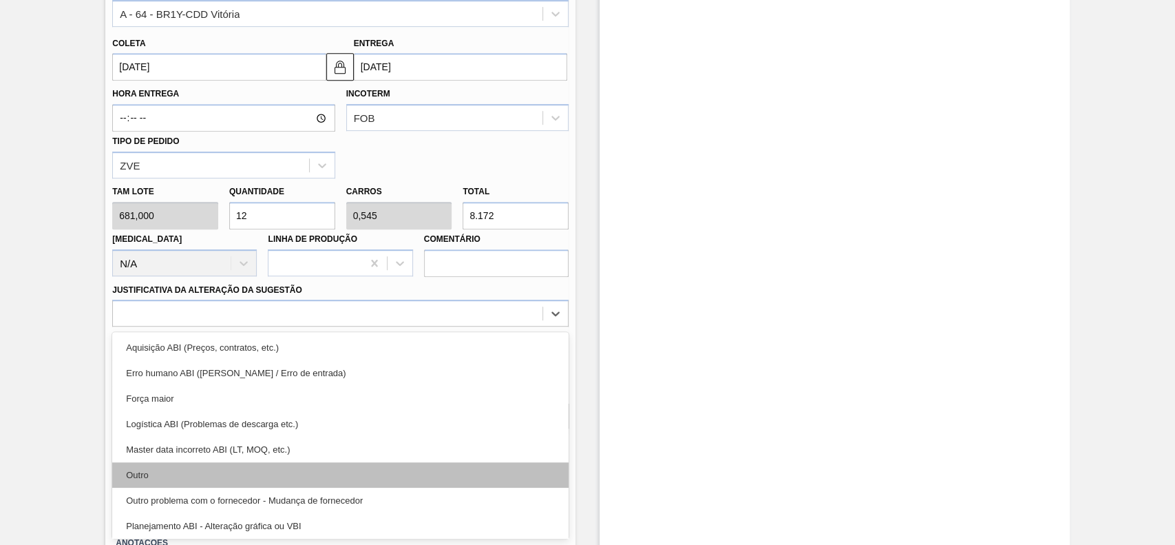
click at [182, 476] on div "Outro" at bounding box center [340, 474] width 456 height 25
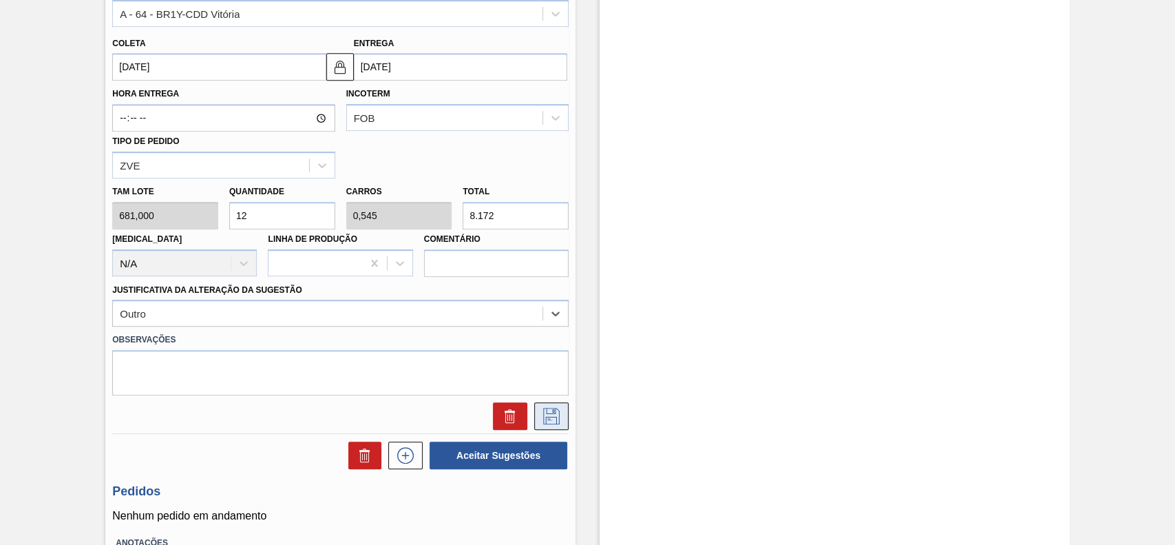
click at [538, 423] on button at bounding box center [551, 416] width 34 height 28
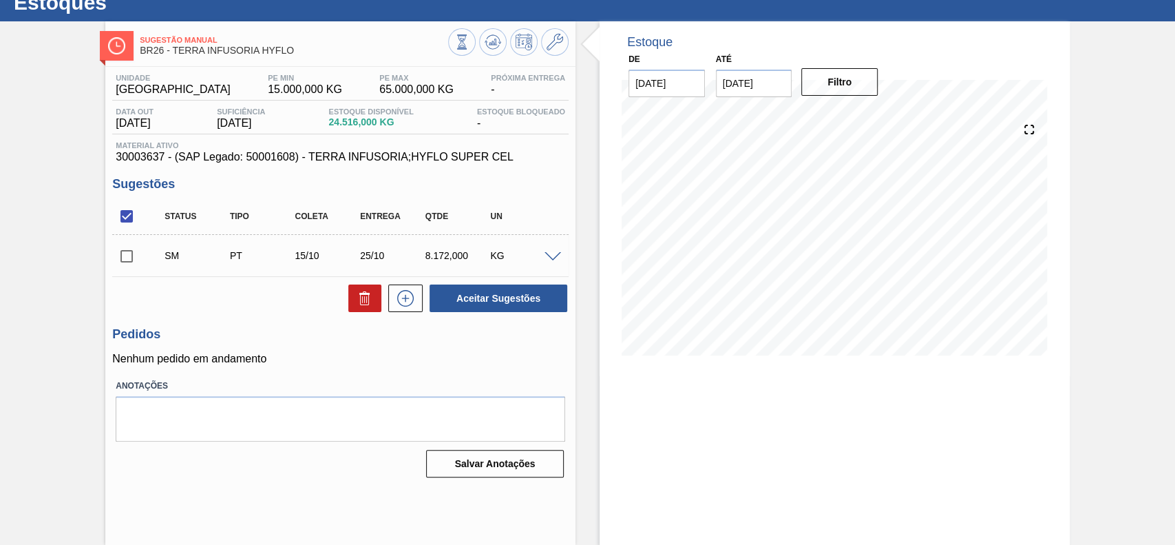
scroll to position [47, 0]
click at [127, 251] on input "checkbox" at bounding box center [126, 256] width 29 height 29
checkbox input "true"
click at [538, 290] on button "Aceitar Sugestões" at bounding box center [499, 298] width 138 height 28
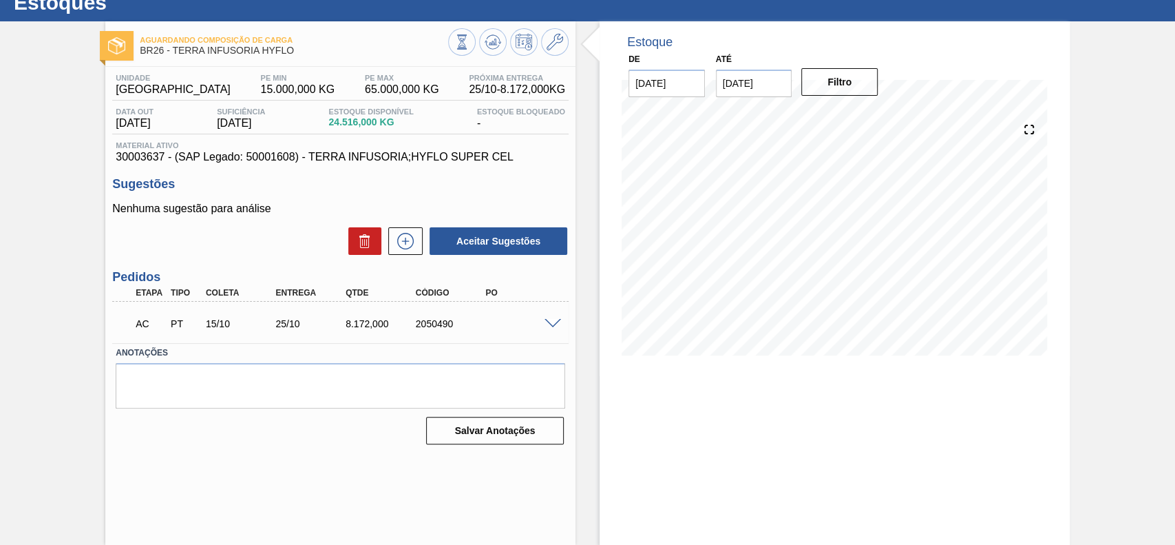
click at [548, 319] on span at bounding box center [553, 324] width 17 height 10
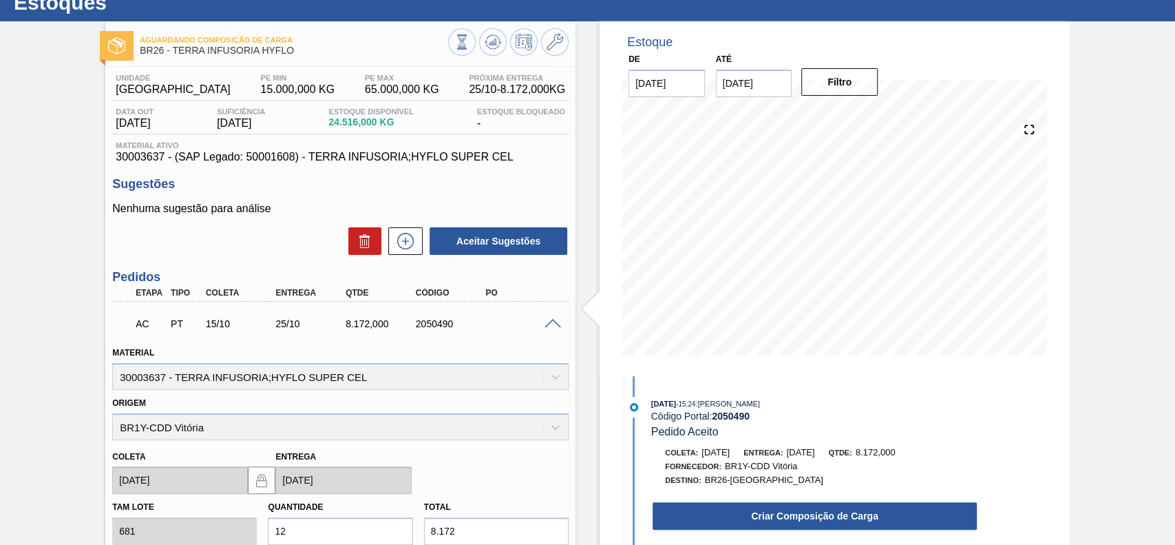
click at [765, 534] on div "[DATE] 15:24 : [PERSON_NAME] Código Portal: 2050490 Pedido Aceito Coleta: [DATE…" at bounding box center [801, 467] width 355 height 141
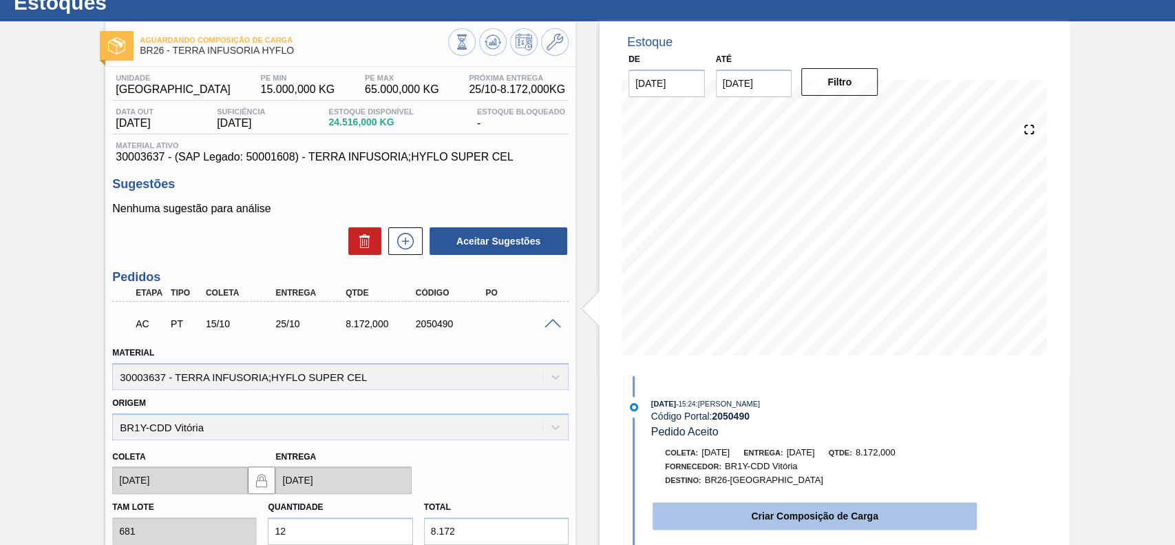
click at [765, 527] on button "Criar Composição de Carga" at bounding box center [815, 516] width 324 height 28
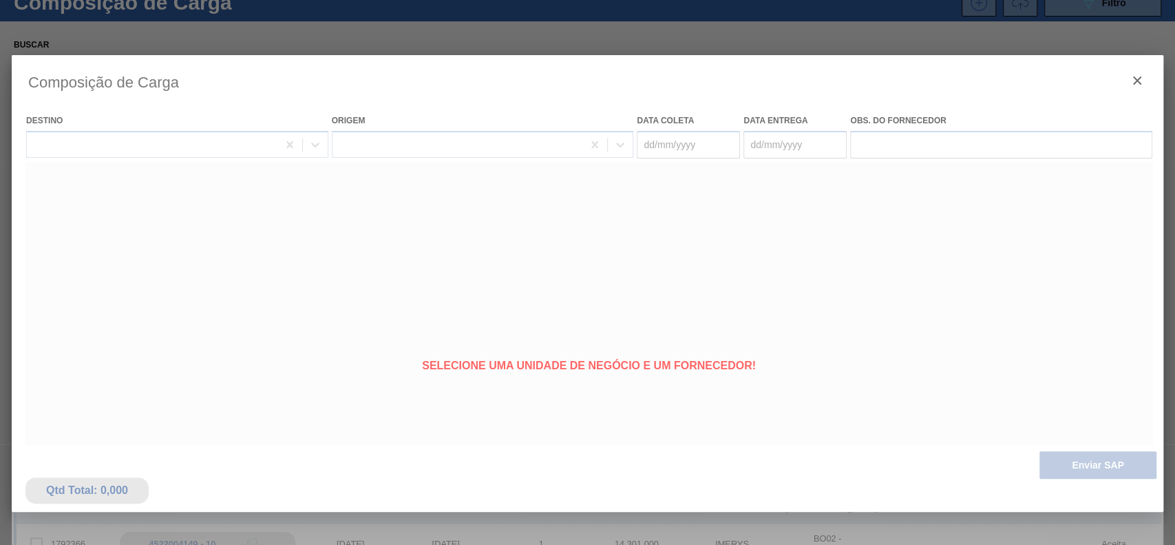
type coleta "[DATE]"
type Entrega "[DATE]"
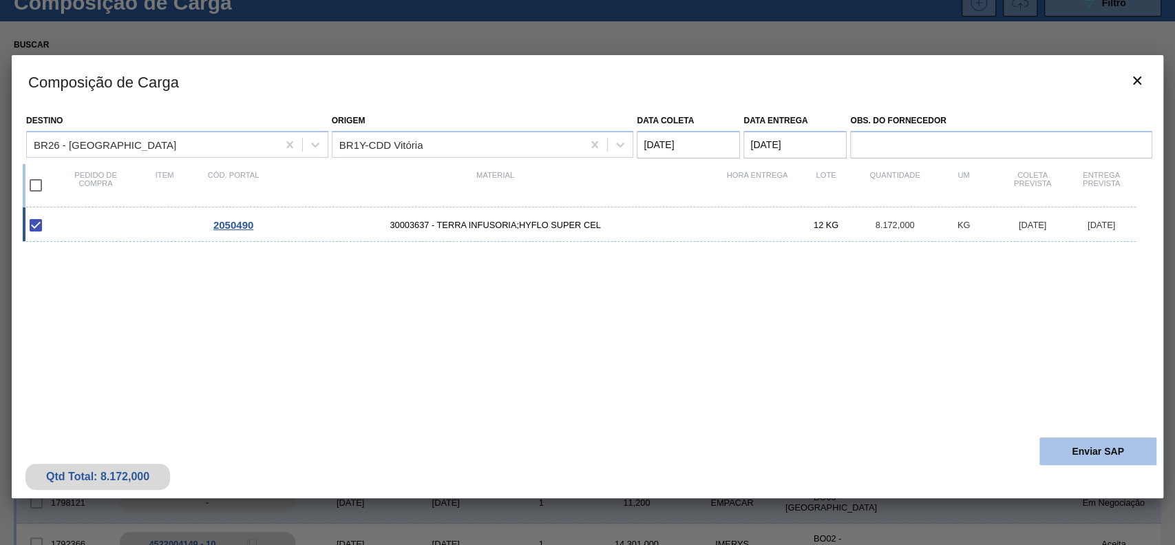
click at [1078, 448] on button "Enviar SAP" at bounding box center [1097, 451] width 117 height 28
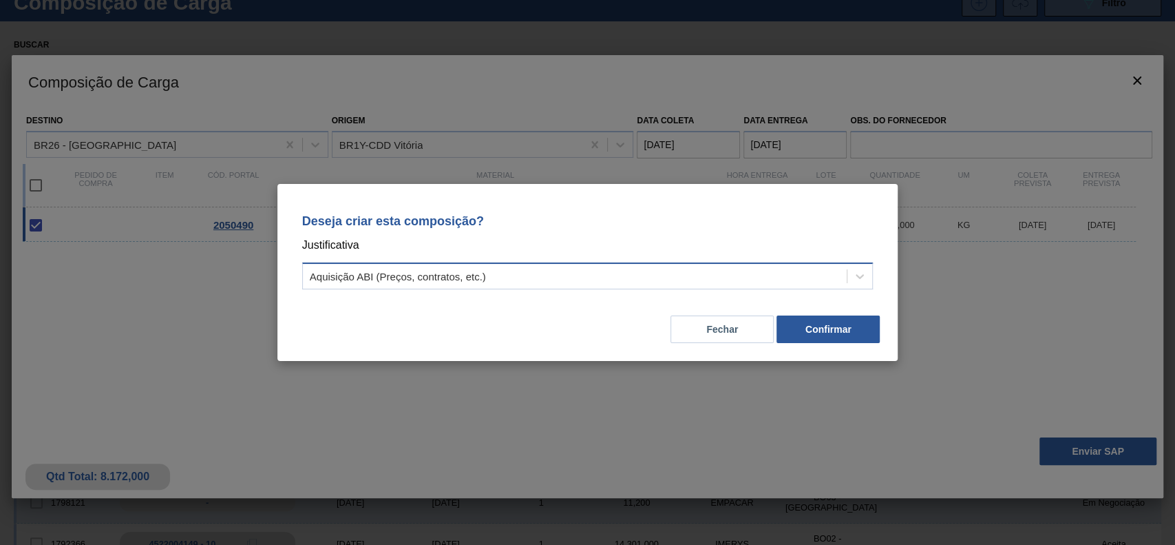
click at [576, 266] on div "Aquisição ABI (Preços, contratos, etc.)" at bounding box center [575, 276] width 545 height 20
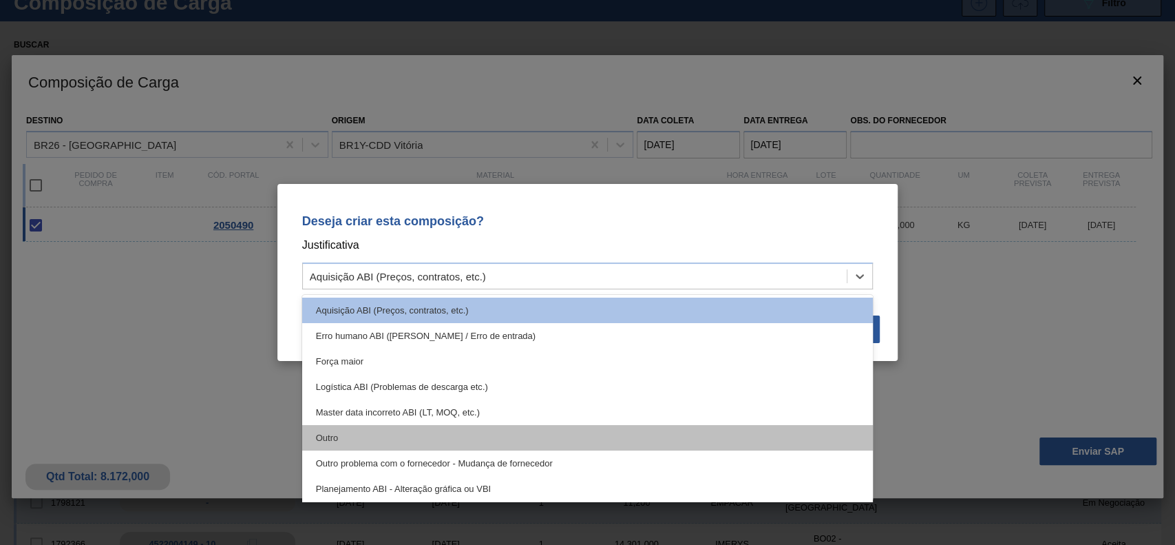
click at [427, 441] on div "Outro" at bounding box center [587, 437] width 571 height 25
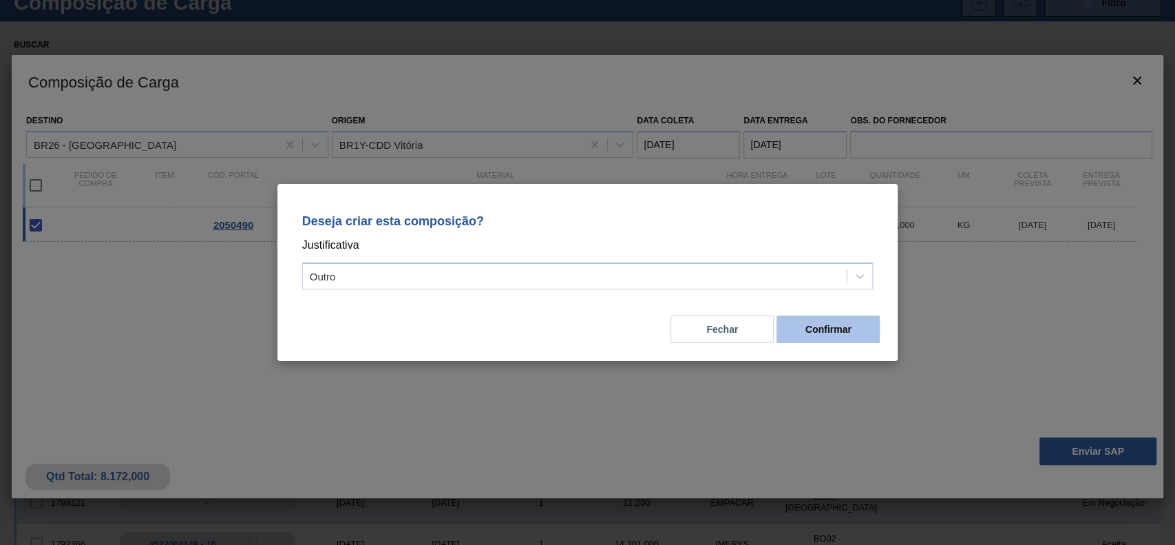
click at [847, 326] on button "Confirmar" at bounding box center [827, 329] width 103 height 28
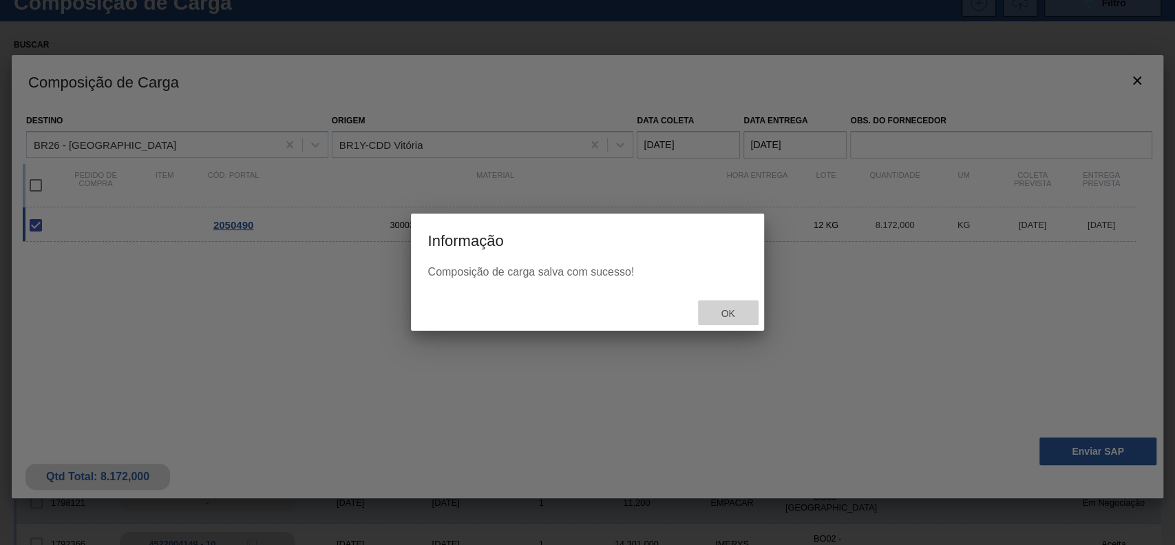
click at [741, 316] on span "Ok" at bounding box center [728, 313] width 36 height 11
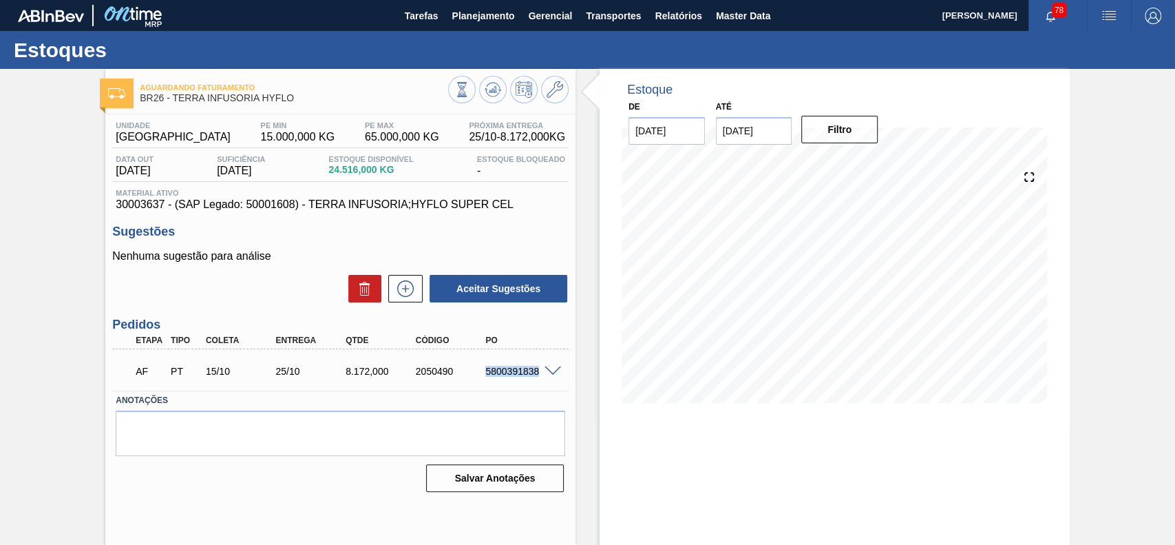
drag, startPoint x: 479, startPoint y: 372, endPoint x: 540, endPoint y: 382, distance: 61.3
click at [540, 382] on div "AF PT 15/10 25/10 8.172,000 2050490 5800391838" at bounding box center [337, 370] width 420 height 28
copy div "5800391838"
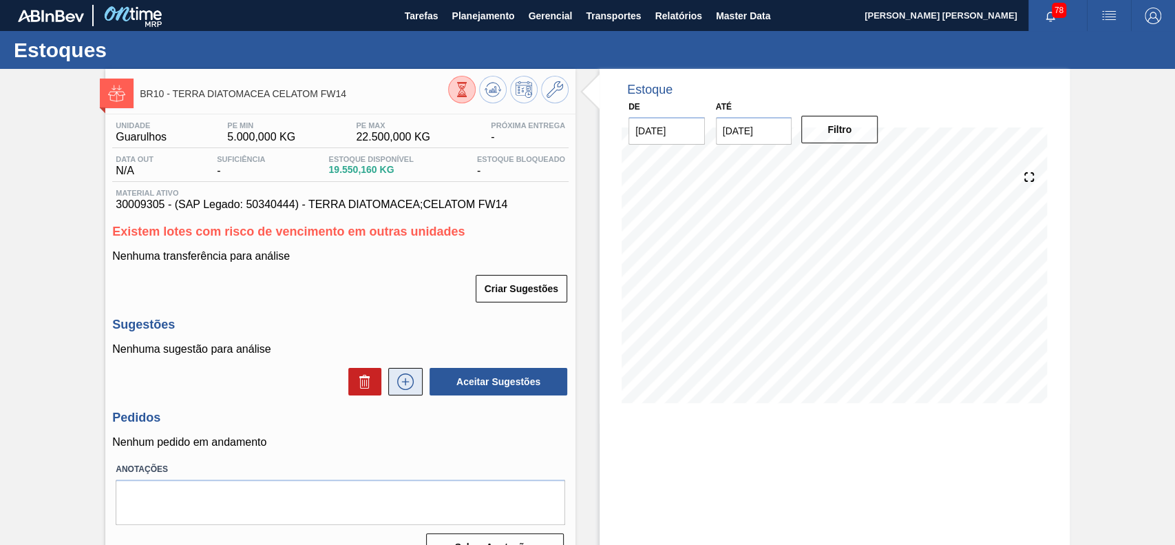
click at [398, 388] on icon at bounding box center [405, 381] width 17 height 17
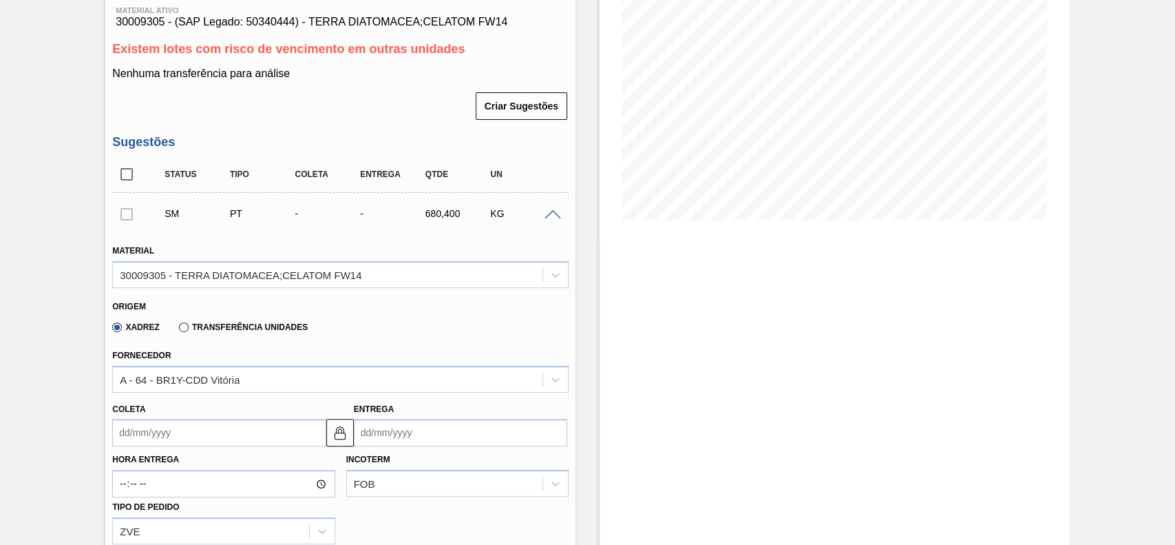
scroll to position [183, 0]
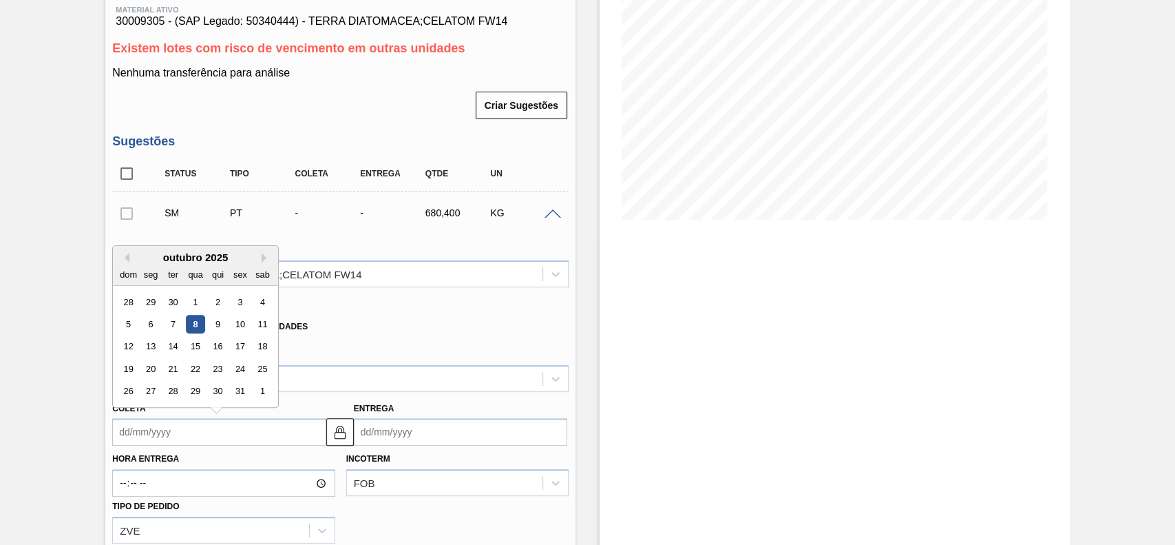
click at [239, 426] on input "Coleta" at bounding box center [218, 432] width 213 height 28
click at [195, 346] on div "15" at bounding box center [196, 346] width 19 height 19
type input "[DATE]"
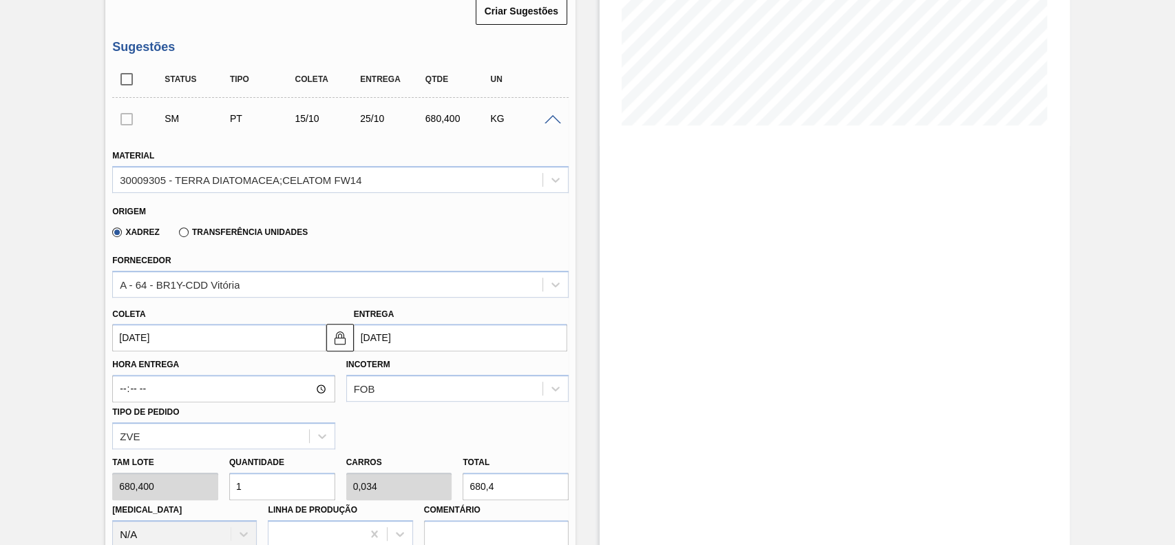
scroll to position [367, 0]
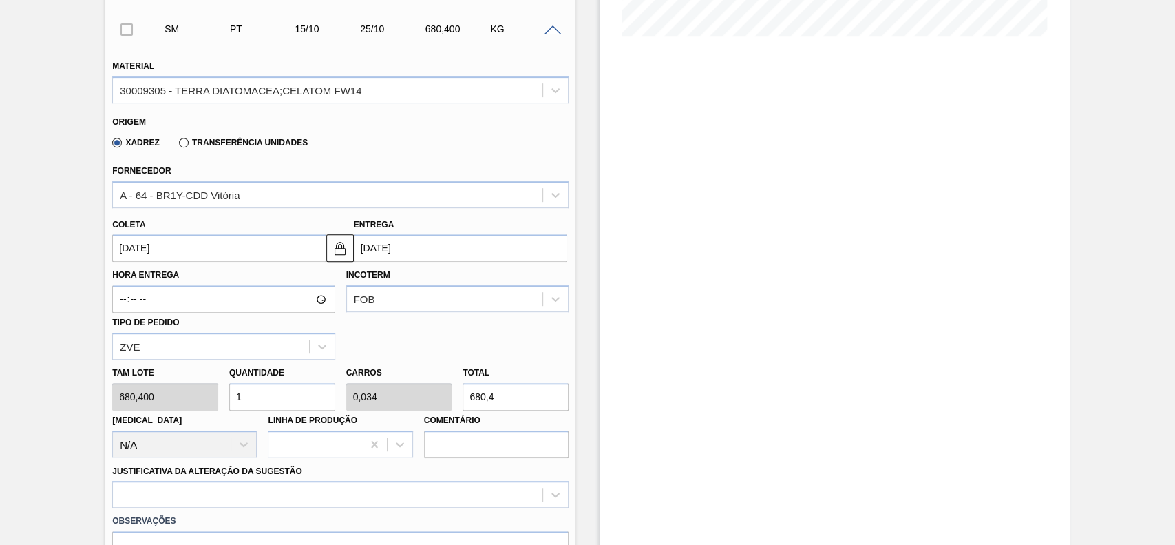
click at [512, 399] on input "680,4" at bounding box center [516, 397] width 106 height 28
type input "0,004"
type input "0"
type input "3"
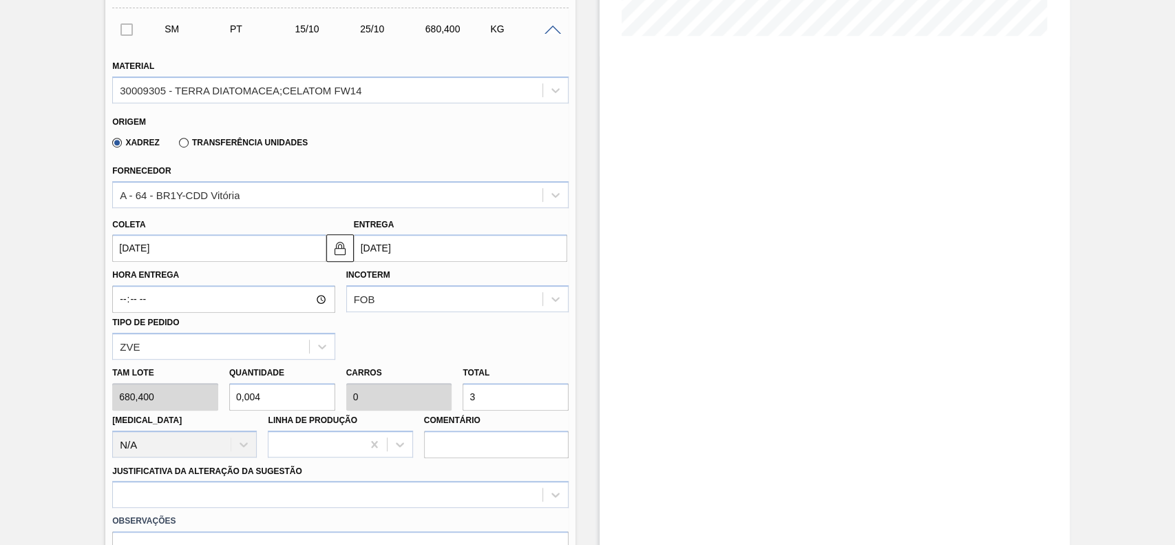
type input "0,047"
type input "0,002"
type input "32"
type input "0,47"
type input "0,016"
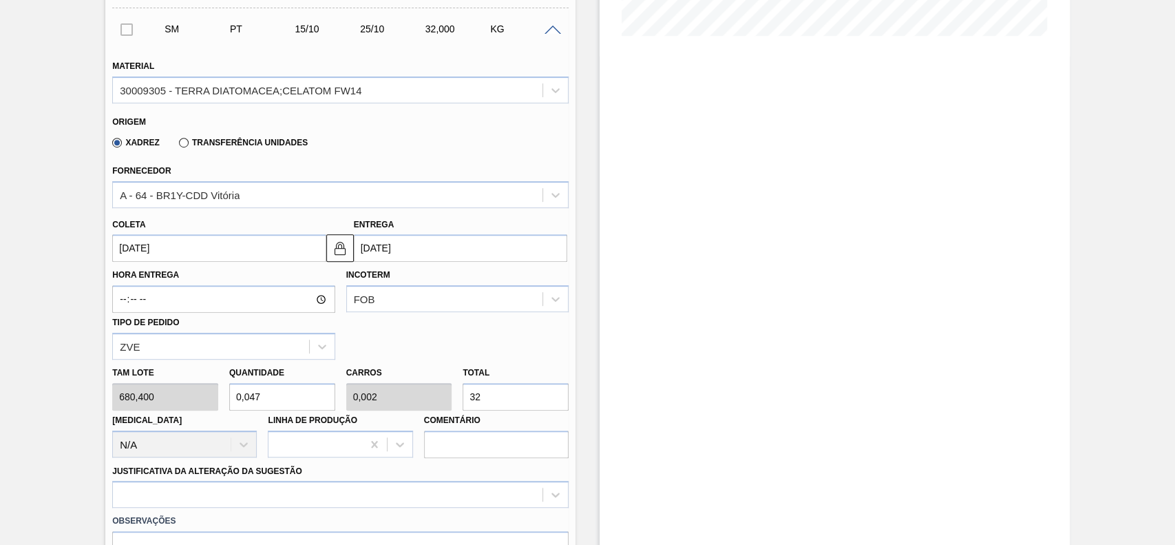
type input "320"
type input "4,703"
type input "0,16"
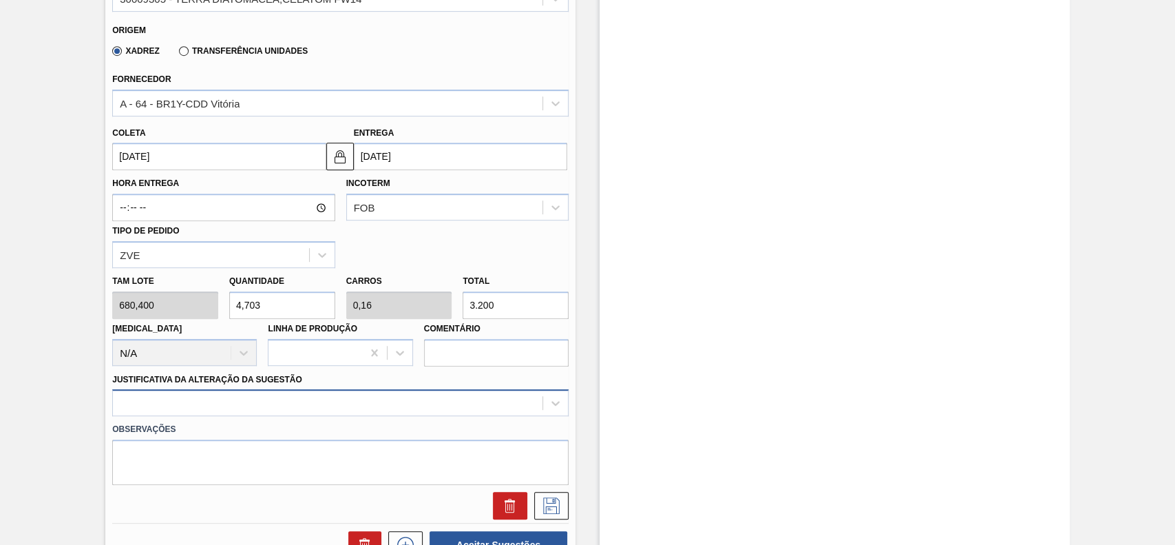
type input "3.200"
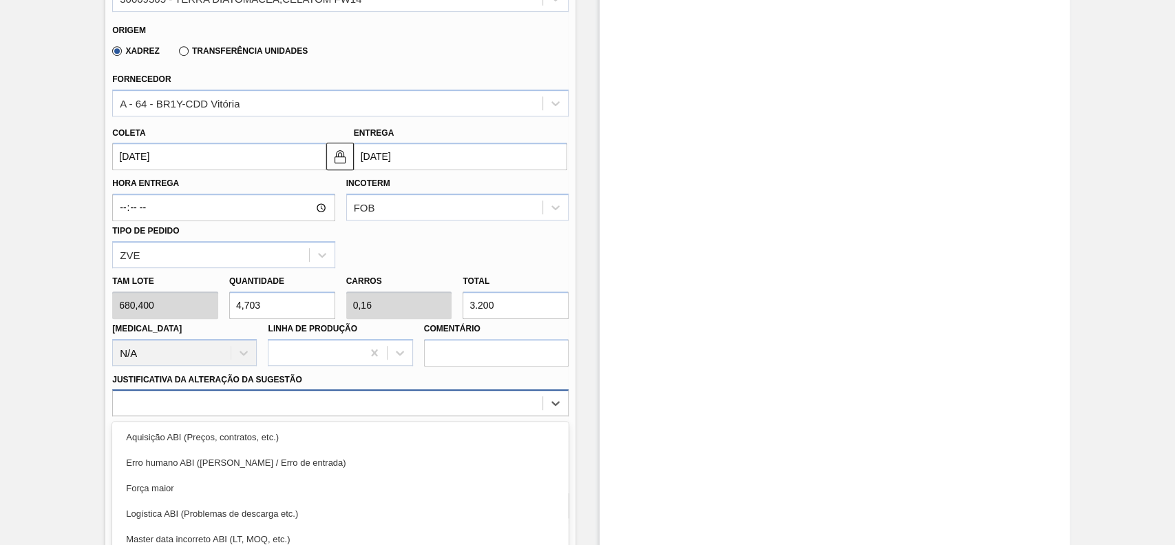
click at [198, 416] on div "option Aquisição ABI (Preços, contratos, etc.) focused, 1 of 18. 18 results ava…" at bounding box center [340, 402] width 456 height 27
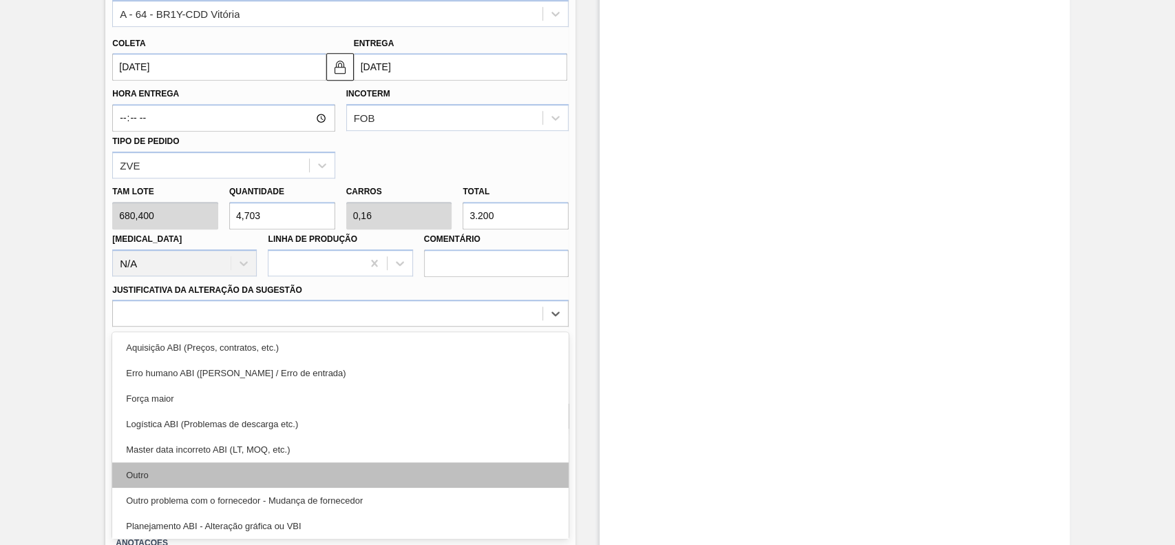
click at [189, 473] on div "Outro" at bounding box center [340, 474] width 456 height 25
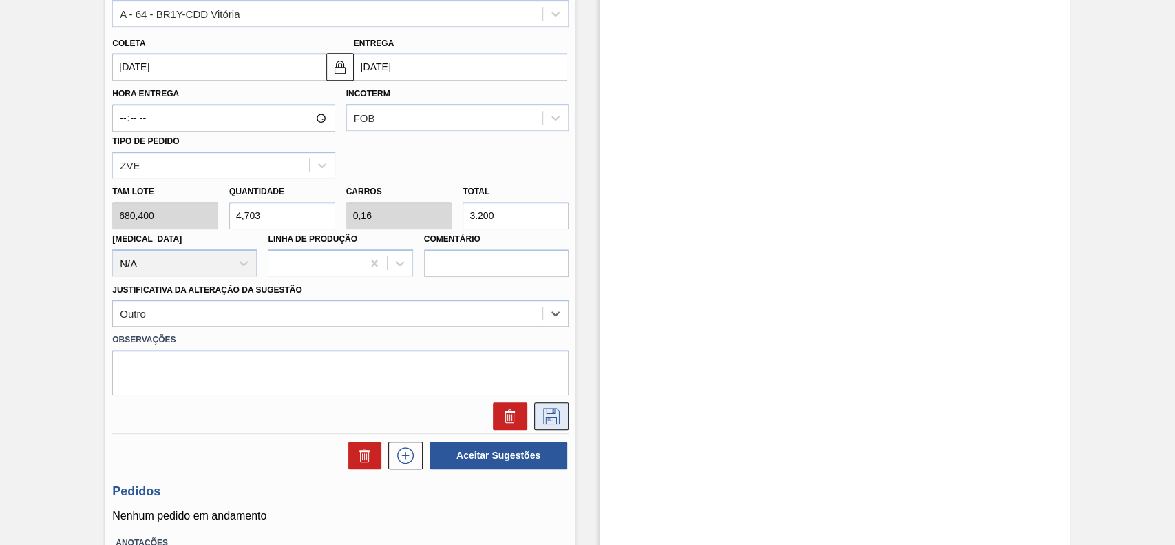
click at [534, 410] on button at bounding box center [551, 416] width 34 height 28
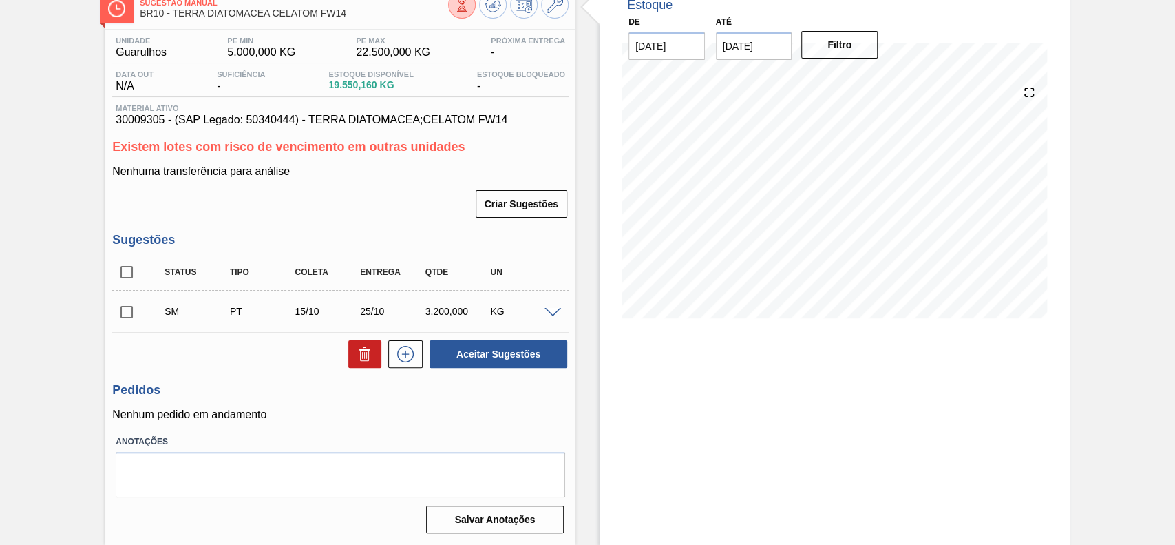
scroll to position [86, 0]
click at [123, 310] on input "checkbox" at bounding box center [126, 311] width 29 height 29
click at [507, 355] on button "Aceitar Sugestões" at bounding box center [499, 354] width 138 height 28
checkbox input "false"
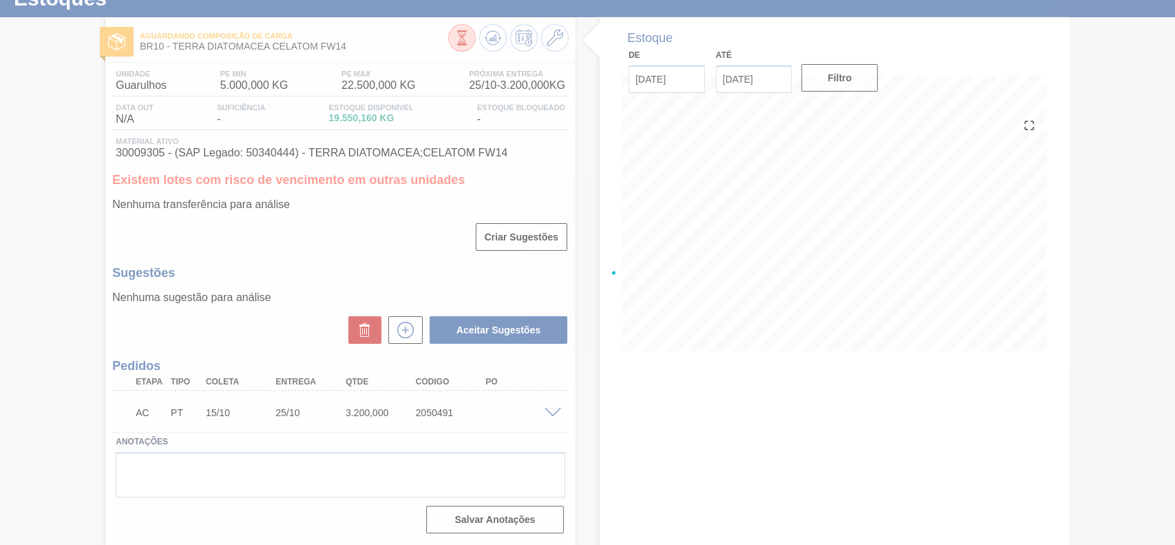
scroll to position [52, 0]
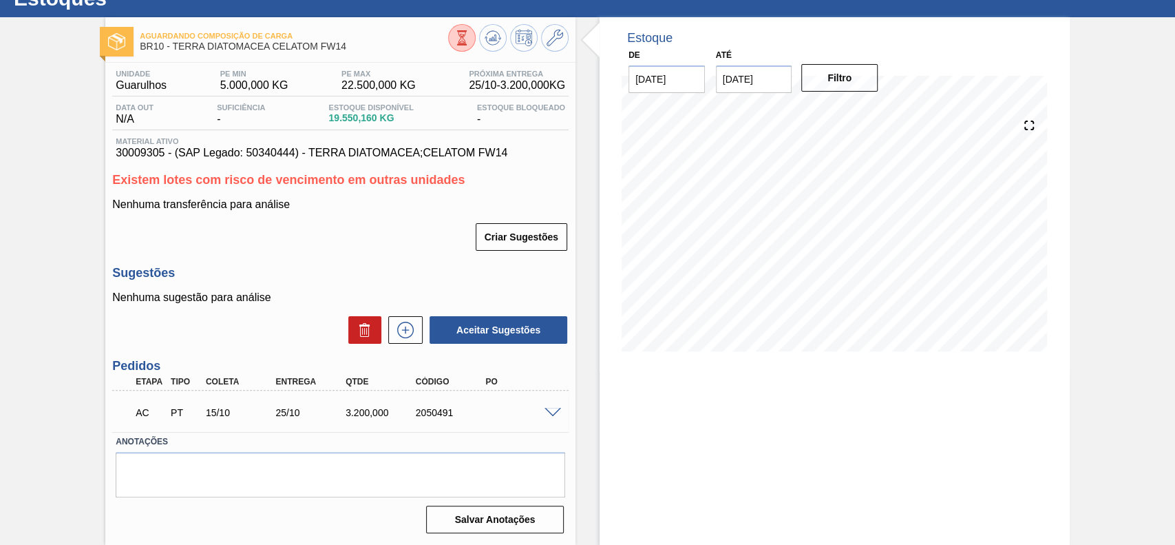
click at [548, 411] on span at bounding box center [553, 413] width 17 height 10
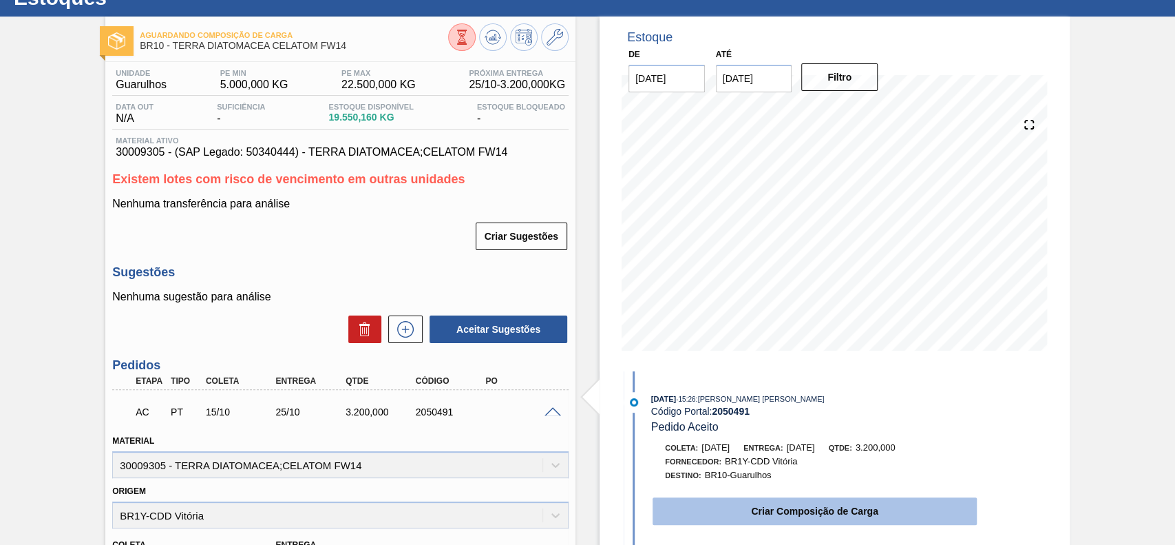
click at [757, 511] on button "Criar Composição de Carga" at bounding box center [815, 511] width 324 height 28
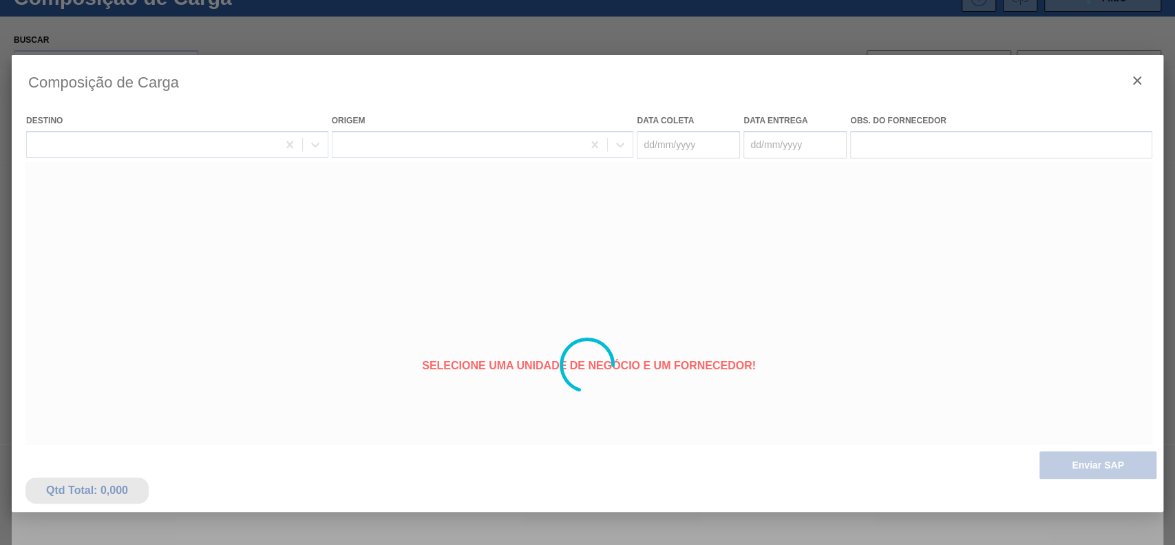
type coleta "[DATE]"
type Entrega "[DATE]"
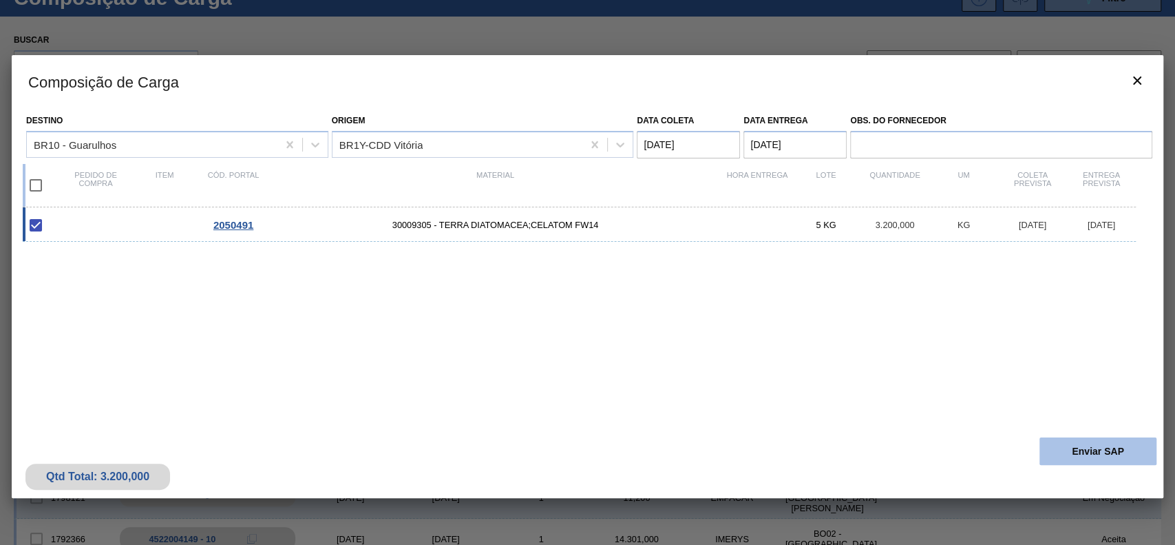
click at [1057, 445] on button "Enviar SAP" at bounding box center [1097, 451] width 117 height 28
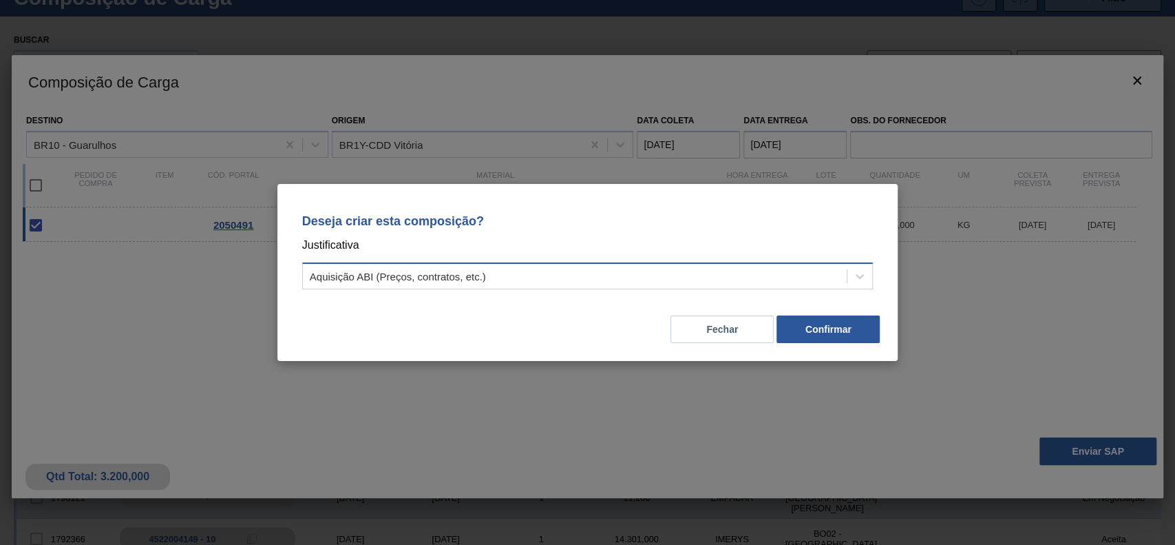
click at [569, 283] on div "Aquisição ABI (Preços, contratos, etc.)" at bounding box center [575, 276] width 545 height 20
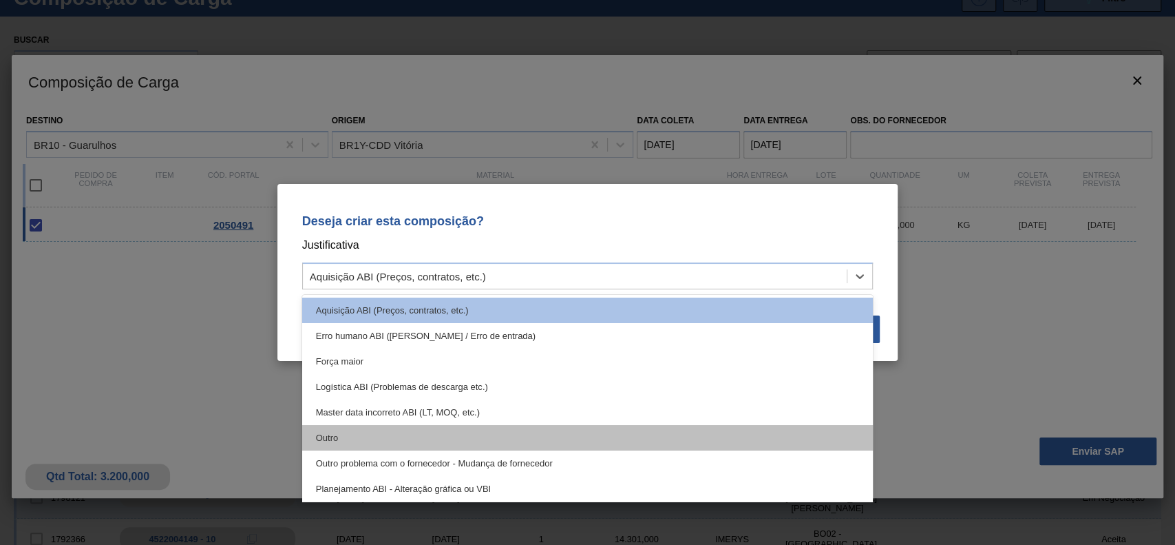
click at [393, 425] on div "Outro" at bounding box center [587, 437] width 571 height 25
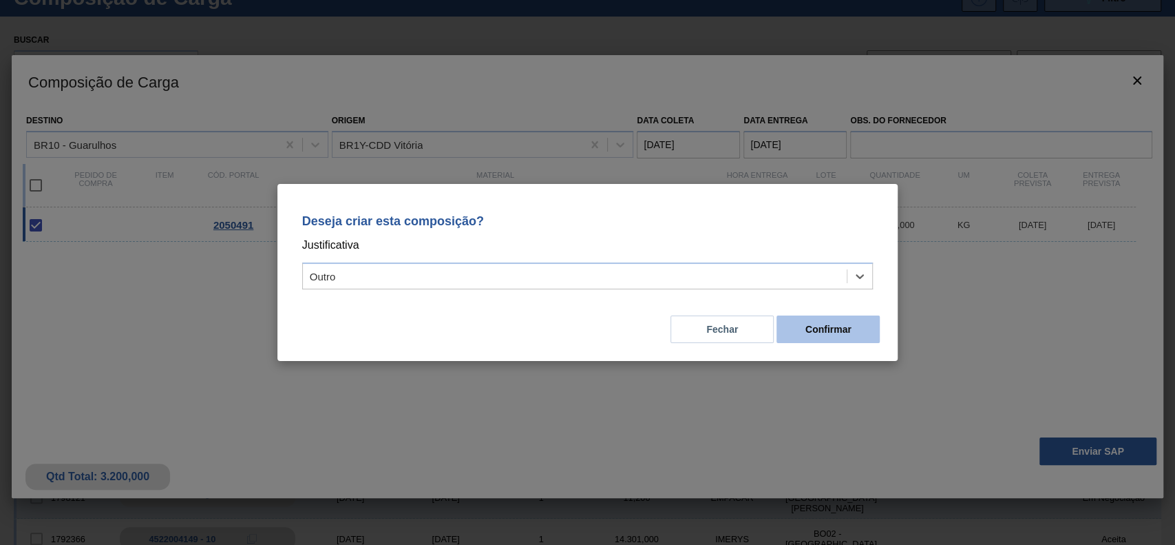
click at [831, 333] on button "Confirmar" at bounding box center [827, 329] width 103 height 28
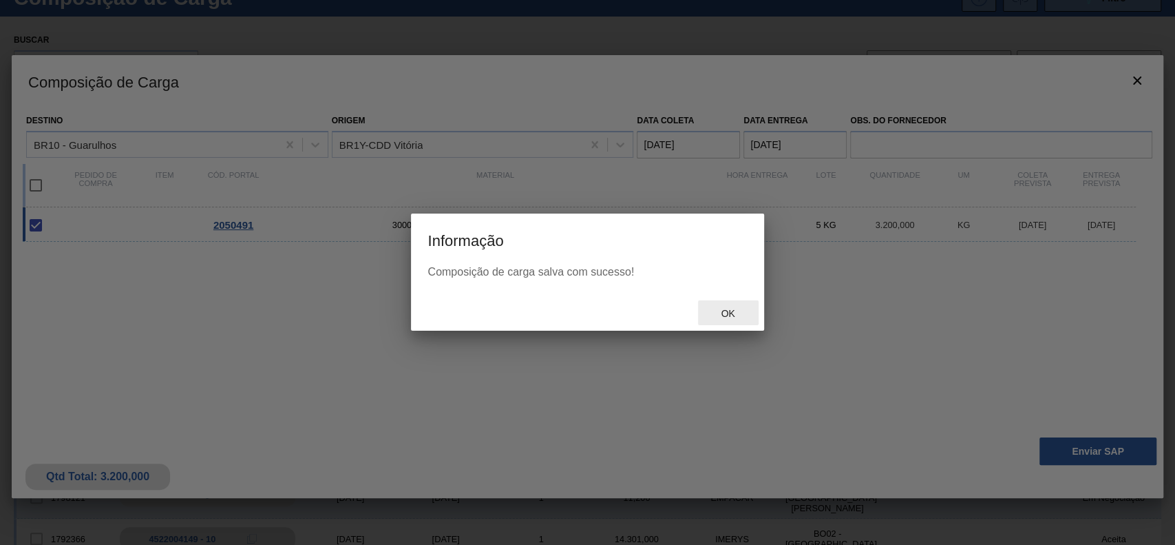
click at [725, 301] on div "Ok" at bounding box center [728, 312] width 61 height 25
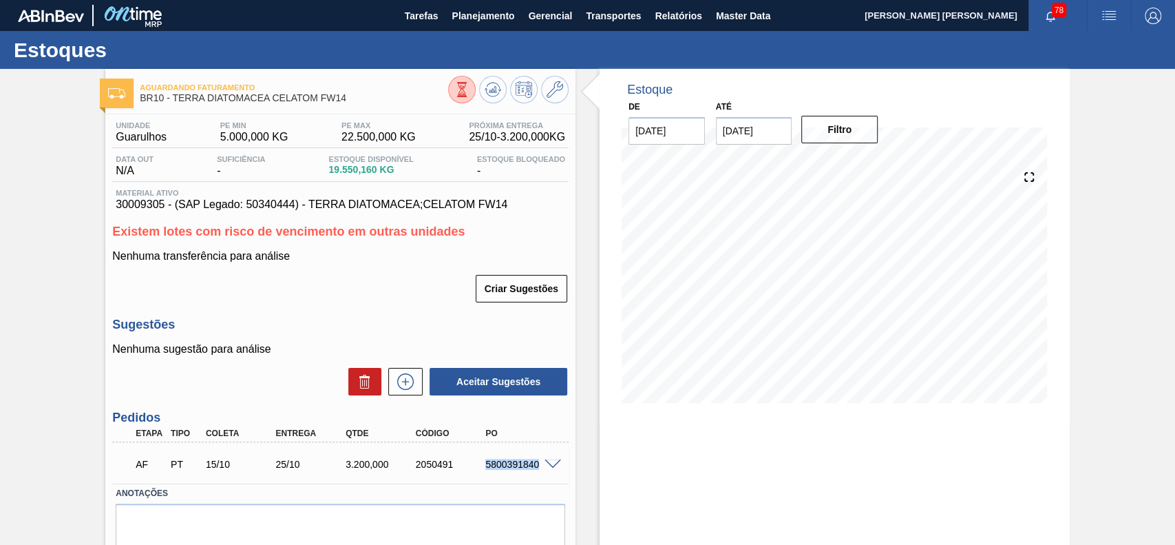
drag, startPoint x: 495, startPoint y: 471, endPoint x: 537, endPoint y: 476, distance: 42.3
click at [537, 476] on div "AF PT 15/10 25/10 3.200,000 2050491 5800391840" at bounding box center [337, 463] width 420 height 28
copy div "5800391840"
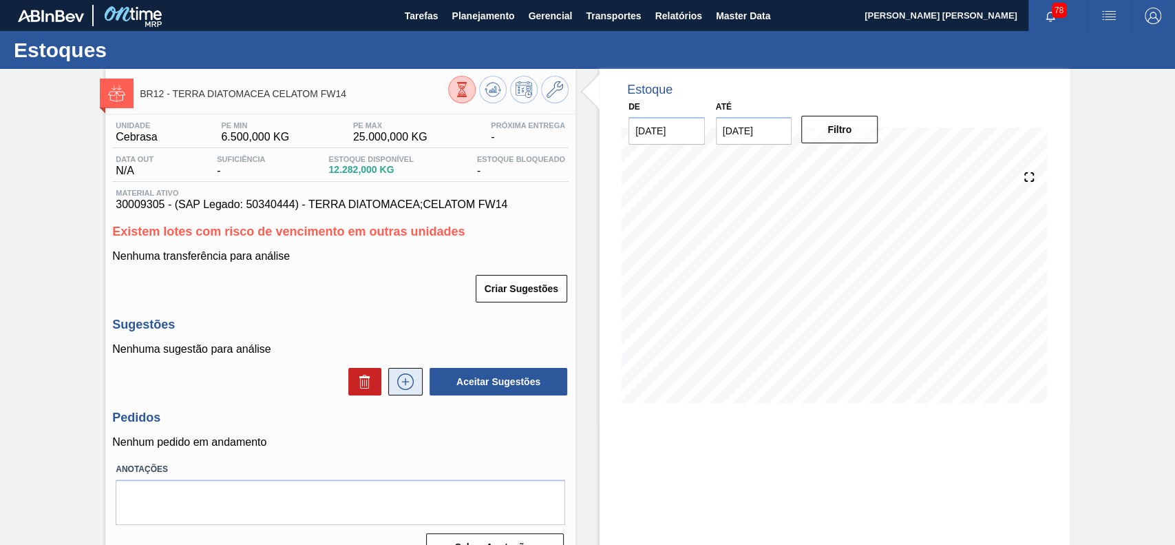
click at [407, 378] on icon at bounding box center [405, 381] width 22 height 17
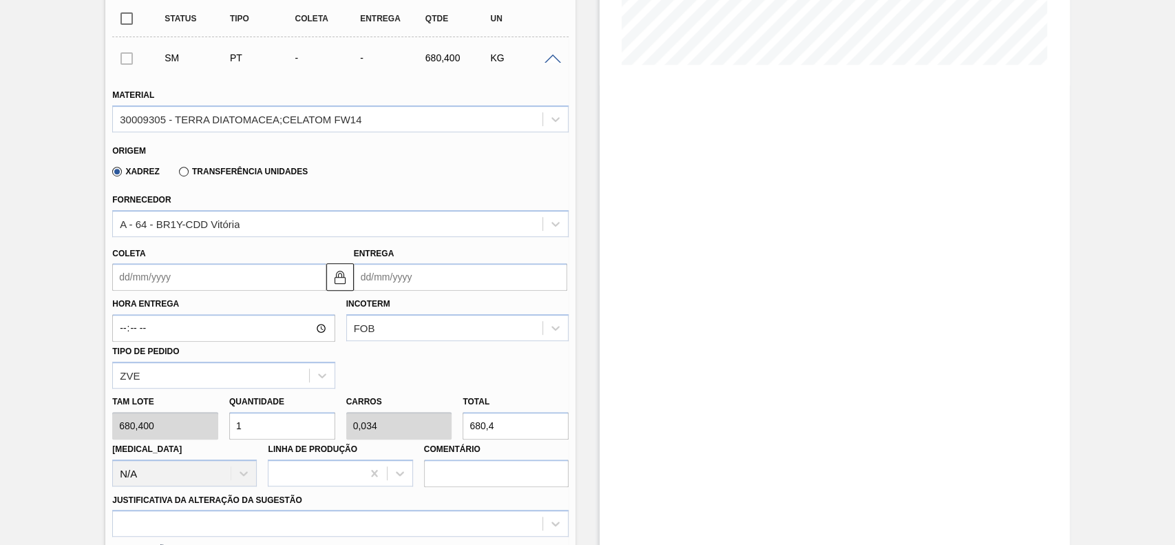
scroll to position [367, 0]
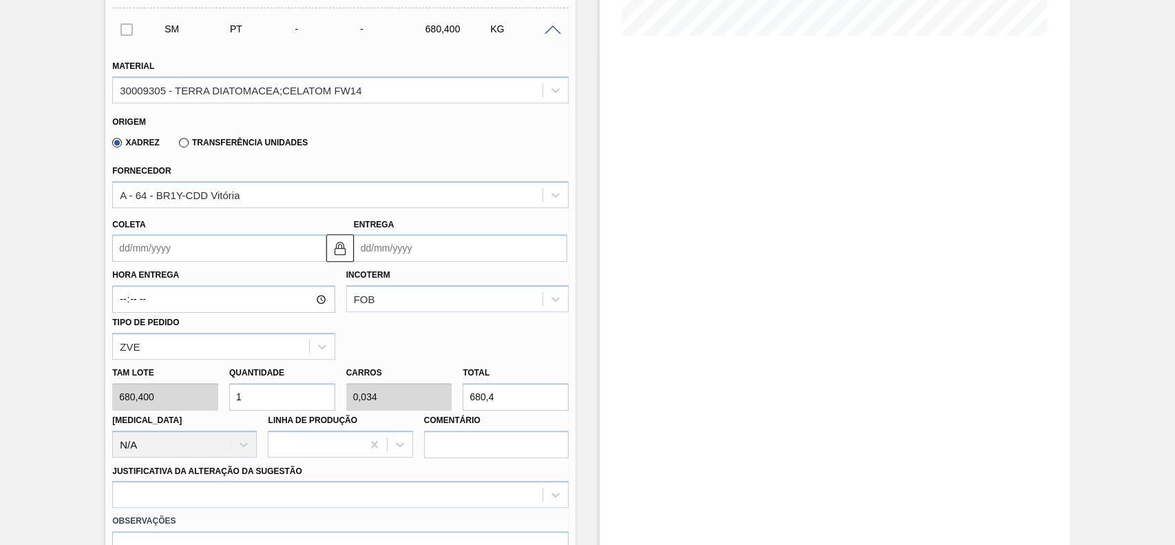
click at [193, 255] on input "Coleta" at bounding box center [218, 248] width 213 height 28
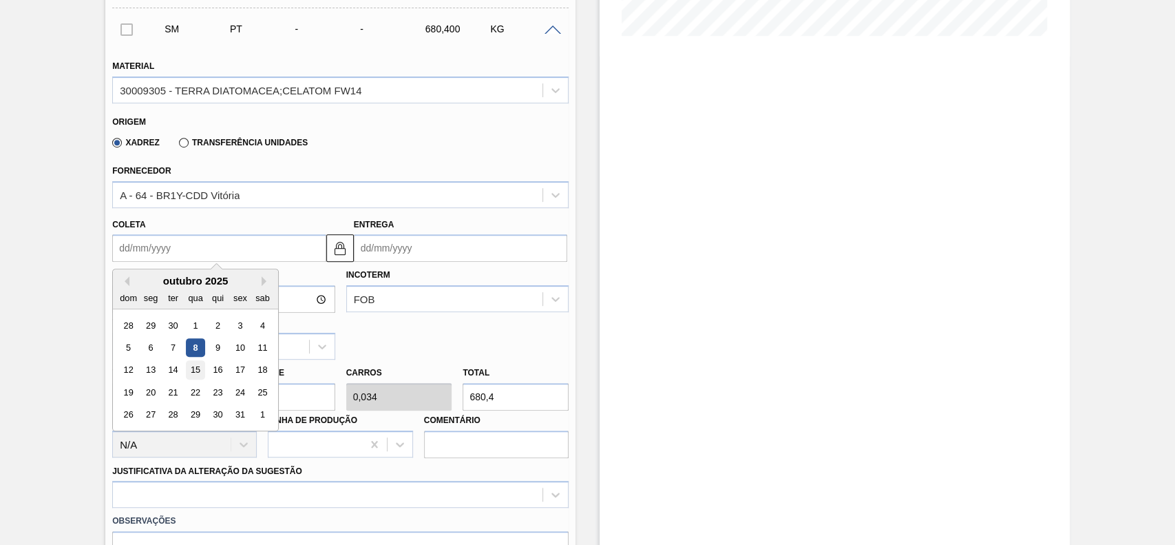
click at [198, 370] on div "15" at bounding box center [196, 370] width 19 height 19
type input "[DATE]"
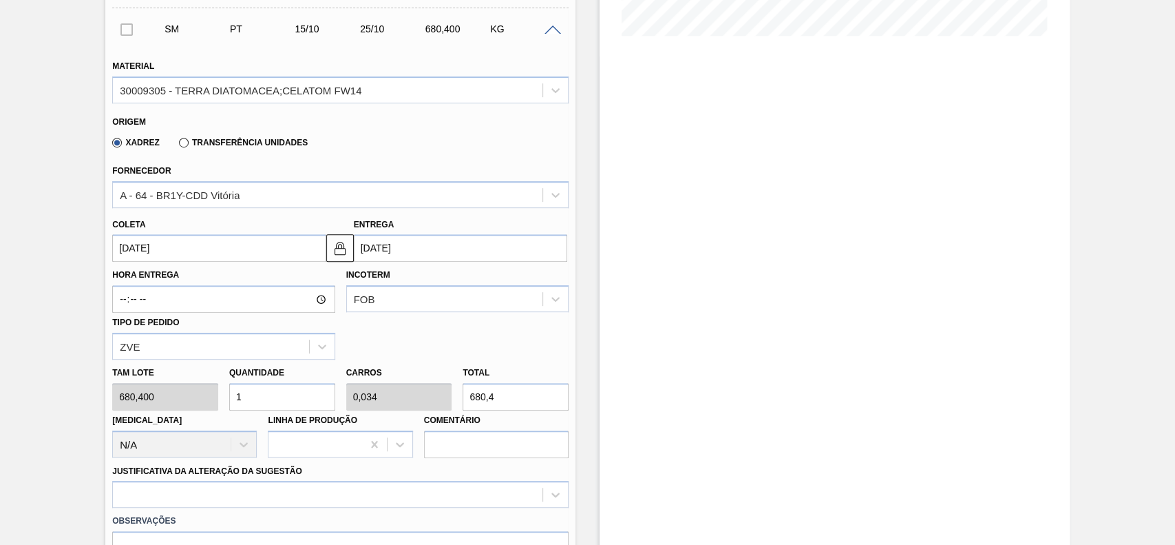
click at [293, 402] on input "1" at bounding box center [282, 397] width 106 height 28
type input "12"
type input "0,408"
type input "8.164,8"
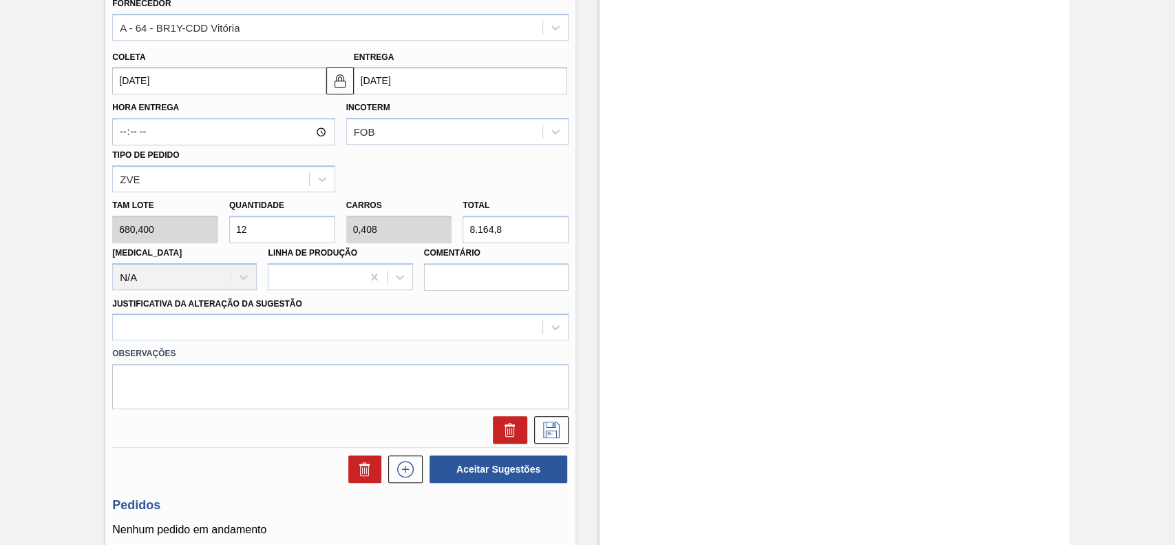
scroll to position [551, 0]
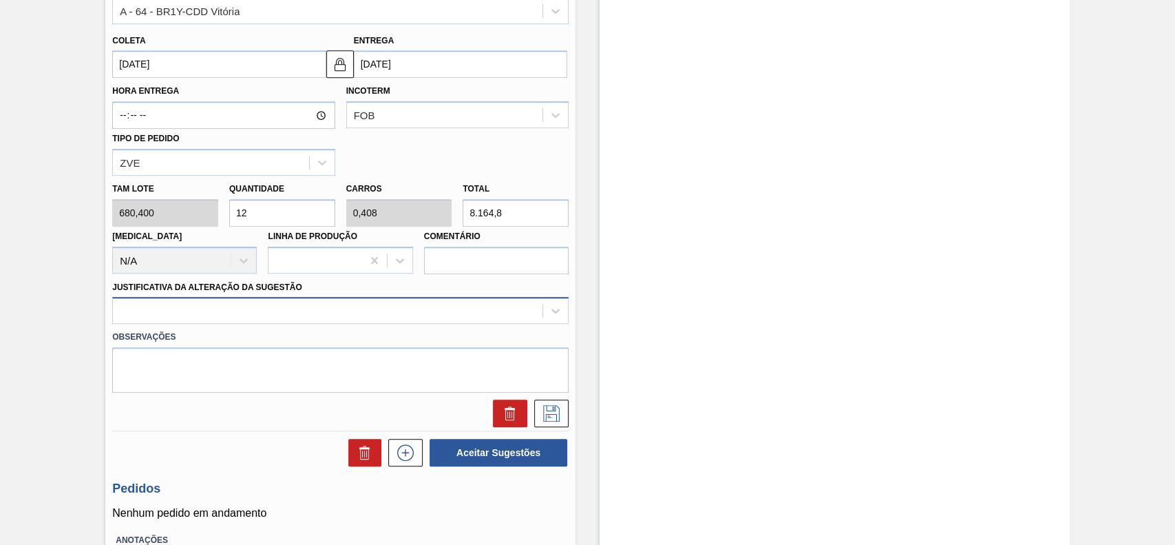
type input "12"
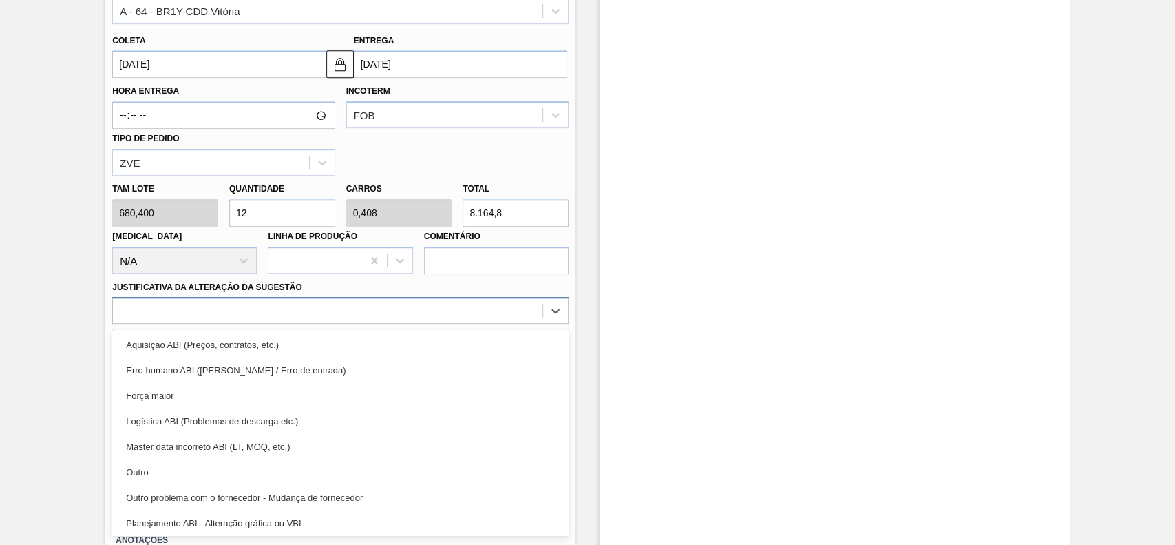
click at [245, 313] on div at bounding box center [328, 311] width 430 height 20
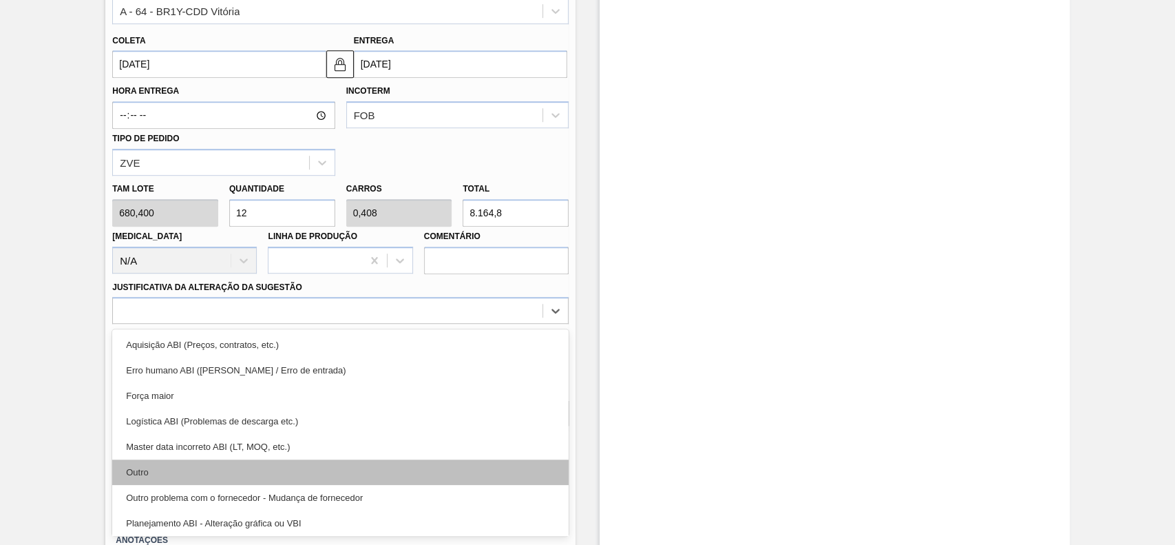
click at [230, 461] on div "Outro" at bounding box center [340, 471] width 456 height 25
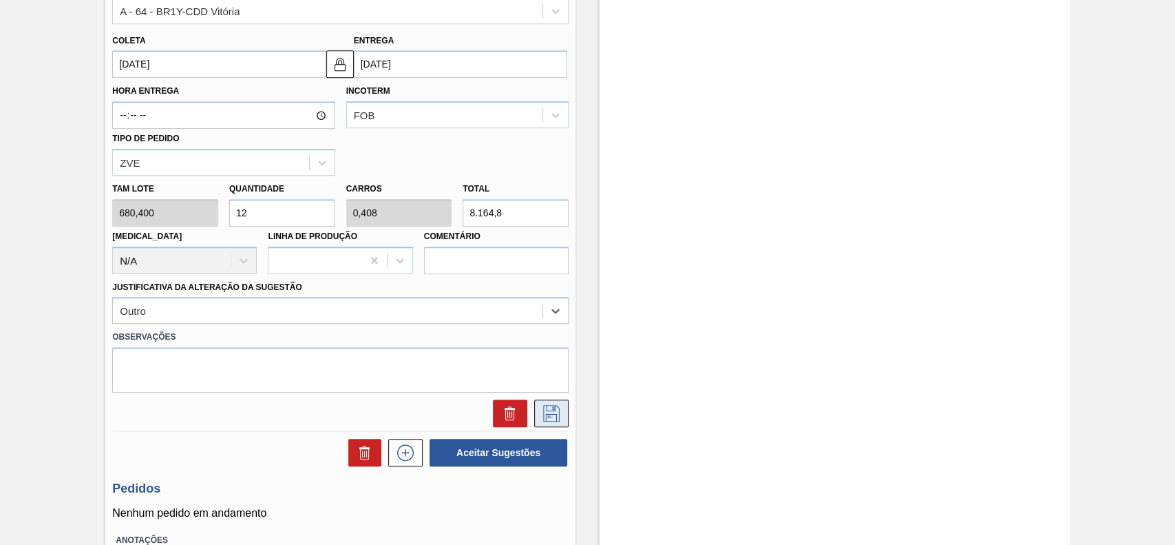
click at [556, 416] on icon at bounding box center [551, 413] width 22 height 17
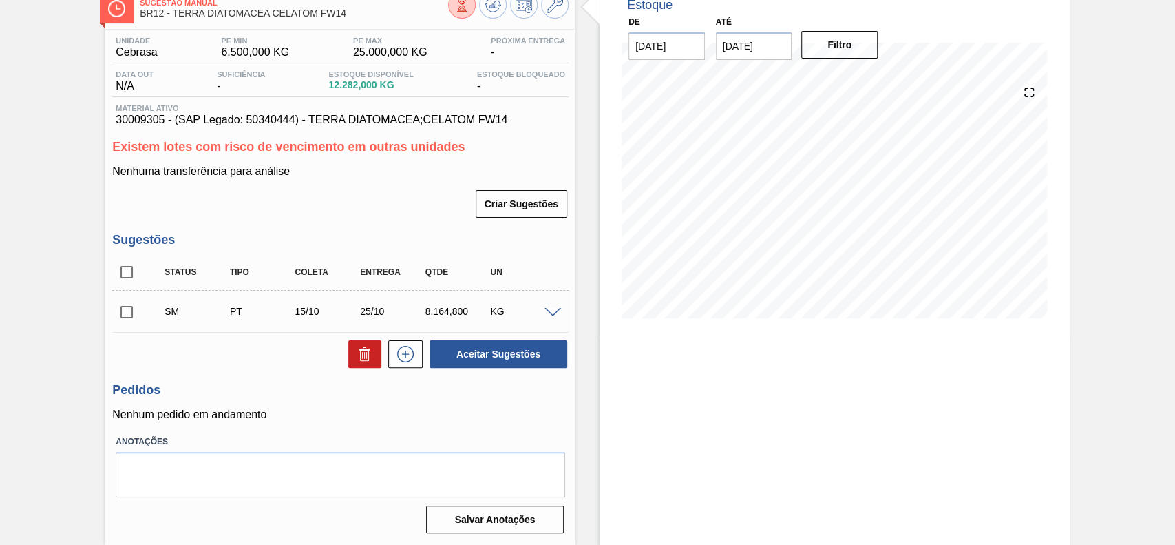
scroll to position [86, 0]
click at [134, 315] on input "checkbox" at bounding box center [126, 311] width 29 height 29
click at [497, 349] on button "Aceitar Sugestões" at bounding box center [499, 354] width 138 height 28
checkbox input "false"
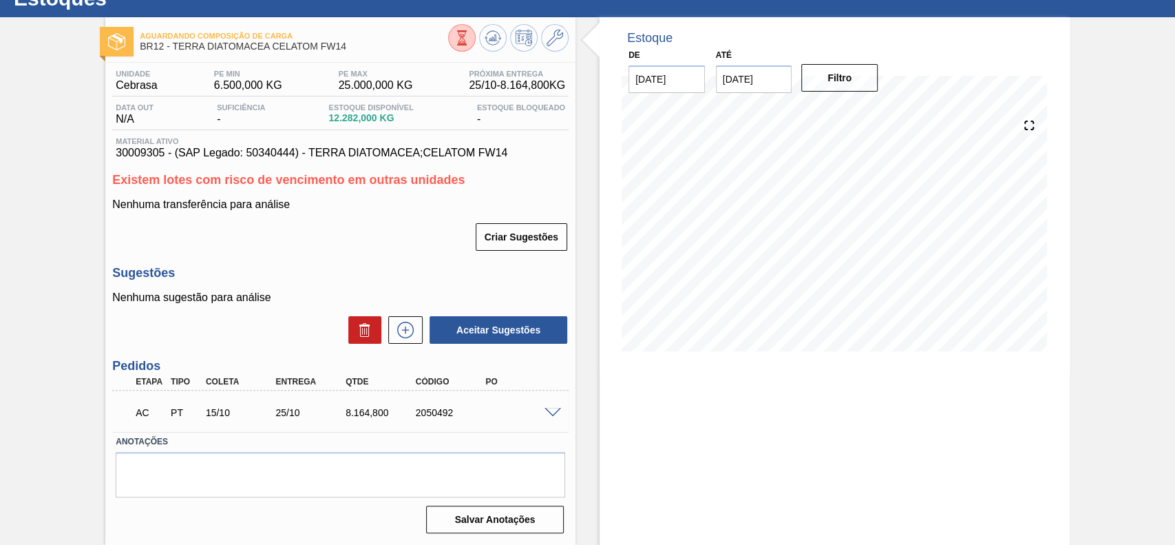
scroll to position [52, 0]
click at [553, 413] on span at bounding box center [553, 413] width 17 height 10
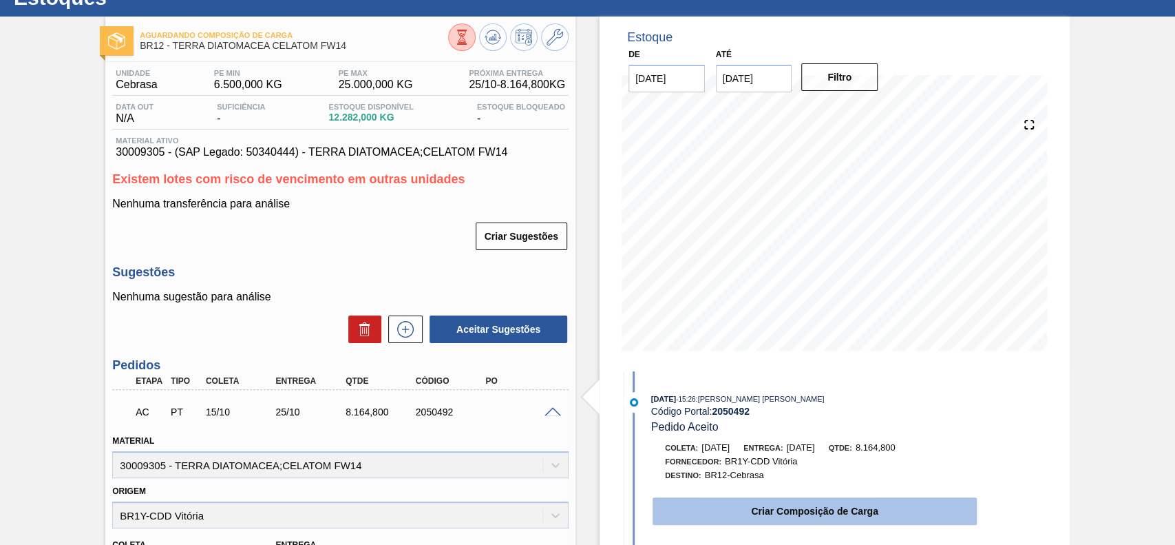
click at [721, 507] on button "Criar Composição de Carga" at bounding box center [815, 511] width 324 height 28
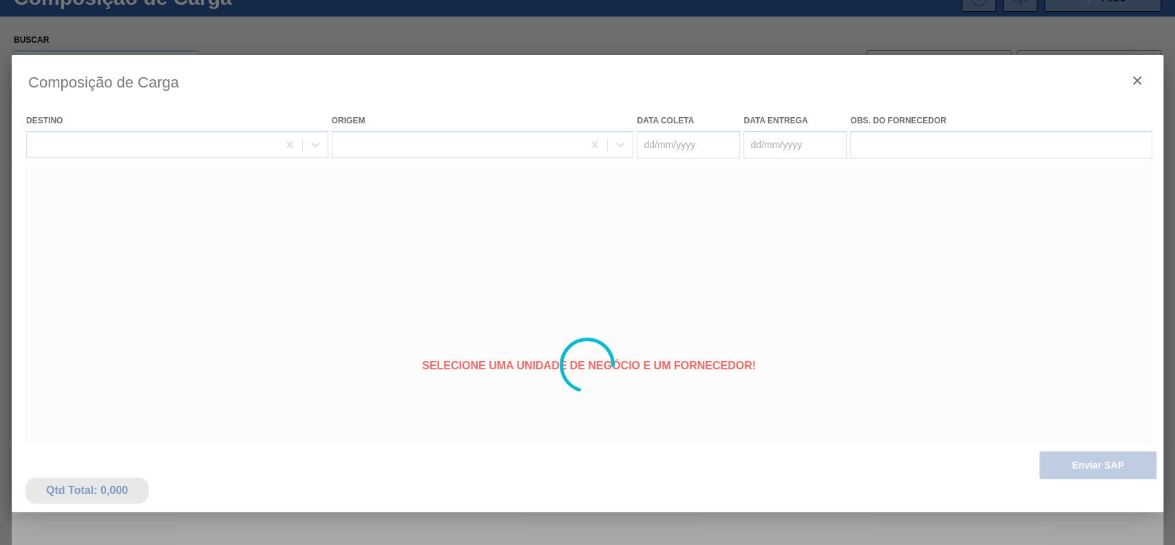
type coleta "[DATE]"
type Entrega "[DATE]"
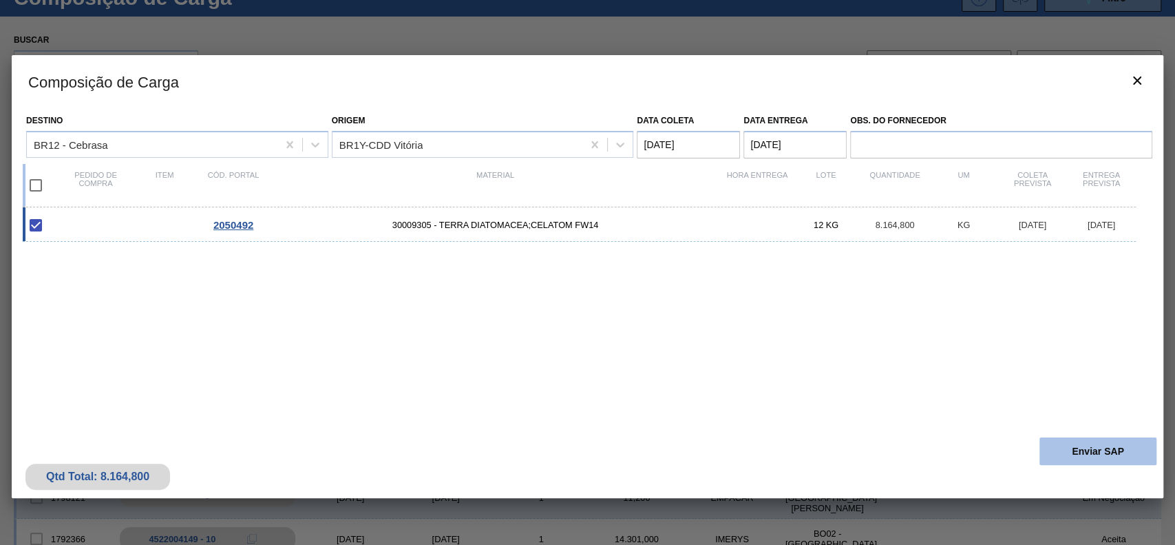
click at [1082, 449] on button "Enviar SAP" at bounding box center [1097, 451] width 117 height 28
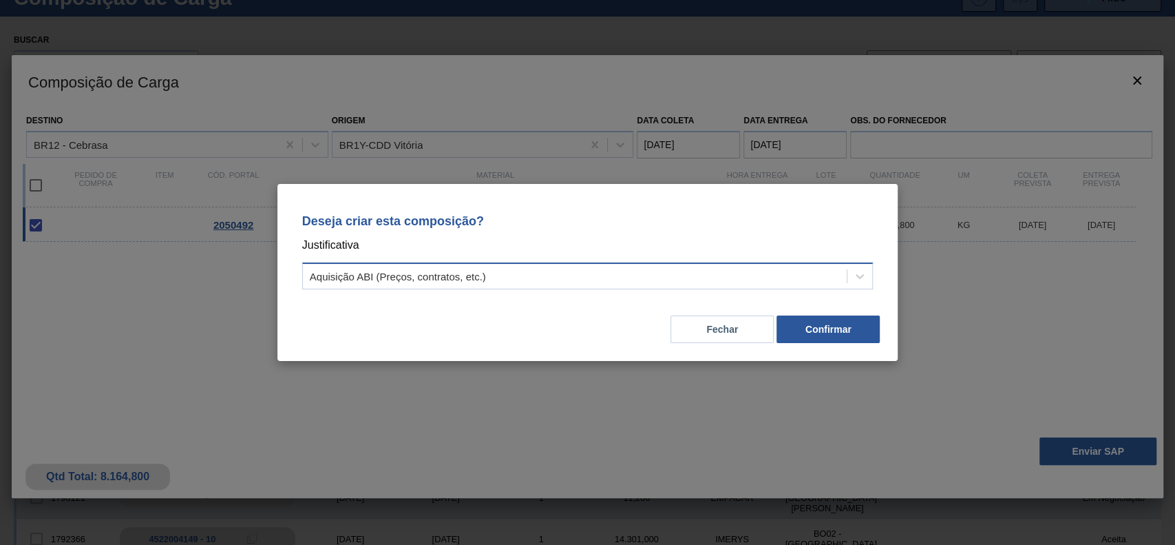
click at [624, 288] on div "Aquisição ABI (Preços, contratos, etc.)" at bounding box center [587, 275] width 571 height 27
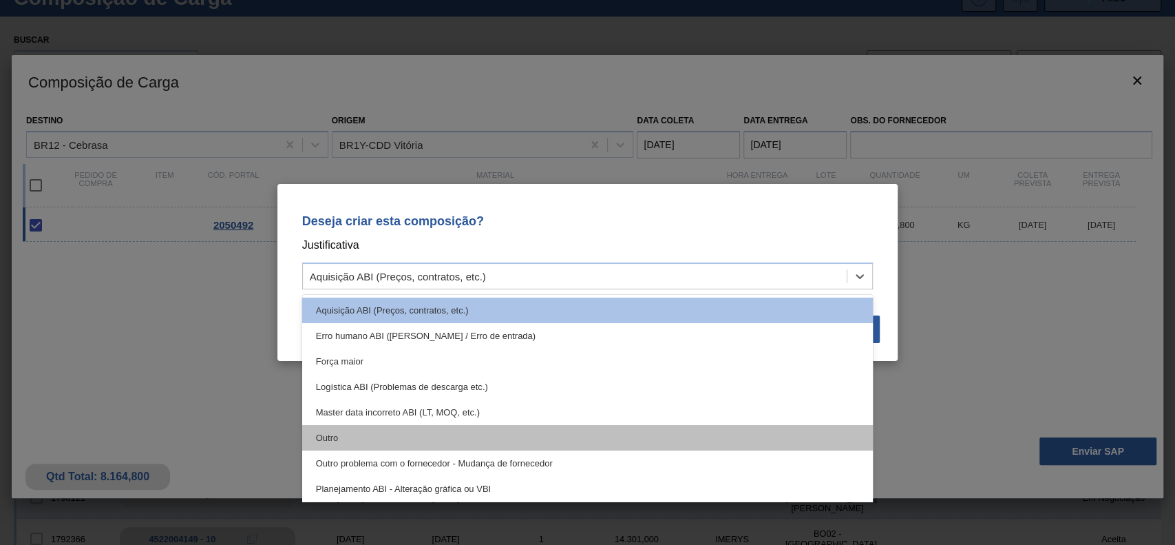
click at [443, 432] on div "Outro" at bounding box center [587, 437] width 571 height 25
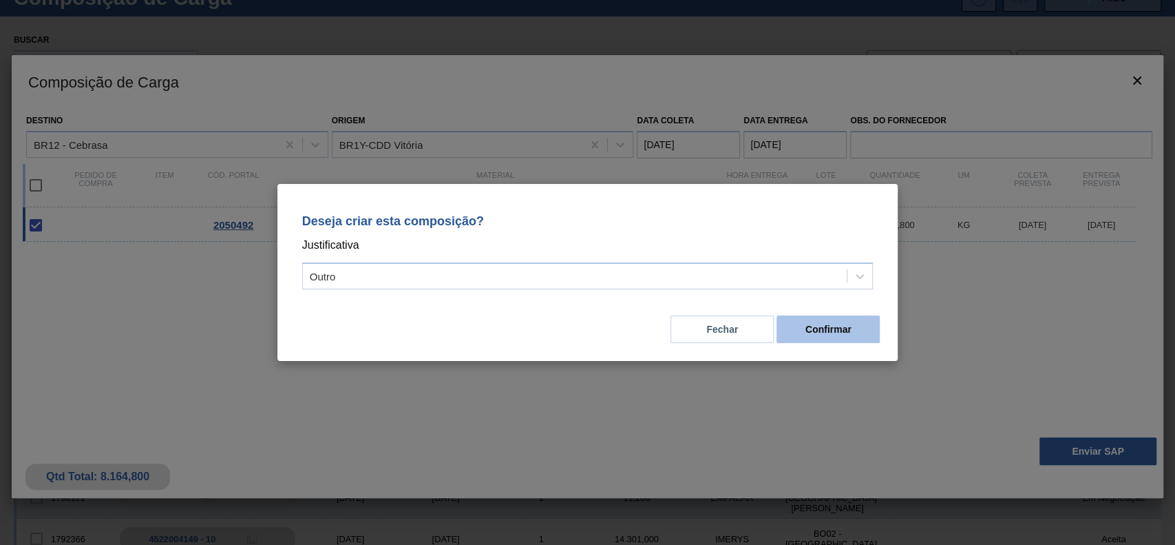
click at [794, 333] on button "Confirmar" at bounding box center [827, 329] width 103 height 28
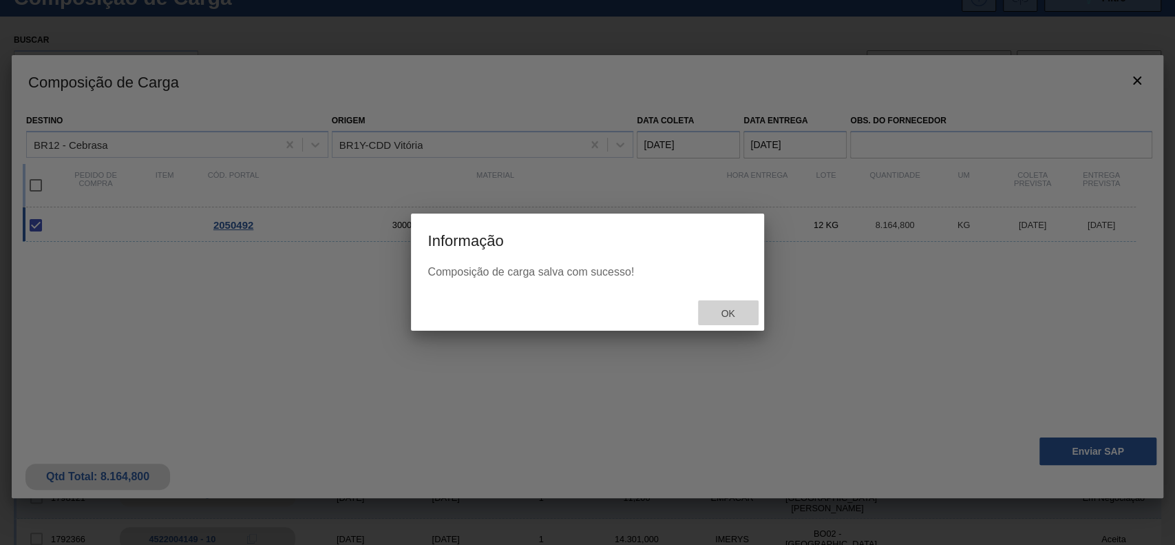
click at [736, 306] on div "Ok" at bounding box center [728, 312] width 61 height 25
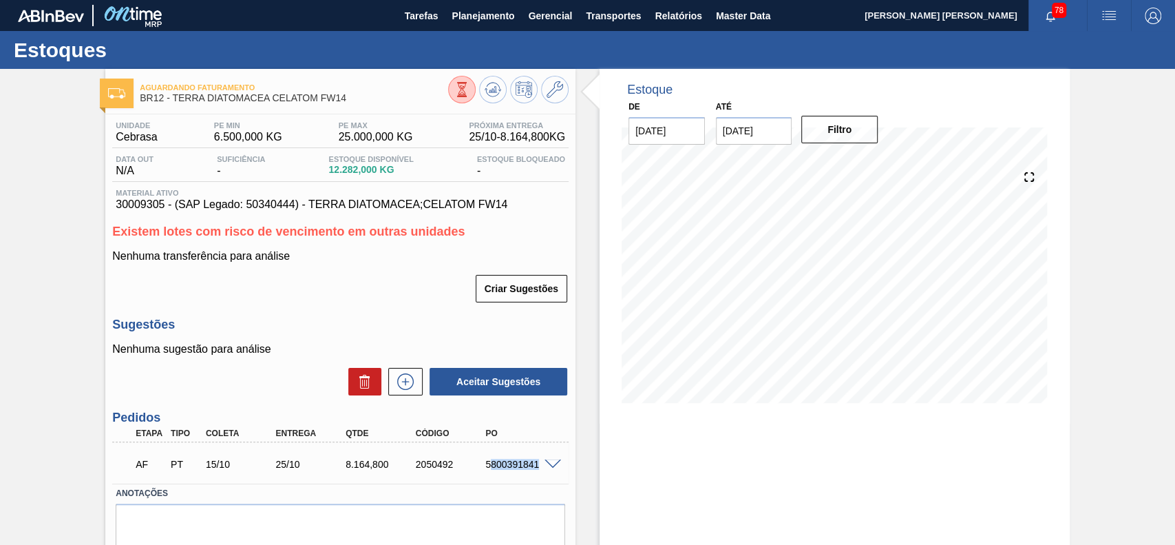
drag, startPoint x: 489, startPoint y: 467, endPoint x: 540, endPoint y: 468, distance: 51.6
click at [560, 467] on div "AF PT 15/10 25/10 8.164,800 2050492 5800391841" at bounding box center [340, 462] width 456 height 34
click at [504, 474] on div "AF PT 15/10 25/10 8.164,800 2050492 5800391841" at bounding box center [337, 463] width 420 height 28
drag, startPoint x: 478, startPoint y: 469, endPoint x: 539, endPoint y: 469, distance: 61.3
click at [539, 469] on div "5800391841" at bounding box center [511, 463] width 70 height 11
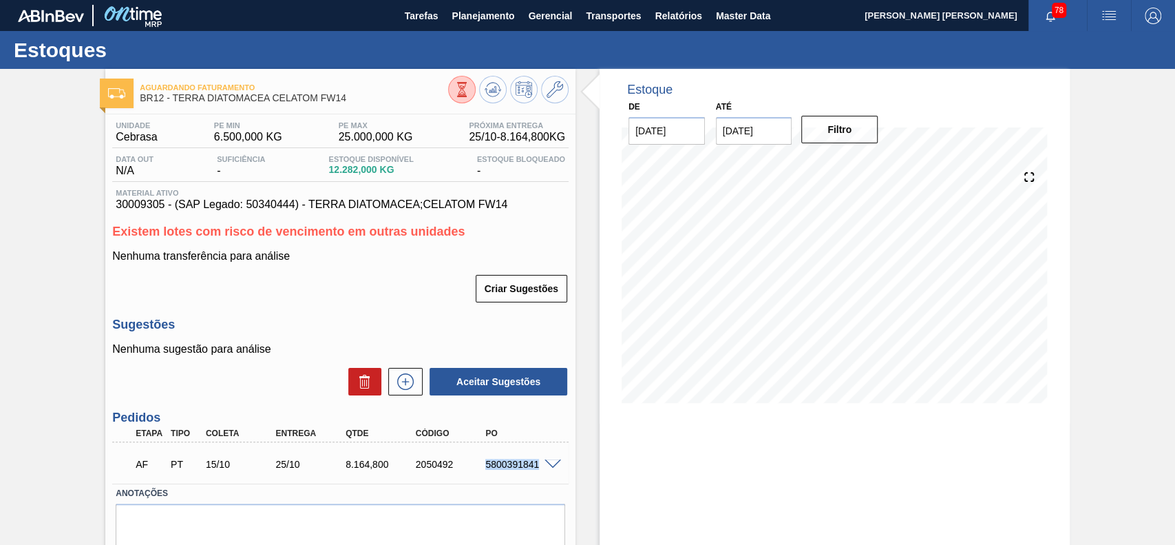
copy div "5800391841"
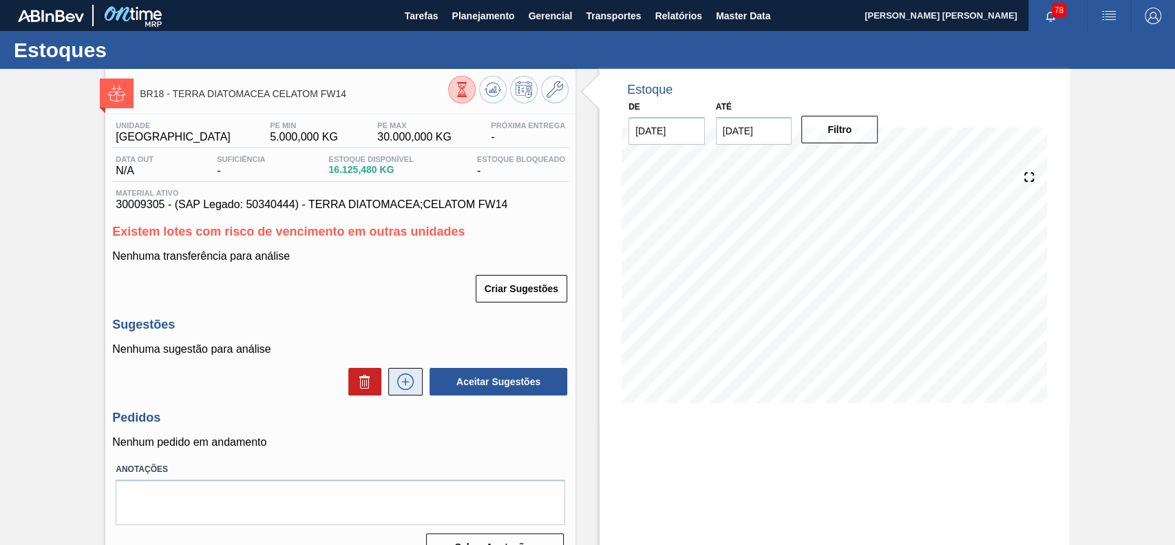
click at [401, 387] on icon at bounding box center [405, 381] width 22 height 17
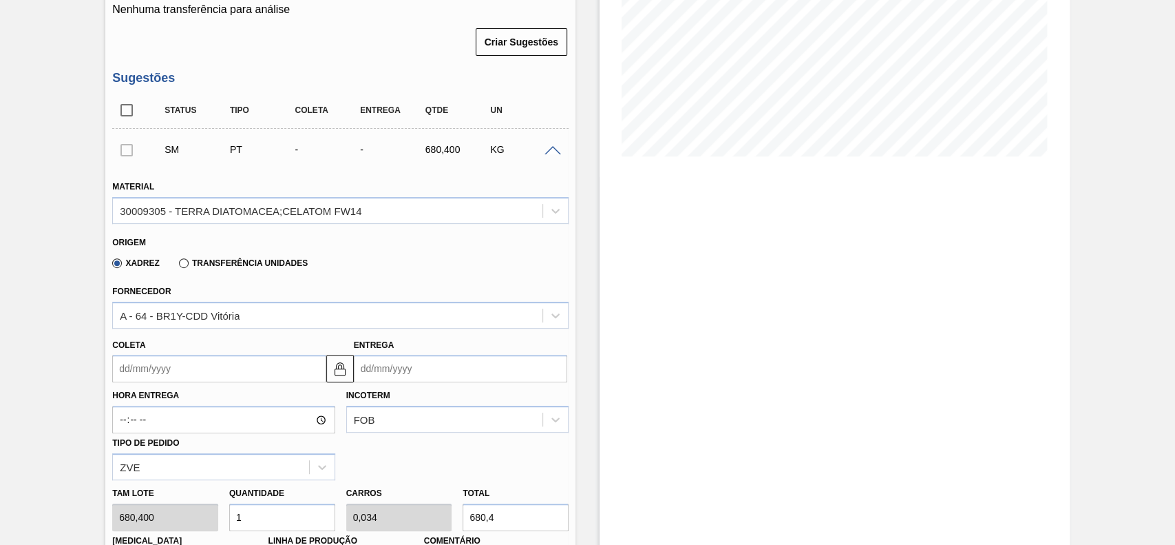
scroll to position [275, 0]
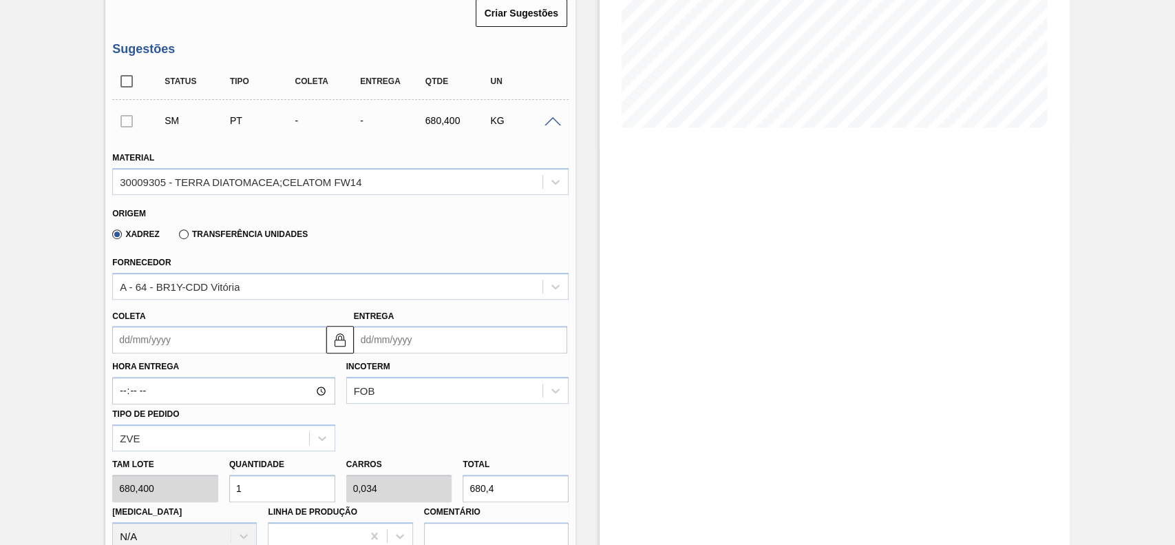
click at [202, 339] on input "Coleta" at bounding box center [218, 340] width 213 height 28
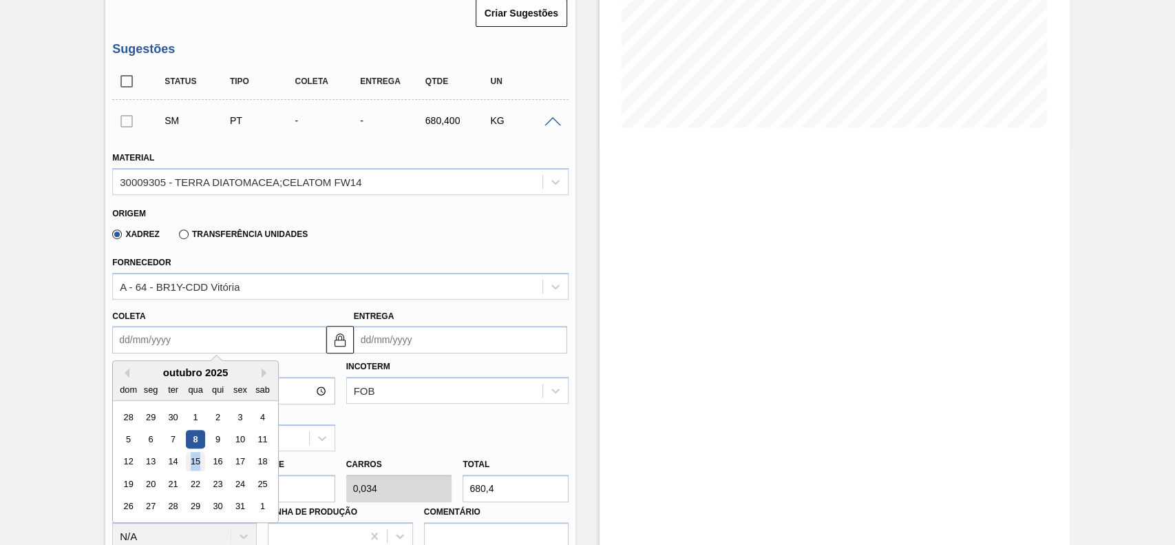
click at [201, 454] on div "12 13 14 15 16 17 18" at bounding box center [196, 461] width 156 height 22
click at [203, 465] on div "15" at bounding box center [196, 461] width 19 height 19
type input "[DATE]"
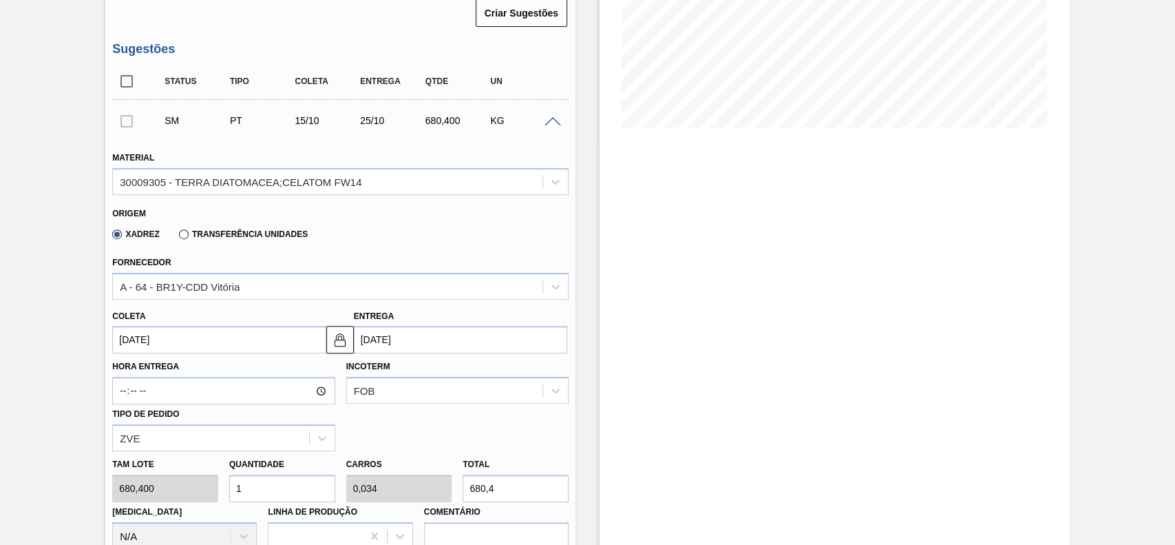
click at [298, 487] on input "1" at bounding box center [282, 488] width 106 height 28
type input "12"
type input "0,408"
type input "8.164,8"
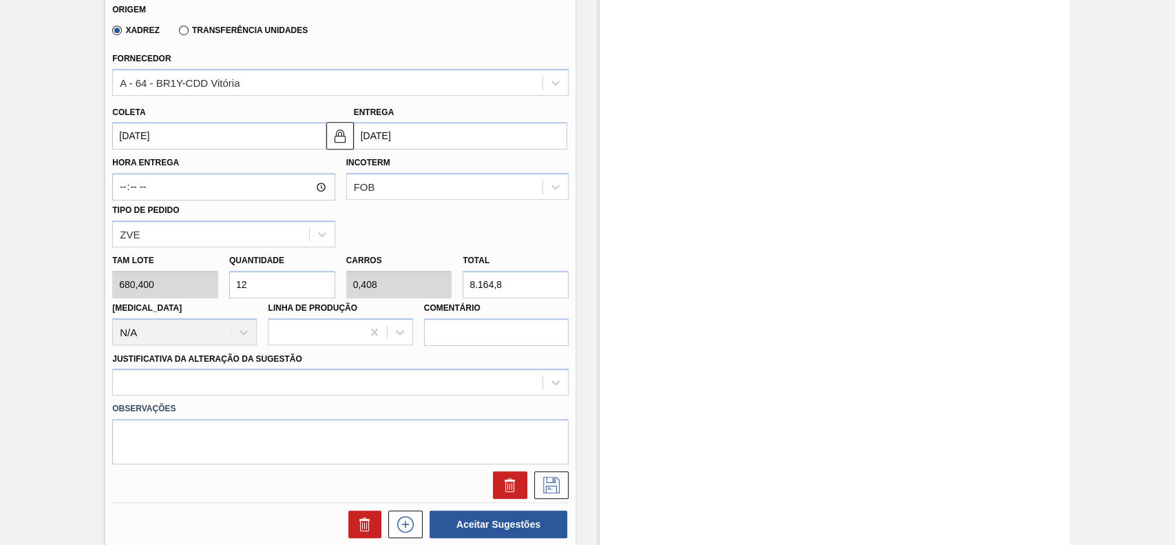
scroll to position [551, 0]
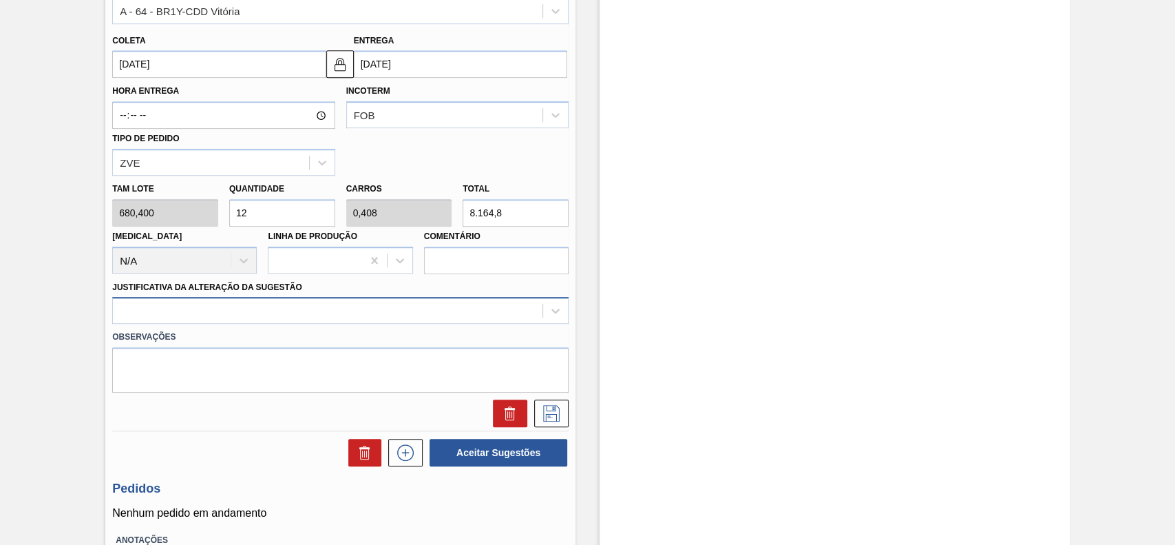
type input "12"
click at [275, 321] on div at bounding box center [328, 311] width 430 height 20
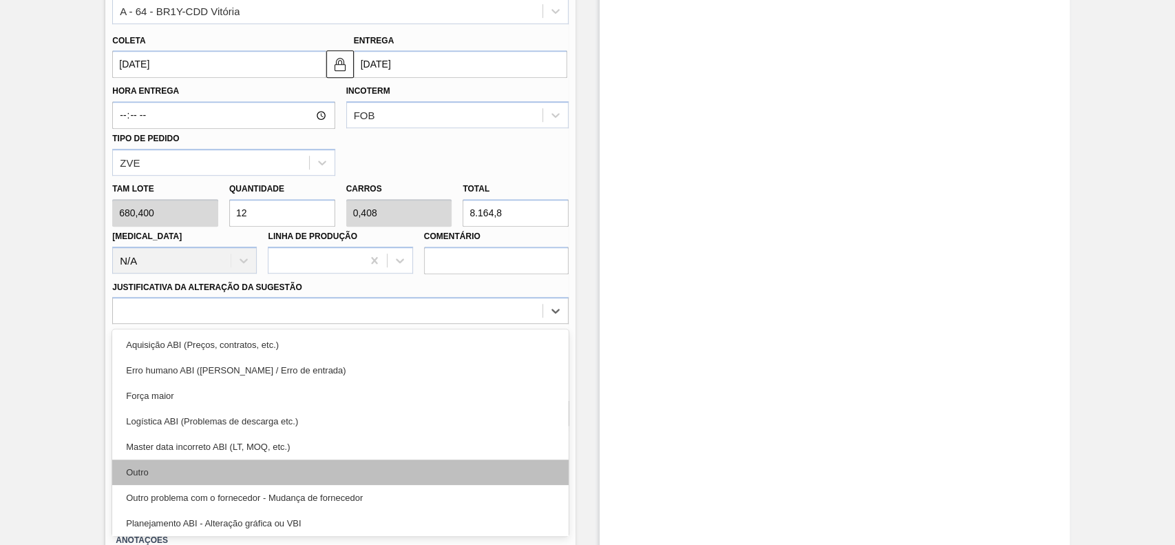
click at [226, 471] on div "Outro" at bounding box center [340, 471] width 456 height 25
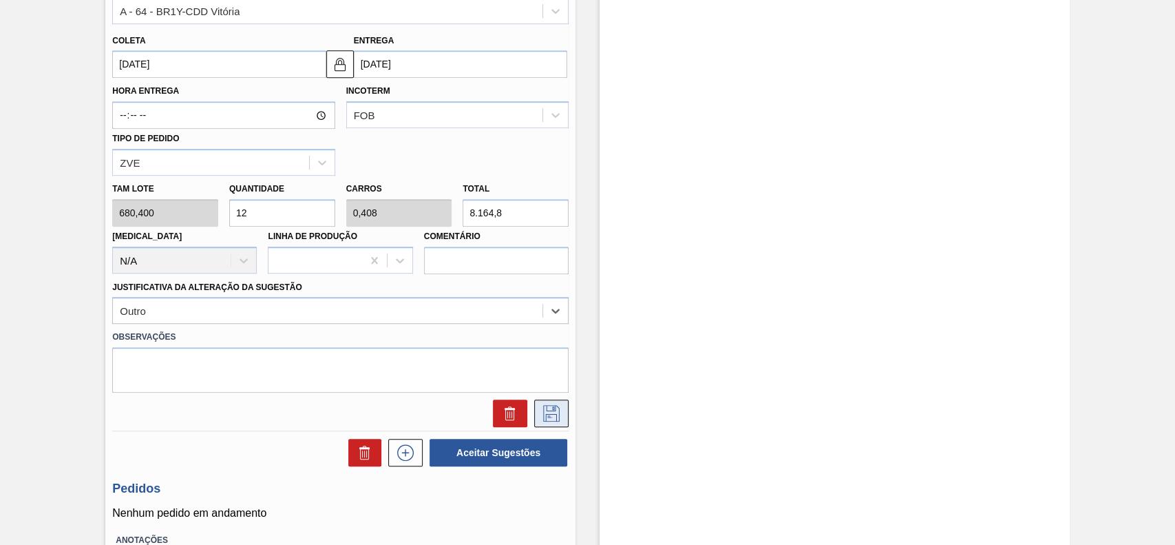
click at [545, 423] on button at bounding box center [551, 413] width 34 height 28
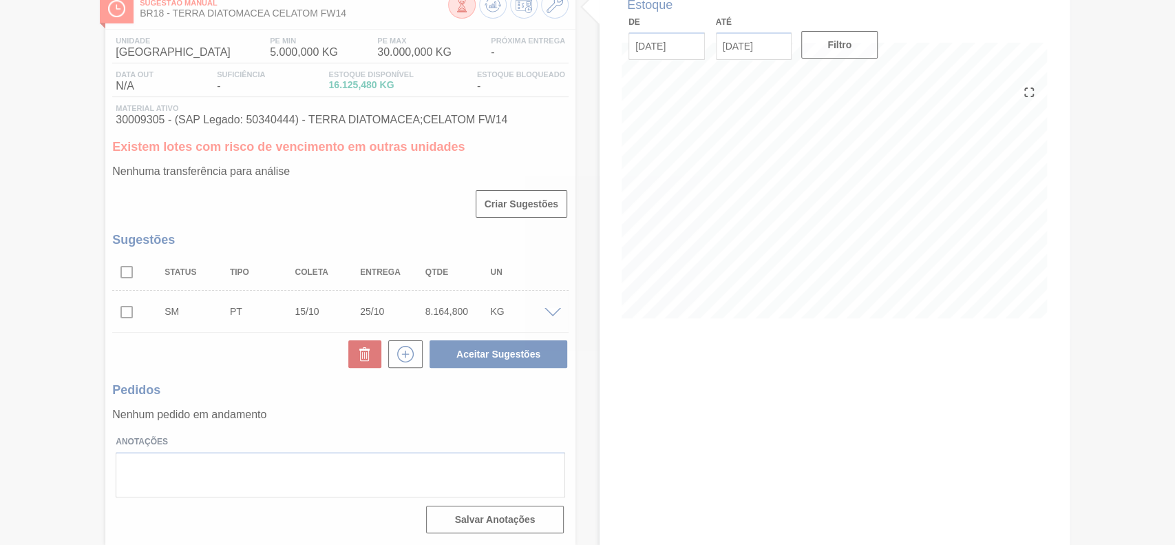
scroll to position [86, 0]
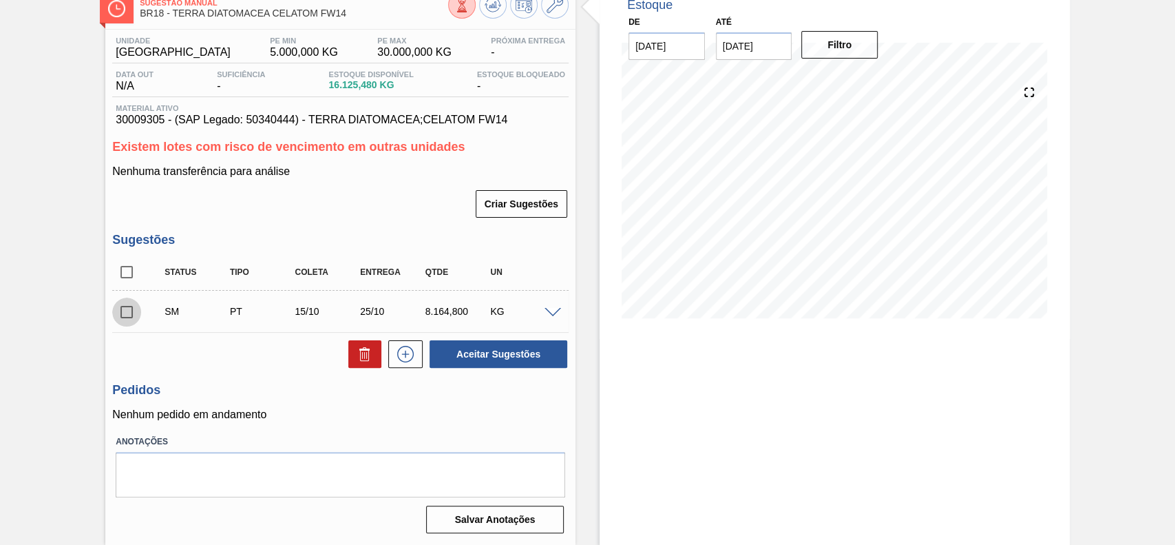
click at [119, 317] on input "checkbox" at bounding box center [126, 311] width 29 height 29
click at [468, 355] on button "Aceitar Sugestões" at bounding box center [499, 354] width 138 height 28
checkbox input "false"
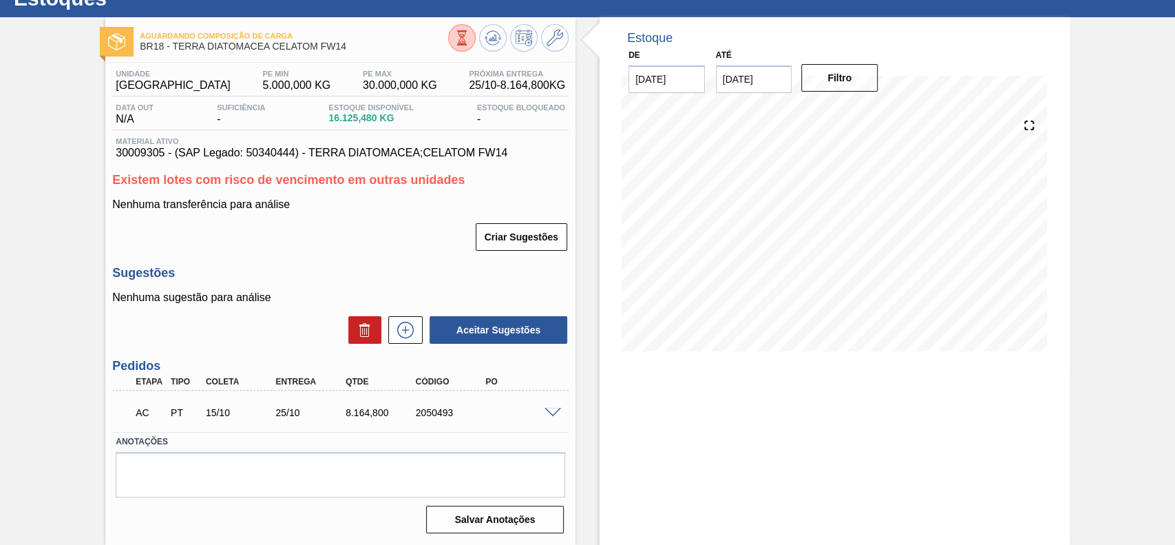
scroll to position [52, 0]
click at [550, 408] on span at bounding box center [553, 413] width 17 height 10
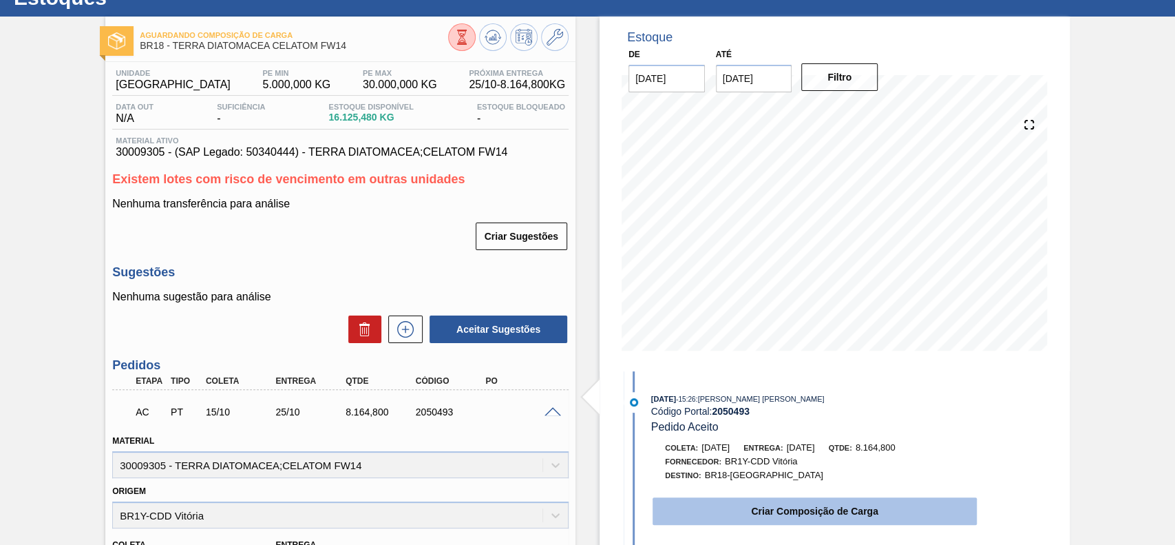
click at [732, 509] on button "Criar Composição de Carga" at bounding box center [815, 511] width 324 height 28
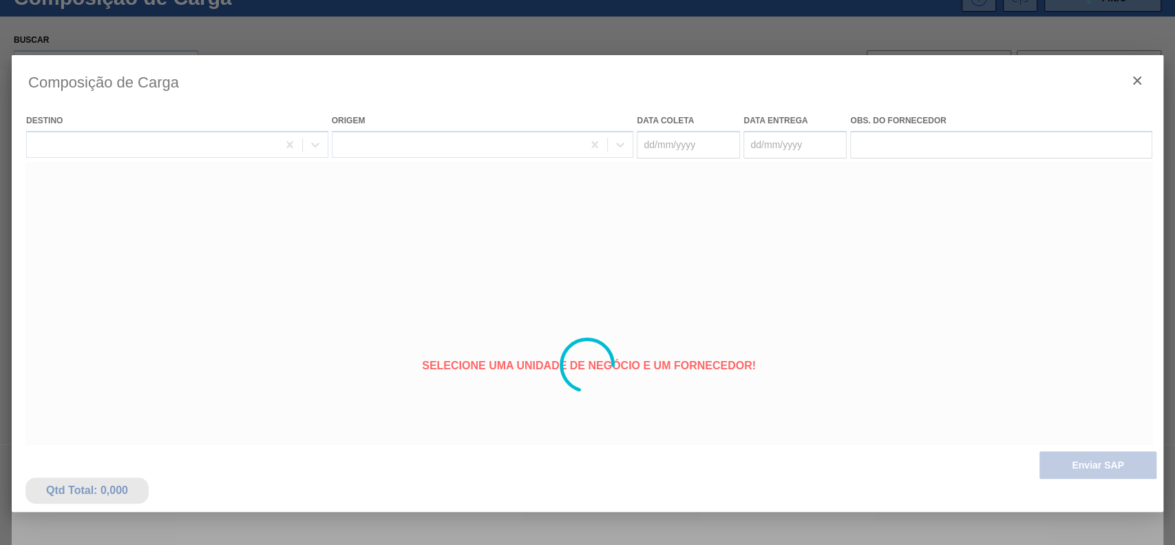
type coleta "[DATE]"
type Entrega "[DATE]"
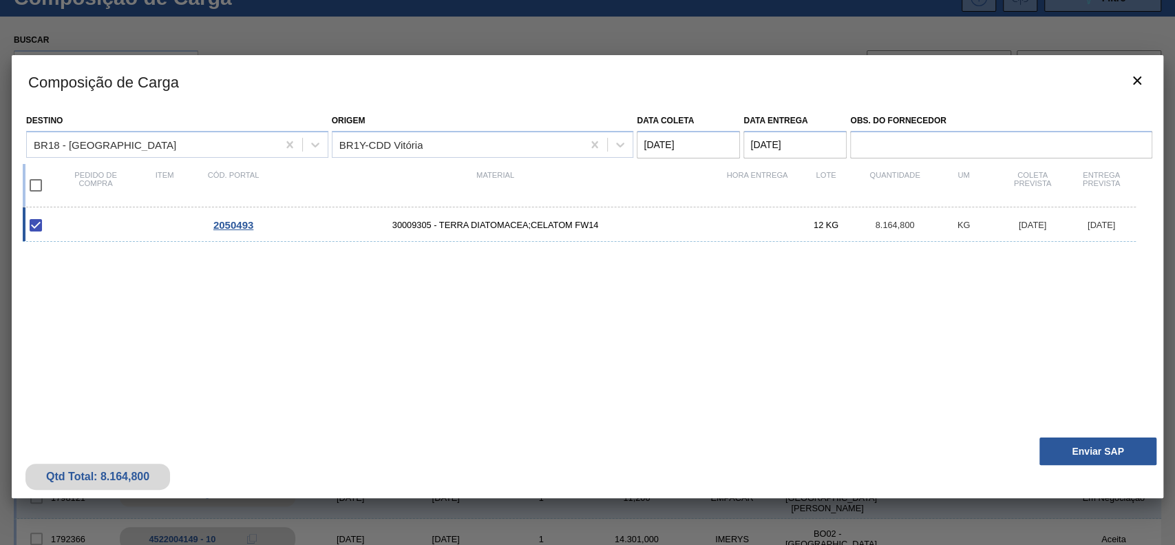
click at [1098, 469] on div "Qtd Total: 8.164,800 Enviar SAP" at bounding box center [588, 463] width 1152 height 67
click at [1074, 452] on button "Enviar SAP" at bounding box center [1097, 451] width 117 height 28
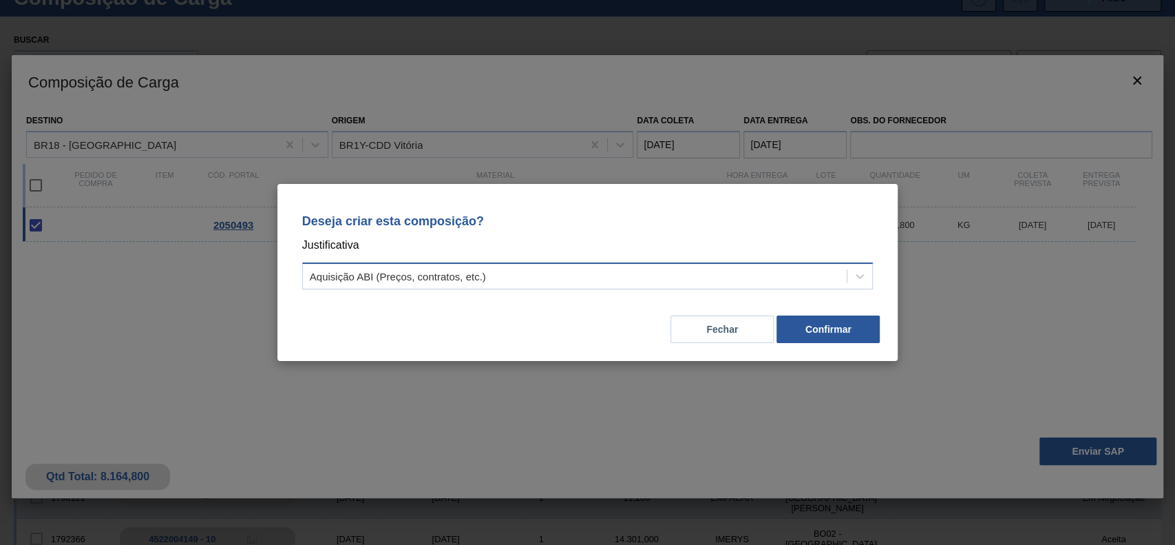
drag, startPoint x: 602, startPoint y: 279, endPoint x: 593, endPoint y: 284, distance: 10.2
click at [600, 279] on div "Aquisição ABI (Preços, contratos, etc.)" at bounding box center [575, 276] width 545 height 20
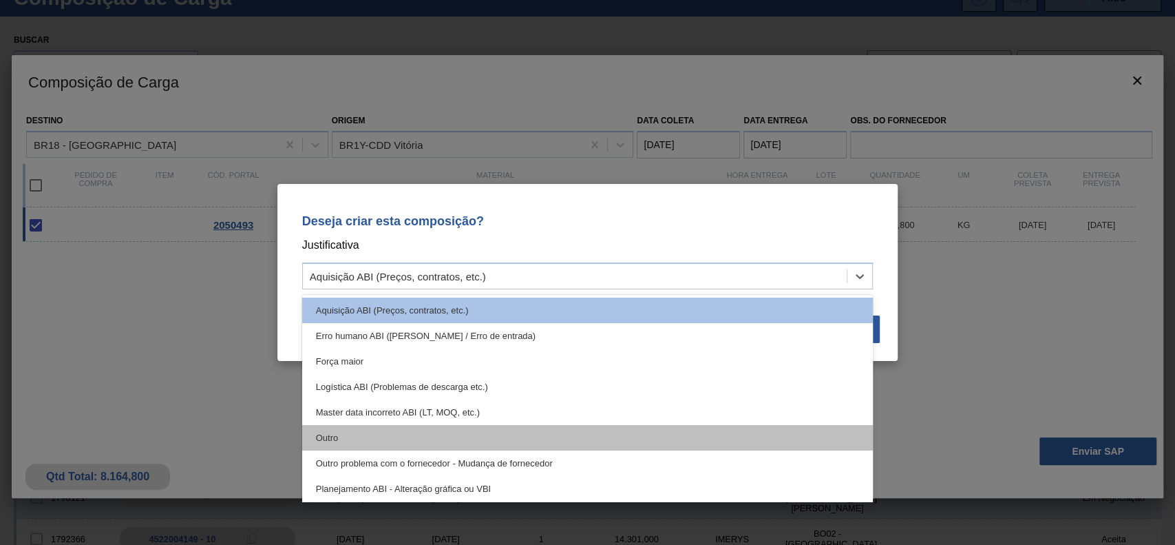
click at [403, 427] on div "Outro" at bounding box center [587, 437] width 571 height 25
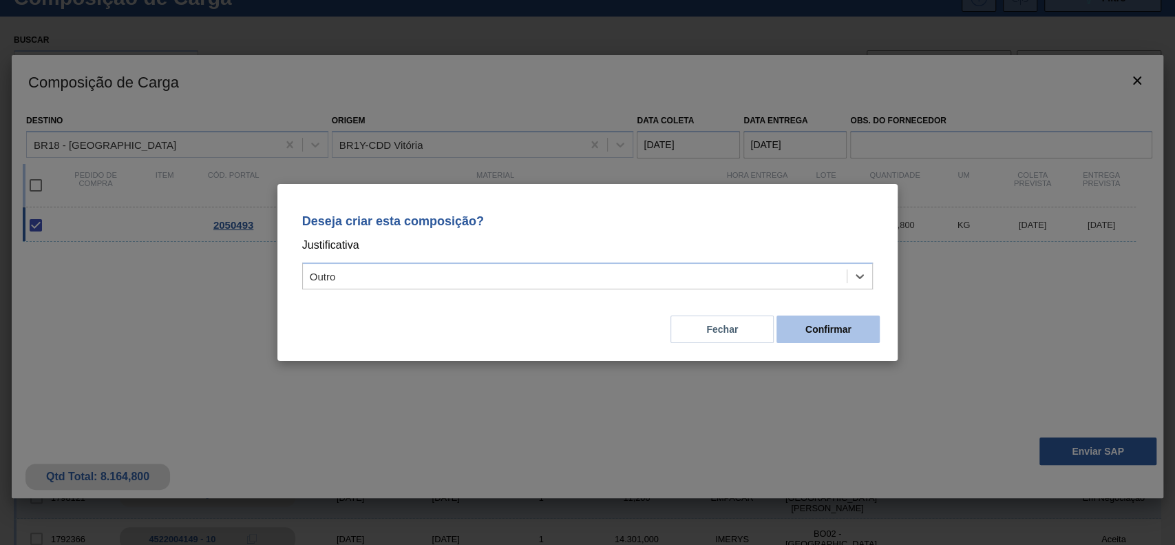
click at [836, 330] on button "Confirmar" at bounding box center [827, 329] width 103 height 28
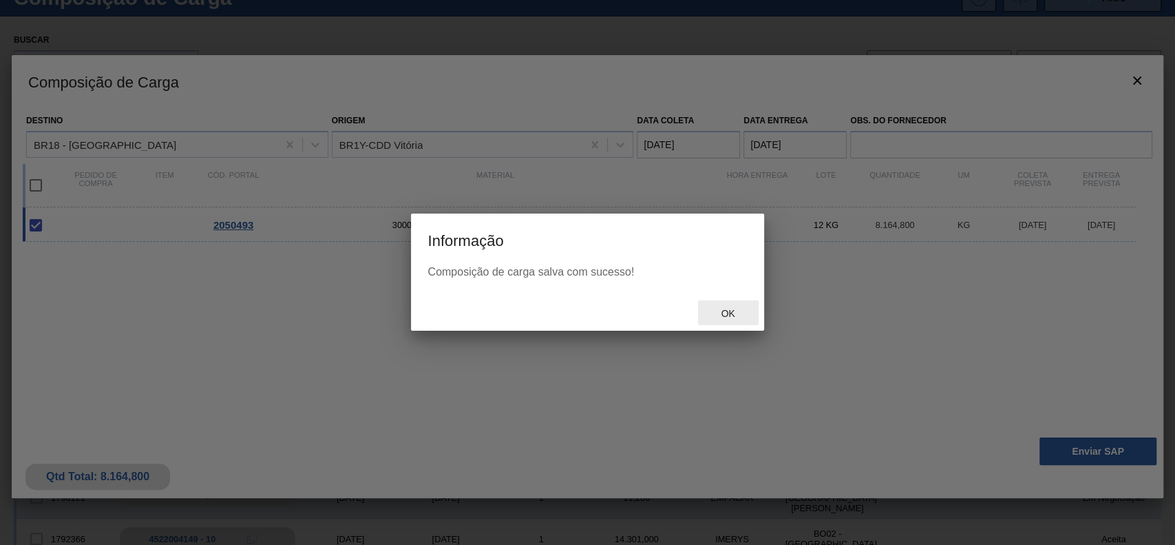
click at [724, 319] on div "Ok" at bounding box center [728, 312] width 61 height 25
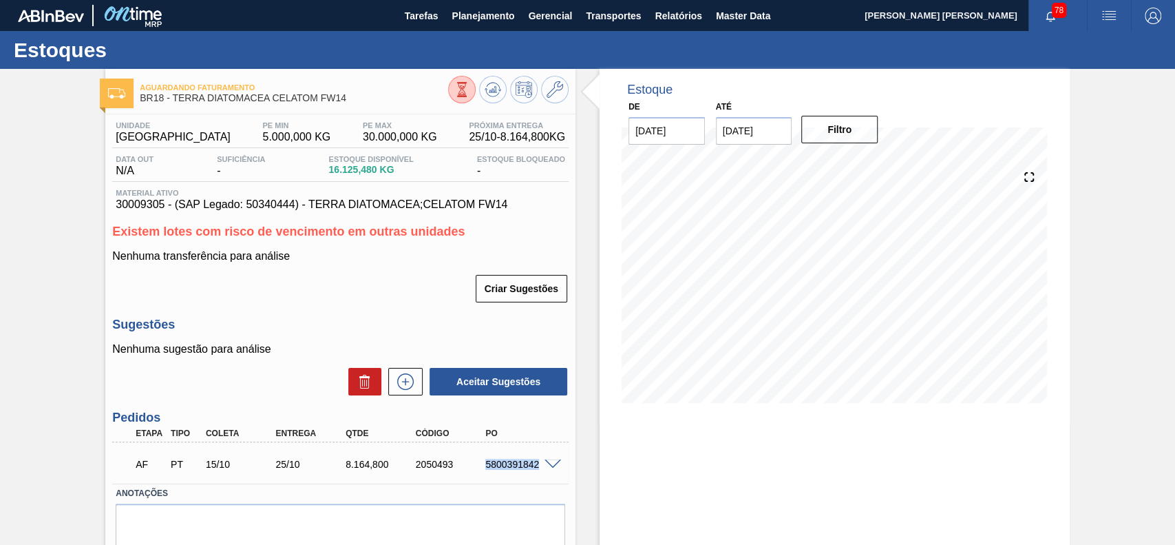
drag, startPoint x: 480, startPoint y: 463, endPoint x: 538, endPoint y: 476, distance: 59.4
click at [538, 476] on div "AF PT 15/10 25/10 8.164,[PHONE_NUMBER] 5800391842" at bounding box center [337, 463] width 420 height 28
copy div "5800391842"
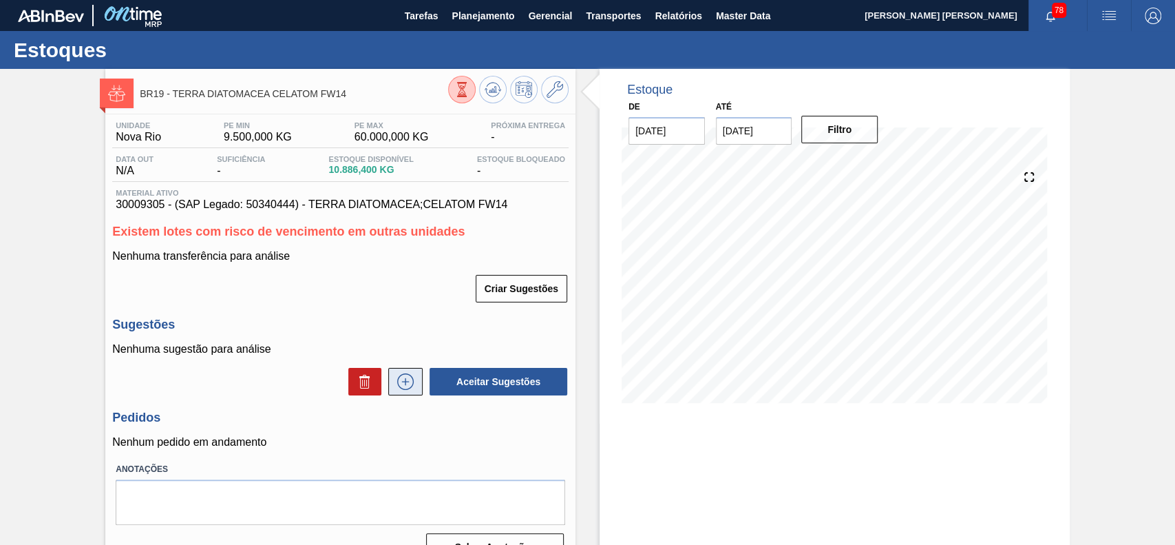
click at [405, 388] on icon at bounding box center [405, 381] width 22 height 17
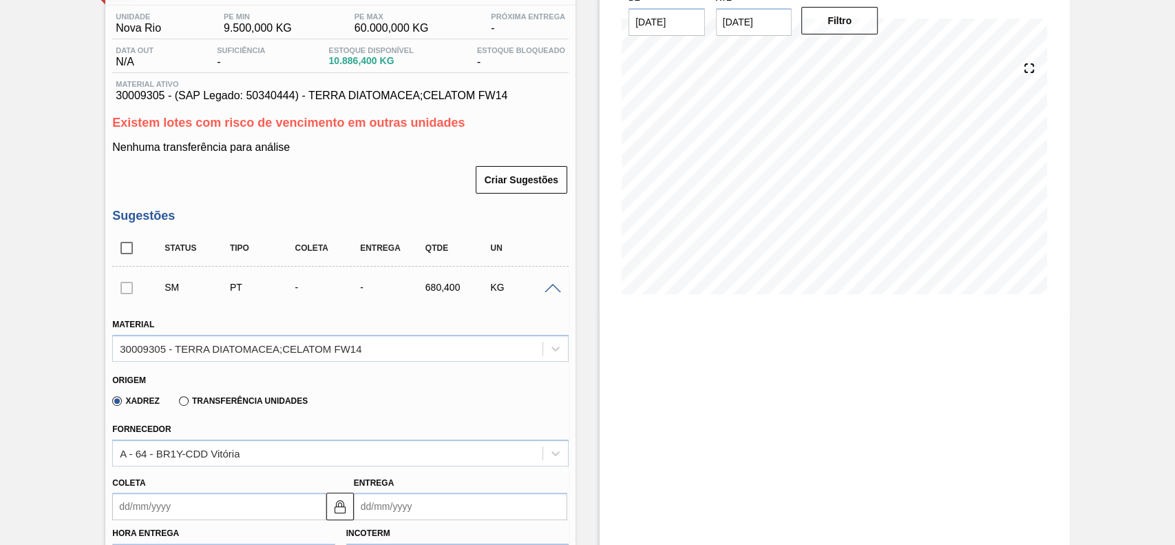
scroll to position [275, 0]
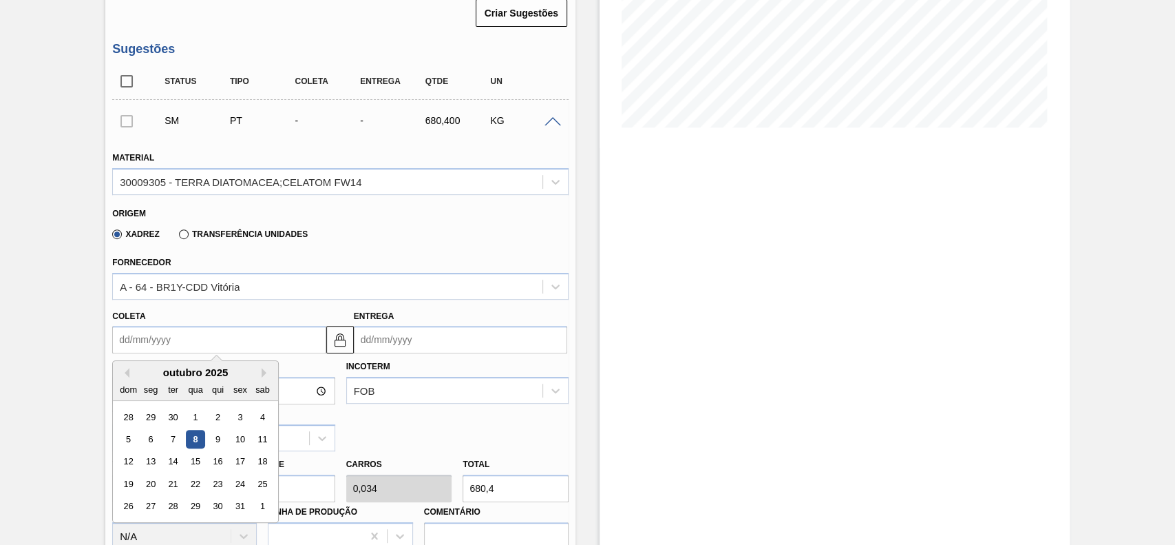
click at [181, 346] on input "Coleta" at bounding box center [218, 340] width 213 height 28
click at [189, 458] on div "15" at bounding box center [196, 461] width 19 height 19
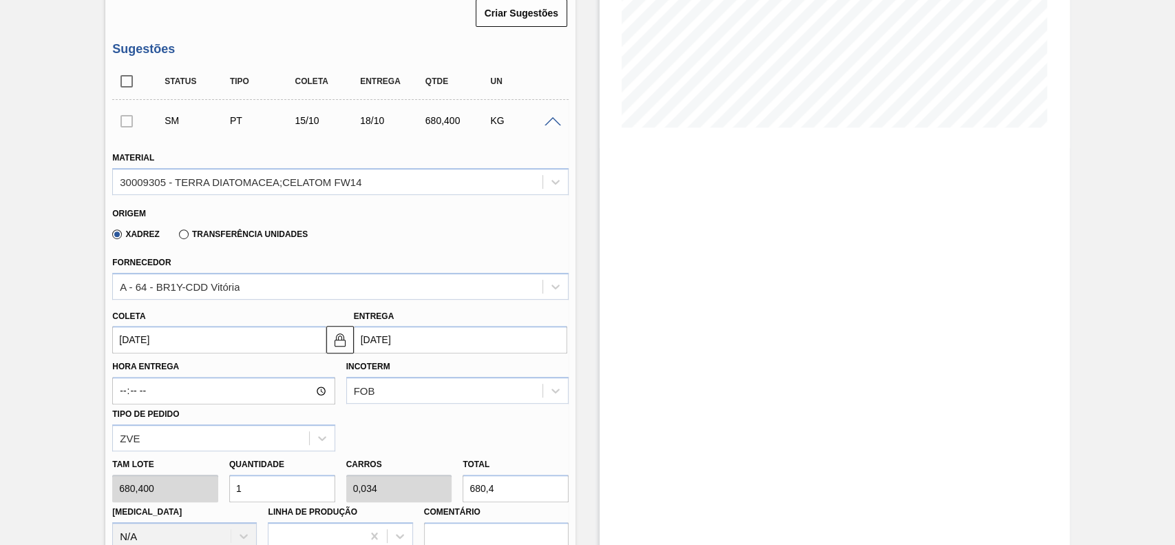
type input "[DATE]"
click at [272, 479] on input "1" at bounding box center [282, 488] width 106 height 28
type input "12"
type input "0,408"
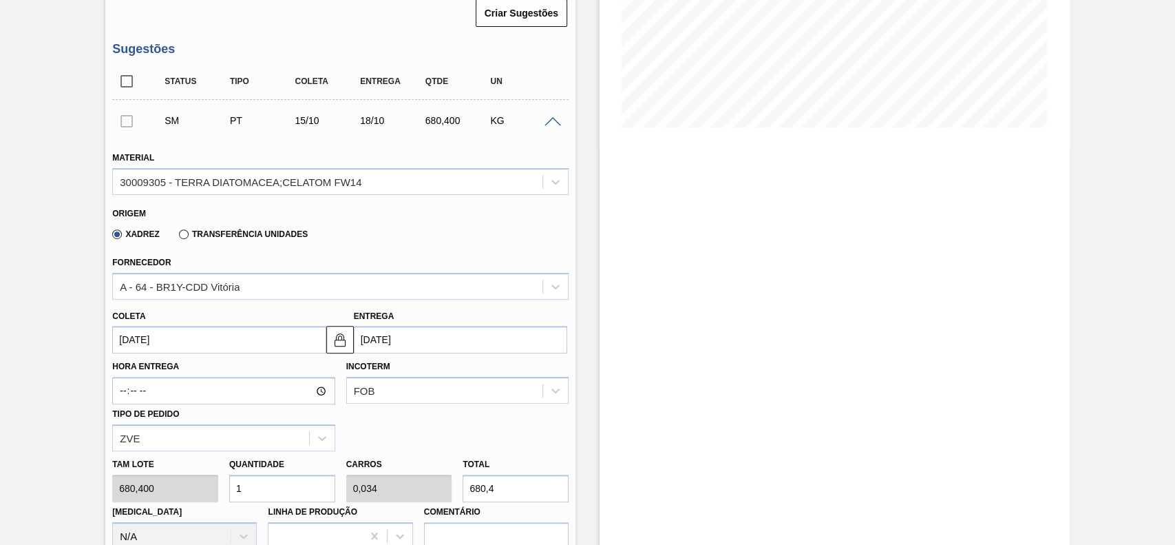
type input "8.164,8"
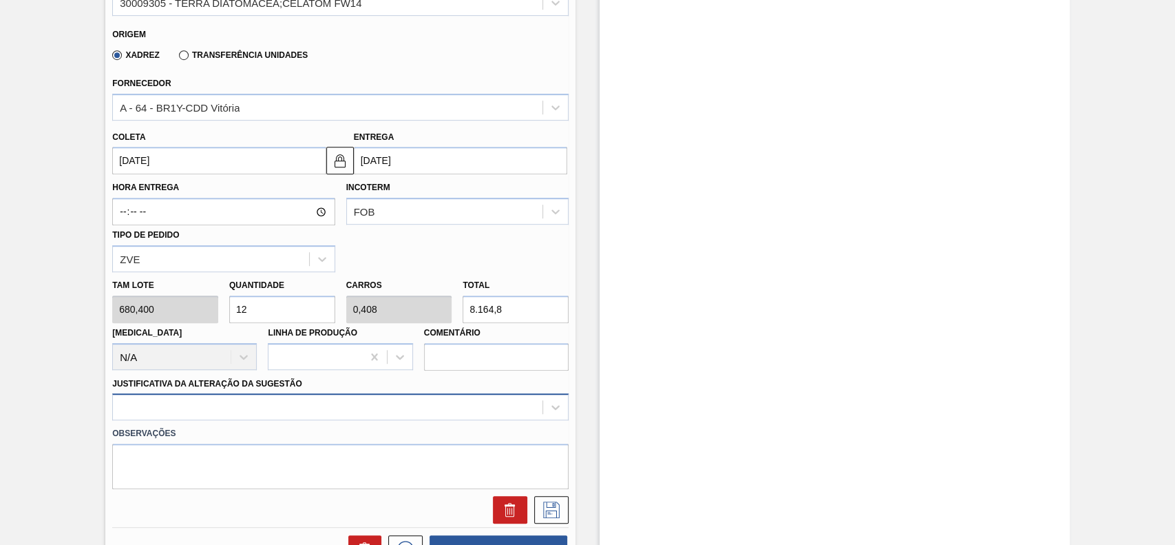
scroll to position [458, 0]
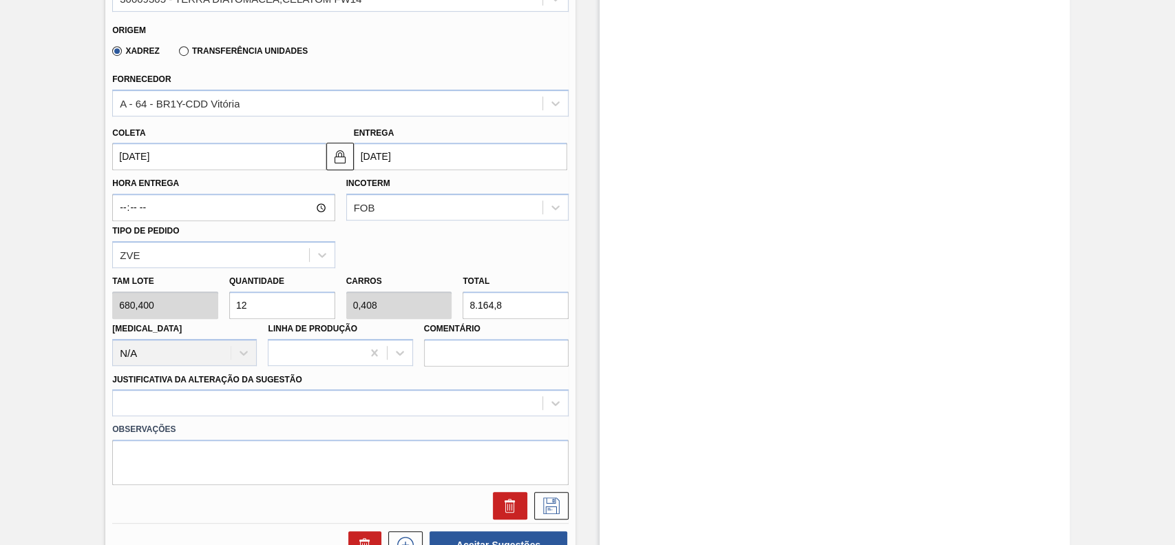
type input "12"
click at [281, 418] on div "Observações" at bounding box center [340, 450] width 467 height 69
click at [240, 383] on label "Justificativa da Alteração da Sugestão" at bounding box center [207, 379] width 190 height 10
click at [121, 397] on Sugestão "Justificativa da Alteração da Sugestão" at bounding box center [120, 403] width 1 height 12
click at [236, 399] on div "Select is focused ,type to refine list, press Down to open the menu," at bounding box center [340, 402] width 456 height 27
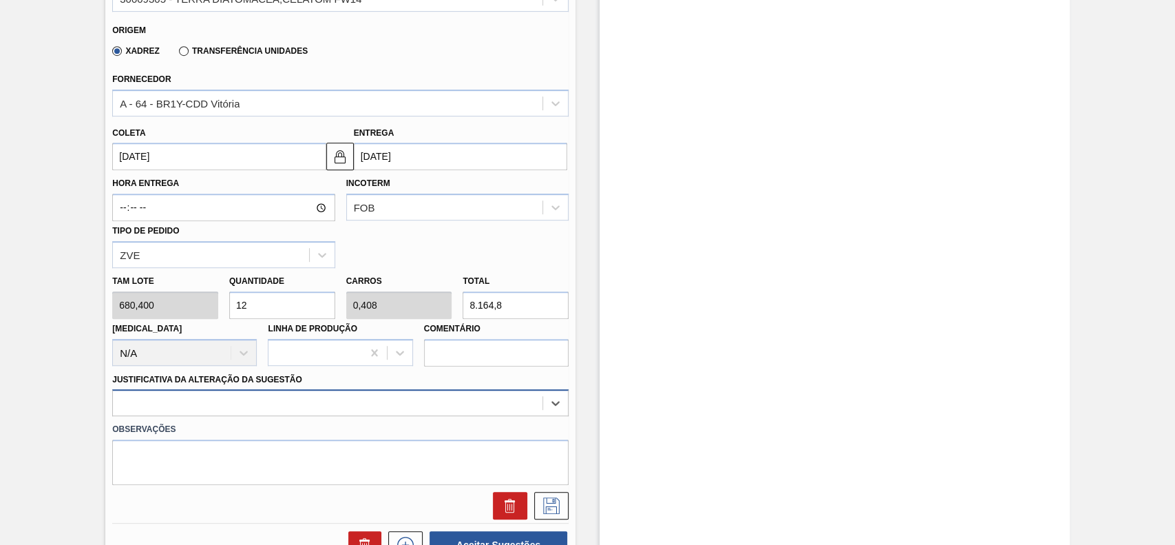
scroll to position [548, 0]
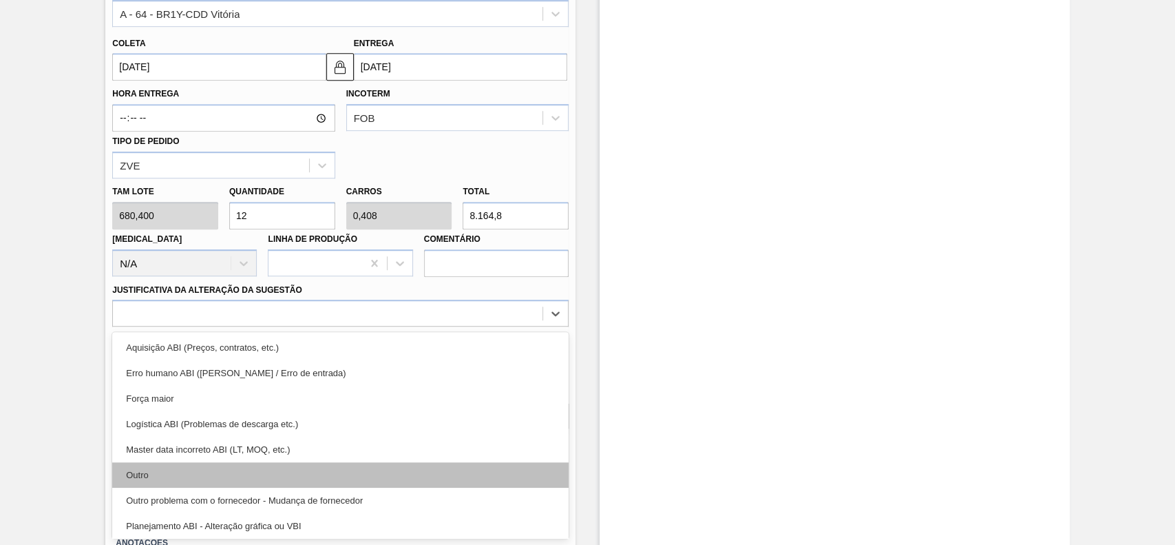
click at [174, 474] on div "Outro" at bounding box center [340, 474] width 456 height 25
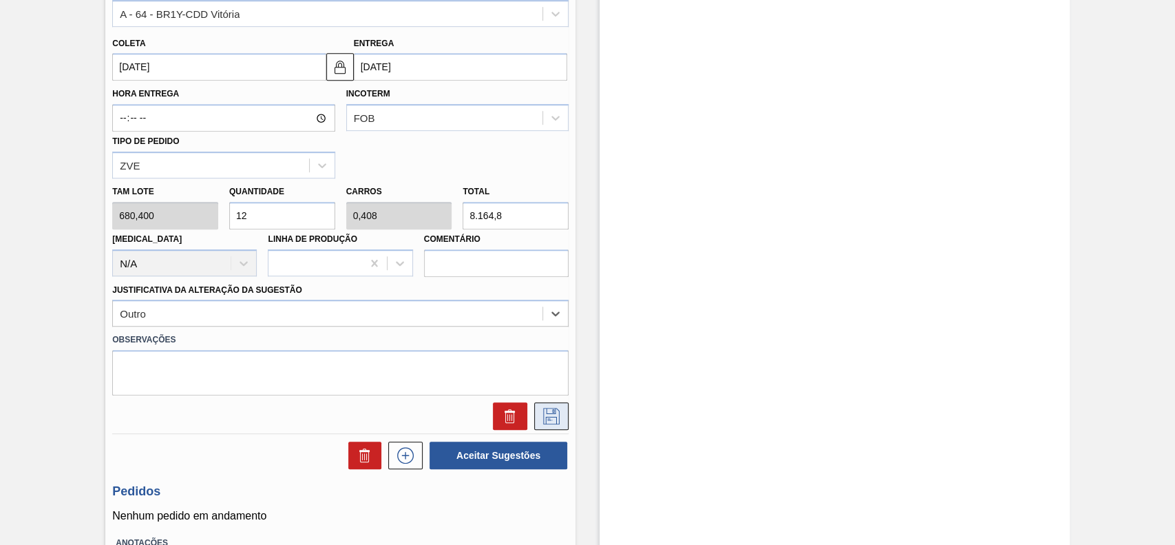
click at [546, 413] on icon at bounding box center [551, 416] width 22 height 17
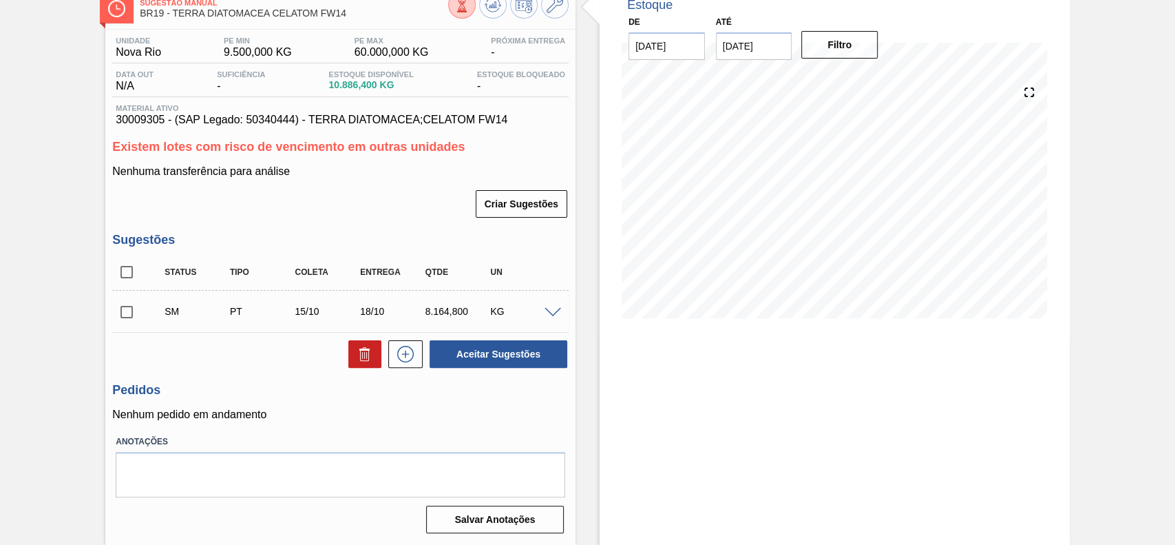
scroll to position [86, 0]
click at [129, 316] on input "checkbox" at bounding box center [126, 311] width 29 height 29
click at [485, 352] on button "Aceitar Sugestões" at bounding box center [499, 354] width 138 height 28
checkbox input "false"
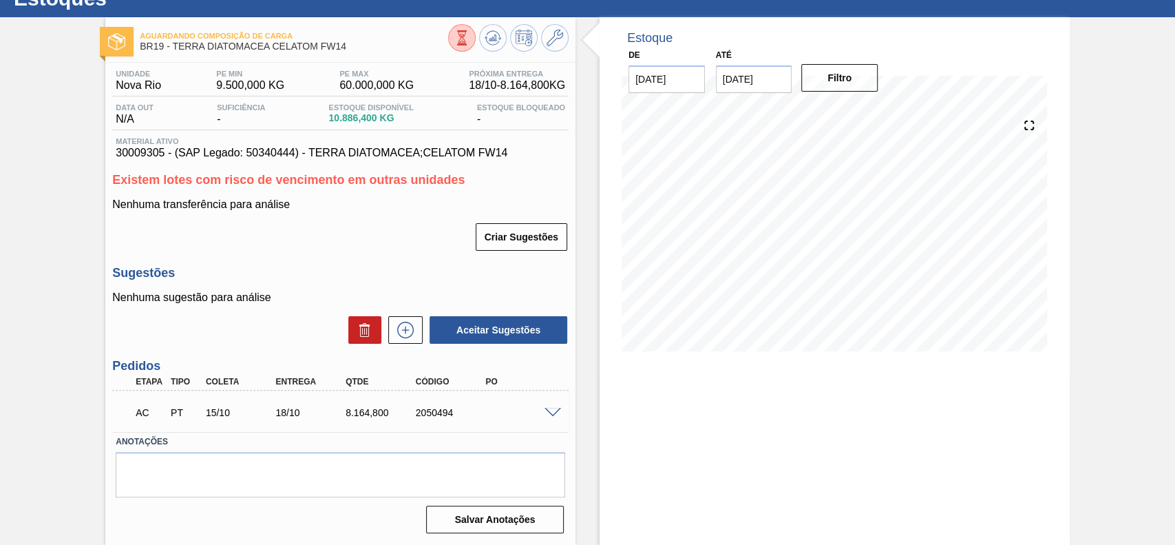
scroll to position [52, 0]
click at [562, 421] on div "AC PT 15/10 18/10 8.164,[PHONE_NUMBER]" at bounding box center [340, 411] width 456 height 34
click at [545, 410] on span at bounding box center [553, 413] width 17 height 10
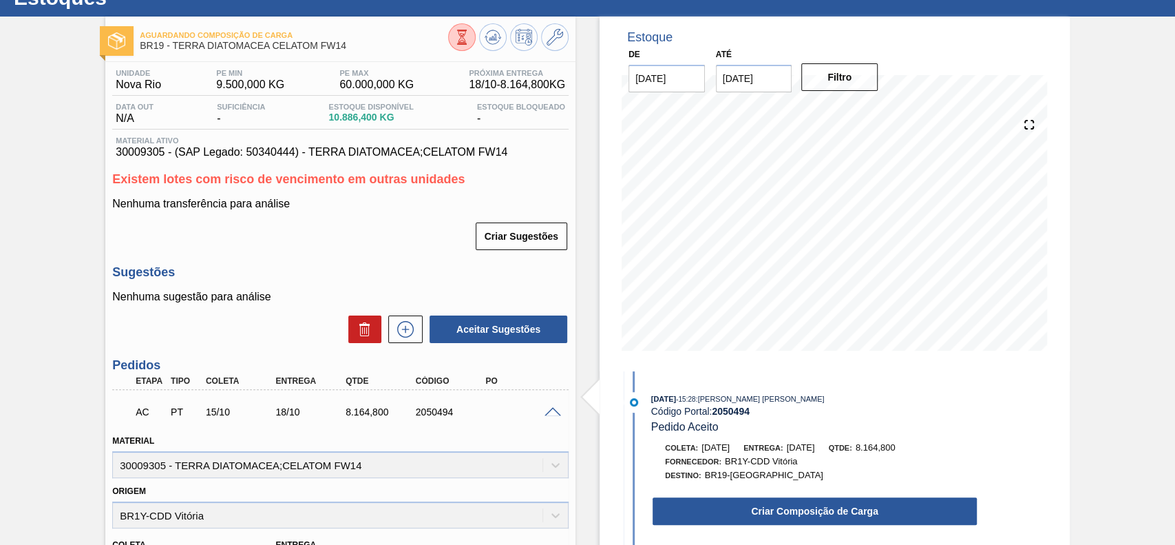
click at [750, 493] on div "Criar Composição de Carga" at bounding box center [801, 507] width 355 height 37
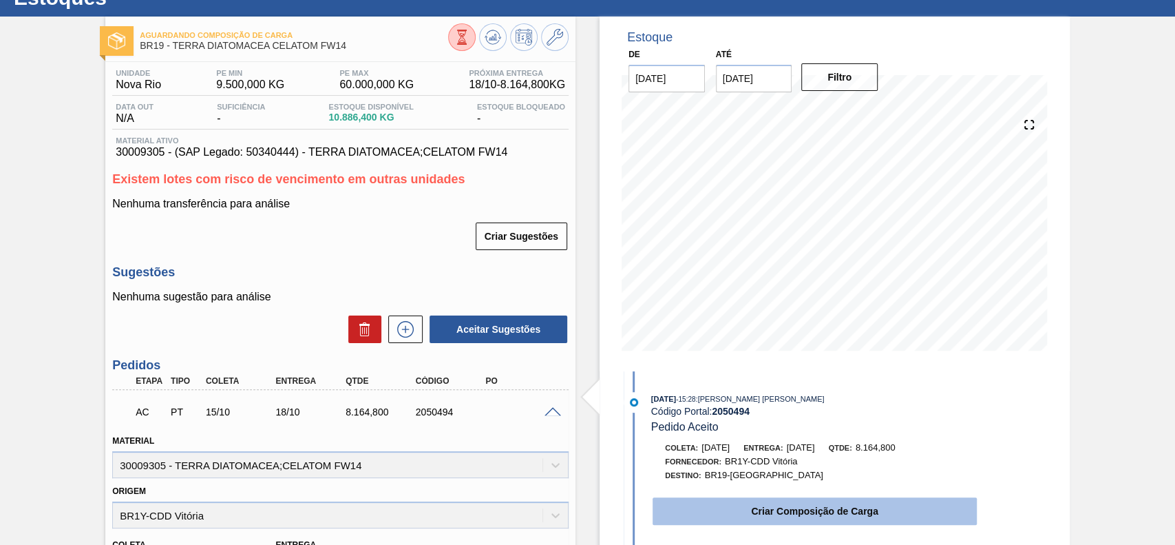
click at [758, 516] on button "Criar Composição de Carga" at bounding box center [815, 511] width 324 height 28
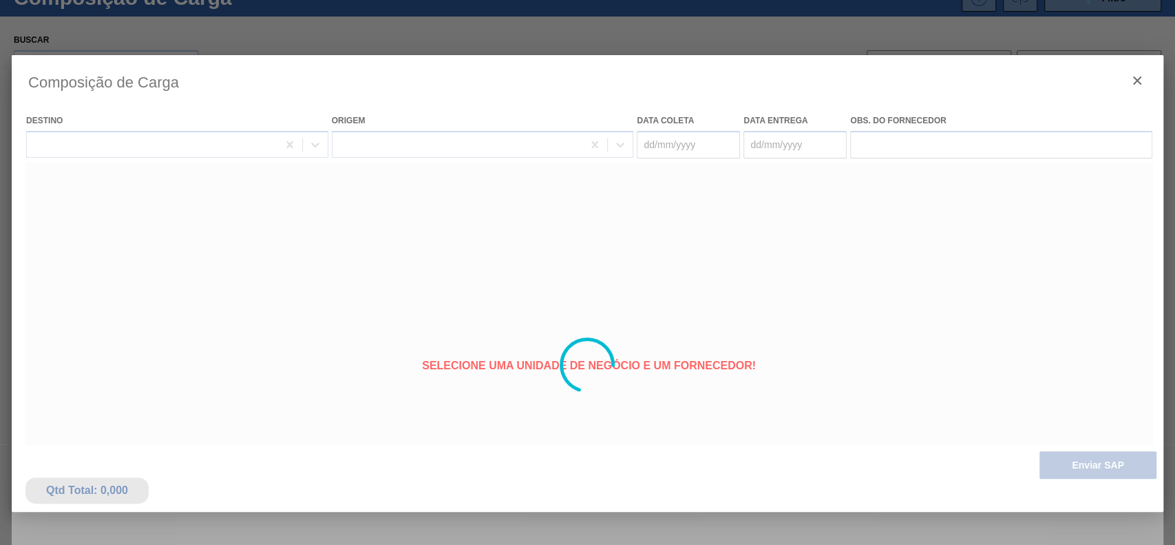
type coleta "[DATE]"
type Entrega "18/10/2025"
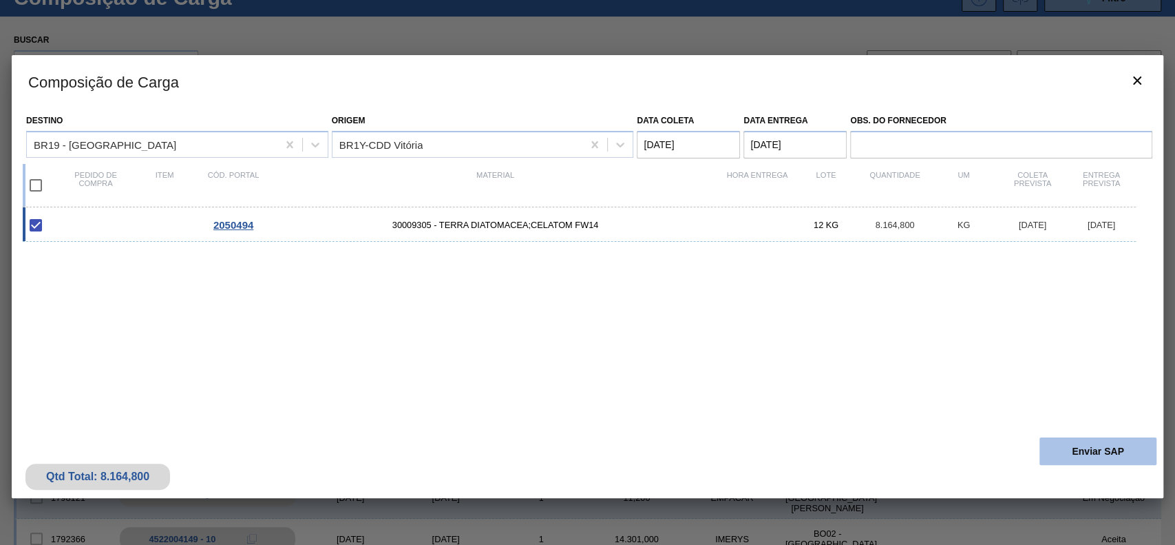
click at [1137, 454] on button "Enviar SAP" at bounding box center [1097, 451] width 117 height 28
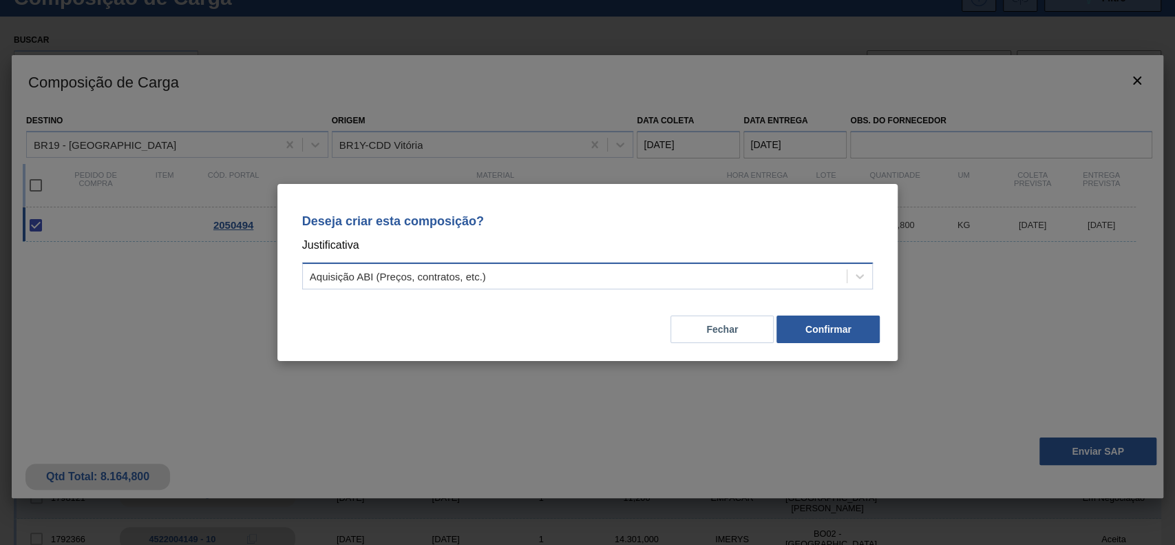
click at [593, 277] on div "Aquisição ABI (Preços, contratos, etc.)" at bounding box center [575, 276] width 545 height 20
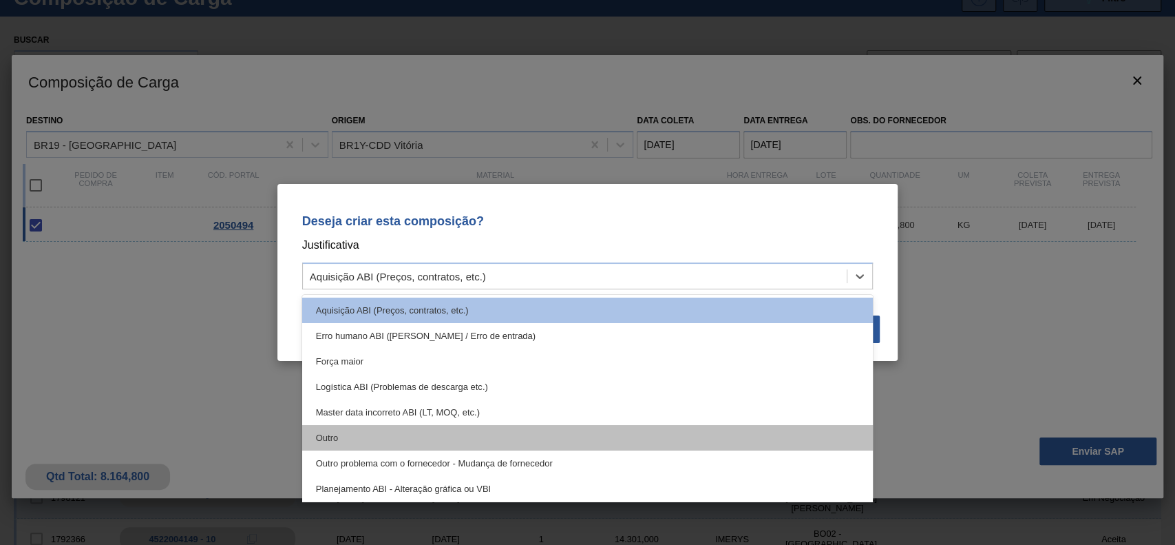
click at [400, 425] on div "Outro" at bounding box center [587, 437] width 571 height 25
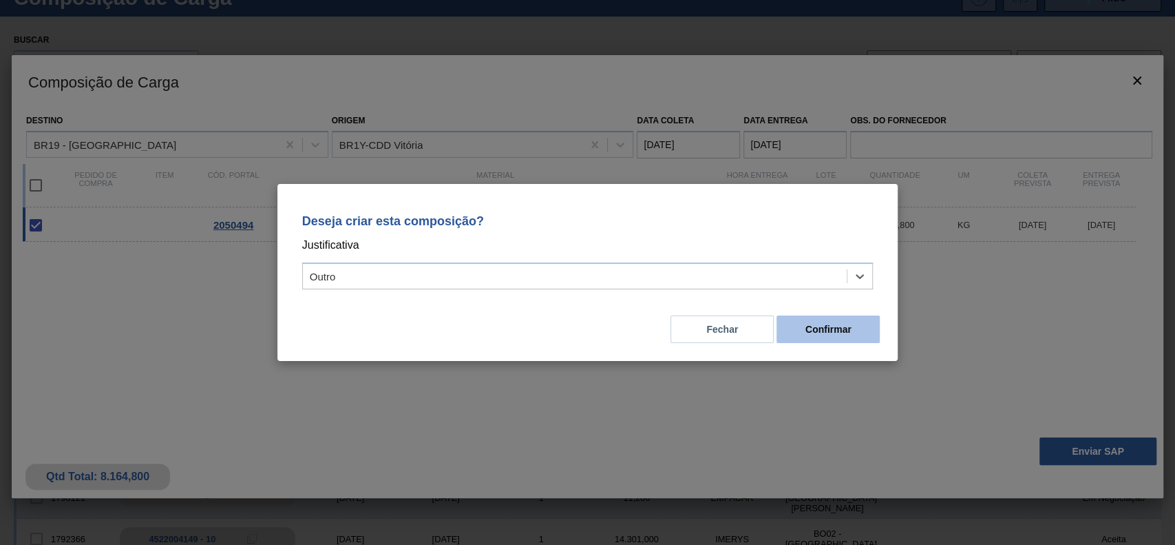
click at [805, 328] on button "Confirmar" at bounding box center [827, 329] width 103 height 28
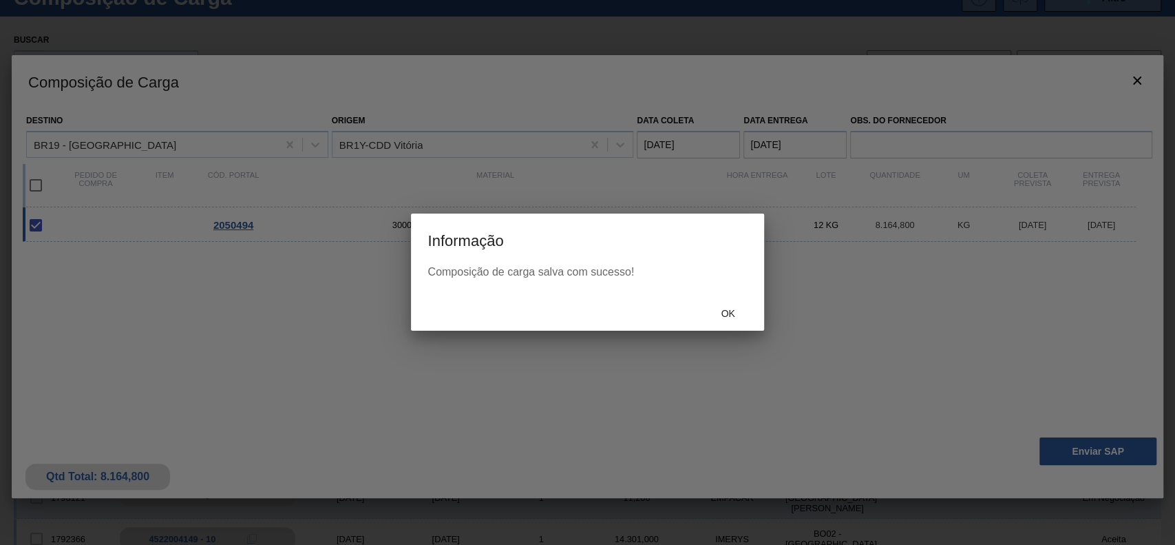
click at [725, 304] on div "Ok" at bounding box center [728, 312] width 61 height 25
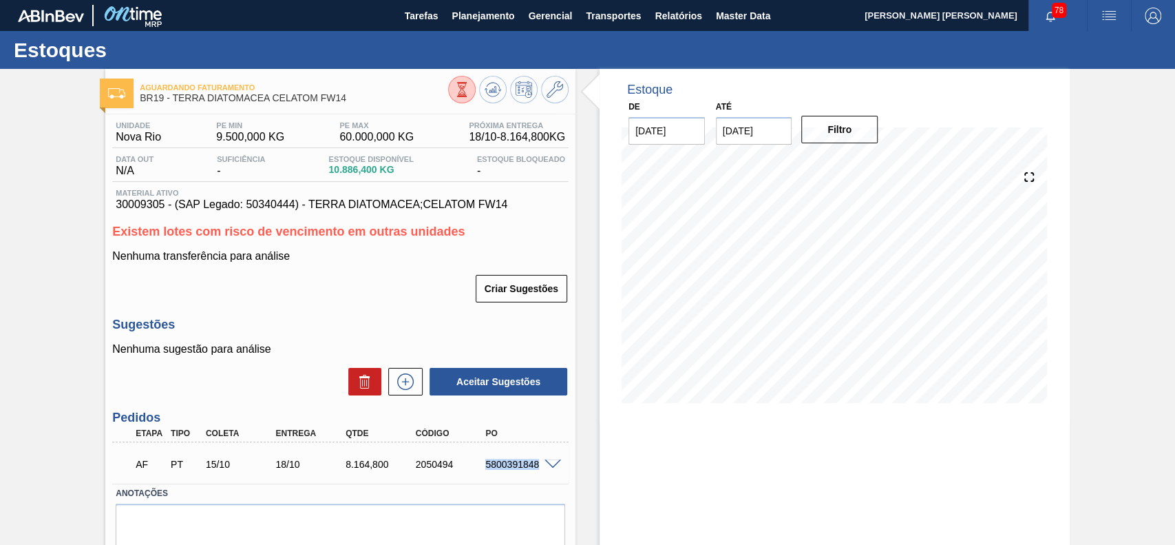
drag, startPoint x: 503, startPoint y: 471, endPoint x: 538, endPoint y: 478, distance: 35.8
click at [538, 478] on div "AF PT 15/10 18/10 8.164,800 2050494 5800391848" at bounding box center [340, 462] width 456 height 34
copy div "5800391848"
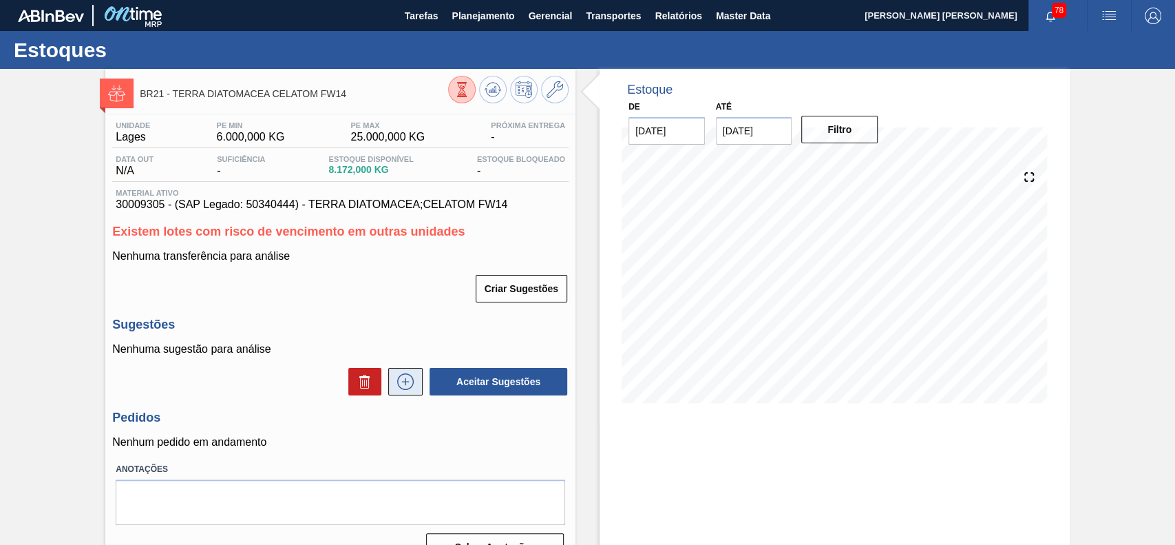
click at [413, 379] on icon at bounding box center [405, 381] width 22 height 17
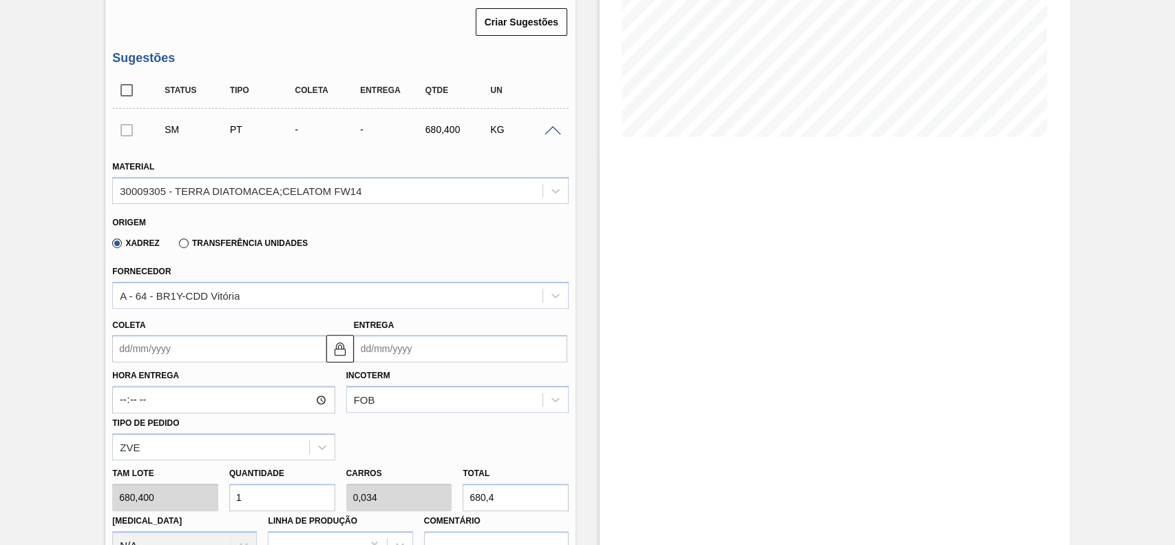
scroll to position [275, 0]
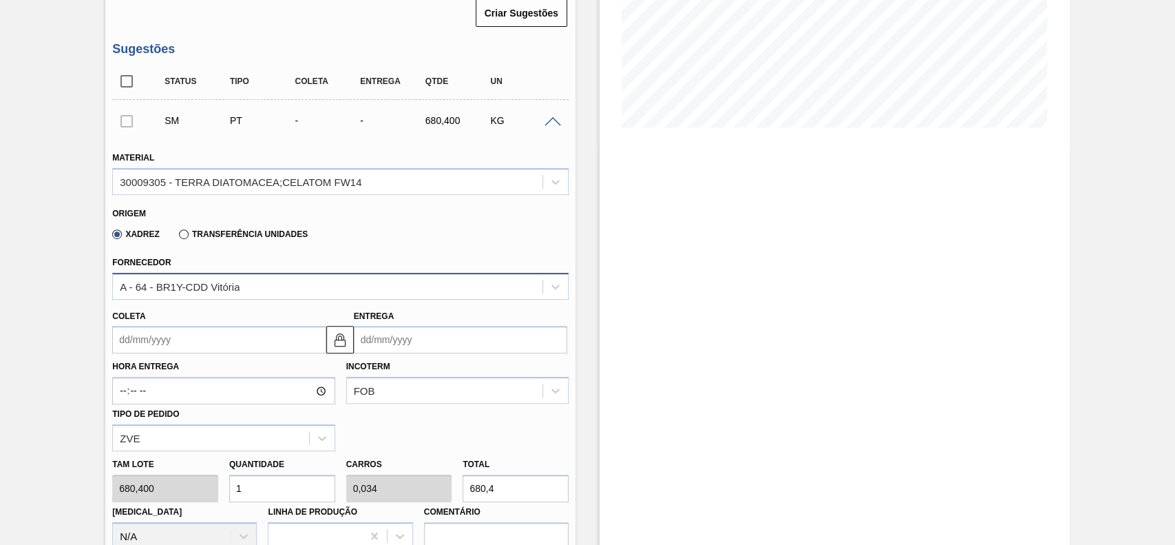
click at [204, 290] on div "A - 64 - BR1Y-CDD Vitória" at bounding box center [180, 286] width 120 height 12
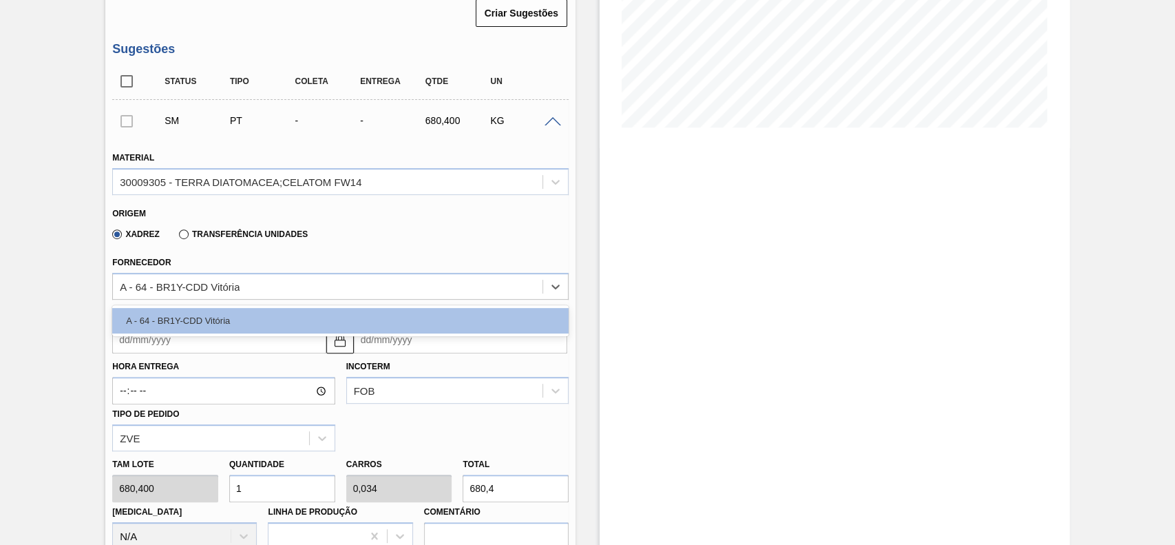
click at [196, 352] on input "Coleta" at bounding box center [218, 340] width 213 height 28
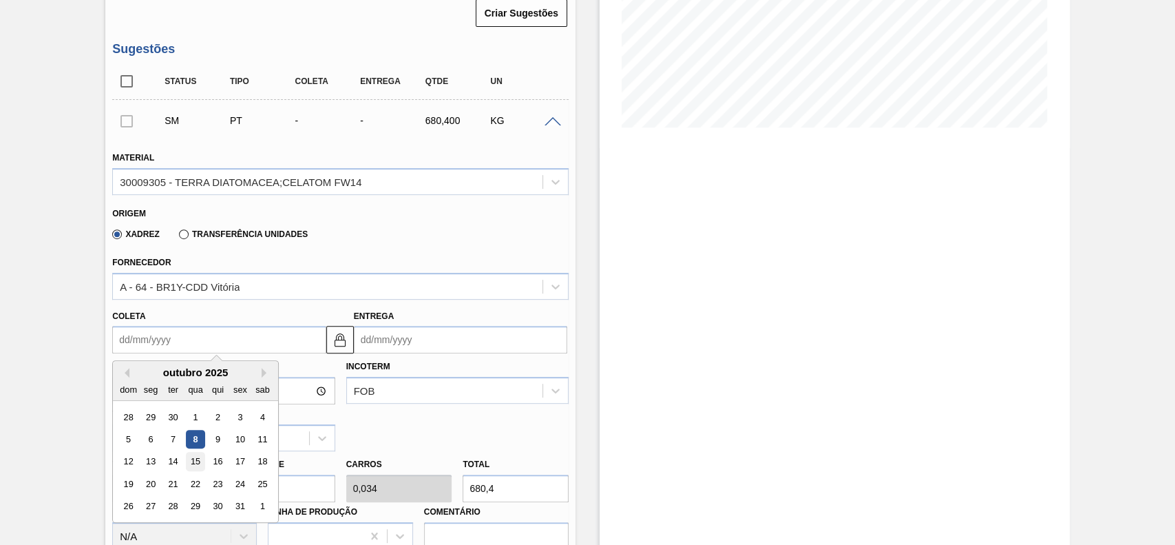
click at [198, 459] on div "15" at bounding box center [196, 461] width 19 height 19
type input "15/10/2025"
type input "25/10/2025"
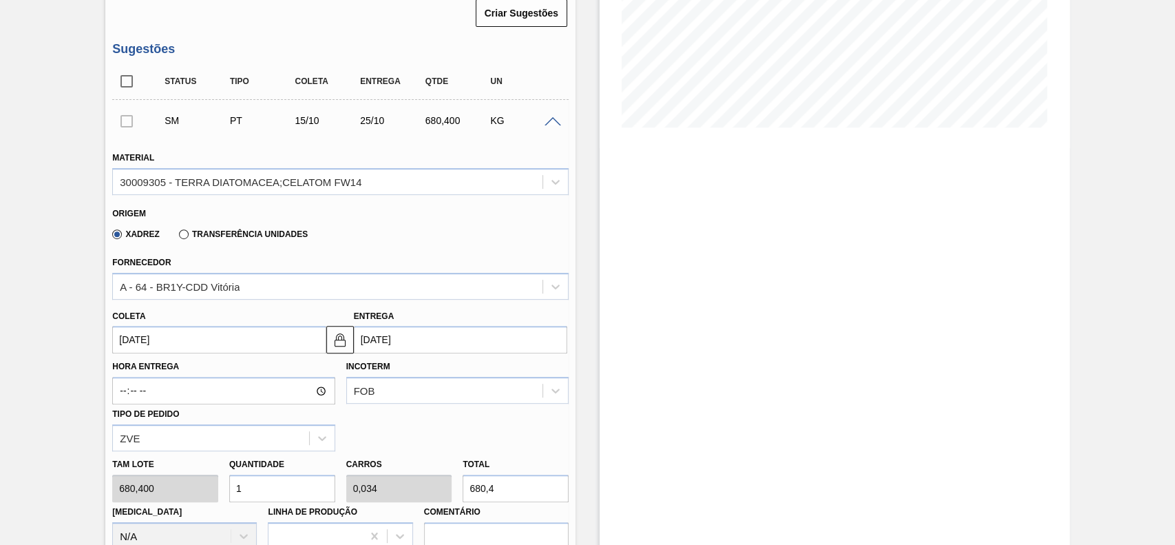
click at [262, 493] on input "1" at bounding box center [282, 488] width 106 height 28
type input "4"
type input "0,136"
type input "2.721,6"
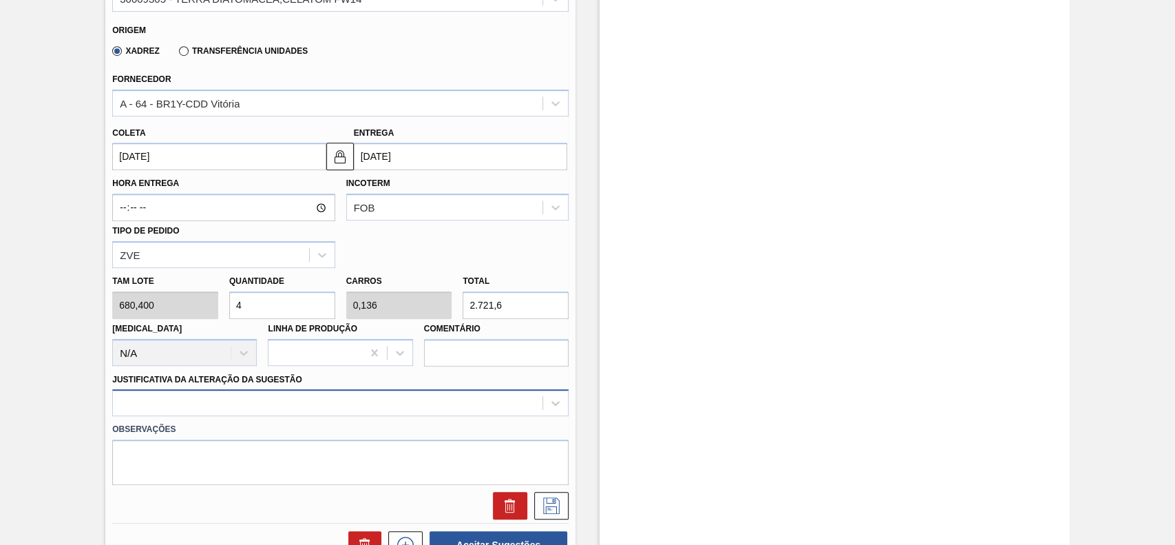
type input "4"
click at [246, 413] on div at bounding box center [340, 402] width 456 height 27
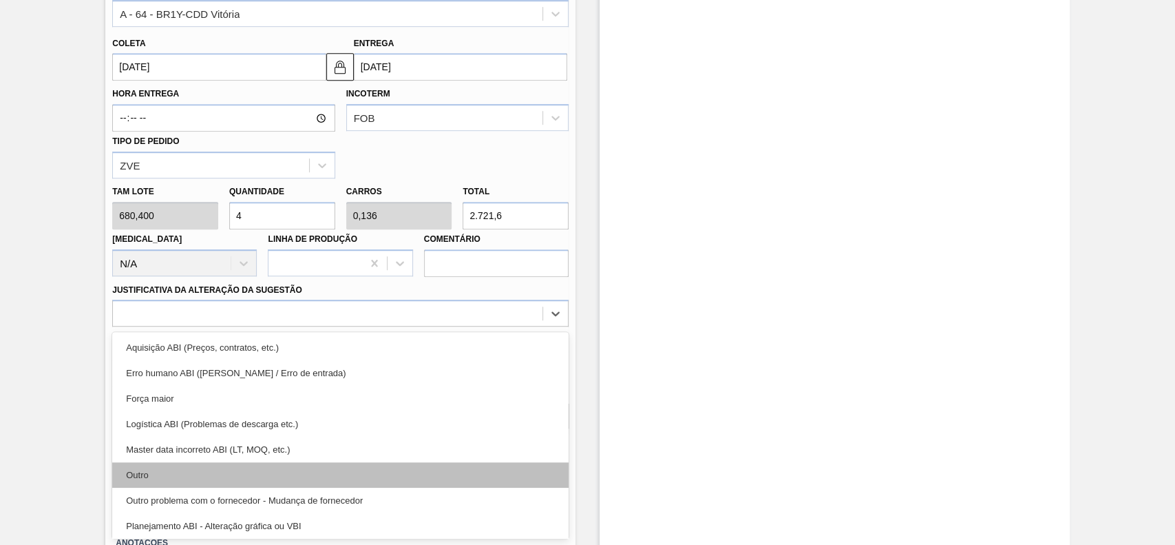
click at [209, 487] on div "Outro" at bounding box center [340, 474] width 456 height 25
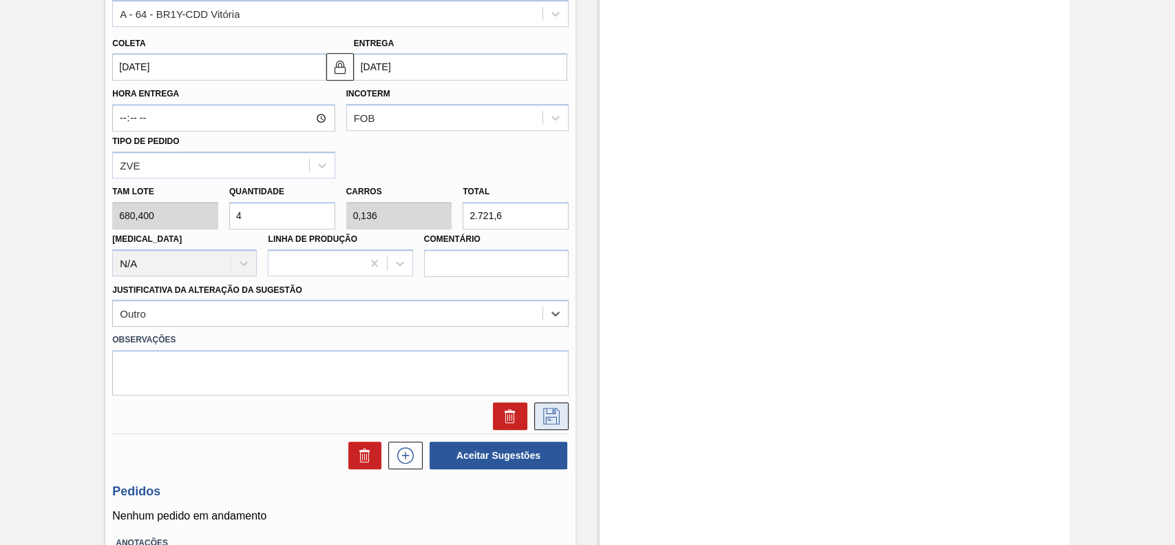
click at [548, 416] on icon at bounding box center [551, 416] width 22 height 17
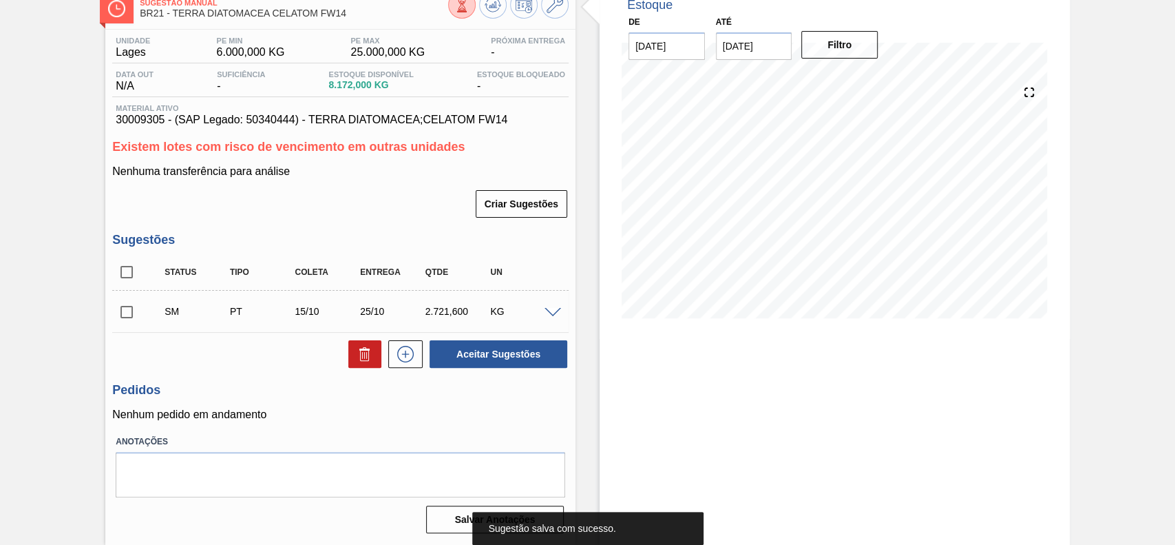
scroll to position [86, 0]
click at [124, 315] on input "checkbox" at bounding box center [126, 311] width 29 height 29
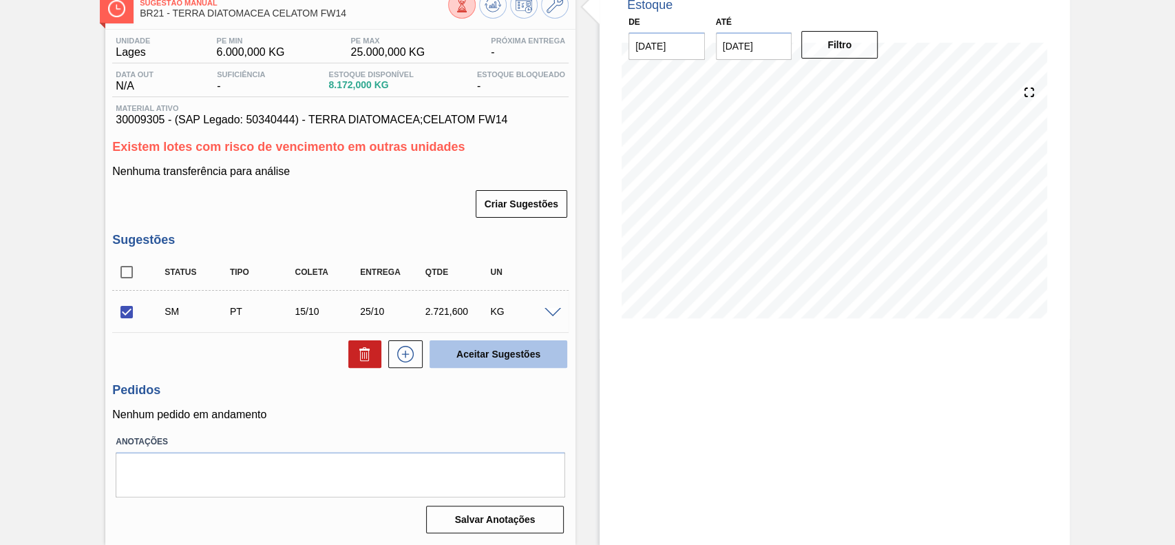
click at [502, 358] on button "Aceitar Sugestões" at bounding box center [499, 354] width 138 height 28
checkbox input "false"
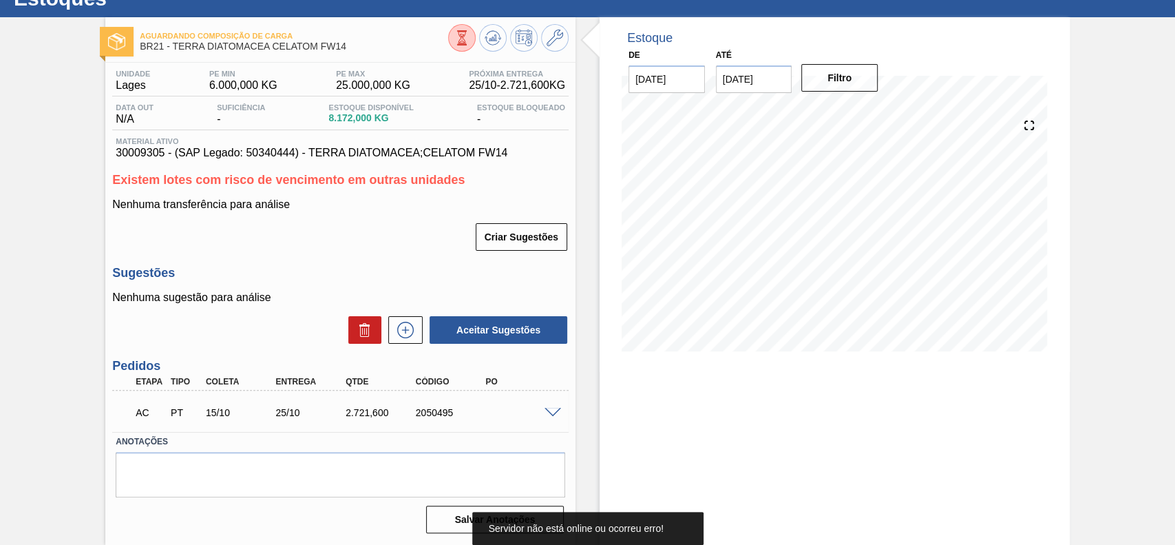
scroll to position [52, 0]
click at [554, 415] on span at bounding box center [553, 413] width 17 height 10
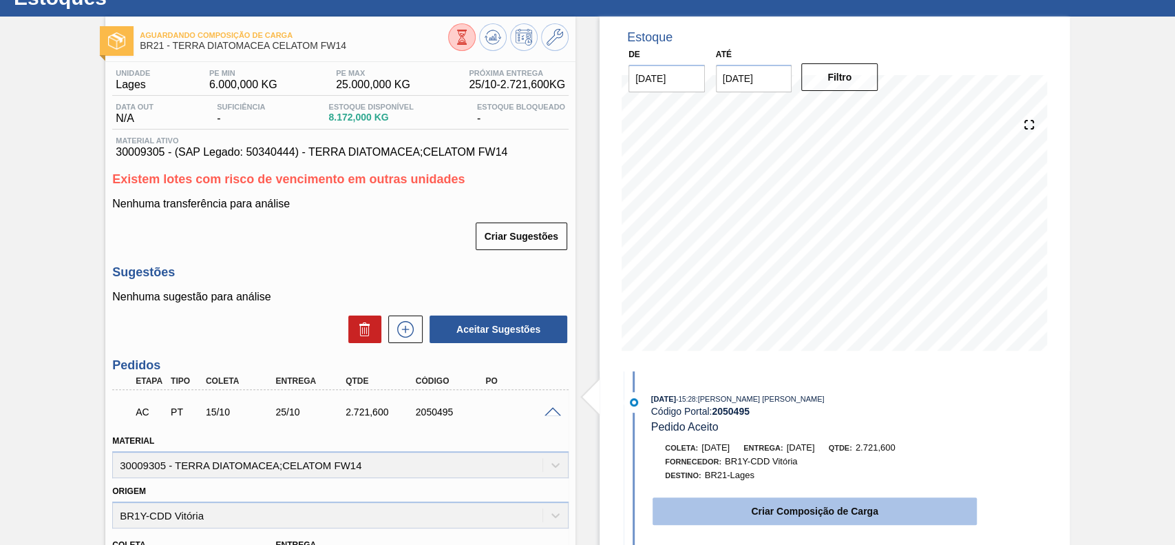
click at [767, 516] on button "Criar Composição de Carga" at bounding box center [815, 511] width 324 height 28
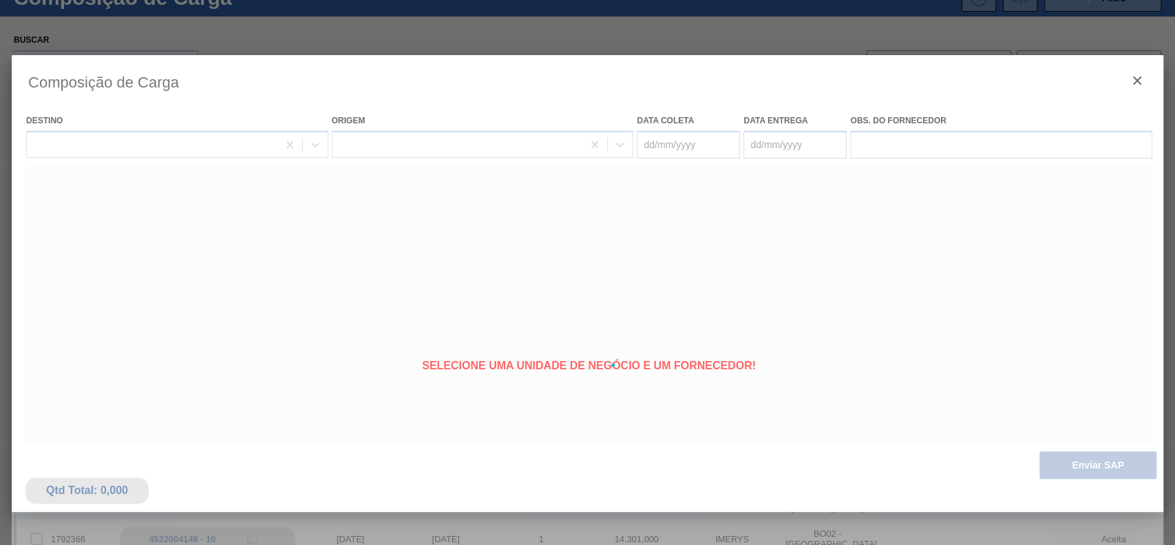
type coleta "[DATE]"
type Entrega "25/10/2025"
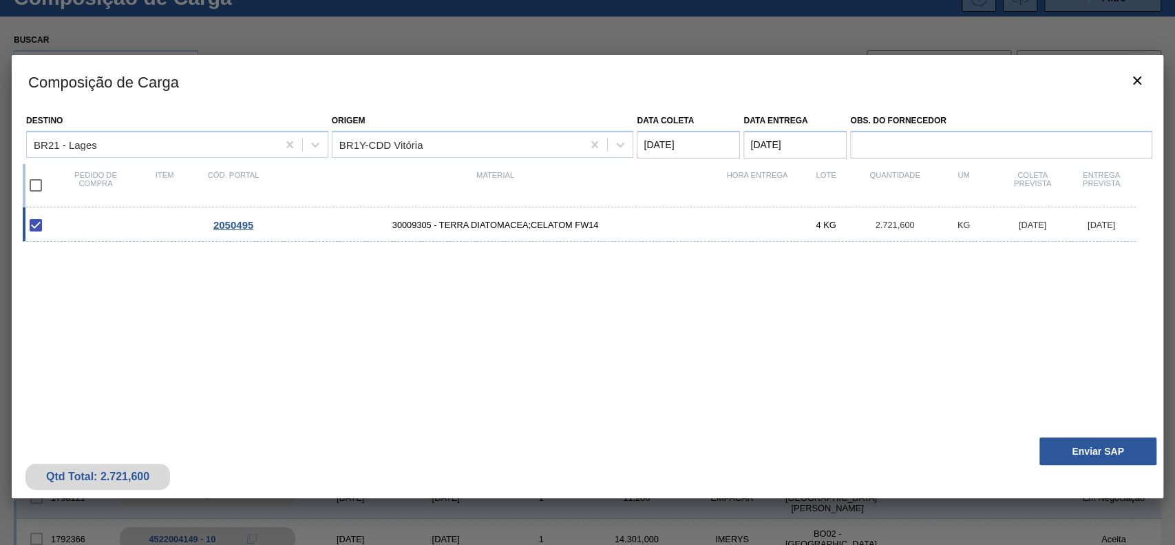
click at [1105, 470] on div "Qtd Total: 2.721,600 Enviar SAP" at bounding box center [588, 463] width 1152 height 67
click at [1086, 451] on button "Enviar SAP" at bounding box center [1097, 451] width 117 height 28
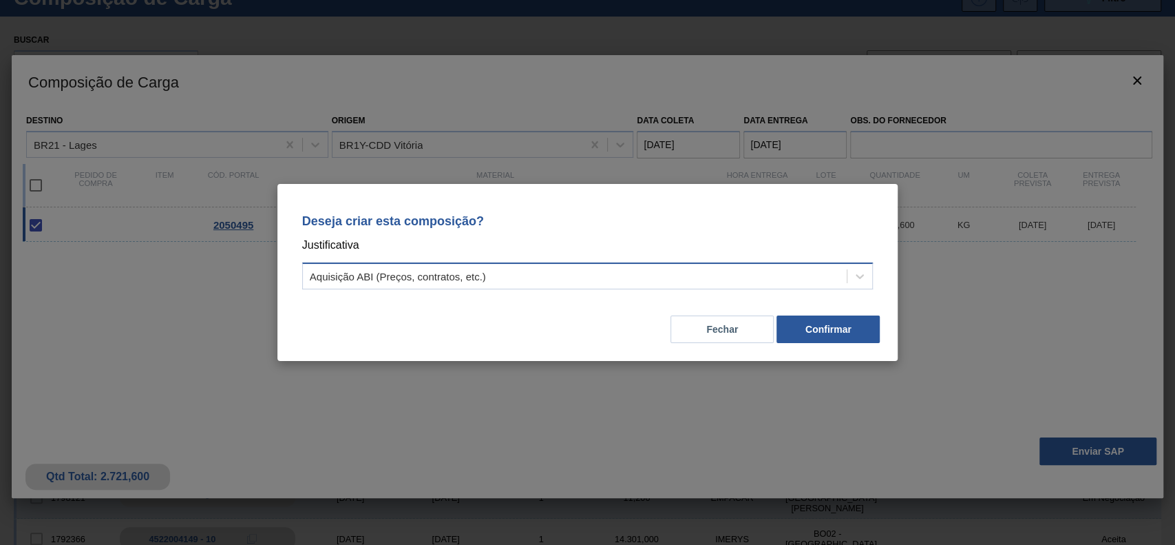
click at [436, 275] on div "Aquisição ABI (Preços, contratos, etc.)" at bounding box center [398, 277] width 176 height 12
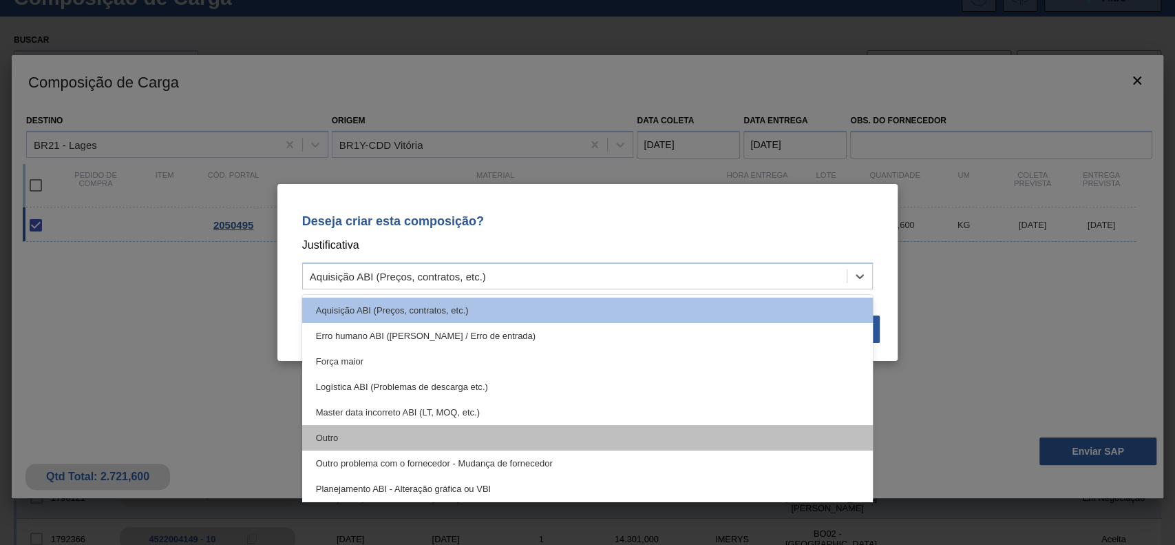
click at [397, 442] on div "Outro" at bounding box center [587, 437] width 571 height 25
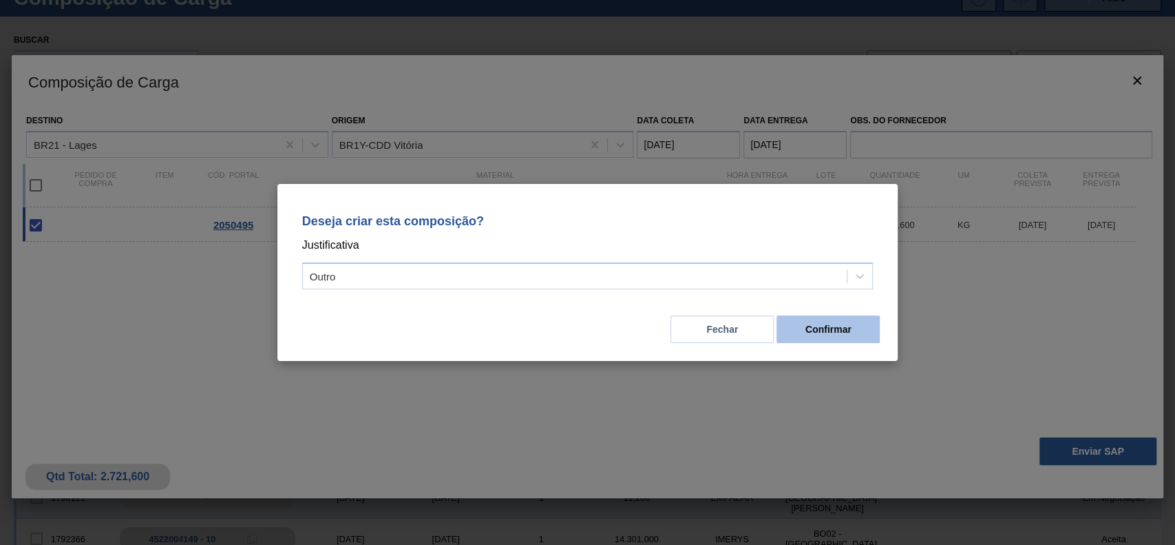
click at [804, 336] on button "Confirmar" at bounding box center [827, 329] width 103 height 28
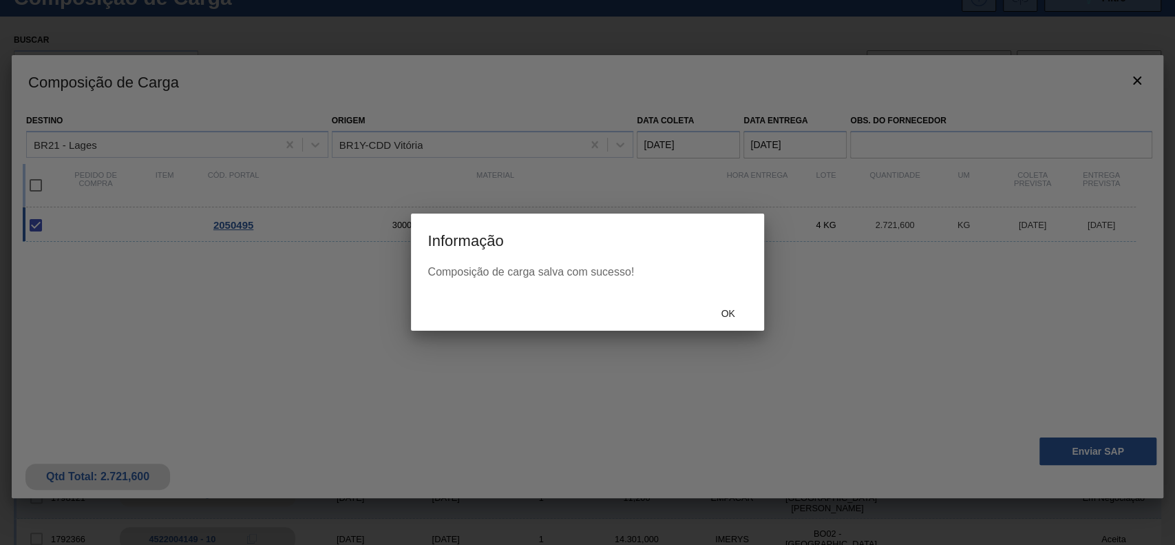
click at [728, 326] on div "Ok" at bounding box center [587, 313] width 352 height 36
click at [724, 313] on span "Ok" at bounding box center [728, 313] width 36 height 11
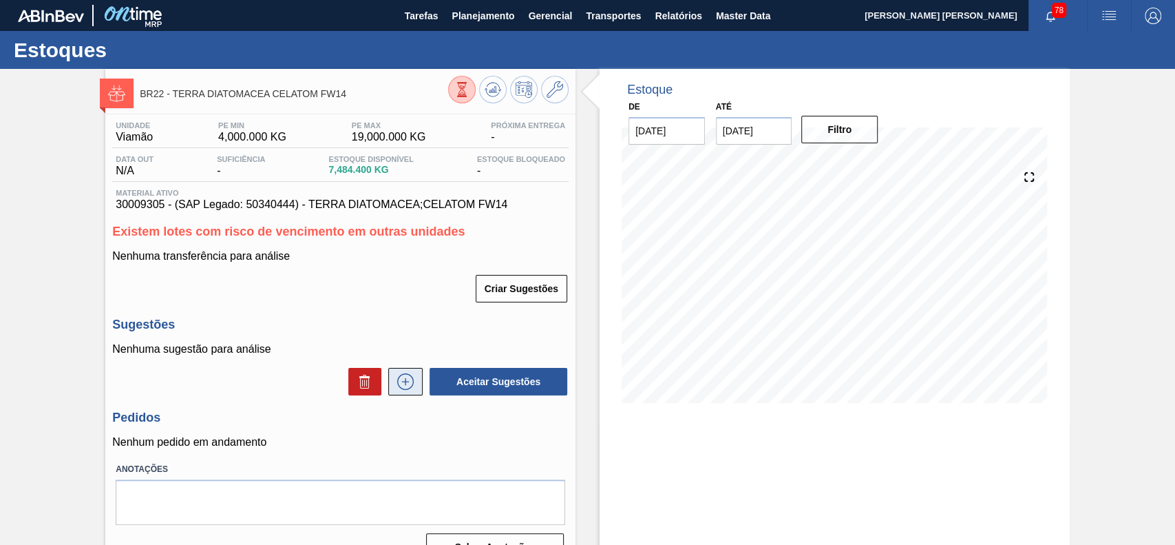
click at [412, 378] on icon at bounding box center [405, 381] width 22 height 17
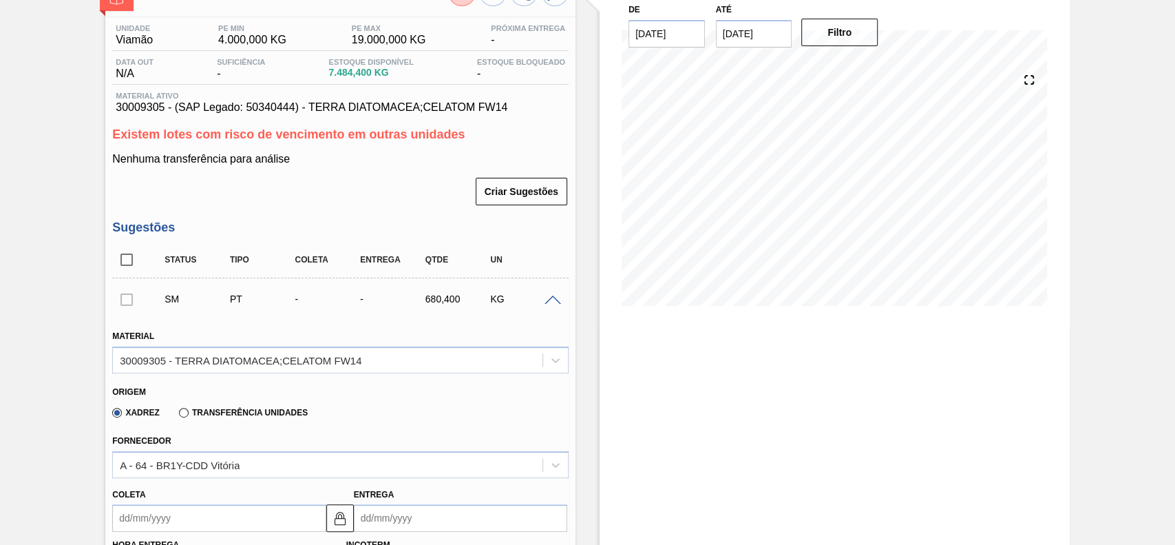
scroll to position [275, 0]
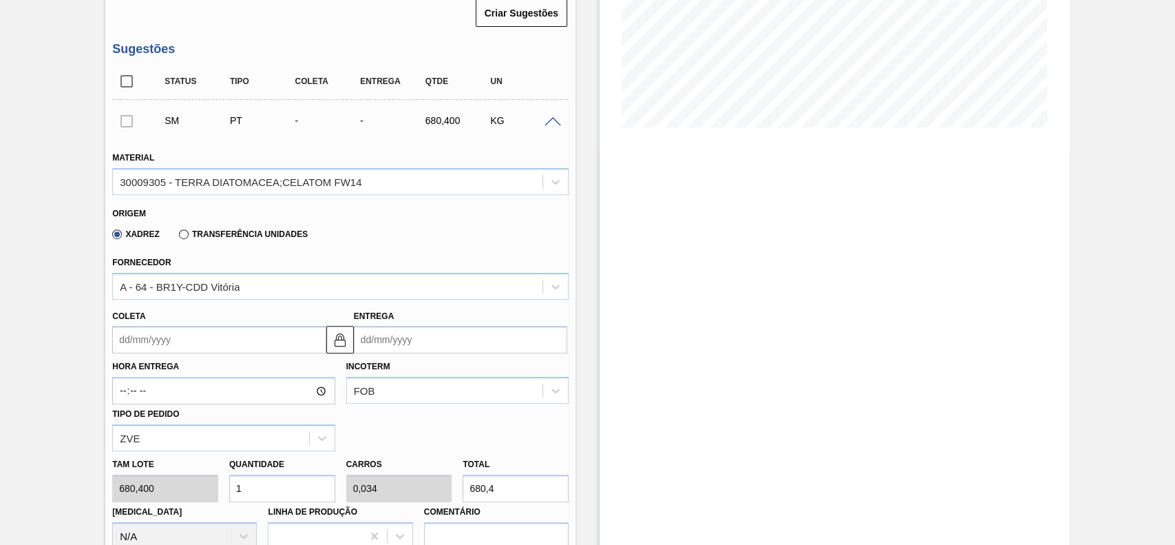
click at [237, 333] on input "Coleta" at bounding box center [218, 340] width 213 height 28
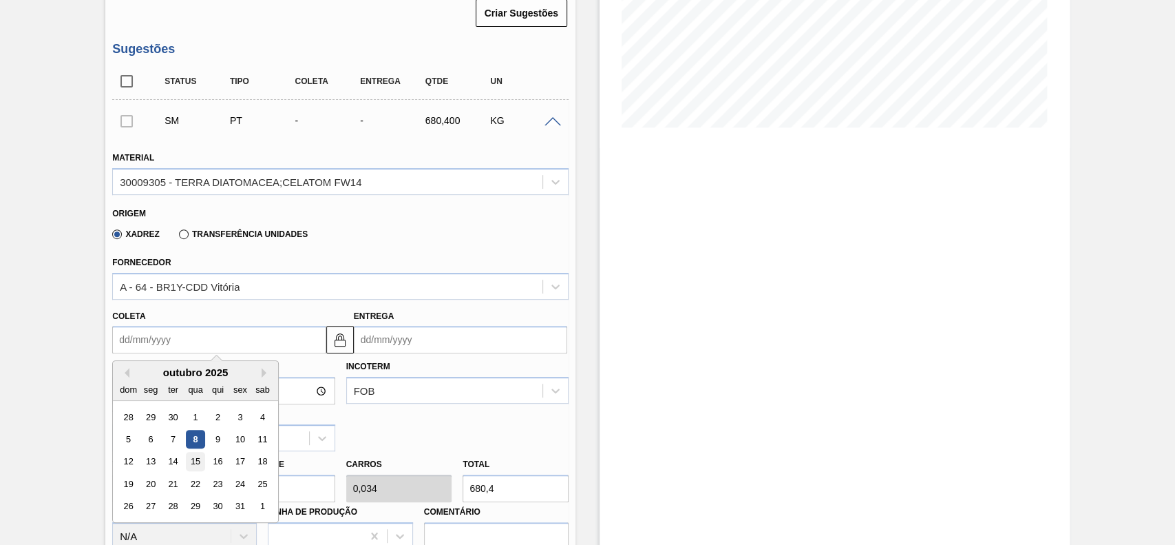
click at [199, 467] on div "15" at bounding box center [196, 461] width 19 height 19
type input "[DATE]"
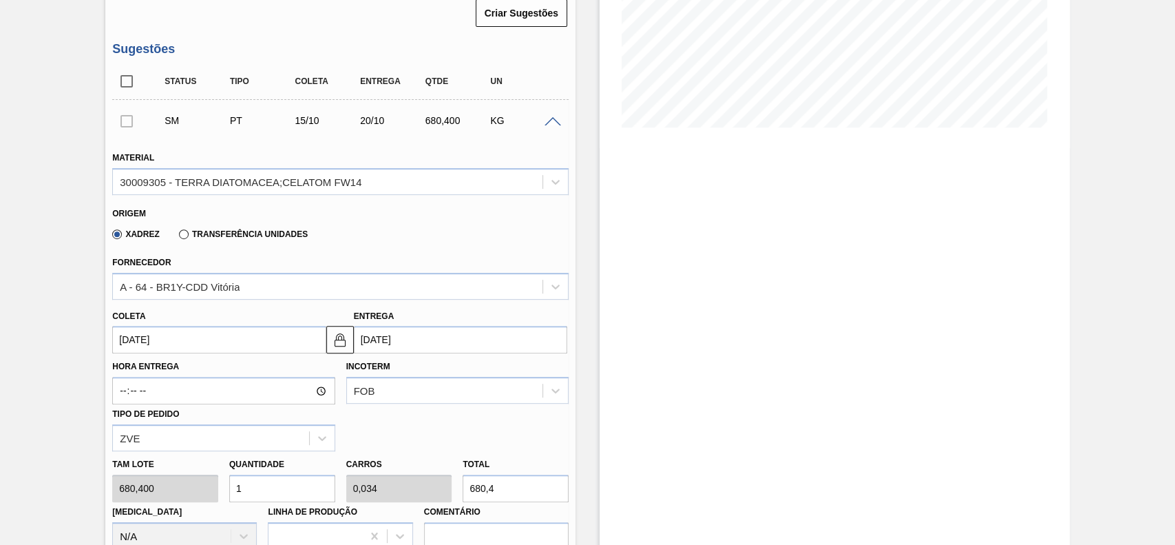
click at [296, 489] on input "1" at bounding box center [282, 488] width 106 height 28
type input "12"
type input "0,408"
type input "8.164,8"
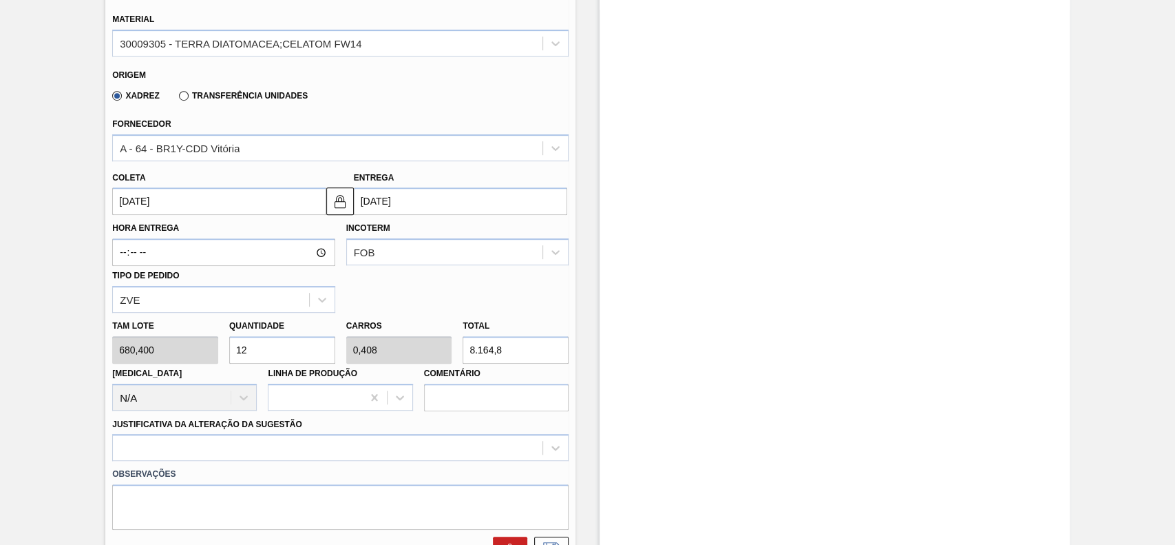
scroll to position [551, 0]
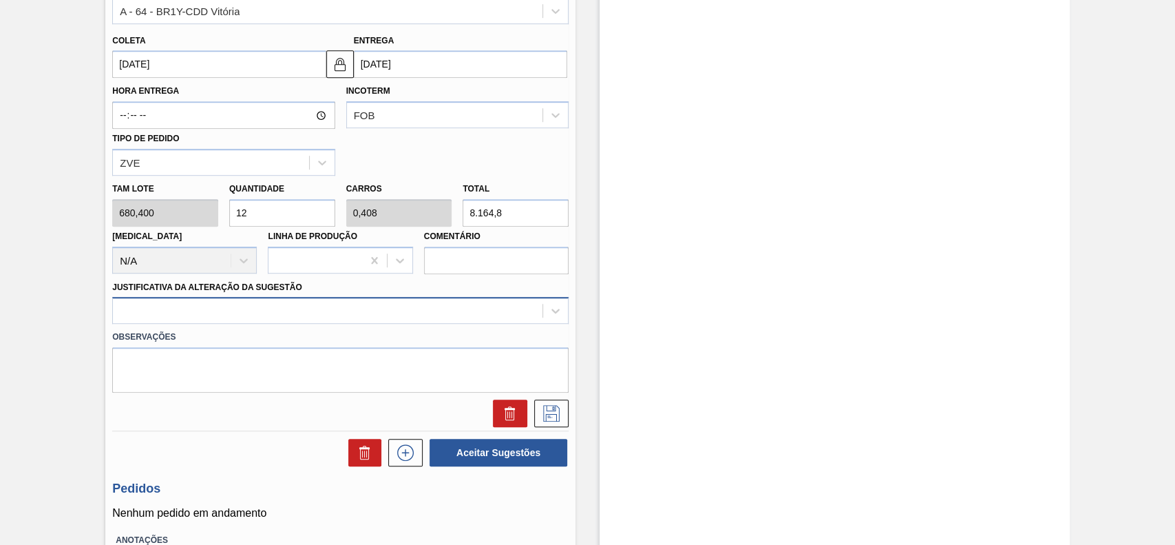
type input "12"
click at [228, 306] on div at bounding box center [328, 311] width 430 height 20
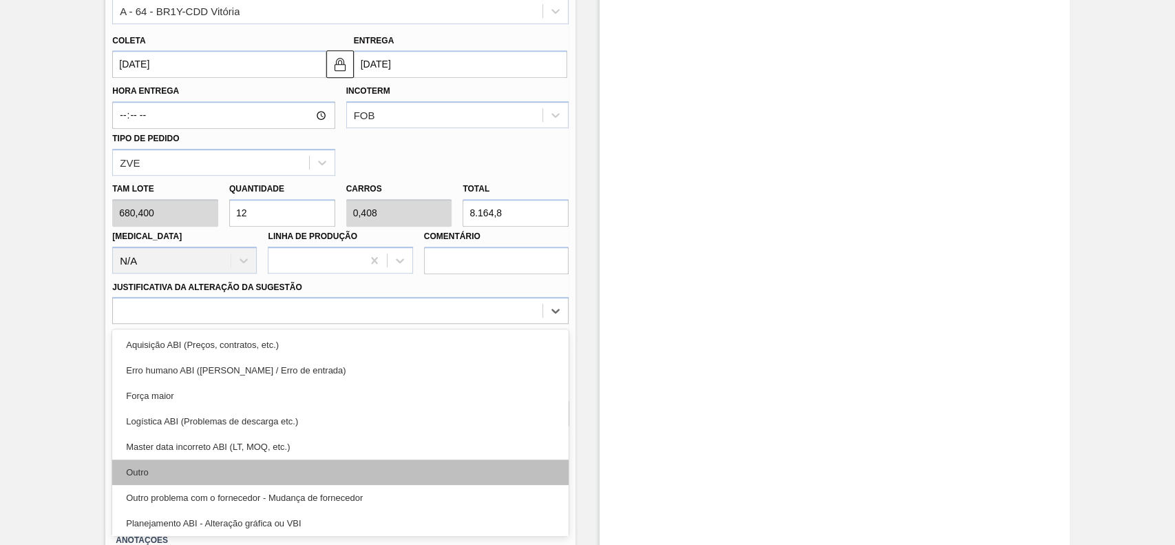
click at [180, 480] on div "Outro" at bounding box center [340, 471] width 456 height 25
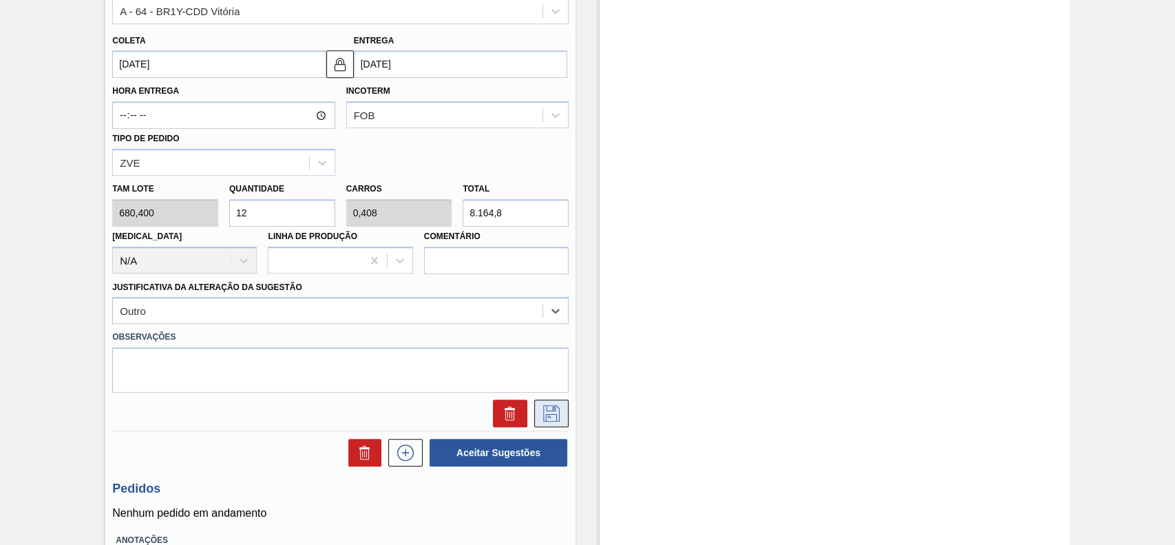
click at [548, 410] on icon at bounding box center [551, 413] width 22 height 17
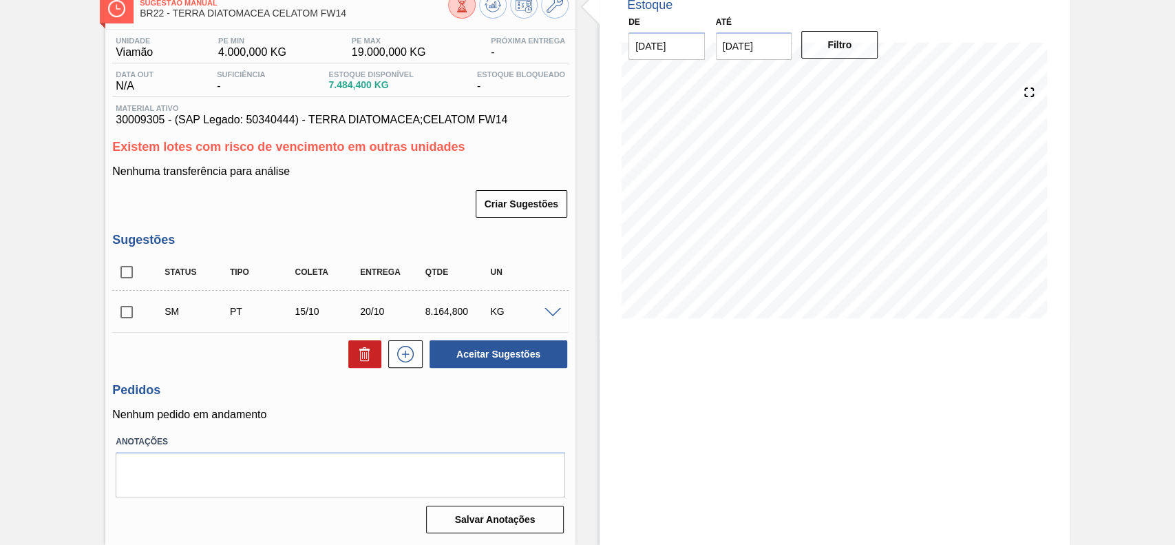
scroll to position [86, 0]
click at [115, 310] on input "checkbox" at bounding box center [126, 311] width 29 height 29
click at [468, 361] on button "Aceitar Sugestões" at bounding box center [499, 354] width 138 height 28
checkbox input "false"
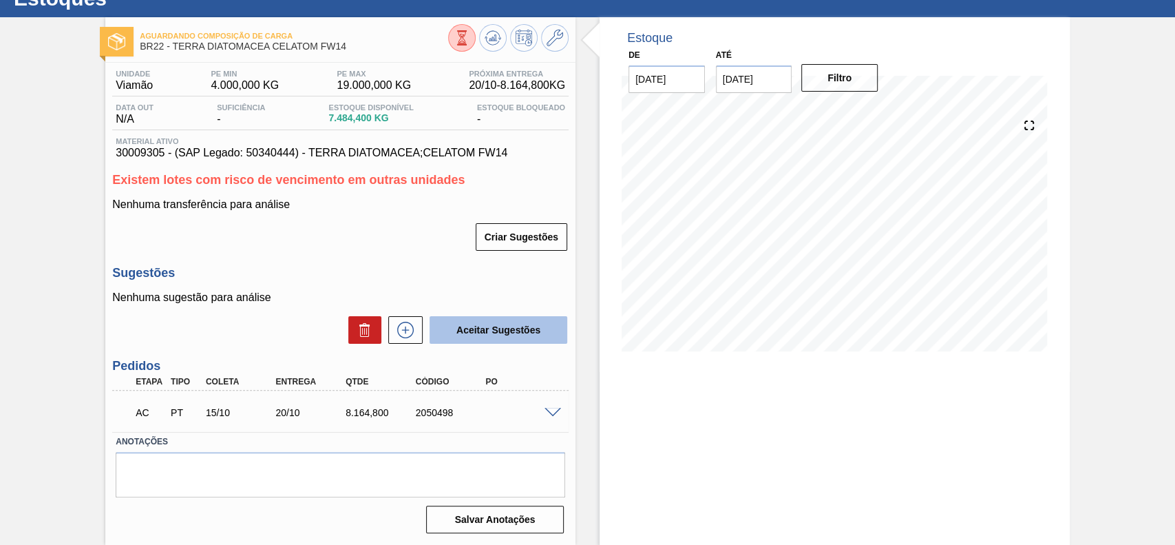
scroll to position [52, 0]
click at [545, 413] on span at bounding box center [553, 413] width 17 height 10
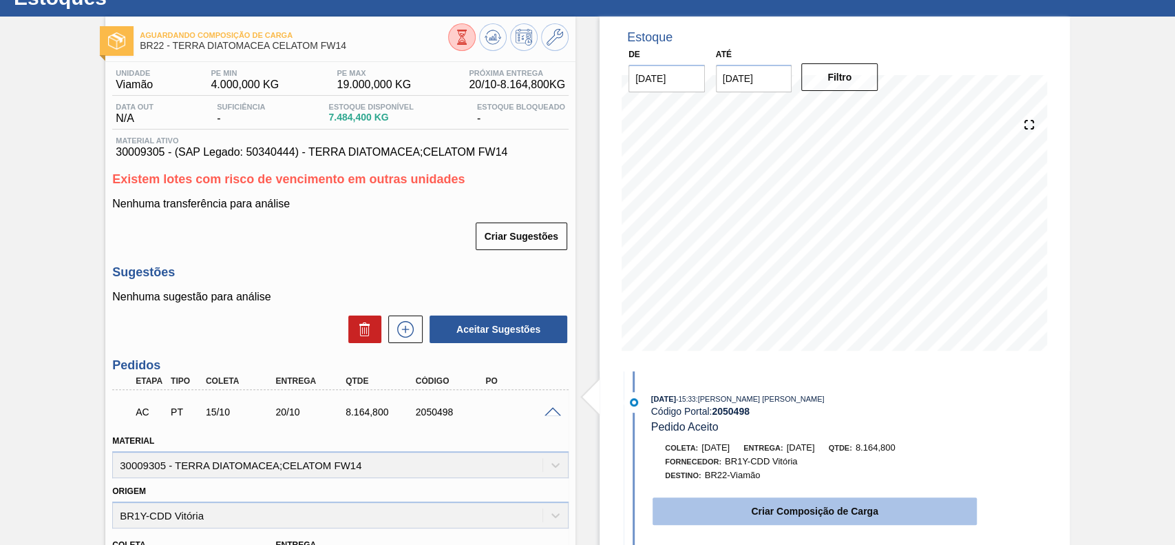
click at [826, 503] on button "Criar Composição de Carga" at bounding box center [815, 511] width 324 height 28
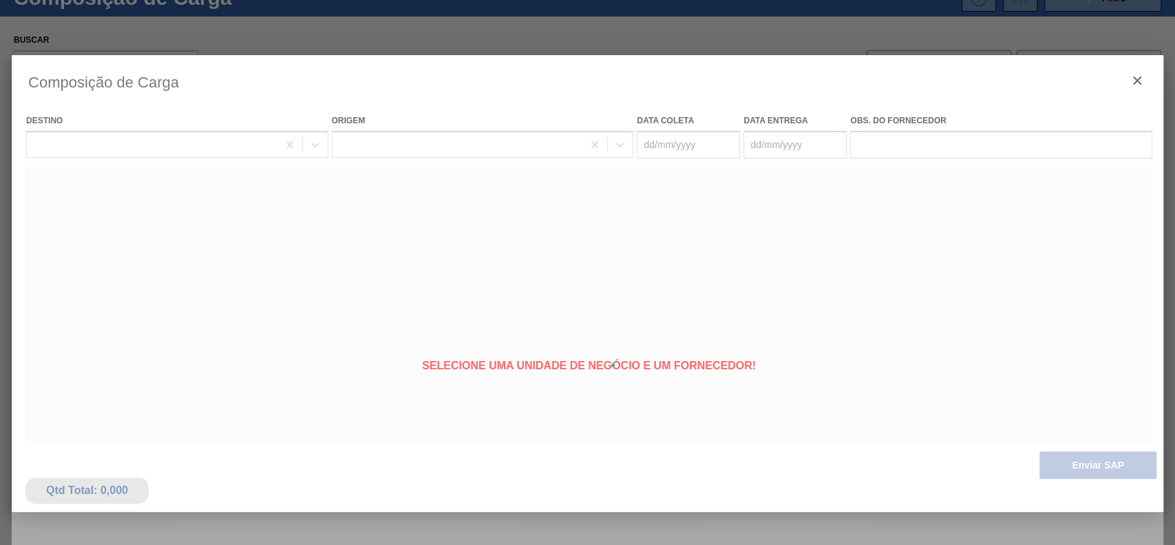
type coleta "[DATE]"
type Entrega "[DATE]"
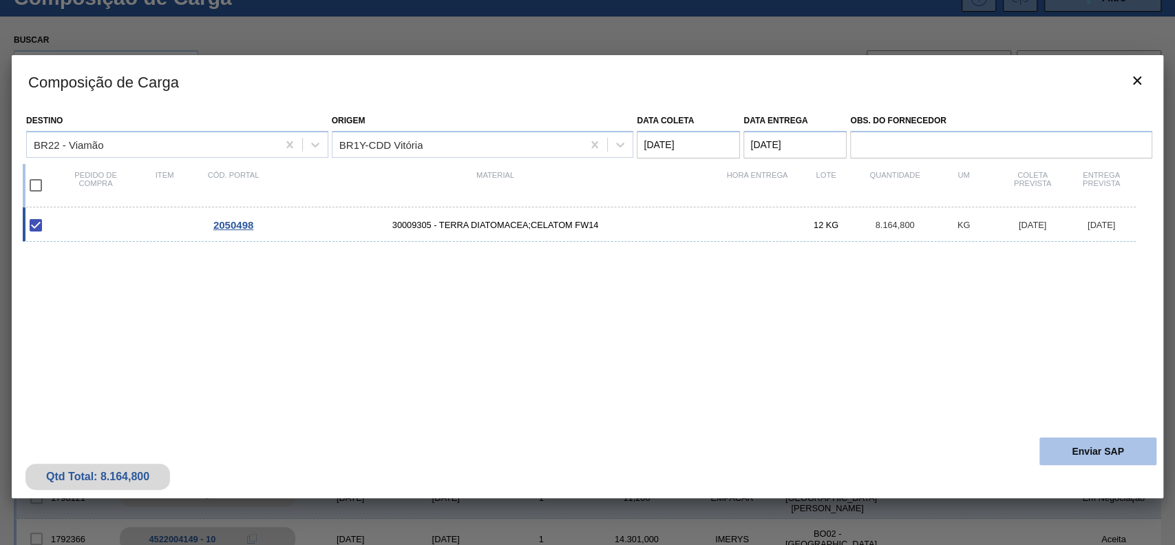
click at [1060, 443] on button "Enviar SAP" at bounding box center [1097, 451] width 117 height 28
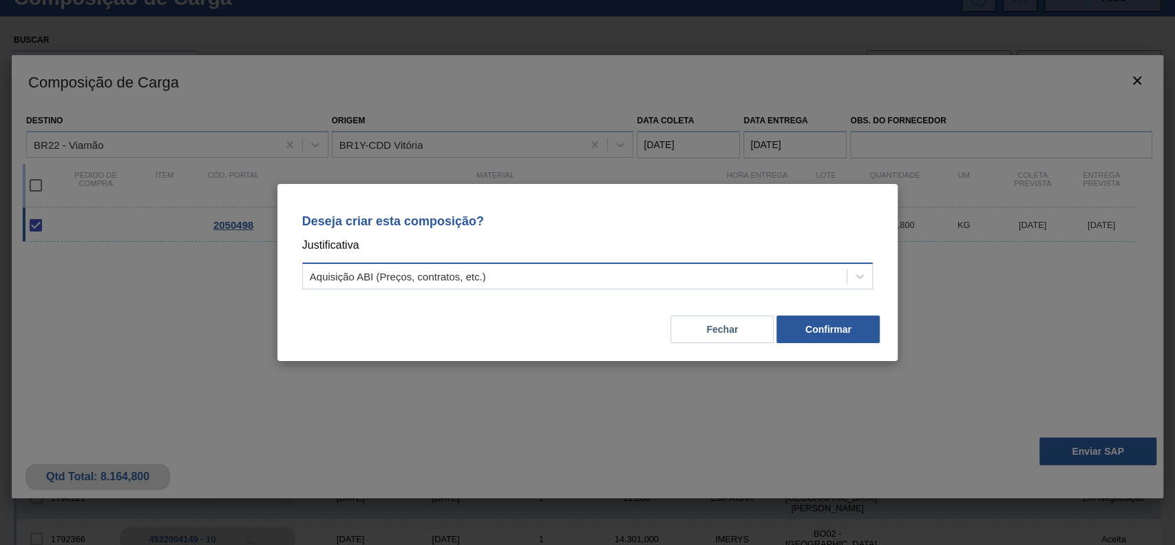
click at [562, 273] on div "Aquisição ABI (Preços, contratos, etc.)" at bounding box center [575, 276] width 545 height 20
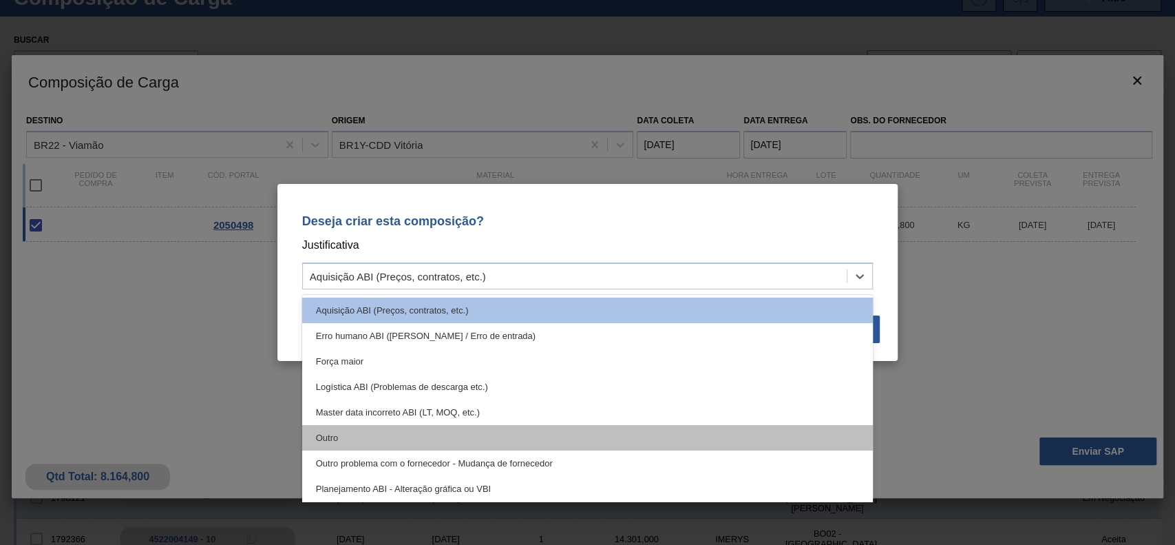
click at [424, 427] on div "Outro" at bounding box center [587, 437] width 571 height 25
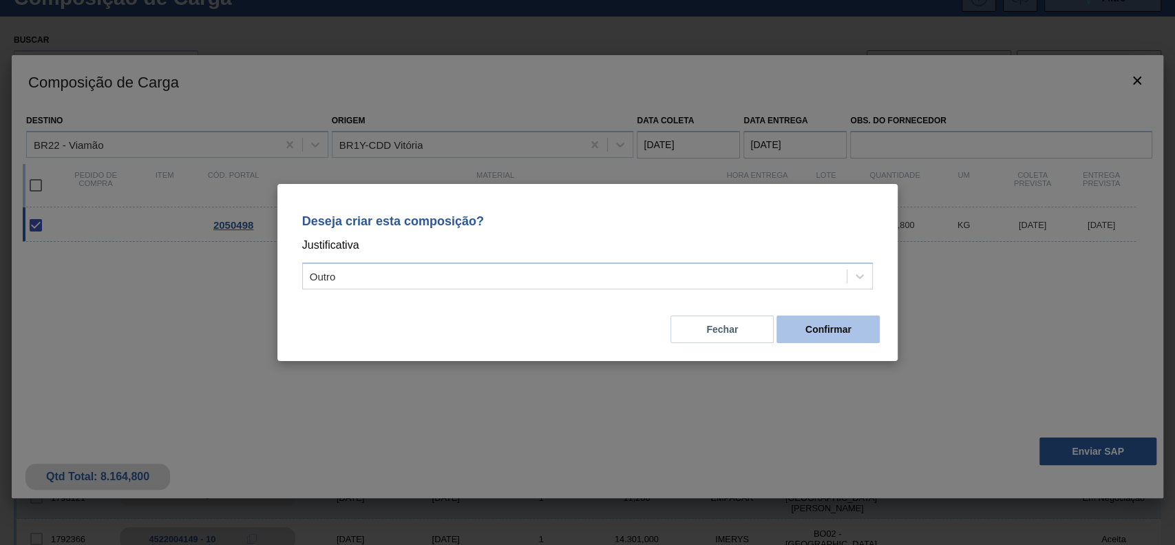
click at [818, 324] on button "Confirmar" at bounding box center [827, 329] width 103 height 28
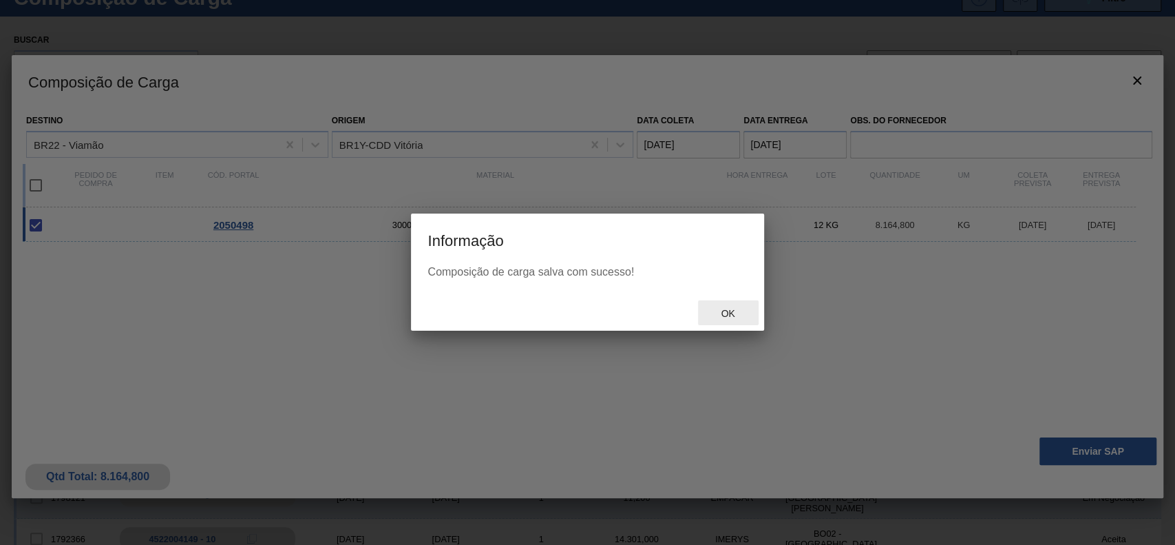
click at [742, 319] on div "Ok" at bounding box center [728, 312] width 61 height 25
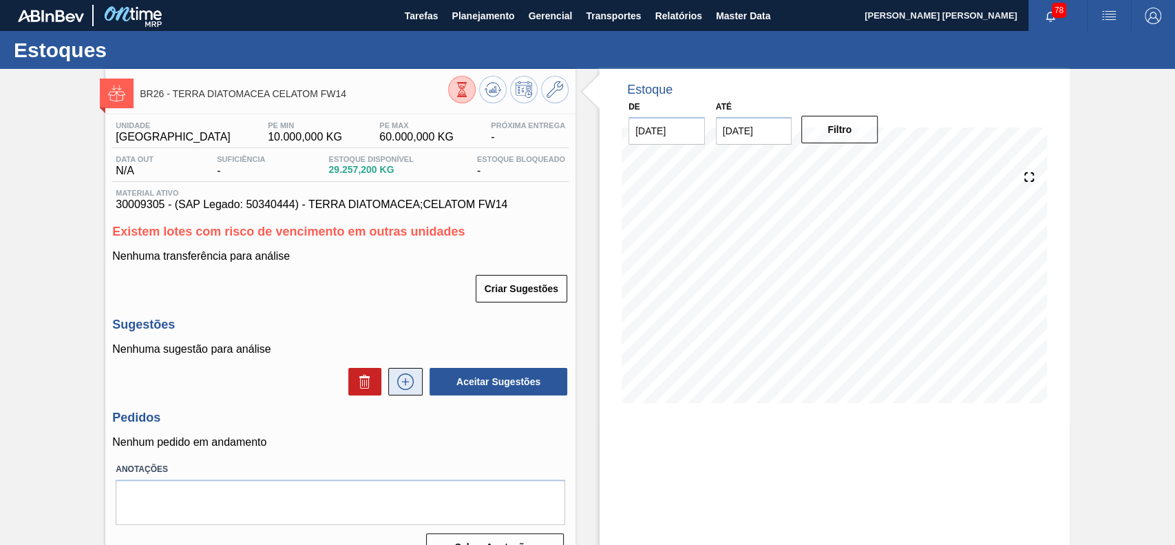
click at [409, 372] on button at bounding box center [405, 382] width 34 height 28
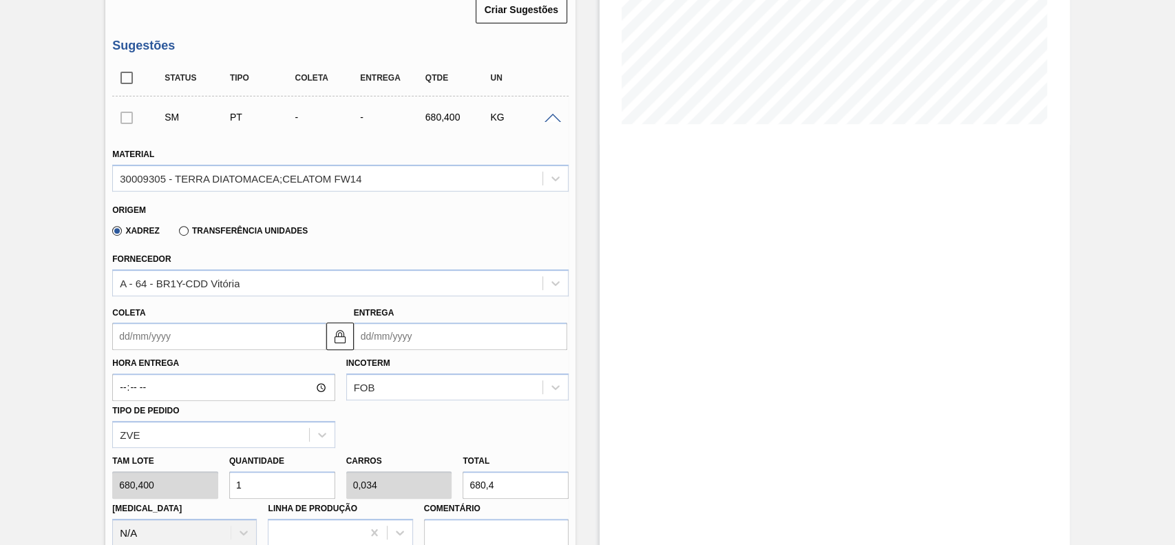
scroll to position [367, 0]
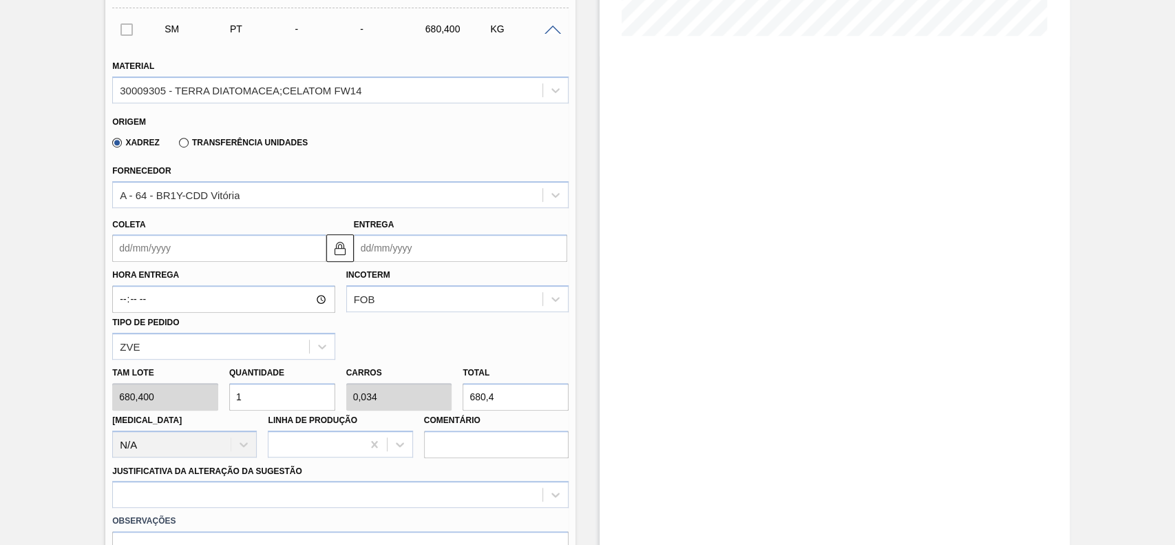
click at [193, 266] on label "Hora Entrega" at bounding box center [223, 275] width 222 height 20
click at [193, 285] on input "Hora Entrega" at bounding box center [223, 299] width 222 height 28
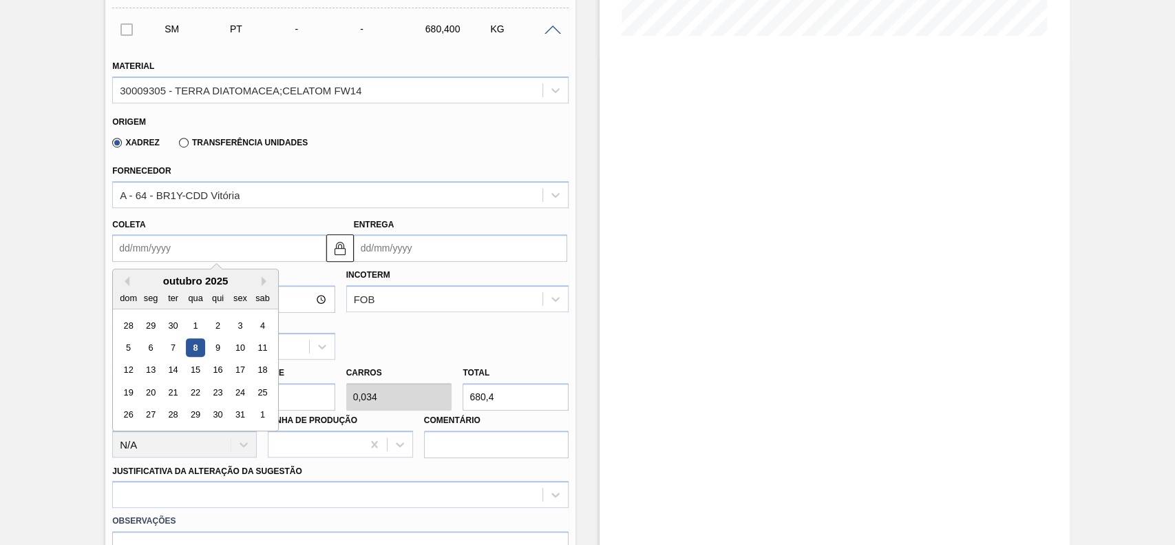
click at [197, 253] on input "Coleta" at bounding box center [218, 248] width 213 height 28
click at [195, 374] on div "15" at bounding box center [196, 370] width 19 height 19
type input "[DATE]"
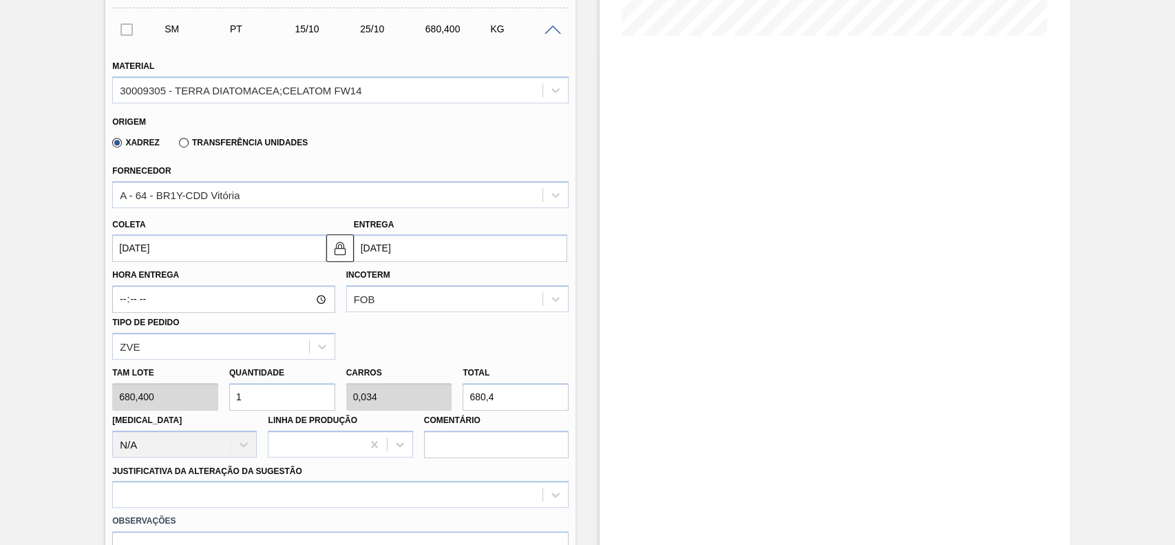
click at [248, 396] on input "1" at bounding box center [282, 397] width 106 height 28
type input "12"
type input "0,408"
type input "8.164,8"
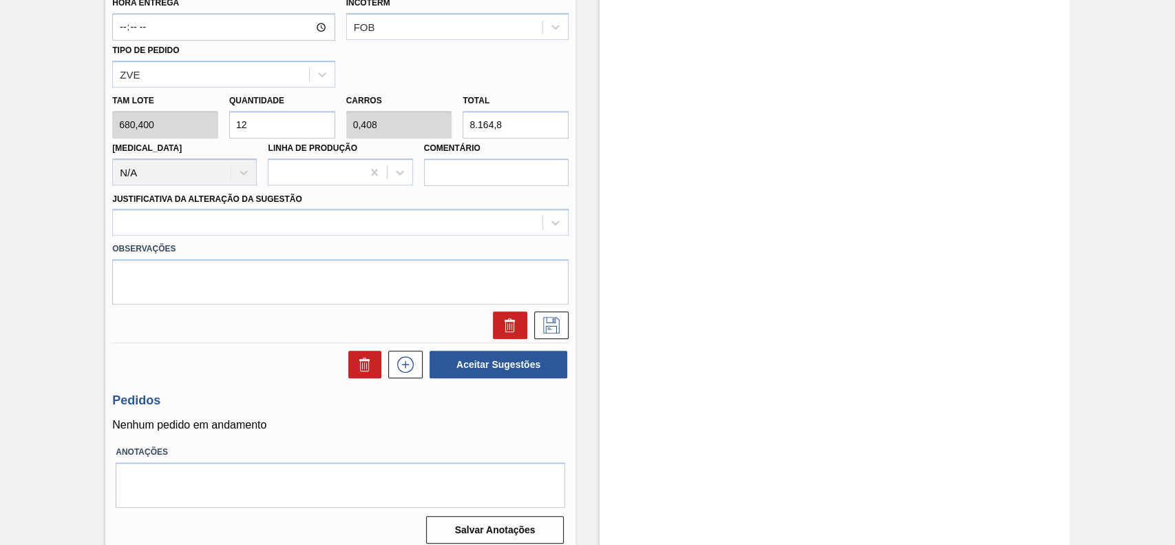
scroll to position [650, 0]
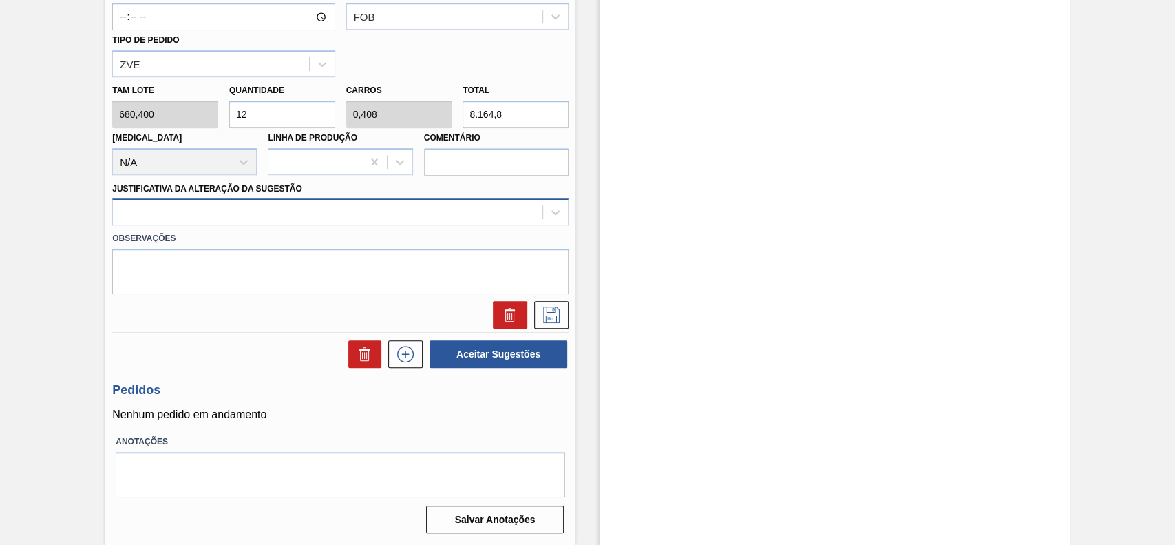
type input "12"
click at [260, 220] on div at bounding box center [328, 212] width 430 height 20
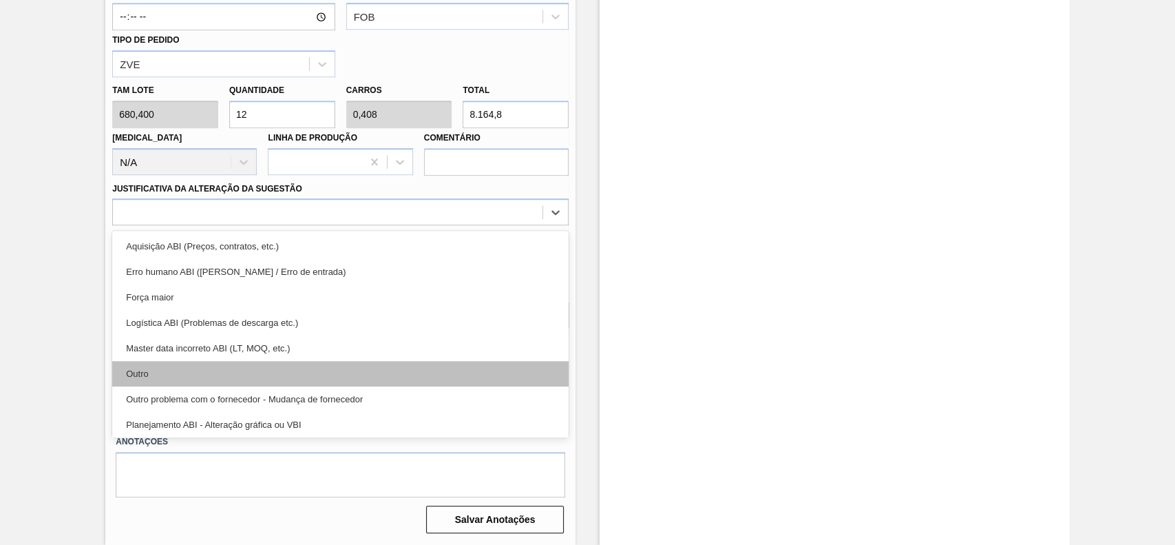
click at [215, 377] on div "Outro" at bounding box center [340, 373] width 456 height 25
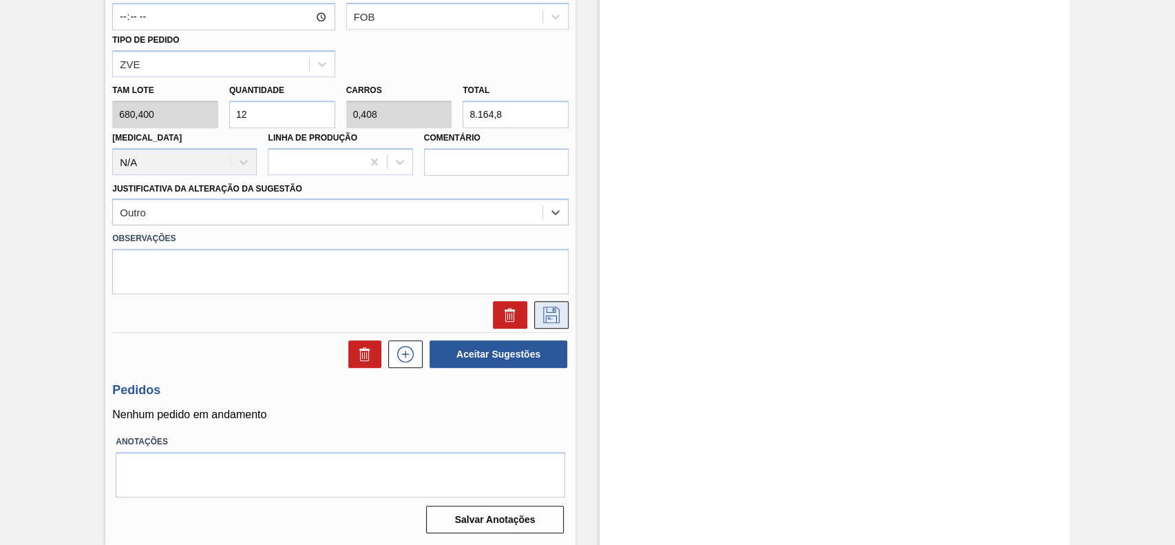
click at [549, 304] on button at bounding box center [551, 315] width 34 height 28
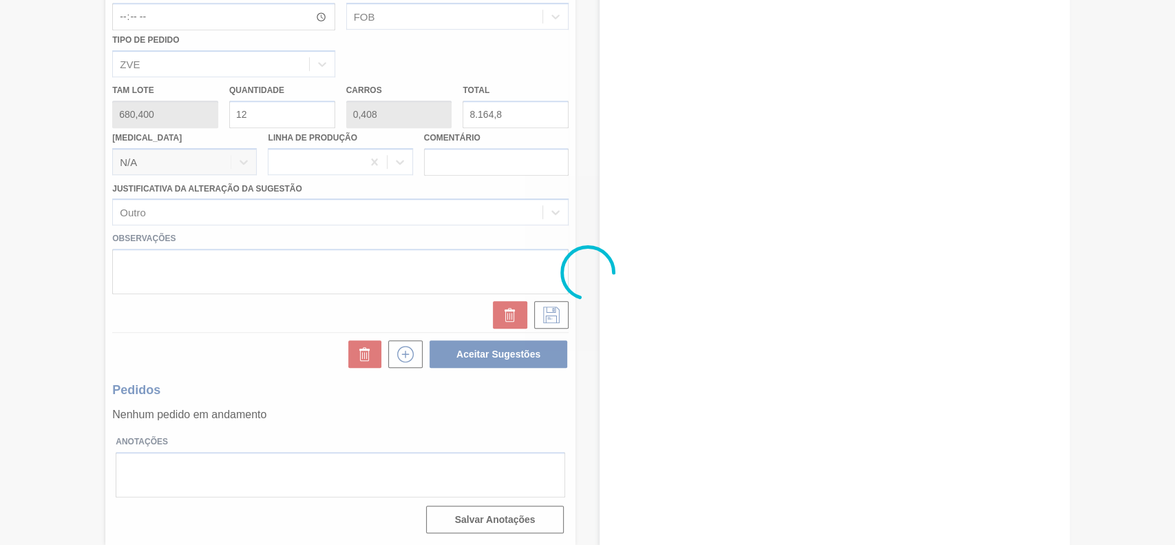
scroll to position [86, 0]
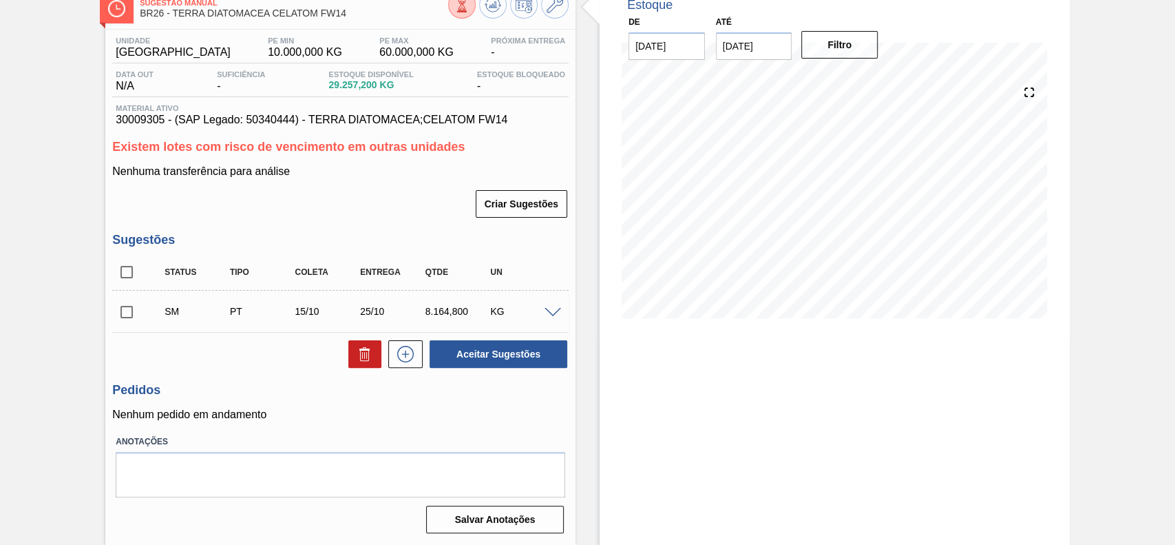
click at [120, 313] on input "checkbox" at bounding box center [126, 311] width 29 height 29
click at [509, 353] on button "Aceitar Sugestões" at bounding box center [499, 354] width 138 height 28
checkbox input "false"
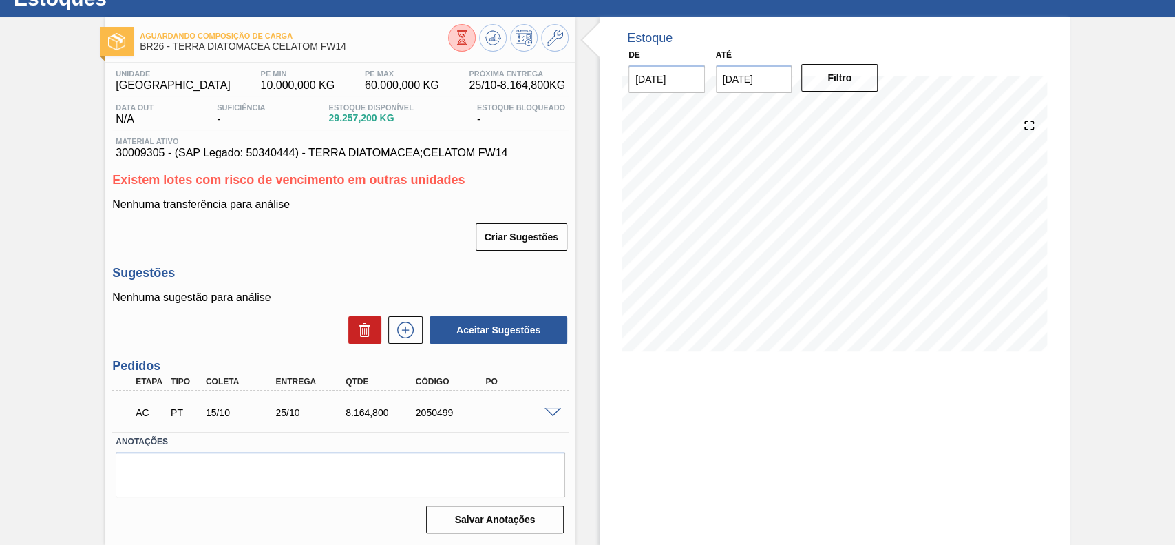
scroll to position [52, 0]
click at [542, 415] on div at bounding box center [555, 411] width 28 height 10
click at [547, 413] on span at bounding box center [553, 413] width 17 height 10
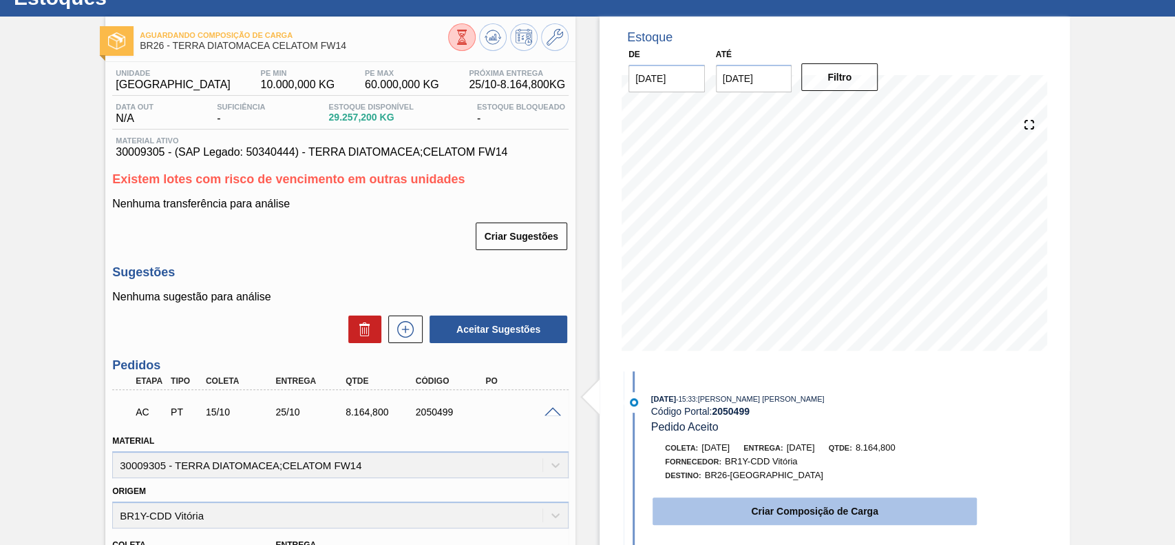
click at [762, 509] on button "Criar Composição de Carga" at bounding box center [815, 511] width 324 height 28
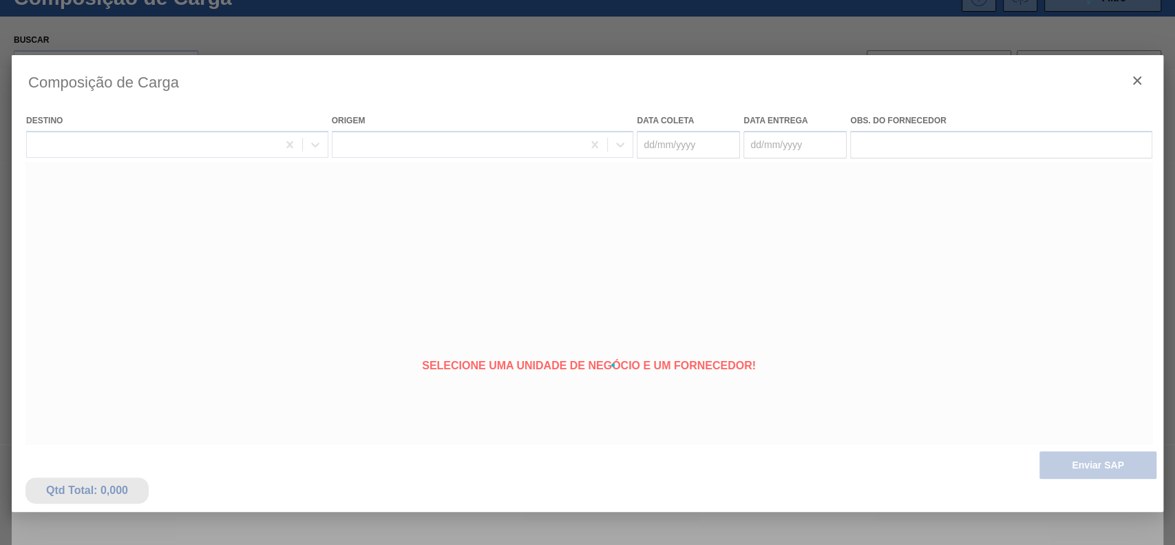
type coleta "15/10/2025"
type Entrega "25/10/2025"
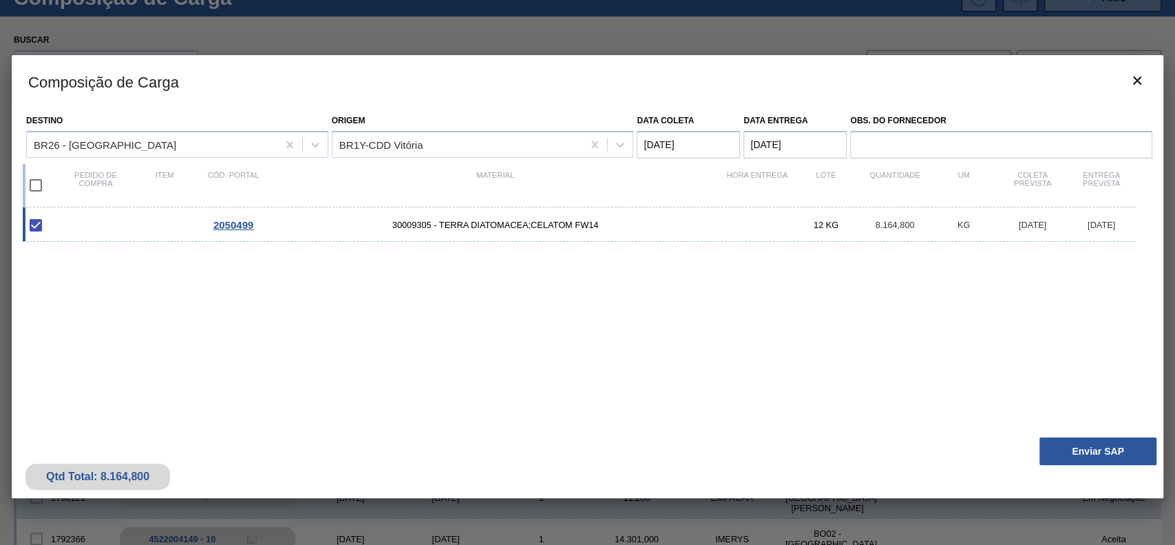
click at [1123, 467] on div "Qtd Total: 8.164,800 Enviar SAP" at bounding box center [588, 463] width 1152 height 67
click at [1101, 458] on button "Enviar SAP" at bounding box center [1097, 451] width 117 height 28
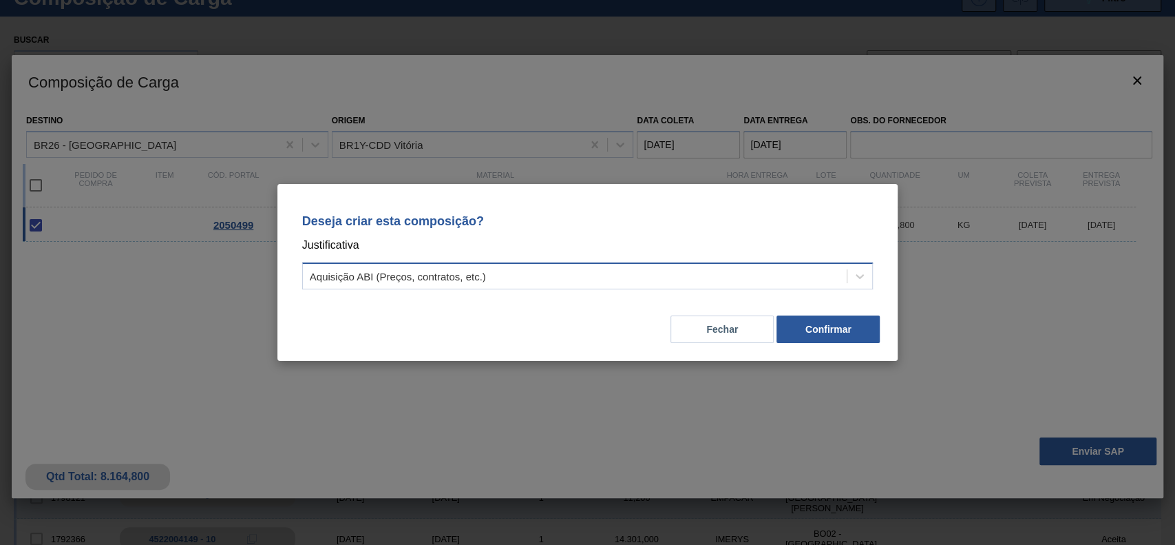
click at [423, 277] on div "Aquisição ABI (Preços, contratos, etc.)" at bounding box center [398, 277] width 176 height 12
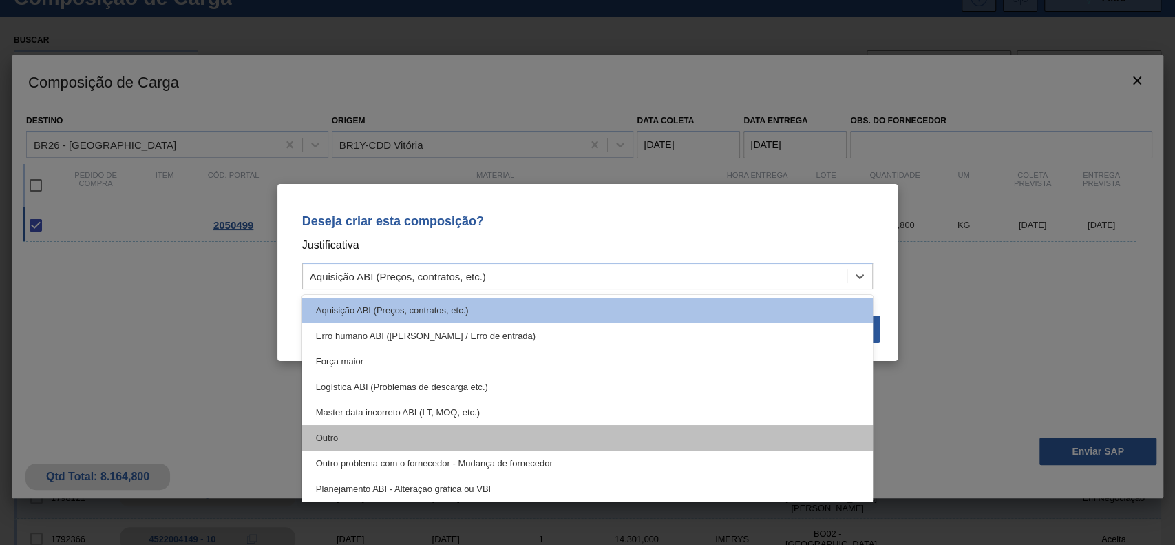
click at [357, 432] on div "Outro" at bounding box center [587, 437] width 571 height 25
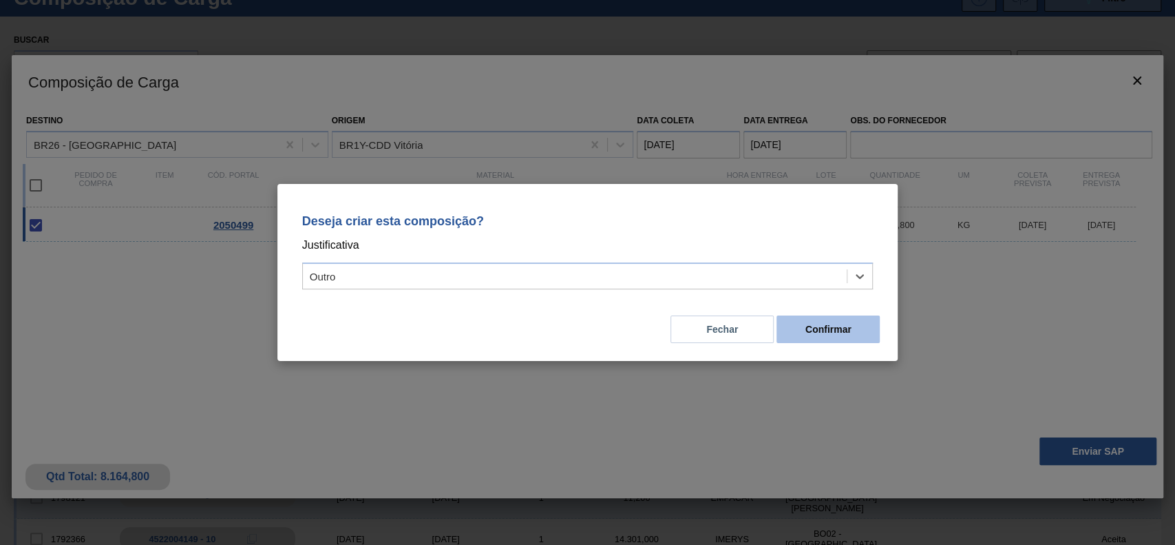
click at [804, 317] on button "Confirmar" at bounding box center [827, 329] width 103 height 28
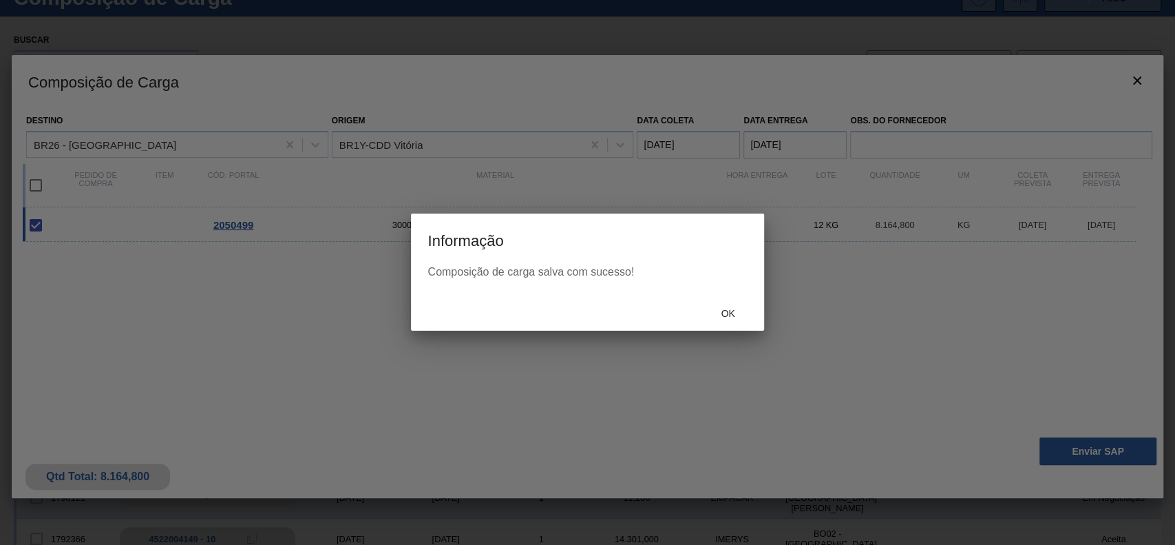
click at [723, 295] on div "Informação Composição de carga salva com sucesso! Ok" at bounding box center [587, 271] width 352 height 117
click at [724, 308] on span "Ok" at bounding box center [728, 313] width 36 height 11
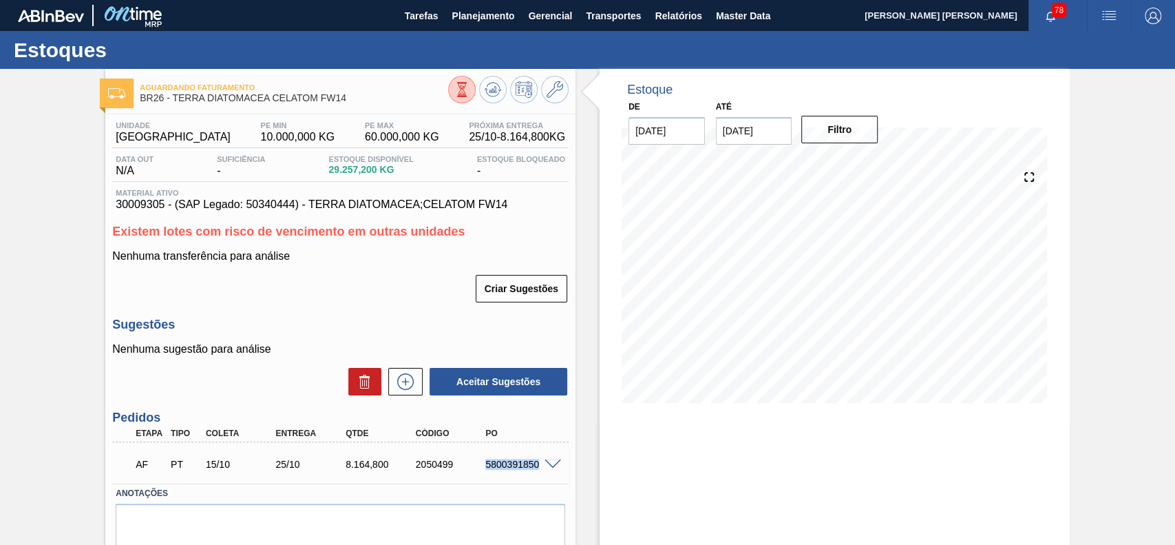
drag, startPoint x: 481, startPoint y: 472, endPoint x: 539, endPoint y: 470, distance: 57.9
click at [539, 470] on div "AF PT 15/10 25/10 8.164,800 2050499 5800391850" at bounding box center [337, 463] width 420 height 28
copy div "5800391850"
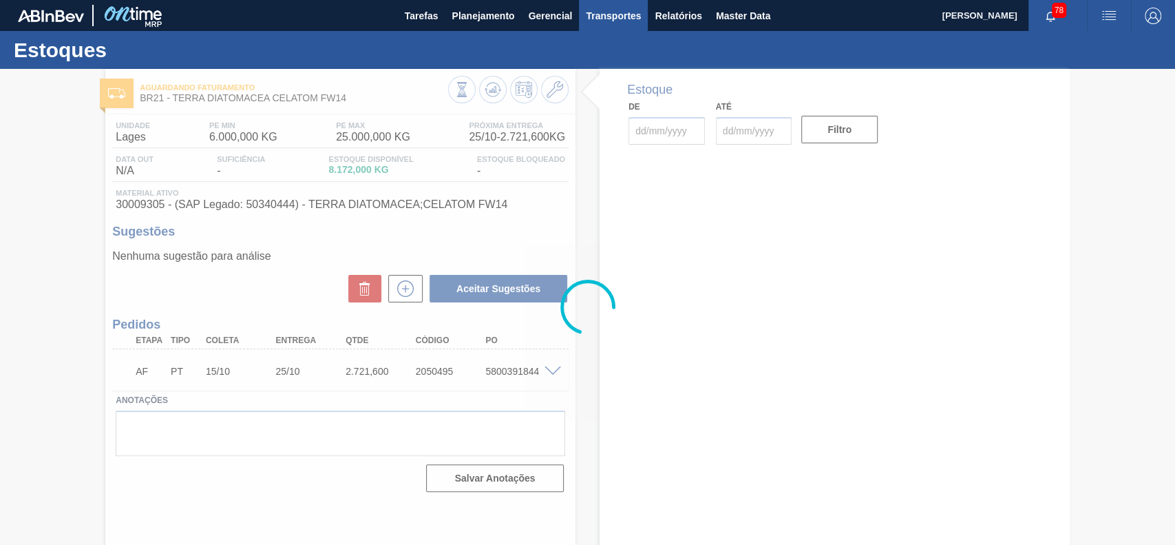
type input "[DATE]"
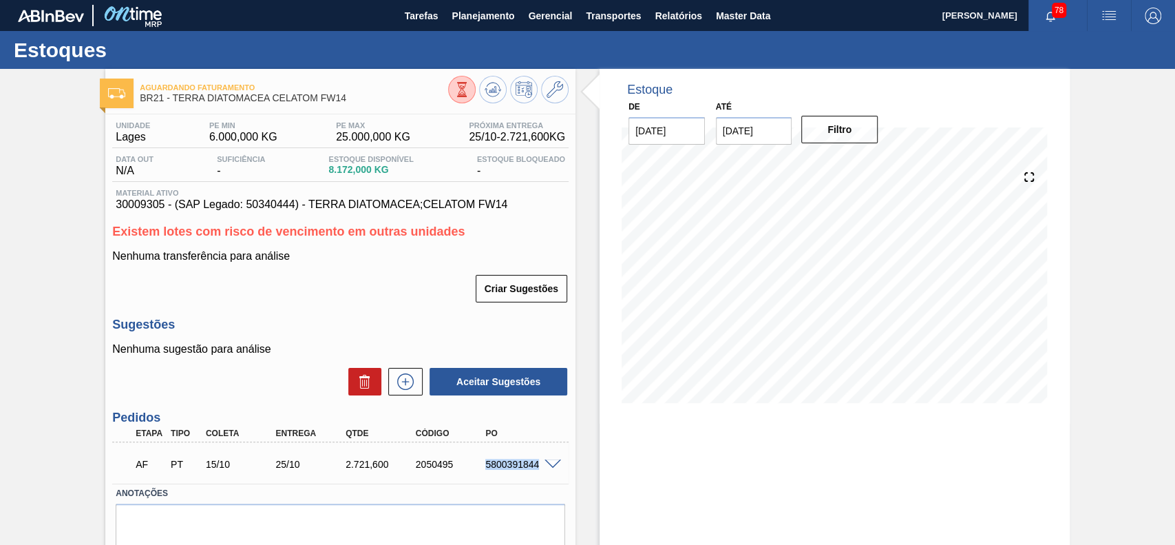
drag, startPoint x: 474, startPoint y: 468, endPoint x: 561, endPoint y: 474, distance: 87.0
click at [561, 474] on div "AF PT 15/10 25/10 2.721,[PHONE_NUMBER] 5800391844" at bounding box center [340, 462] width 456 height 34
copy div "5800391844"
drag, startPoint x: 610, startPoint y: 463, endPoint x: 551, endPoint y: 460, distance: 59.3
click at [609, 464] on div "Estoque De [DATE] Até [DATE] Filtro" at bounding box center [835, 332] width 470 height 527
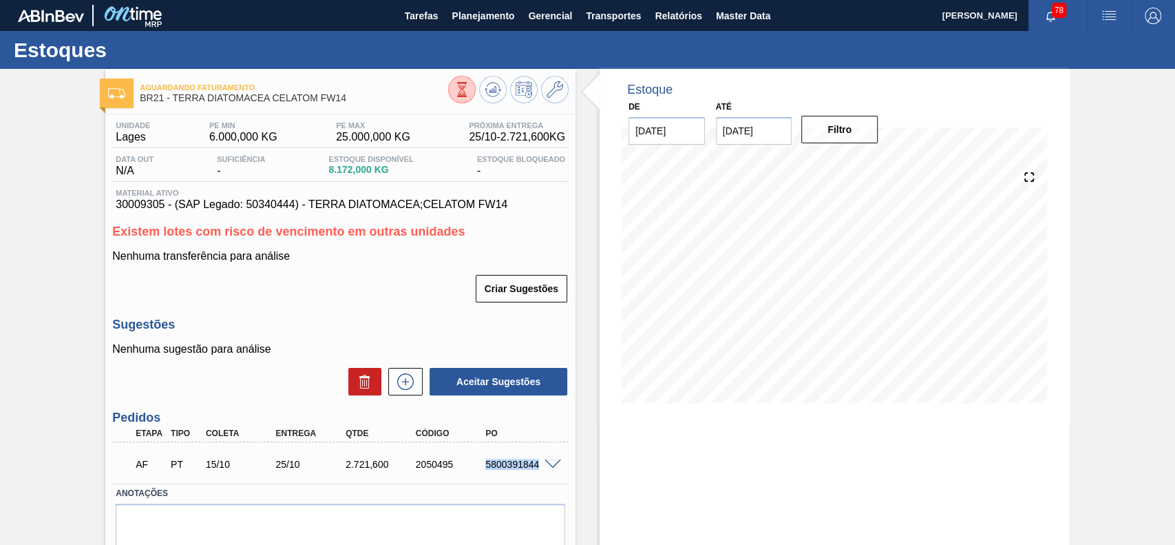
drag, startPoint x: 483, startPoint y: 460, endPoint x: 540, endPoint y: 476, distance: 58.6
click at [540, 476] on div "AF PT 15/10 25/10 2.721,[PHONE_NUMBER] 5800391844" at bounding box center [337, 463] width 420 height 28
copy div "5800391844"
click at [531, 486] on label "Anotações" at bounding box center [341, 493] width 450 height 20
drag, startPoint x: 483, startPoint y: 468, endPoint x: 540, endPoint y: 474, distance: 56.8
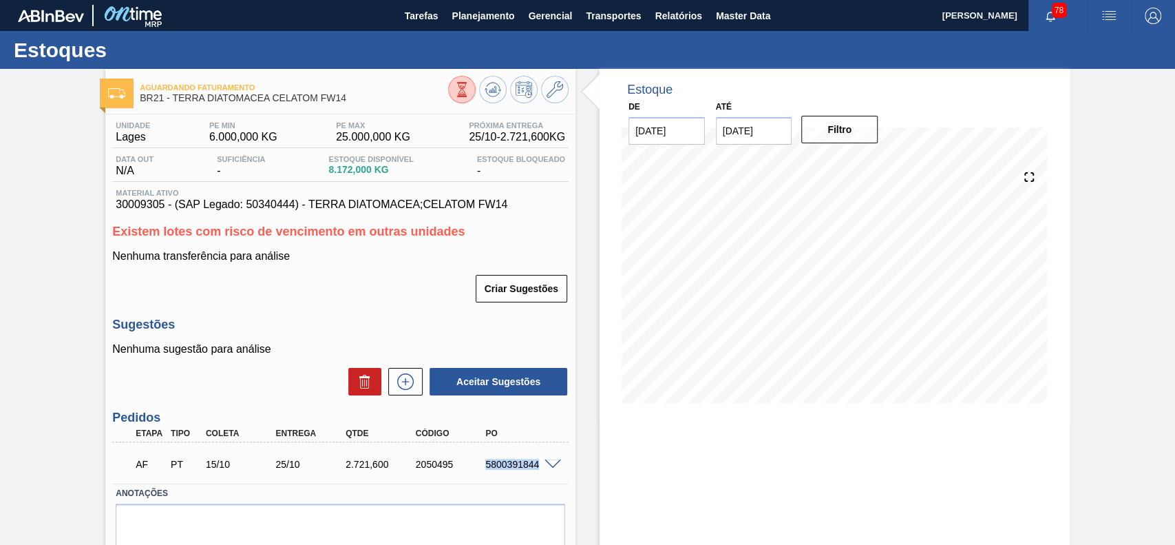
click at [540, 474] on div "AF PT 15/10 25/10 2.721,[PHONE_NUMBER] 5800391844" at bounding box center [337, 463] width 420 height 28
copy div "5800391844"
drag, startPoint x: 485, startPoint y: 460, endPoint x: 538, endPoint y: 478, distance: 56.8
click at [538, 478] on div "AF PT 15/10 20/10 8.164,[PHONE_NUMBER] 5800391849" at bounding box center [340, 462] width 456 height 34
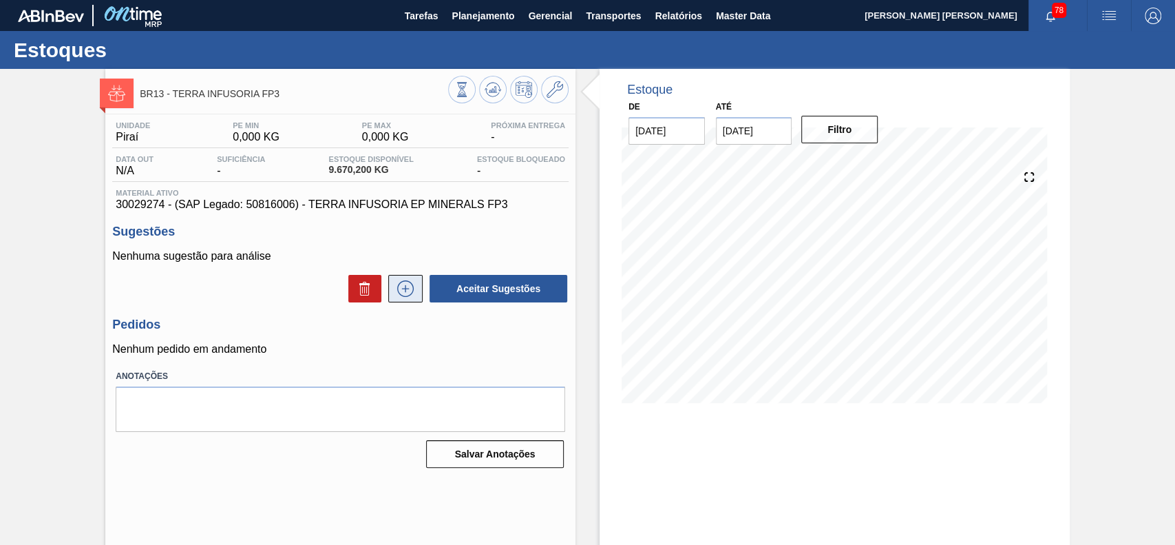
click at [394, 288] on icon at bounding box center [405, 288] width 22 height 17
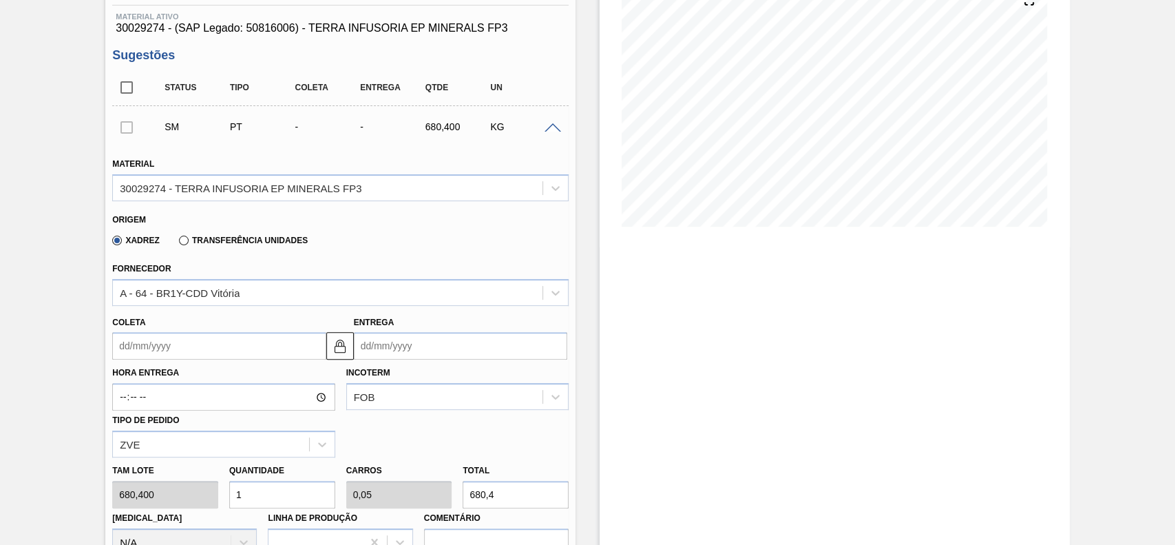
scroll to position [183, 0]
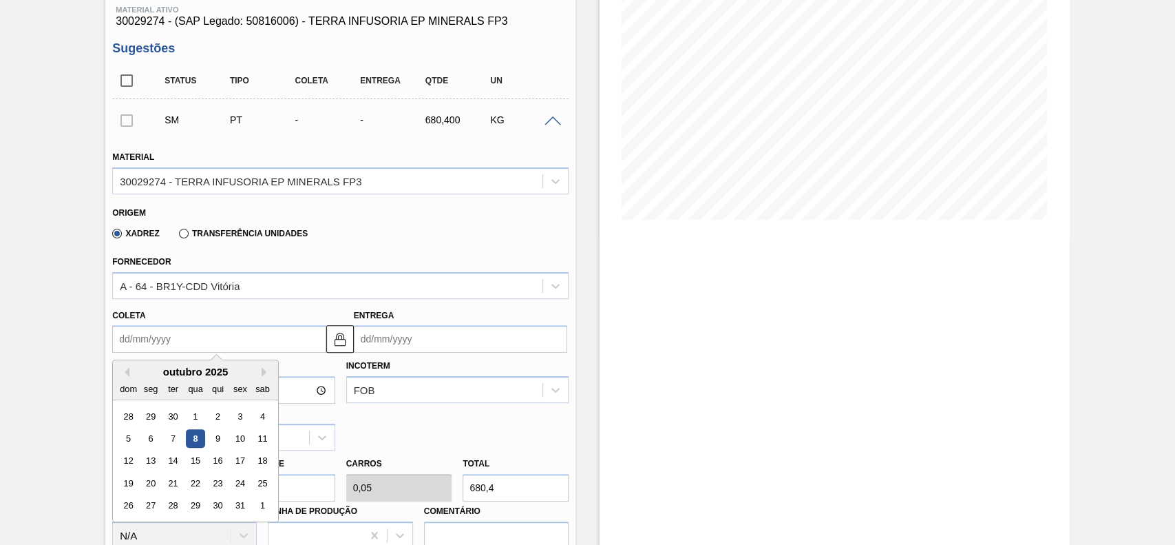
click at [215, 341] on input "Coleta" at bounding box center [218, 339] width 213 height 28
click at [189, 455] on div "15" at bounding box center [196, 461] width 19 height 19
type input "[DATE]"
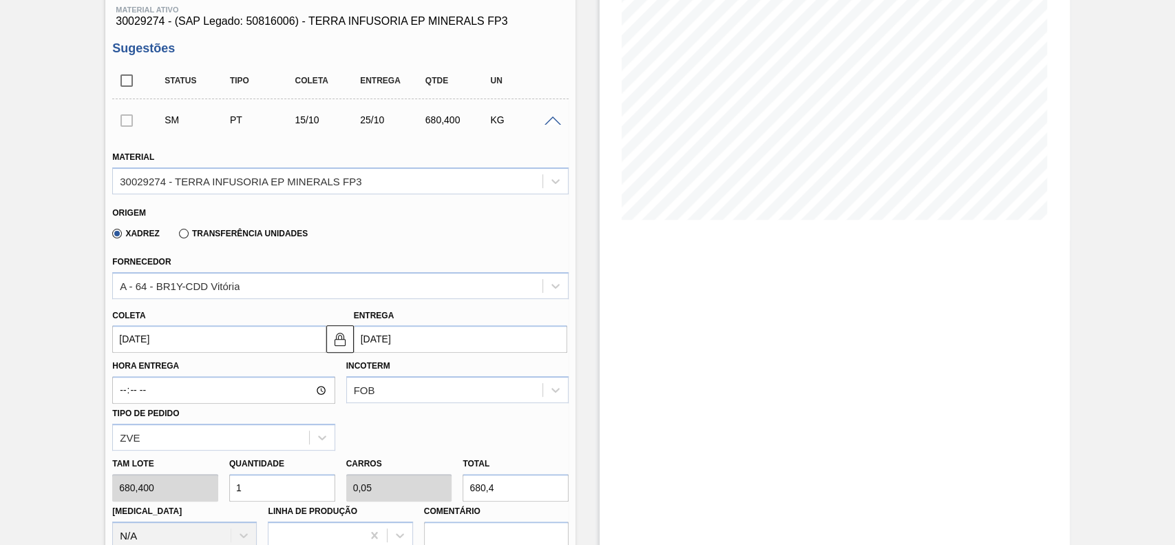
click at [275, 491] on input "1" at bounding box center [282, 488] width 106 height 28
type input "12"
type input "0,599"
type input "8.164,8"
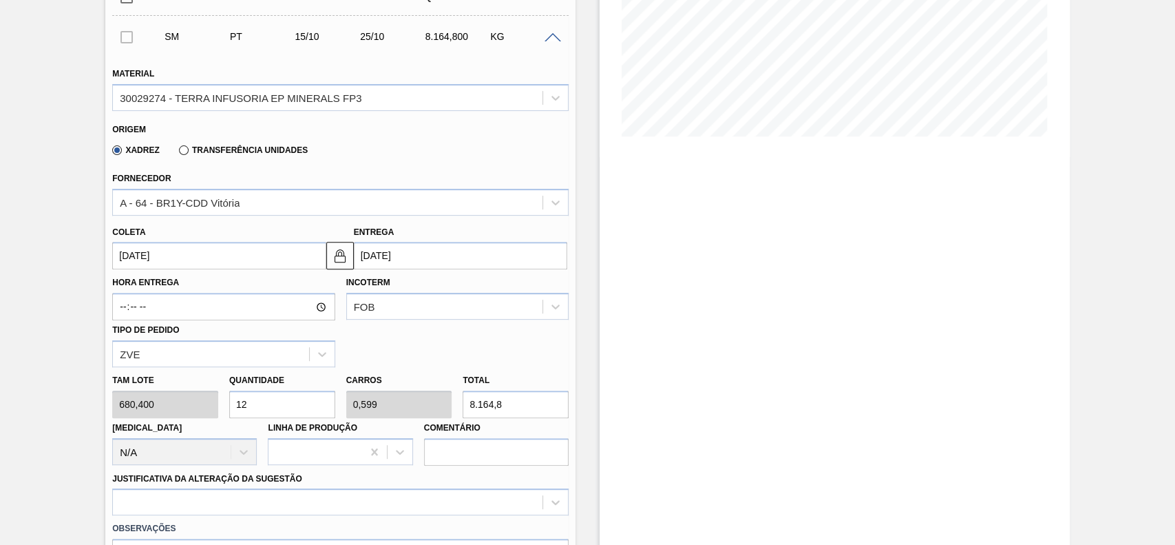
scroll to position [458, 0]
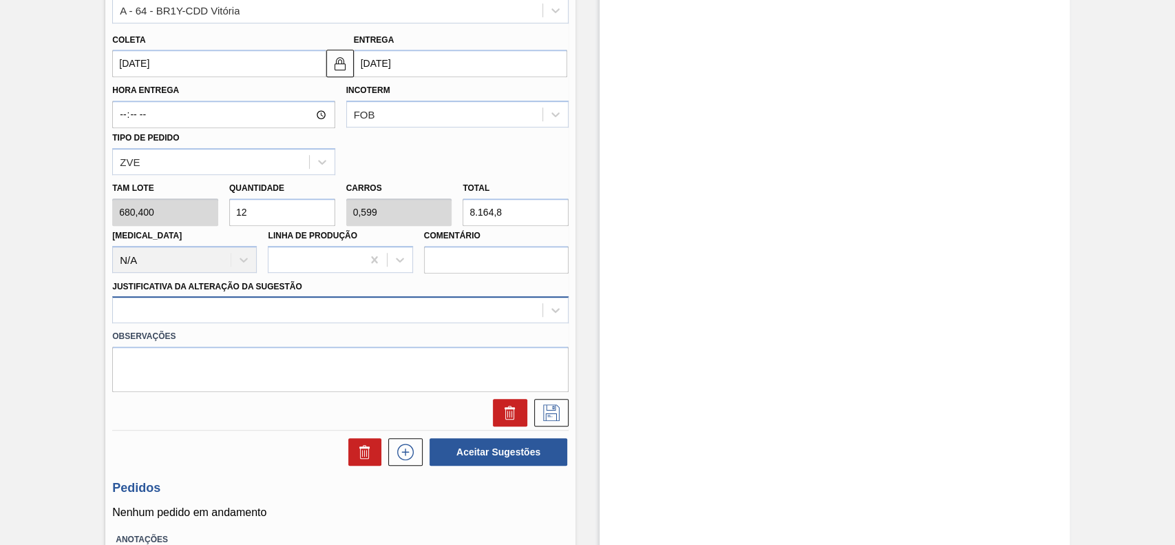
type input "12"
click at [242, 317] on div at bounding box center [328, 310] width 430 height 20
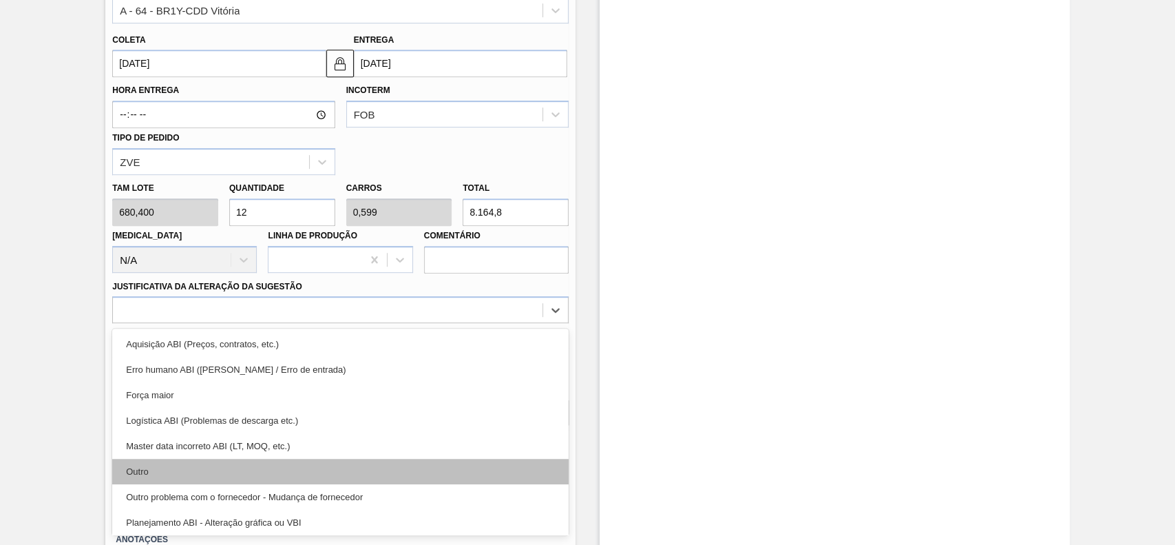
click at [191, 474] on div "Outro" at bounding box center [340, 470] width 456 height 25
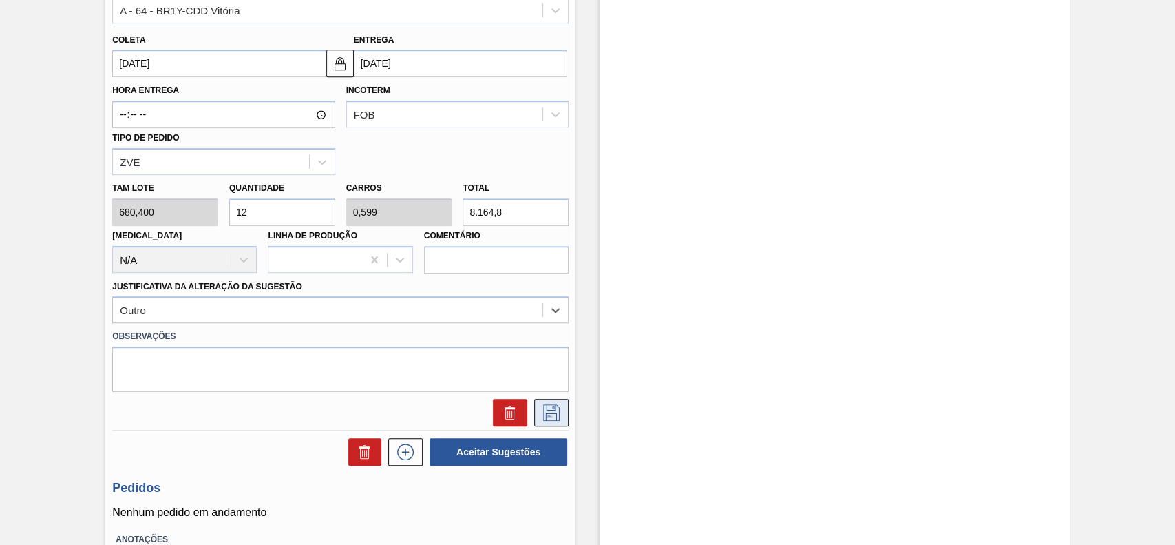
click at [560, 421] on button at bounding box center [551, 413] width 34 height 28
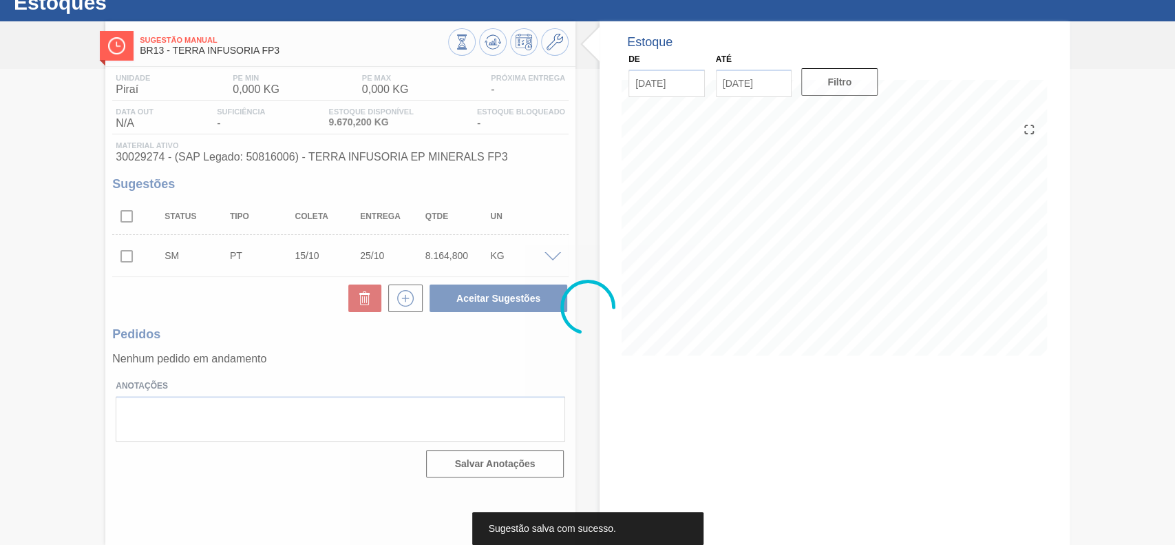
scroll to position [47, 0]
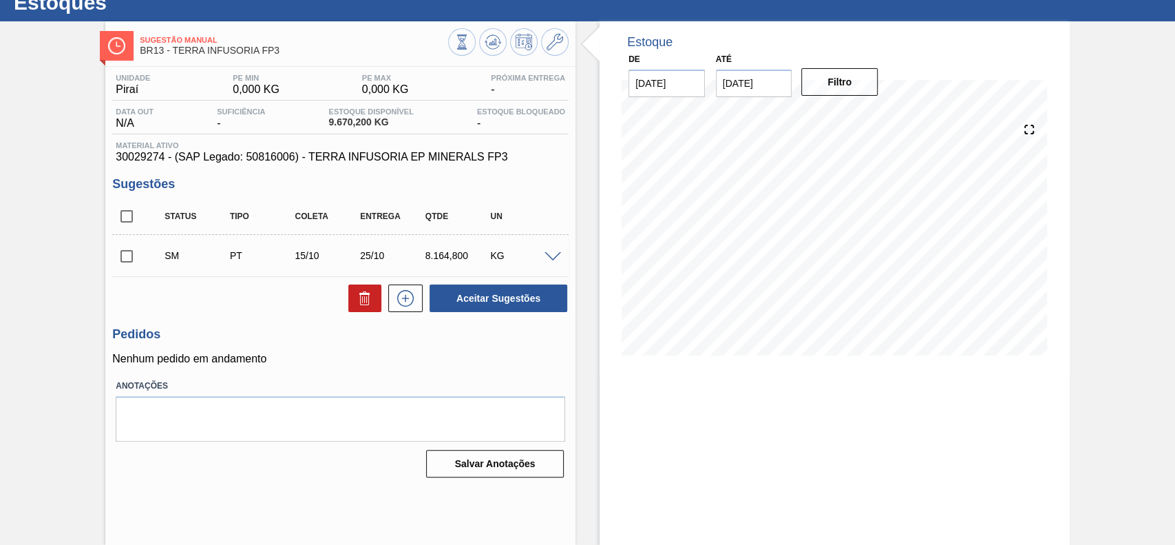
click at [128, 260] on input "checkbox" at bounding box center [126, 256] width 29 height 29
click at [478, 295] on button "Aceitar Sugestões" at bounding box center [499, 298] width 138 height 28
checkbox input "false"
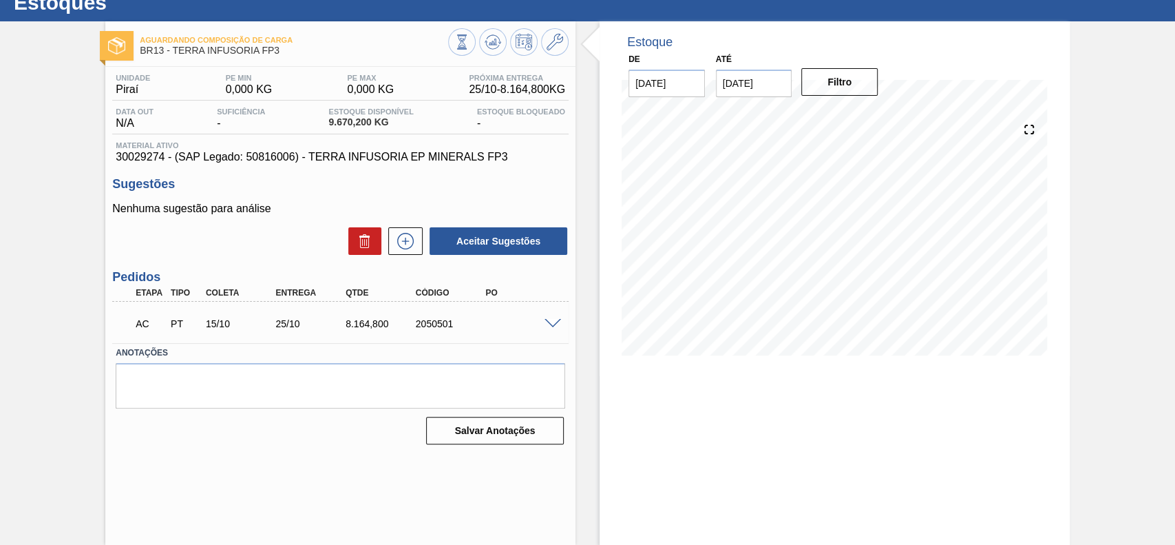
click at [549, 328] on span at bounding box center [553, 324] width 17 height 10
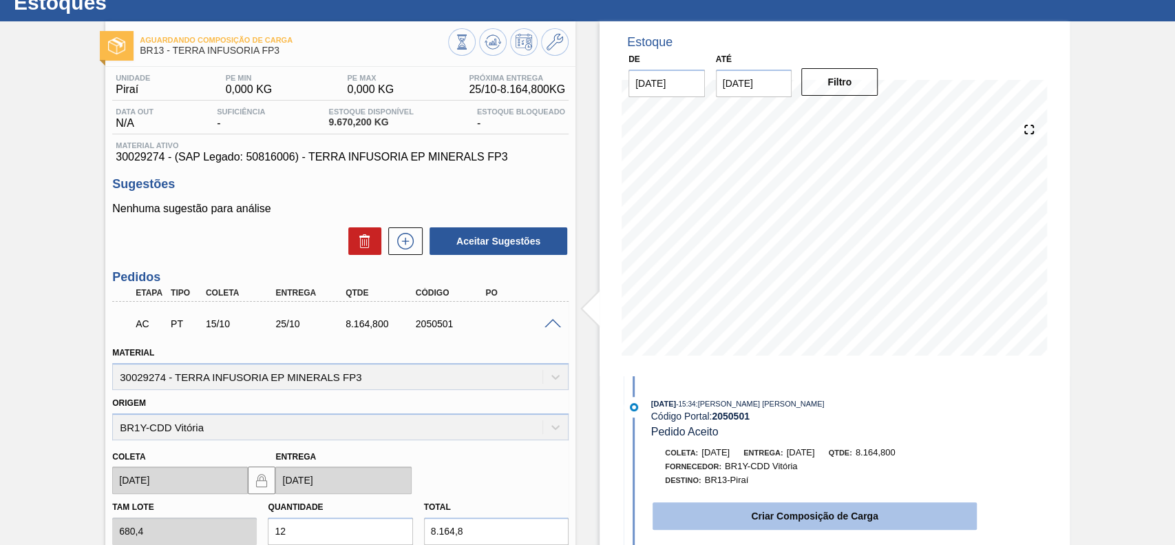
click at [779, 507] on button "Criar Composição de Carga" at bounding box center [815, 516] width 324 height 28
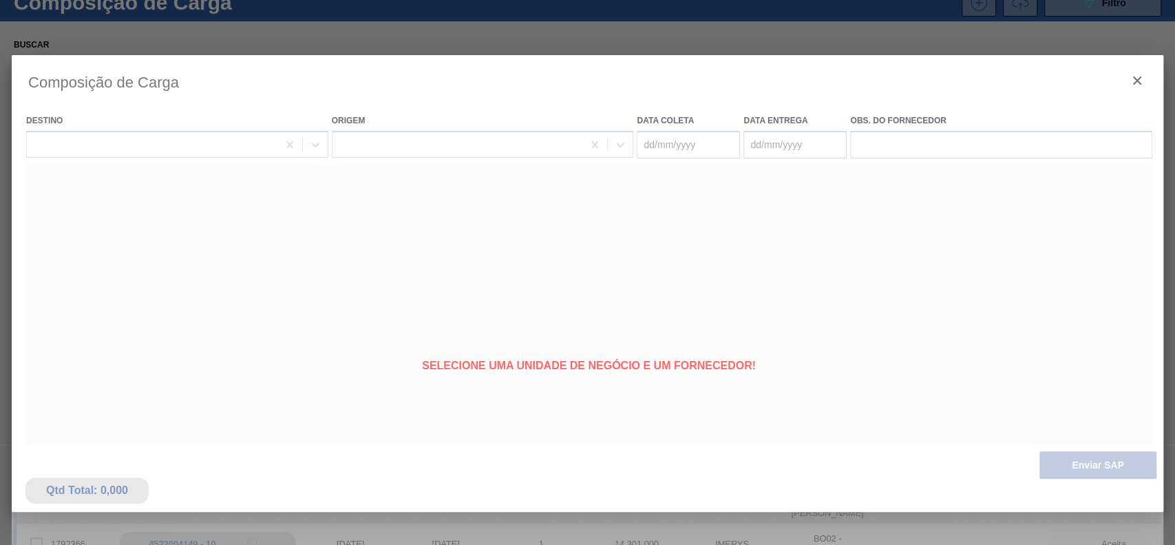
type coleta "15/10/2025"
type Entrega "25/10/2025"
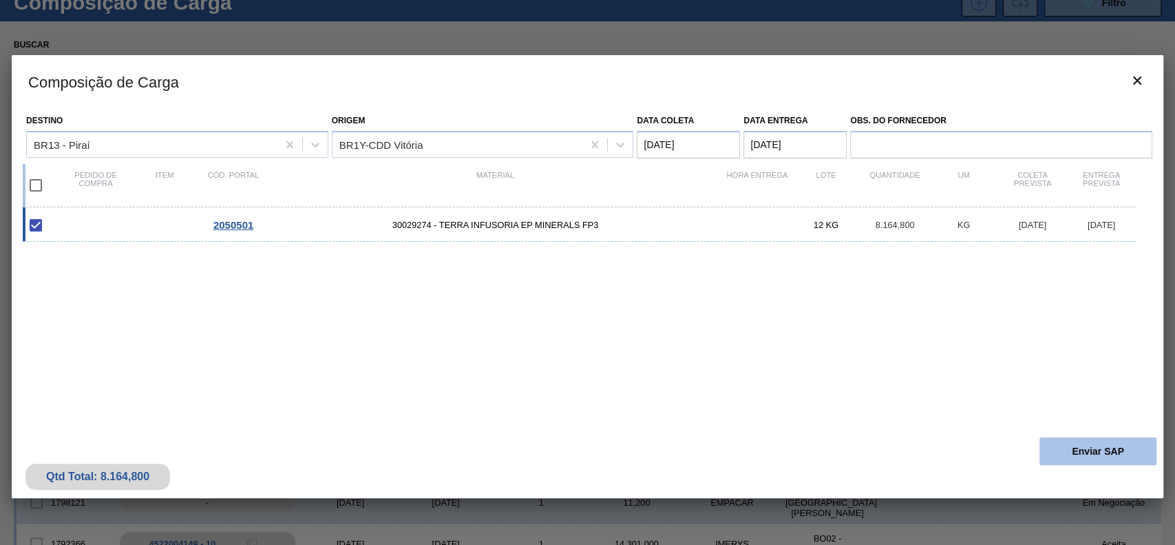
click at [1119, 461] on button "Enviar SAP" at bounding box center [1097, 451] width 117 height 28
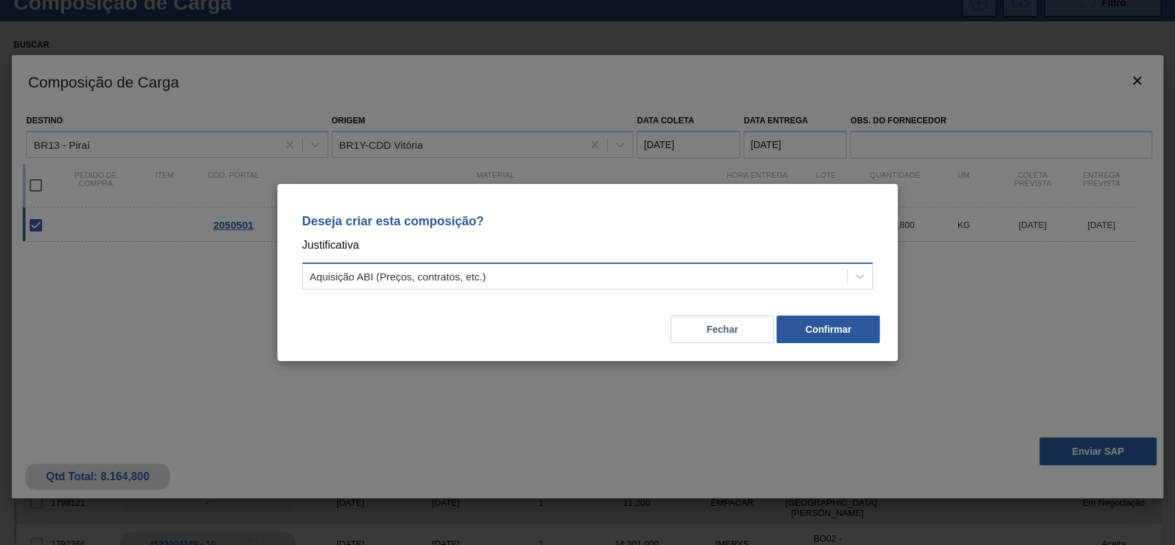
click at [425, 269] on div "Aquisição ABI (Preços, contratos, etc.)" at bounding box center [575, 276] width 545 height 20
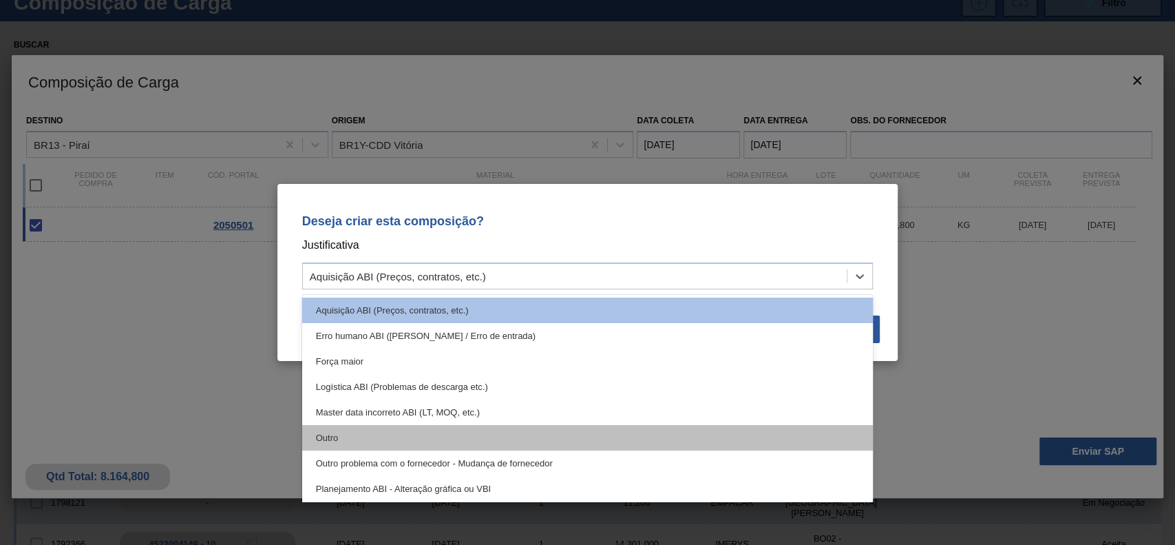
click at [375, 441] on div "Outro" at bounding box center [587, 437] width 571 height 25
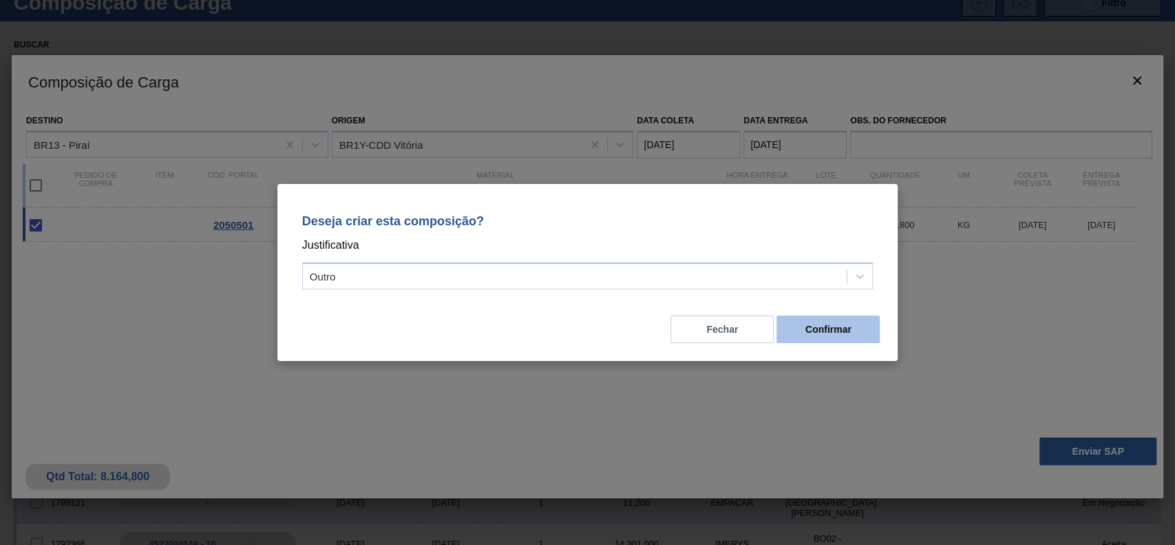
click at [849, 333] on button "Confirmar" at bounding box center [827, 329] width 103 height 28
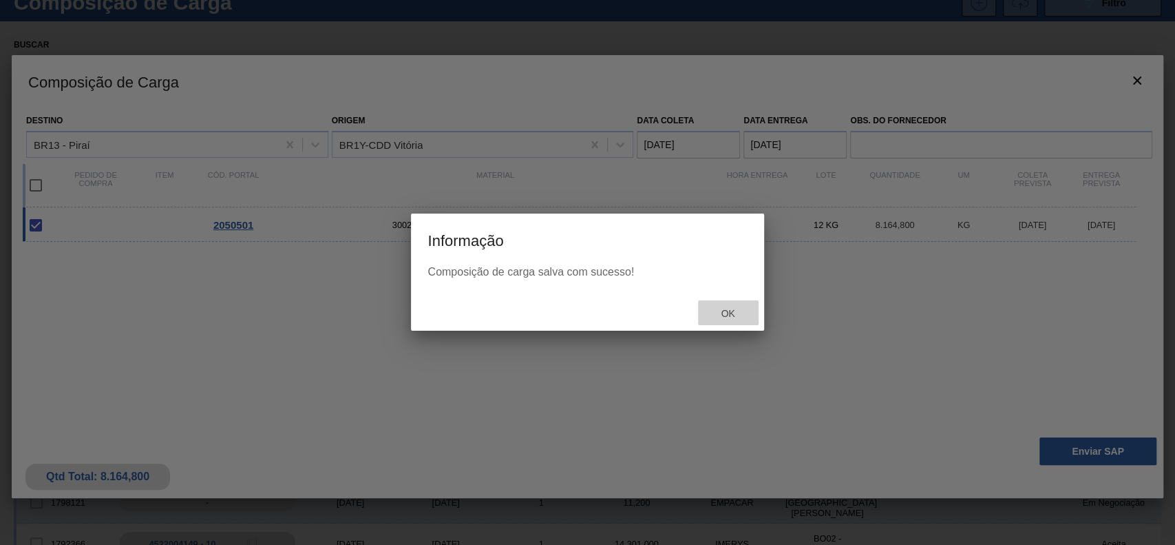
click at [718, 310] on span "Ok" at bounding box center [728, 313] width 36 height 11
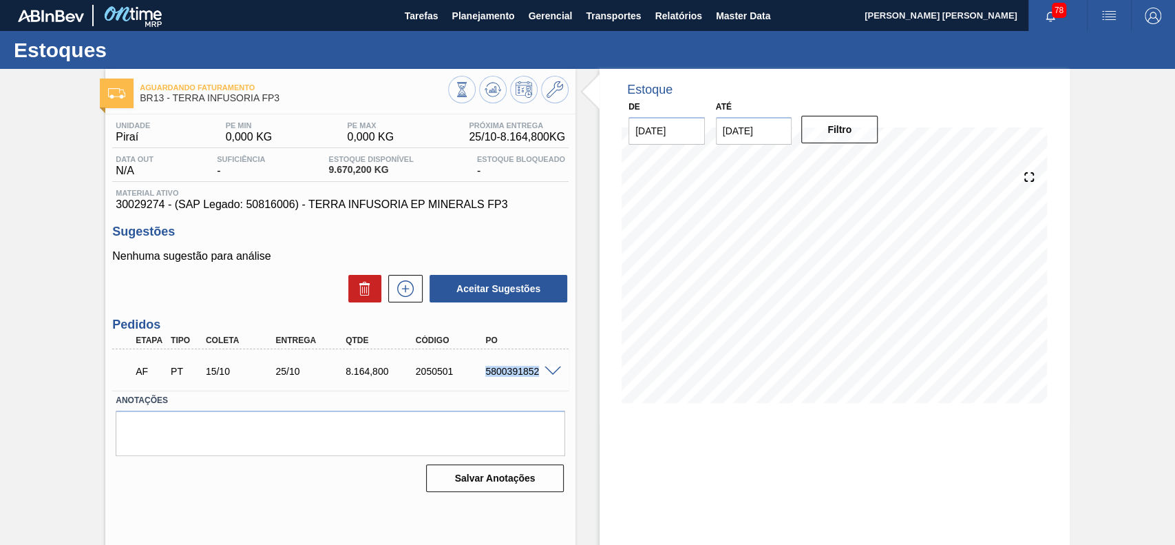
drag, startPoint x: 485, startPoint y: 377, endPoint x: 538, endPoint y: 377, distance: 53.7
click at [538, 377] on div "AF PT 15/10 25/10 8.164,[PHONE_NUMBER] 5800391852" at bounding box center [337, 370] width 420 height 28
copy div "5800391852"
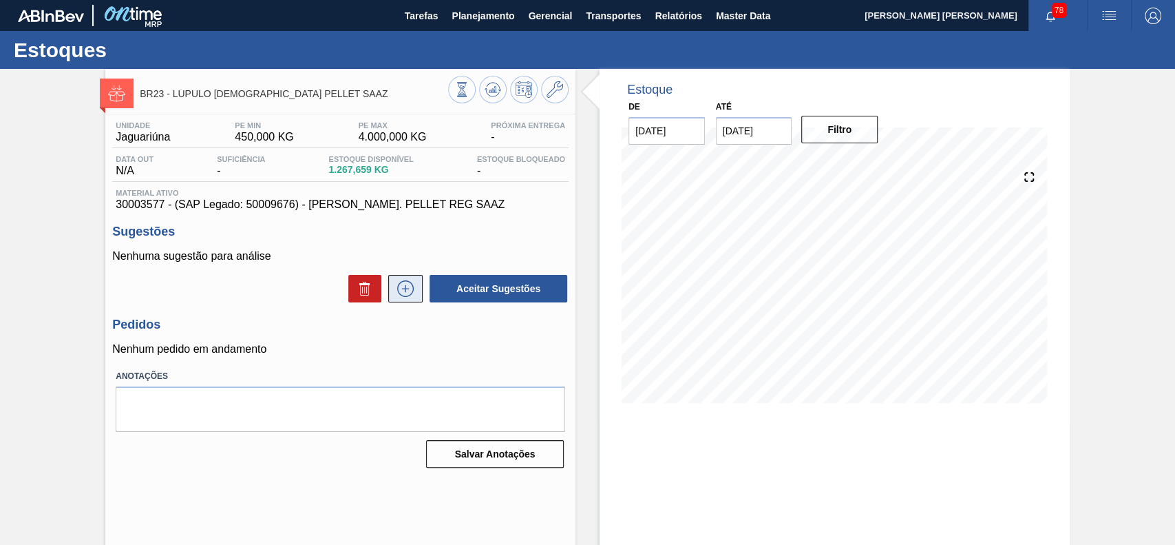
click at [402, 288] on icon at bounding box center [406, 288] width 8 height 1
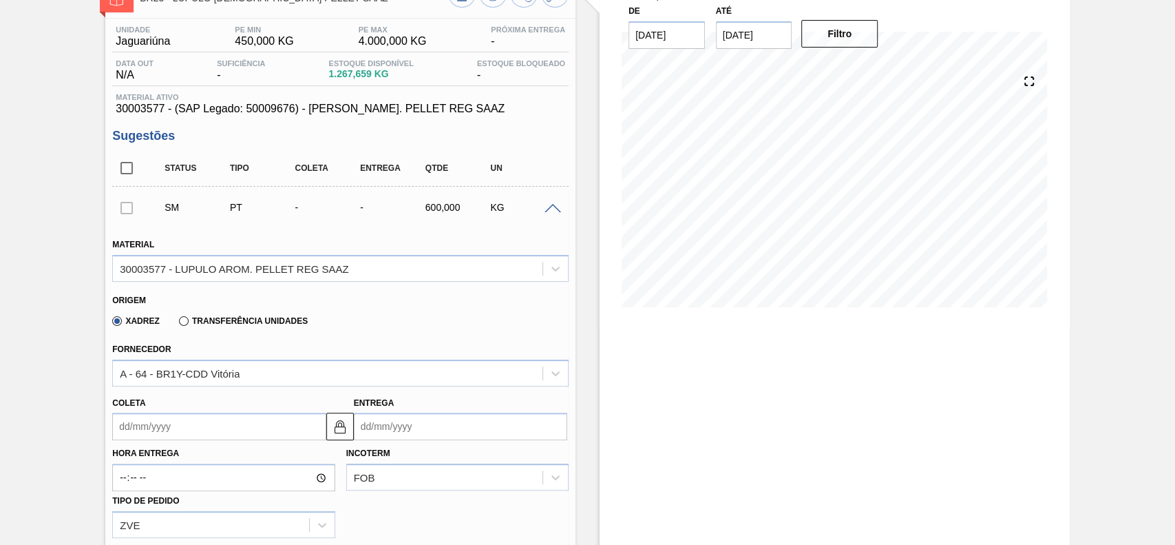
scroll to position [183, 0]
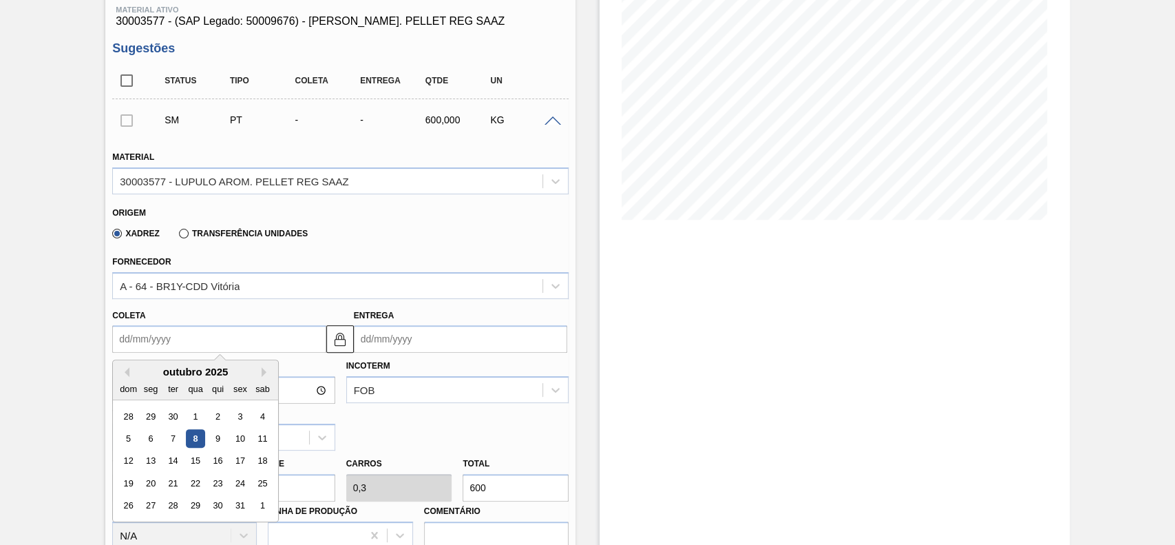
click at [197, 342] on input "Coleta" at bounding box center [218, 339] width 213 height 28
click at [218, 437] on div "9" at bounding box center [218, 438] width 19 height 19
type input "[DATE]"
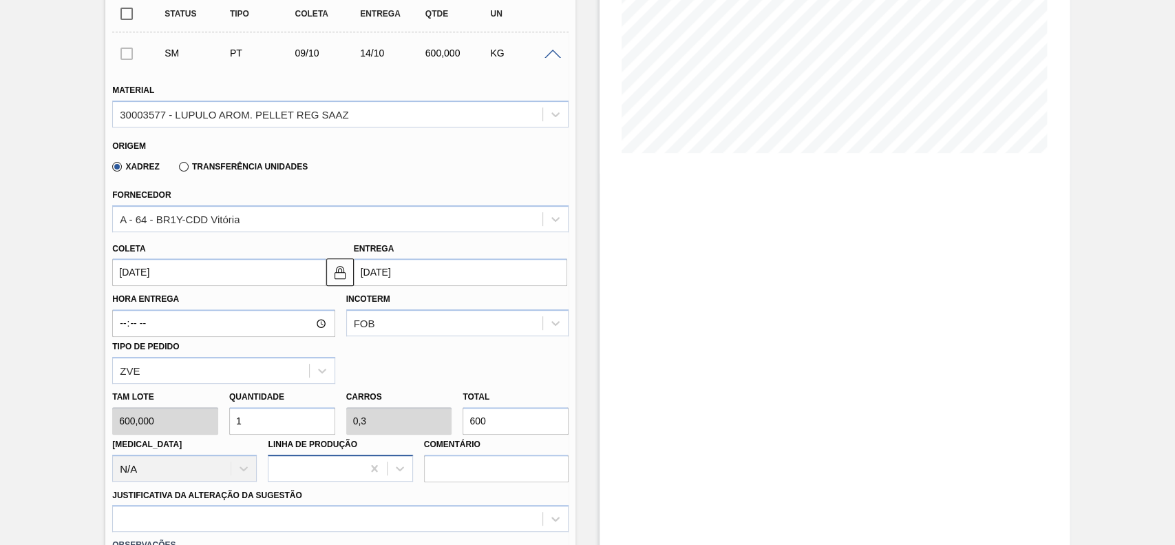
scroll to position [275, 0]
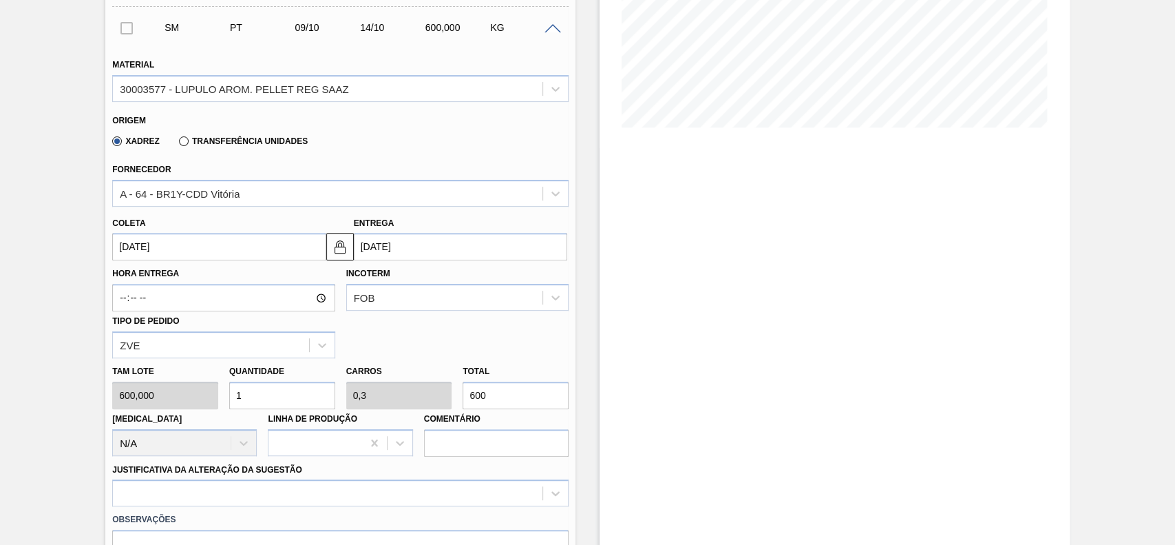
click at [496, 394] on input "600" at bounding box center [516, 395] width 106 height 28
type input "0,01"
type input "0,003"
type input "6"
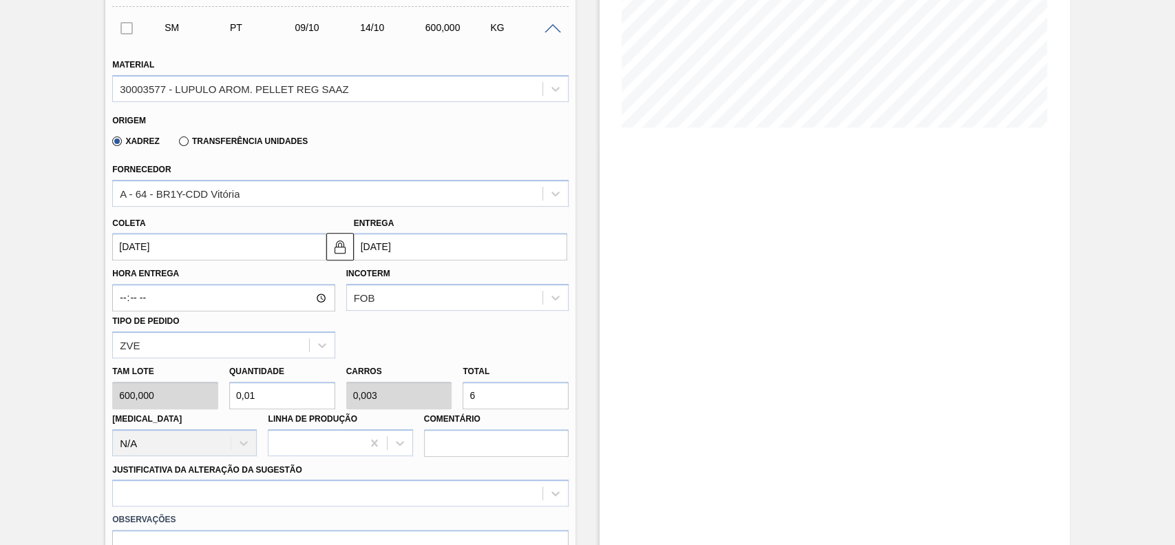
type input "0,102"
type input "0,03"
type input "61,"
type input "0,103"
type input "0,031"
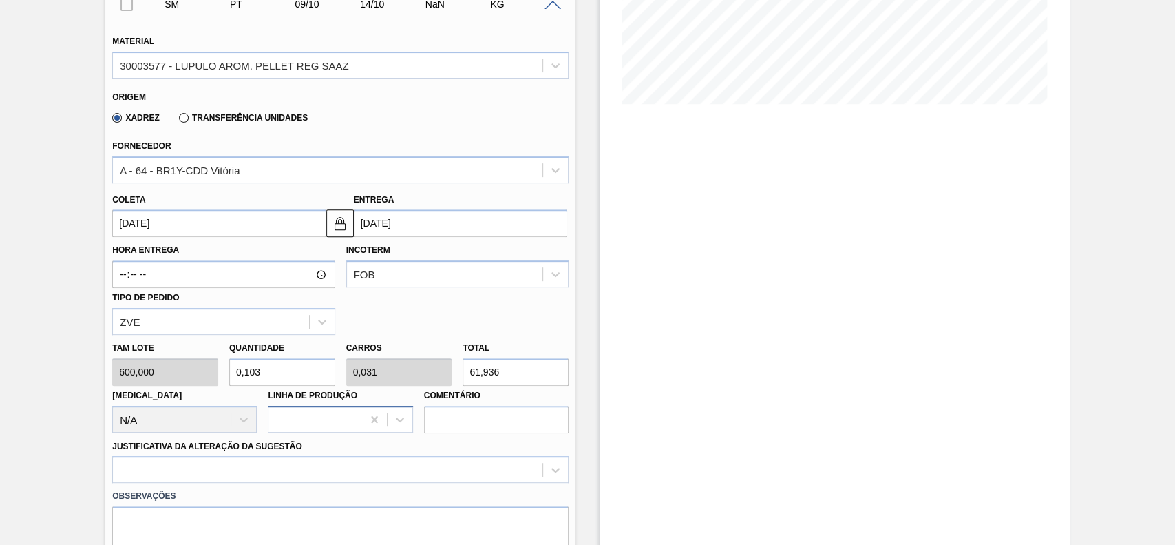
scroll to position [367, 0]
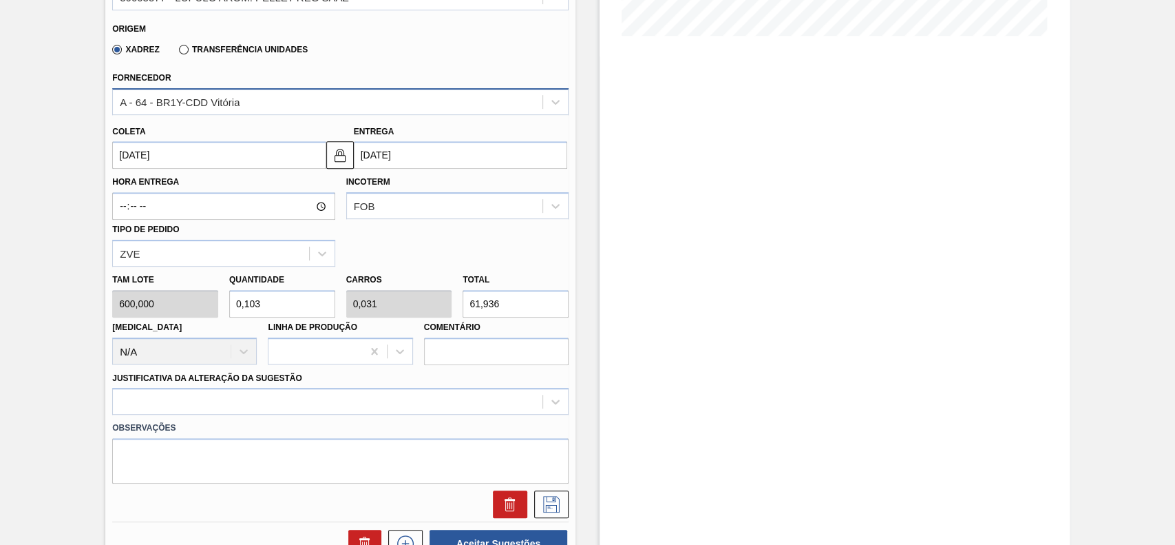
type input "61,936"
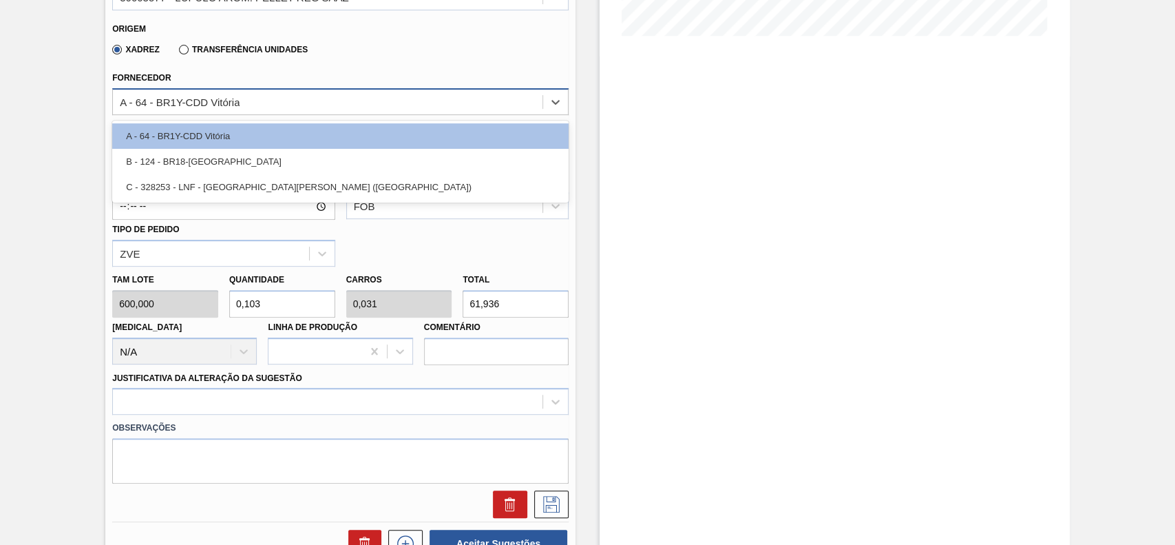
click at [231, 101] on div "A - 64 - BR1Y-CDD Vitória" at bounding box center [180, 102] width 120 height 12
click at [215, 51] on label "Transferência Unidades" at bounding box center [243, 50] width 129 height 10
click at [177, 52] on input "Transferência Unidades" at bounding box center [177, 52] width 0 height 0
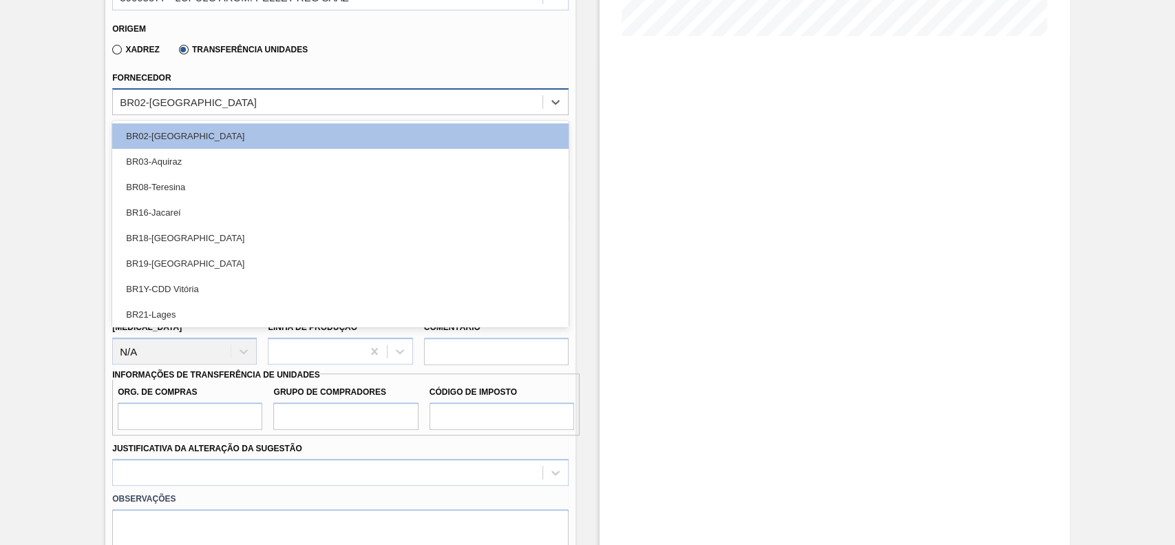
click at [246, 107] on div "BR02-[GEOGRAPHIC_DATA]" at bounding box center [328, 102] width 430 height 20
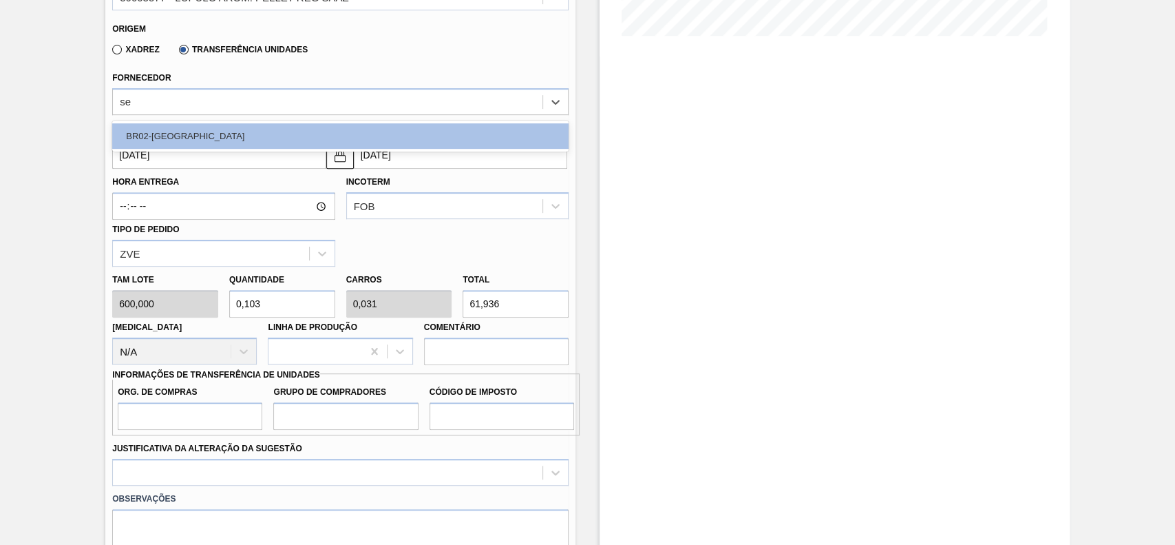
type input "ser"
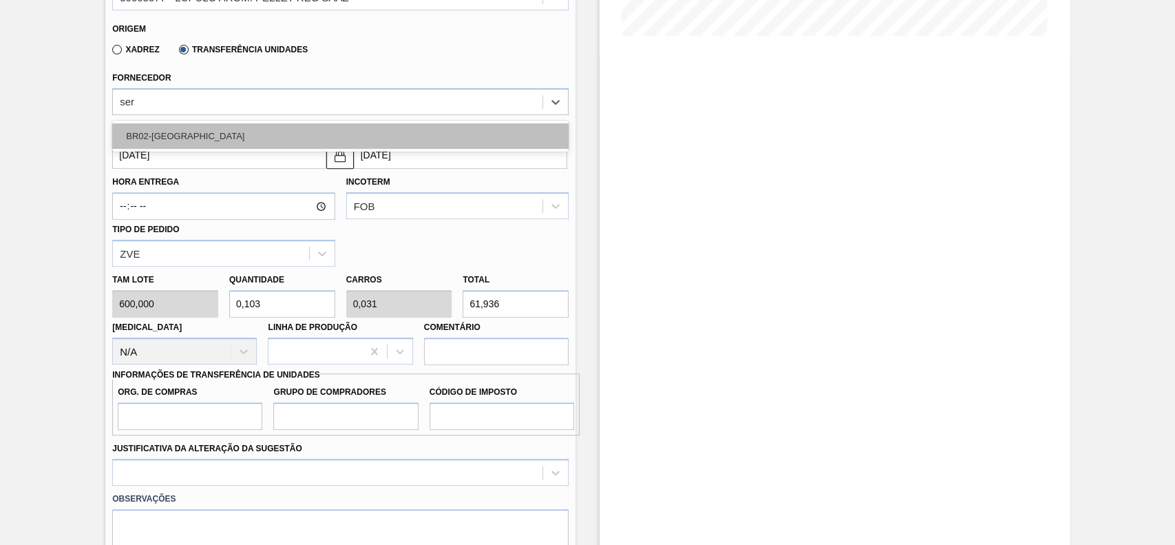
click at [235, 140] on div "BR02-[GEOGRAPHIC_DATA]" at bounding box center [340, 135] width 456 height 25
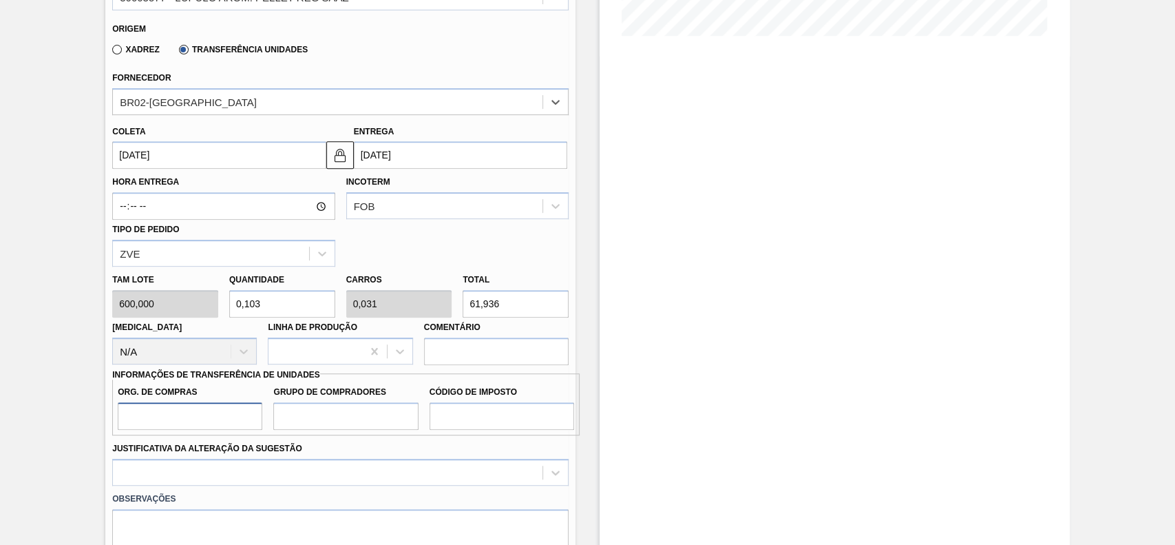
click at [231, 421] on input "Org. de Compras" at bounding box center [190, 416] width 145 height 28
type input "BR00"
click at [296, 416] on input "Grupo de Compradores" at bounding box center [345, 416] width 145 height 28
type input "A01"
click at [482, 410] on input "Código de Imposto" at bounding box center [502, 416] width 145 height 28
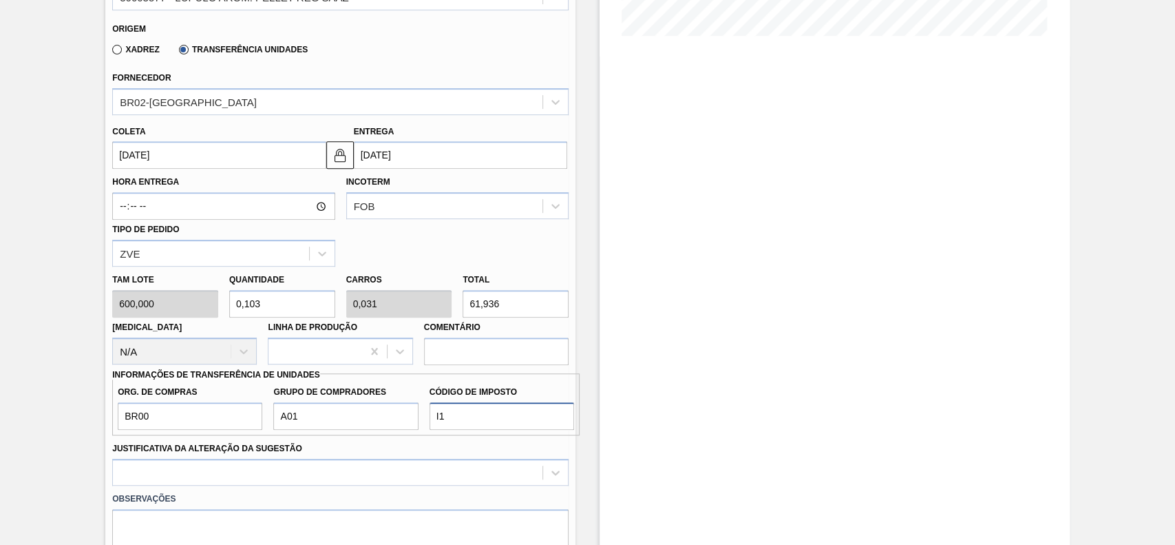
type input "I1"
click at [148, 486] on div "Observações" at bounding box center [340, 519] width 467 height 69
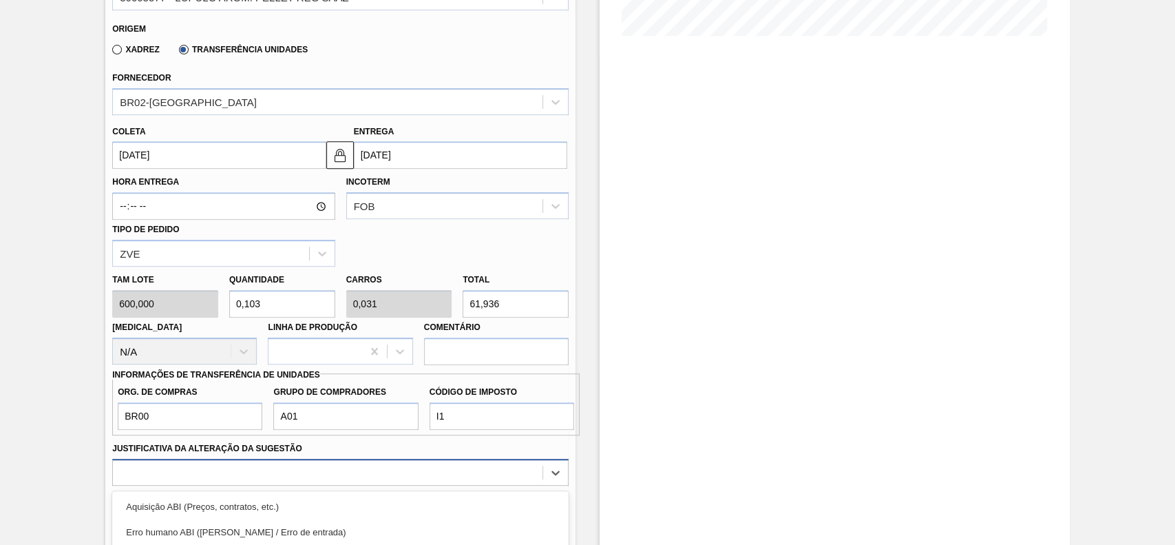
click at [162, 465] on div "option Outro focused, 6 of 18. 18 results available. Use Up and Down to choose …" at bounding box center [340, 471] width 456 height 27
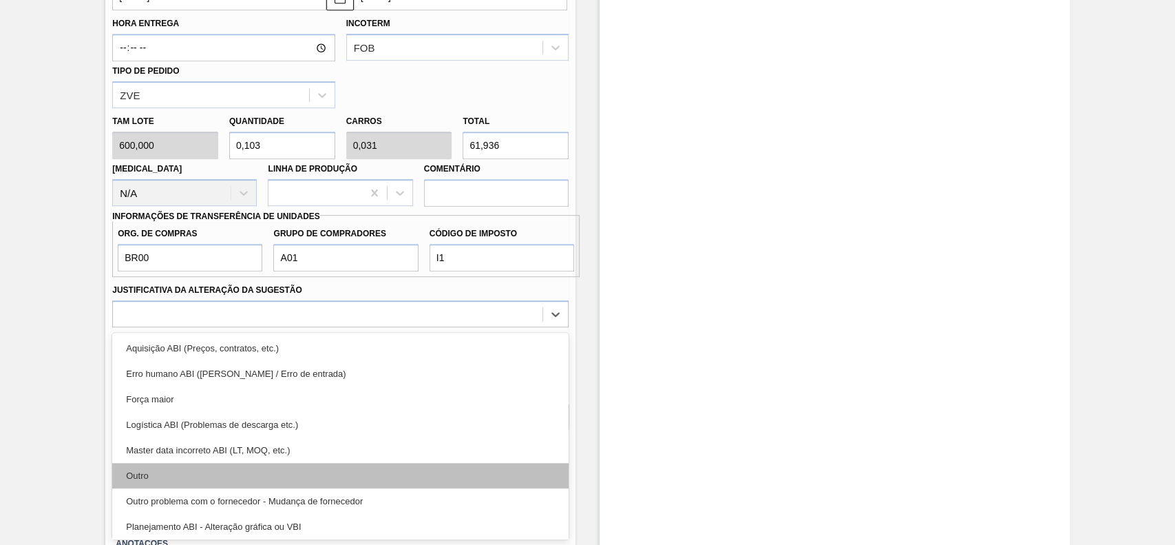
click at [178, 469] on div "Outro" at bounding box center [340, 475] width 456 height 25
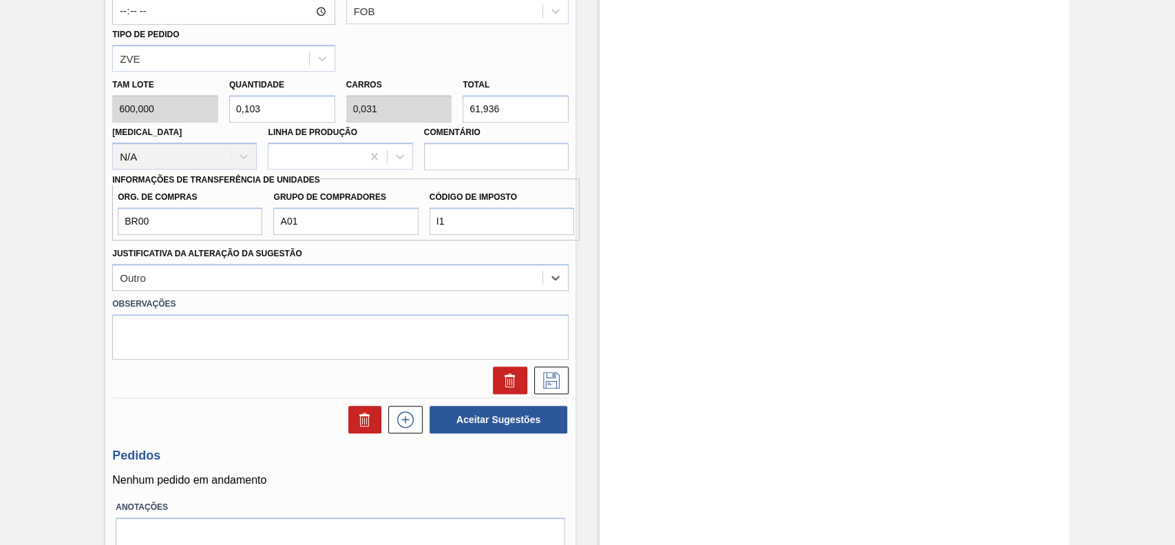
scroll to position [617, 0]
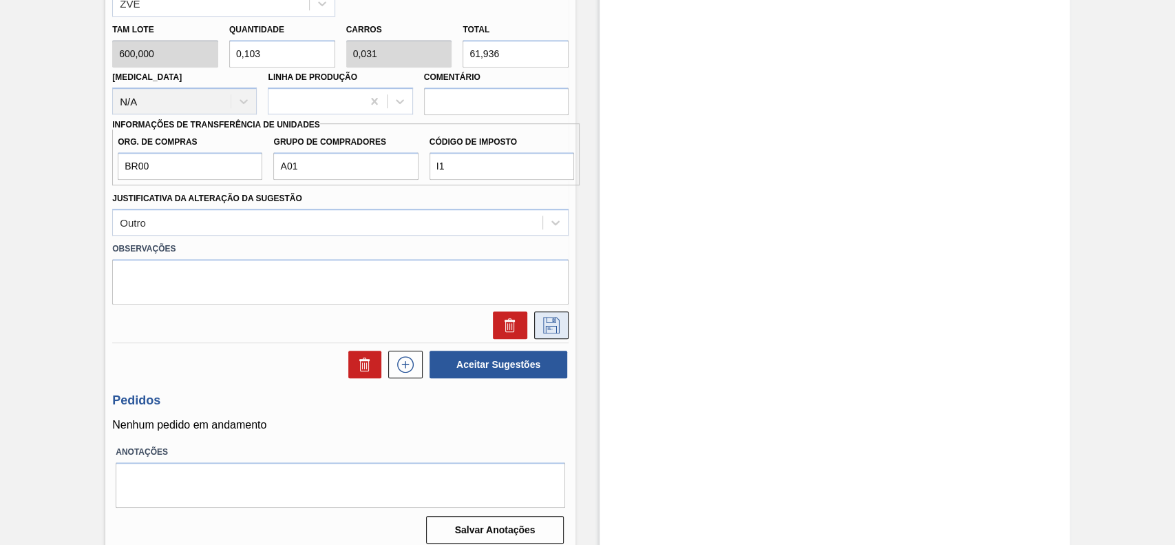
click at [545, 337] on button at bounding box center [551, 325] width 34 height 28
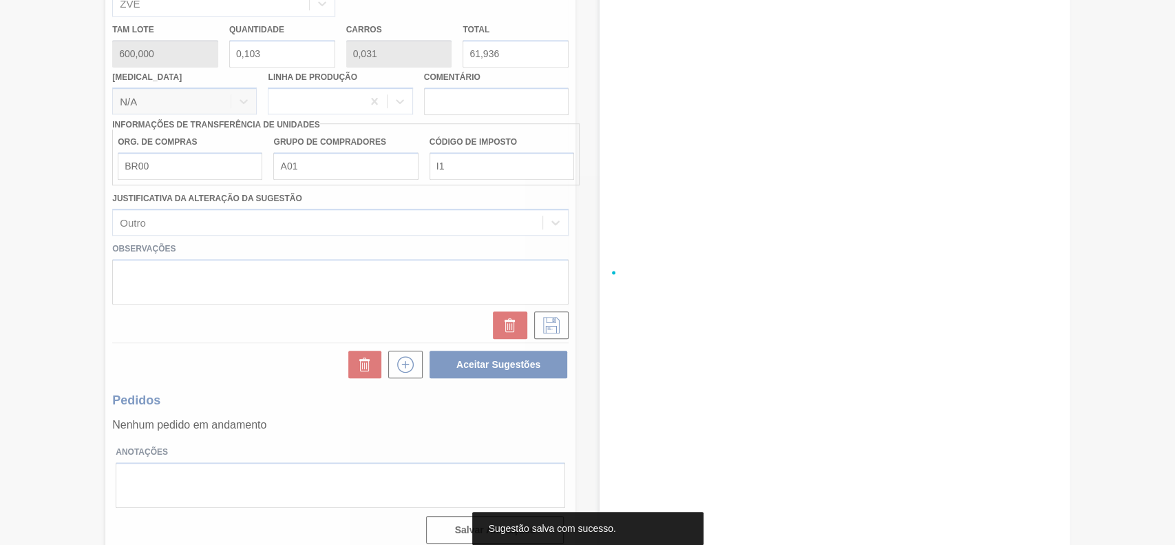
scroll to position [47, 0]
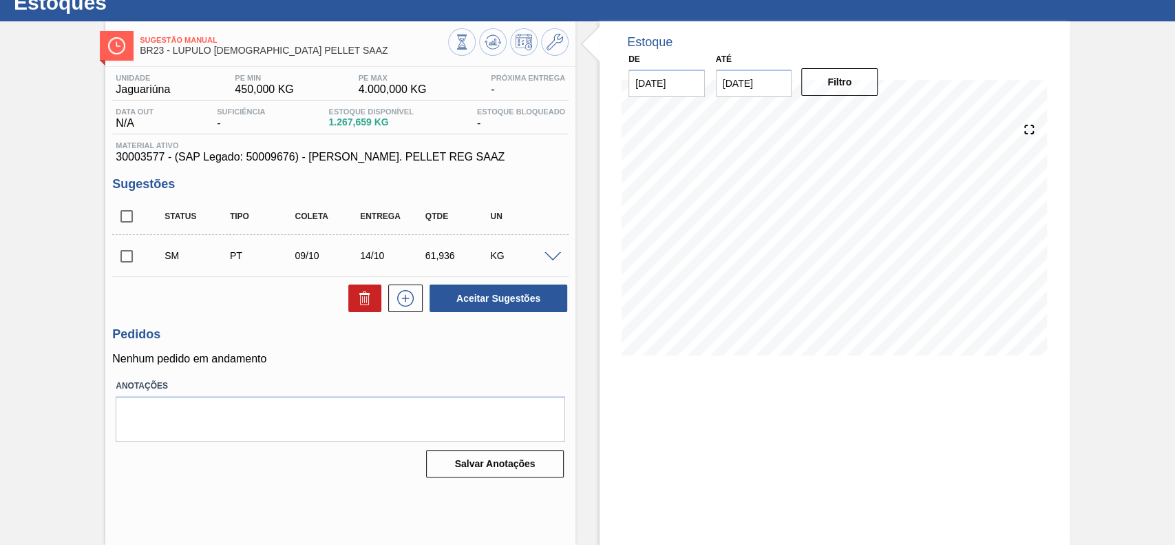
click at [138, 273] on div "SM PT 09/10 14/10 61,936 KG" at bounding box center [340, 255] width 456 height 34
click at [129, 262] on input "checkbox" at bounding box center [126, 256] width 29 height 29
click at [491, 300] on button "Aceitar Sugestões" at bounding box center [499, 298] width 138 height 28
checkbox input "false"
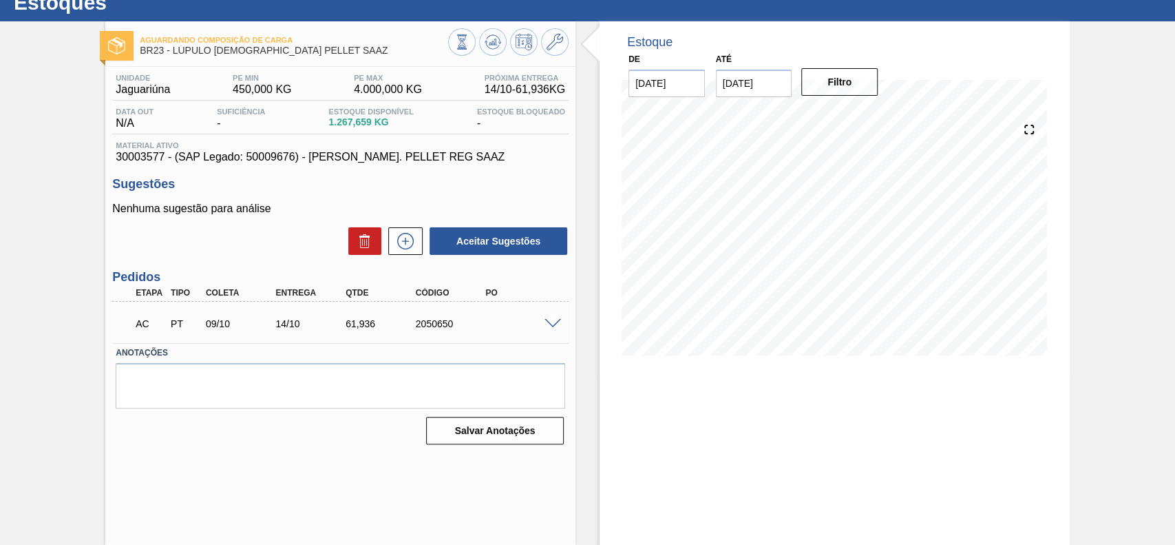
click at [550, 321] on span at bounding box center [553, 324] width 17 height 10
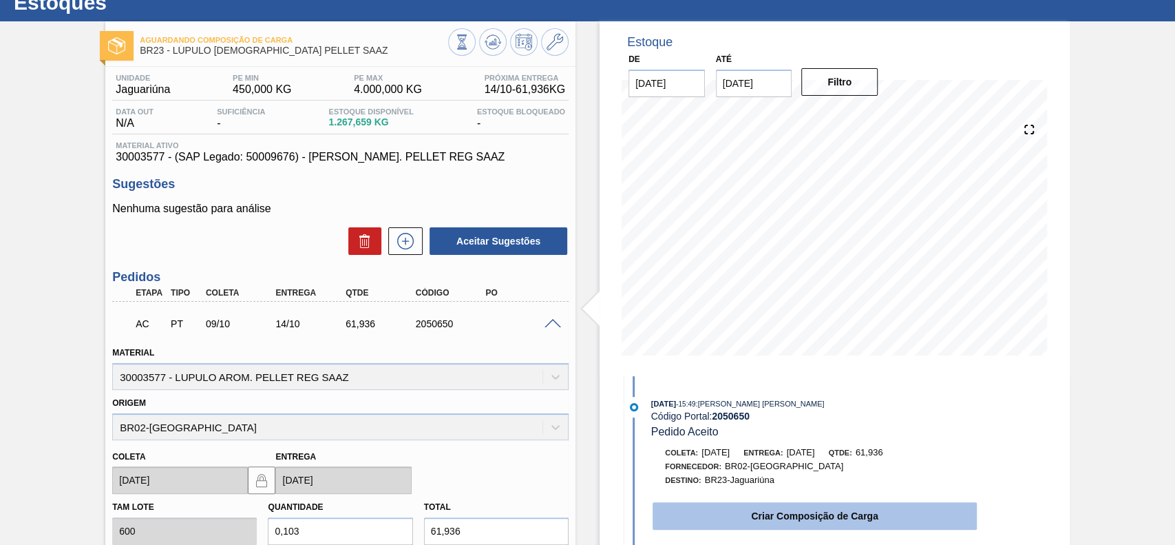
click at [779, 512] on button "Criar Composição de Carga" at bounding box center [815, 516] width 324 height 28
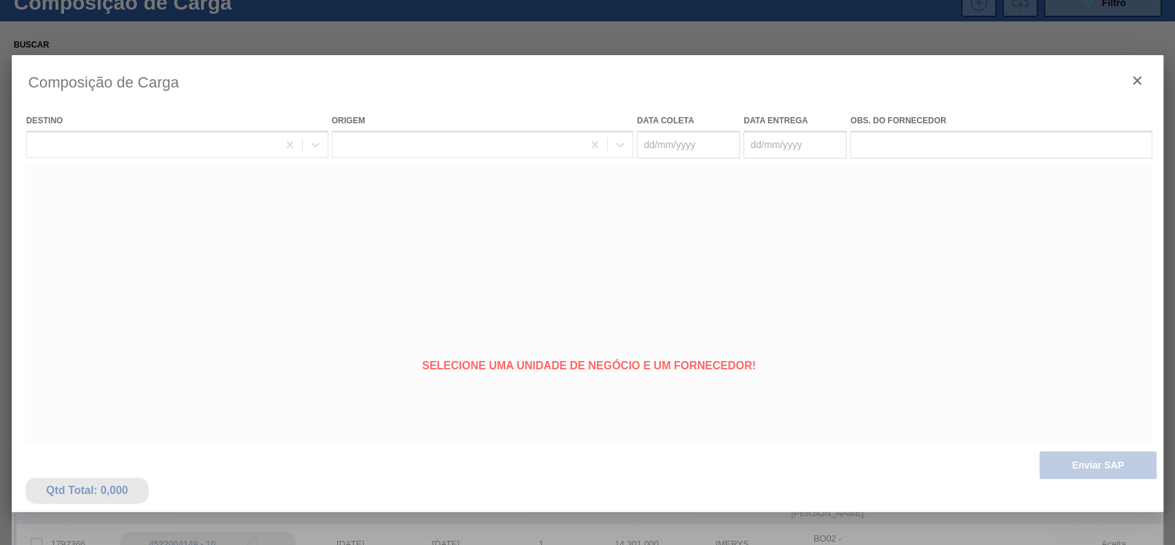
type coleta "[DATE]"
type Entrega "[DATE]"
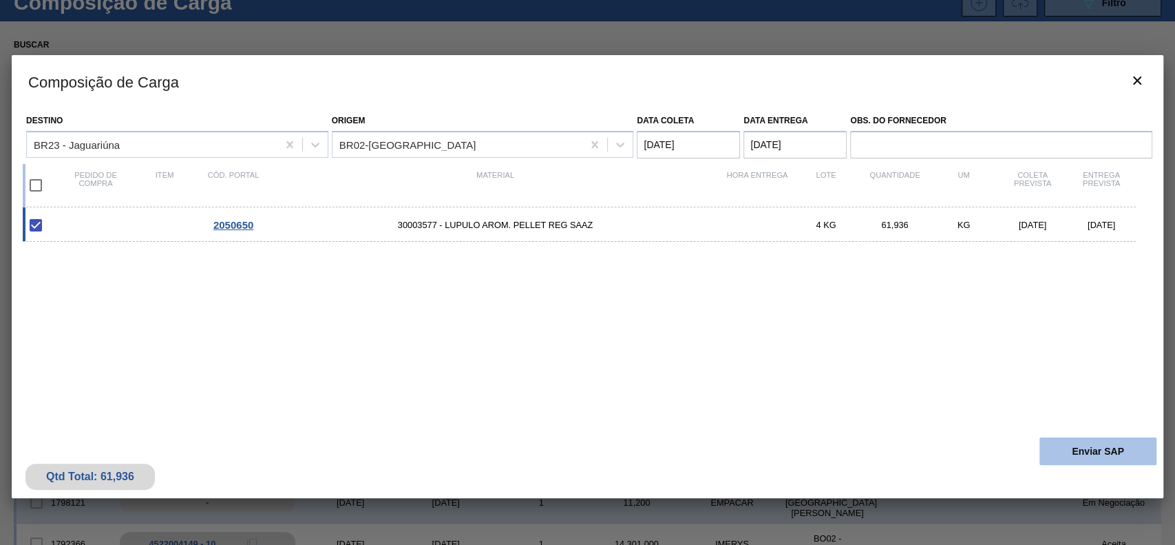
click at [1096, 462] on button "Enviar SAP" at bounding box center [1097, 451] width 117 height 28
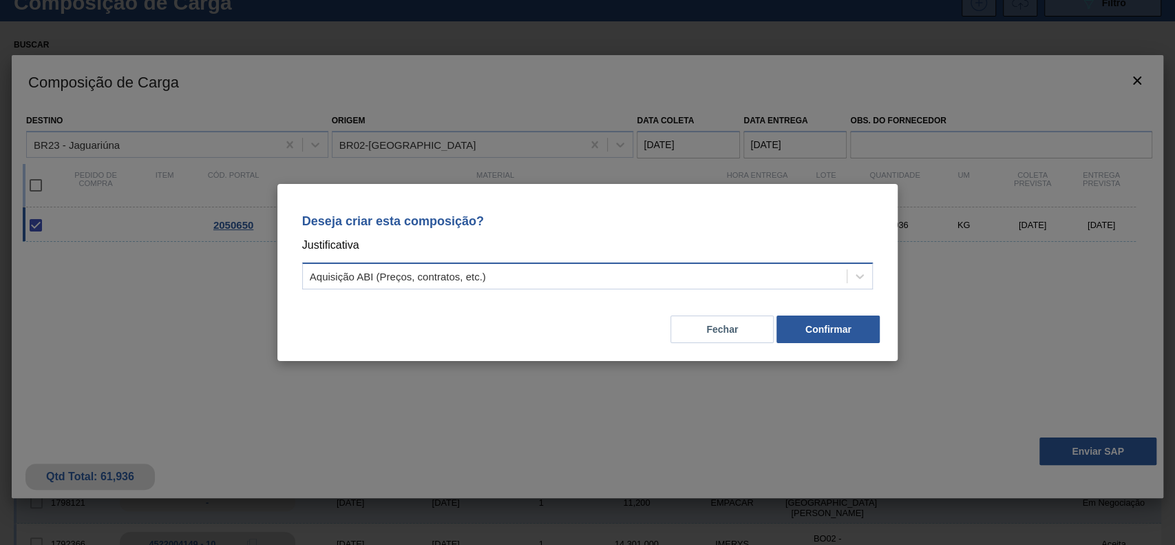
click at [470, 282] on div "Aquisição ABI (Preços, contratos, etc.)" at bounding box center [575, 276] width 545 height 20
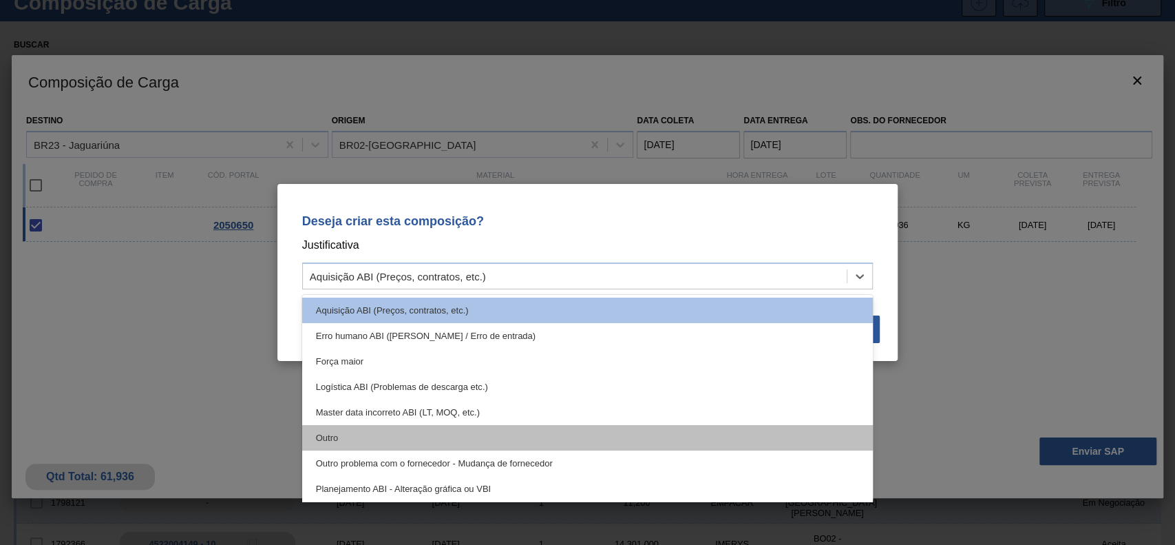
click at [423, 432] on div "Outro" at bounding box center [587, 437] width 571 height 25
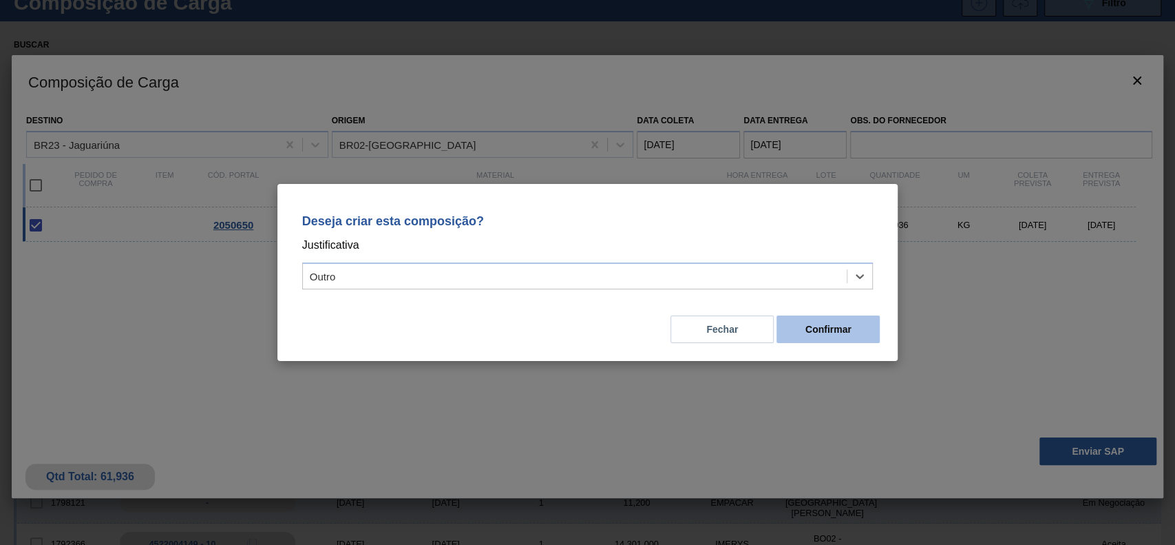
click at [847, 331] on button "Confirmar" at bounding box center [827, 329] width 103 height 28
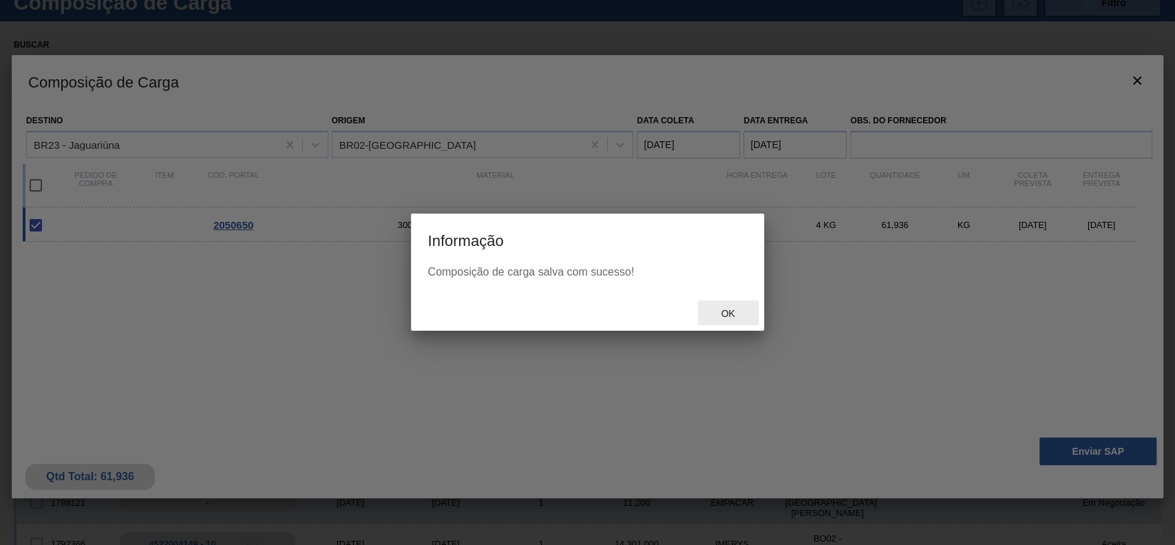
click at [717, 320] on div "Ok" at bounding box center [728, 312] width 61 height 25
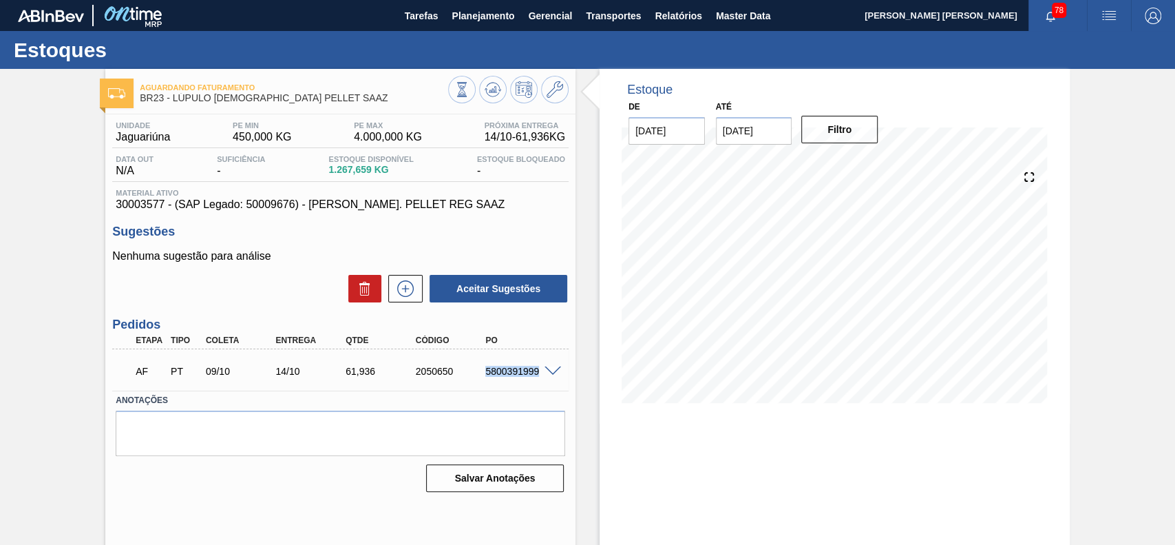
drag, startPoint x: 483, startPoint y: 369, endPoint x: 538, endPoint y: 372, distance: 55.1
click at [538, 372] on div "5800391999" at bounding box center [521, 371] width 78 height 11
copy div "5800391999"
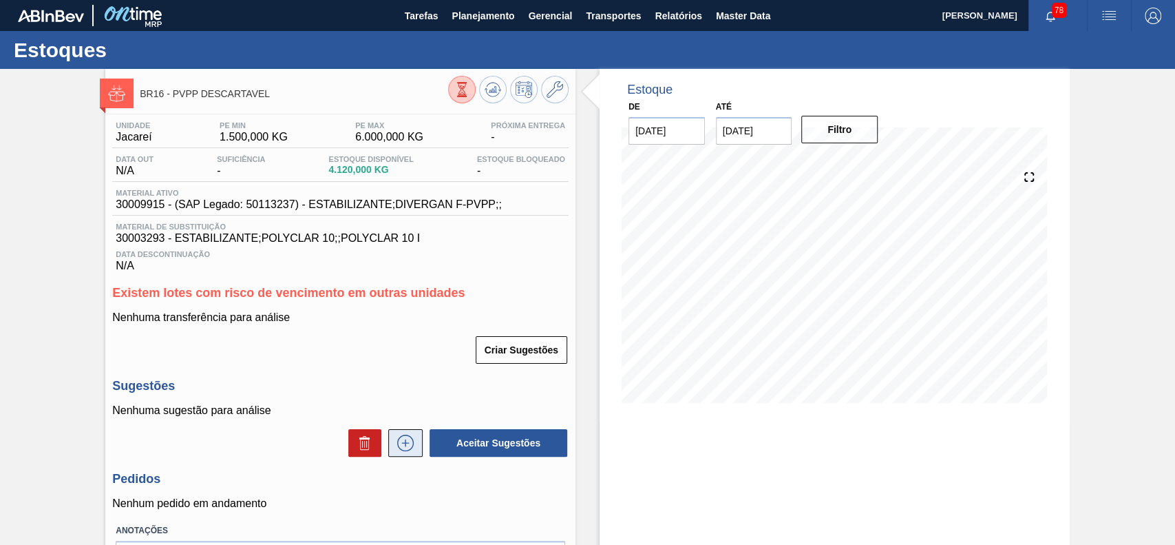
click at [401, 443] on icon at bounding box center [405, 442] width 22 height 17
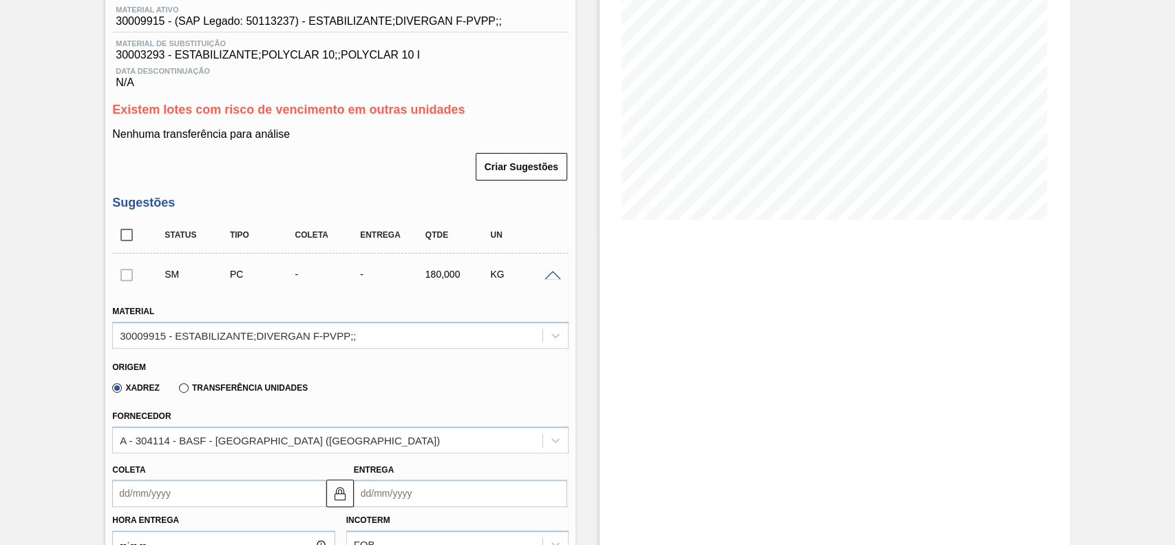
scroll to position [367, 0]
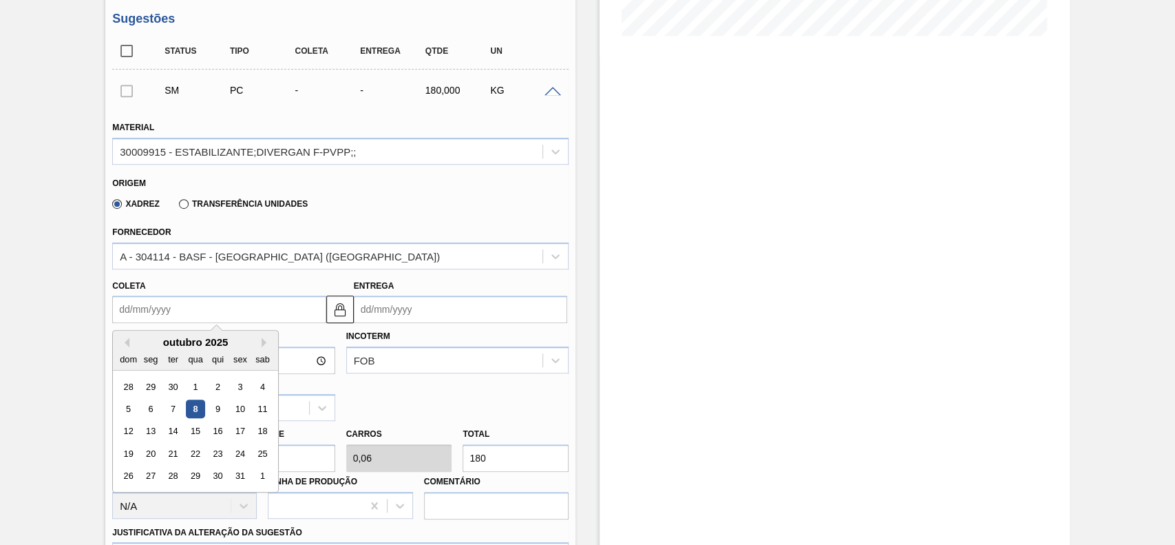
click at [252, 319] on input "Coleta" at bounding box center [218, 309] width 213 height 28
click at [219, 407] on div "9" at bounding box center [218, 408] width 19 height 19
type input "[DATE]"
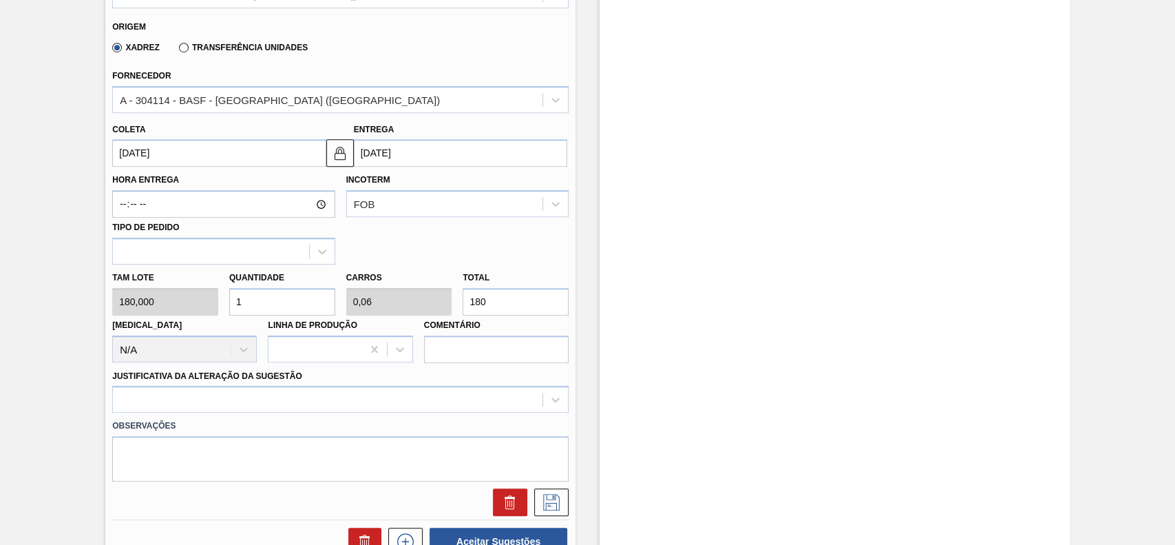
scroll to position [458, 0]
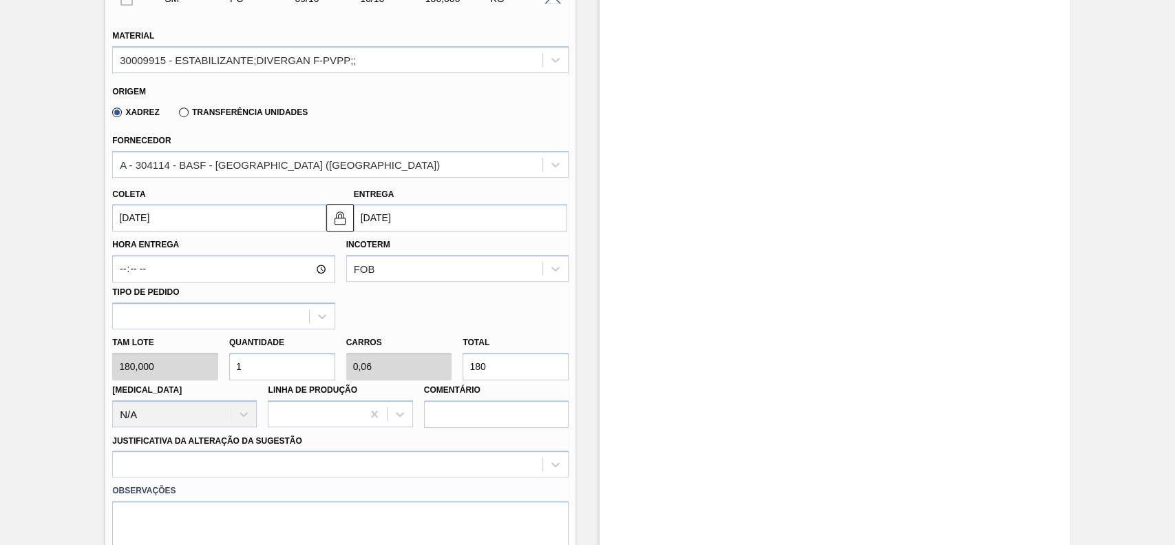
click at [279, 377] on input "1" at bounding box center [282, 366] width 106 height 28
type input "12"
type input "0,72"
type input "2.160"
type input "1"
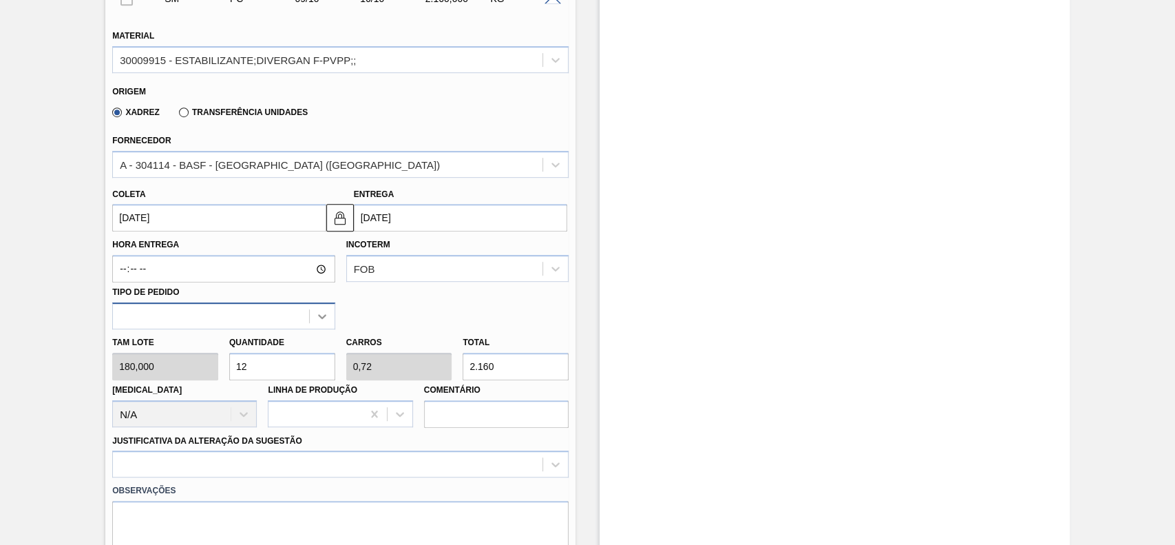
type input "0,06"
type input "180"
type input "15"
type input "0,9"
type input "2.700"
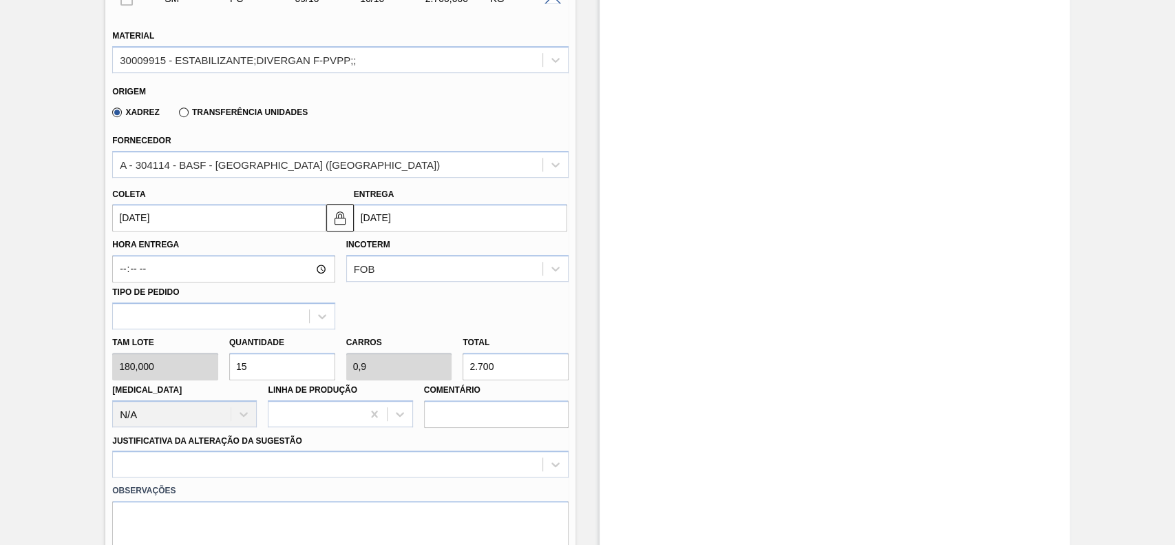
type input "15"
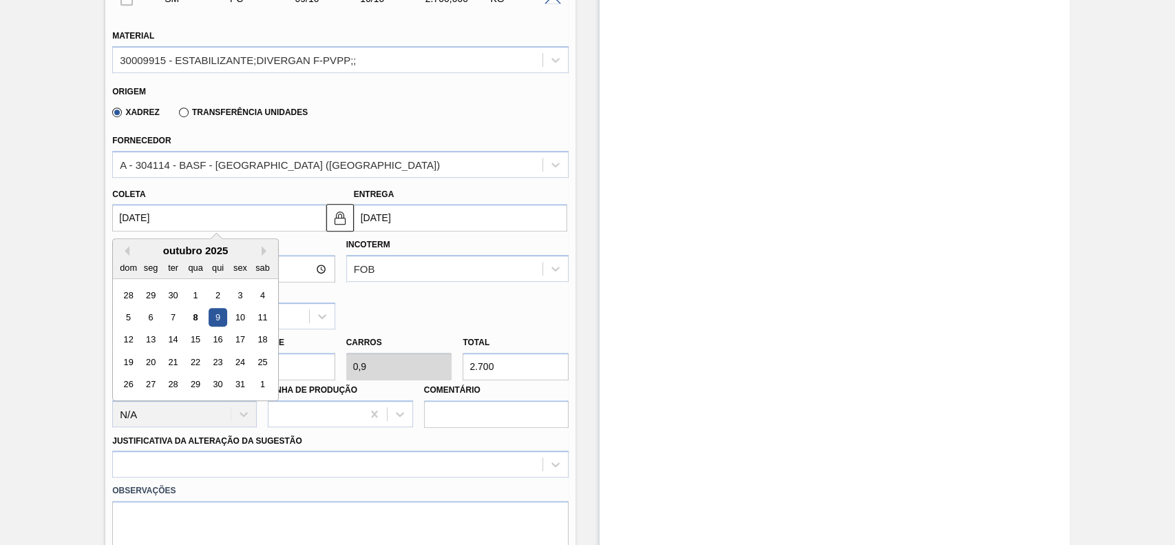
click at [197, 220] on input "[DATE]" at bounding box center [218, 218] width 213 height 28
click at [386, 322] on div "Hora Entrega Incoterm FOB Tipo de pedido" at bounding box center [340, 280] width 467 height 98
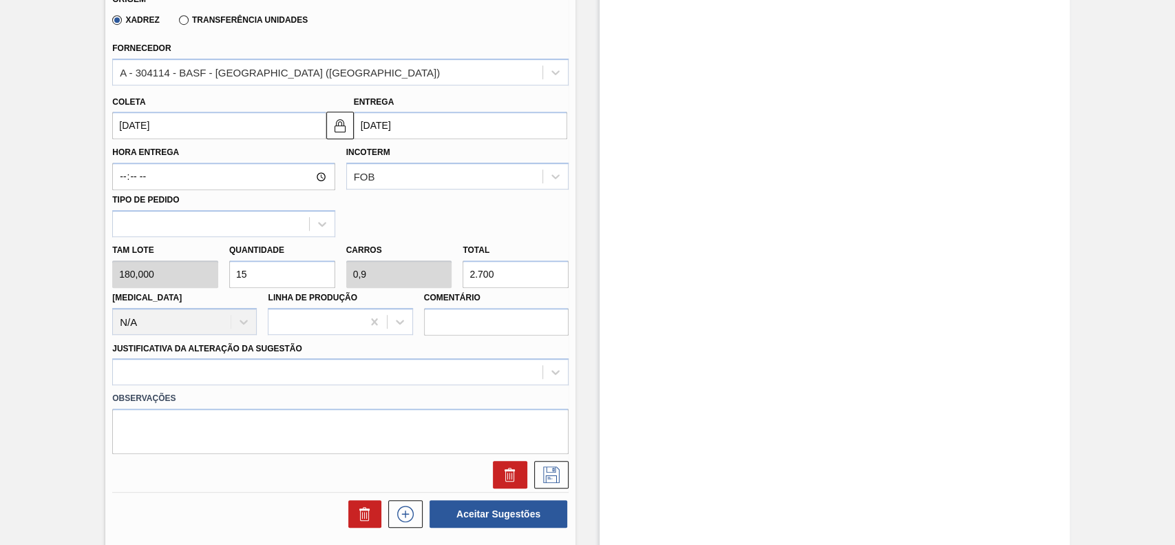
click at [244, 353] on label "Justificativa da Alteração da Sugestão" at bounding box center [207, 348] width 190 height 10
click at [121, 366] on Sugestão "Justificativa da Alteração da Sugestão" at bounding box center [120, 372] width 1 height 12
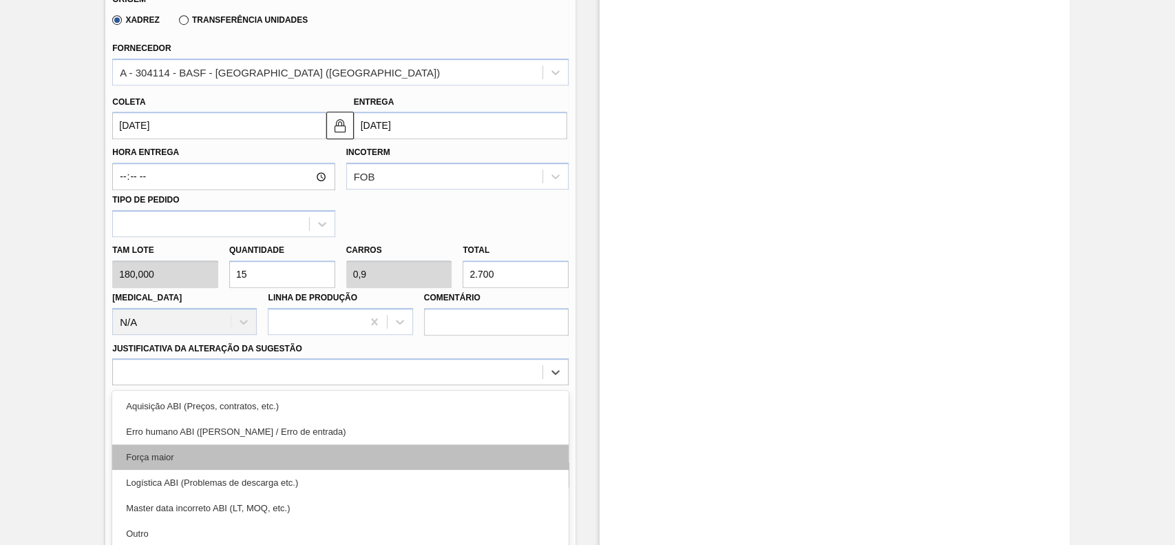
scroll to position [611, 0]
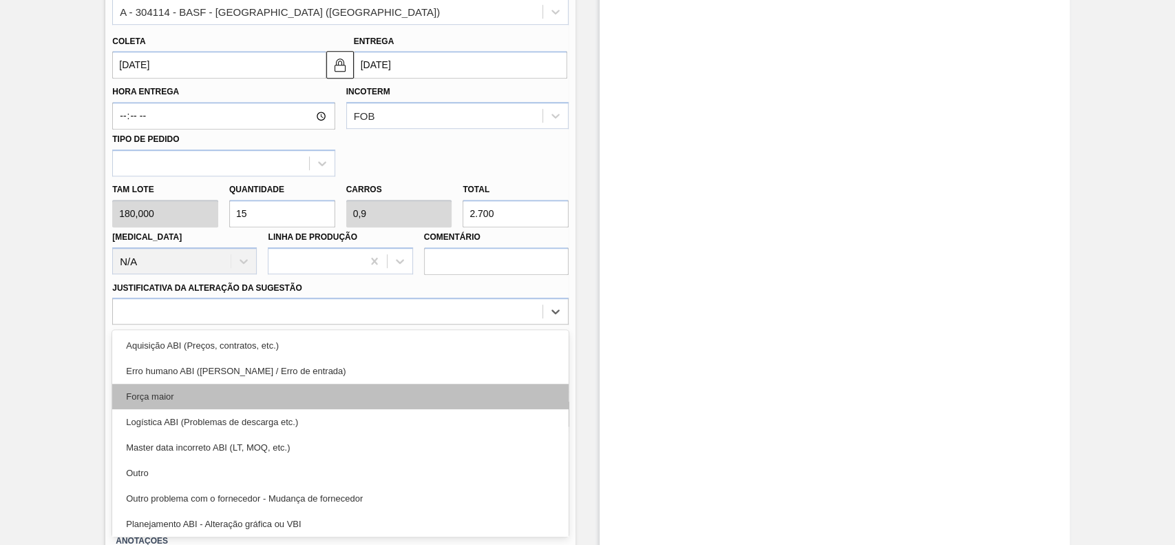
drag, startPoint x: 244, startPoint y: 368, endPoint x: 223, endPoint y: 394, distance: 33.3
click at [244, 324] on div "option Erro humano ABI (Cálculo / Erro de entrada) focused, 2 of 18. 18 results…" at bounding box center [340, 310] width 456 height 27
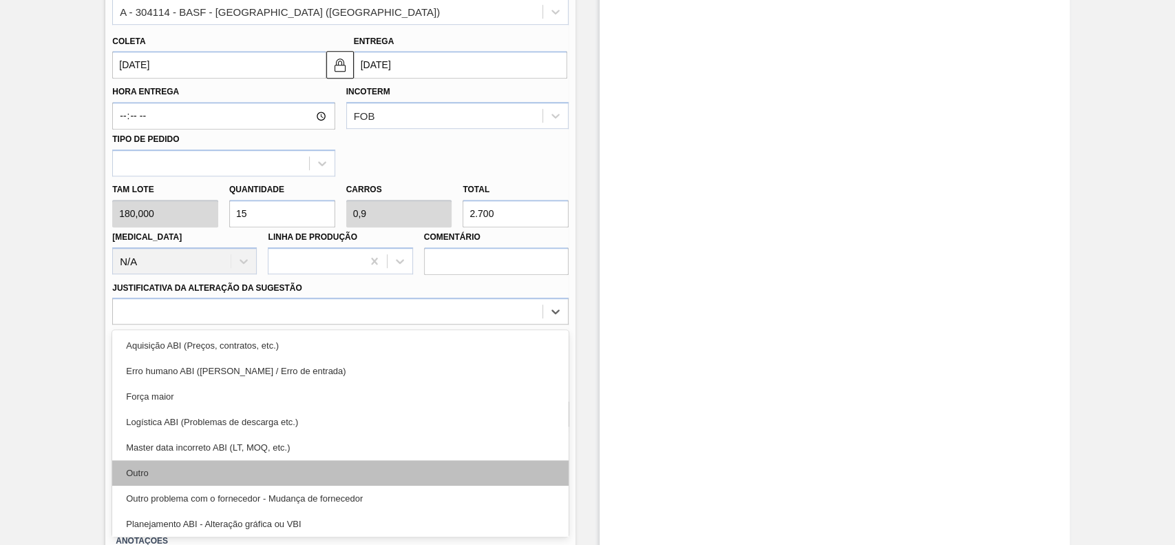
click at [193, 476] on div "Outro" at bounding box center [340, 472] width 456 height 25
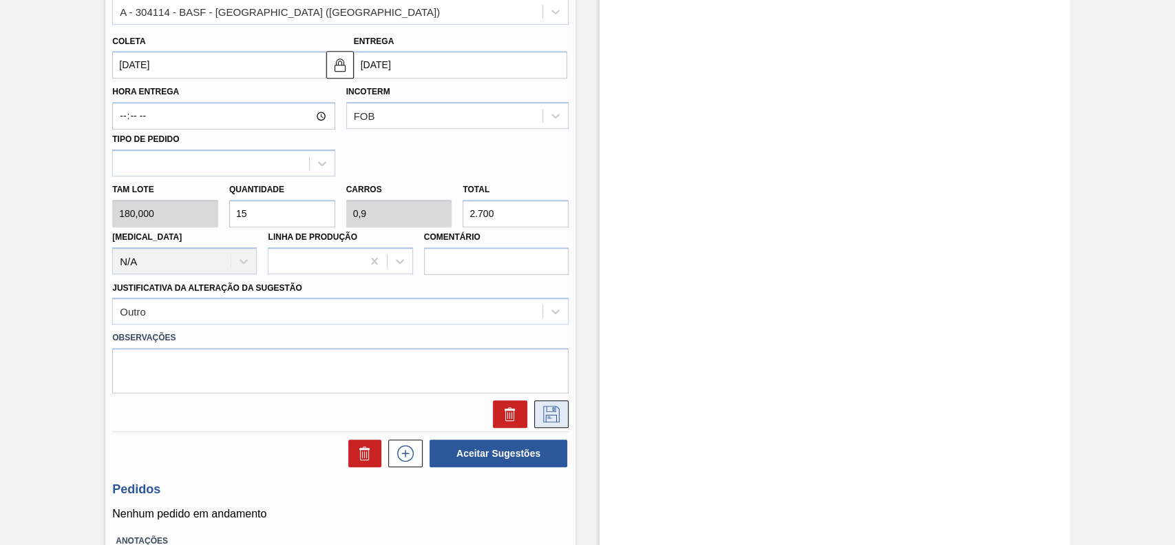
click at [548, 425] on button at bounding box center [551, 414] width 34 height 28
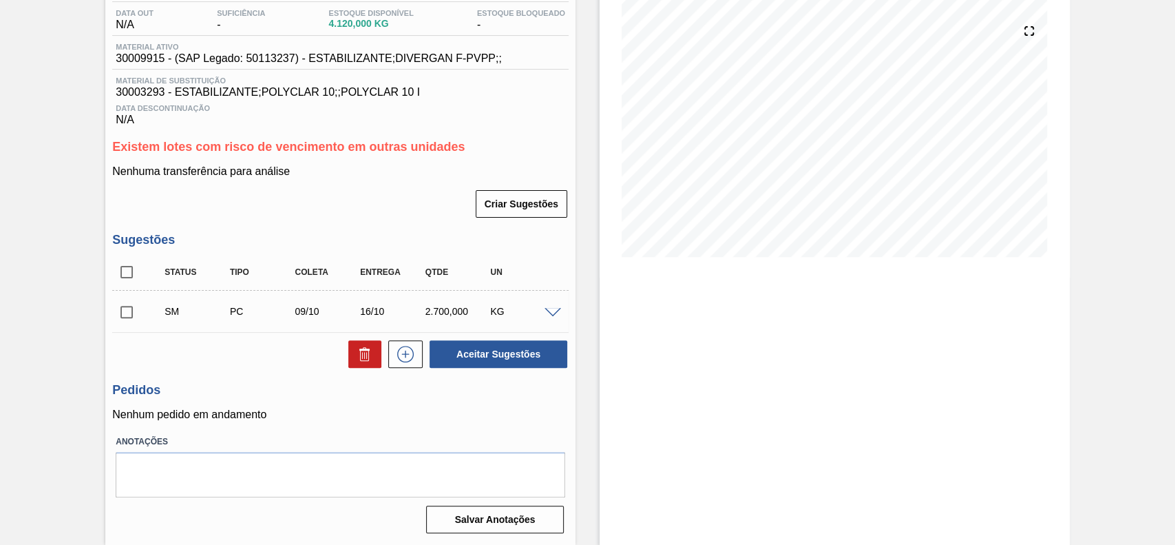
scroll to position [149, 0]
click at [122, 307] on input "checkbox" at bounding box center [126, 311] width 29 height 29
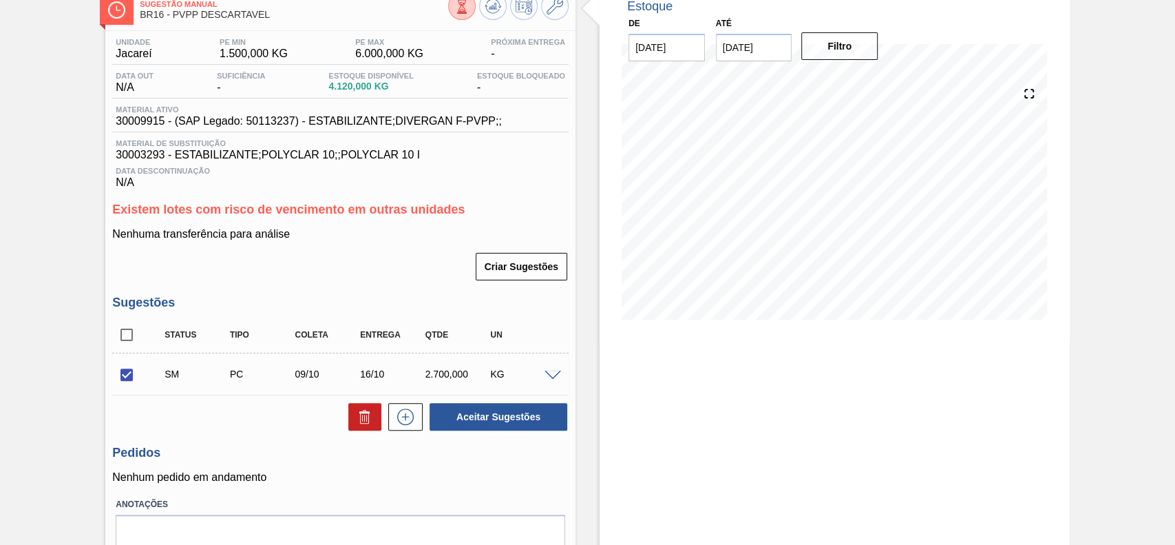
scroll to position [57, 0]
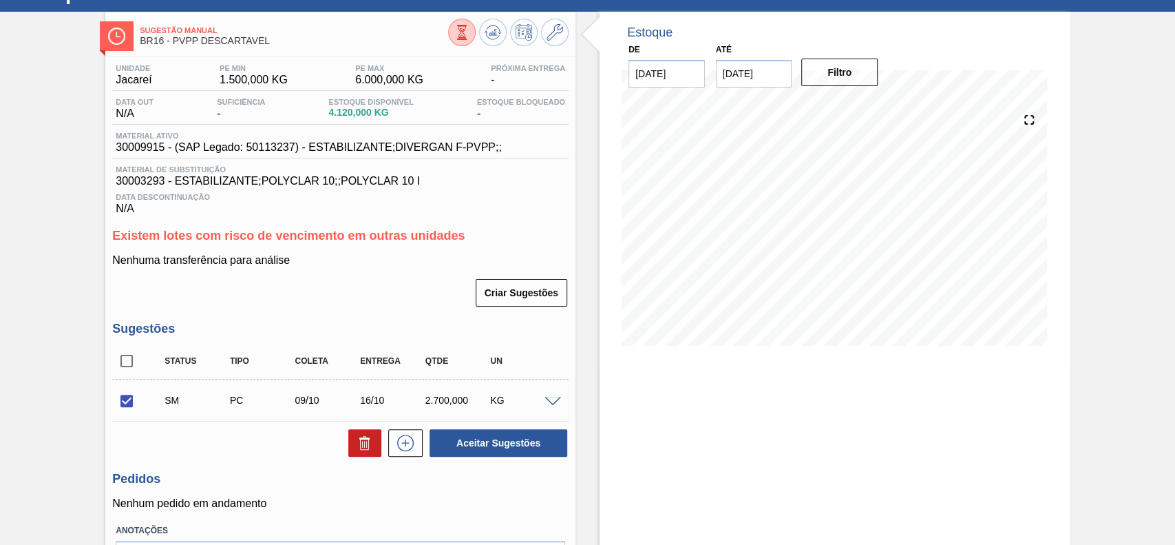
click at [550, 399] on span at bounding box center [553, 402] width 17 height 10
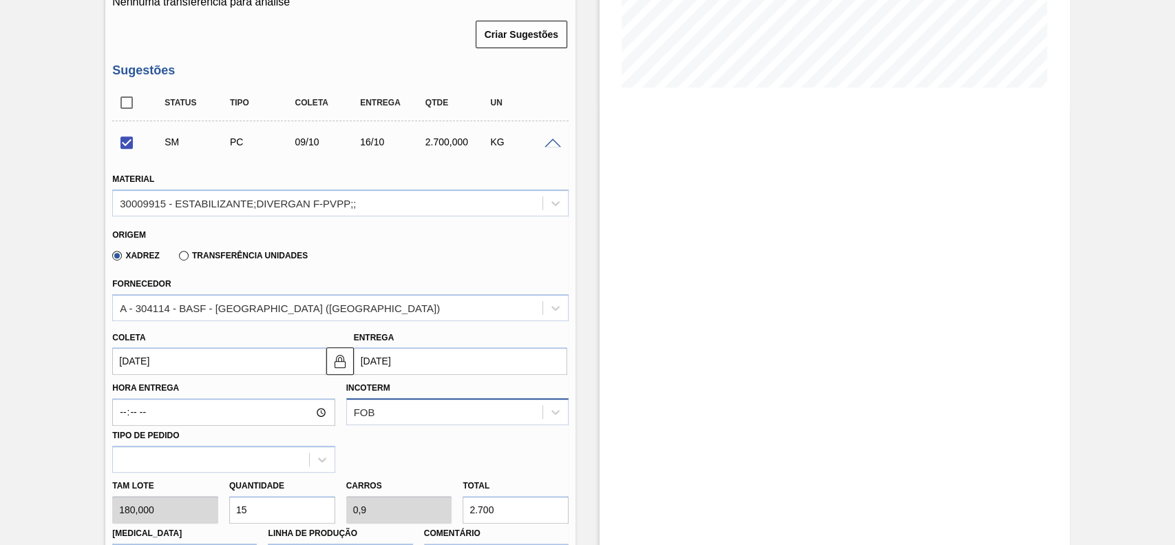
scroll to position [149, 0]
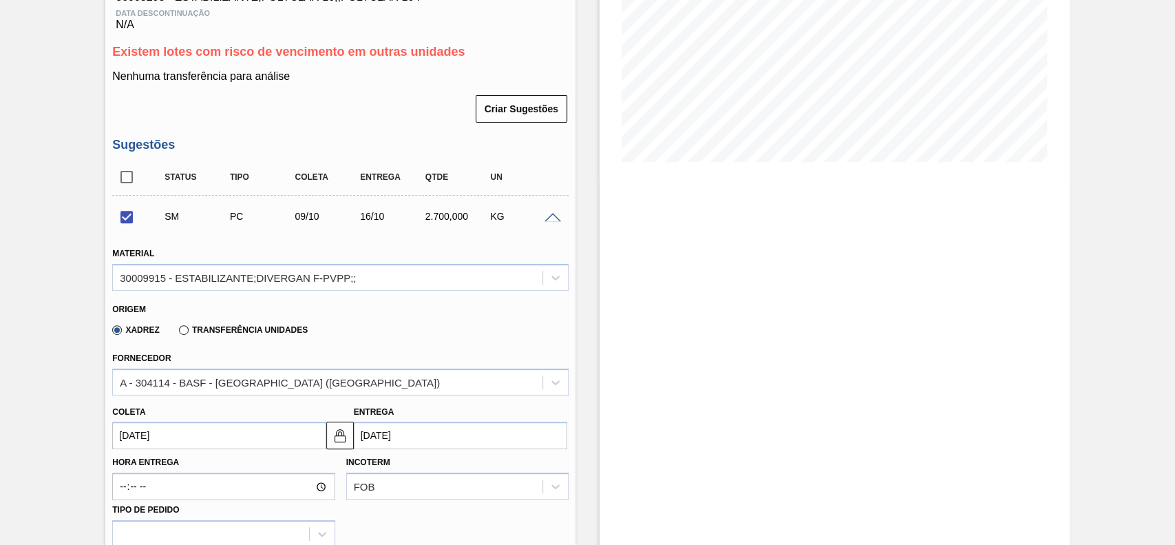
click at [555, 217] on span at bounding box center [553, 218] width 17 height 10
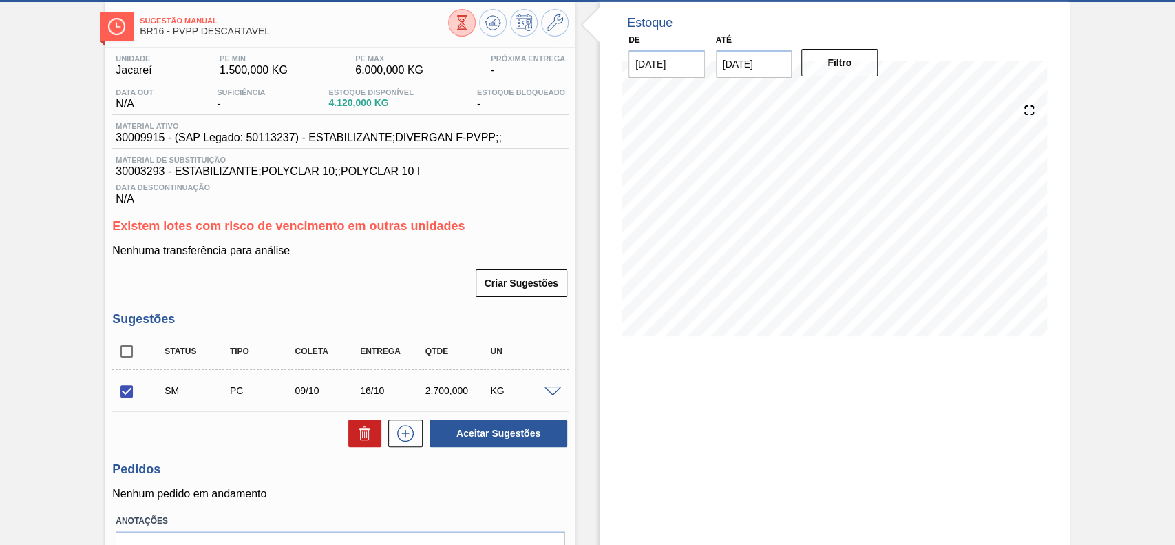
scroll to position [92, 0]
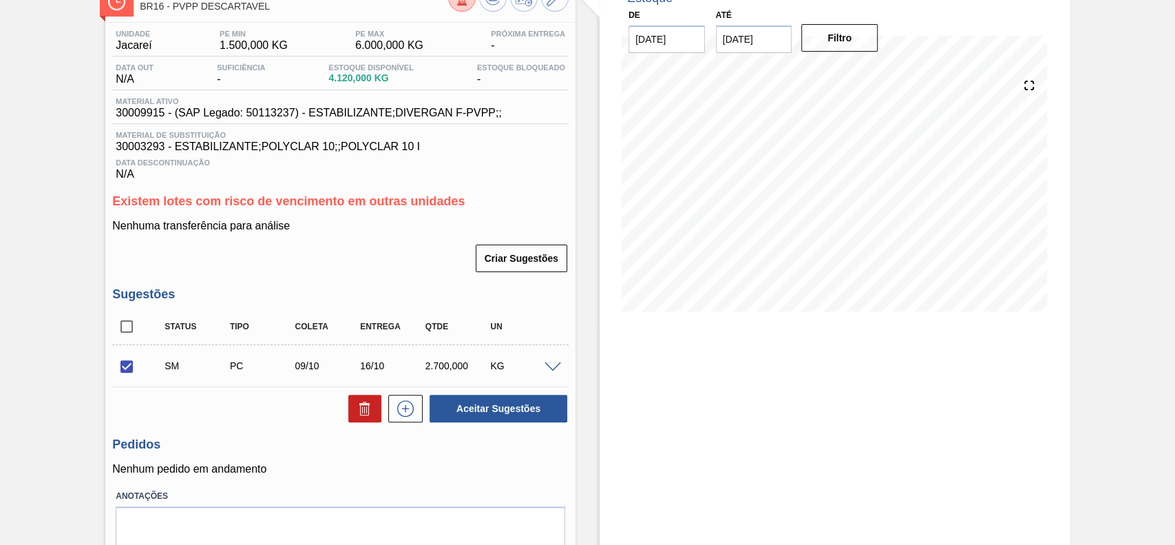
click at [551, 366] on span at bounding box center [553, 367] width 17 height 10
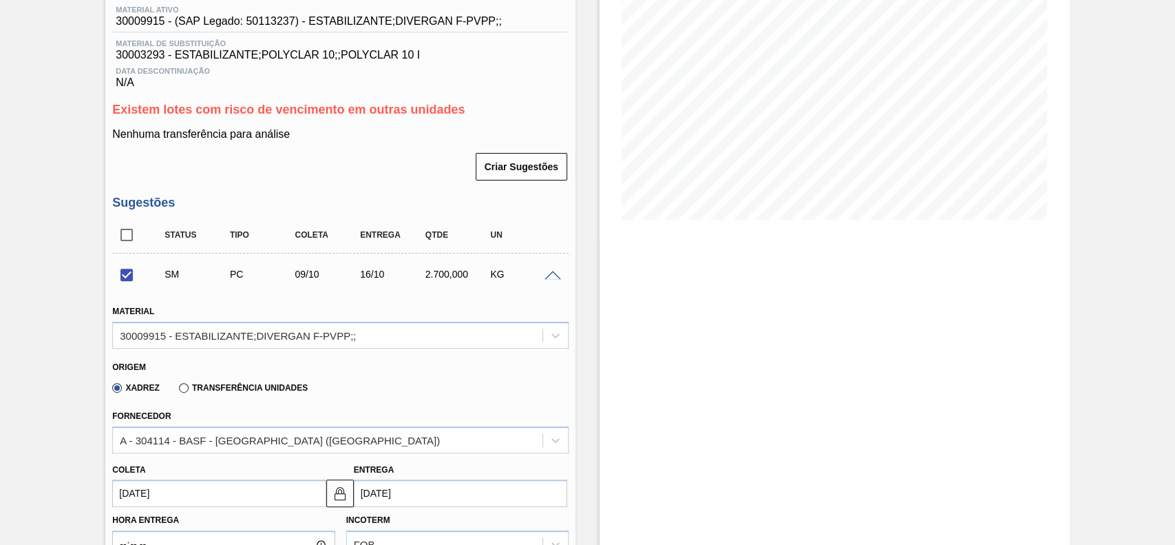
click at [545, 279] on span at bounding box center [553, 276] width 17 height 10
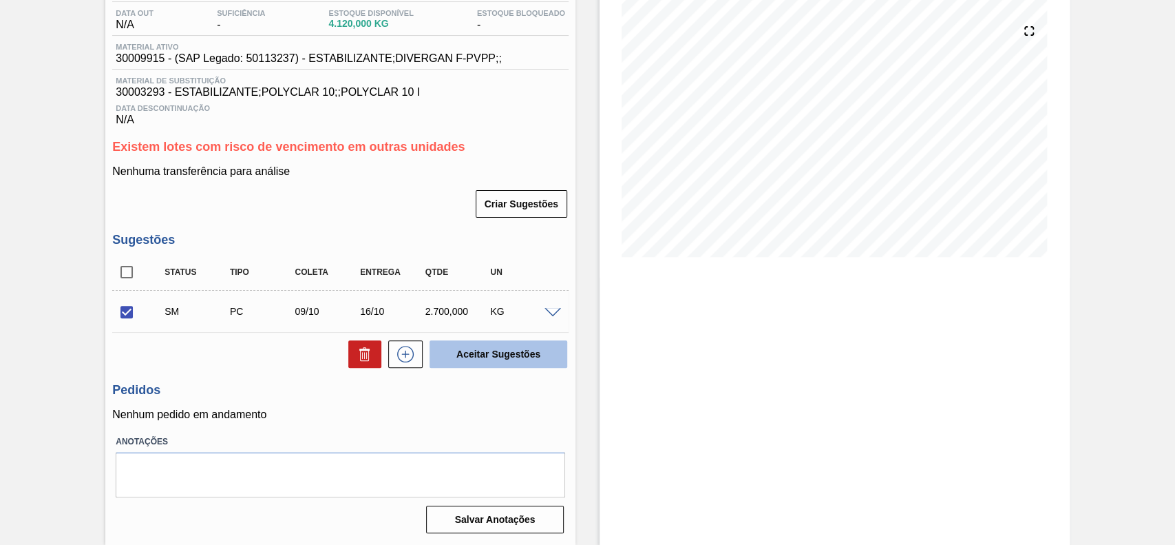
click at [531, 358] on button "Aceitar Sugestões" at bounding box center [499, 354] width 138 height 28
checkbox input "false"
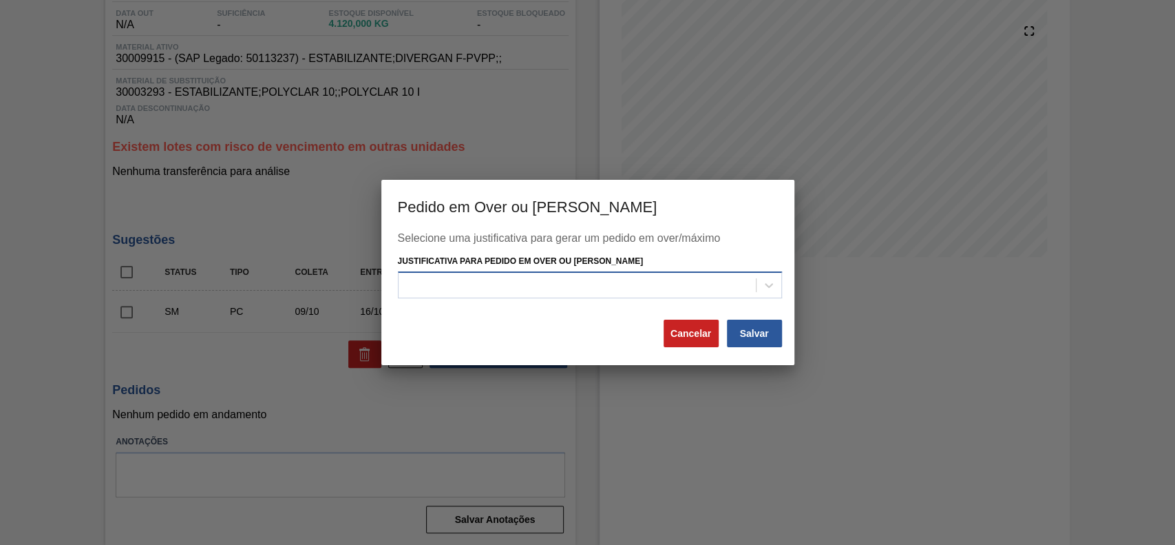
click at [551, 287] on div at bounding box center [577, 285] width 357 height 20
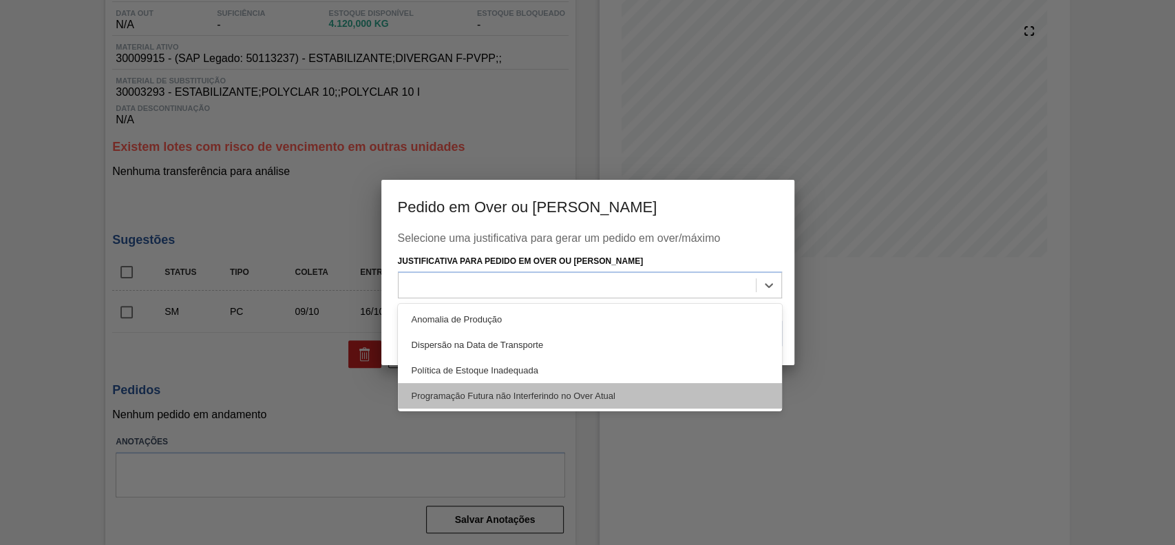
click at [551, 399] on div "Programação Futura não Interferindo no Over Atual" at bounding box center [590, 395] width 384 height 25
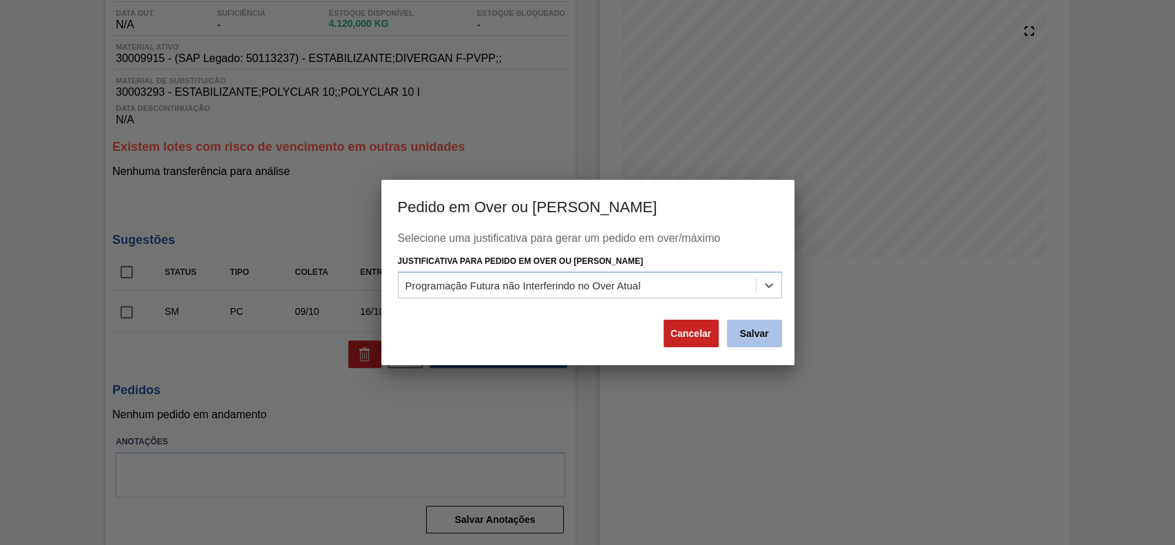
click at [738, 338] on button "Salvar" at bounding box center [754, 333] width 55 height 28
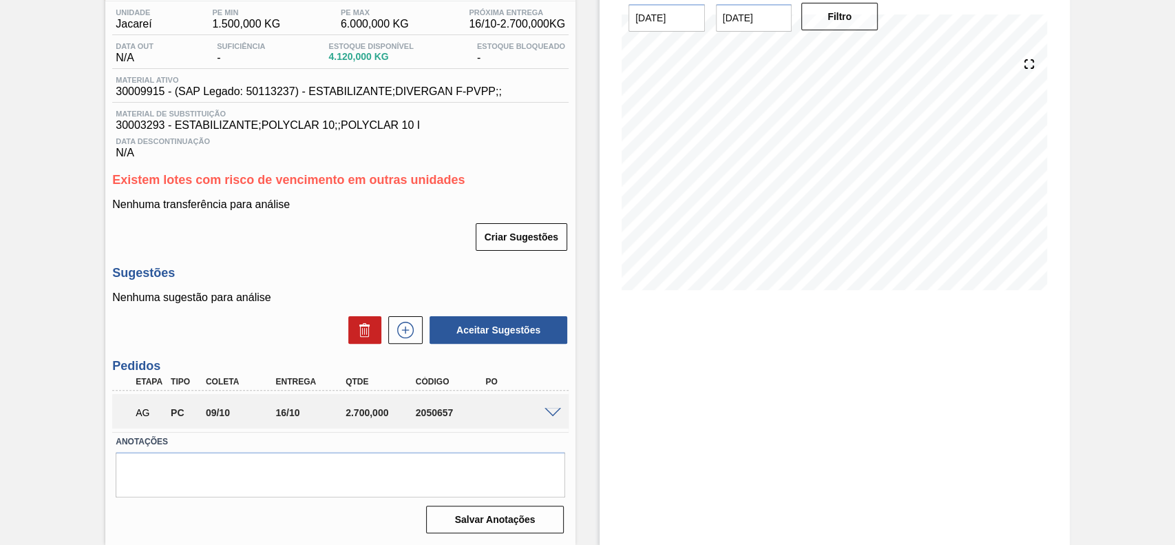
scroll to position [116, 0]
drag, startPoint x: 452, startPoint y: 410, endPoint x: 403, endPoint y: 410, distance: 48.9
click at [403, 410] on div "AG PC 09/10 16/10 2.700,000 2050657" at bounding box center [337, 411] width 420 height 28
copy div "2050657"
click at [457, 419] on div "AG PC 09/10 16/10 2.700,000 2050657" at bounding box center [337, 411] width 420 height 28
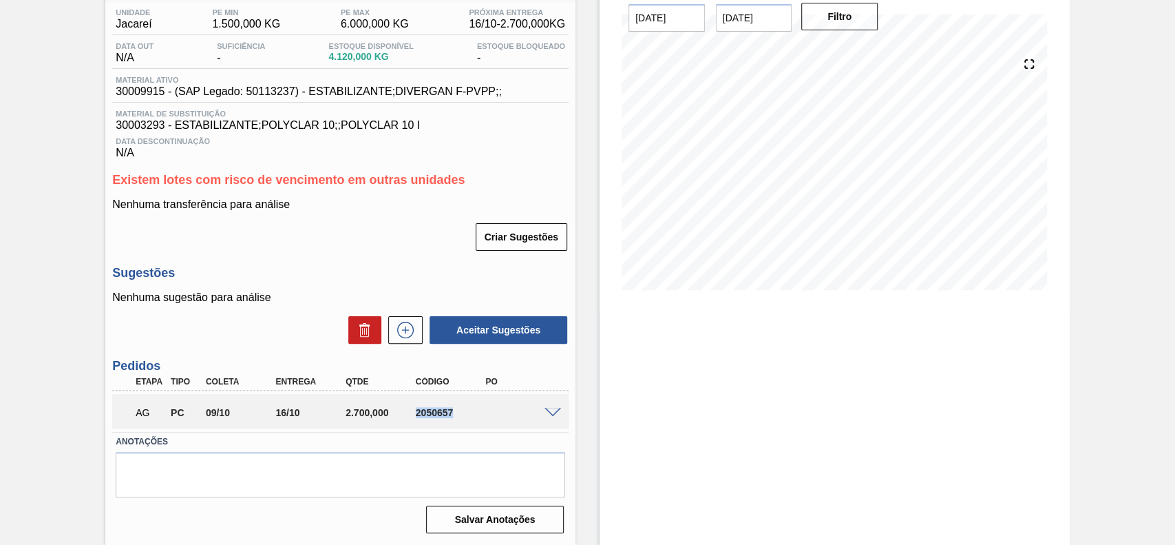
drag, startPoint x: 460, startPoint y: 414, endPoint x: 414, endPoint y: 422, distance: 46.1
click at [414, 422] on div "AG PC 09/10 16/10 2.700,000 2050657" at bounding box center [337, 411] width 420 height 28
copy div "2050657"
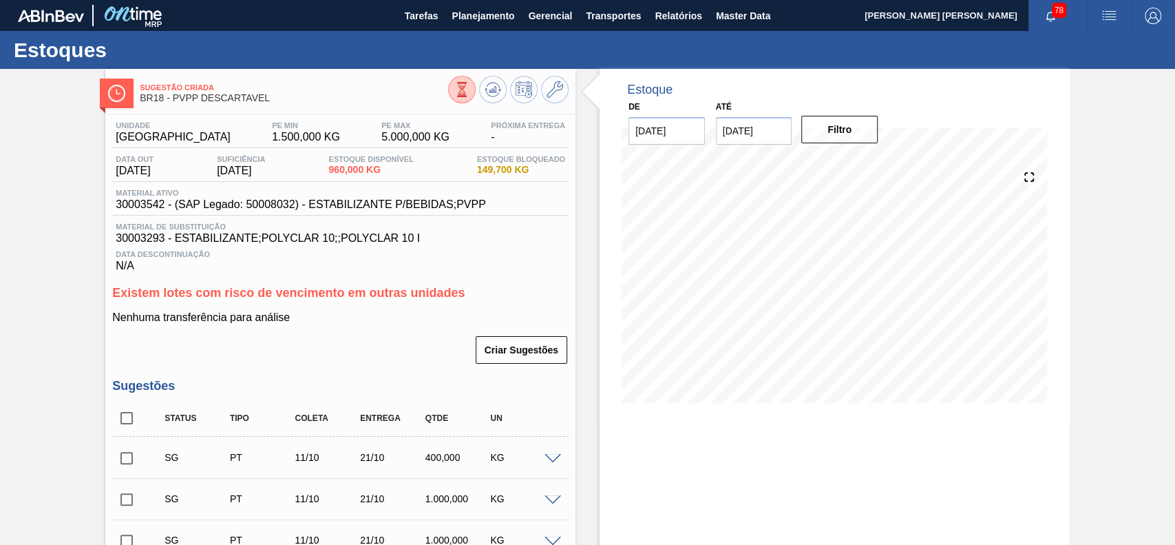
click at [130, 423] on input "checkbox" at bounding box center [126, 417] width 29 height 29
checkbox input "true"
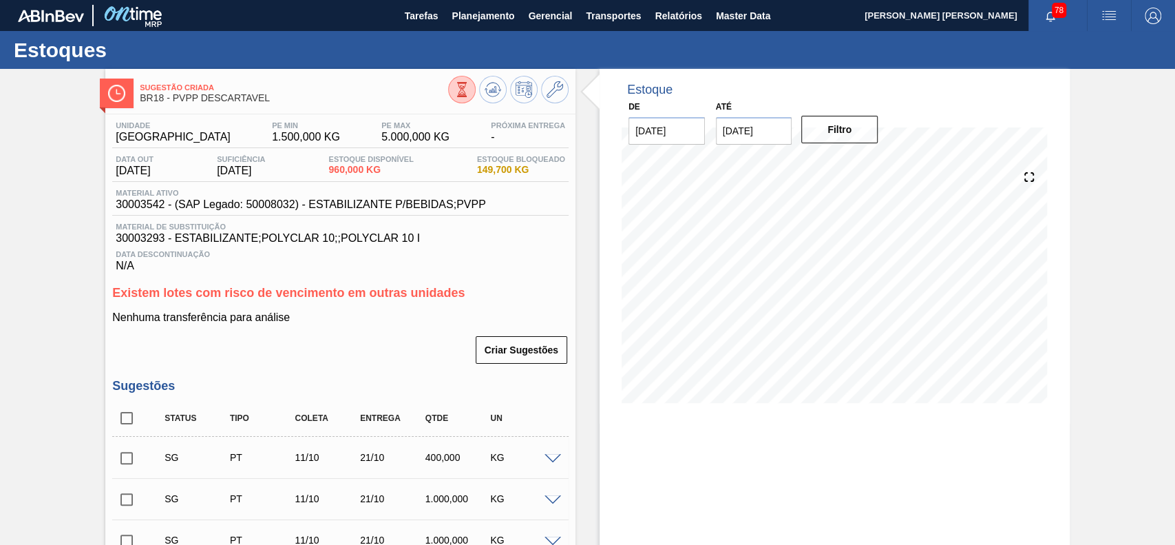
checkbox input "true"
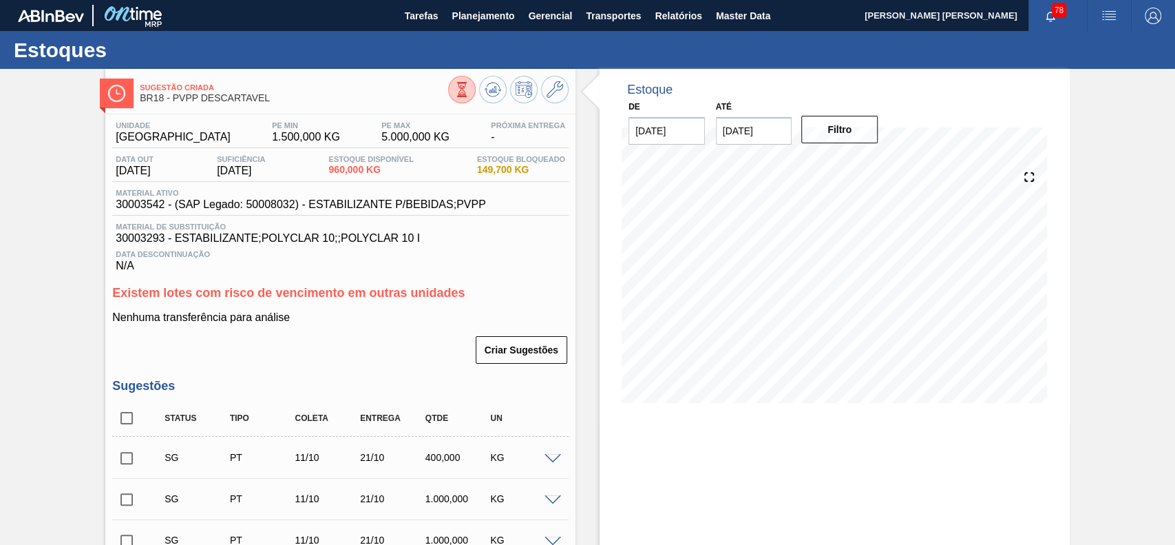
checkbox input "true"
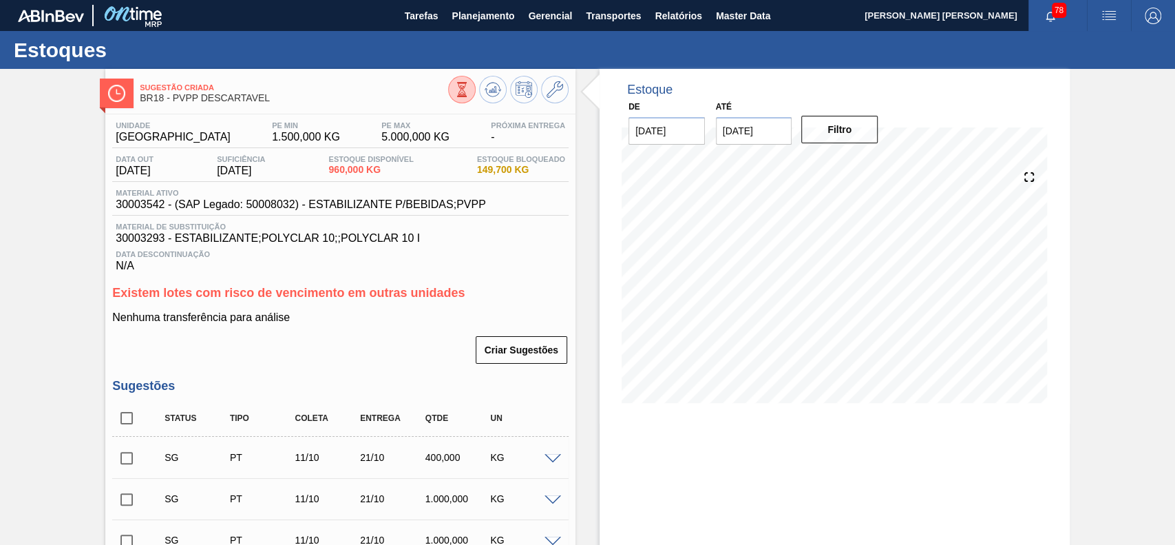
checkbox input "true"
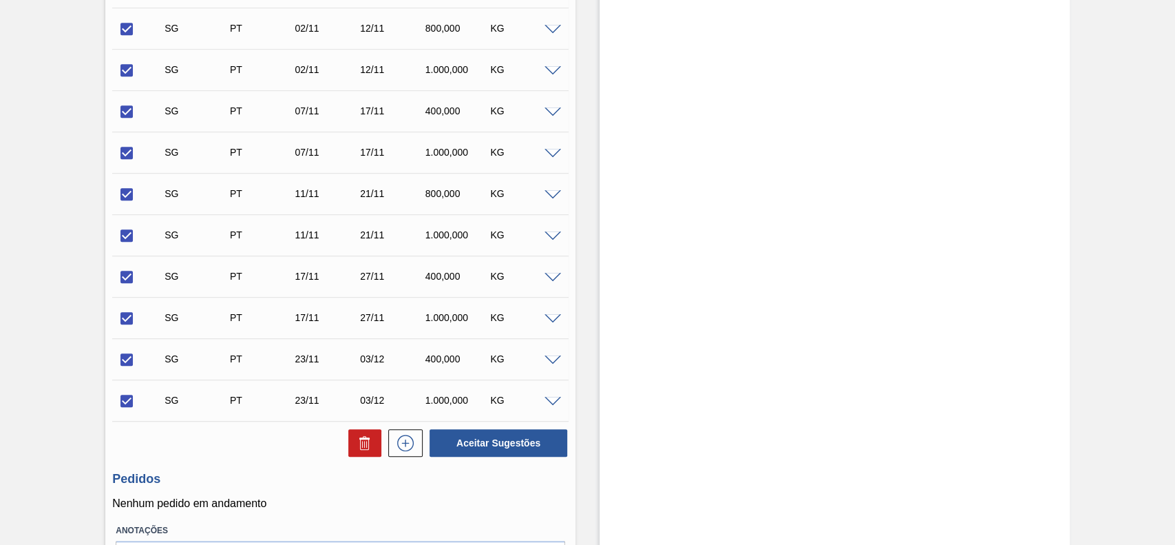
scroll to position [768, 0]
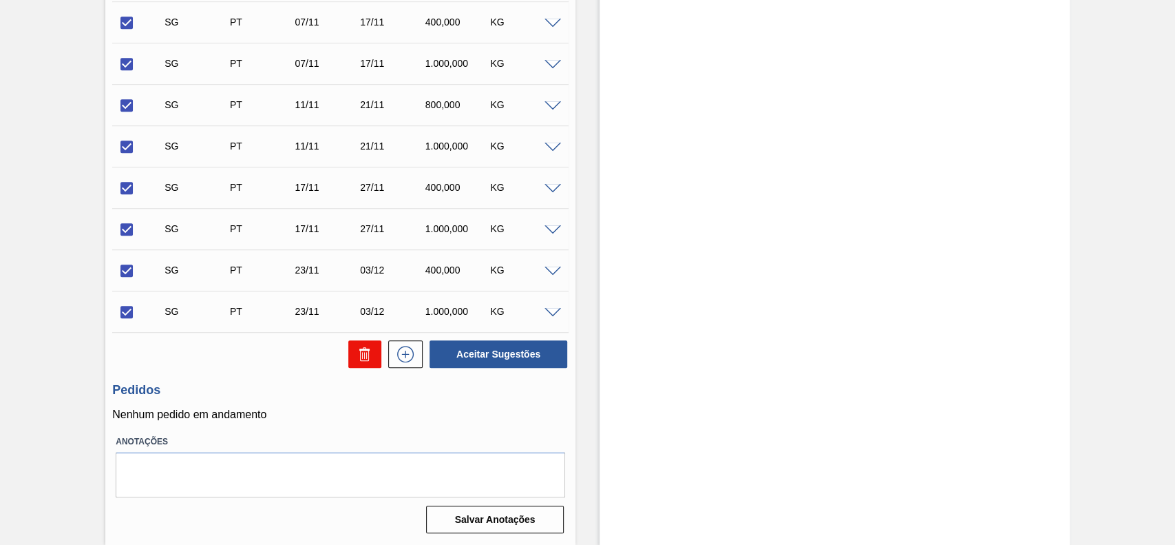
click at [363, 361] on icon at bounding box center [364, 355] width 9 height 10
checkbox input "false"
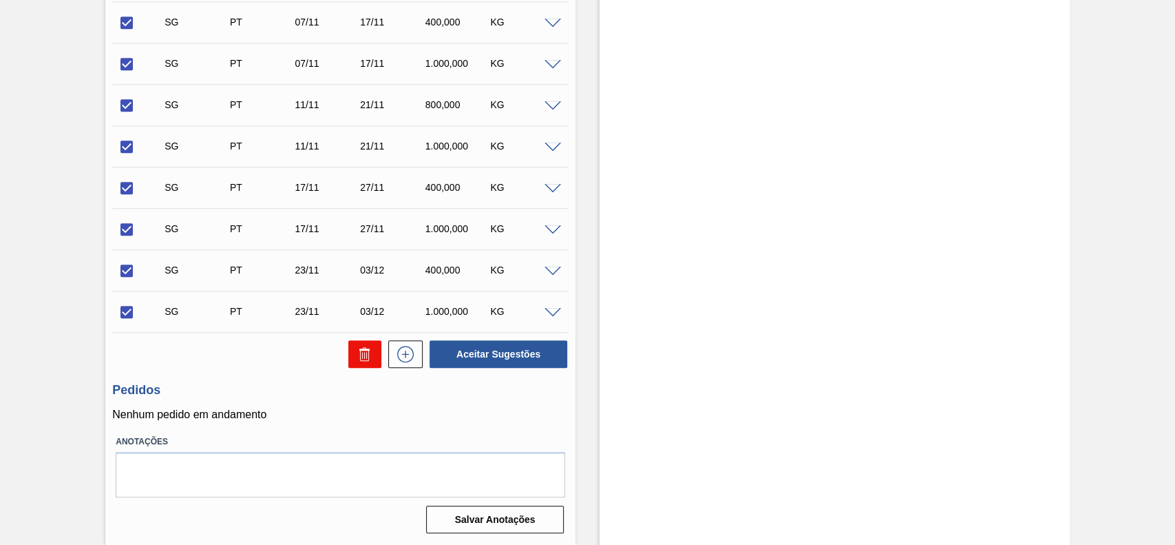
checkbox input "false"
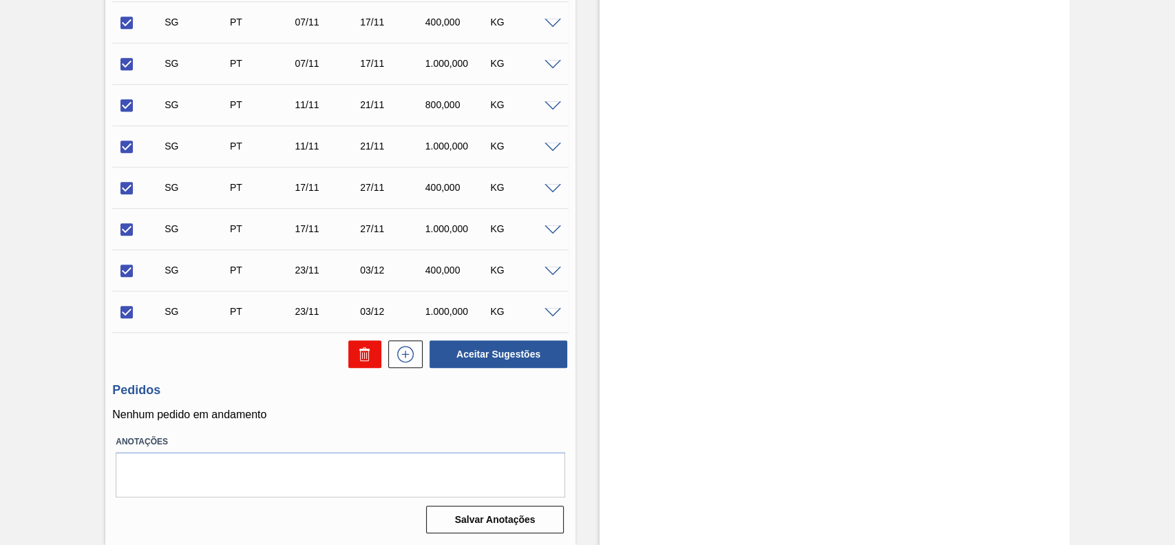
checkbox input "false"
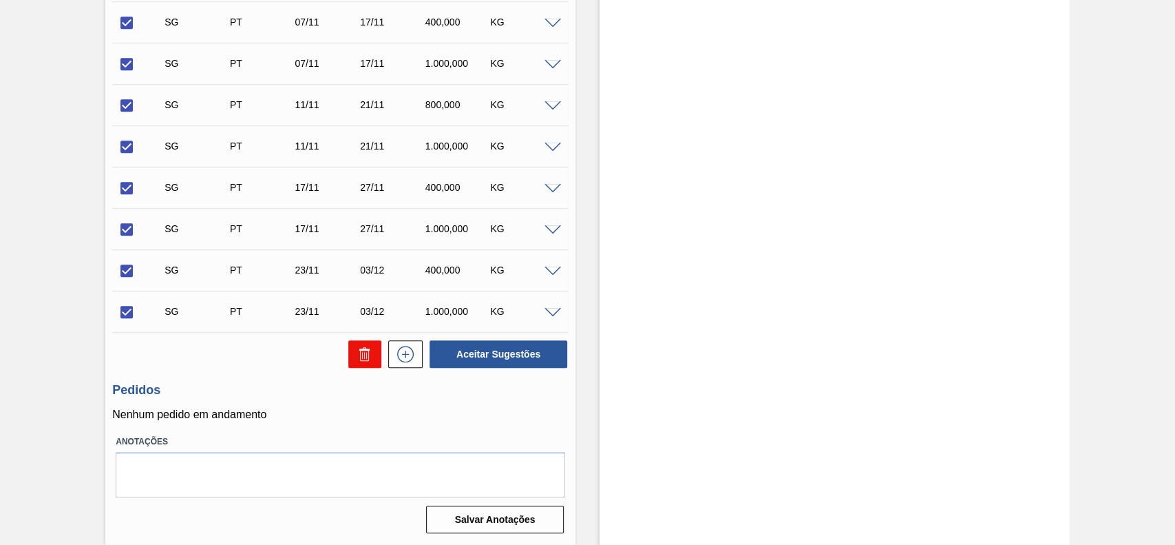
checkbox input "false"
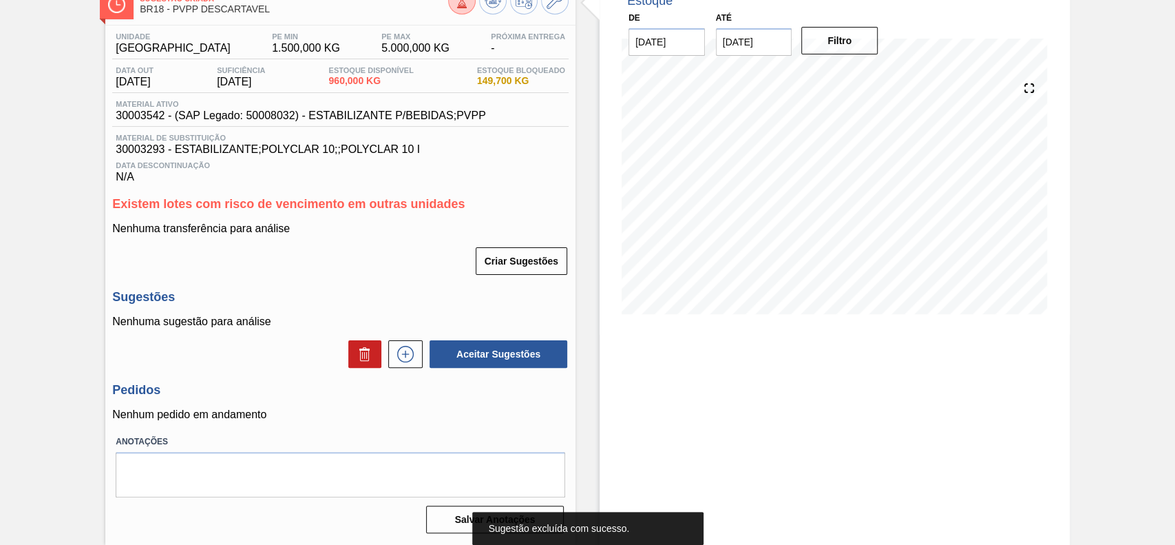
scroll to position [92, 0]
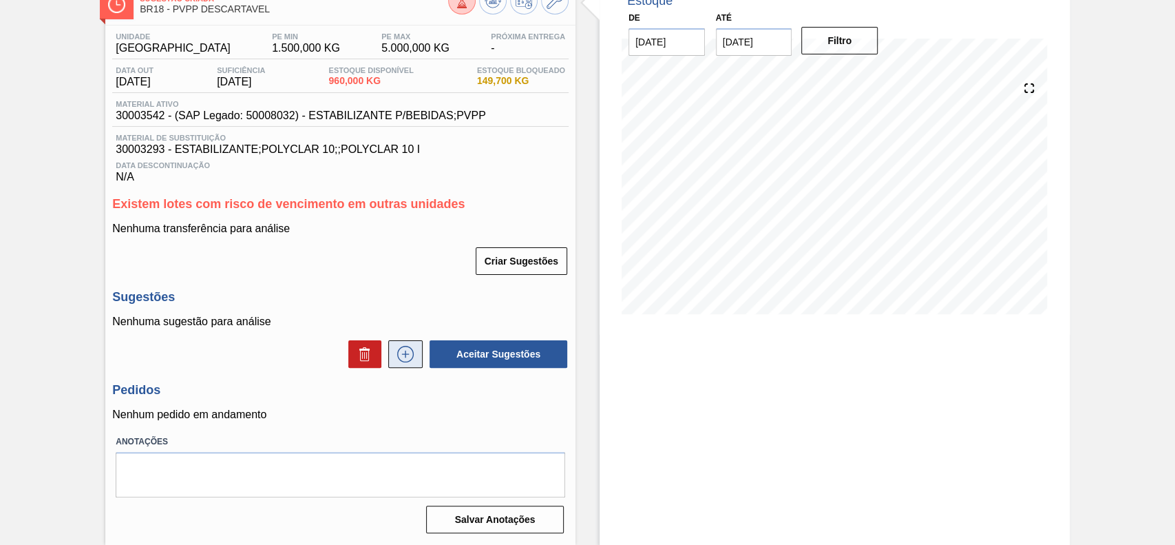
click at [408, 357] on icon at bounding box center [405, 354] width 22 height 17
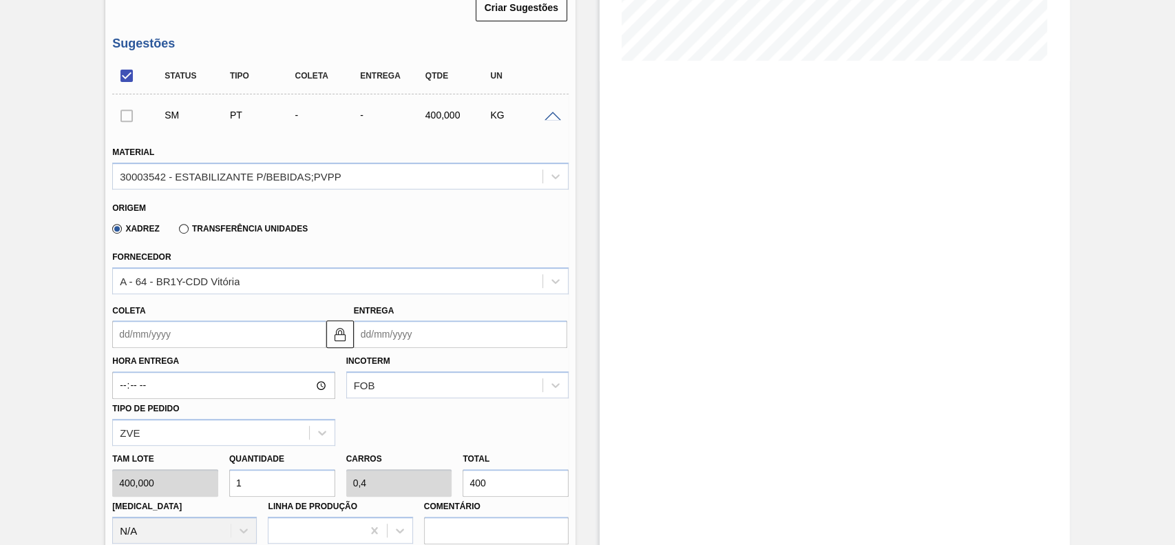
scroll to position [368, 0]
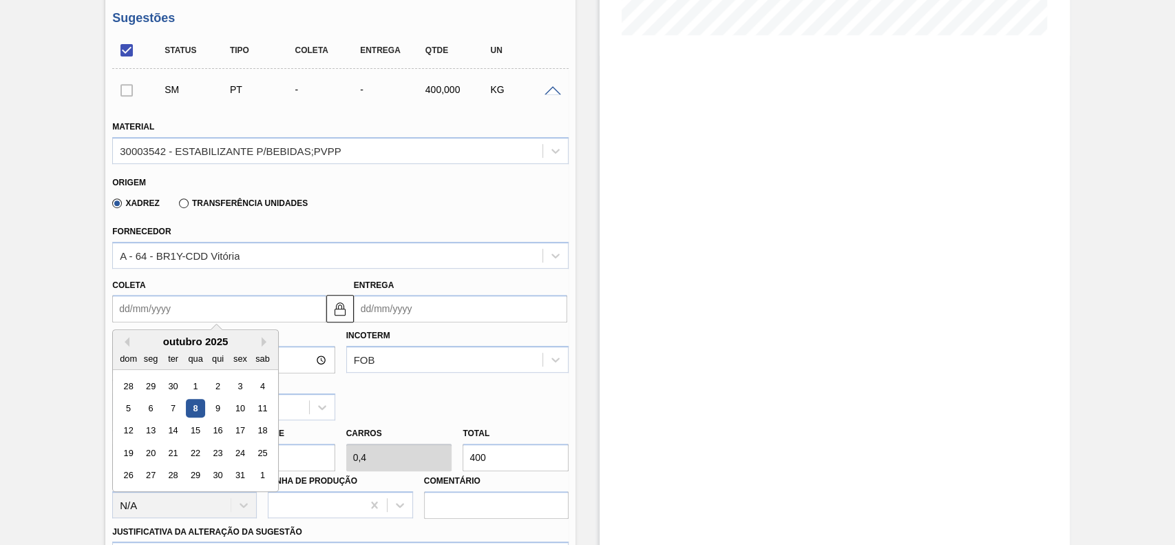
click at [218, 318] on input "Coleta" at bounding box center [218, 309] width 213 height 28
click at [348, 214] on div "Xadrez Transferência Unidades" at bounding box center [334, 200] width 445 height 27
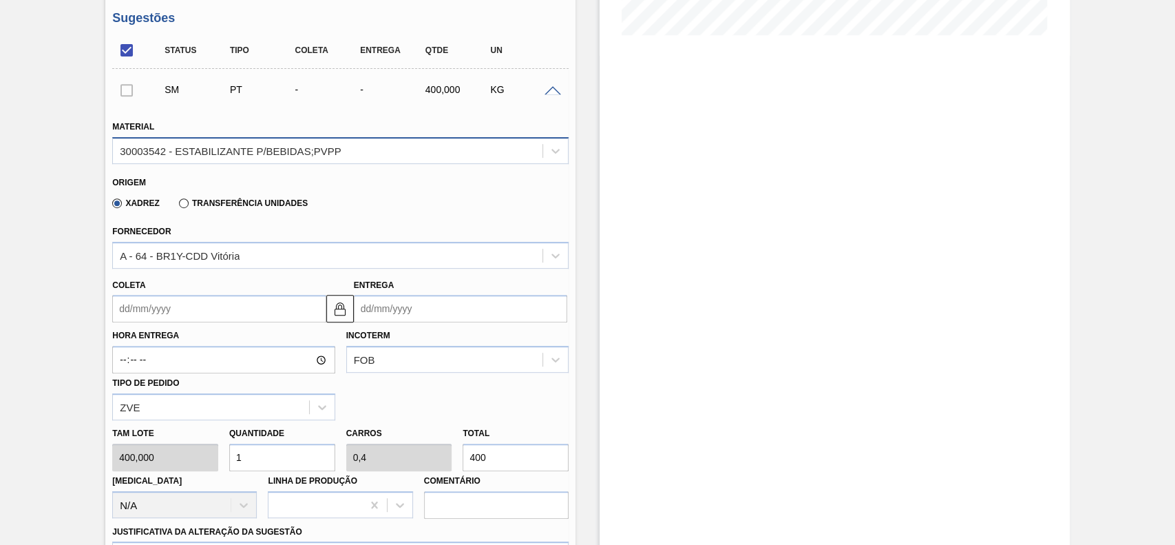
click at [324, 156] on div "30003542 - ESTABILIZANTE P/BEBIDAS;PVPP" at bounding box center [231, 151] width 222 height 12
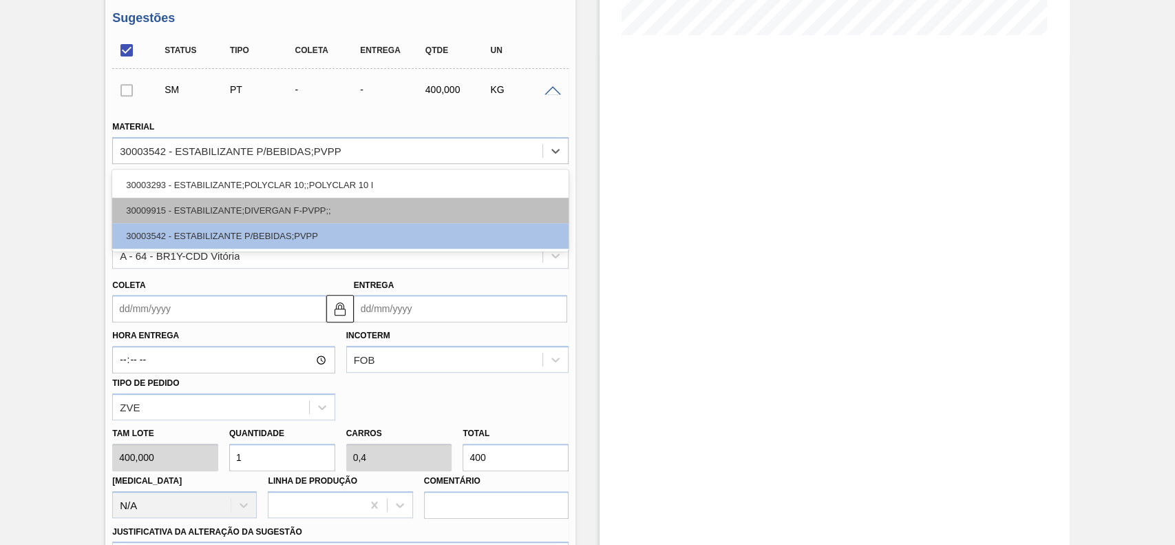
click at [246, 214] on div "30009915 - ESTABILIZANTE;DIVERGAN F-PVPP;;" at bounding box center [340, 210] width 456 height 25
type input "180,000"
type input "2,222"
type input "0,2"
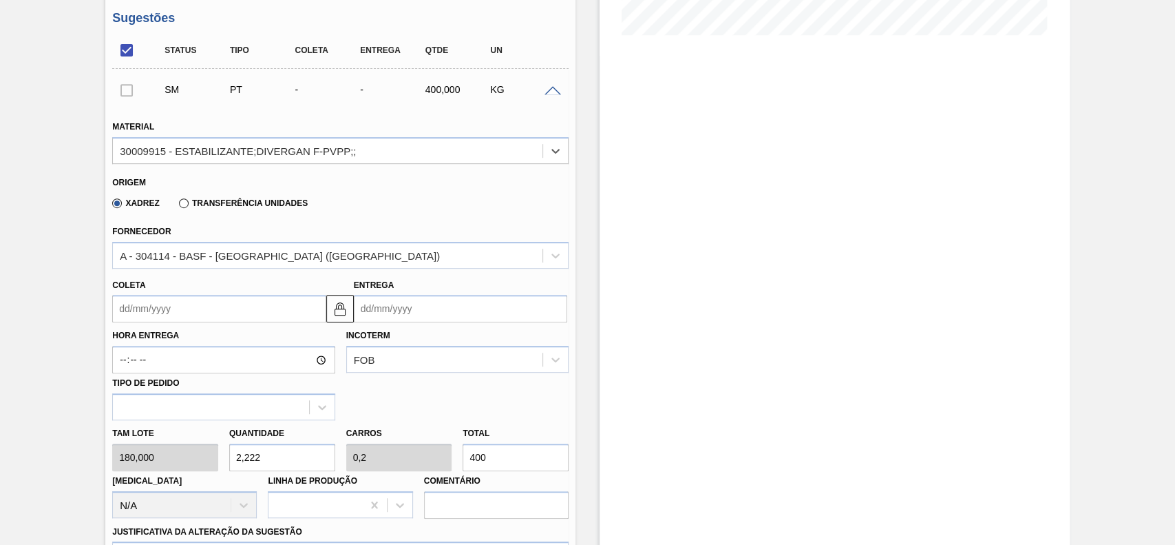
click at [227, 311] on input "Coleta" at bounding box center [218, 309] width 213 height 28
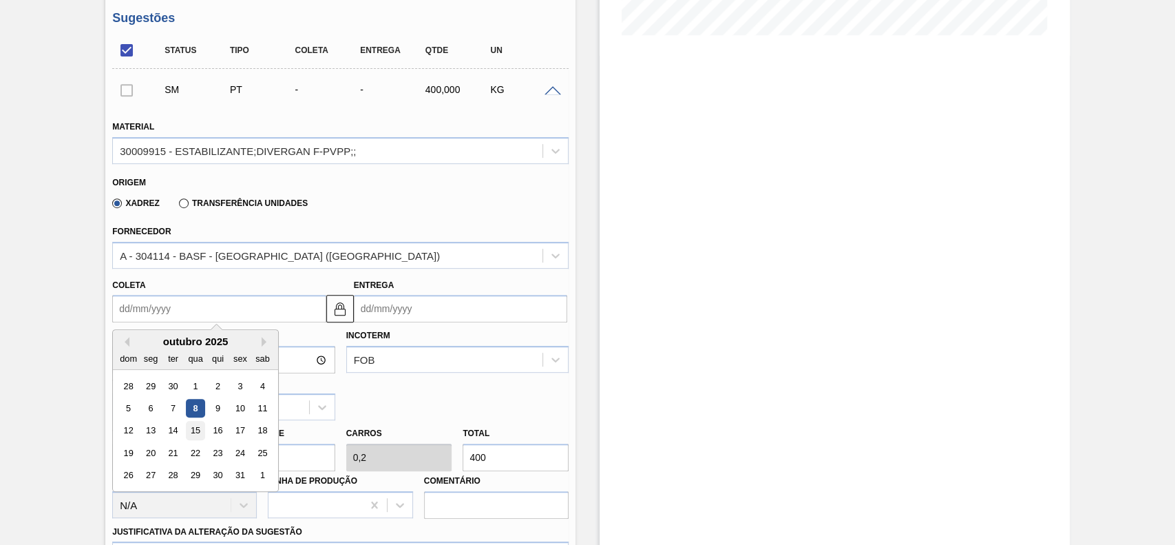
click at [194, 434] on div "15" at bounding box center [196, 430] width 19 height 19
type input "[DATE]"
type input "25/10/2025"
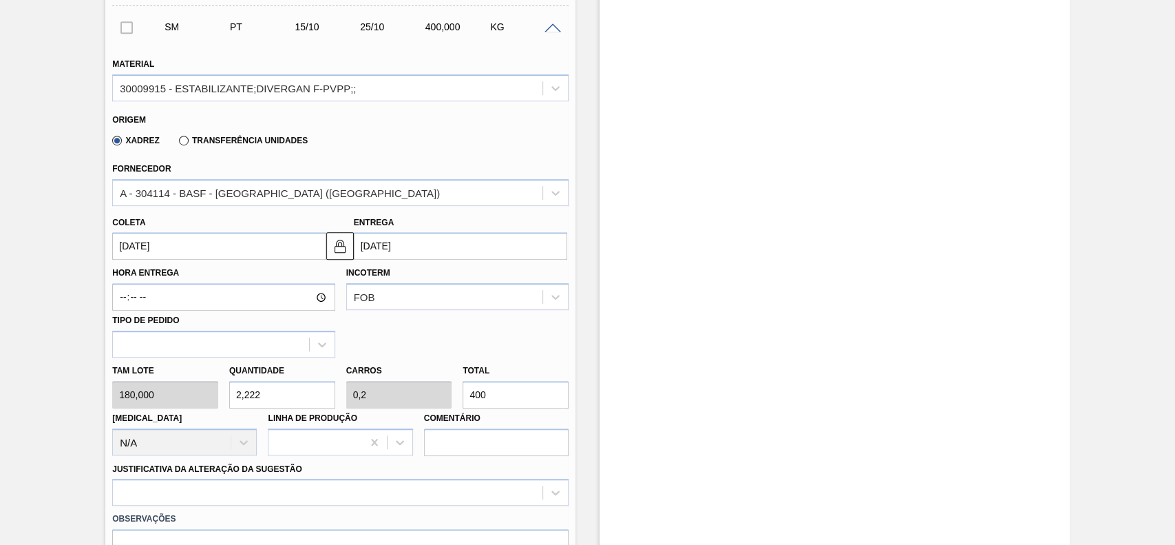
scroll to position [459, 0]
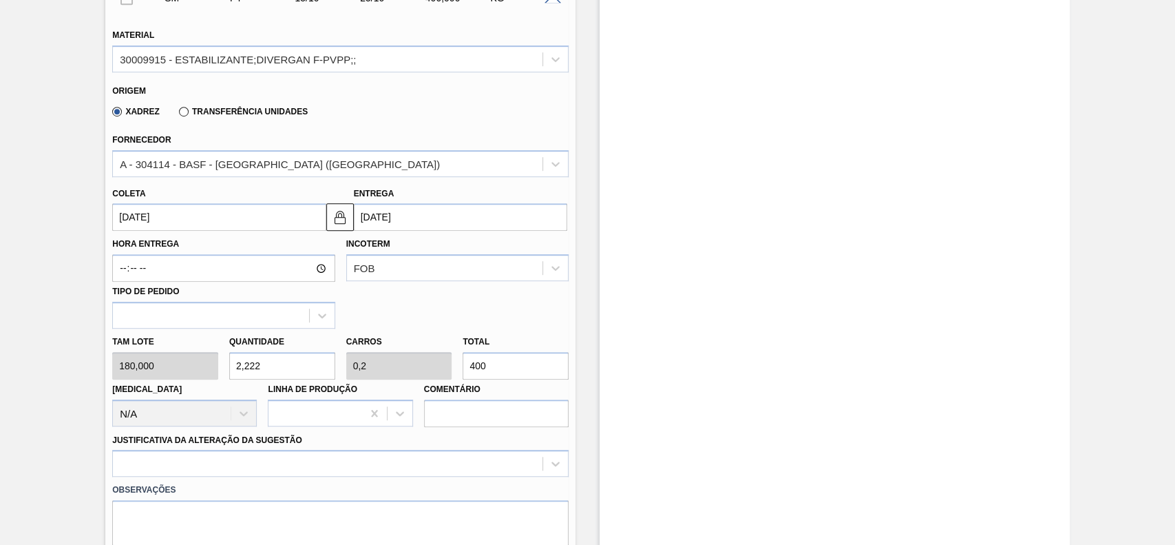
click at [287, 366] on input "2,222" at bounding box center [282, 366] width 106 height 28
click at [286, 366] on input "2,222" at bounding box center [282, 366] width 106 height 28
type input "1"
type input "0,09"
type input "180"
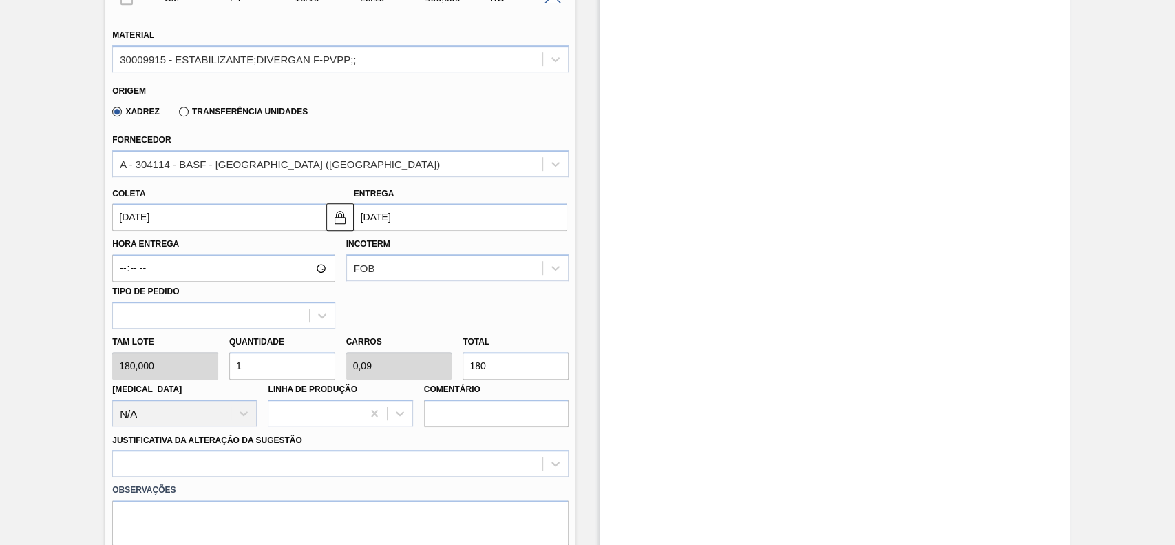
type input "10"
type input "0,9"
type input "1.800"
type input "10"
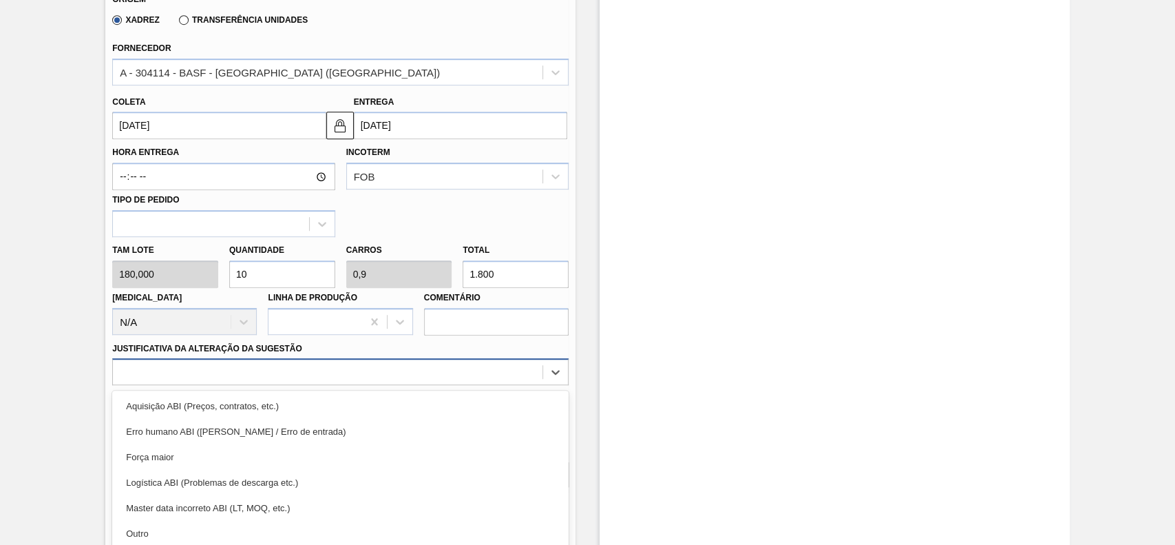
click at [206, 374] on div "option Erro humano ABI (Cálculo / Erro de entrada) focused, 2 of 18. 18 results…" at bounding box center [340, 371] width 456 height 27
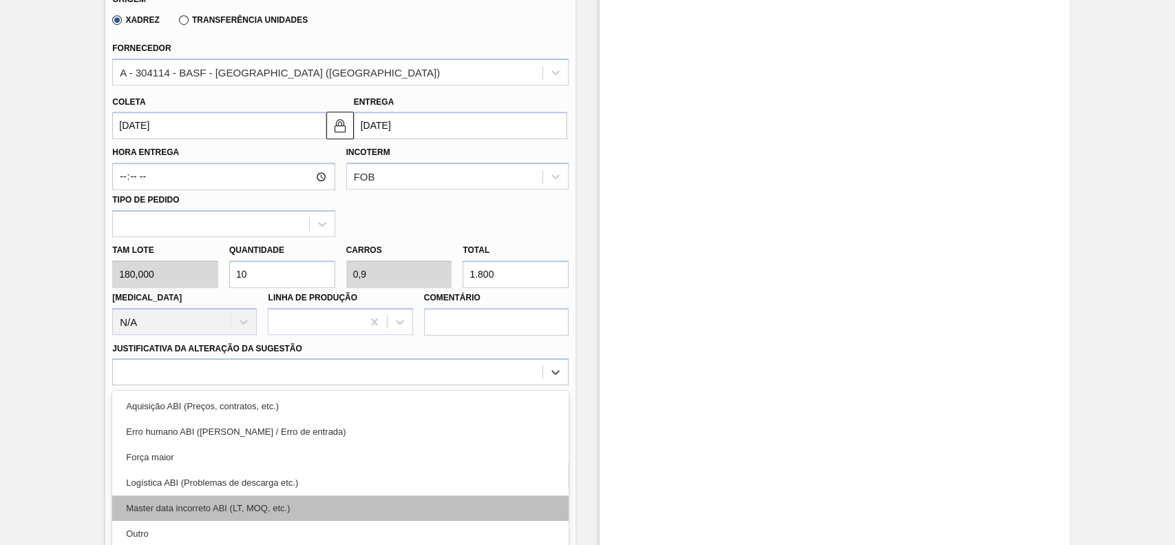
scroll to position [611, 0]
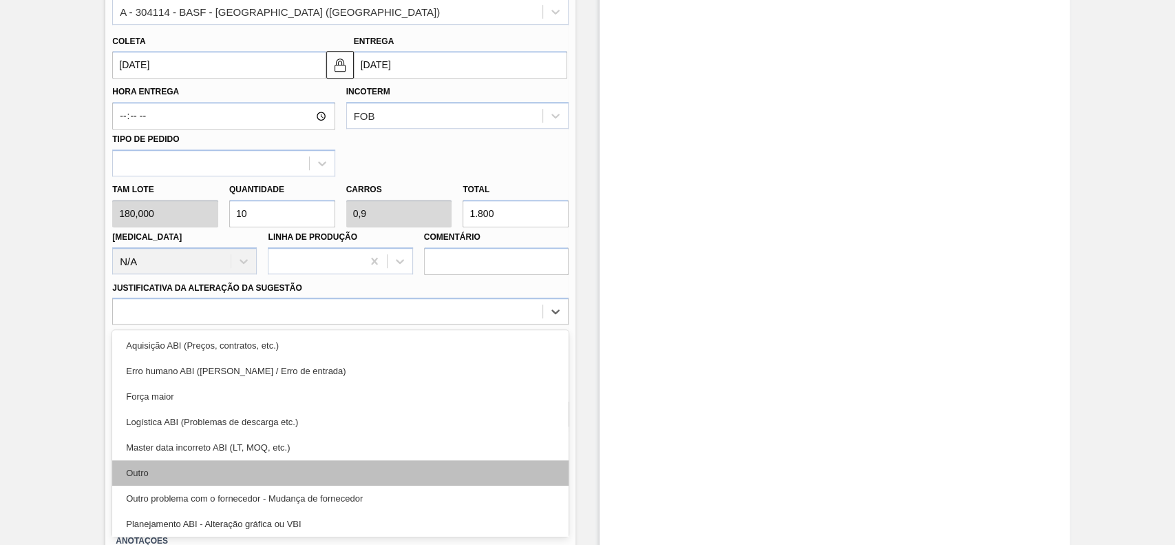
click at [182, 475] on div "Outro" at bounding box center [340, 472] width 456 height 25
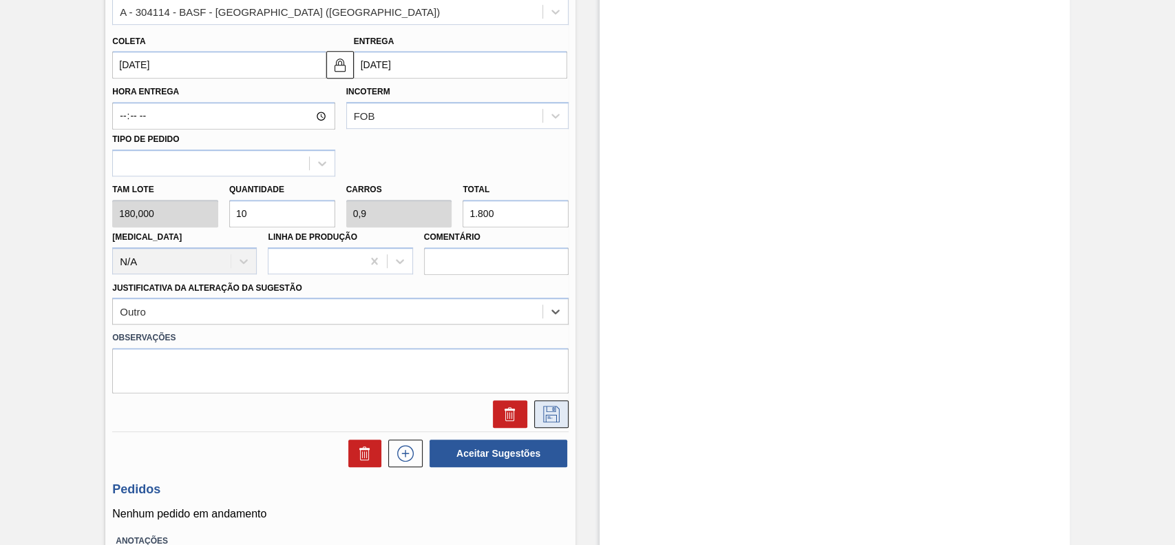
click at [557, 422] on icon at bounding box center [551, 413] width 22 height 17
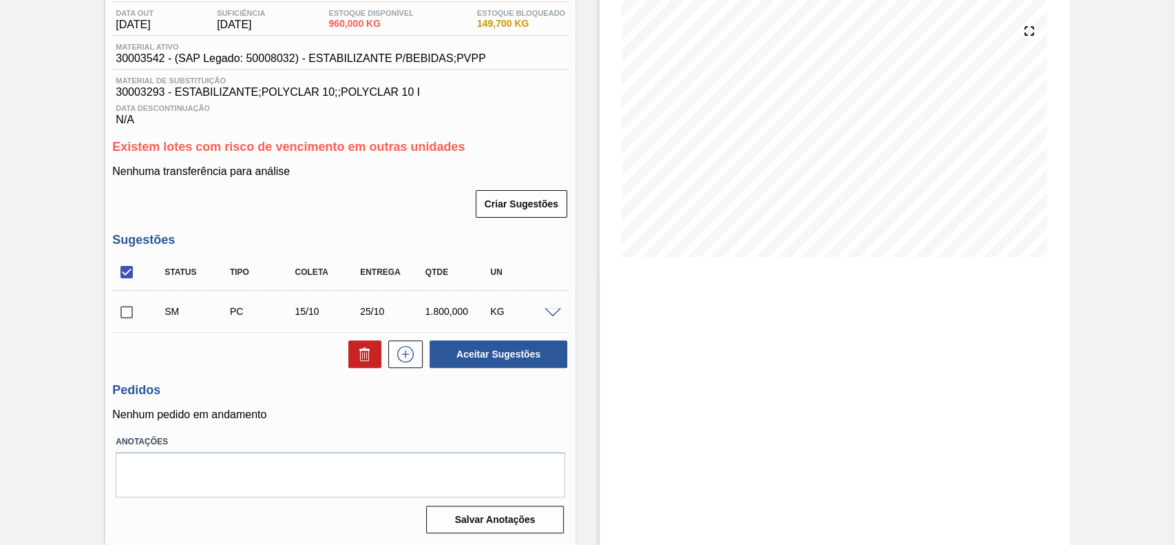
scroll to position [149, 0]
click at [553, 306] on div "KG" at bounding box center [523, 311] width 72 height 11
click at [553, 308] on span at bounding box center [553, 313] width 17 height 10
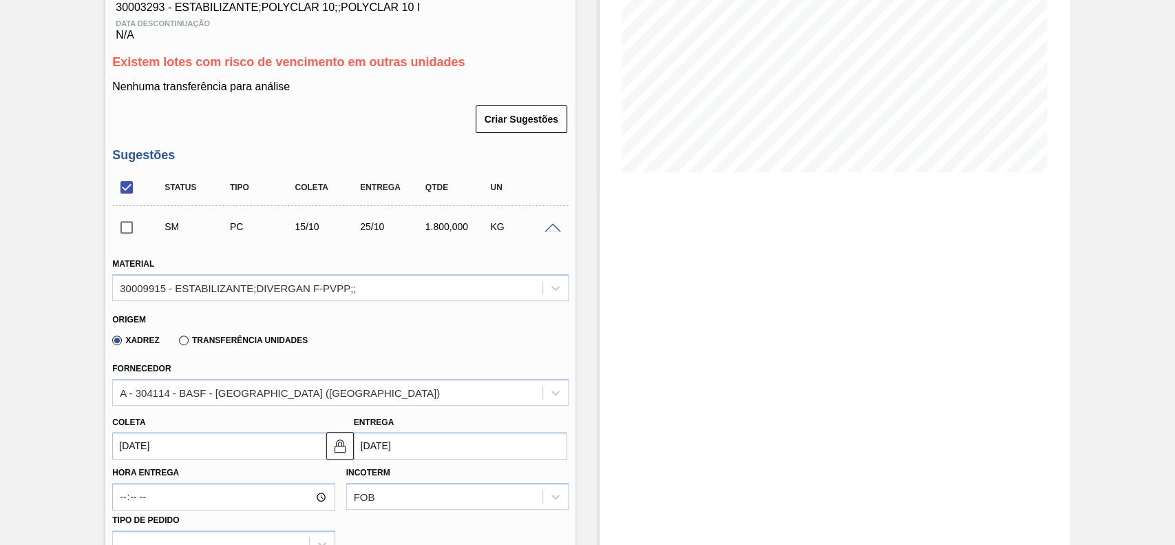
scroll to position [332, 0]
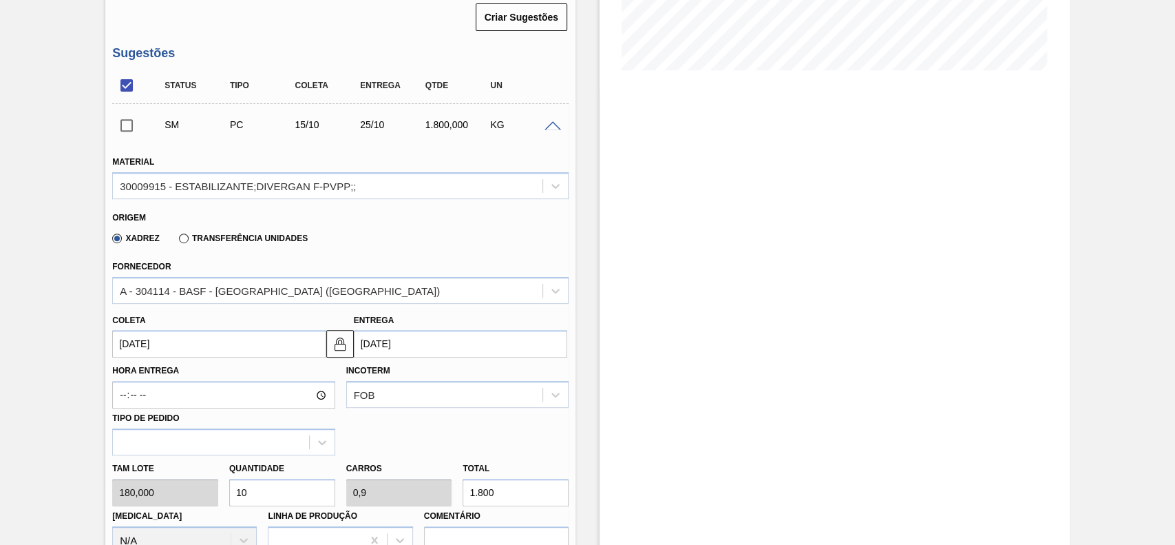
click at [212, 352] on input "[DATE]" at bounding box center [218, 344] width 213 height 28
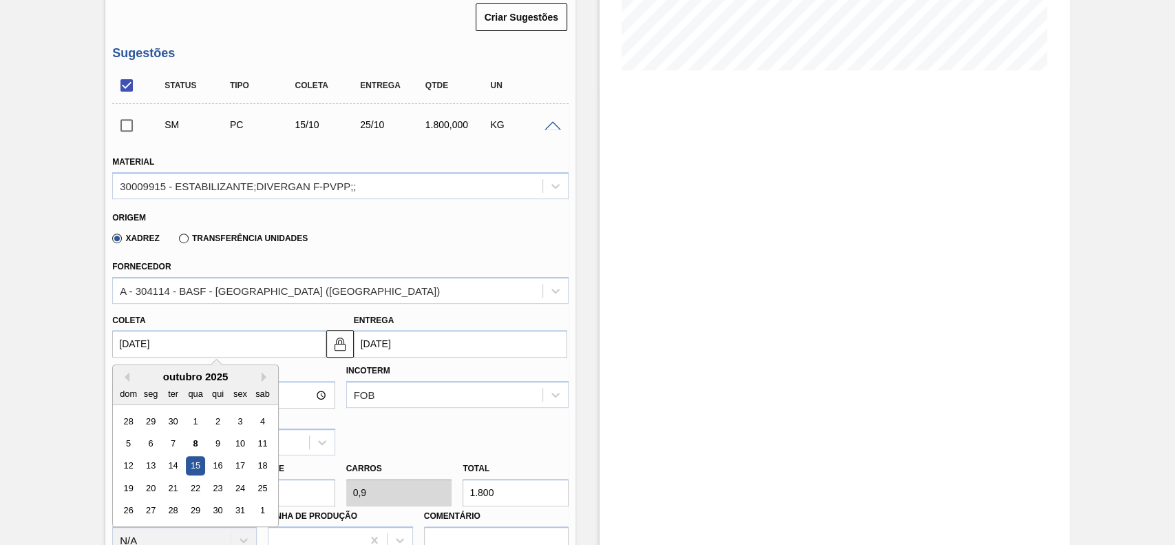
click at [212, 352] on input "[DATE]" at bounding box center [218, 344] width 213 height 28
click at [225, 444] on div "9" at bounding box center [218, 443] width 19 height 19
type input "09/10/2025"
type input "19/10/2025"
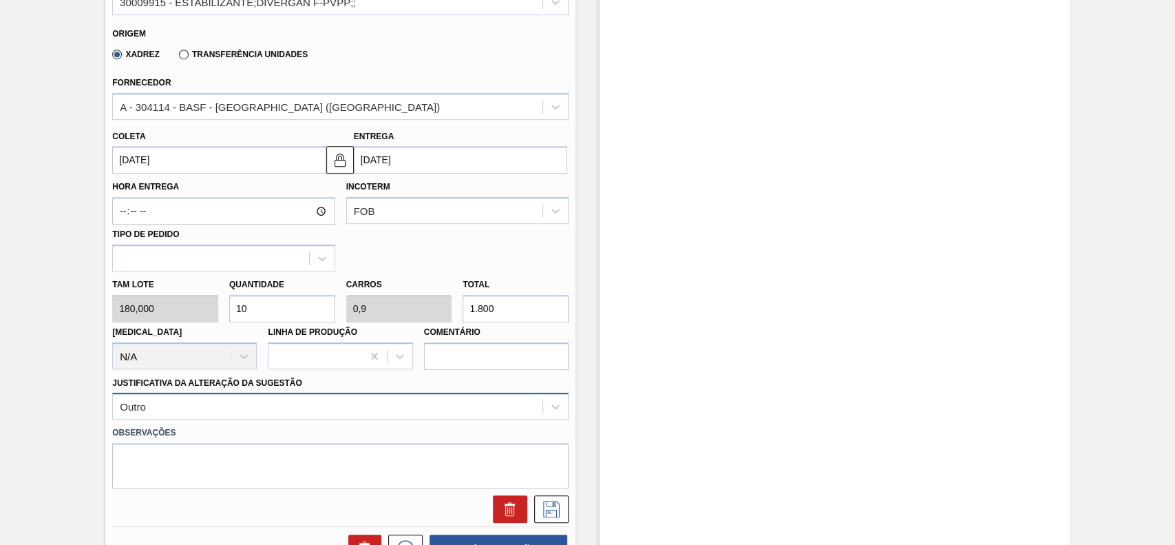
click at [289, 410] on div "Outro" at bounding box center [340, 405] width 456 height 27
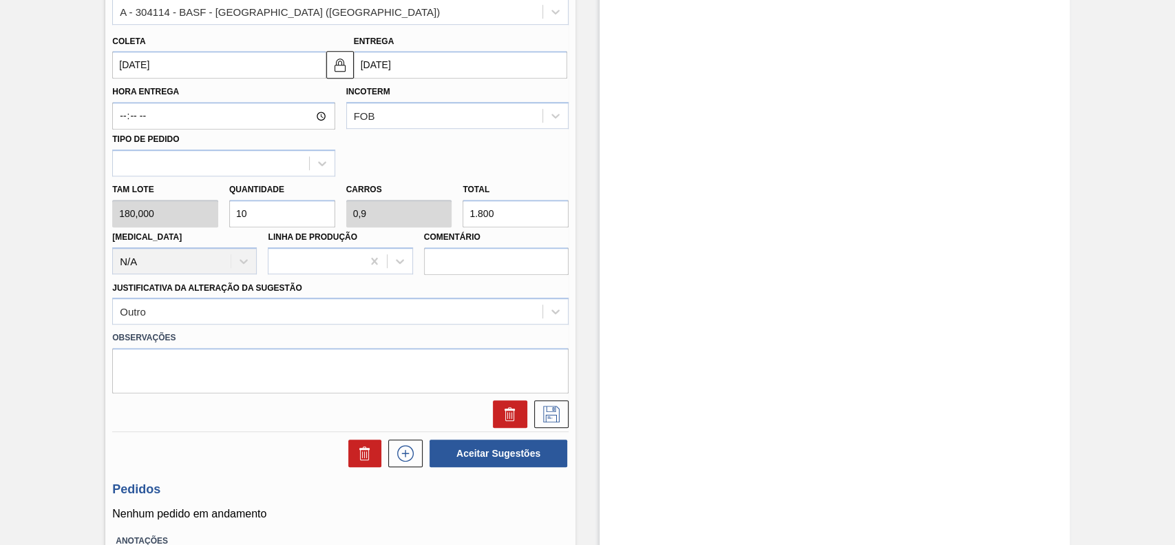
click at [648, 356] on div "Estoque De 08/10/2025 Até 22/10/2025 Filtro" at bounding box center [835, 51] width 470 height 1186
click at [554, 425] on button at bounding box center [551, 414] width 34 height 28
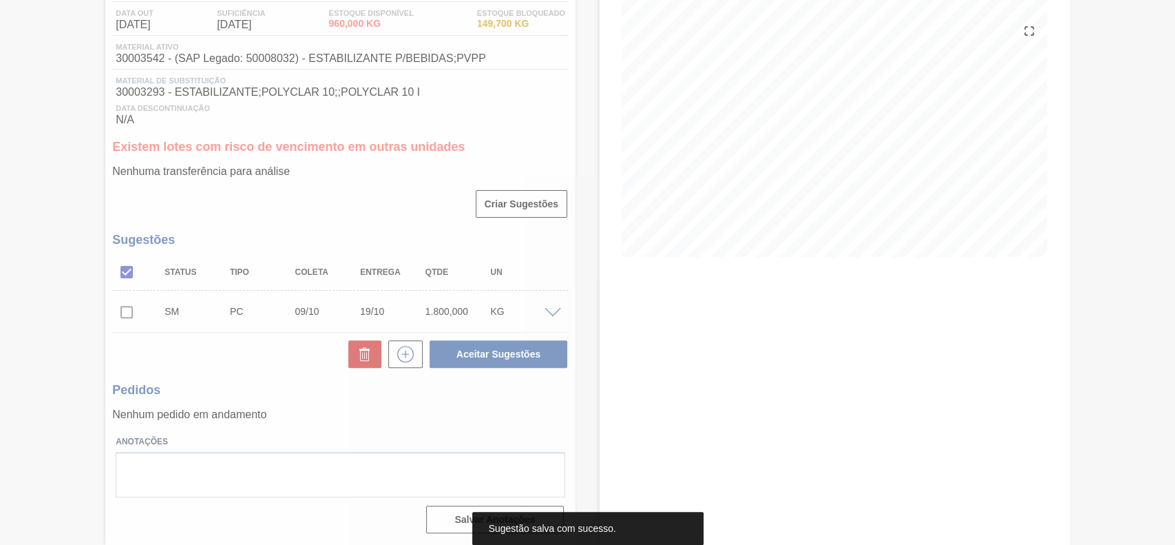
scroll to position [149, 0]
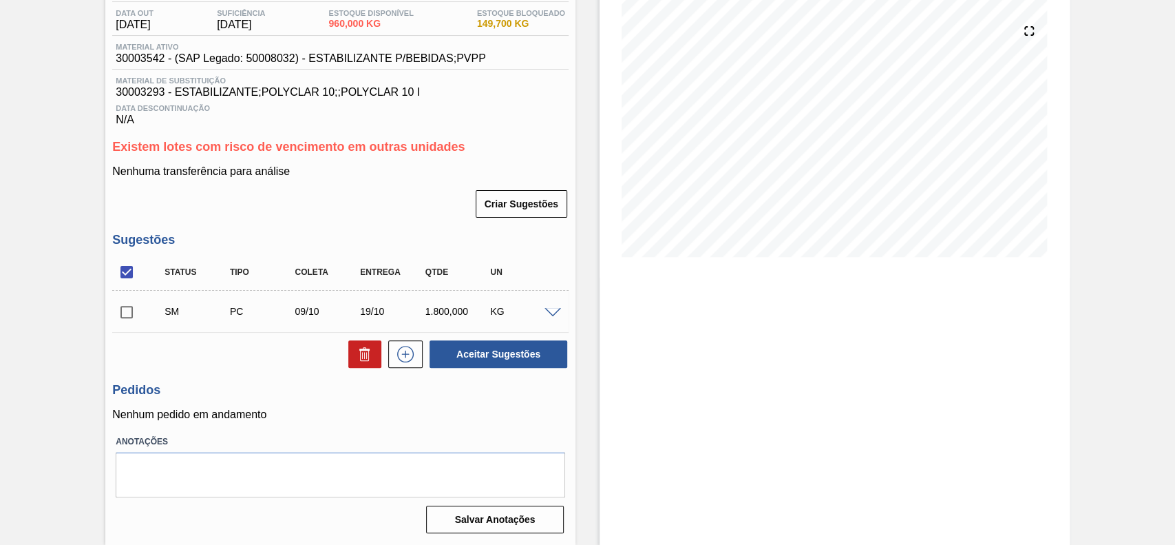
click at [136, 310] on input "checkbox" at bounding box center [126, 311] width 29 height 29
checkbox input "true"
click at [491, 350] on button "Aceitar Sugestões" at bounding box center [499, 354] width 138 height 28
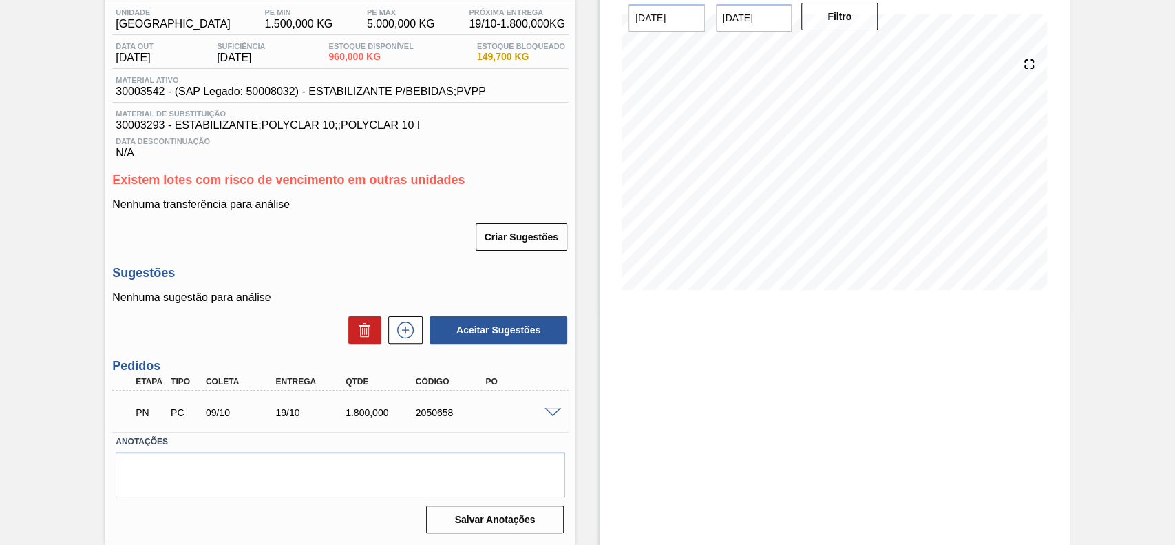
scroll to position [116, 0]
click at [551, 415] on span at bounding box center [553, 413] width 17 height 10
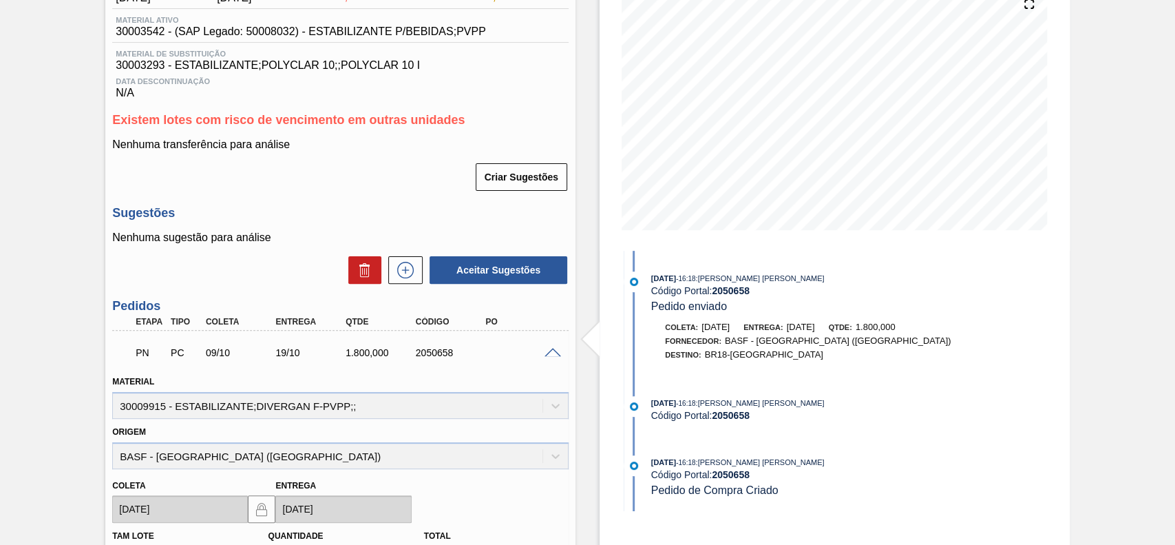
click at [556, 355] on span at bounding box center [553, 353] width 17 height 10
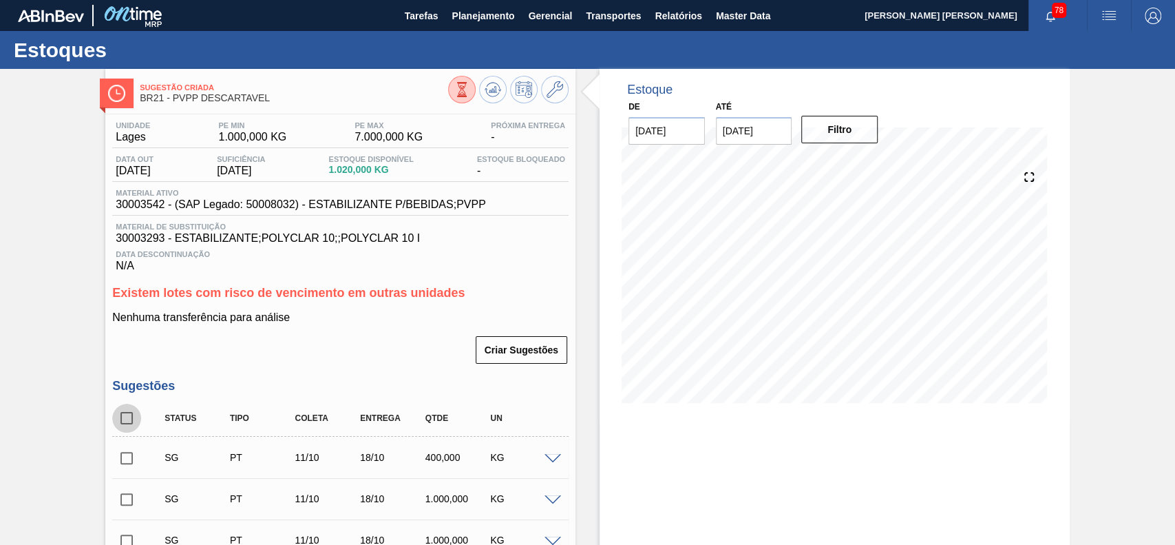
click at [127, 417] on input "checkbox" at bounding box center [126, 417] width 29 height 29
checkbox input "true"
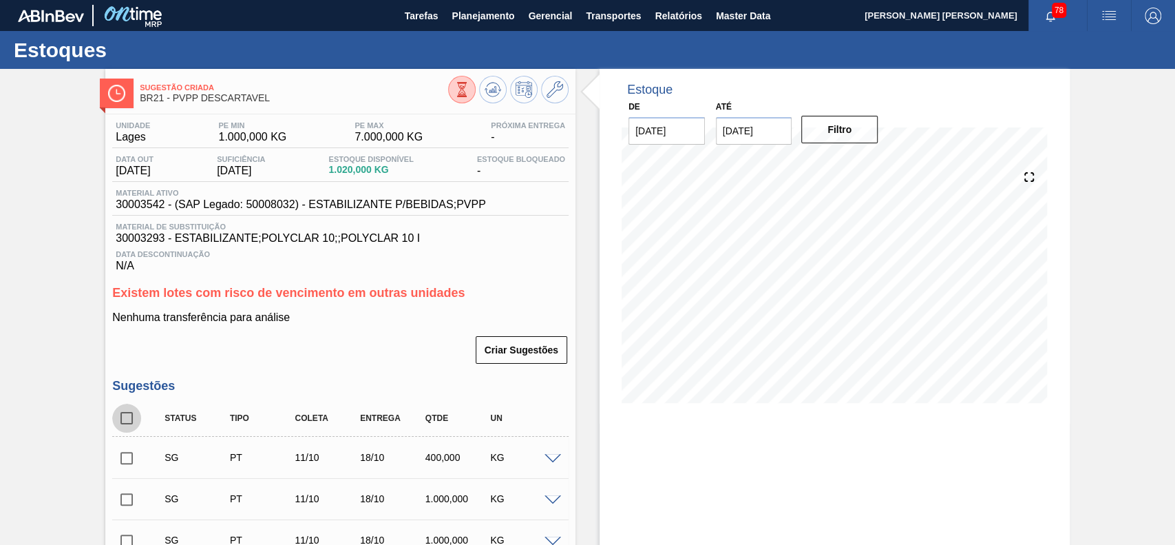
checkbox input "true"
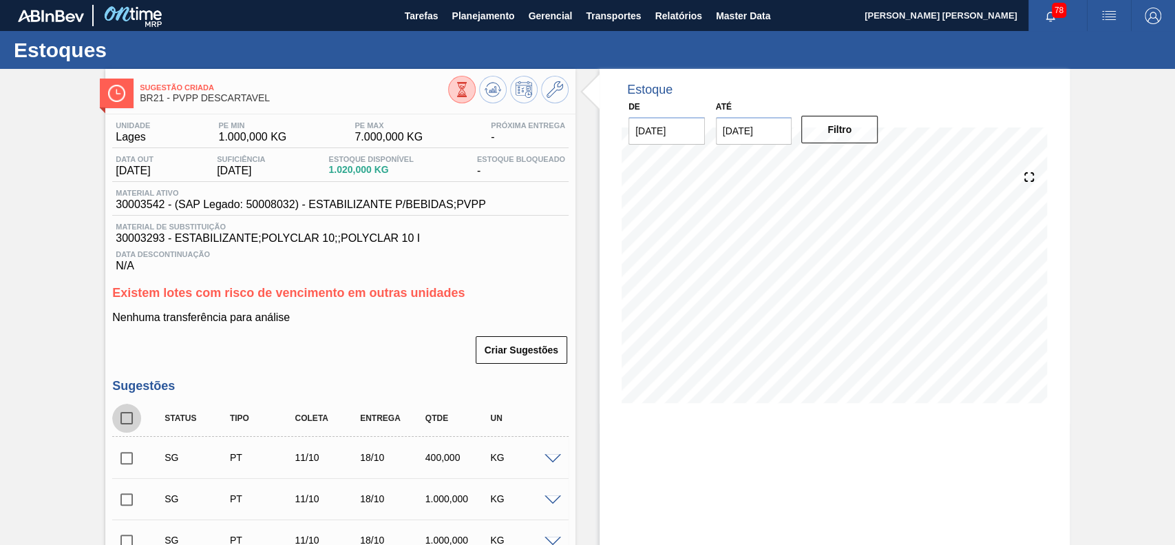
checkbox input "true"
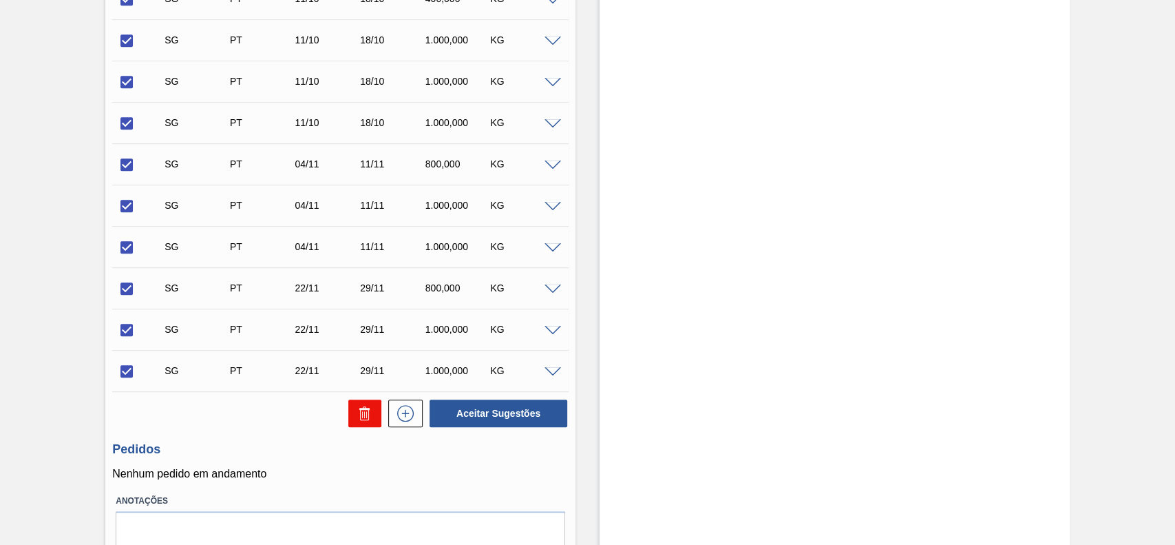
click at [367, 419] on icon at bounding box center [365, 413] width 17 height 17
checkbox input "false"
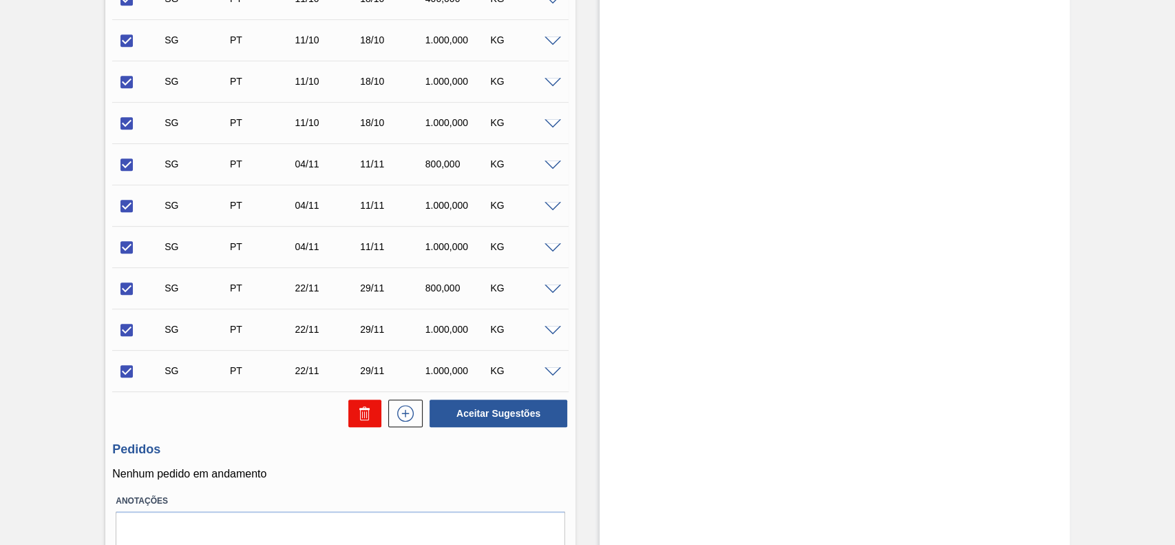
checkbox input "false"
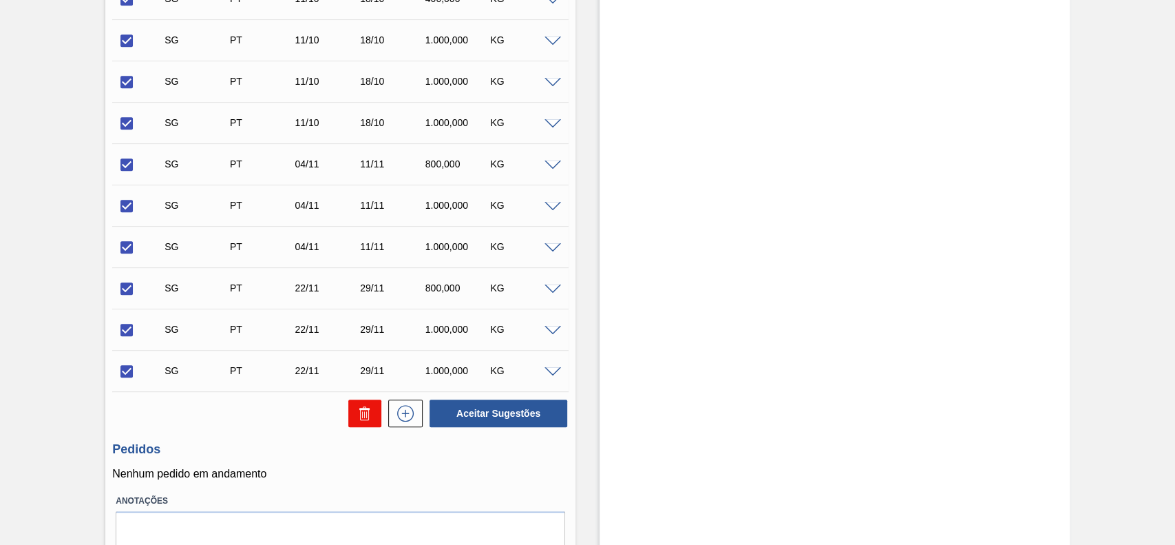
checkbox input "false"
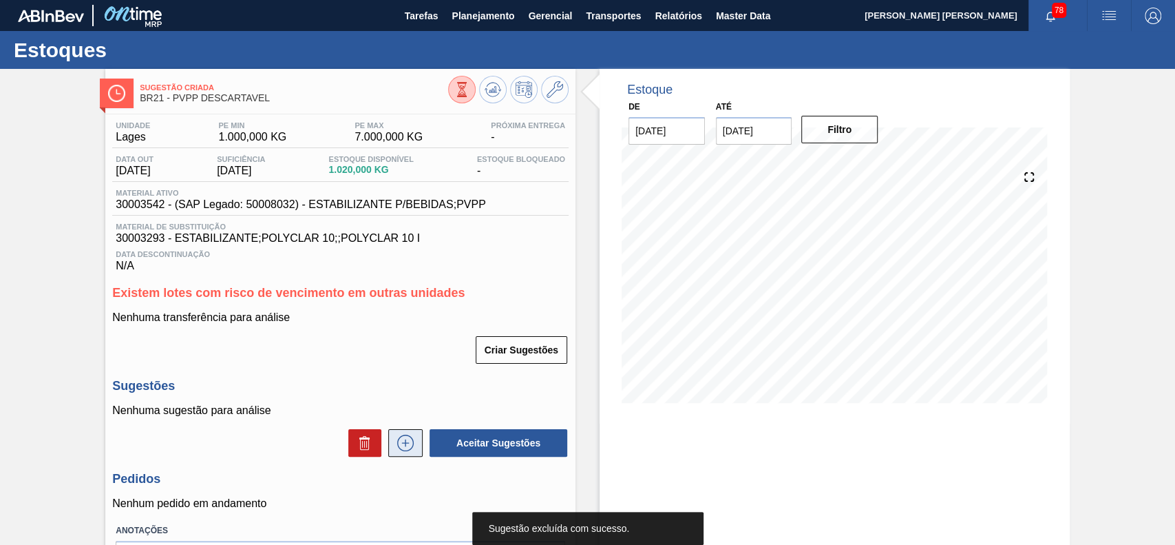
click at [403, 442] on icon at bounding box center [405, 442] width 22 height 17
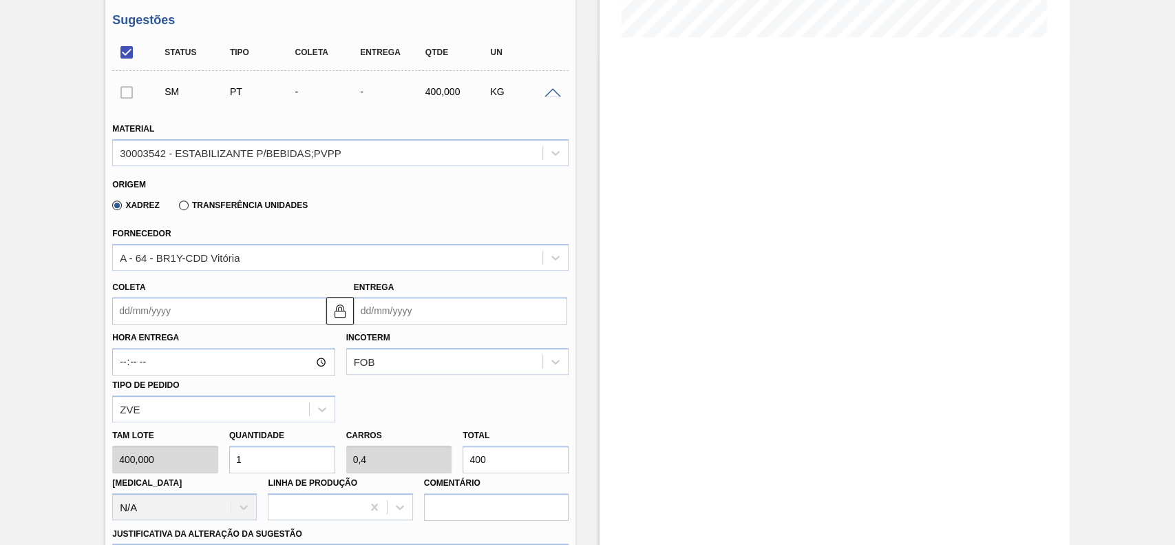
scroll to position [368, 0]
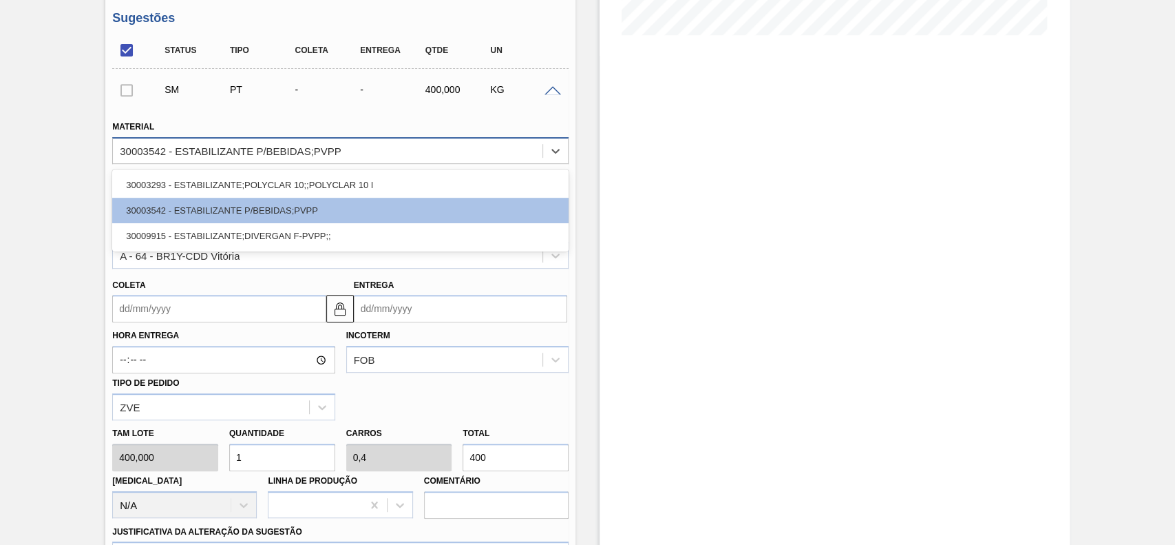
click at [191, 156] on div "30003542 - ESTABILIZANTE P/BEBIDAS;PVPP" at bounding box center [231, 151] width 222 height 12
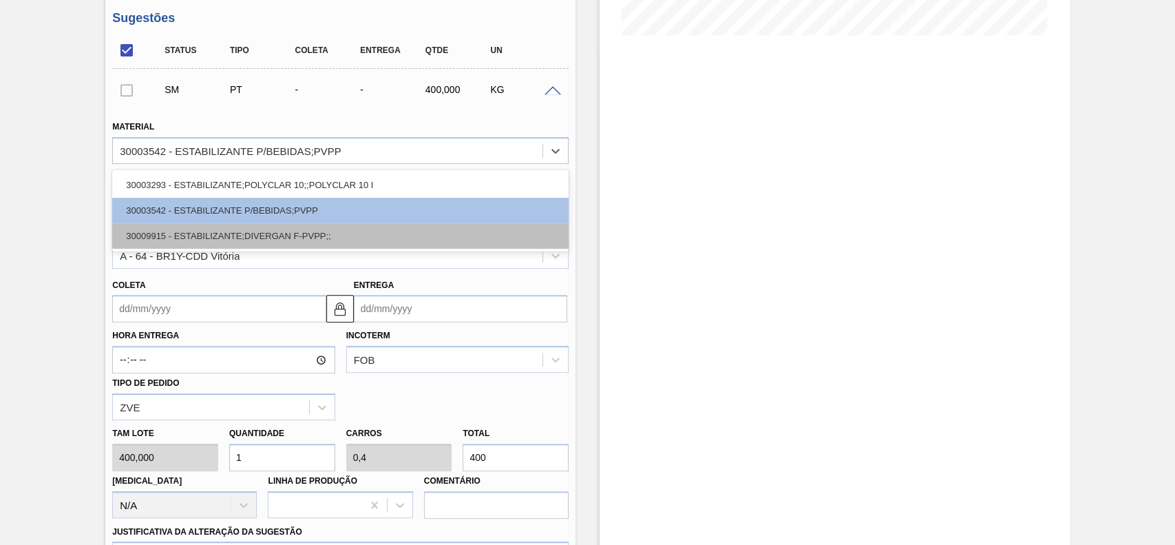
click at [207, 242] on div "30009915 - ESTABILIZANTE;DIVERGAN F-PVPP;;" at bounding box center [340, 235] width 456 height 25
type input "180,000"
type input "2,222"
type input "0,2"
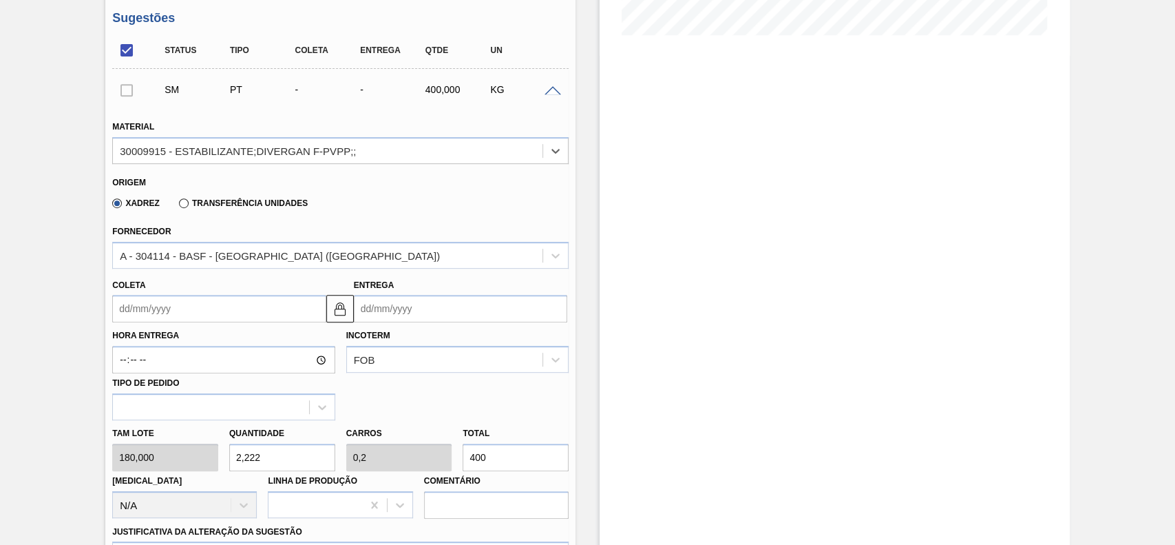
click at [194, 300] on input "Coleta" at bounding box center [218, 309] width 213 height 28
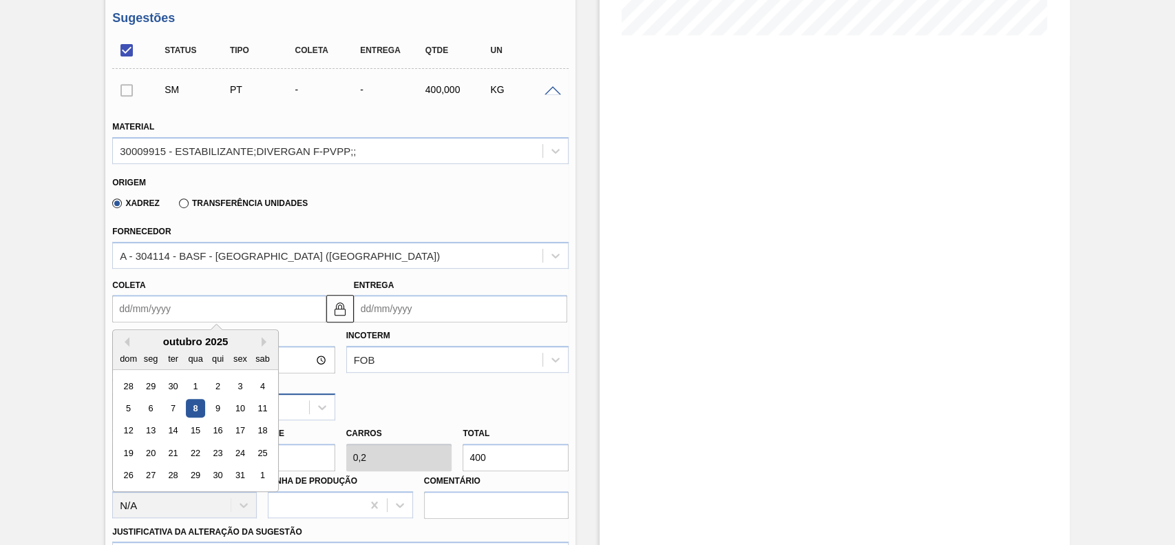
click at [225, 409] on div "9" at bounding box center [218, 408] width 19 height 19
type input "[DATE]"
type input "14/10/2025"
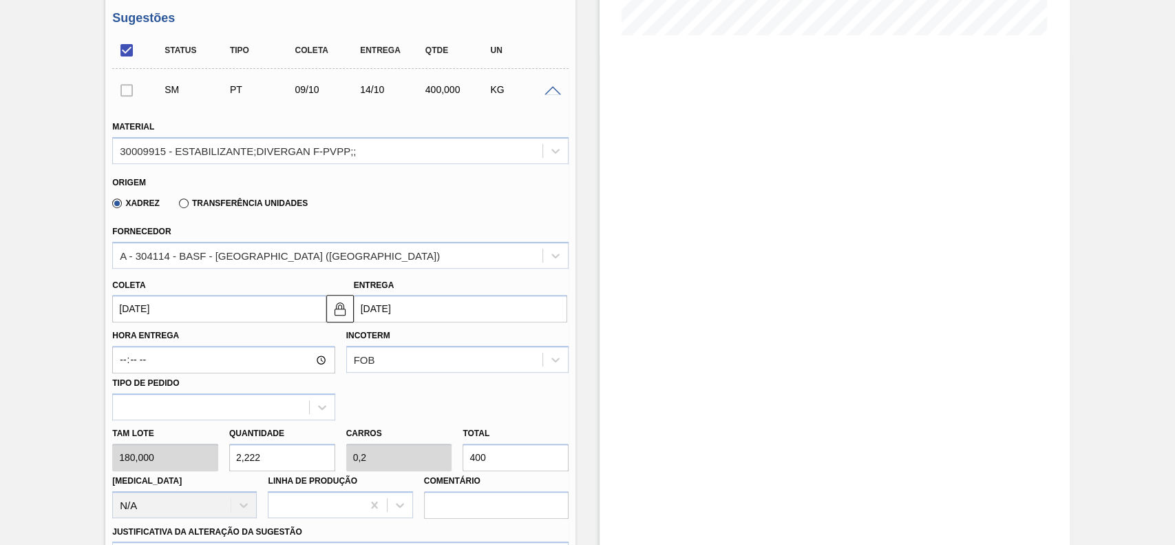
click at [297, 454] on input "2,222" at bounding box center [282, 457] width 106 height 28
type input "399,96"
type input "1"
type input "0,09"
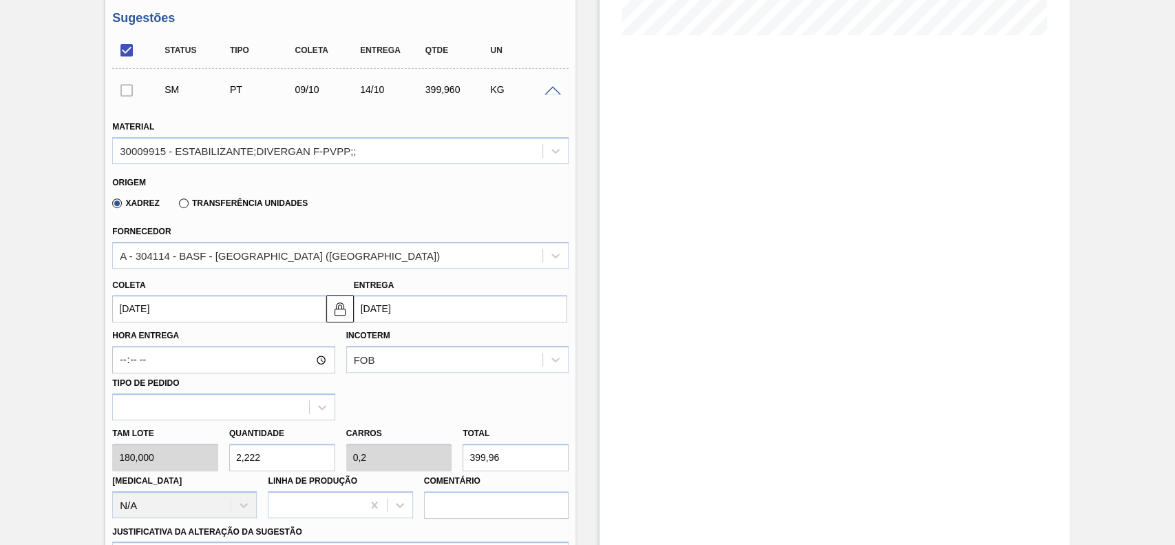
type input "180"
type input "15"
type input "1,35"
type input "2.700"
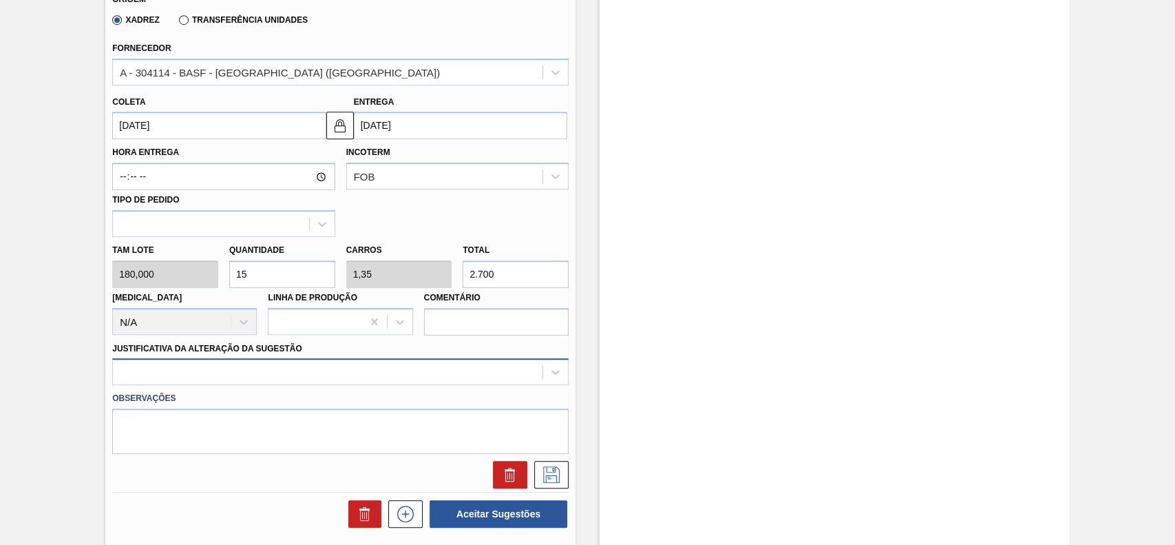
type input "15"
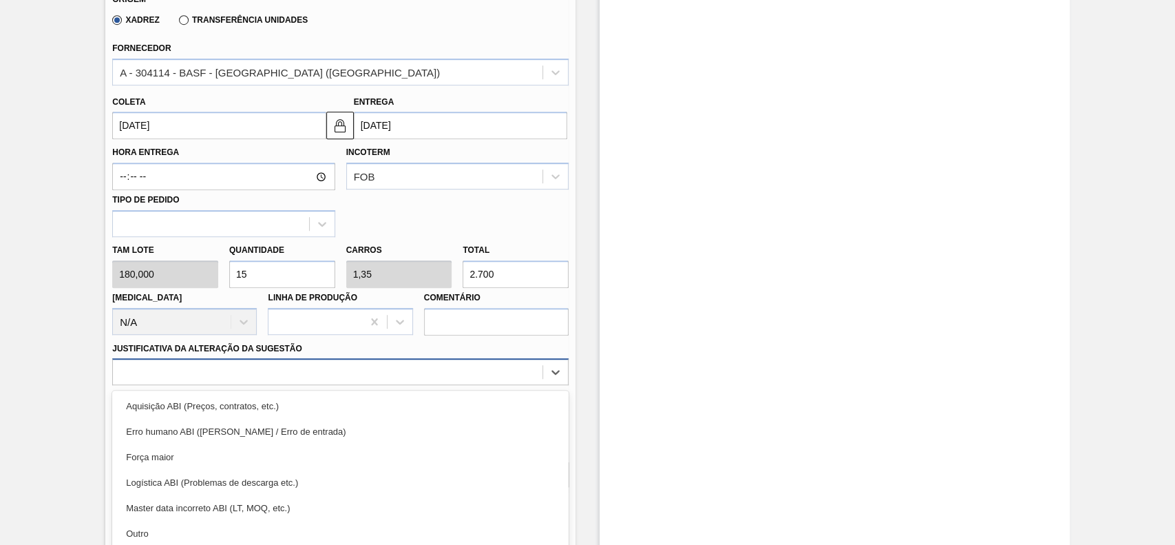
click at [228, 374] on div "option Erro humano ABI (Cálculo / Erro de entrada) focused, 2 of 18. 18 results…" at bounding box center [340, 371] width 456 height 27
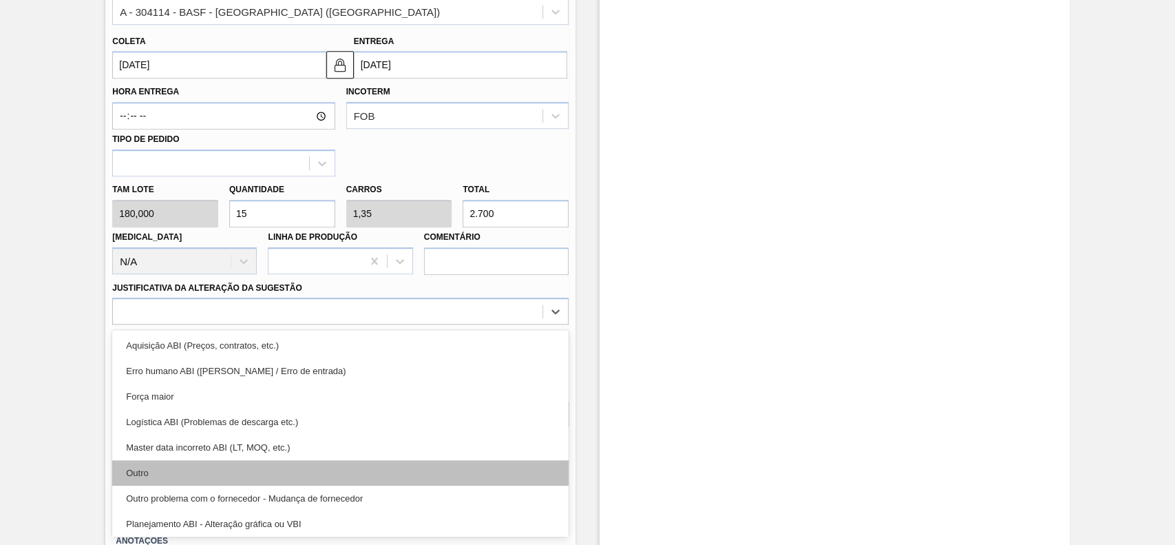
click at [193, 477] on div "Outro" at bounding box center [340, 472] width 456 height 25
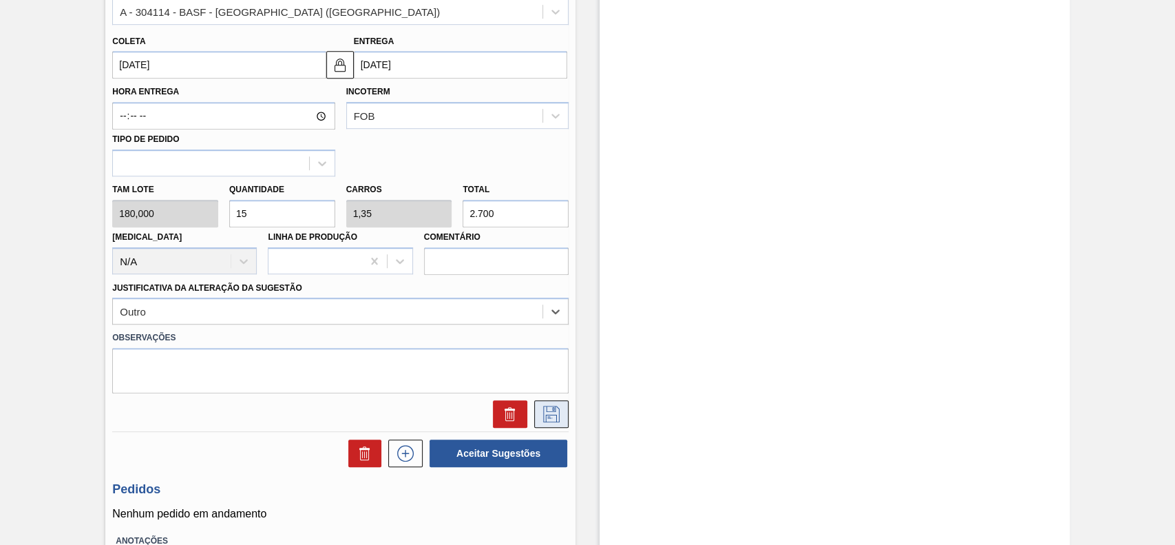
click at [534, 417] on button at bounding box center [551, 414] width 34 height 28
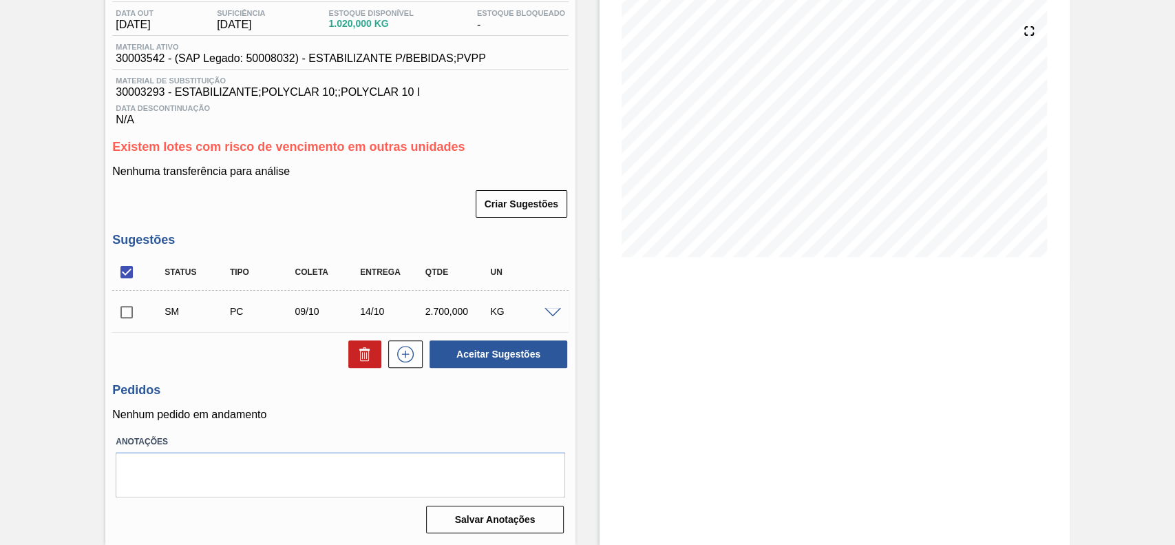
scroll to position [149, 0]
click at [127, 309] on input "checkbox" at bounding box center [126, 311] width 29 height 29
checkbox input "true"
click at [487, 348] on button "Aceitar Sugestões" at bounding box center [499, 354] width 138 height 28
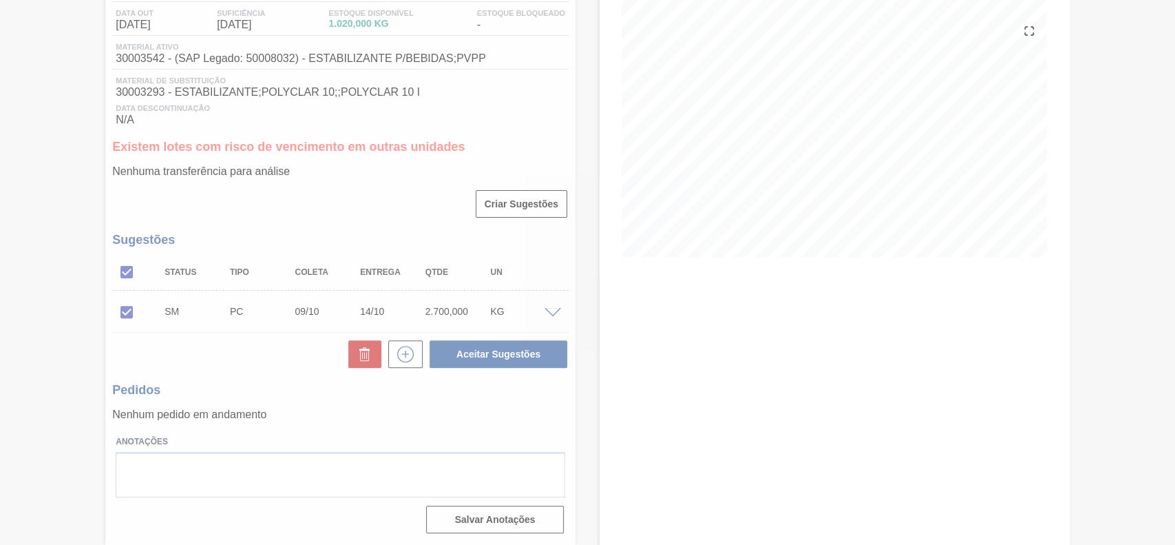
scroll to position [116, 0]
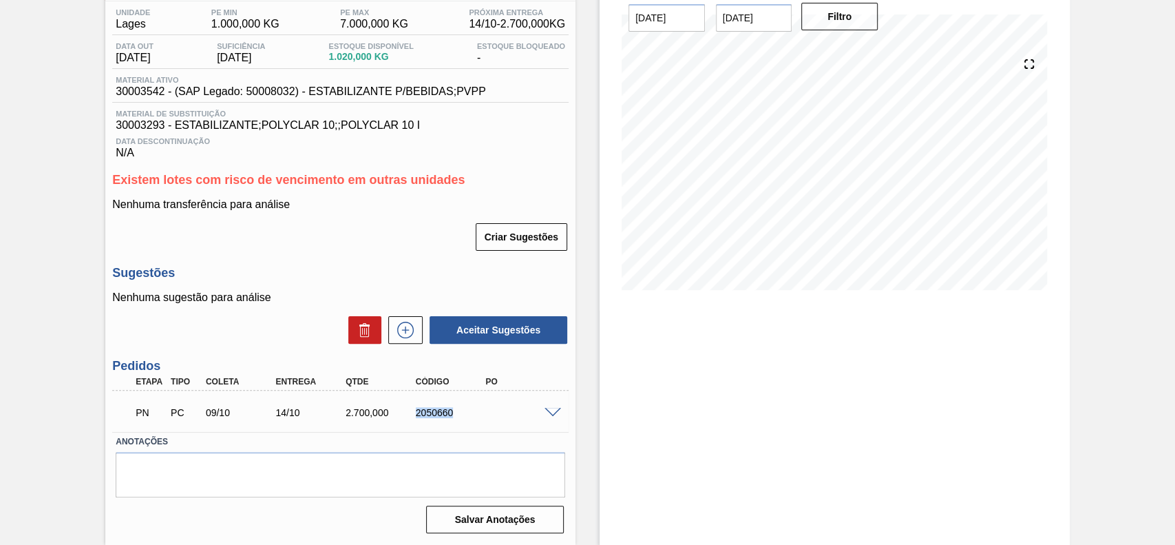
drag, startPoint x: 457, startPoint y: 413, endPoint x: 417, endPoint y: 409, distance: 40.1
click at [417, 409] on div "2050660" at bounding box center [451, 412] width 78 height 11
copy div "2050660"
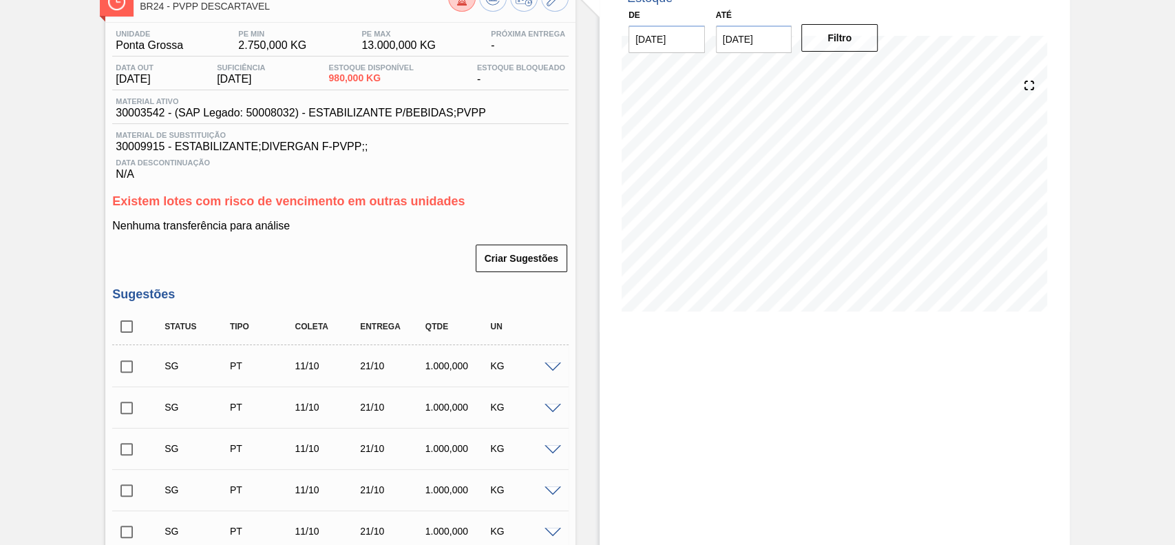
click at [117, 326] on input "checkbox" at bounding box center [126, 326] width 29 height 29
checkbox input "true"
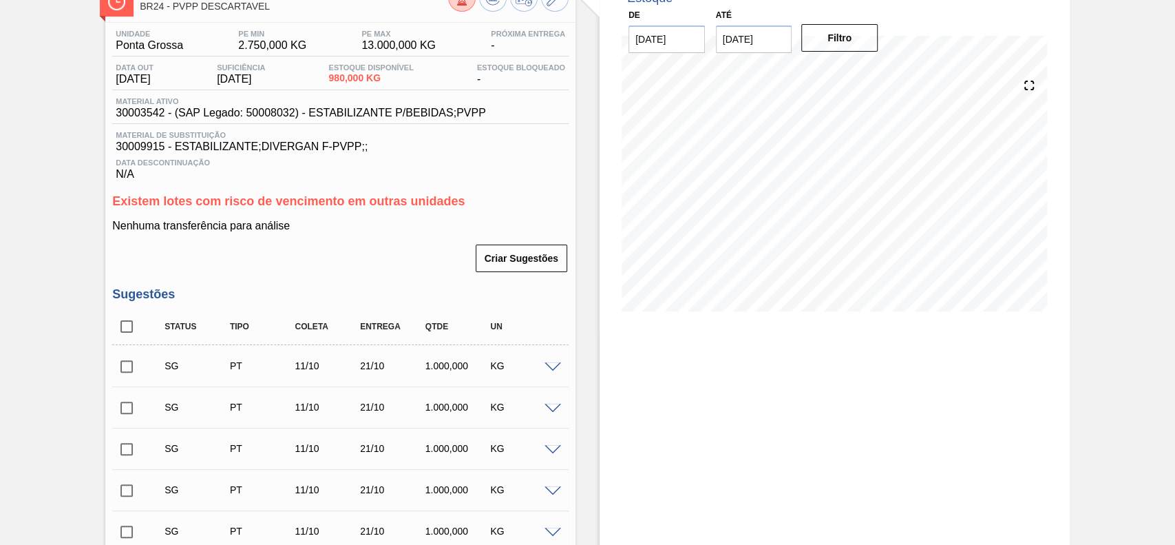
checkbox input "true"
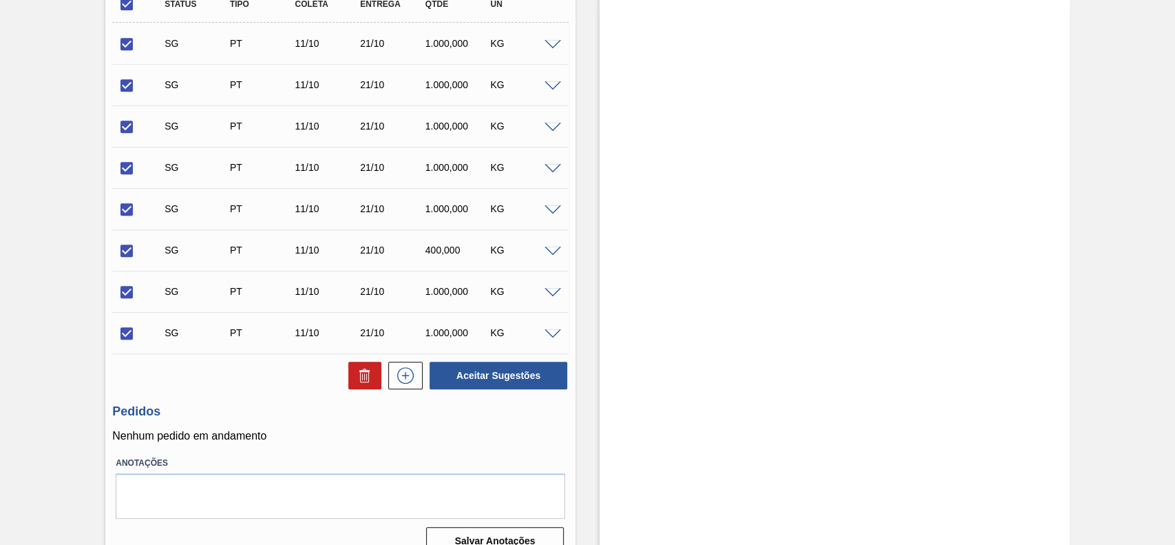
scroll to position [438, 0]
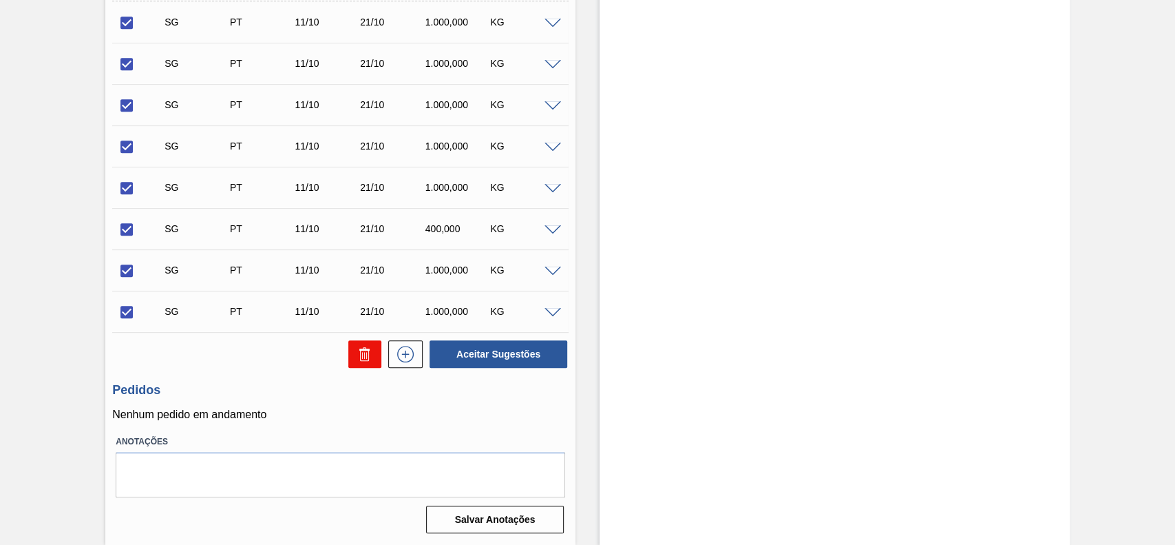
click at [363, 346] on icon at bounding box center [365, 354] width 17 height 17
checkbox input "false"
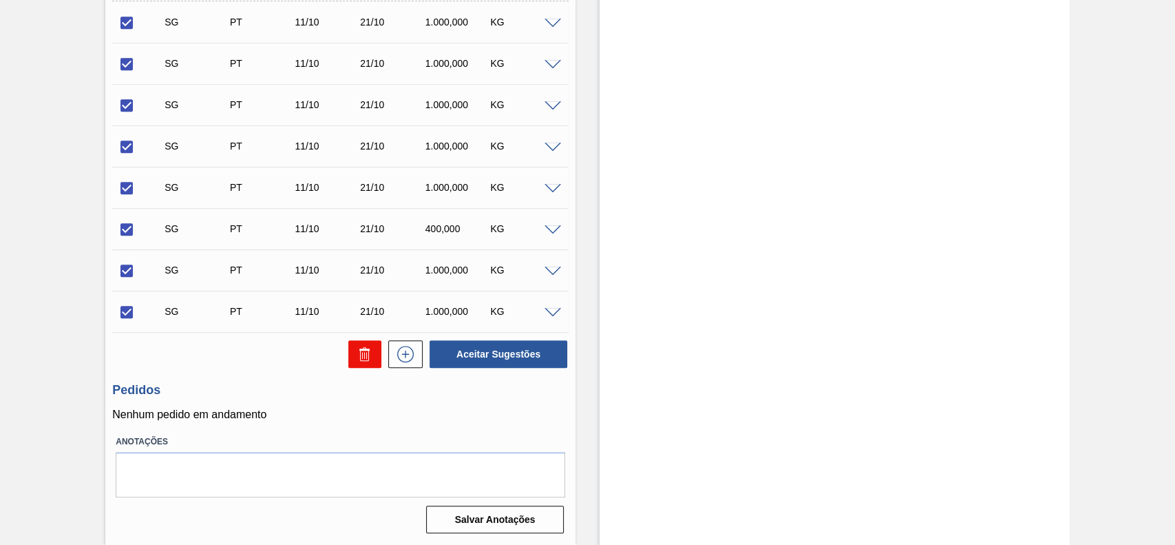
checkbox input "false"
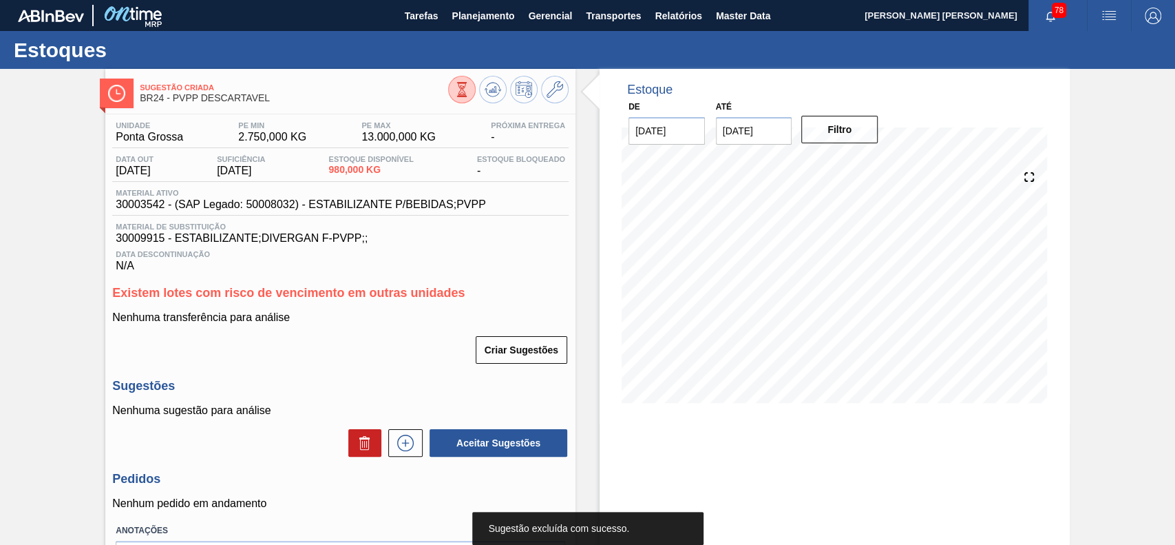
scroll to position [0, 0]
click at [402, 441] on icon at bounding box center [405, 442] width 22 height 17
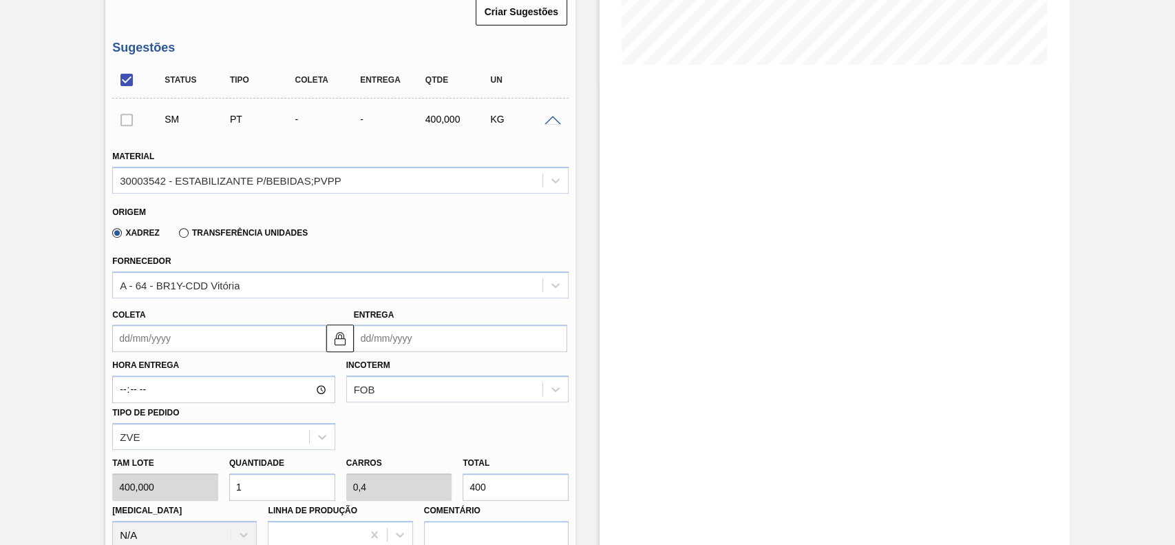
scroll to position [367, 0]
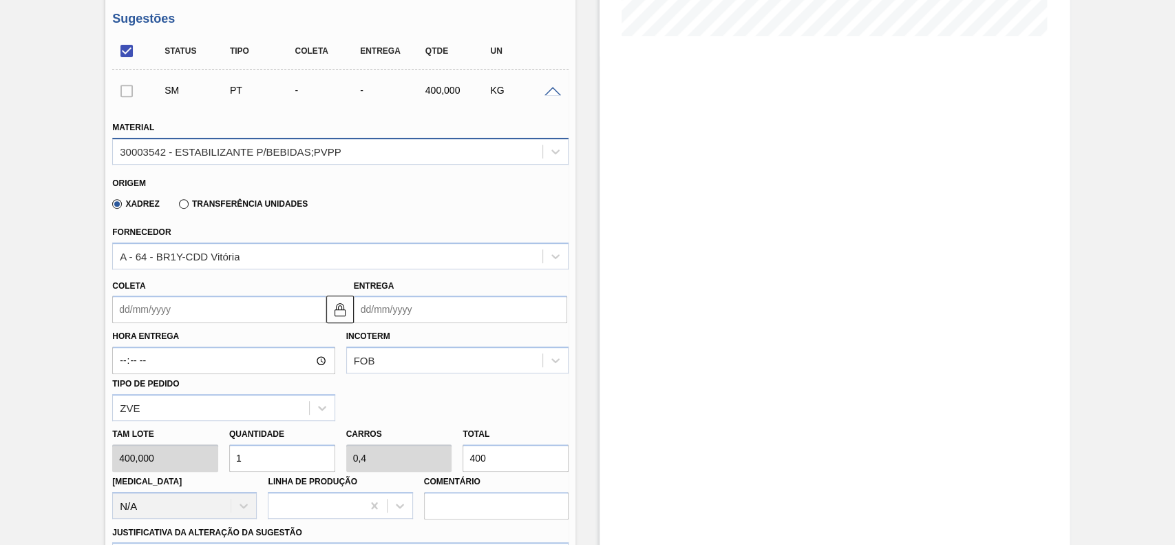
click at [222, 161] on div "30003542 - ESTABILIZANTE P/BEBIDAS;PVPP" at bounding box center [328, 151] width 430 height 20
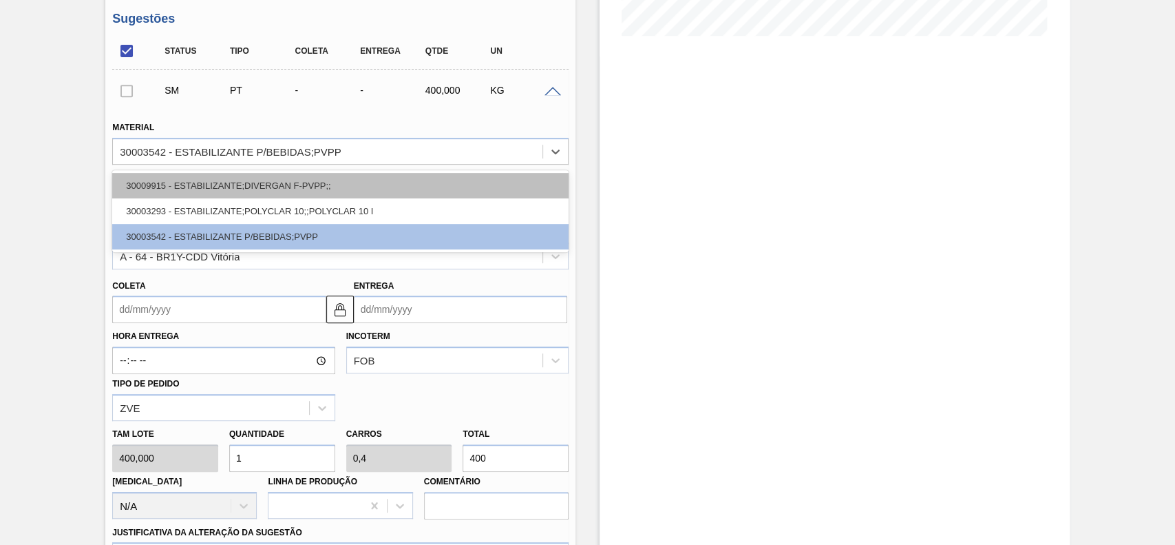
click at [218, 192] on div "30009915 - ESTABILIZANTE;DIVERGAN F-PVPP;;" at bounding box center [340, 185] width 456 height 25
type input "180,000"
type input "2,222"
type input "0,2"
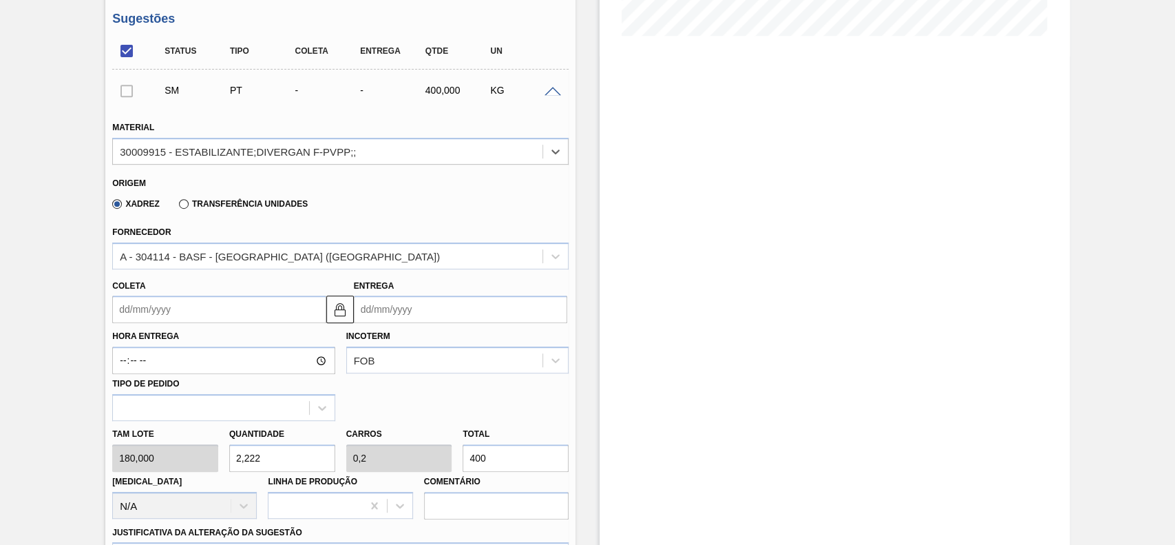
click at [200, 315] on input "Coleta" at bounding box center [218, 309] width 213 height 28
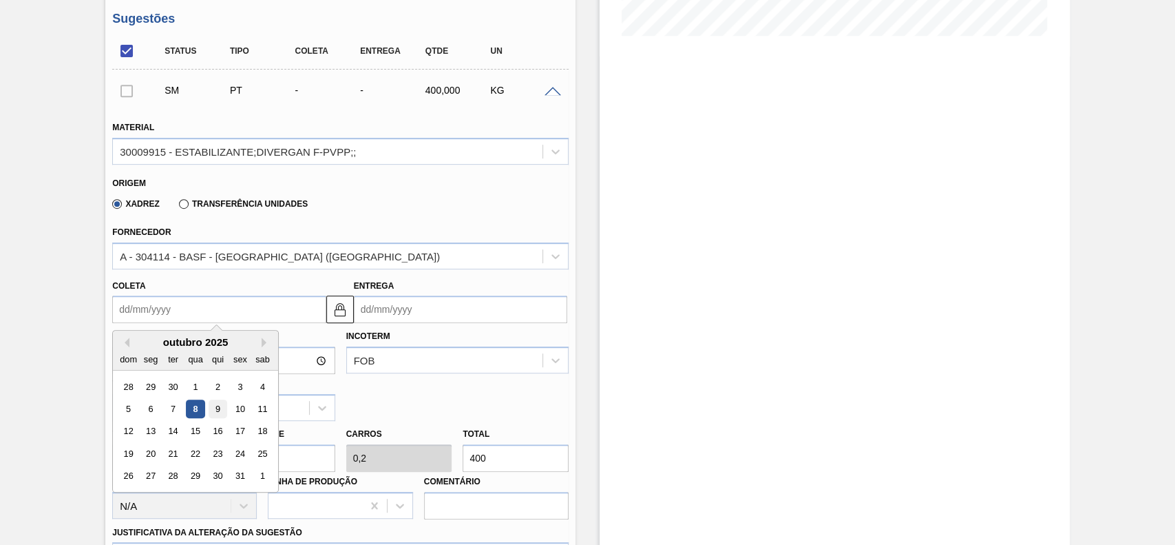
click at [218, 412] on div "9" at bounding box center [218, 408] width 19 height 19
type input "[DATE]"
type input "16/10/2025"
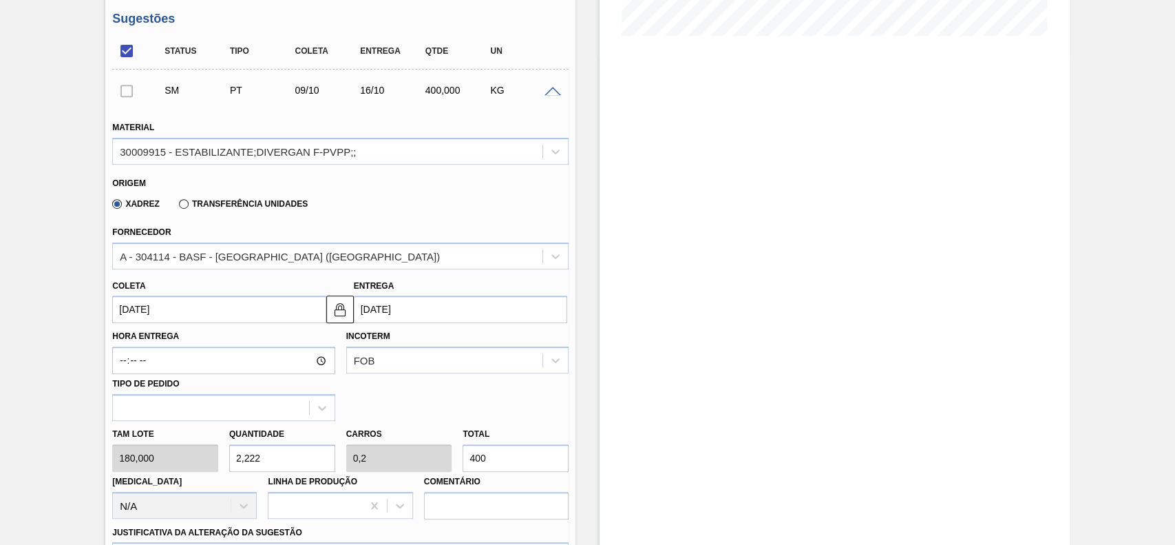
click at [274, 466] on input "2,222" at bounding box center [282, 458] width 106 height 28
type input "1"
type input "0,09"
type input "180"
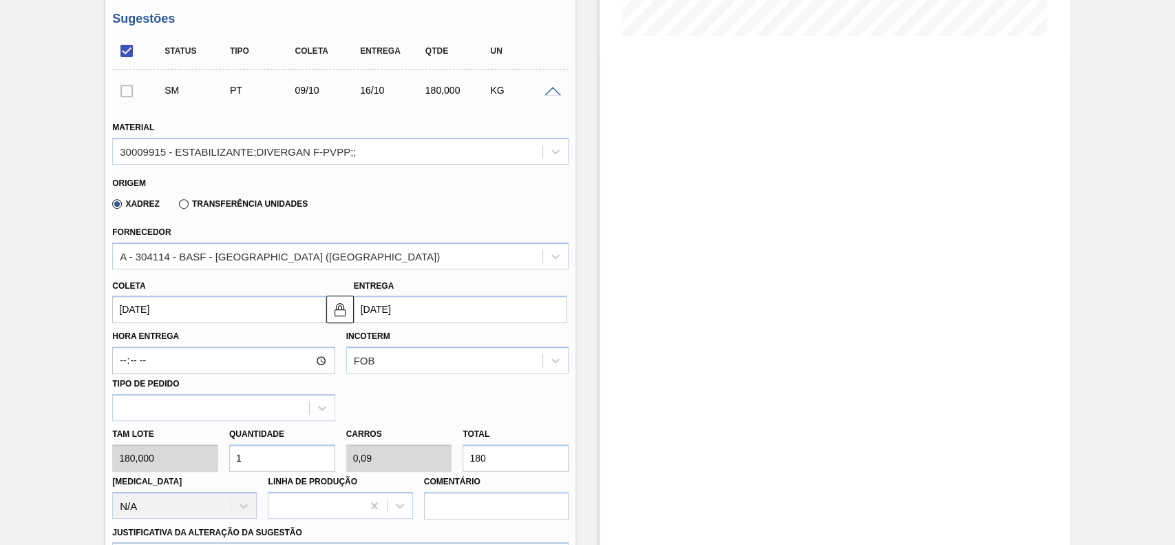
type input "10"
type input "0,9"
type input "1.800"
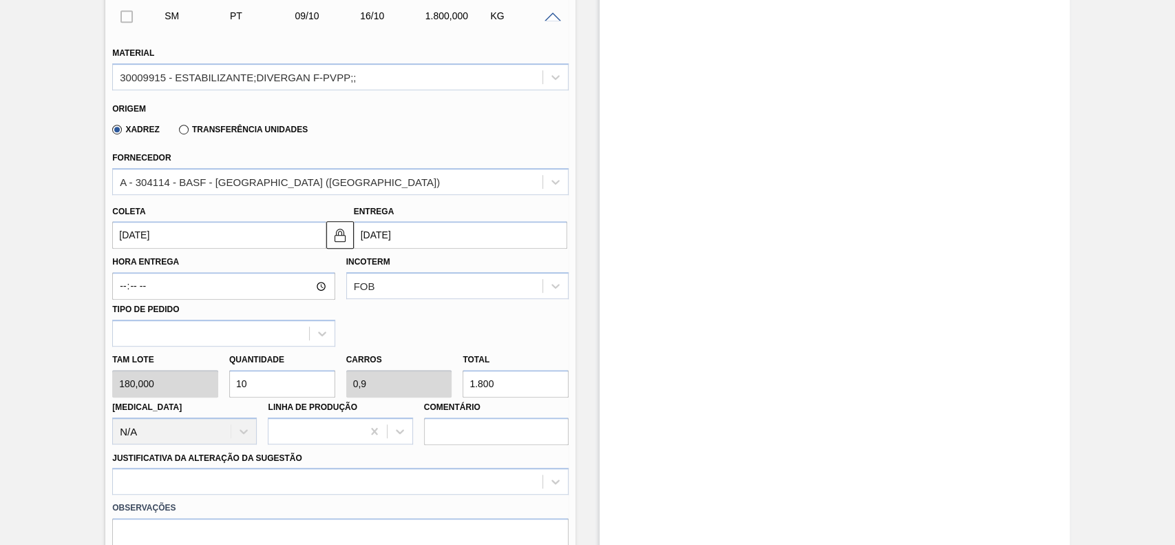
scroll to position [642, 0]
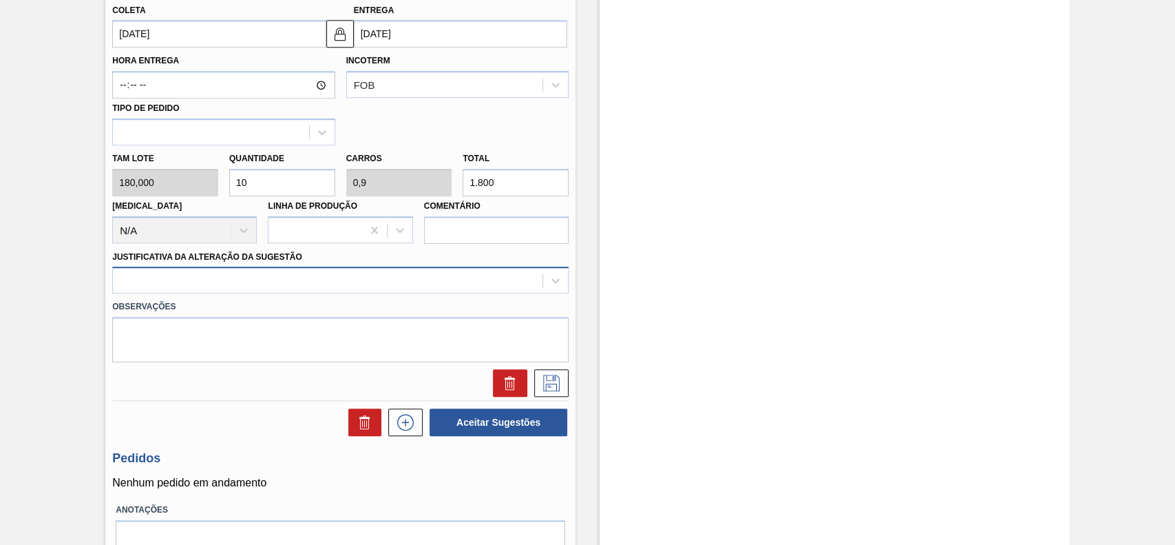
type input "10"
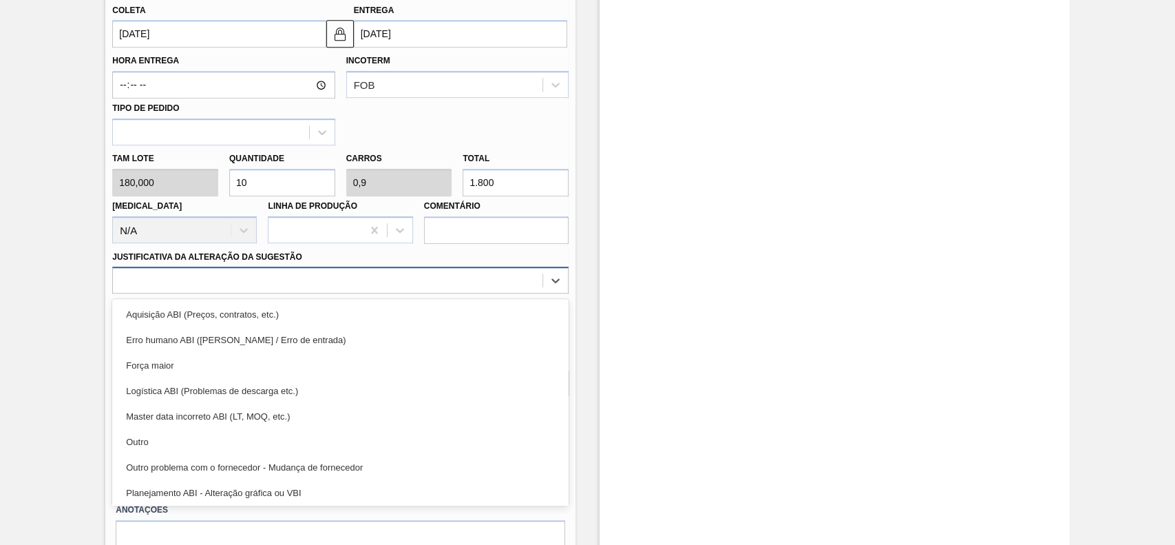
click at [236, 282] on div at bounding box center [328, 281] width 430 height 20
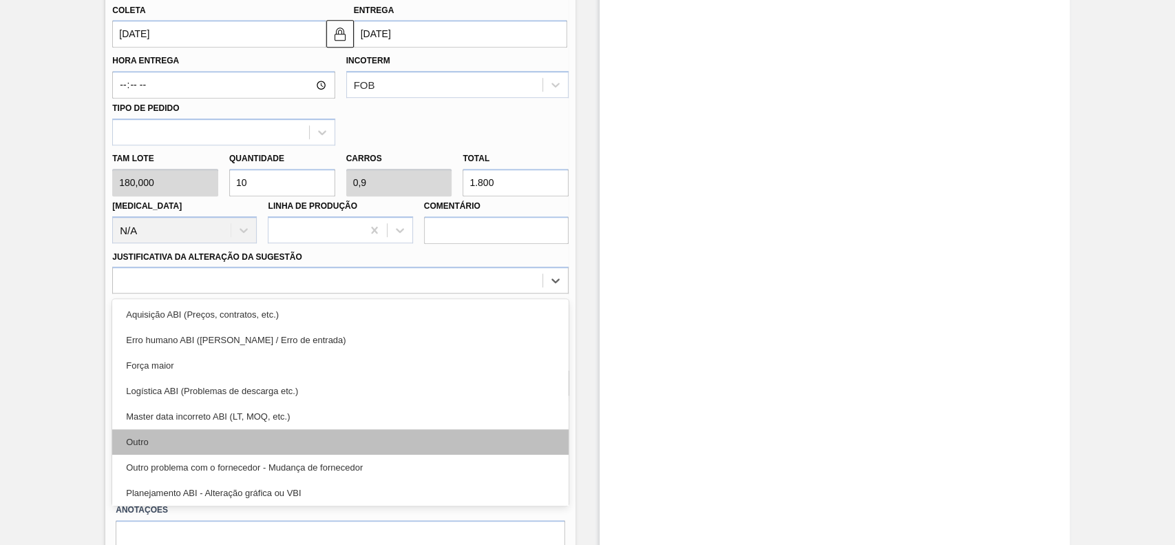
click at [203, 444] on div "Outro" at bounding box center [340, 441] width 456 height 25
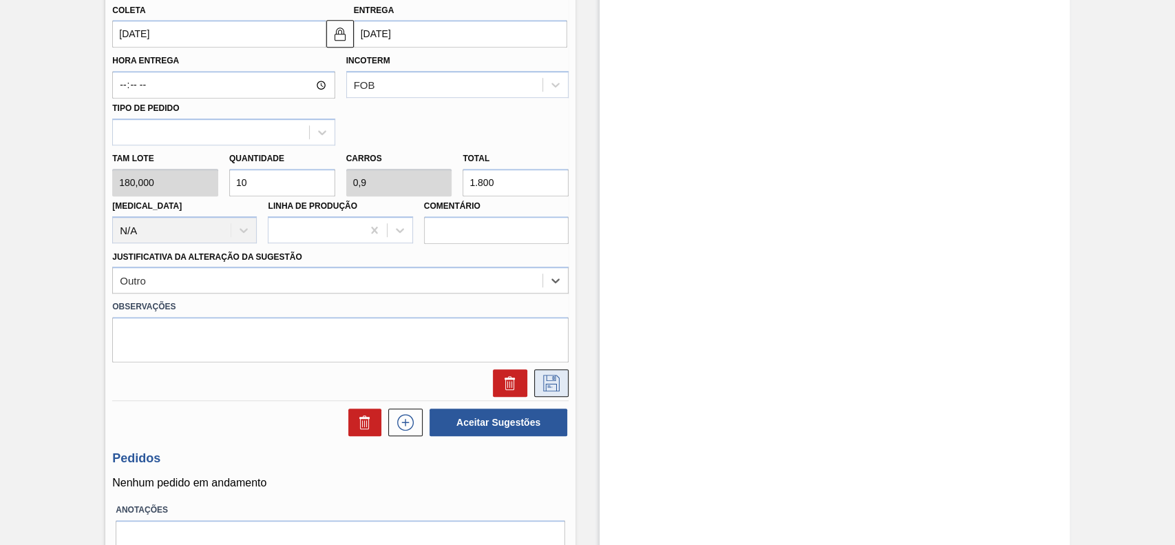
click at [551, 383] on icon at bounding box center [551, 382] width 17 height 17
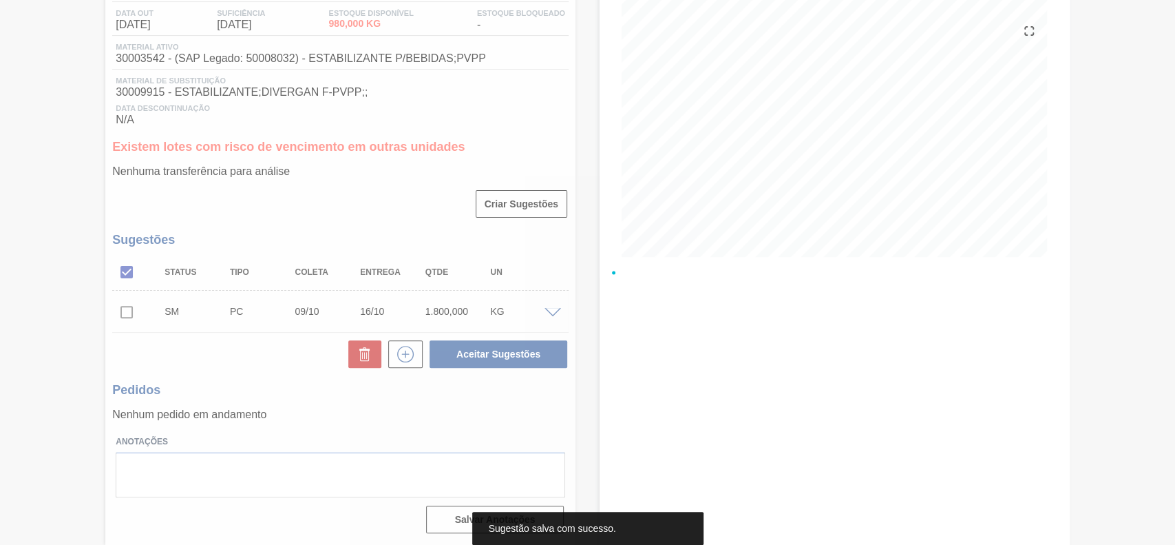
scroll to position [149, 0]
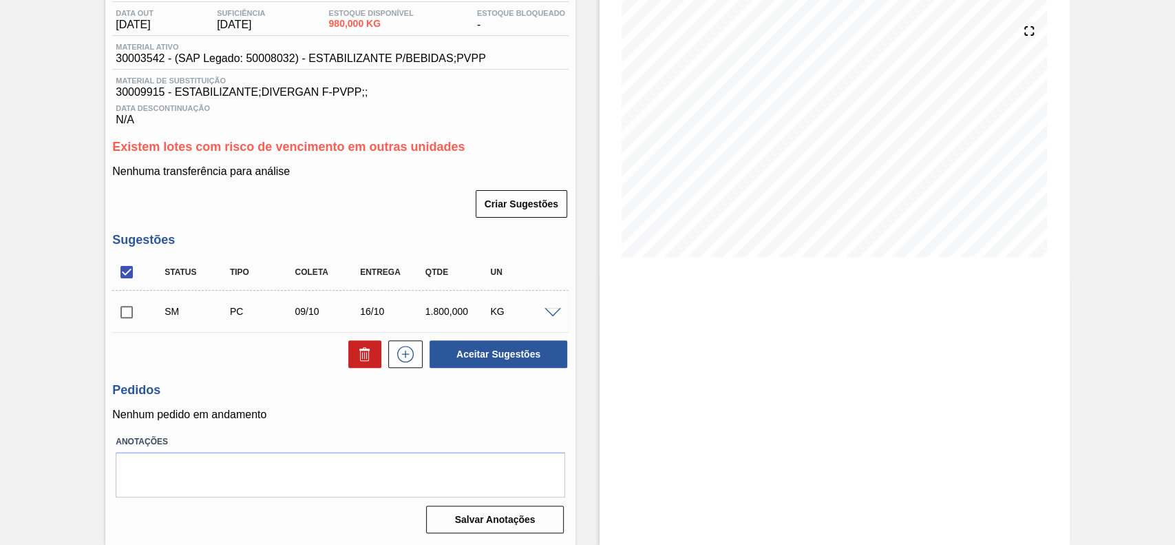
click at [132, 302] on input "checkbox" at bounding box center [126, 311] width 29 height 29
checkbox input "true"
click at [514, 357] on button "Aceitar Sugestões" at bounding box center [499, 354] width 138 height 28
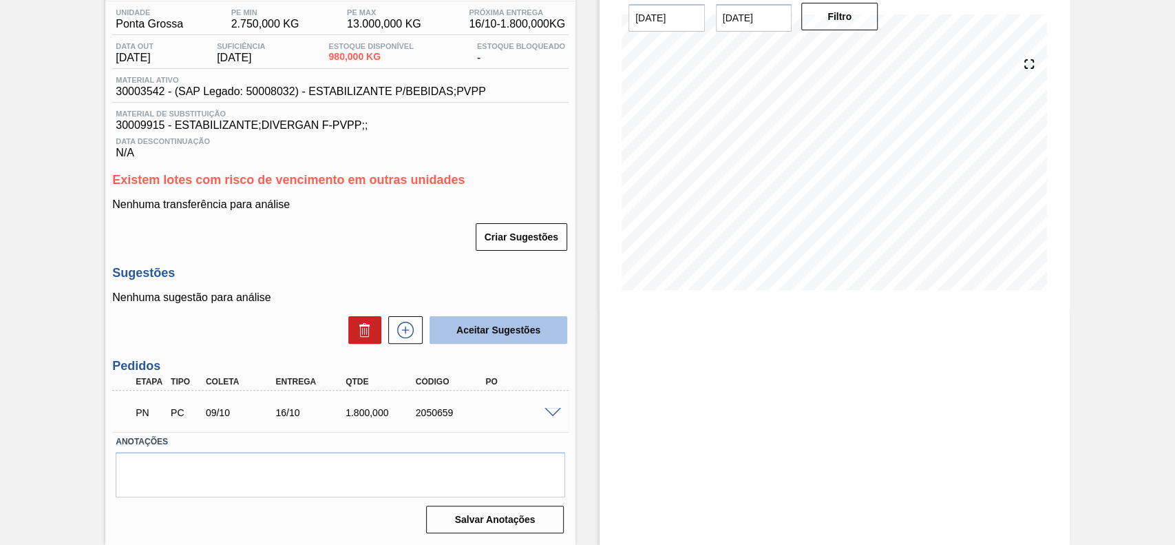
scroll to position [116, 0]
drag, startPoint x: 453, startPoint y: 415, endPoint x: 403, endPoint y: 420, distance: 50.5
click at [403, 420] on div "PN PC 09/10 16/10 1.800,000 2050659" at bounding box center [337, 411] width 420 height 28
copy div "2050659"
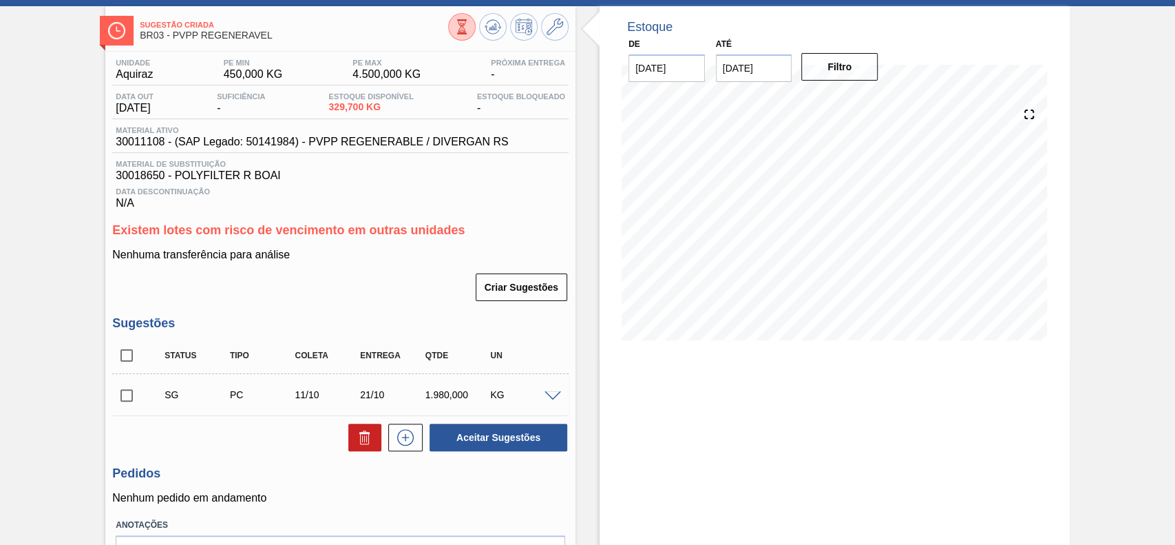
scroll to position [92, 0]
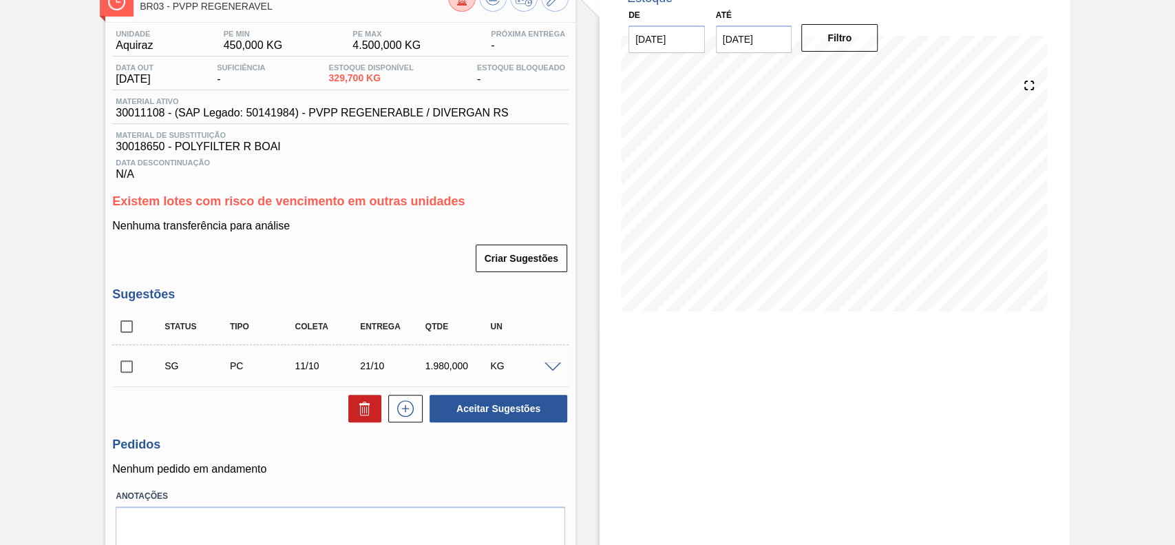
click at [553, 368] on span at bounding box center [553, 367] width 17 height 10
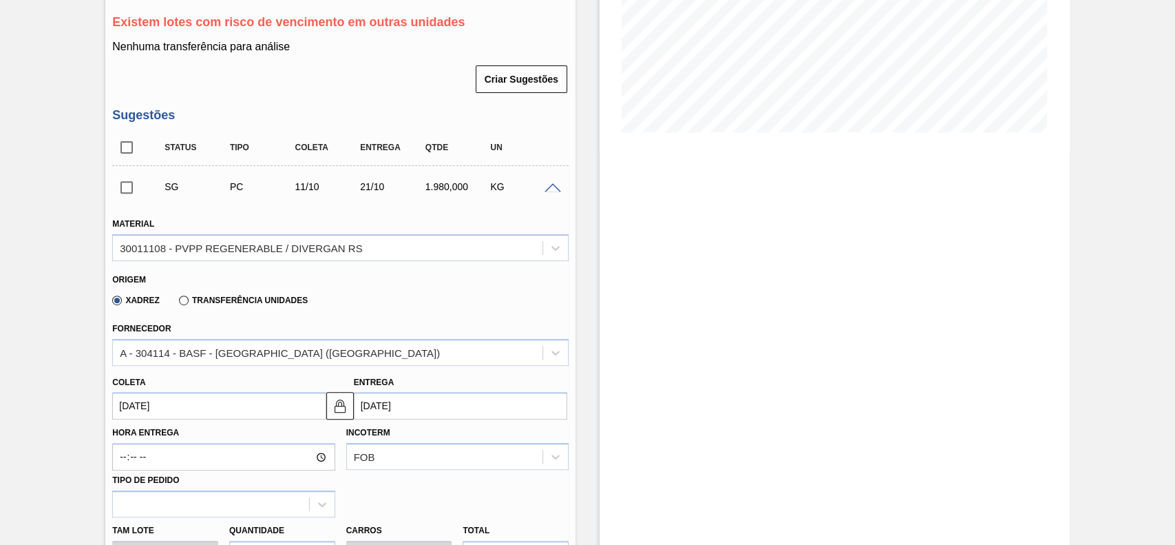
scroll to position [367, 0]
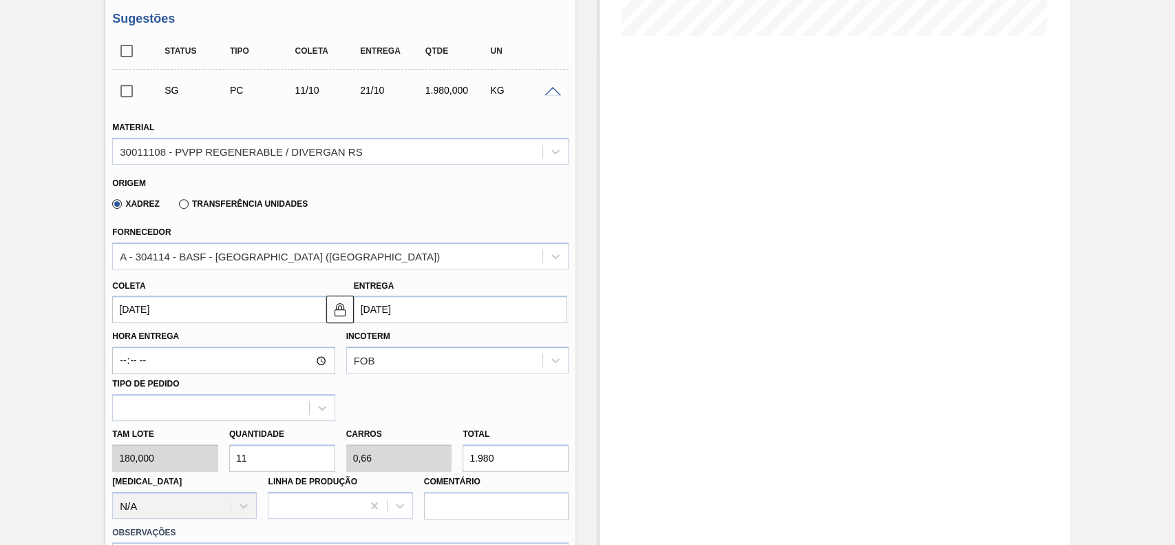
click at [244, 319] on input "[DATE]" at bounding box center [218, 309] width 213 height 28
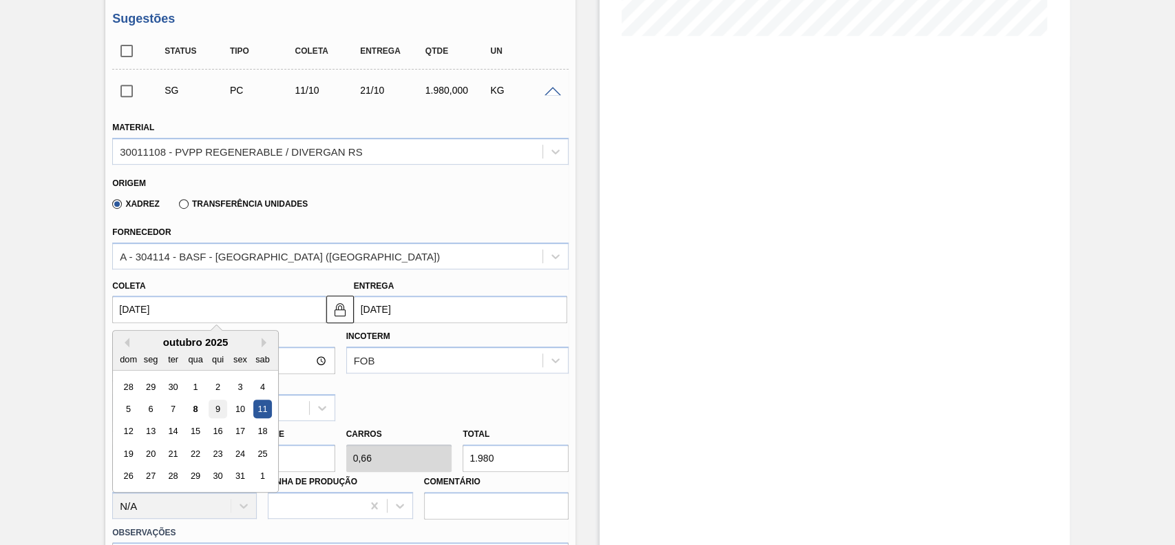
click at [215, 403] on div "9" at bounding box center [218, 408] width 19 height 19
type input "[DATE]"
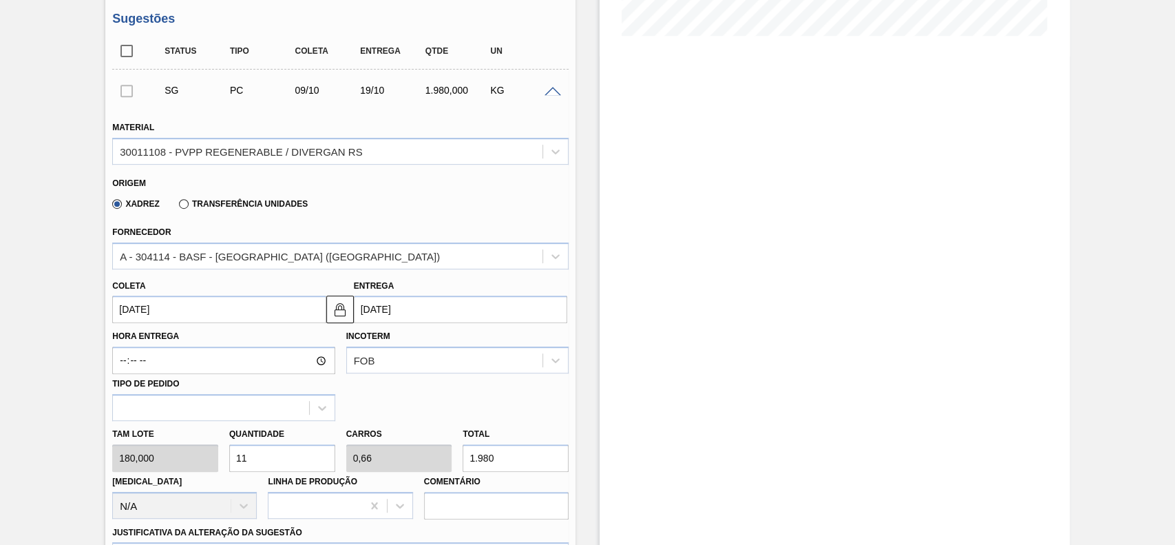
click at [309, 453] on input "11" at bounding box center [282, 458] width 106 height 28
type input "4"
type input "0,24"
type input "720"
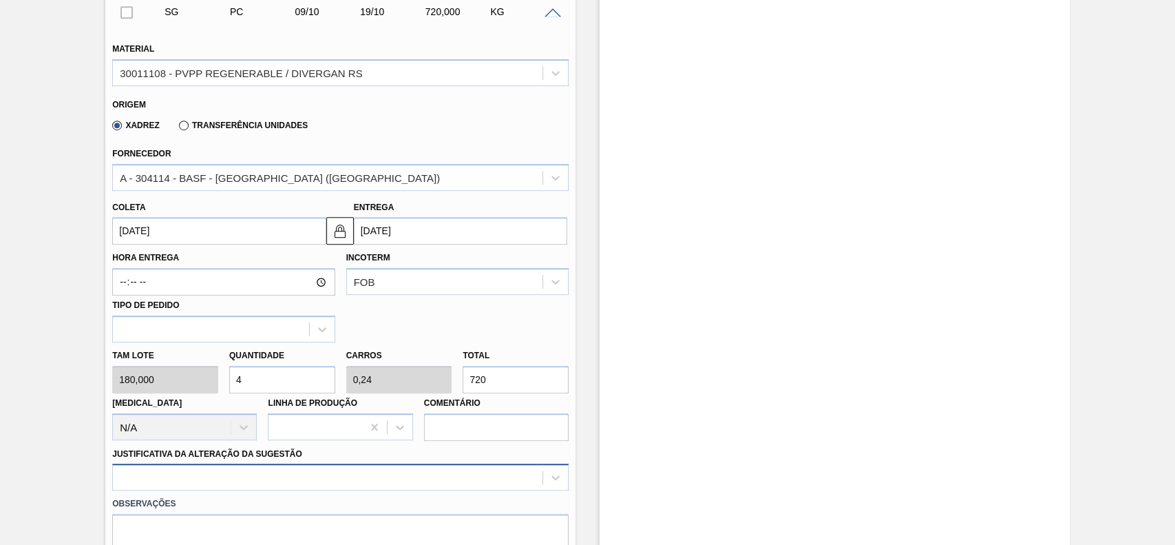
scroll to position [551, 0]
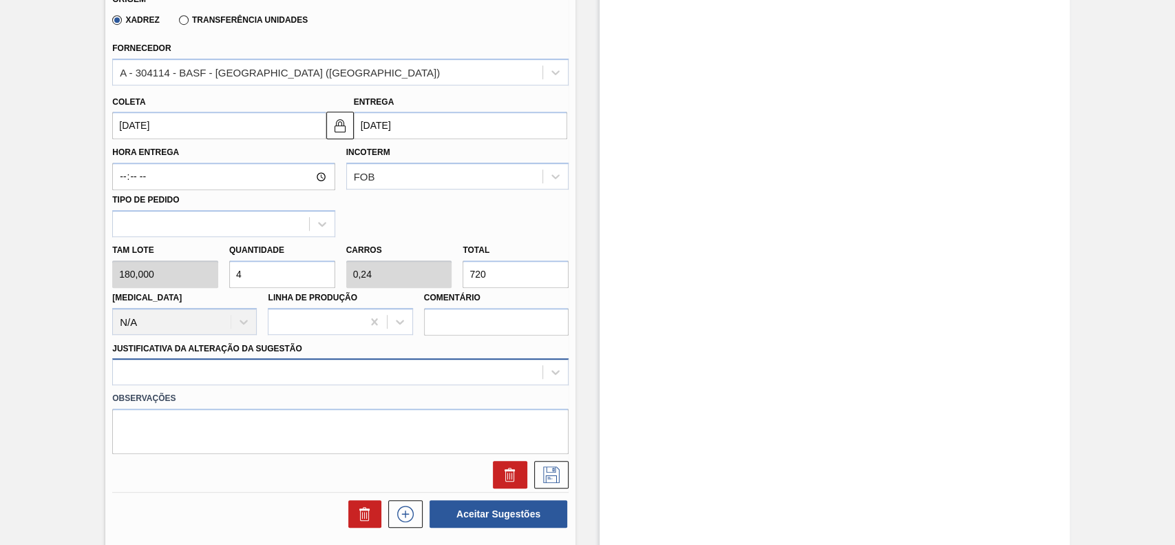
type input "4"
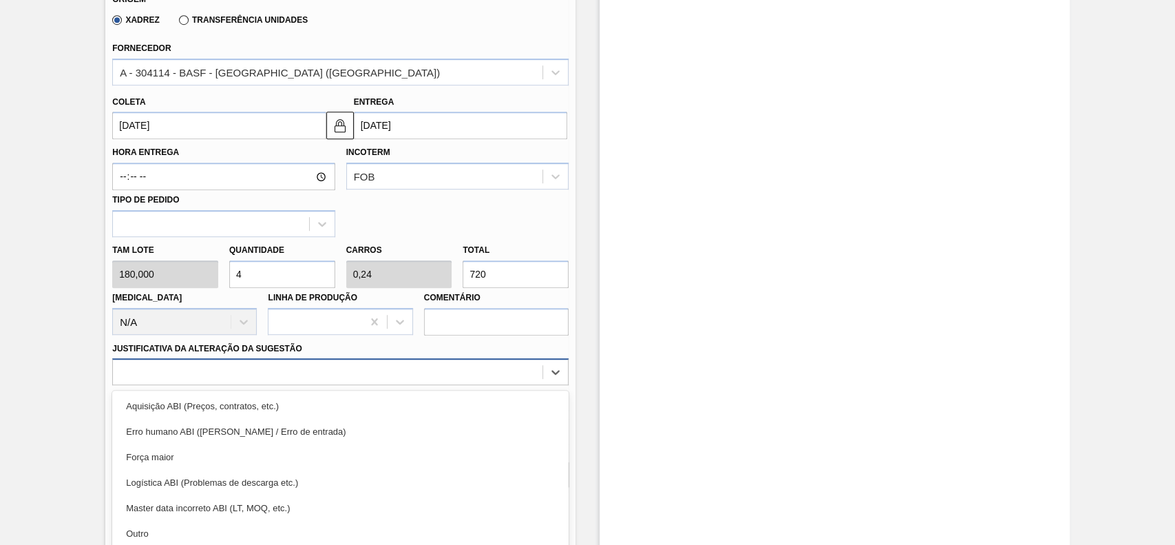
click at [279, 371] on div "option Erro humano ABI (Cálculo / Erro de entrada) focused, 2 of 18. 18 results…" at bounding box center [340, 371] width 456 height 27
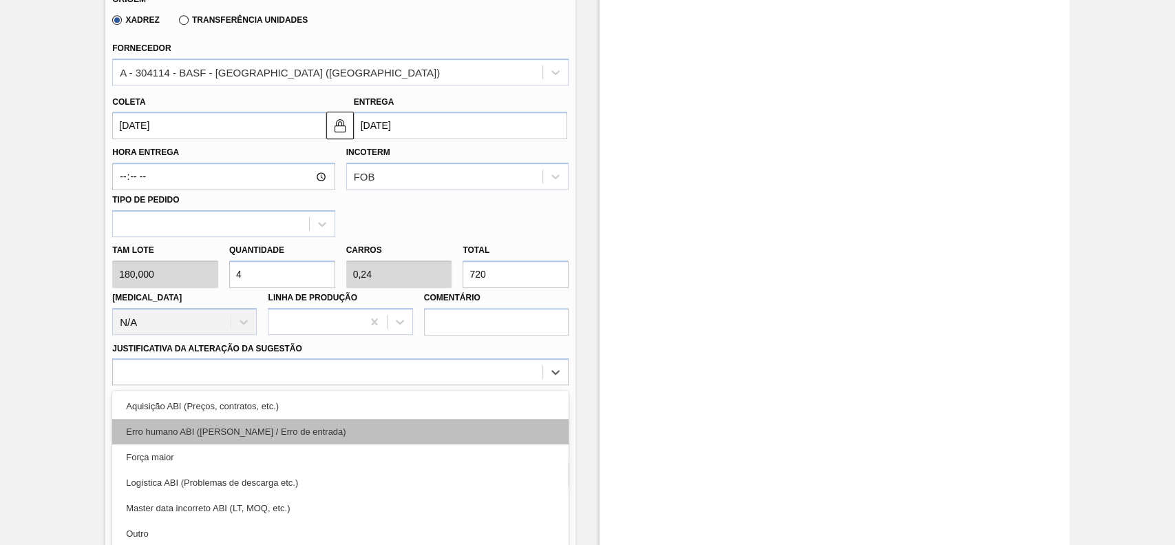
scroll to position [611, 0]
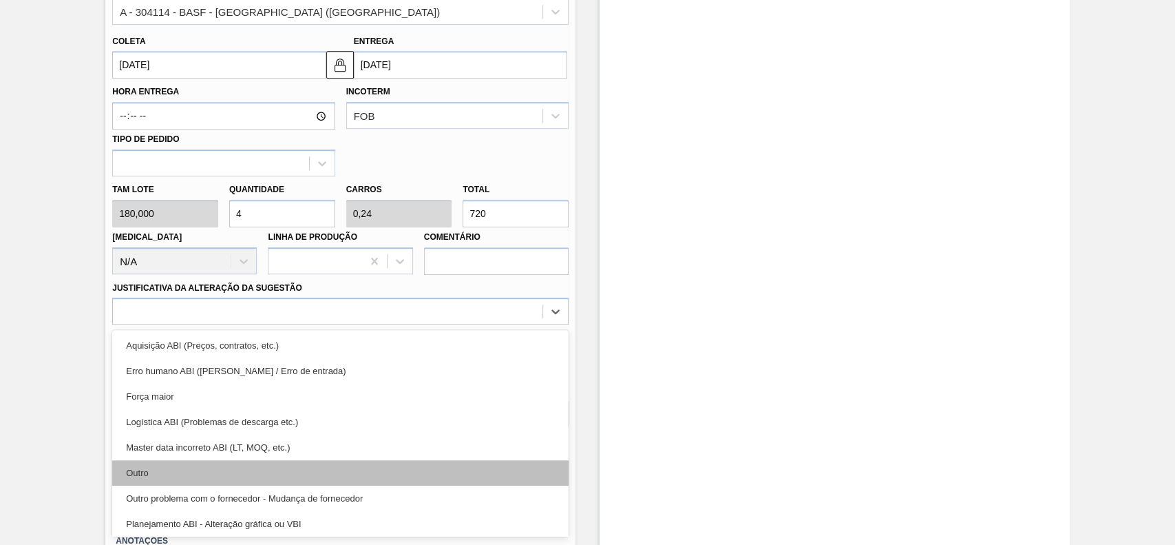
click at [193, 472] on div "Outro" at bounding box center [340, 472] width 456 height 25
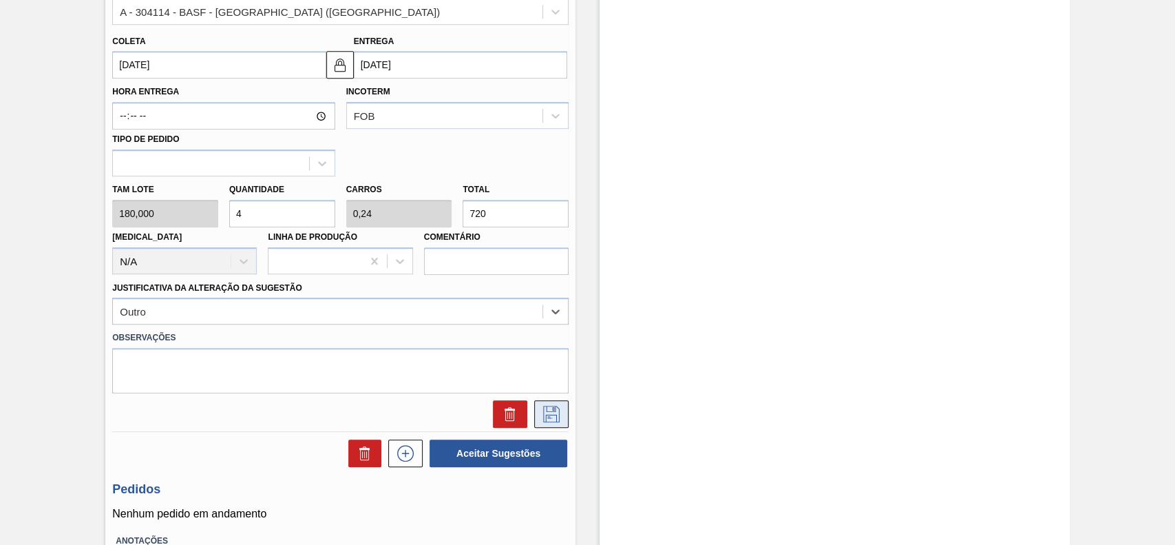
click at [551, 418] on icon at bounding box center [551, 413] width 22 height 17
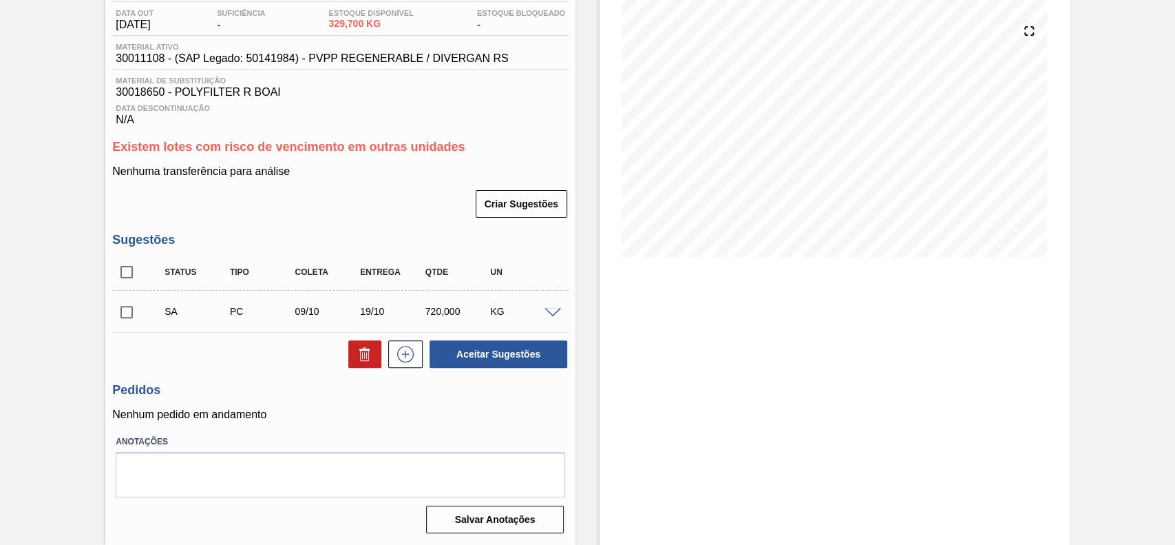
scroll to position [149, 0]
click at [136, 311] on input "checkbox" at bounding box center [126, 311] width 29 height 29
click at [485, 360] on button "Aceitar Sugestões" at bounding box center [499, 354] width 138 height 28
checkbox input "false"
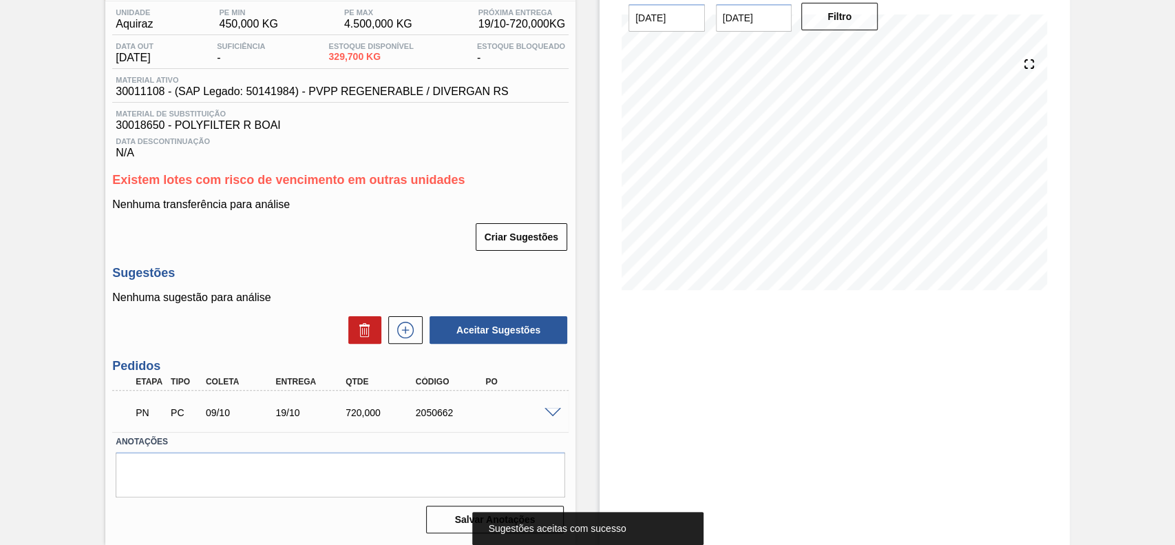
scroll to position [116, 0]
click at [547, 410] on span at bounding box center [553, 413] width 17 height 10
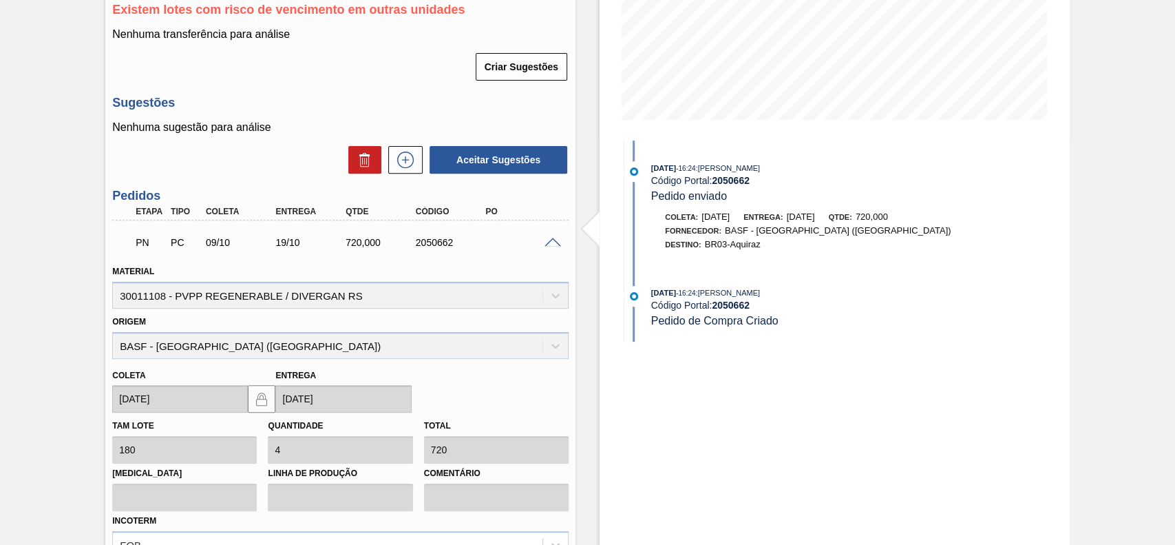
scroll to position [207, 0]
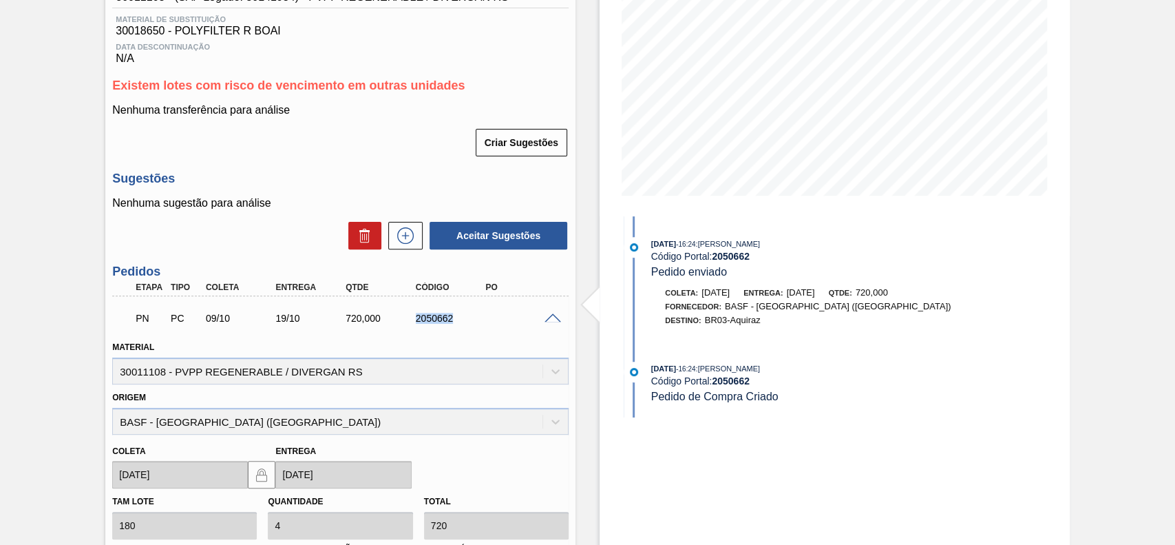
drag, startPoint x: 468, startPoint y: 317, endPoint x: 413, endPoint y: 327, distance: 56.0
click at [413, 327] on div "PN PC 09/10 19/10 720,000 2050662" at bounding box center [337, 317] width 420 height 28
copy div "2050662"
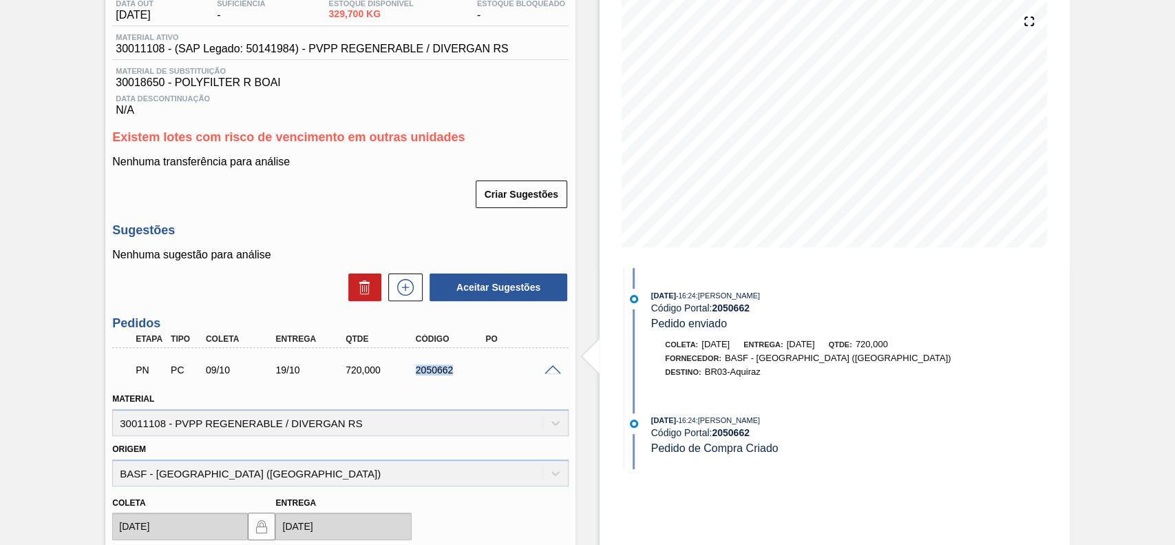
scroll to position [116, 0]
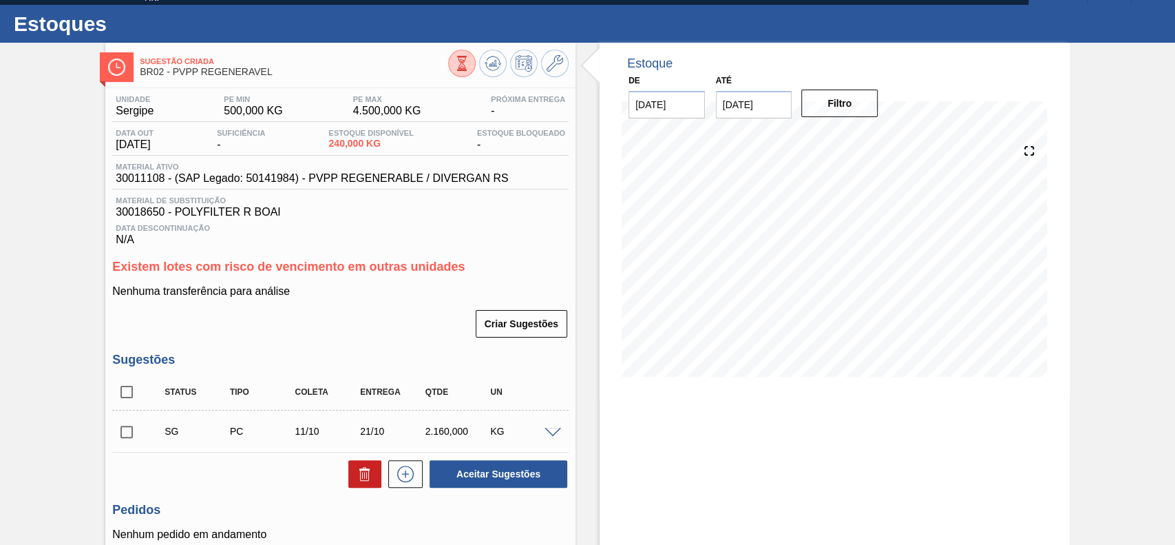
scroll to position [92, 0]
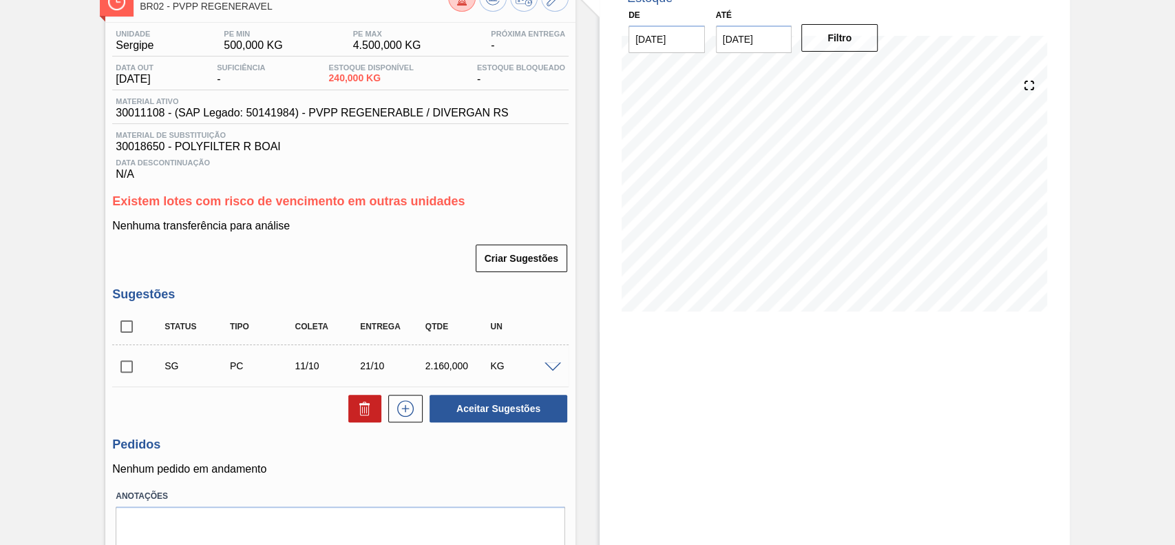
click at [548, 370] on span at bounding box center [553, 367] width 17 height 10
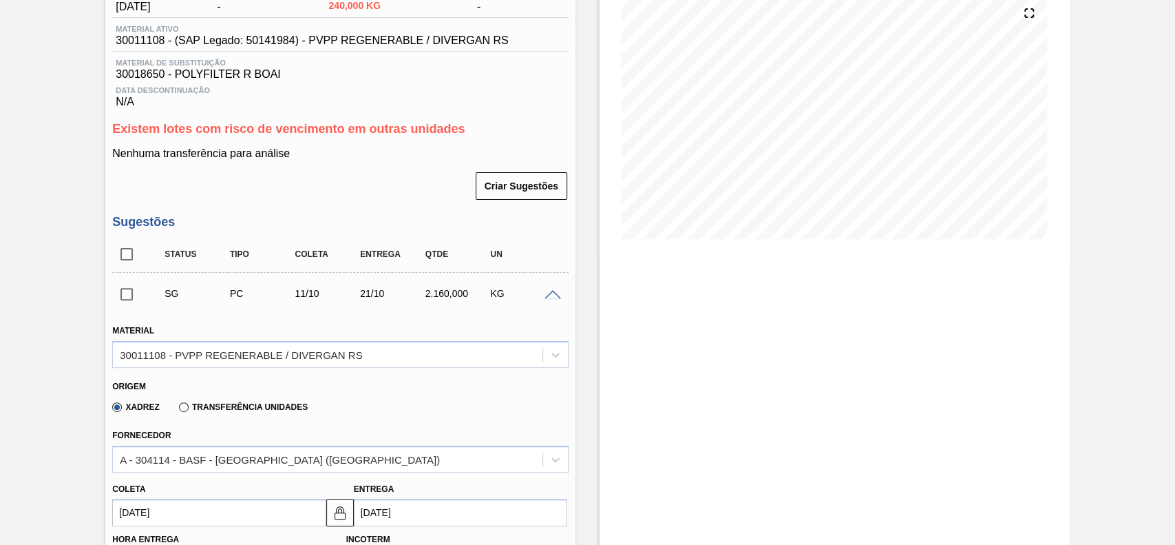
scroll to position [367, 0]
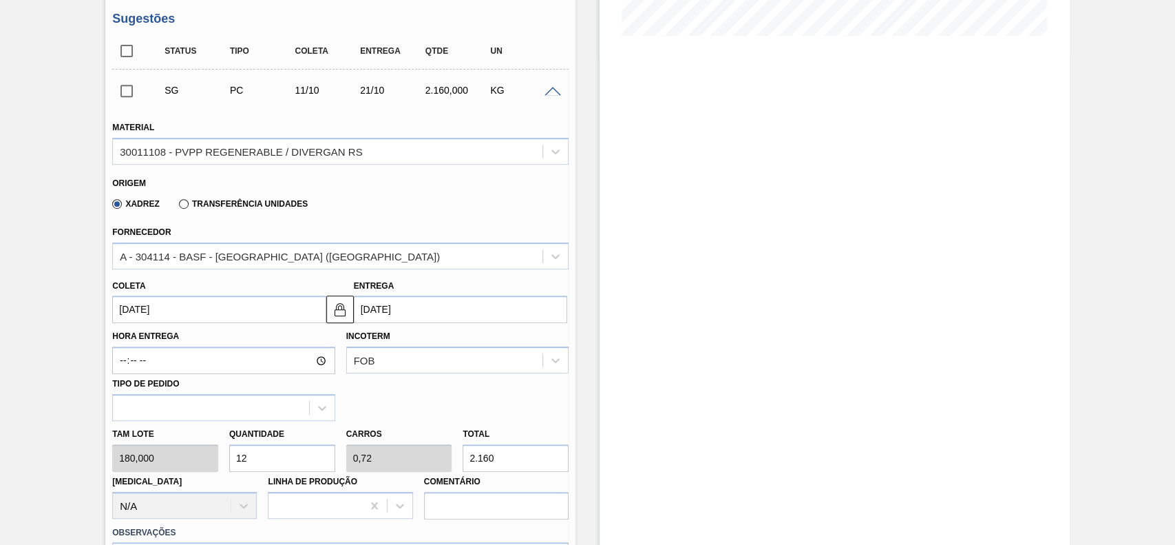
click at [220, 311] on input "[DATE]" at bounding box center [218, 309] width 213 height 28
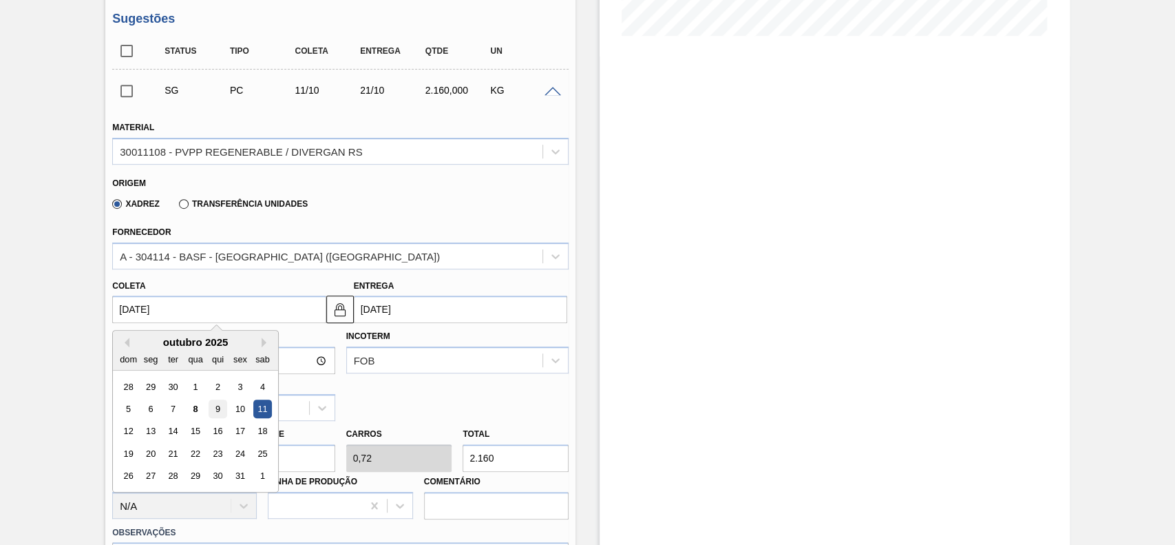
click at [221, 414] on div "9" at bounding box center [218, 408] width 19 height 19
type input "[DATE]"
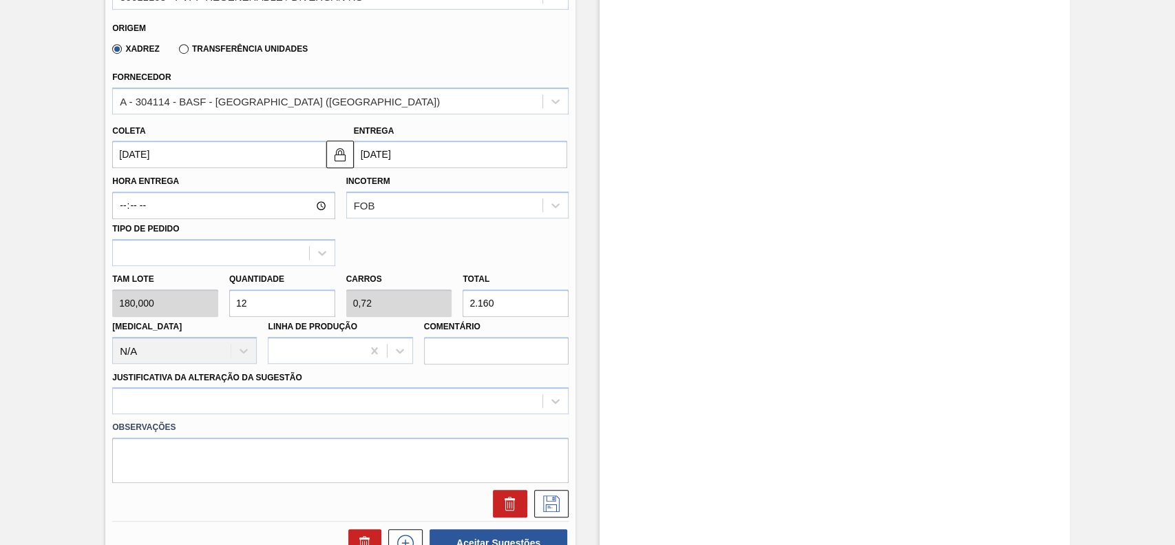
scroll to position [551, 0]
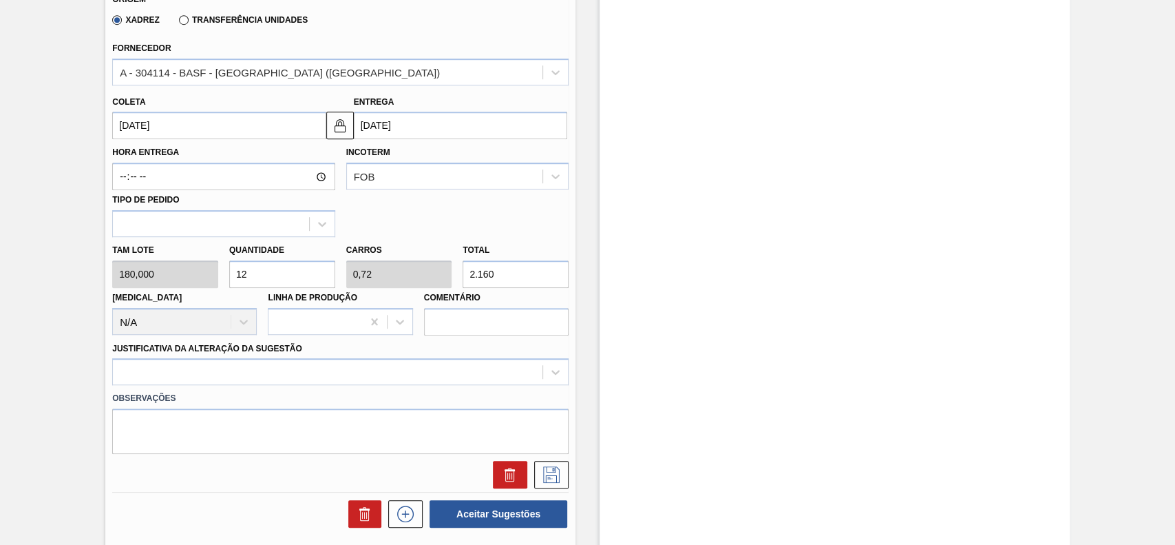
click at [280, 268] on input "12" at bounding box center [282, 274] width 106 height 28
type input "2"
type input "0,12"
type input "360"
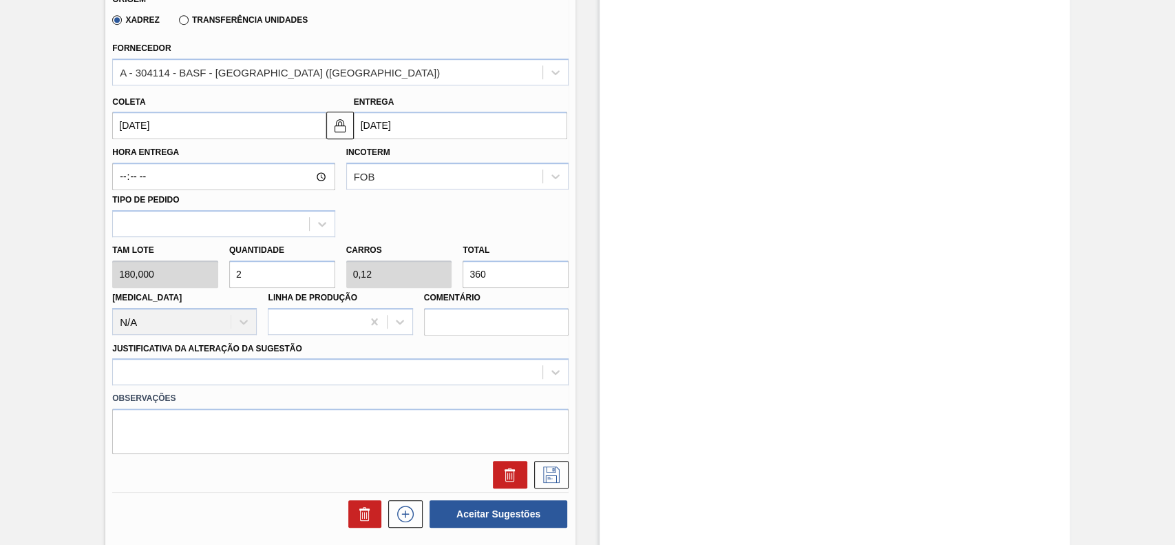
scroll to position [642, 0]
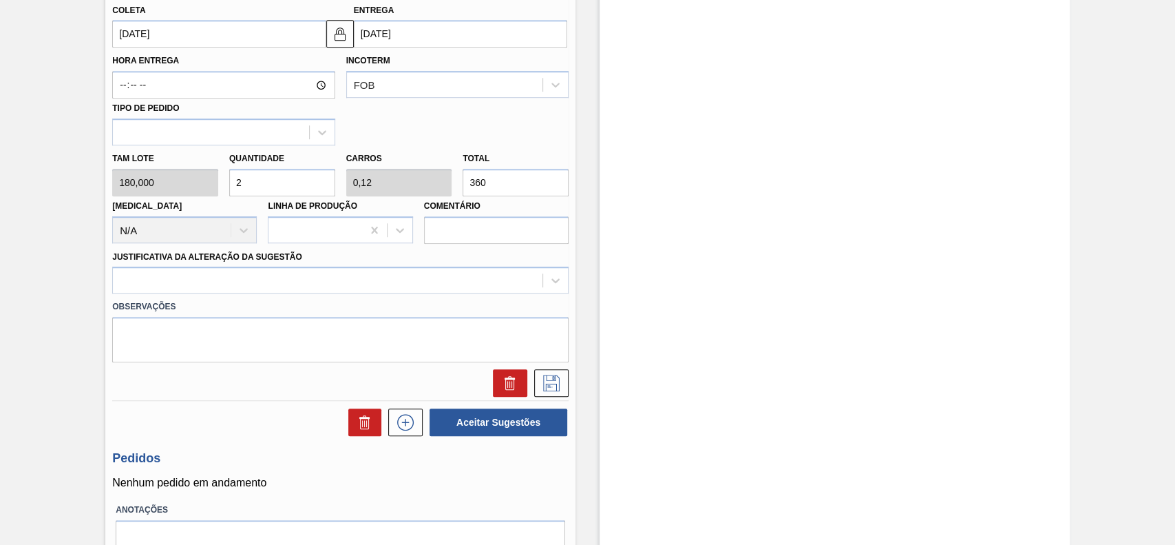
type input "2"
click at [280, 302] on label "Observações" at bounding box center [340, 307] width 456 height 20
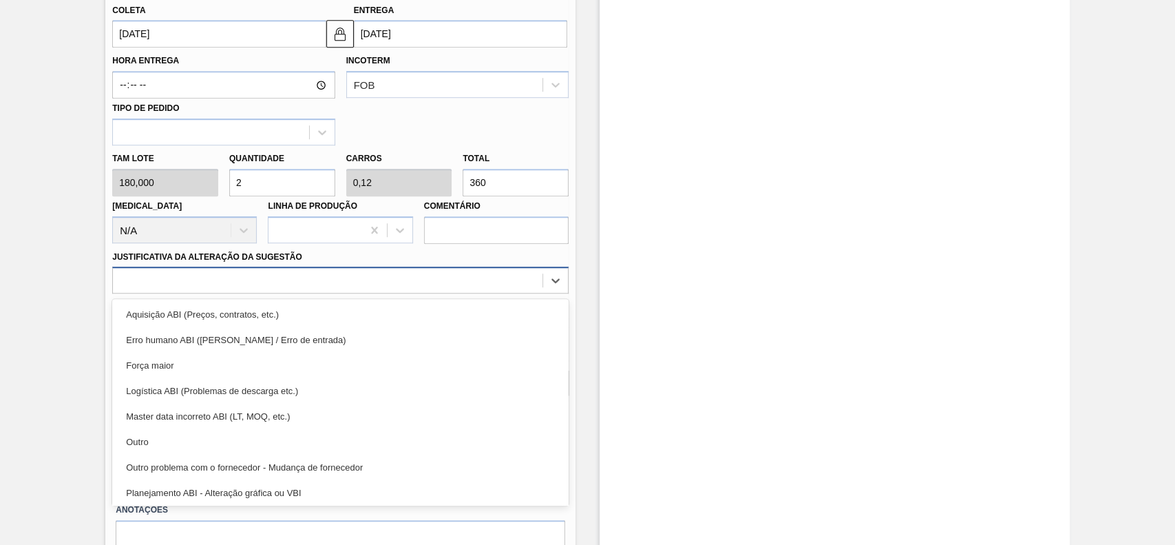
click at [266, 289] on div at bounding box center [328, 281] width 430 height 20
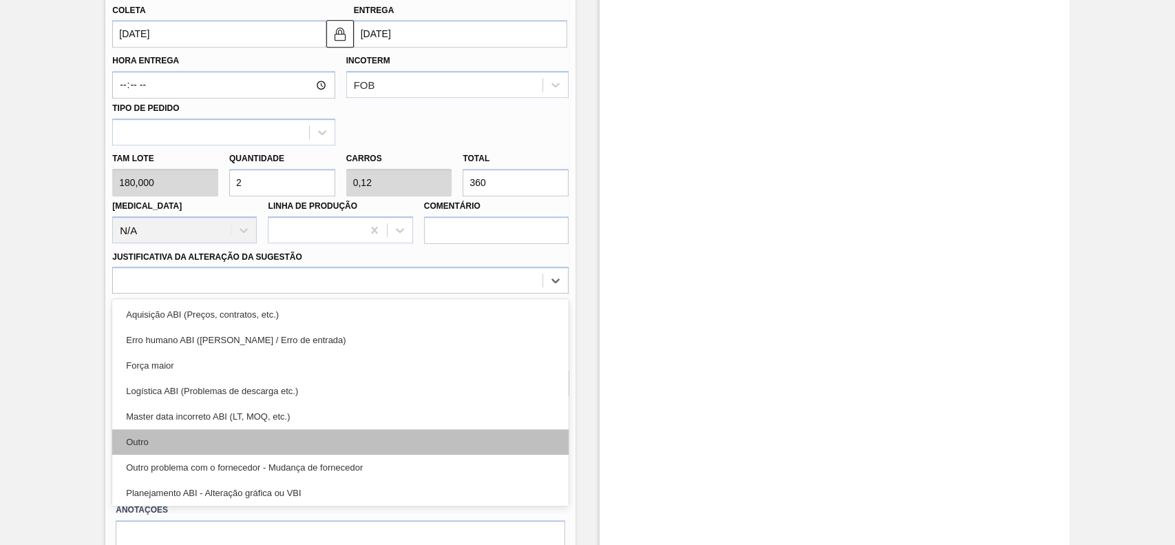
click at [213, 433] on div "Outro" at bounding box center [340, 441] width 456 height 25
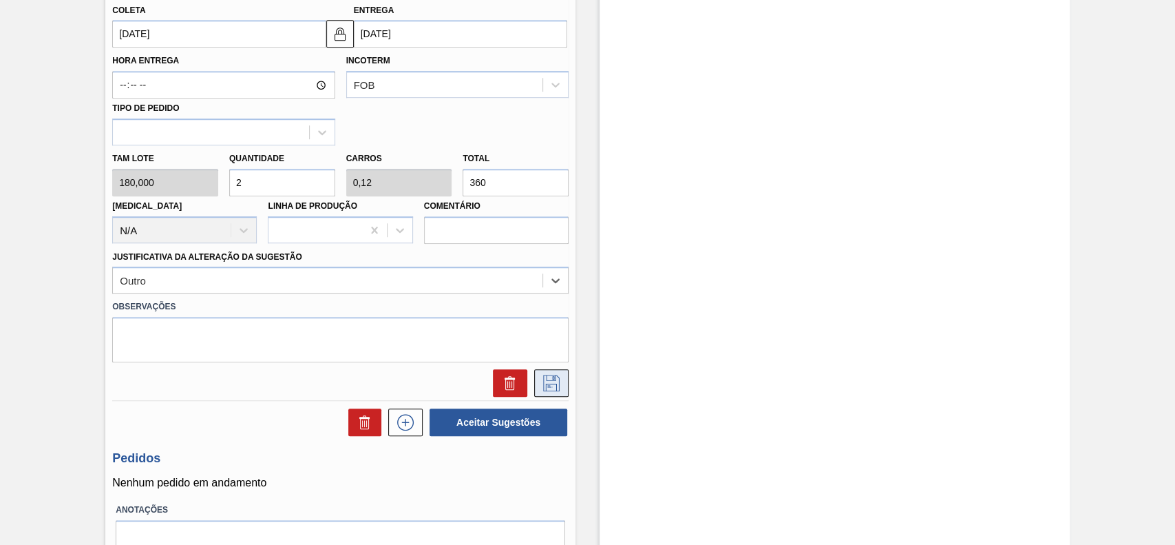
click at [553, 383] on icon at bounding box center [551, 382] width 22 height 17
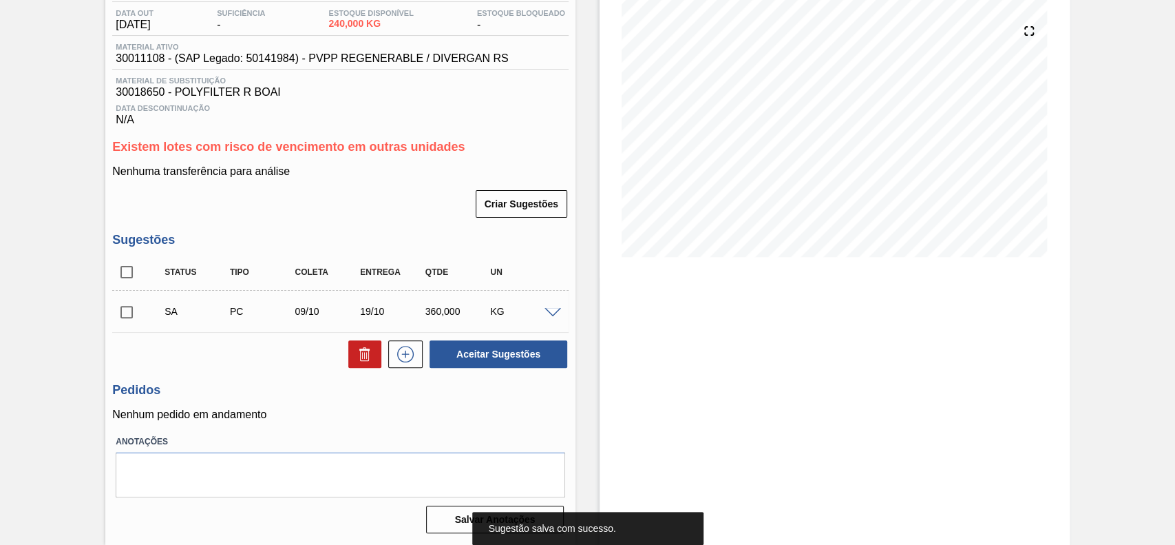
scroll to position [149, 0]
drag, startPoint x: 125, startPoint y: 312, endPoint x: 156, endPoint y: 323, distance: 32.9
click at [126, 312] on input "checkbox" at bounding box center [126, 311] width 29 height 29
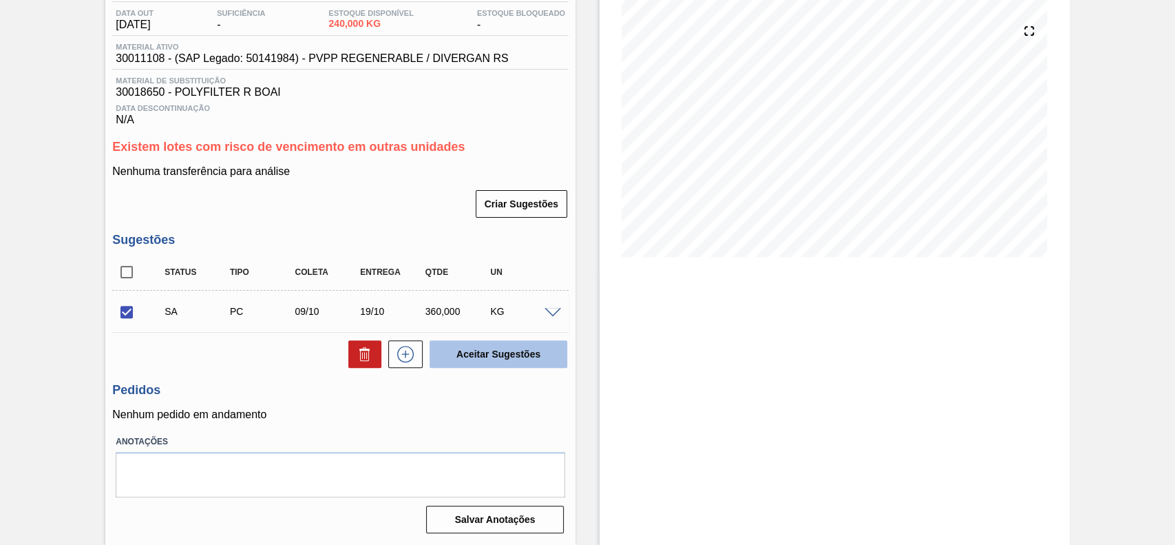
click at [560, 361] on button "Aceitar Sugestões" at bounding box center [499, 354] width 138 height 28
checkbox input "false"
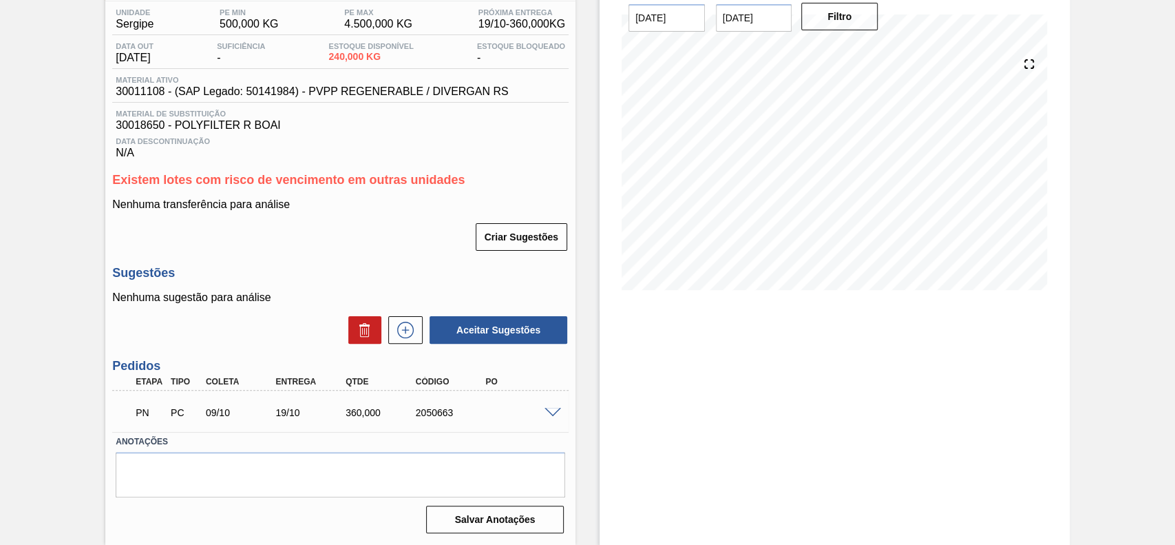
scroll to position [116, 0]
drag, startPoint x: 462, startPoint y: 408, endPoint x: 416, endPoint y: 416, distance: 46.7
click at [416, 416] on div "2050663" at bounding box center [451, 412] width 78 height 11
copy div "2050663"
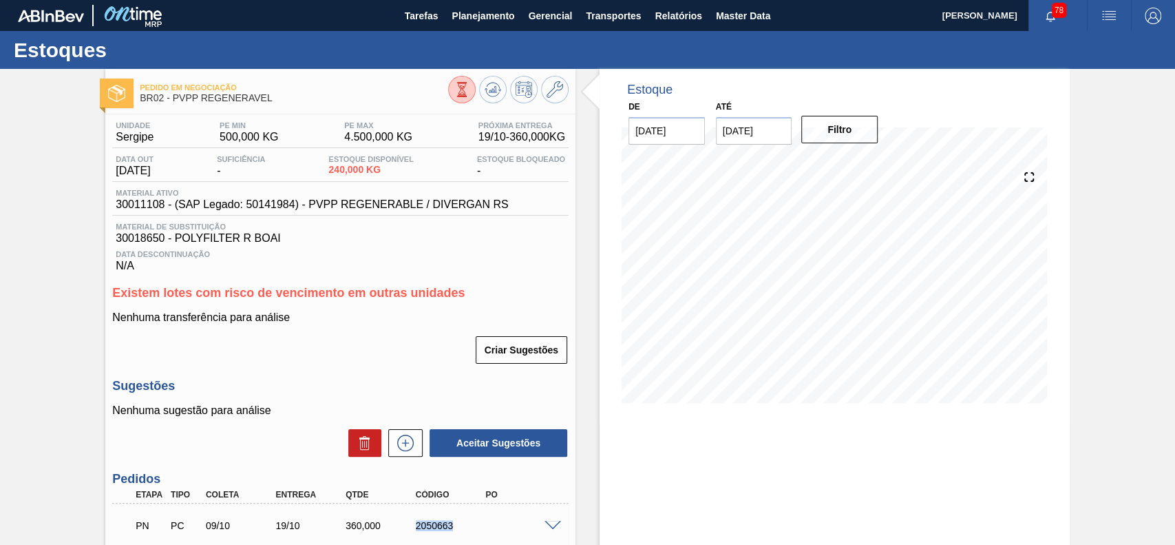
scroll to position [92, 0]
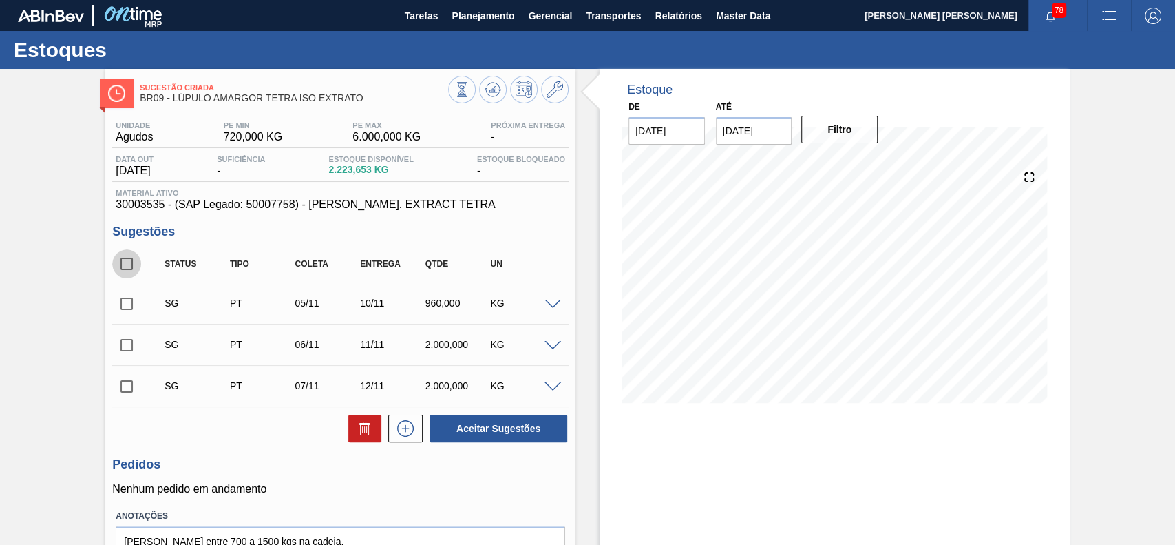
click at [134, 273] on input "checkbox" at bounding box center [126, 263] width 29 height 29
checkbox input "true"
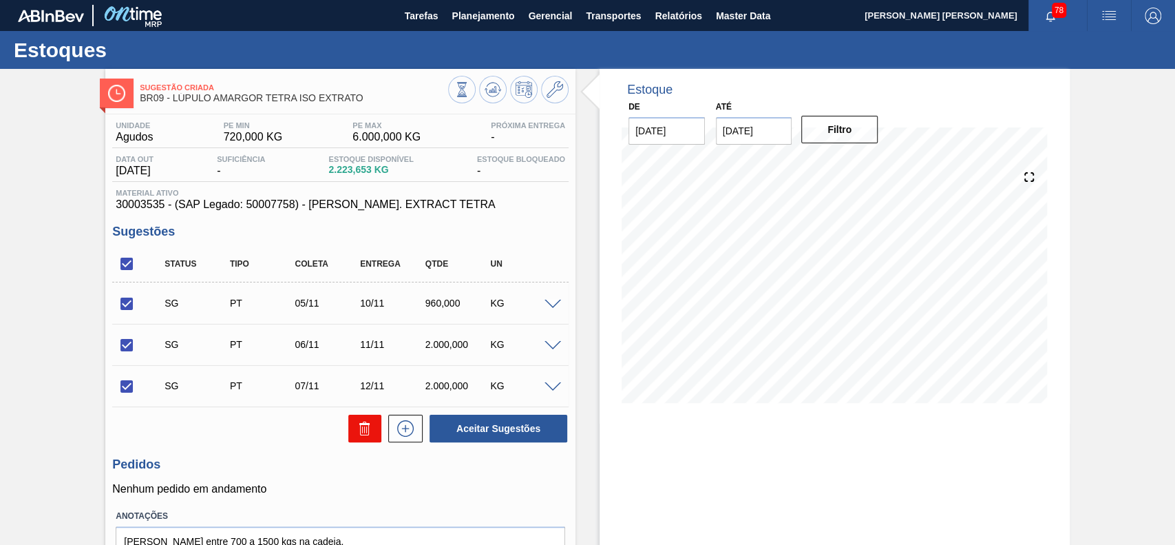
click at [363, 432] on icon at bounding box center [365, 428] width 17 height 17
checkbox input "false"
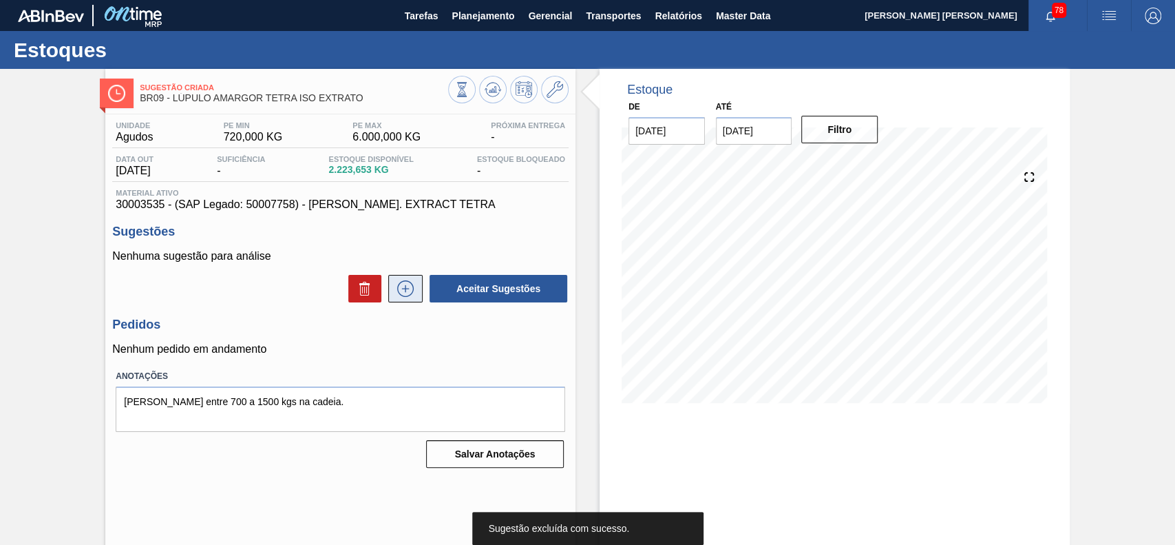
click at [398, 294] on icon at bounding box center [405, 288] width 22 height 17
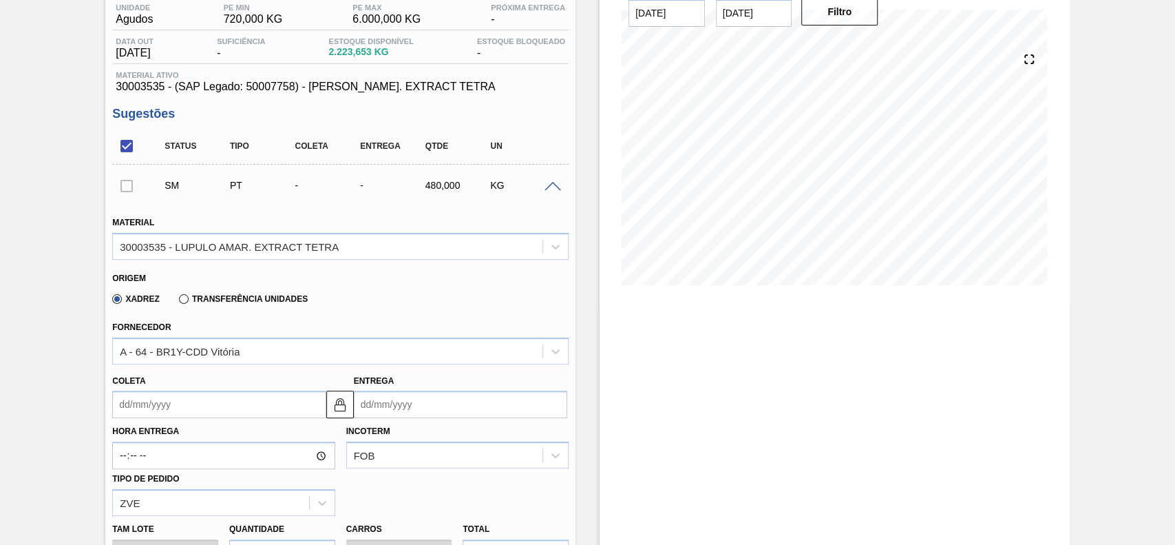
scroll to position [183, 0]
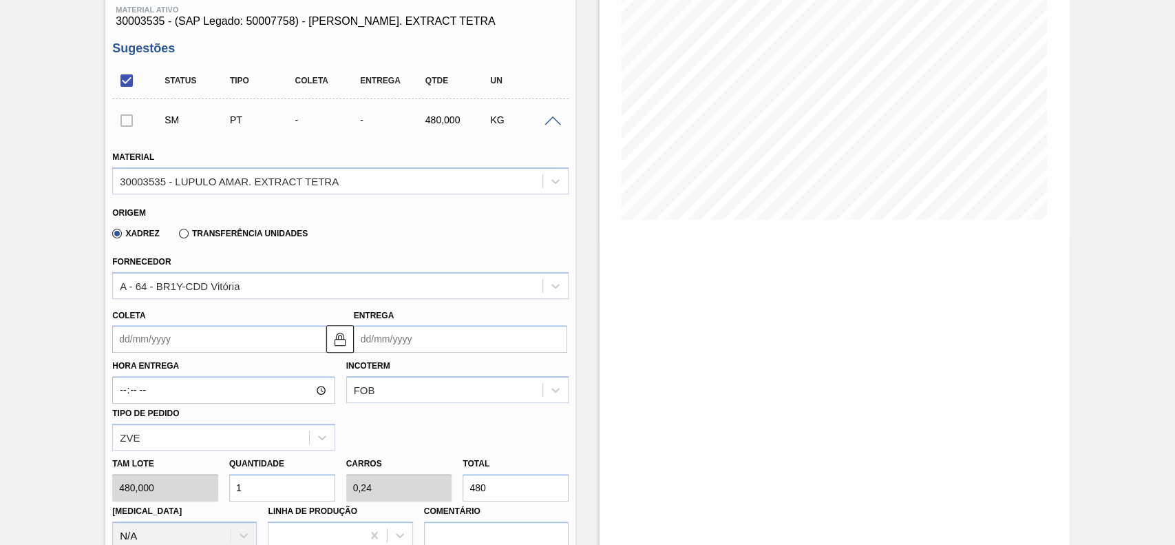
click at [217, 337] on input "Coleta" at bounding box center [218, 339] width 213 height 28
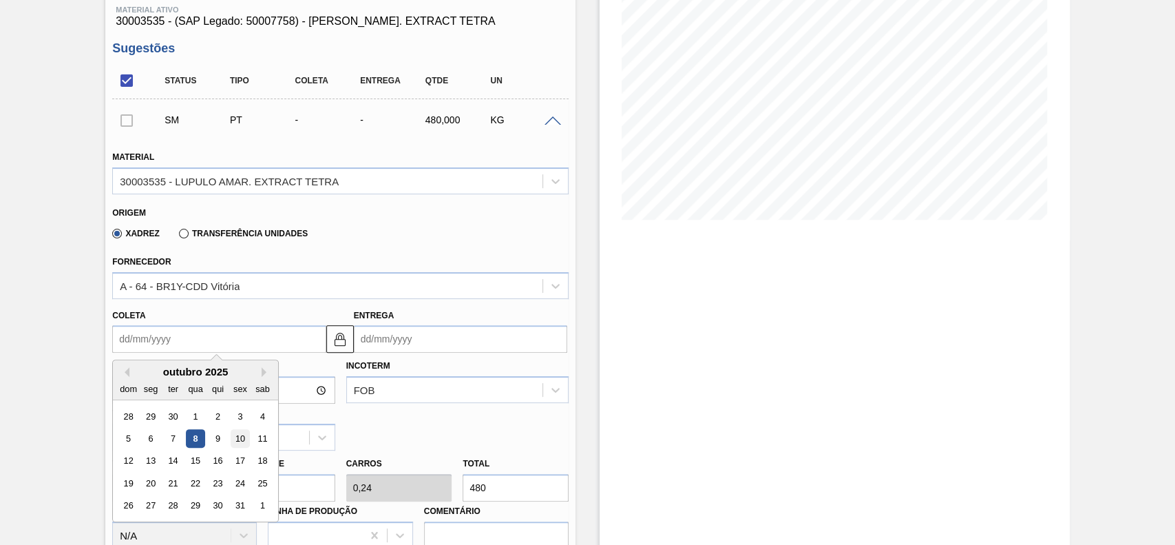
click at [239, 442] on div "10" at bounding box center [240, 438] width 19 height 19
type input "[DATE]"
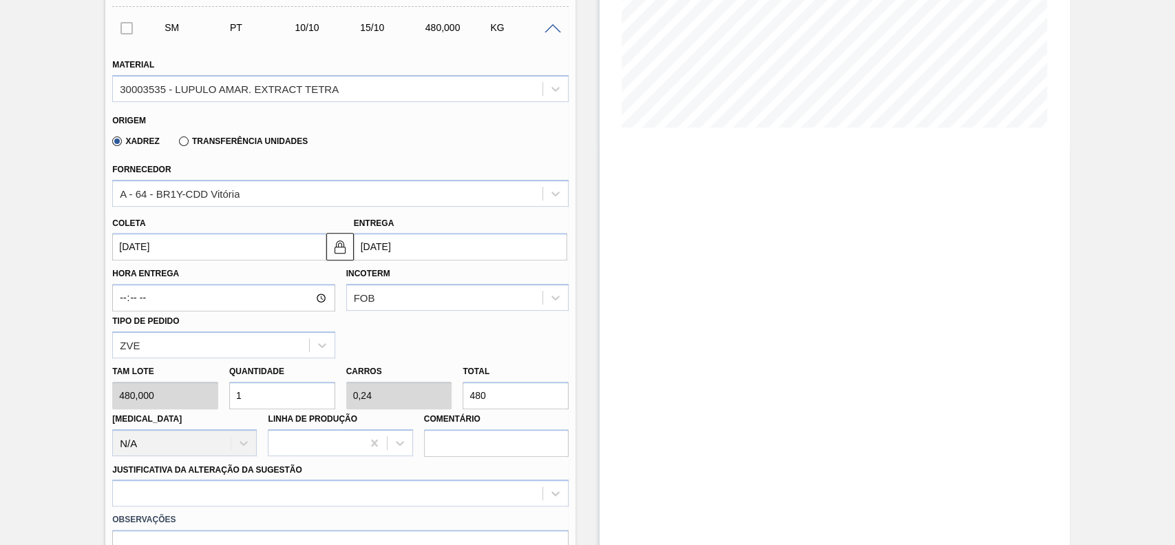
click at [291, 399] on input "1" at bounding box center [282, 395] width 106 height 28
type input "2"
type input "0,48"
type input "960"
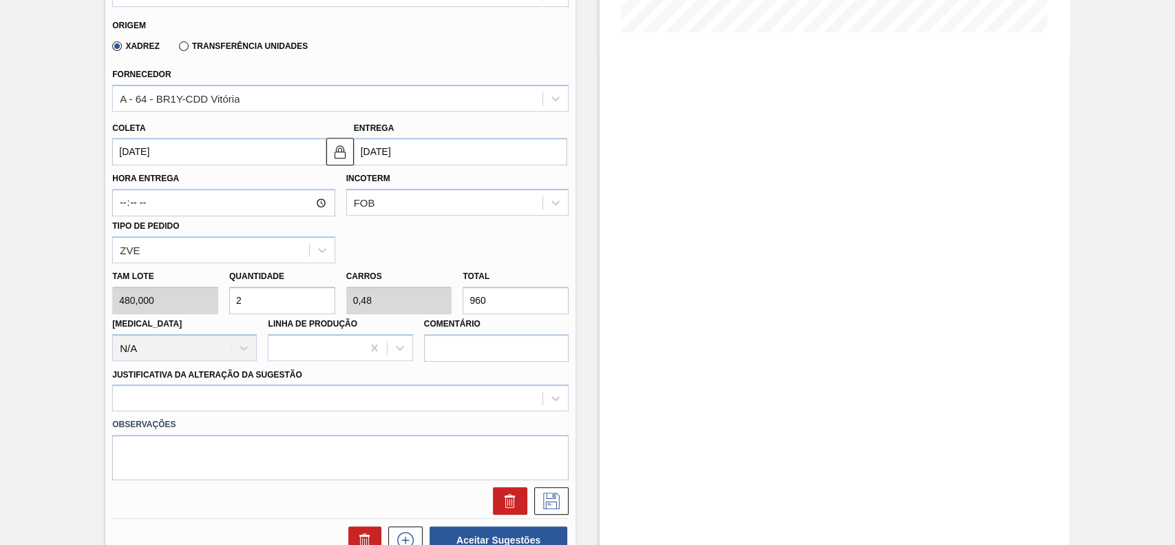
scroll to position [458, 0]
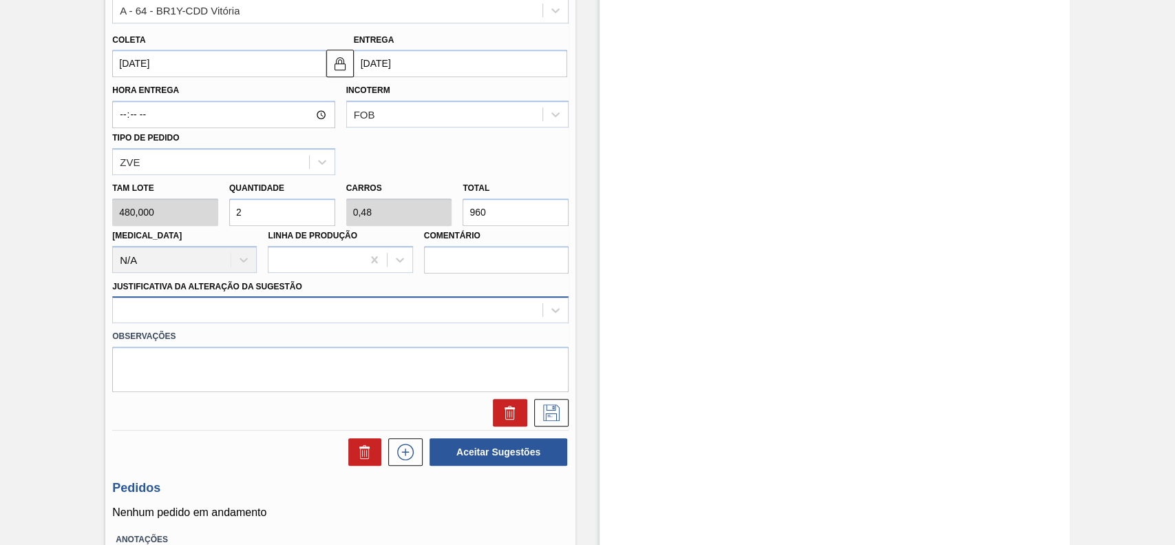
type input "2"
click at [273, 315] on div at bounding box center [328, 310] width 430 height 20
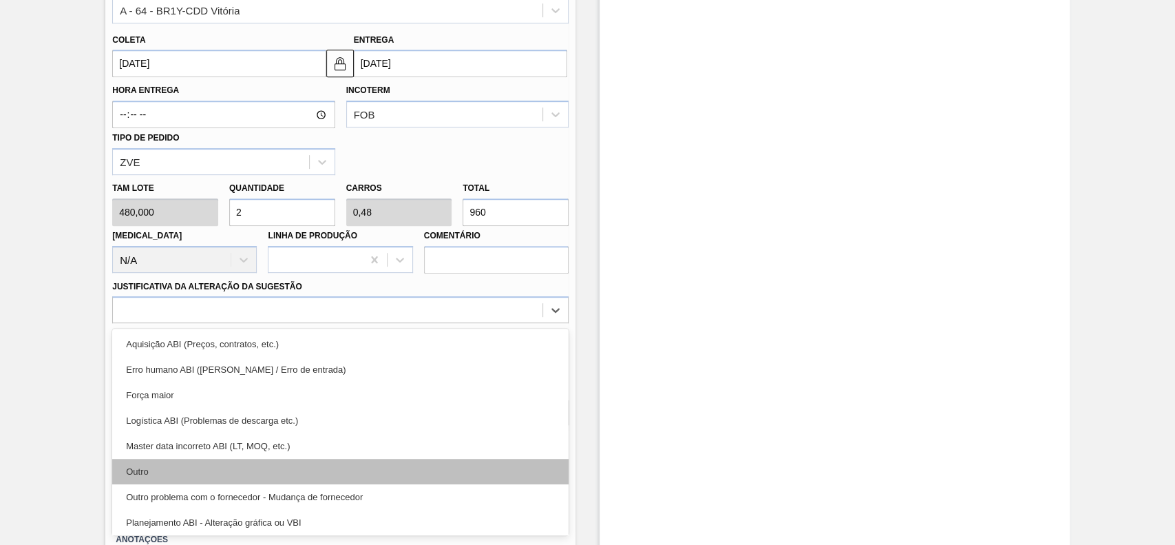
click at [223, 467] on div "Outro" at bounding box center [340, 470] width 456 height 25
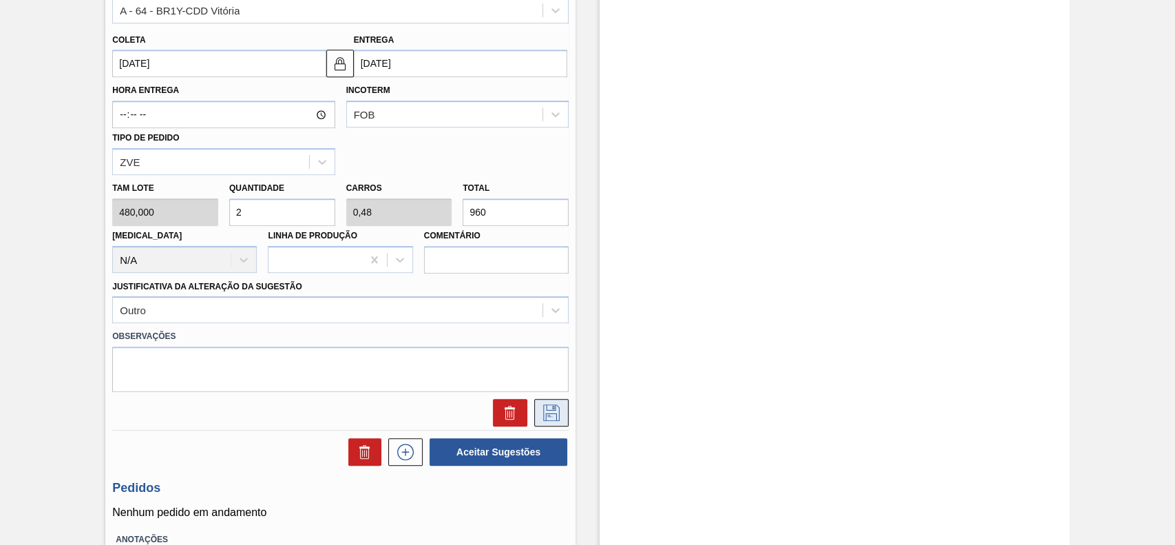
click at [543, 414] on icon at bounding box center [551, 412] width 22 height 17
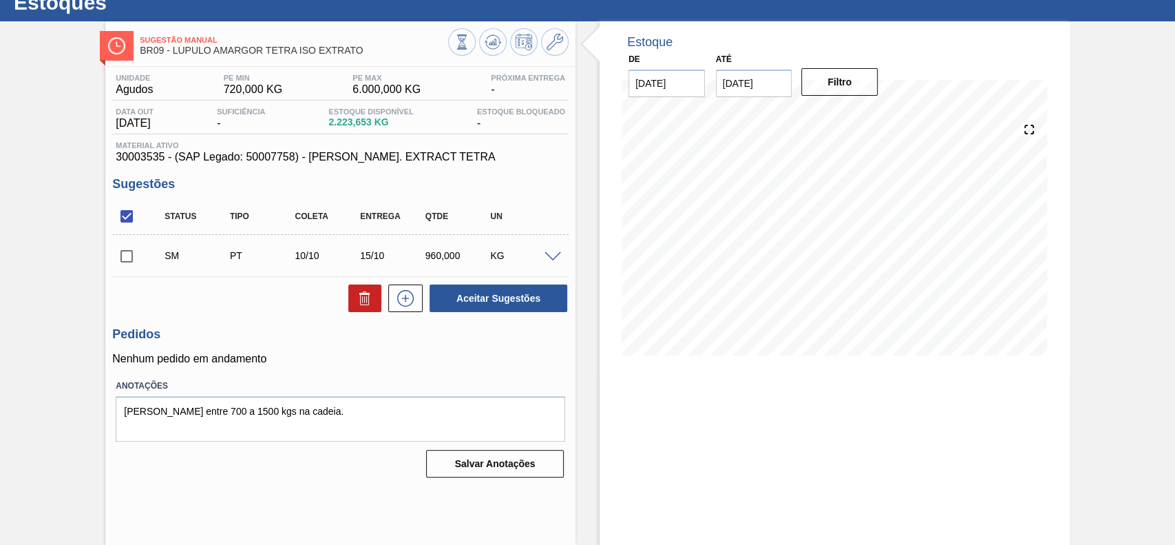
scroll to position [47, 0]
click at [132, 257] on input "checkbox" at bounding box center [126, 256] width 29 height 29
checkbox input "true"
click at [469, 300] on button "Aceitar Sugestões" at bounding box center [499, 298] width 138 height 28
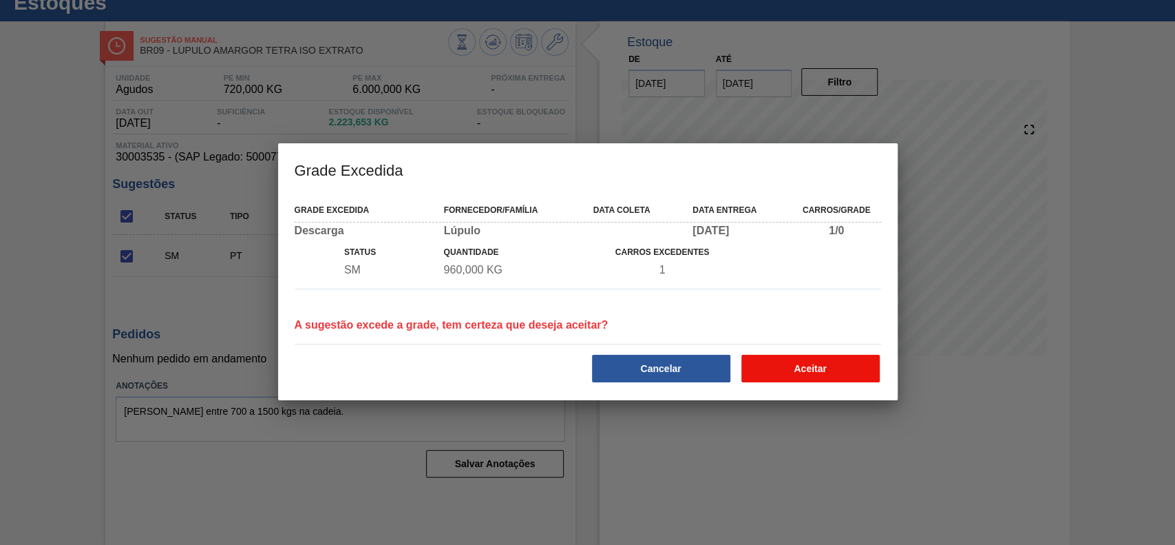
click at [809, 370] on button "Aceitar" at bounding box center [810, 369] width 138 height 28
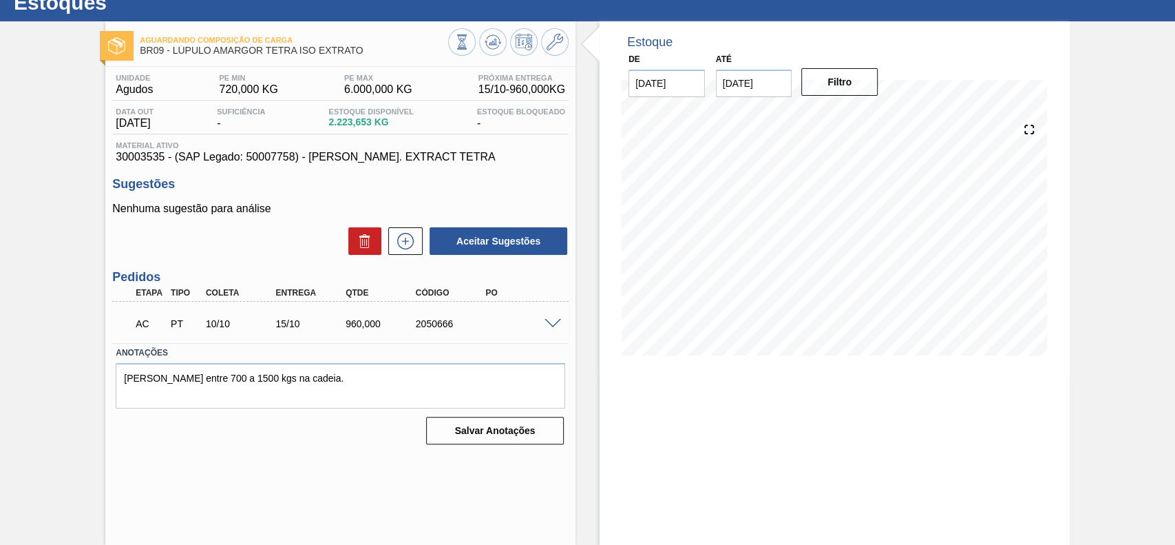
click at [534, 323] on div "AC PT 10/10 15/10 960,000 2050666" at bounding box center [337, 322] width 420 height 28
click at [549, 324] on span at bounding box center [553, 324] width 17 height 10
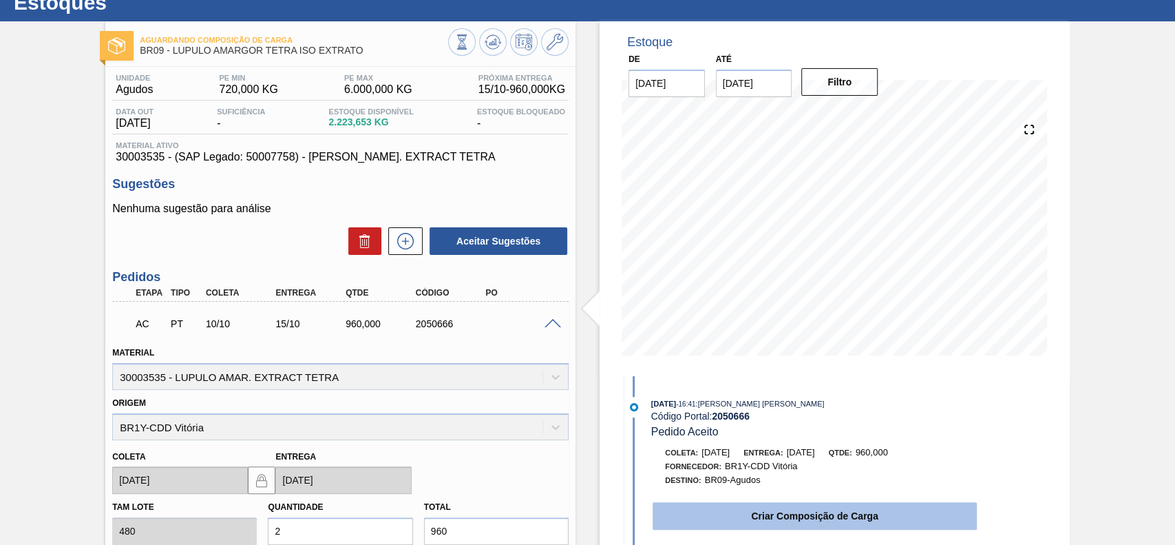
click at [795, 514] on button "Criar Composição de Carga" at bounding box center [815, 516] width 324 height 28
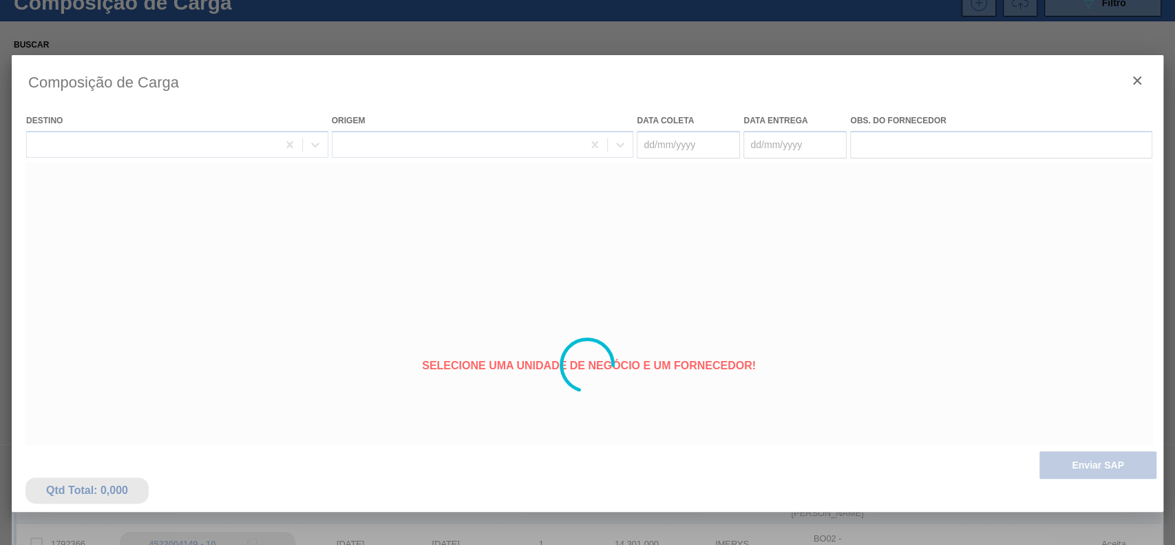
type coleta "[DATE]"
type Entrega "[DATE]"
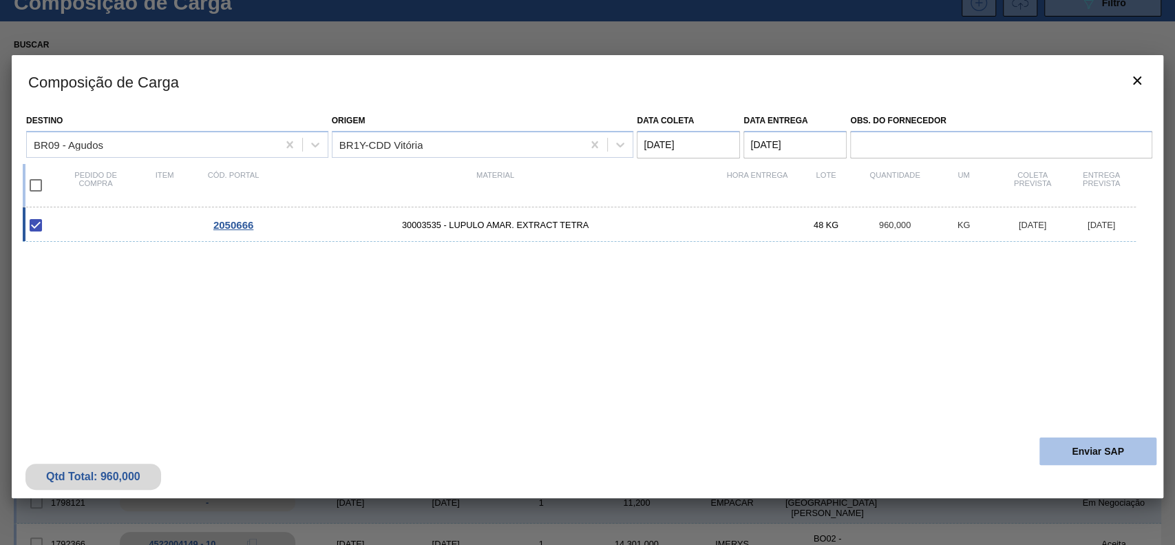
click at [1084, 454] on button "Enviar SAP" at bounding box center [1097, 451] width 117 height 28
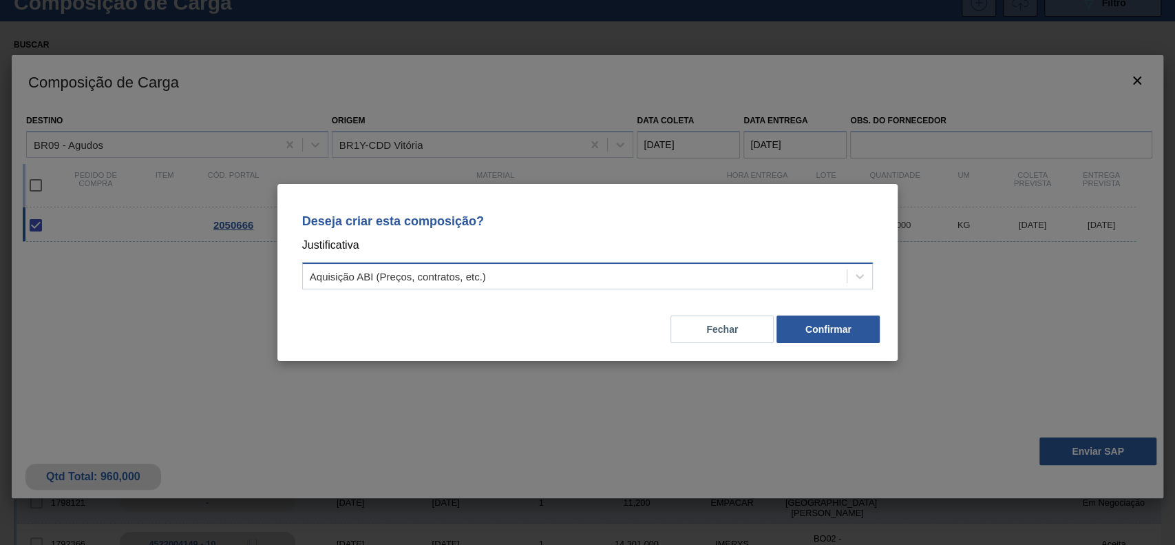
click at [433, 273] on div "Aquisição ABI (Preços, contratos, etc.)" at bounding box center [398, 277] width 176 height 12
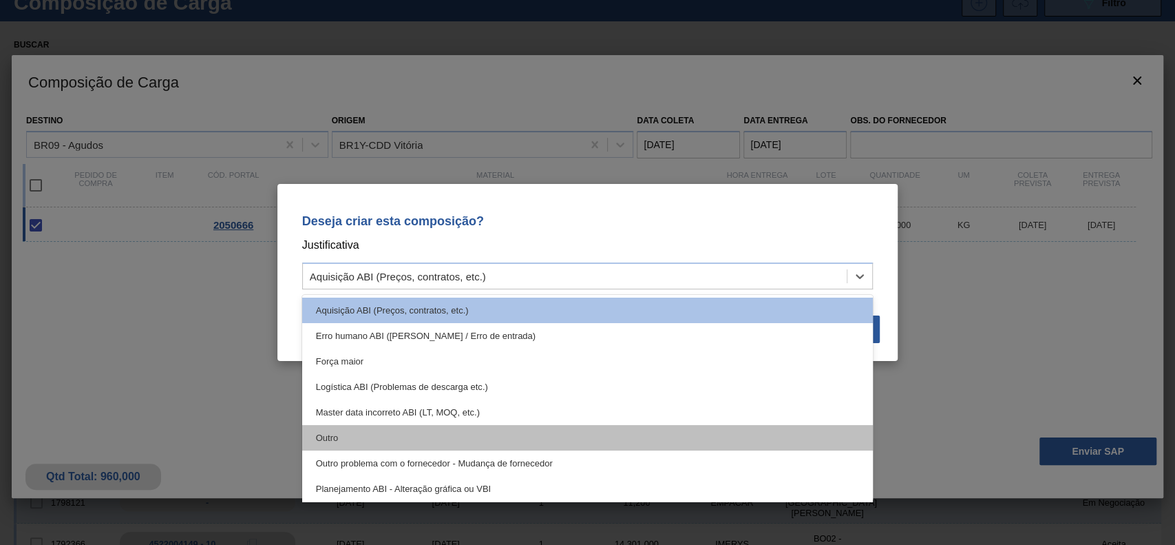
click at [374, 434] on div "Outro" at bounding box center [587, 437] width 571 height 25
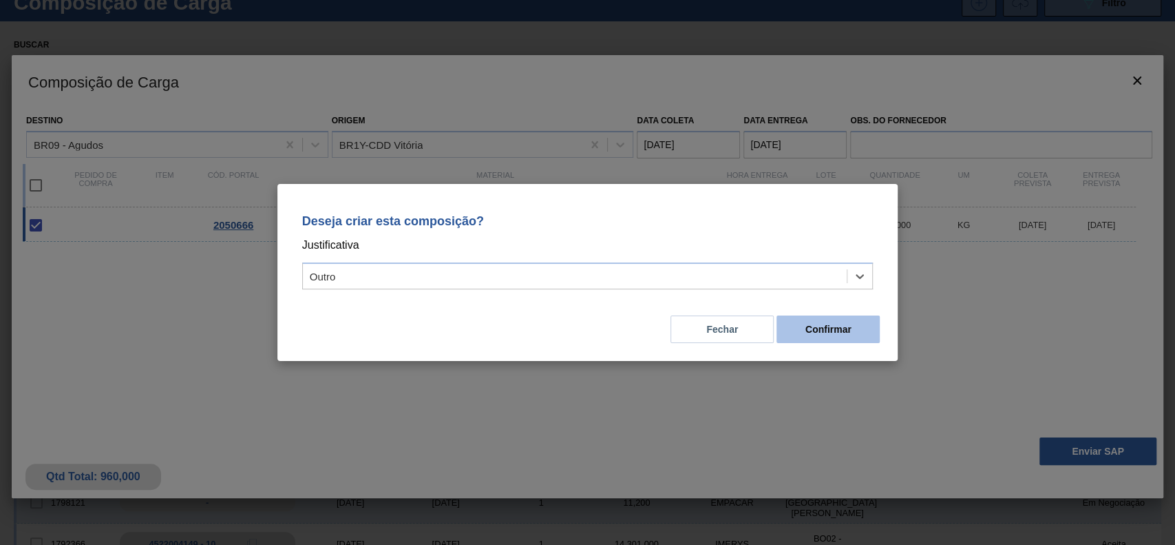
click at [808, 328] on button "Confirmar" at bounding box center [827, 329] width 103 height 28
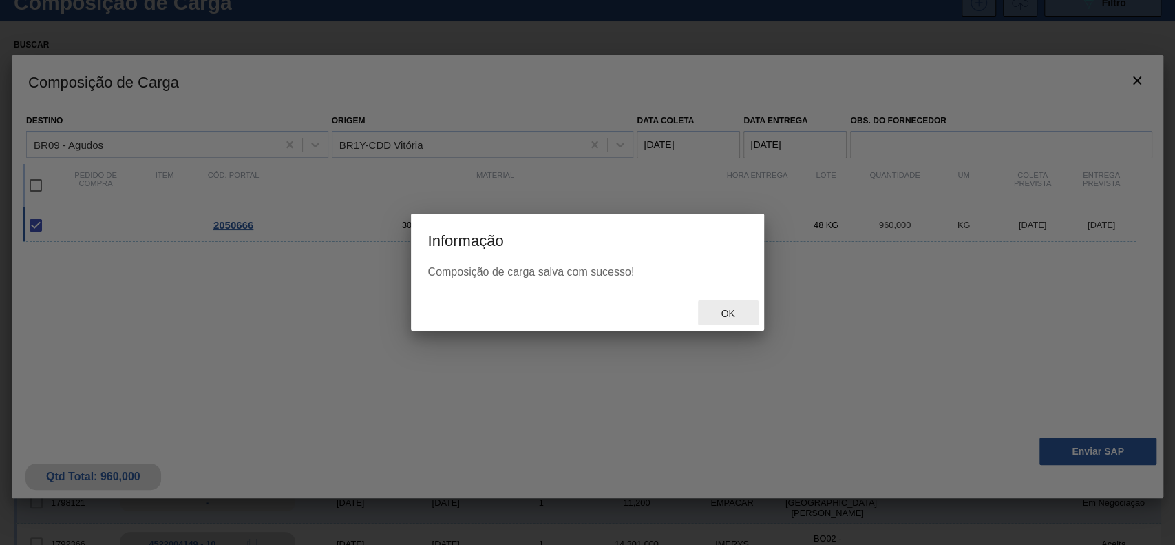
click at [740, 317] on span "Ok" at bounding box center [728, 313] width 36 height 11
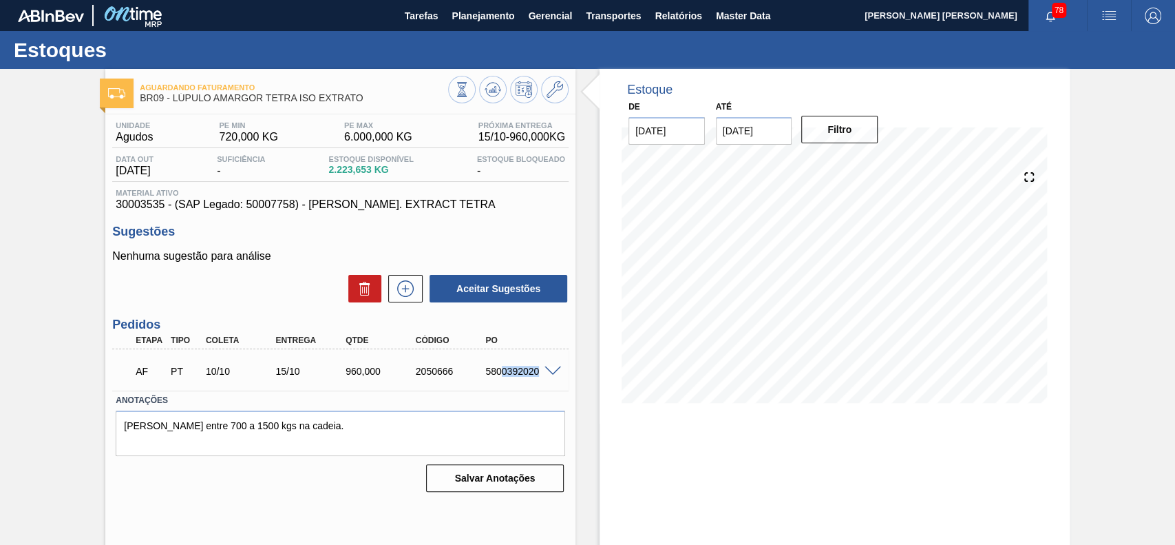
click at [556, 376] on div "AF PT 10/10 15/10 960,000 2050666 5800392020" at bounding box center [340, 369] width 456 height 34
click at [494, 381] on div "AF PT 10/10 15/10 960,000 2050666 5800392020" at bounding box center [337, 370] width 420 height 28
click at [486, 372] on div "5800392020" at bounding box center [521, 371] width 78 height 11
drag, startPoint x: 480, startPoint y: 372, endPoint x: 542, endPoint y: 385, distance: 63.9
click at [542, 385] on div "AF PT 10/10 15/10 960,000 2050666 5800392020" at bounding box center [340, 369] width 456 height 34
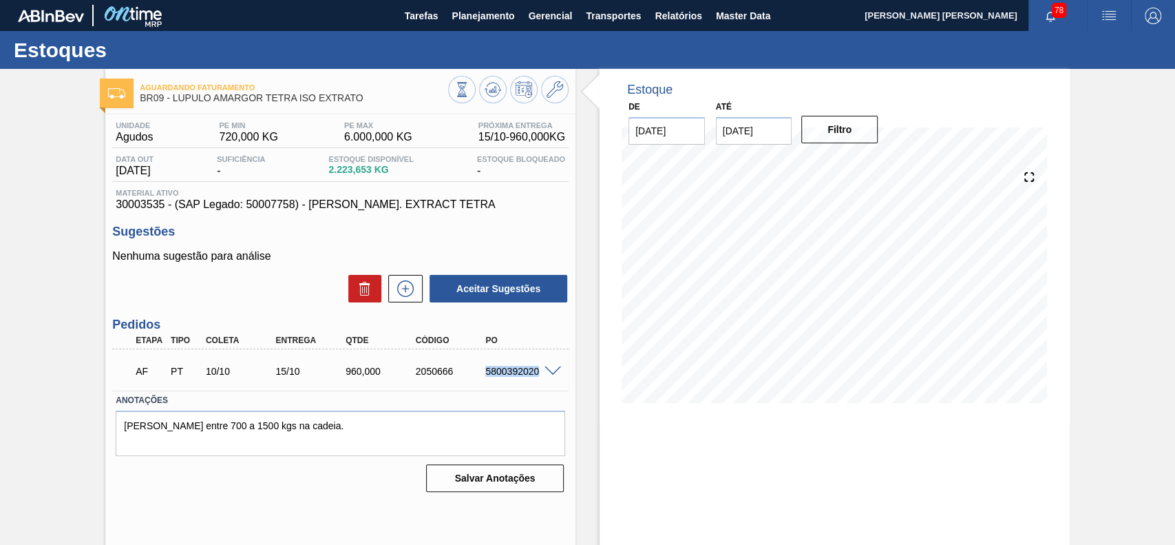
copy div "5800392020"
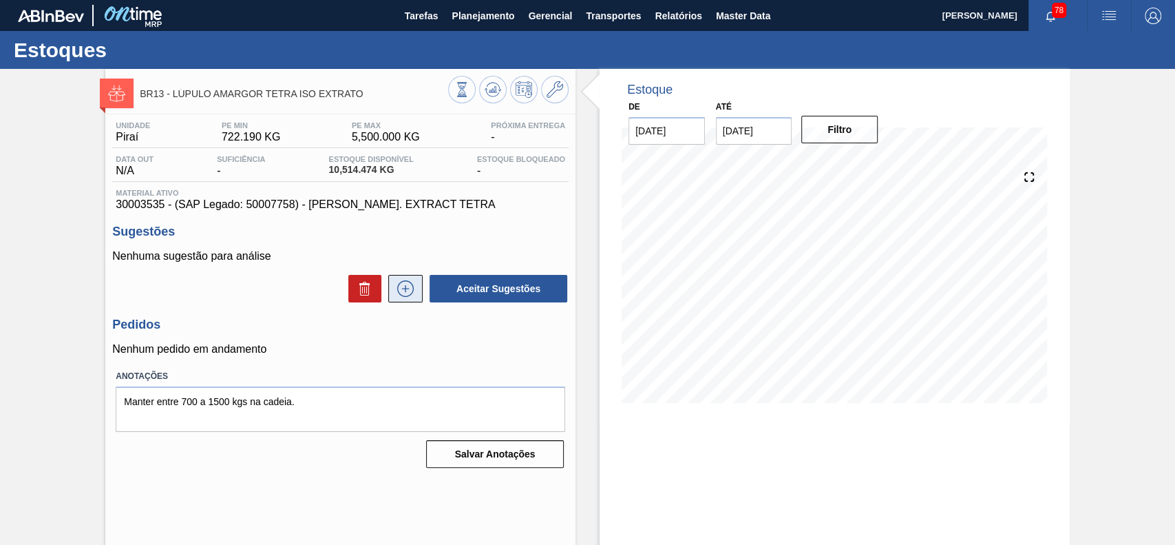
click at [416, 286] on button at bounding box center [405, 289] width 34 height 28
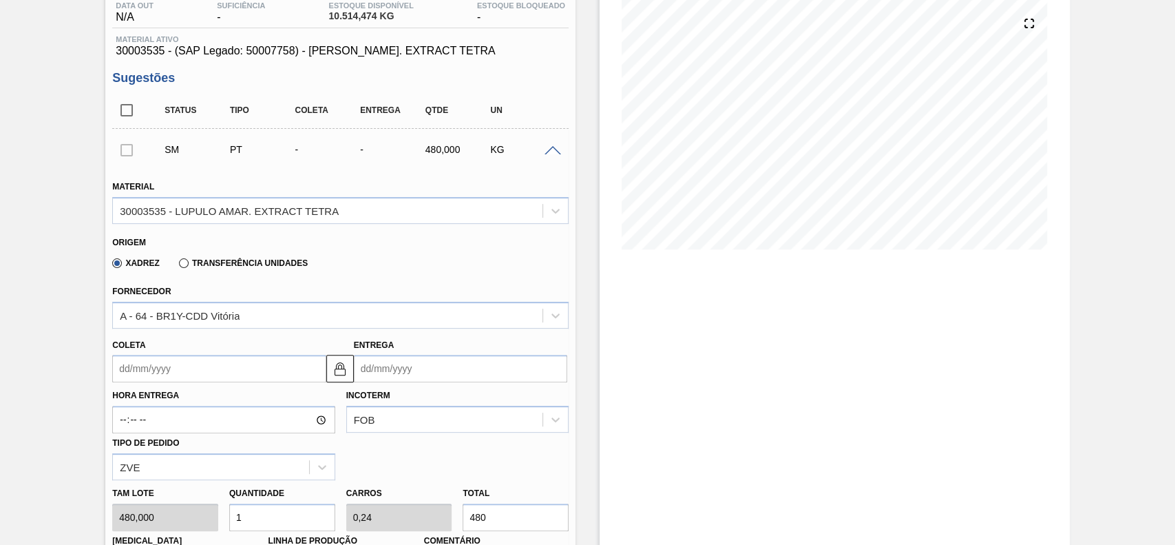
scroll to position [183, 0]
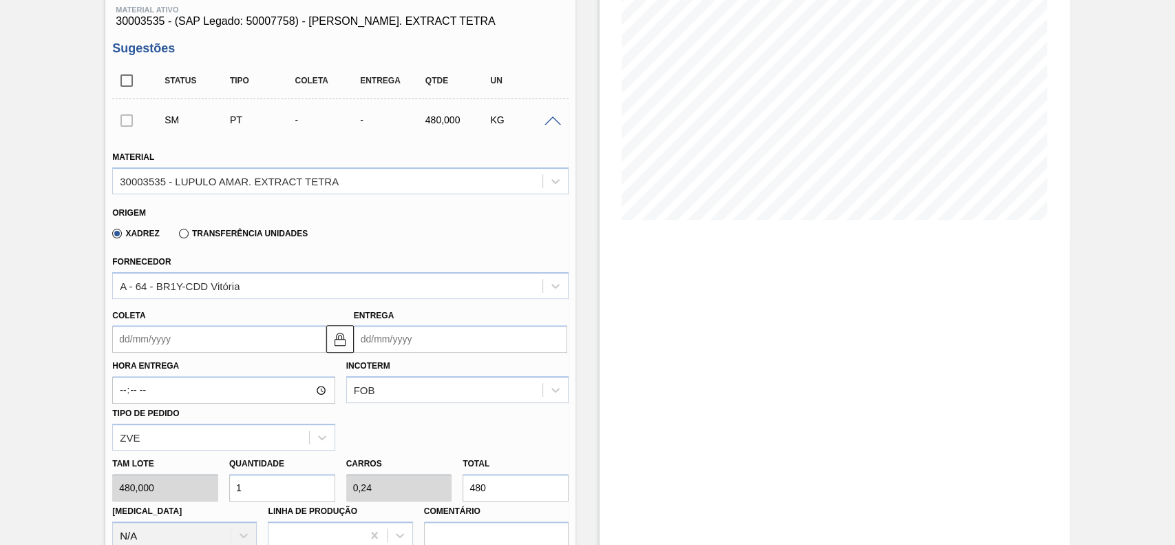
click at [207, 346] on input "Coleta" at bounding box center [218, 339] width 213 height 28
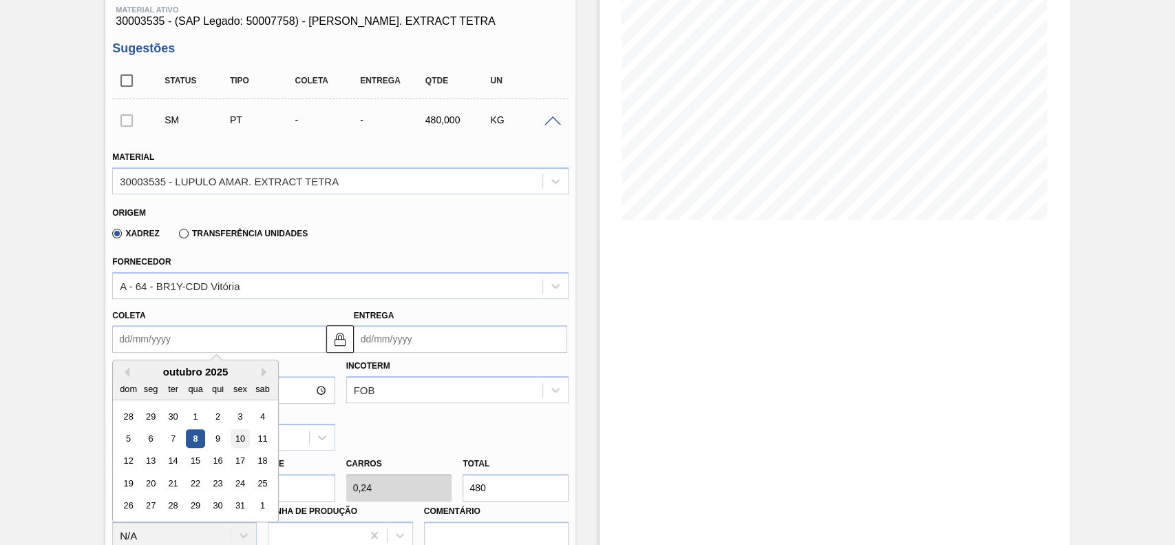
click at [242, 439] on div "10" at bounding box center [240, 438] width 19 height 19
type input "[DATE]"
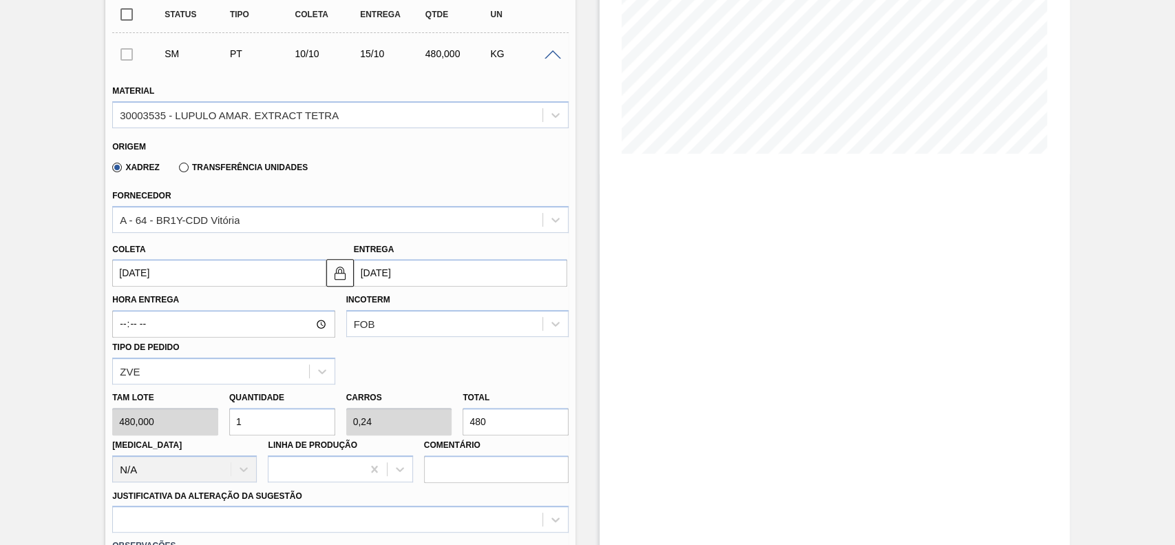
scroll to position [367, 0]
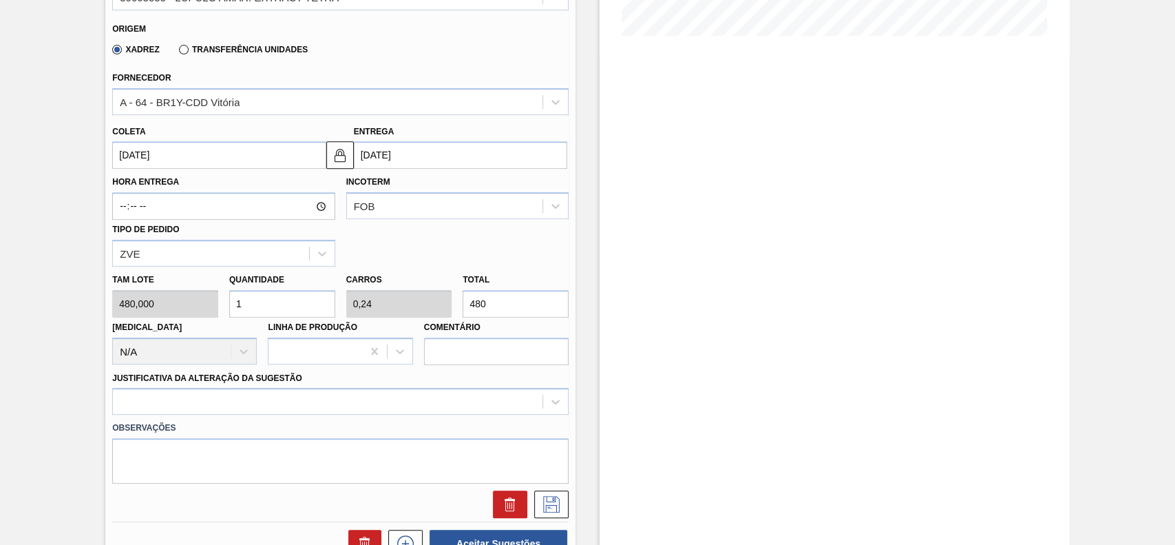
click at [268, 310] on input "1" at bounding box center [282, 304] width 106 height 28
type input "15"
type input "3,6"
type input "7.200"
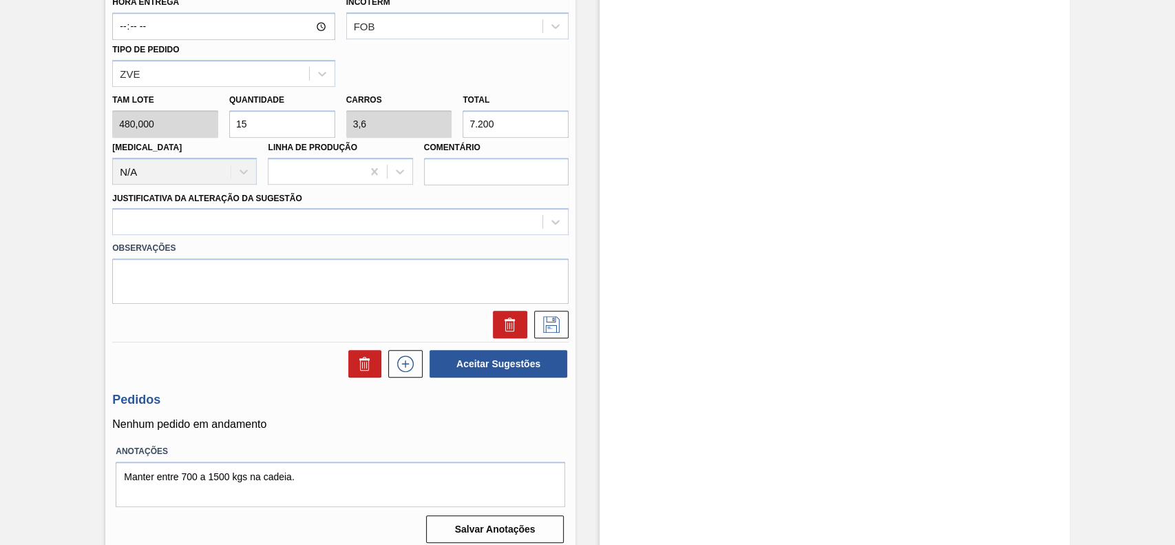
scroll to position [551, 0]
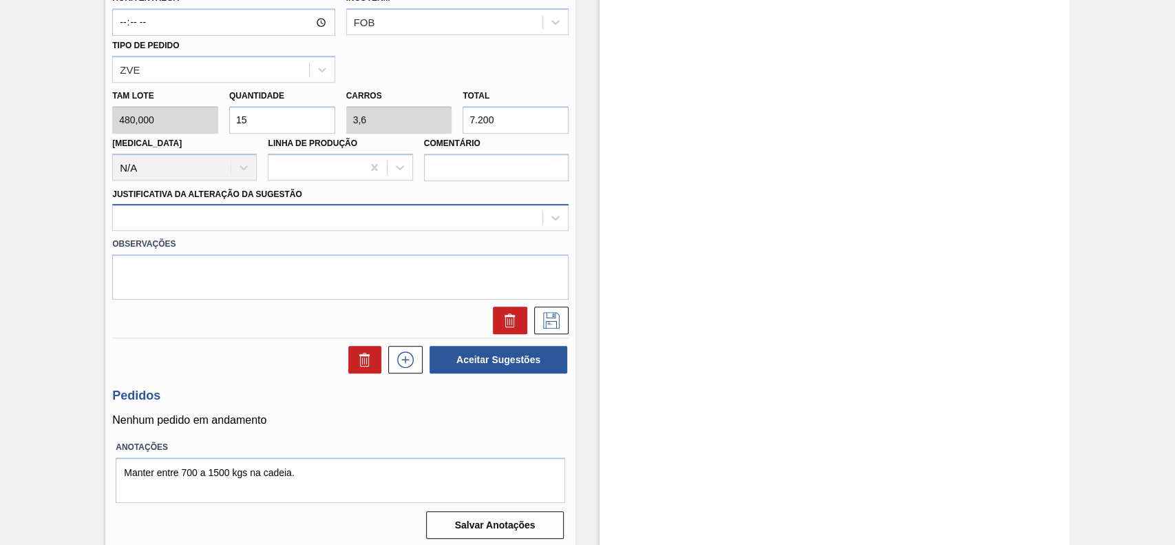
type input "15"
click at [229, 223] on div at bounding box center [328, 218] width 430 height 20
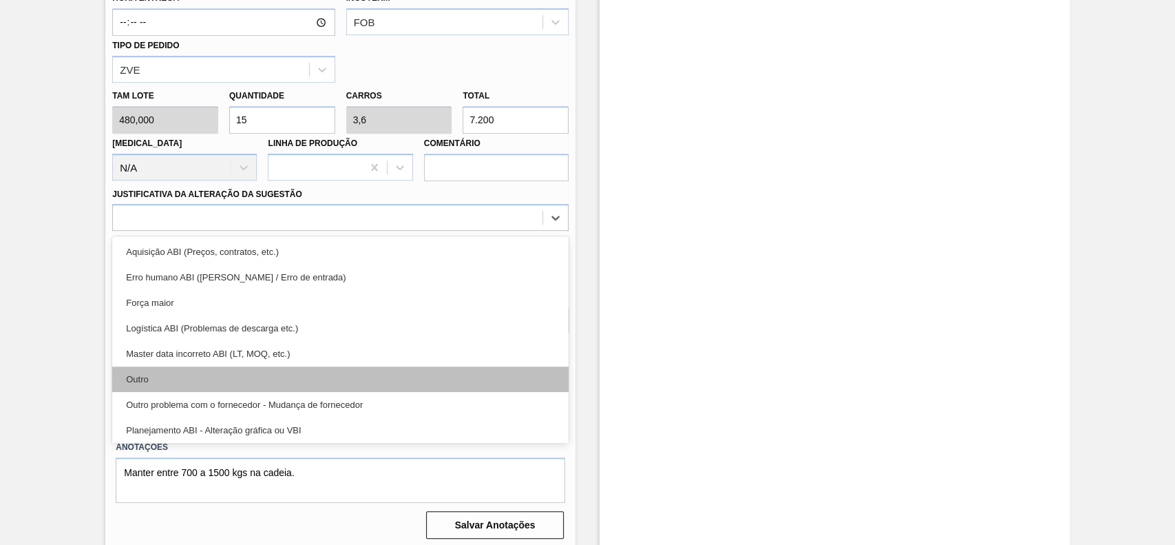
click at [191, 380] on div "Outro" at bounding box center [340, 378] width 456 height 25
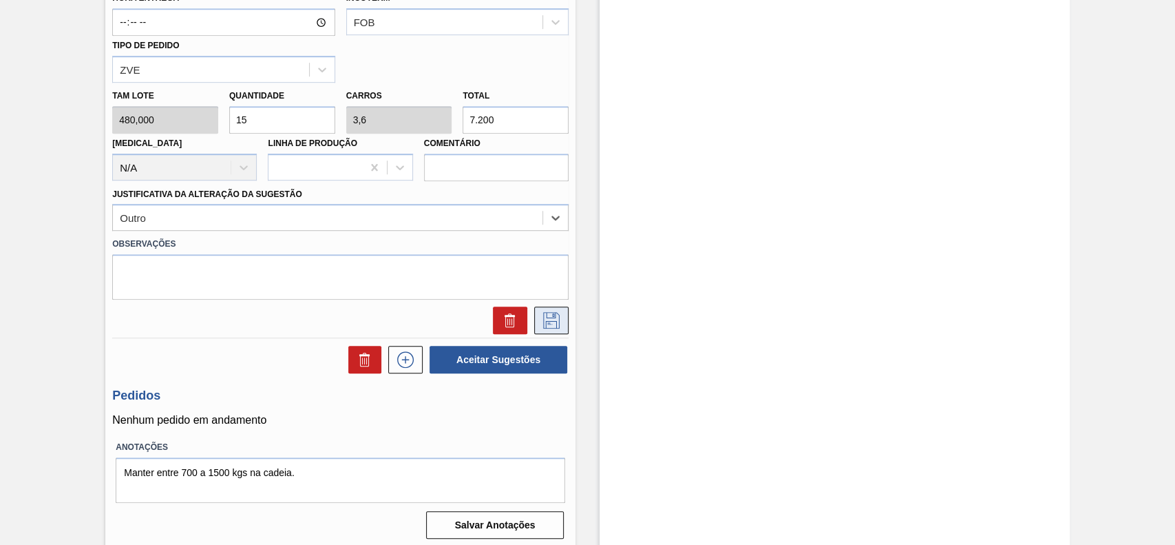
click at [562, 326] on button at bounding box center [551, 320] width 34 height 28
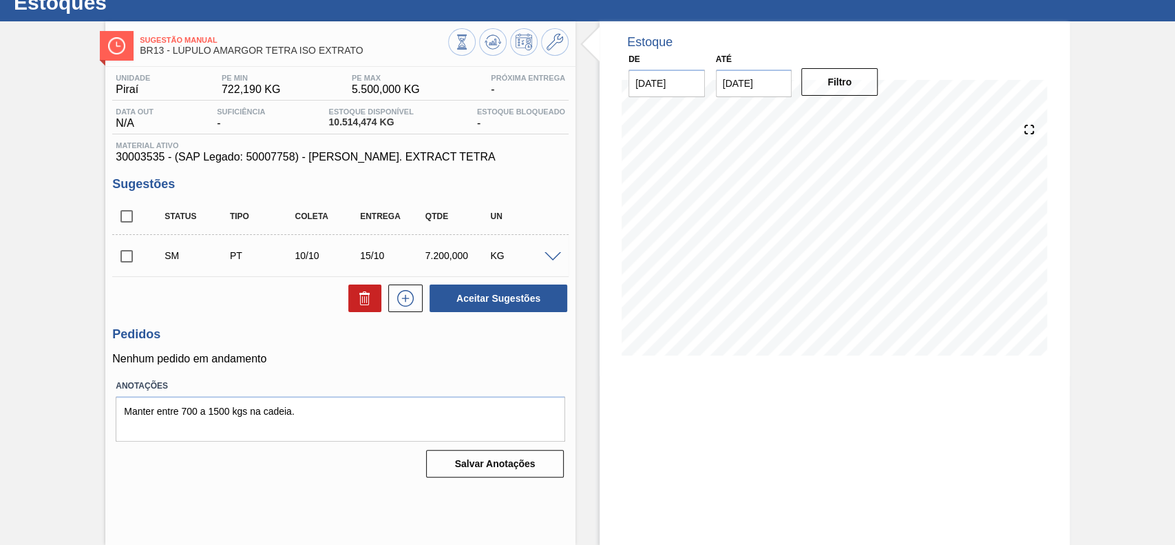
scroll to position [47, 0]
click at [125, 256] on input "checkbox" at bounding box center [126, 256] width 29 height 29
click at [514, 297] on button "Aceitar Sugestões" at bounding box center [499, 298] width 138 height 28
checkbox input "false"
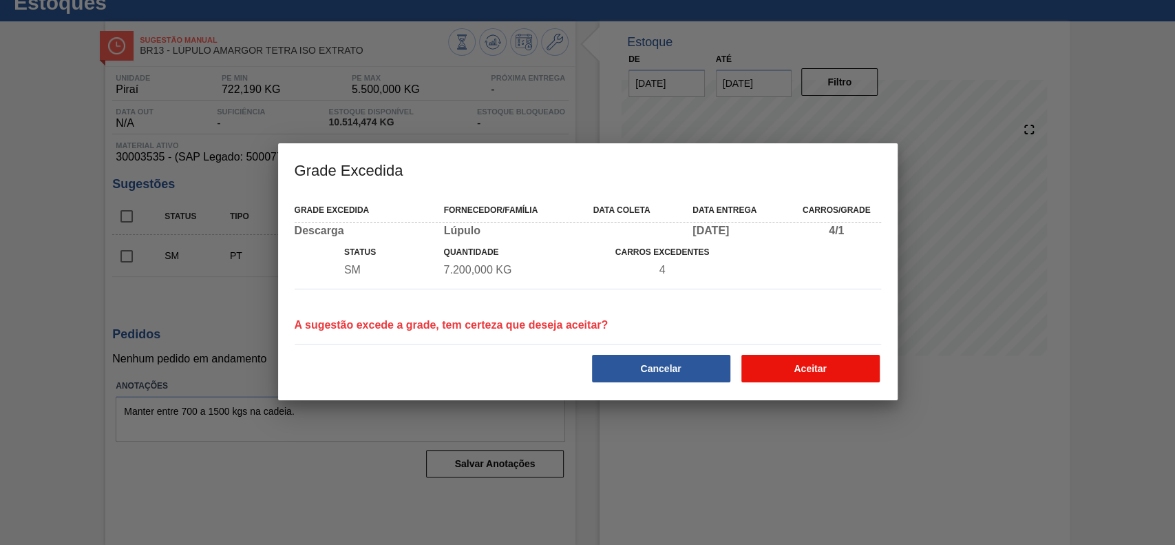
click at [808, 370] on button "Aceitar" at bounding box center [810, 369] width 138 height 28
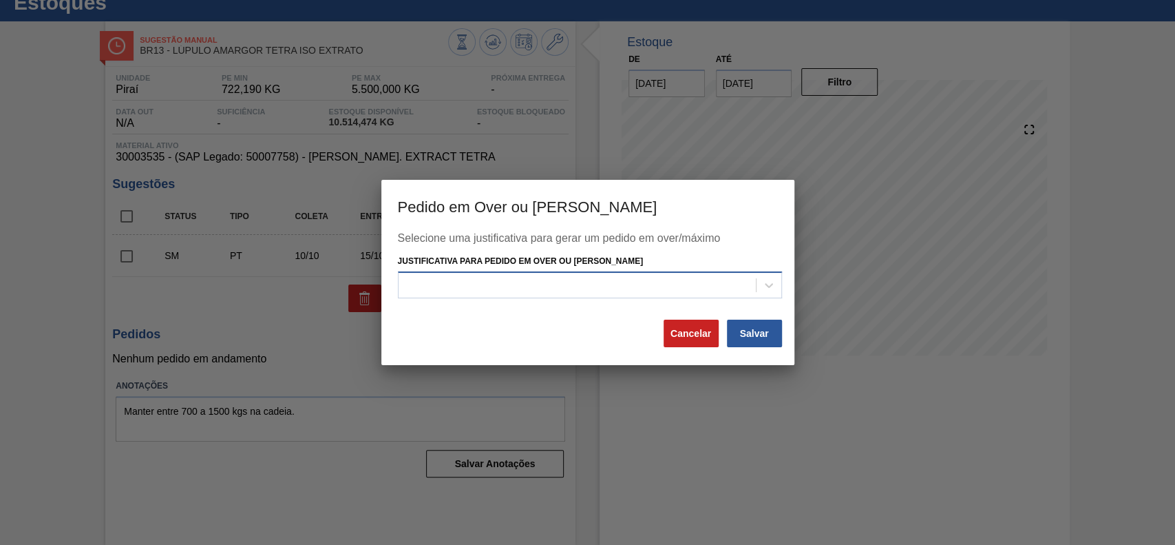
click at [496, 282] on div at bounding box center [577, 285] width 357 height 20
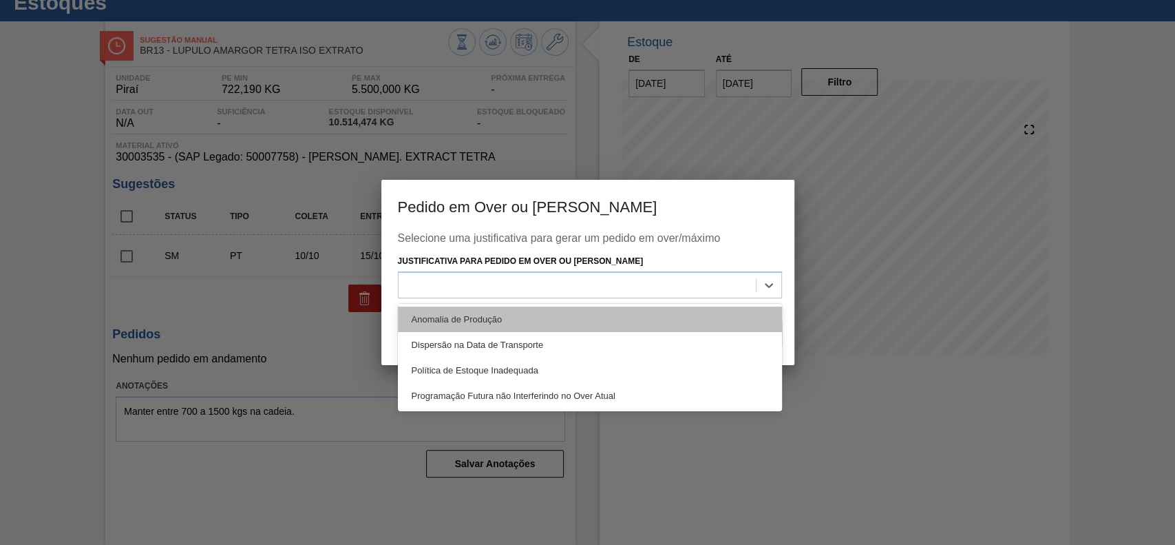
click at [503, 314] on div "Anomalia de Produção" at bounding box center [590, 318] width 384 height 25
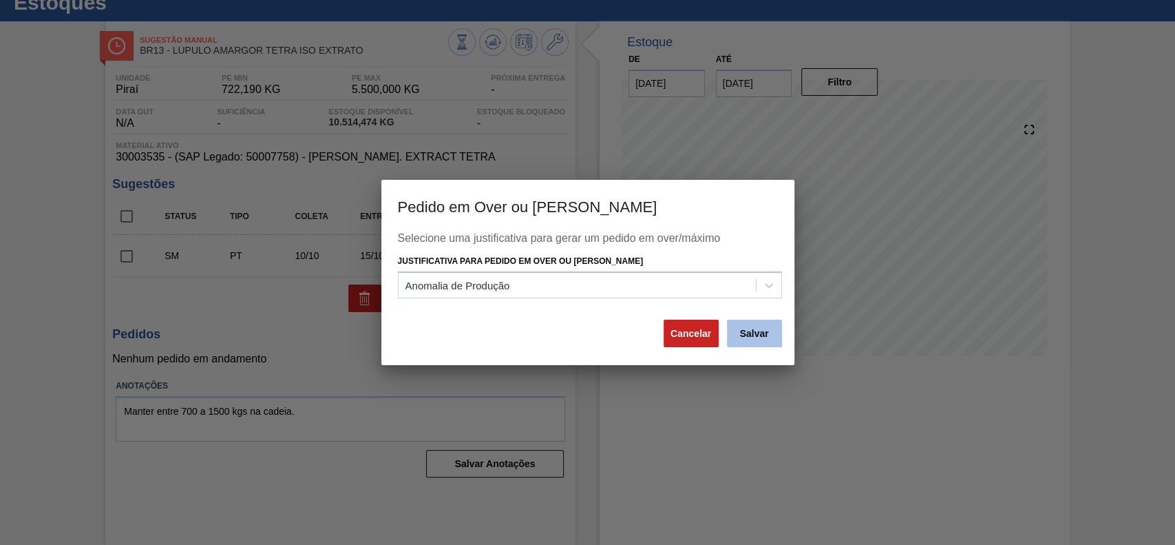
click at [754, 321] on button "Salvar" at bounding box center [754, 333] width 55 height 28
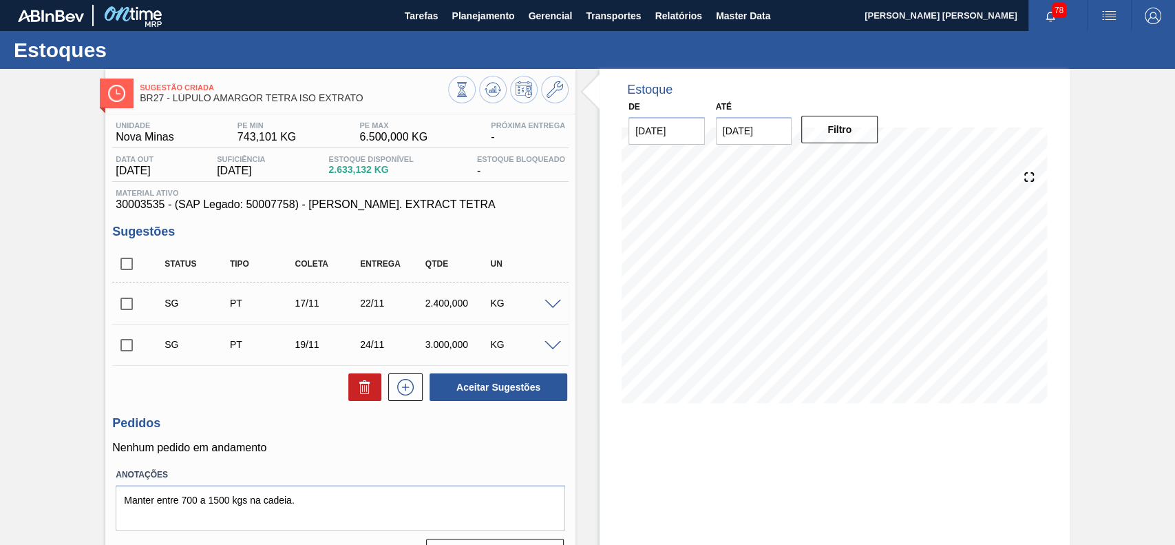
click at [550, 304] on span at bounding box center [553, 304] width 17 height 10
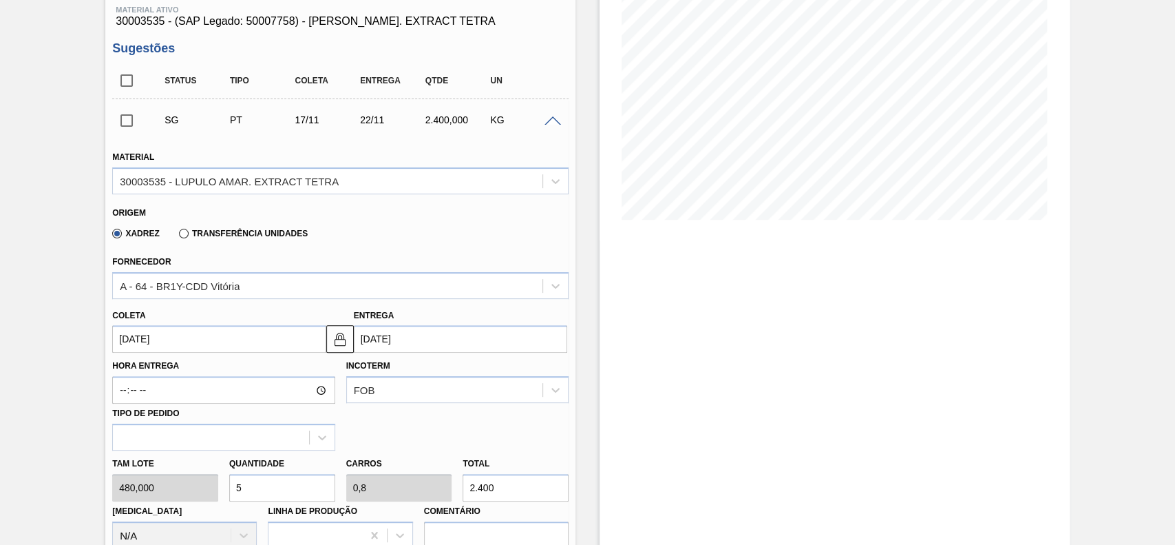
scroll to position [275, 0]
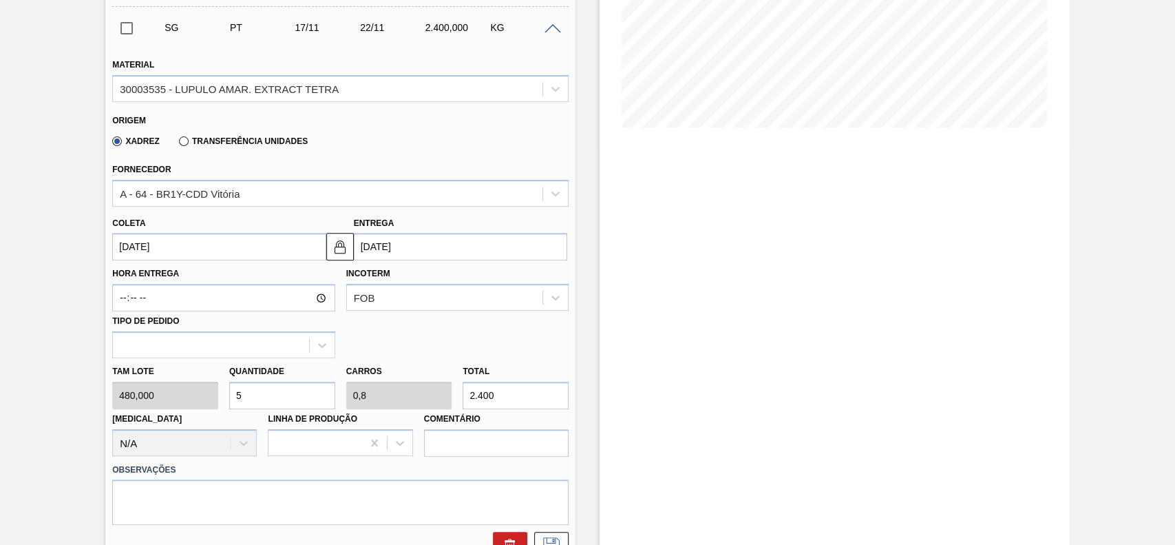
click at [197, 255] on input "[DATE]" at bounding box center [218, 247] width 213 height 28
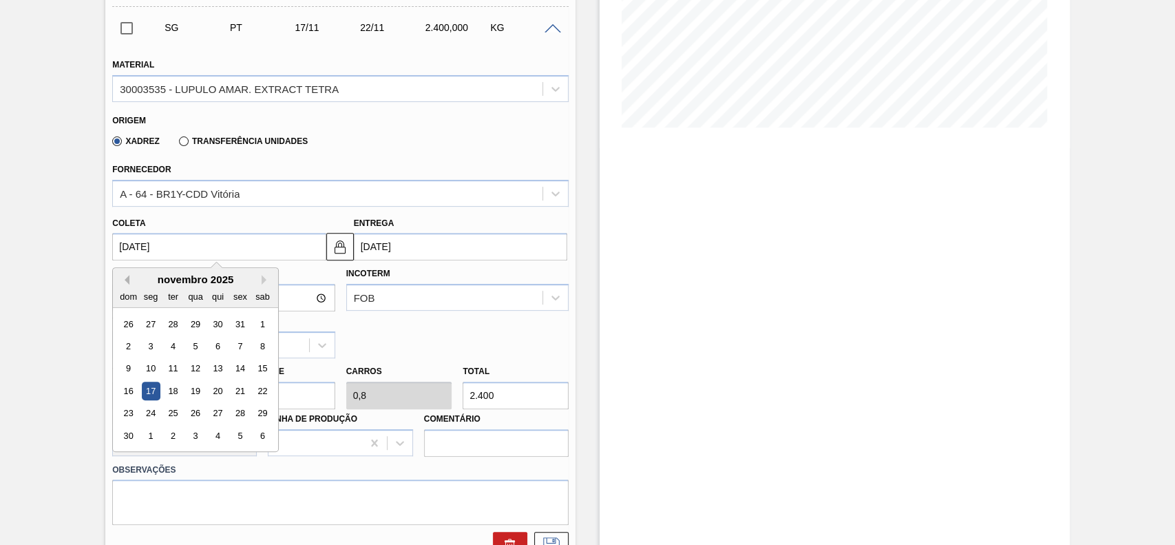
click at [120, 284] on button "Previous Month" at bounding box center [125, 280] width 10 height 10
click at [241, 348] on div "10" at bounding box center [240, 346] width 19 height 19
type input "[DATE]"
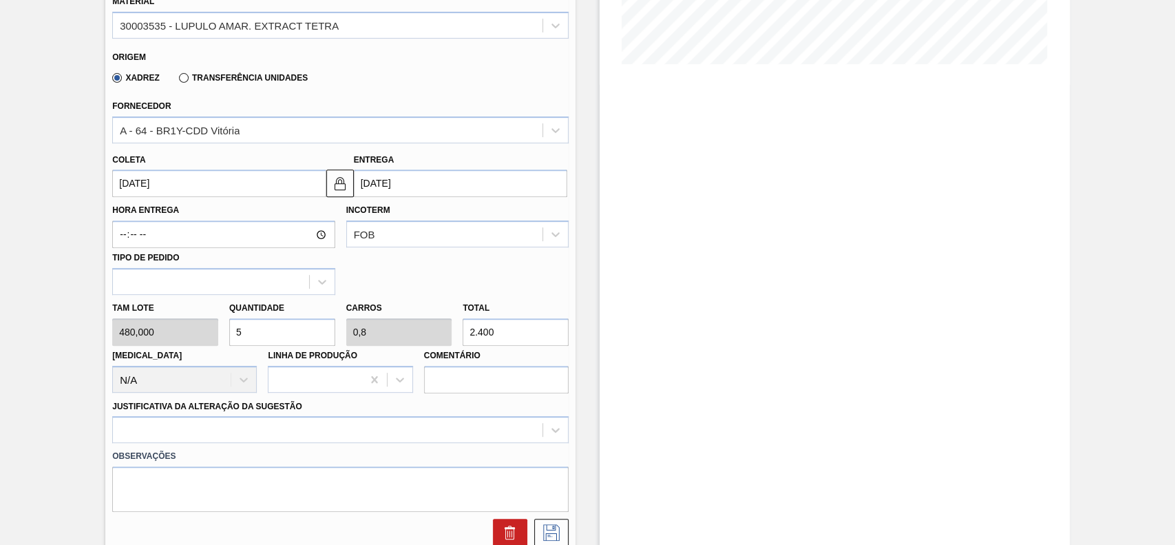
scroll to position [367, 0]
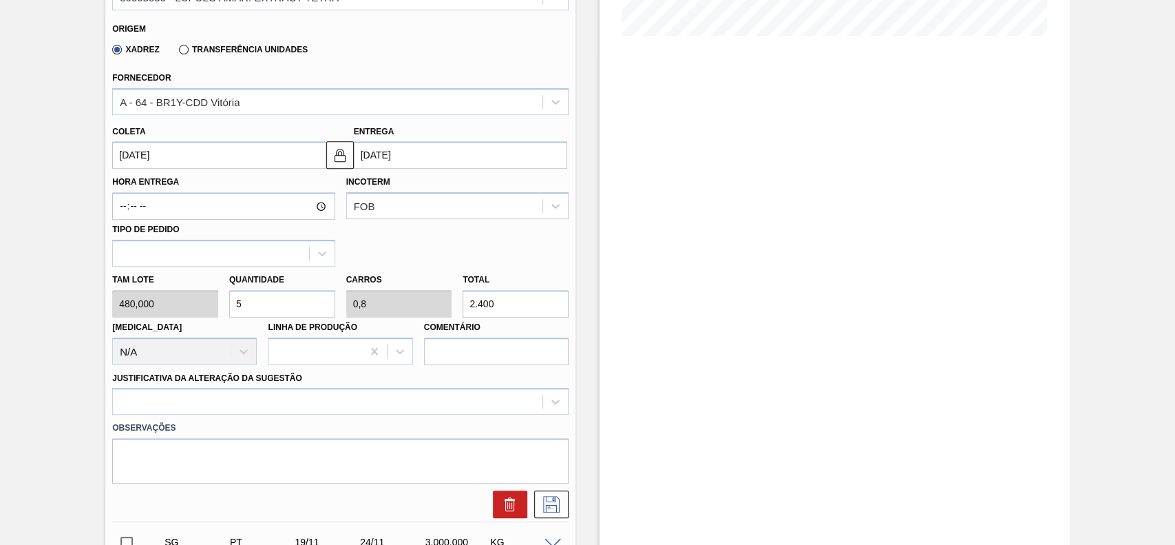
click at [277, 310] on input "5" at bounding box center [282, 304] width 106 height 28
type input "3"
type input "0,48"
type input "1.440"
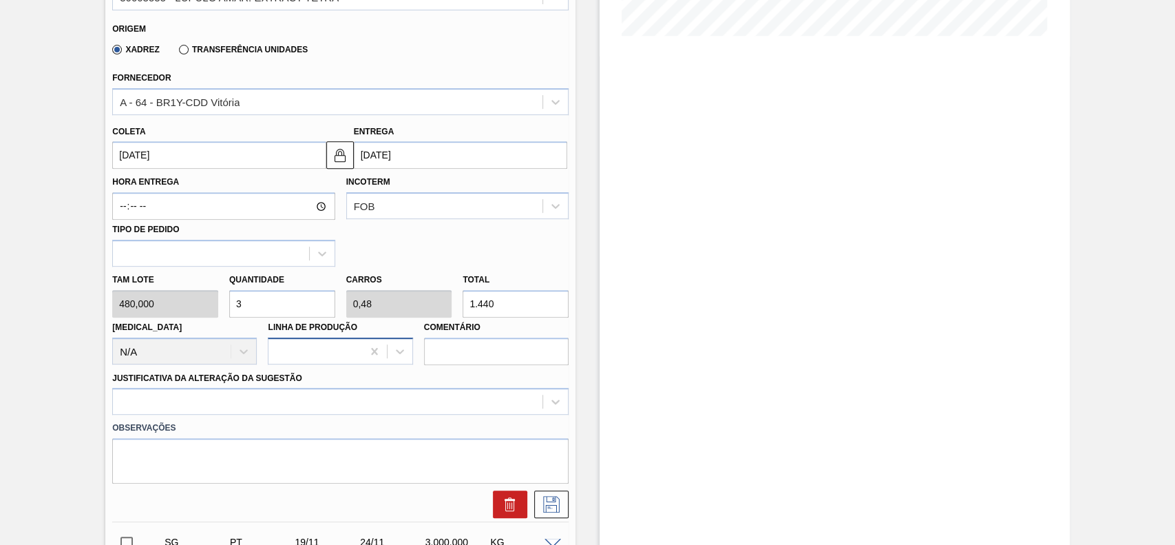
scroll to position [458, 0]
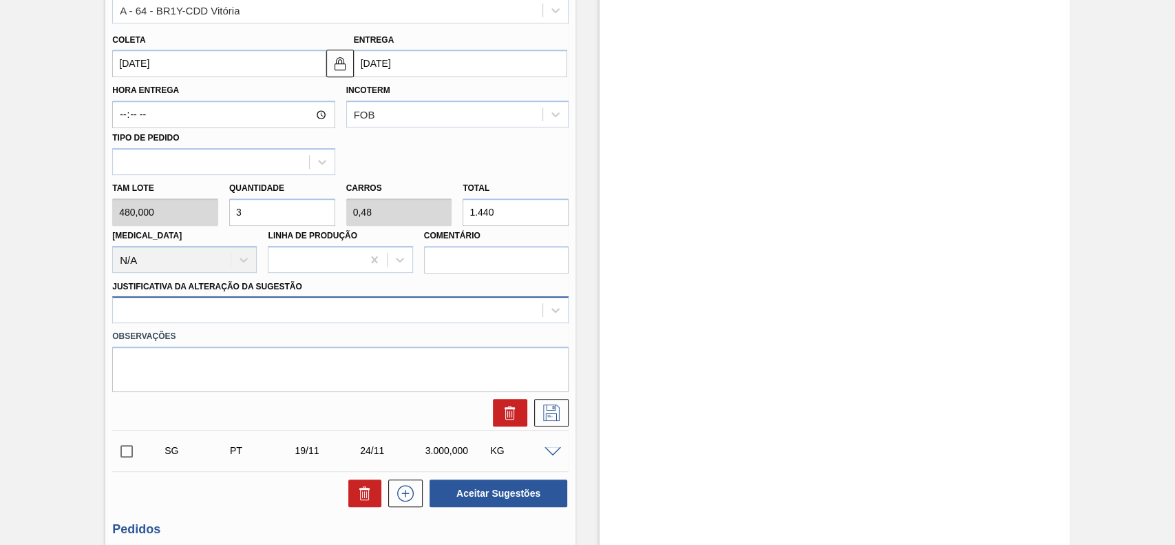
type input "3"
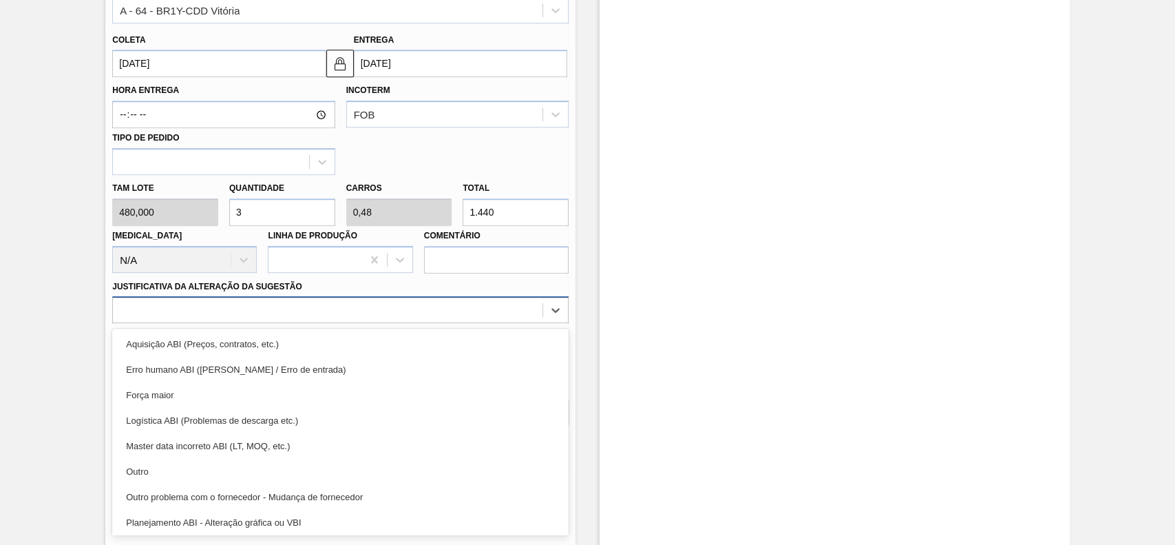
click at [242, 319] on div at bounding box center [328, 310] width 430 height 20
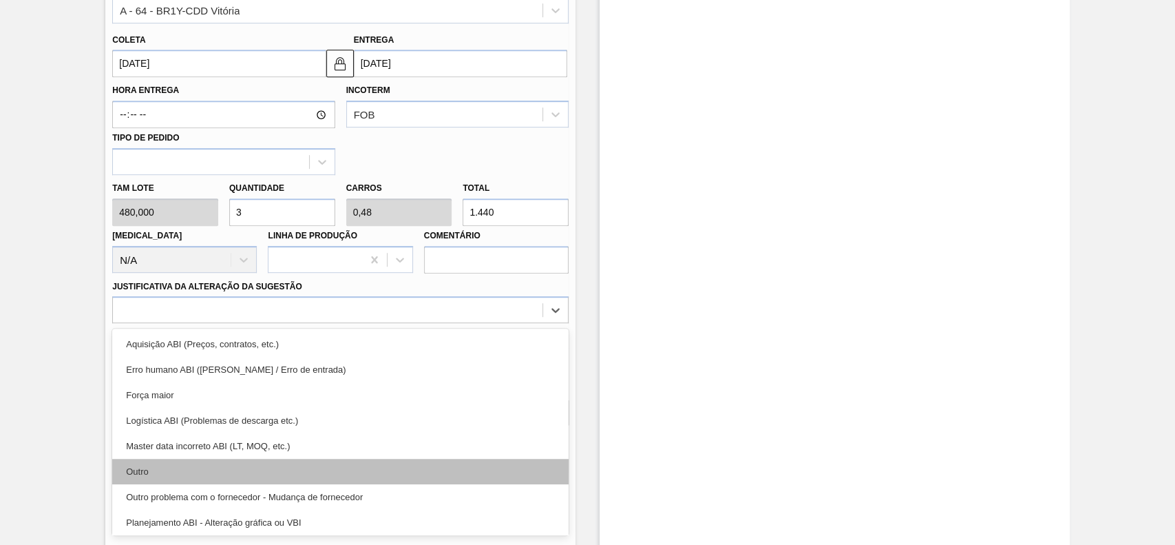
click at [173, 461] on div "Outro" at bounding box center [340, 470] width 456 height 25
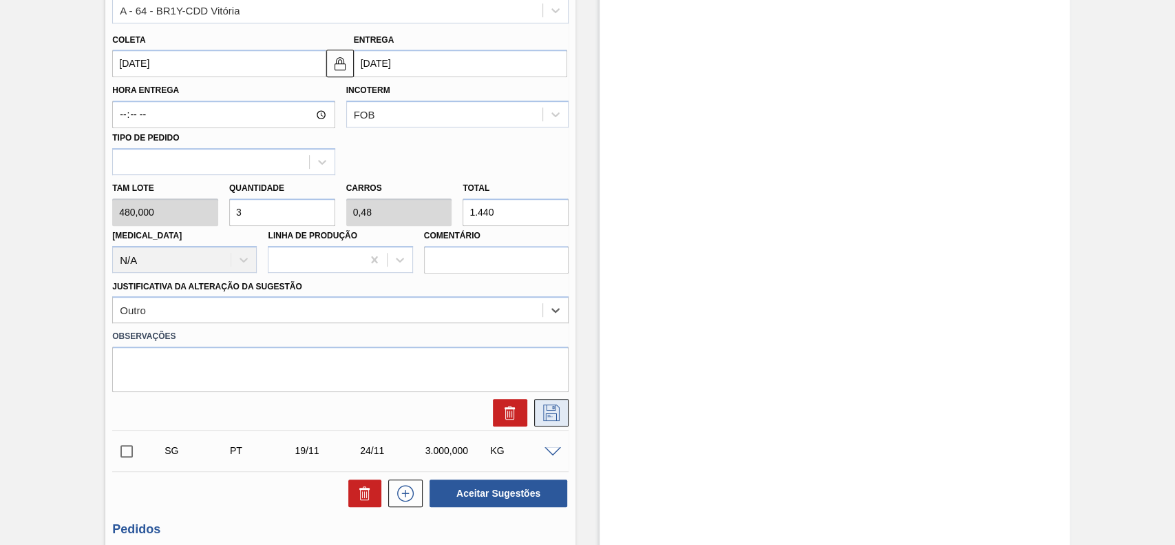
click at [543, 409] on icon at bounding box center [551, 412] width 22 height 17
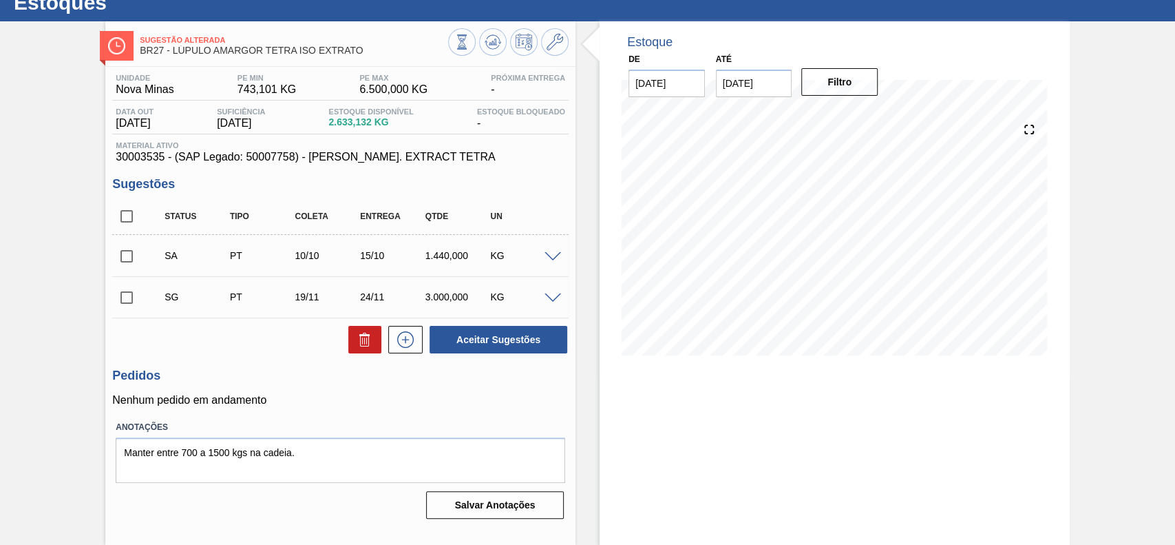
scroll to position [47, 0]
click at [129, 254] on input "checkbox" at bounding box center [126, 256] width 29 height 29
click at [529, 346] on button "Aceitar Sugestões" at bounding box center [499, 340] width 138 height 28
checkbox input "false"
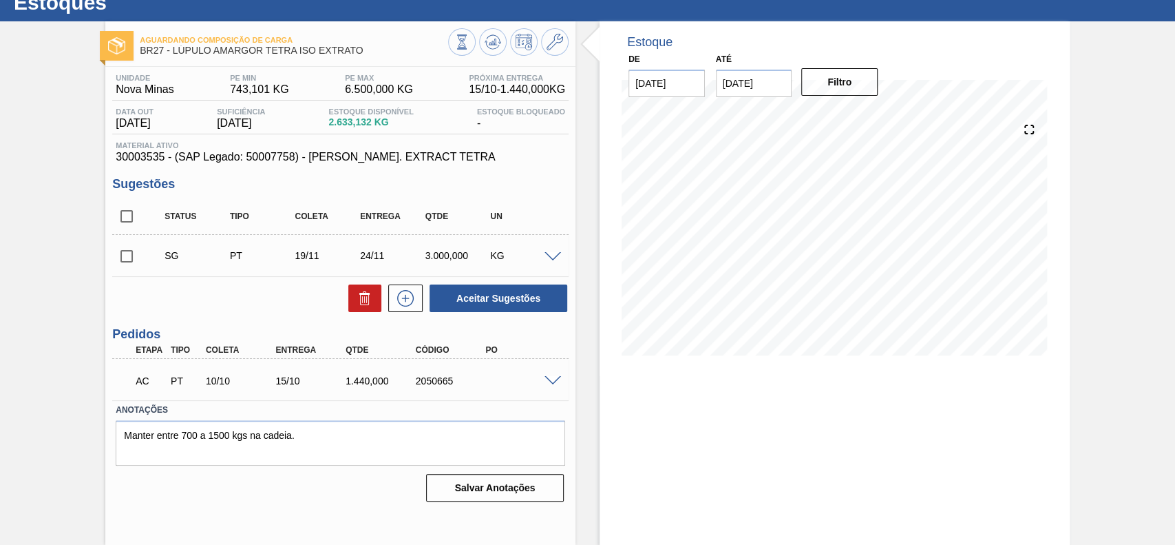
click at [545, 382] on span at bounding box center [553, 381] width 17 height 10
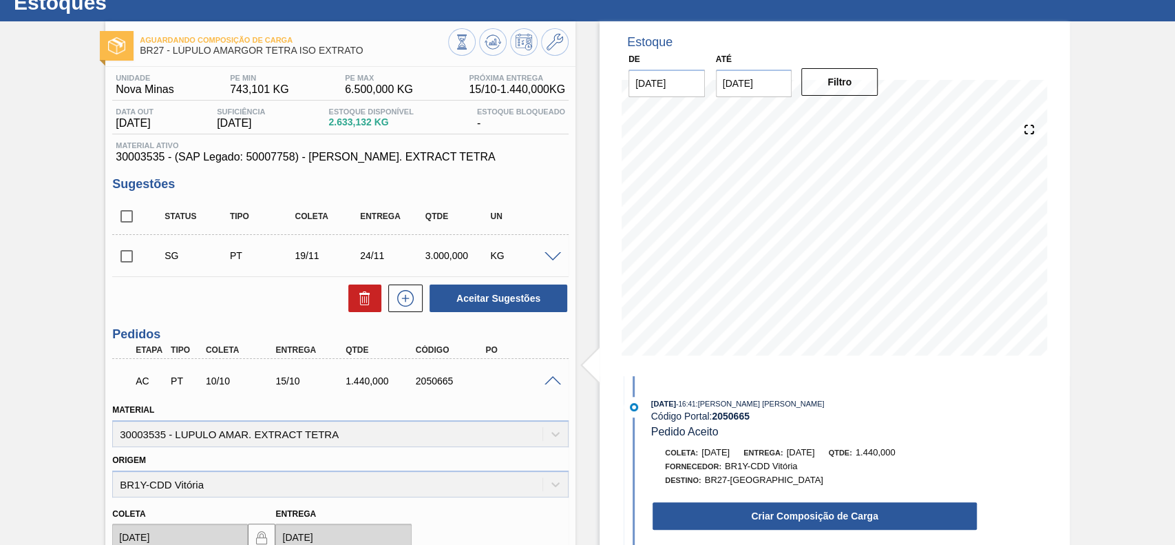
click at [782, 494] on div "[PERSON_NAME]: [DATE] Entrega: [DATE] Qtde: 1.440,000 Fornecedor: BR1Y-CDD Vitó…" at bounding box center [801, 487] width 355 height 85
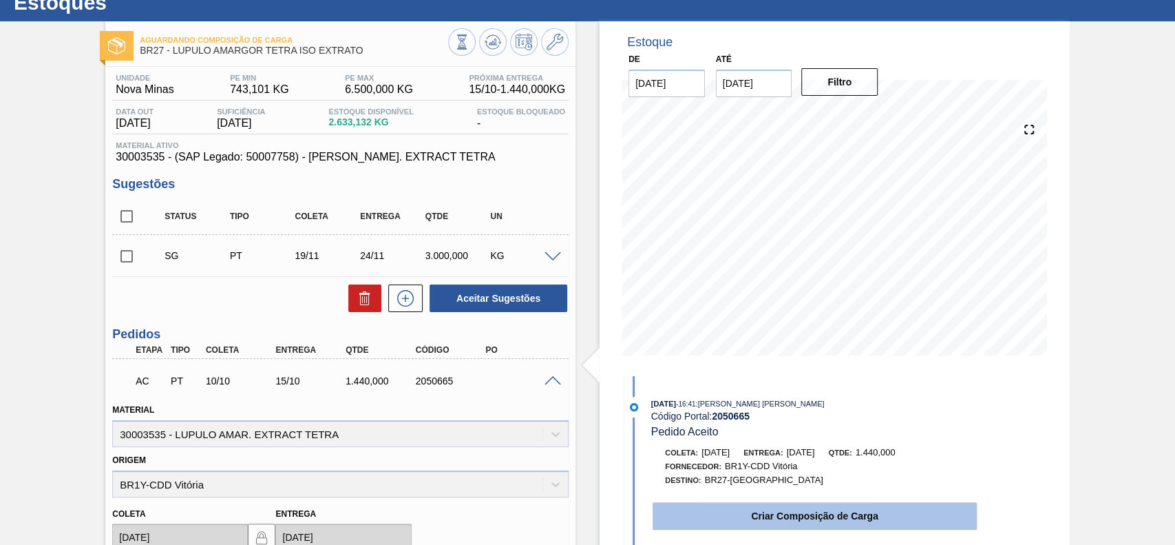
click at [783, 507] on button "Criar Composição de Carga" at bounding box center [815, 516] width 324 height 28
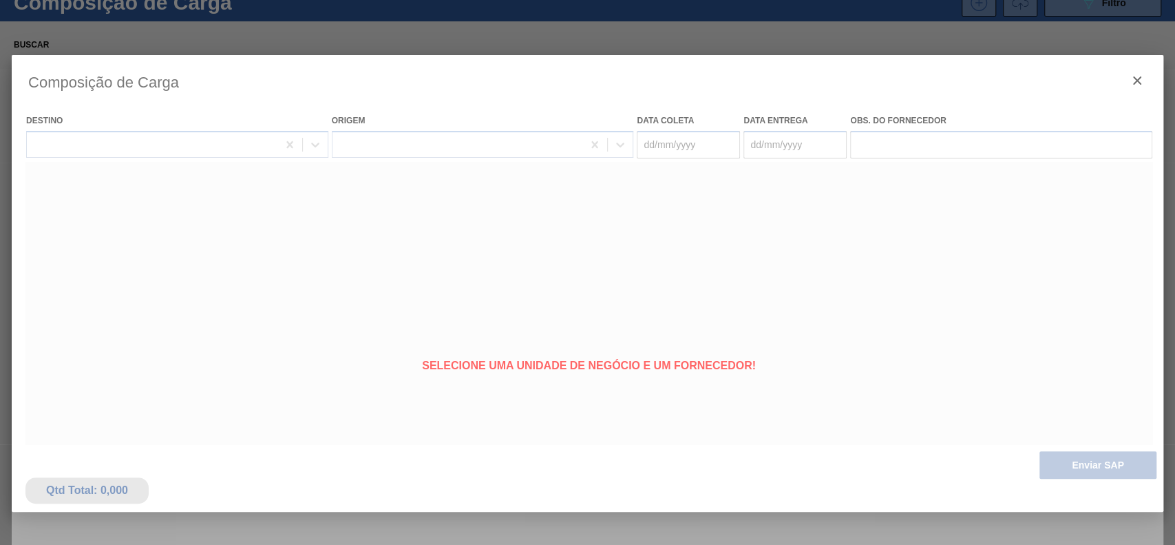
type coleta "[DATE]"
type Entrega "[DATE]"
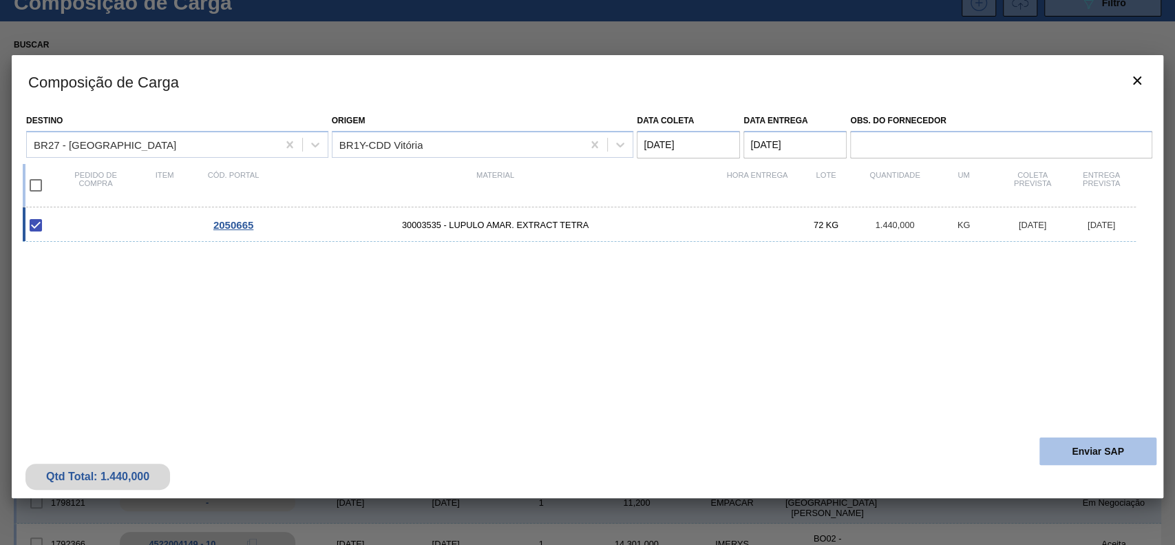
click at [1131, 449] on button "Enviar SAP" at bounding box center [1097, 451] width 117 height 28
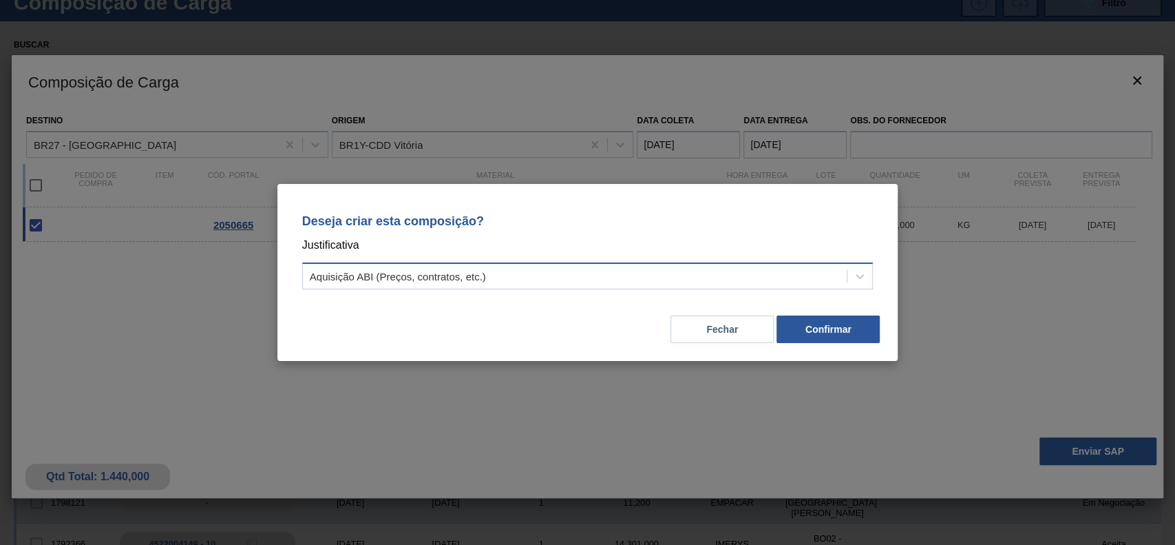
drag, startPoint x: 431, startPoint y: 273, endPoint x: 426, endPoint y: 286, distance: 14.6
click at [432, 273] on div "Aquisição ABI (Preços, contratos, etc.)" at bounding box center [398, 277] width 176 height 12
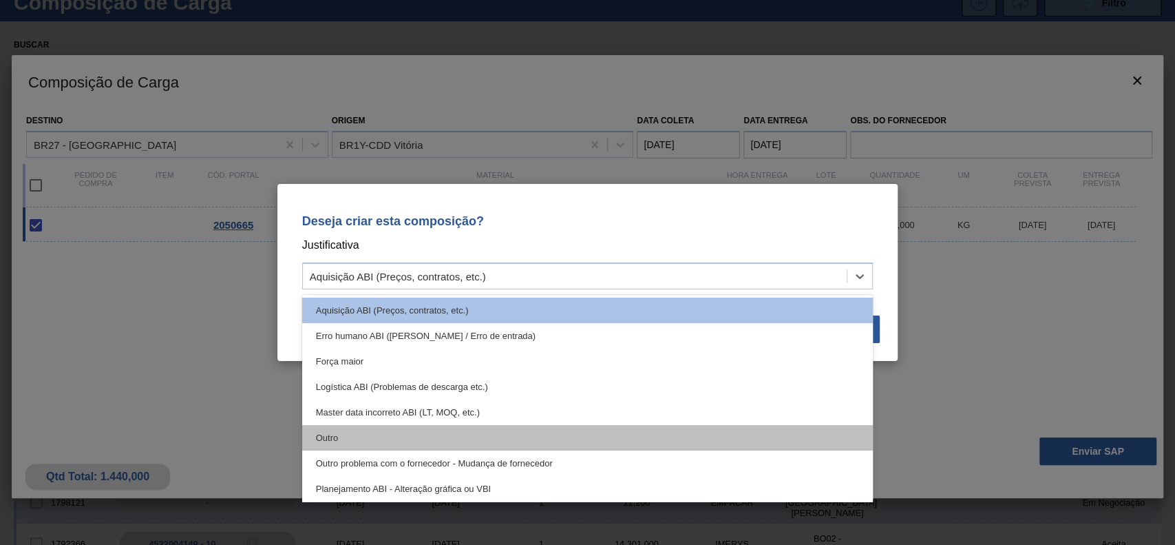
click at [379, 436] on div "Outro" at bounding box center [587, 437] width 571 height 25
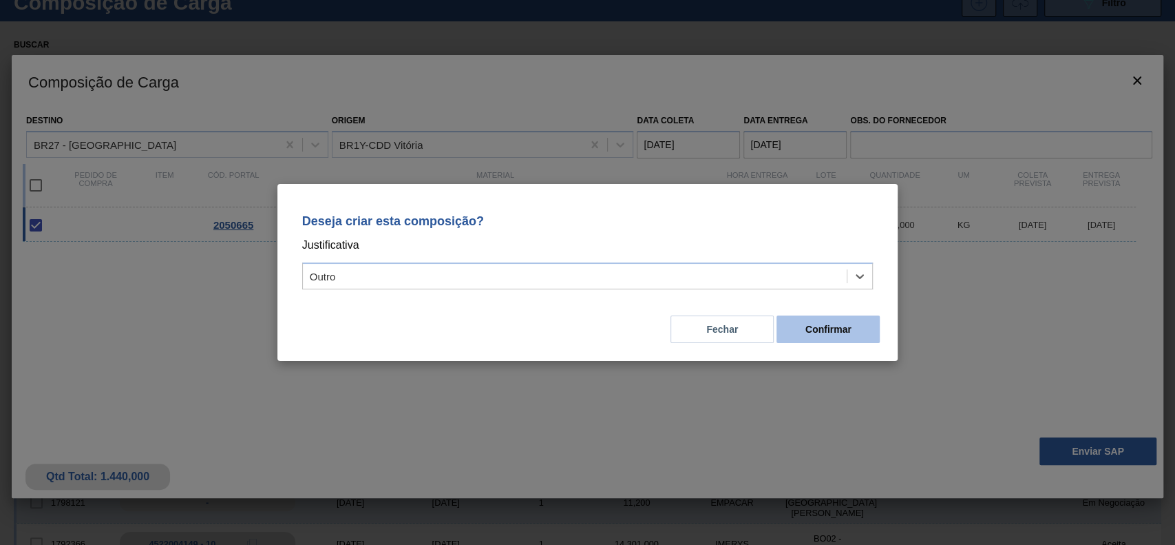
click at [818, 320] on button "Confirmar" at bounding box center [827, 329] width 103 height 28
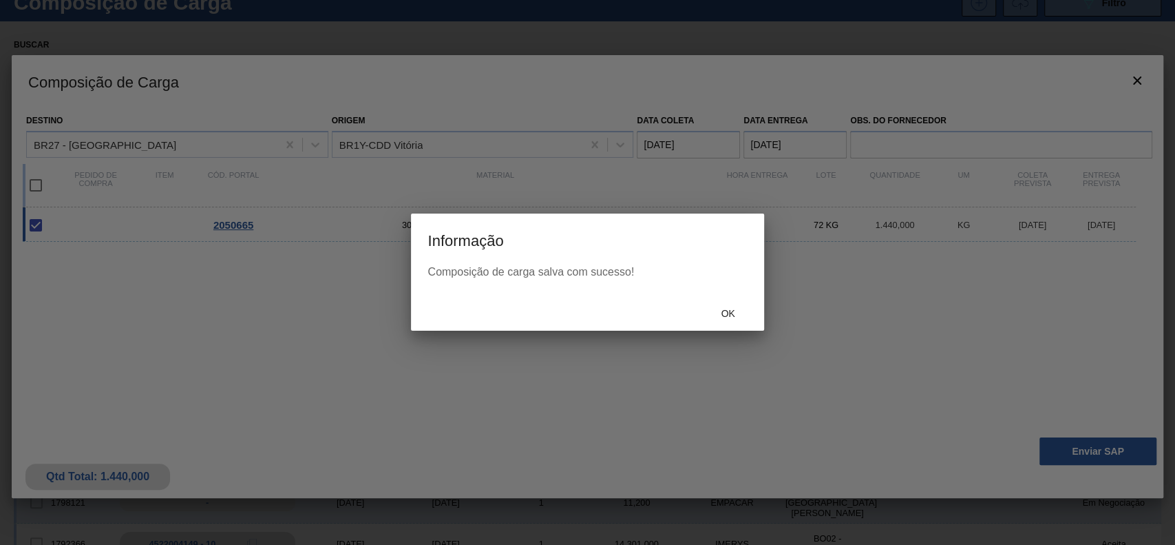
drag, startPoint x: 757, startPoint y: 304, endPoint x: 739, endPoint y: 311, distance: 19.4
click at [739, 311] on div "Ok" at bounding box center [728, 312] width 61 height 25
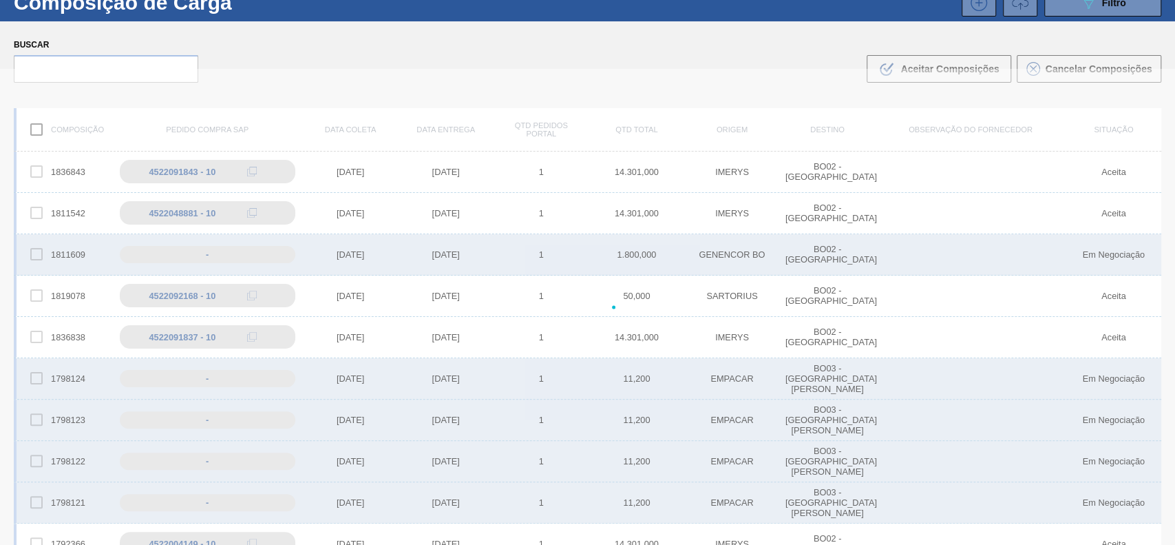
drag, startPoint x: 739, startPoint y: 311, endPoint x: 732, endPoint y: 331, distance: 21.4
click at [738, 313] on div at bounding box center [587, 307] width 1175 height 476
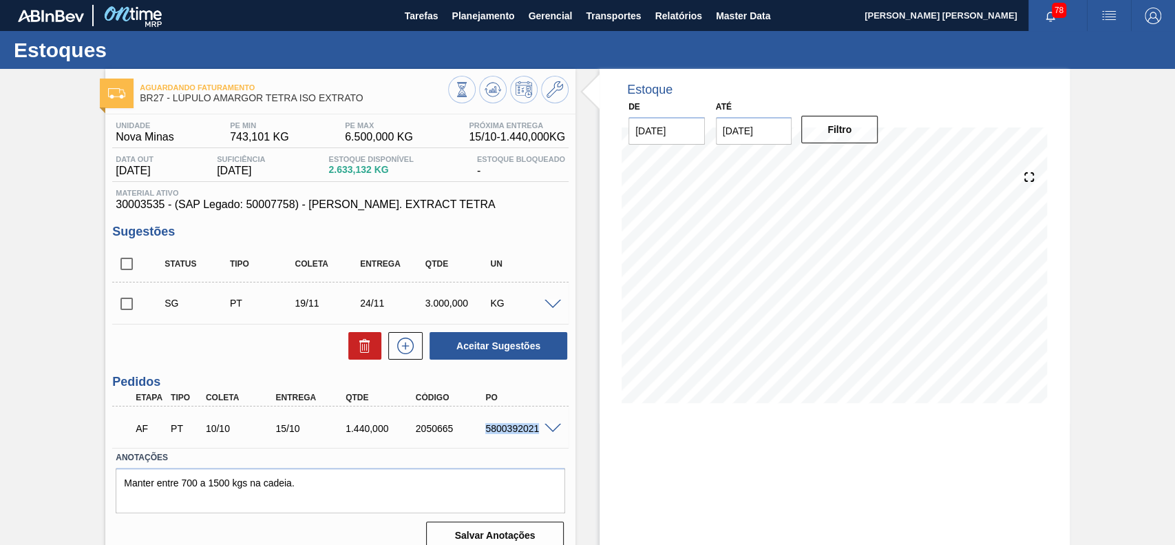
drag, startPoint x: 489, startPoint y: 419, endPoint x: 544, endPoint y: 430, distance: 56.2
click at [544, 430] on div "AF PT 10/10 15/10 1.440,000 2050665 5800392021" at bounding box center [340, 427] width 456 height 34
copy div "5800392021"
